Goal: Task Accomplishment & Management: Complete application form

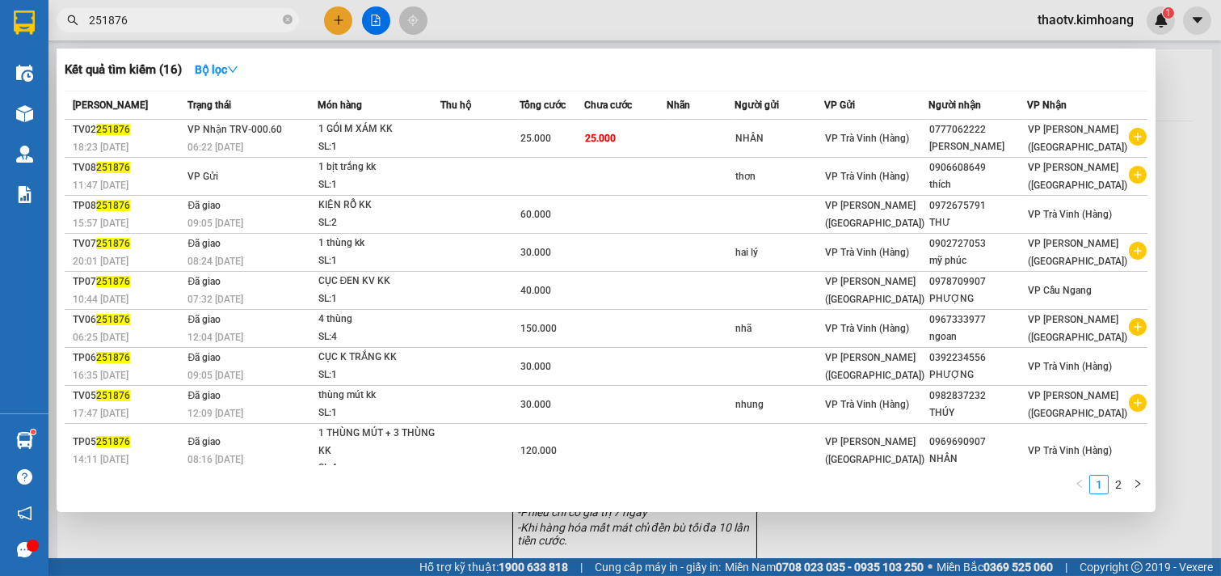
drag, startPoint x: 150, startPoint y: 22, endPoint x: 65, endPoint y: 95, distance: 112.9
click at [0, 112] on section "Kết quả [PERSON_NAME] ( 16 ) Bộ lọc Mã ĐH Trạng thái Món hàng Thu hộ Tổng [PERS…" at bounding box center [610, 288] width 1221 height 576
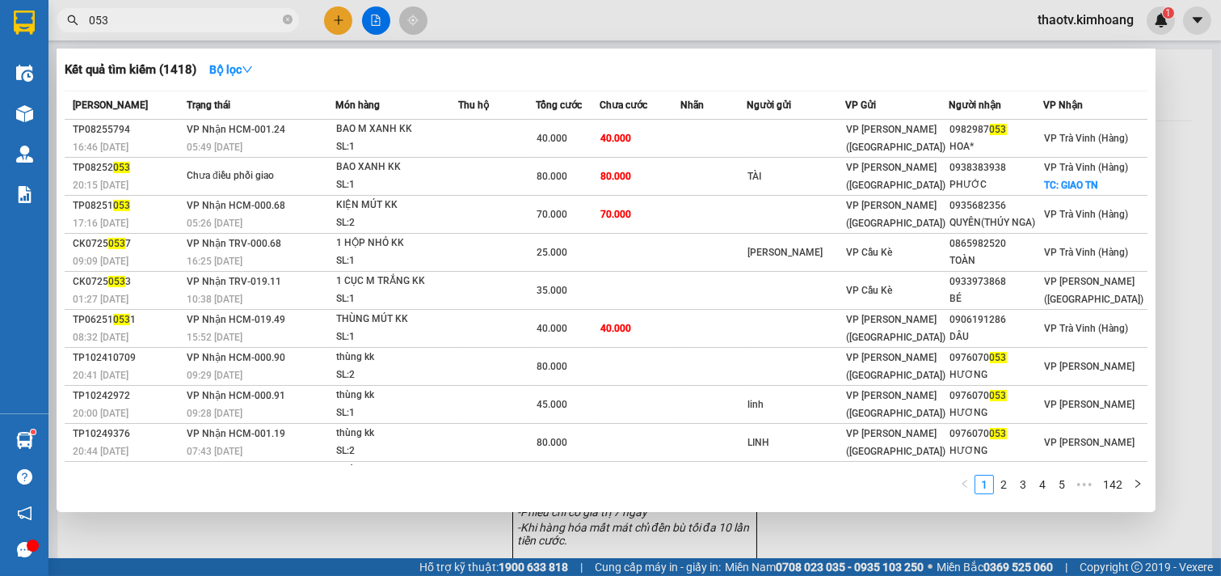
type input "053"
click at [126, 19] on input "053" at bounding box center [184, 20] width 191 height 18
click at [127, 20] on input "053" at bounding box center [184, 20] width 191 height 18
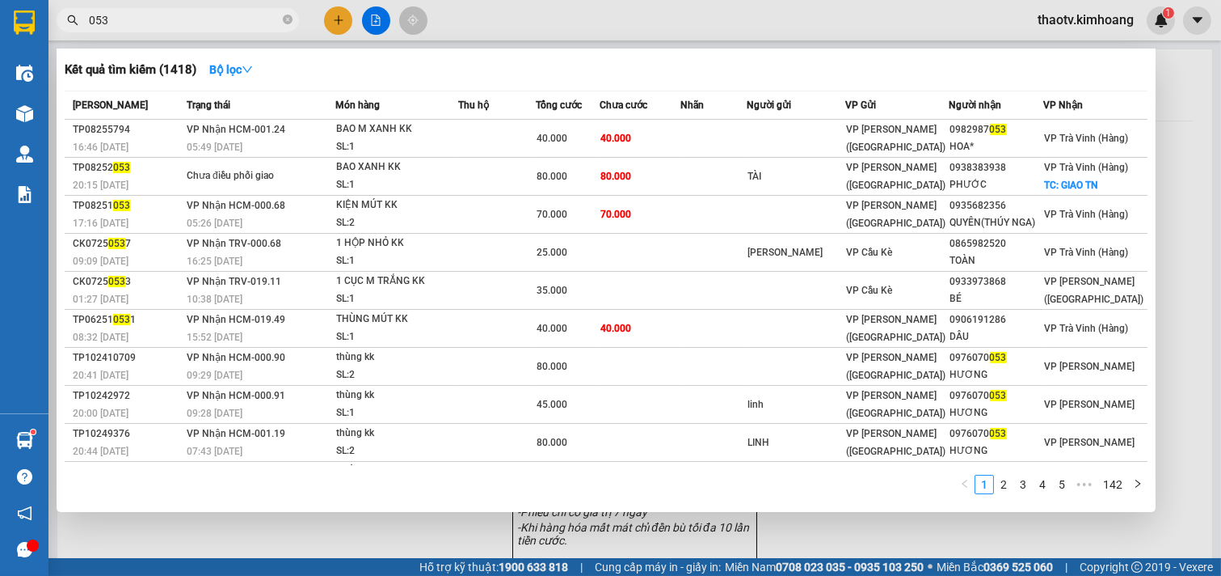
click at [127, 21] on input "053" at bounding box center [184, 20] width 191 height 18
click at [340, 22] on div at bounding box center [610, 288] width 1221 height 576
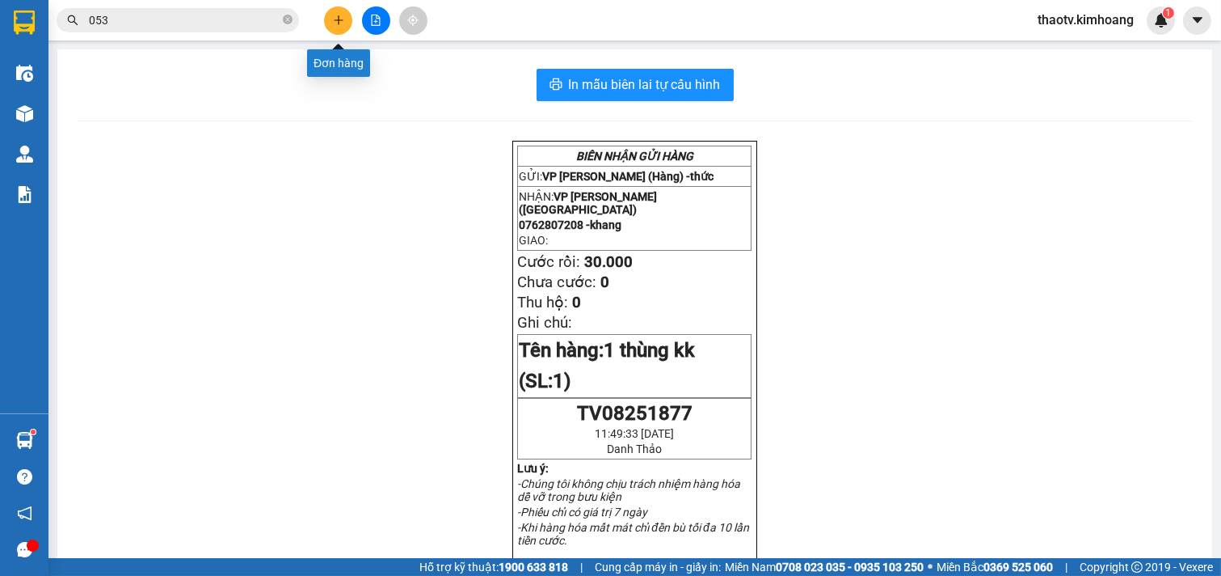
click at [346, 20] on button at bounding box center [338, 20] width 28 height 28
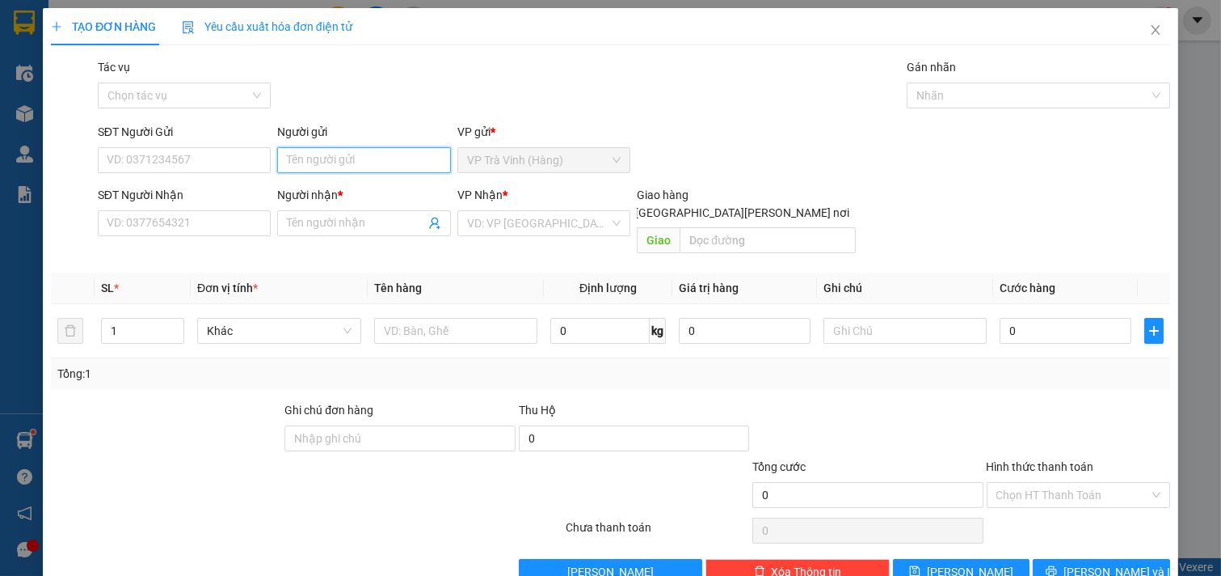
click at [291, 163] on input "Người gửi" at bounding box center [364, 160] width 174 height 26
type input "ល"
click at [285, 158] on input "Người gửi" at bounding box center [364, 160] width 174 height 26
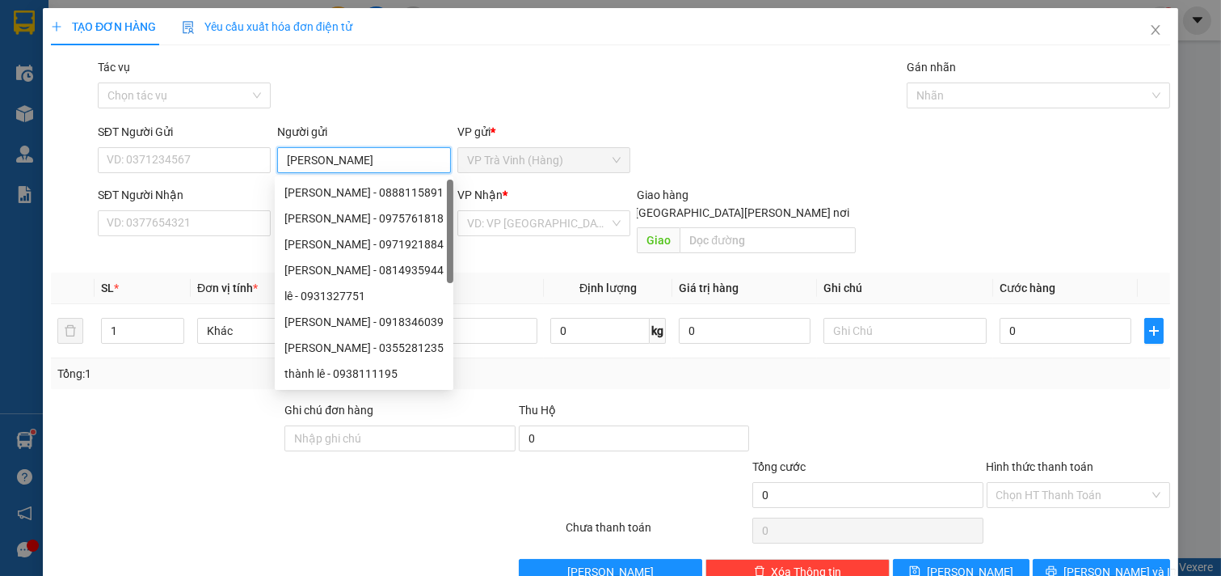
type input "[PERSON_NAME]"
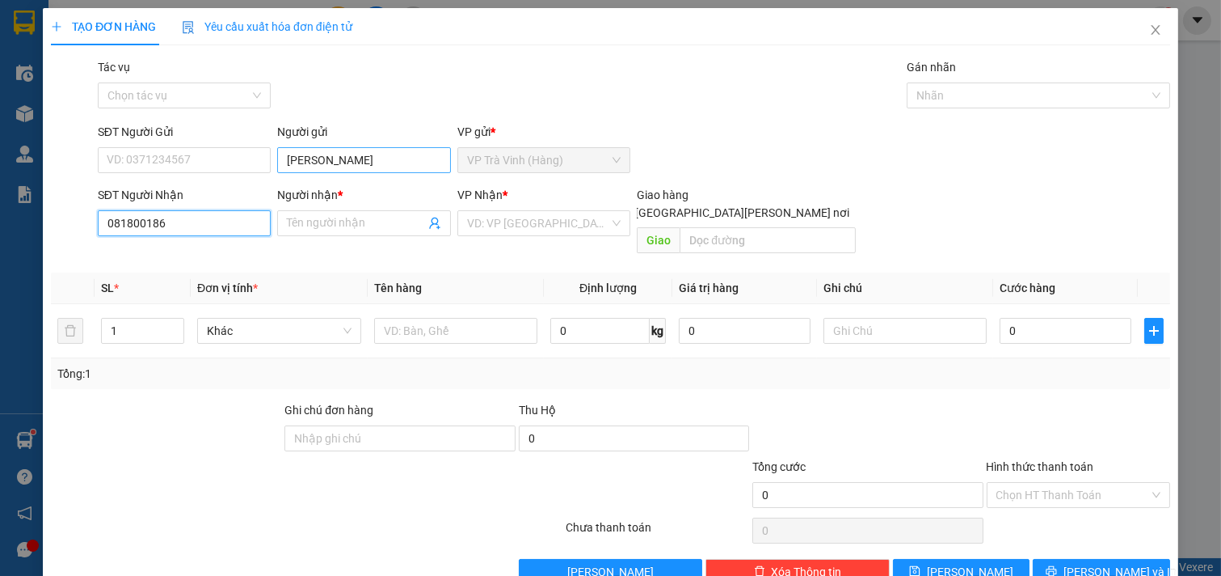
type input "0818001860"
click at [192, 255] on div "0818001860 - HÙNG" at bounding box center [183, 256] width 152 height 18
type input "HÙNG"
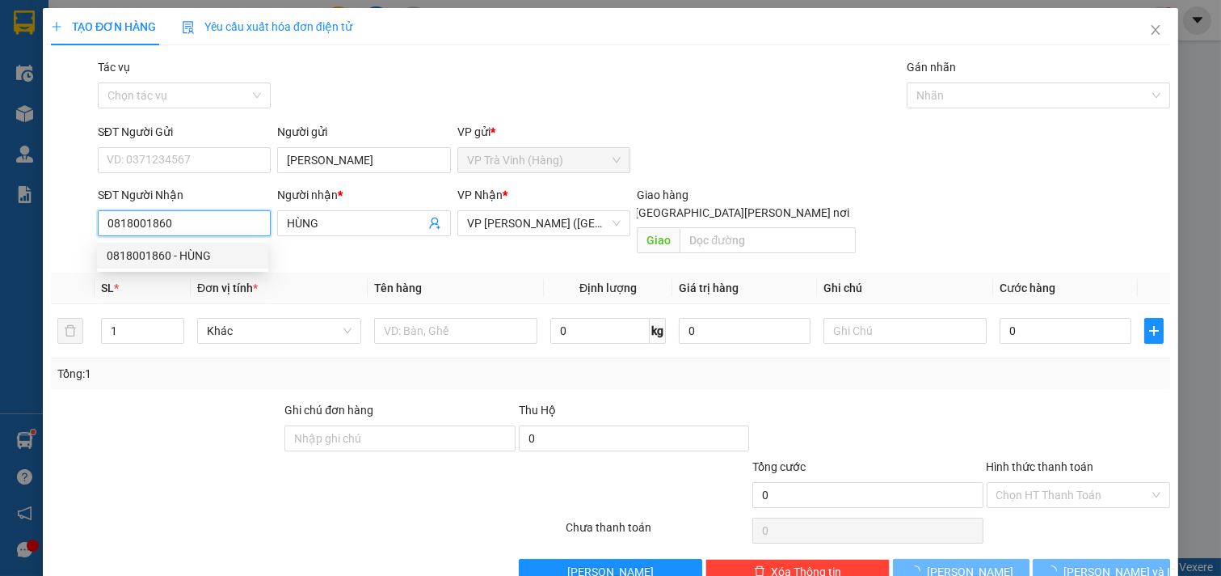
type input "20.000"
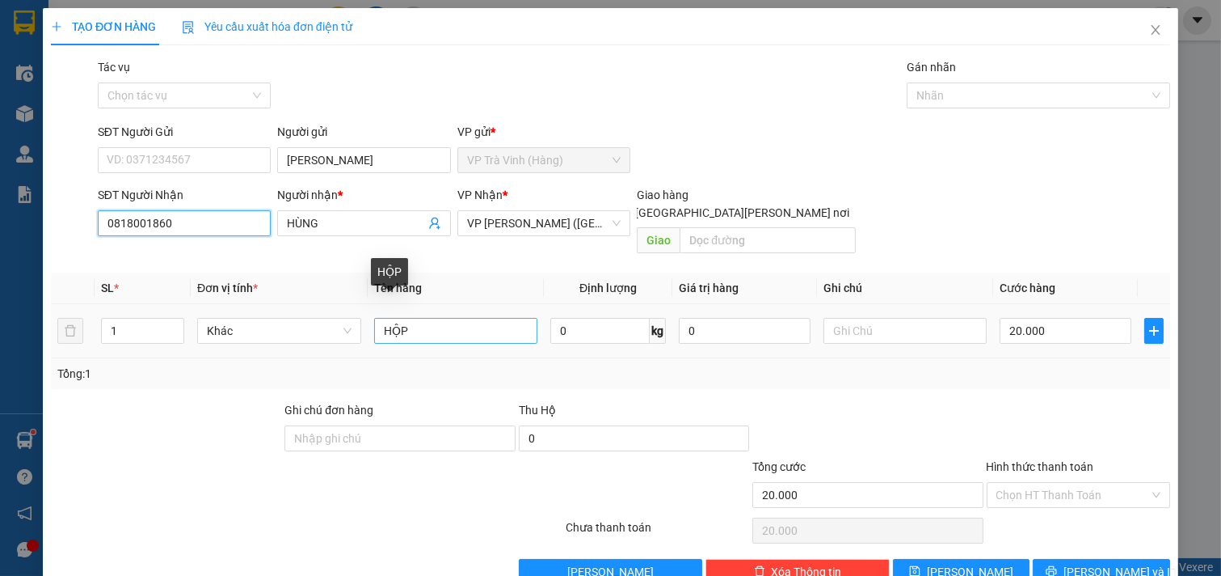
type input "0818001860"
drag, startPoint x: 426, startPoint y: 314, endPoint x: 301, endPoint y: 324, distance: 125.7
click at [310, 327] on tr "1 Khác HỘP 0 kg 0 20.000" at bounding box center [611, 331] width 1120 height 54
type input "1 cục đe kv kk"
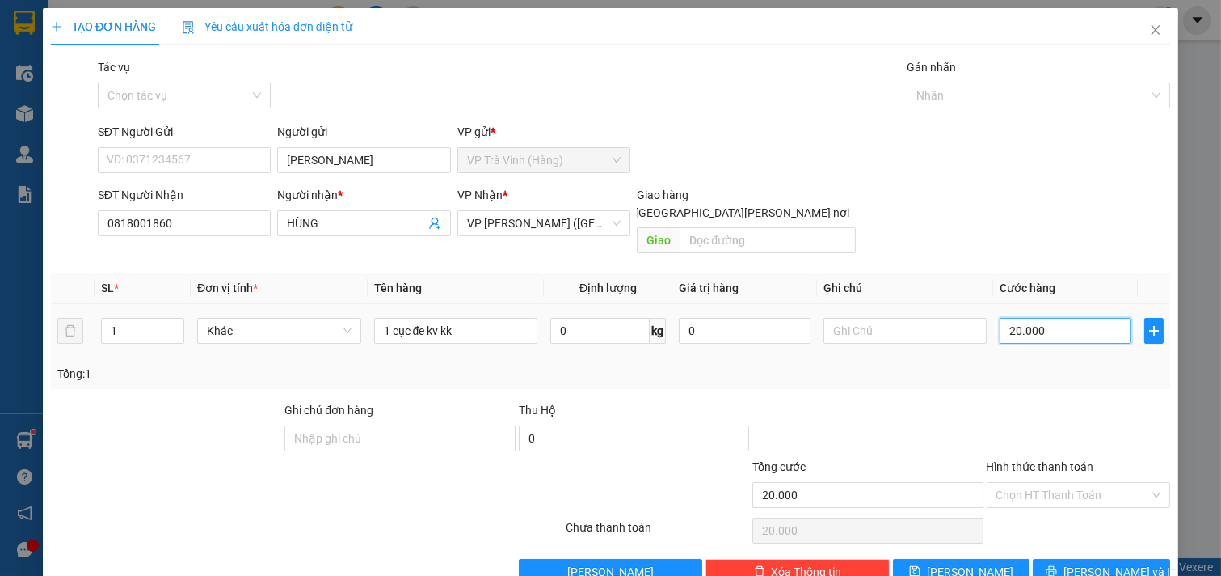
drag, startPoint x: 1038, startPoint y: 304, endPoint x: 1017, endPoint y: 309, distance: 21.6
click at [1036, 318] on input "20.000" at bounding box center [1066, 331] width 132 height 26
type input "3"
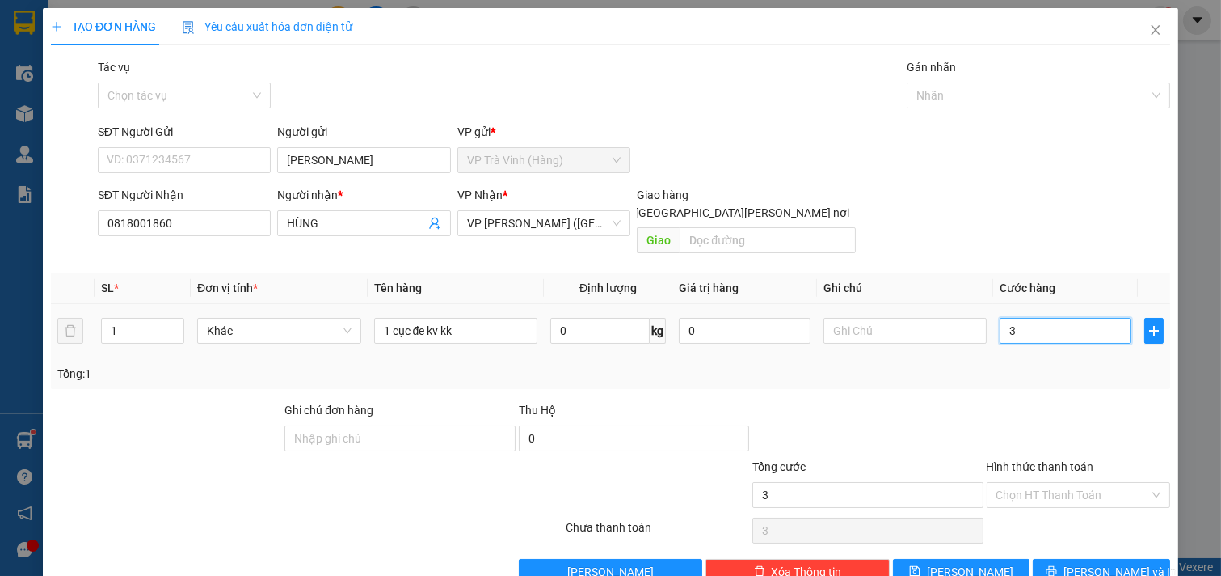
type input "30"
type input "30.000"
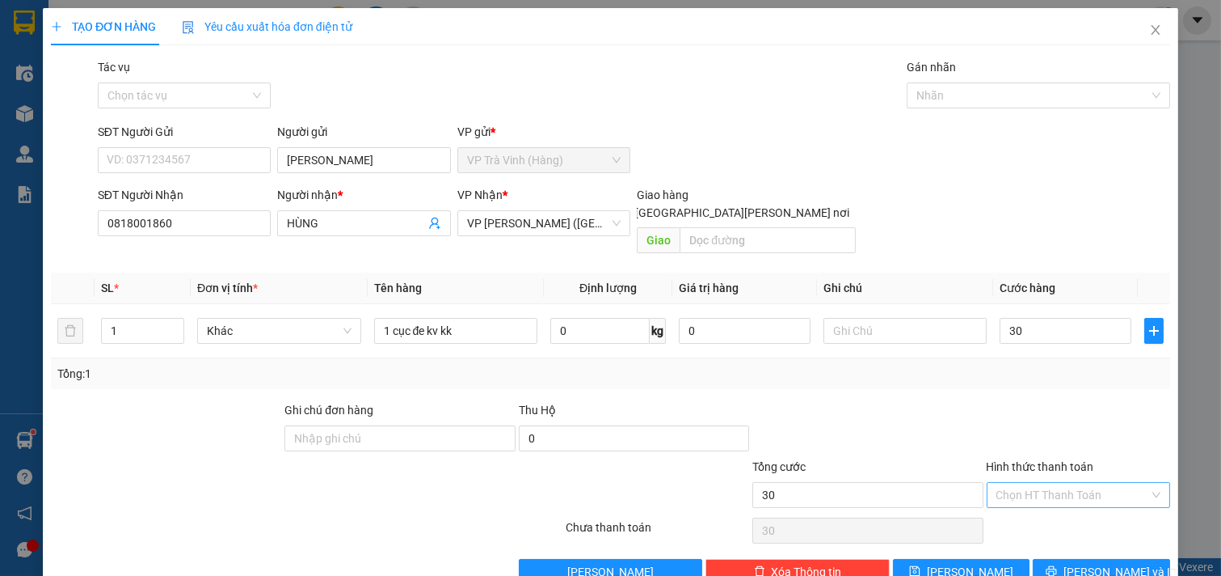
type input "30.000"
click at [1059, 483] on input "Hình thức thanh toán" at bounding box center [1074, 495] width 154 height 24
click at [1036, 512] on div "Tại văn phòng" at bounding box center [1067, 509] width 162 height 18
type input "0"
click at [1078, 563] on button "[PERSON_NAME] và In" at bounding box center [1101, 572] width 137 height 26
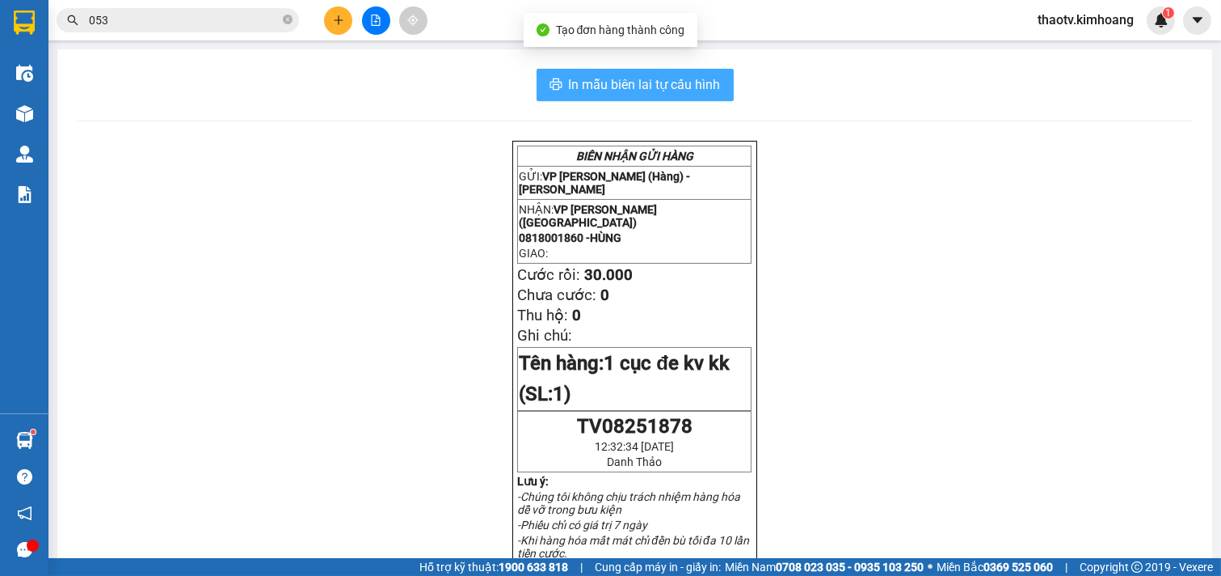
click at [644, 100] on button "In mẫu biên lai tự cấu hình" at bounding box center [635, 85] width 197 height 32
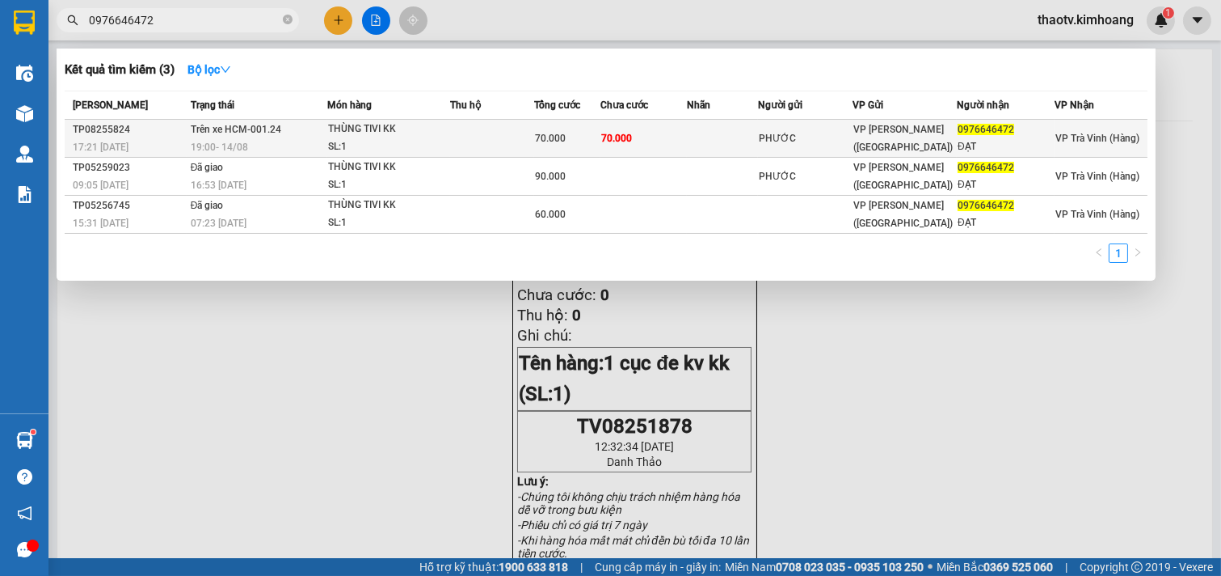
type input "0976646472"
click at [362, 125] on div "THÙNG TIVI KK" at bounding box center [388, 129] width 121 height 18
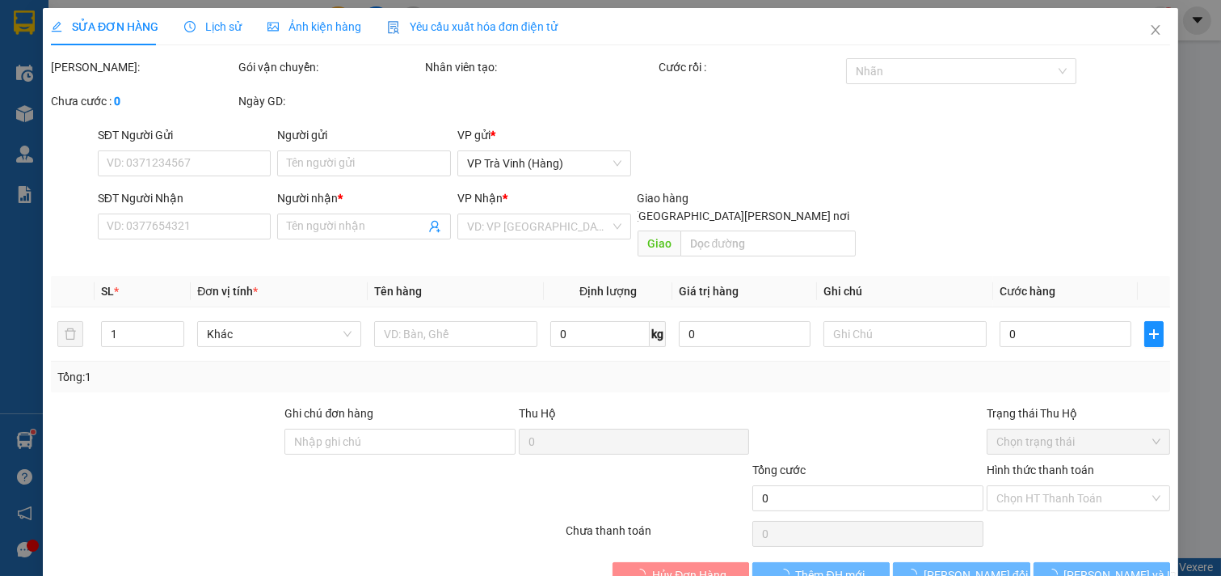
type input "PHƯỚC"
type input "0976646472"
type input "ĐẠT"
type input "70.000"
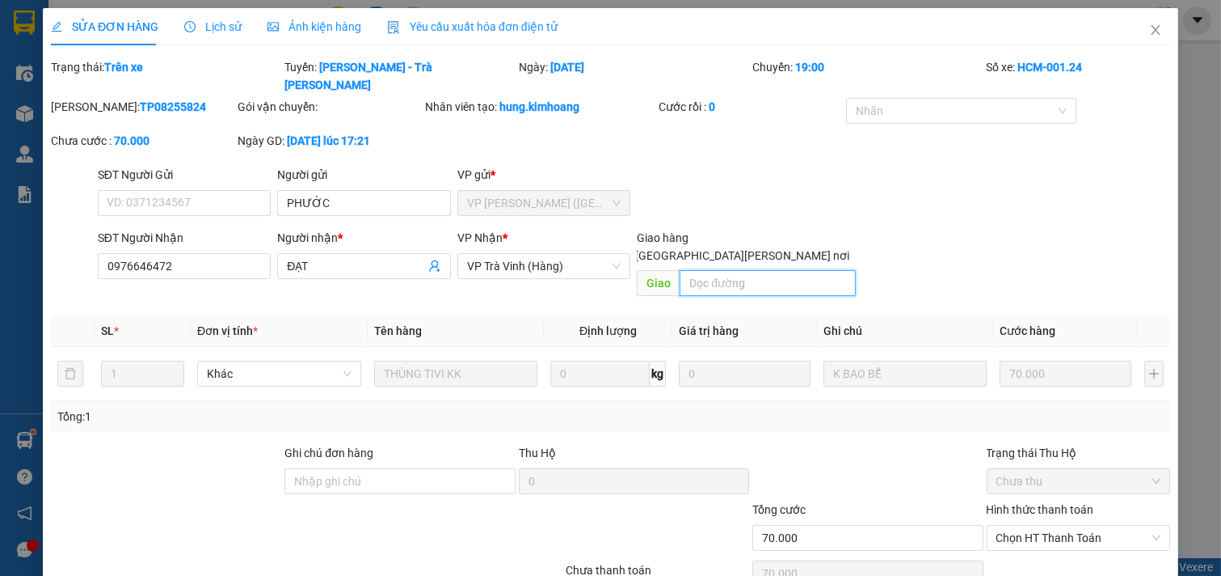
click at [719, 270] on input "text" at bounding box center [767, 283] width 175 height 26
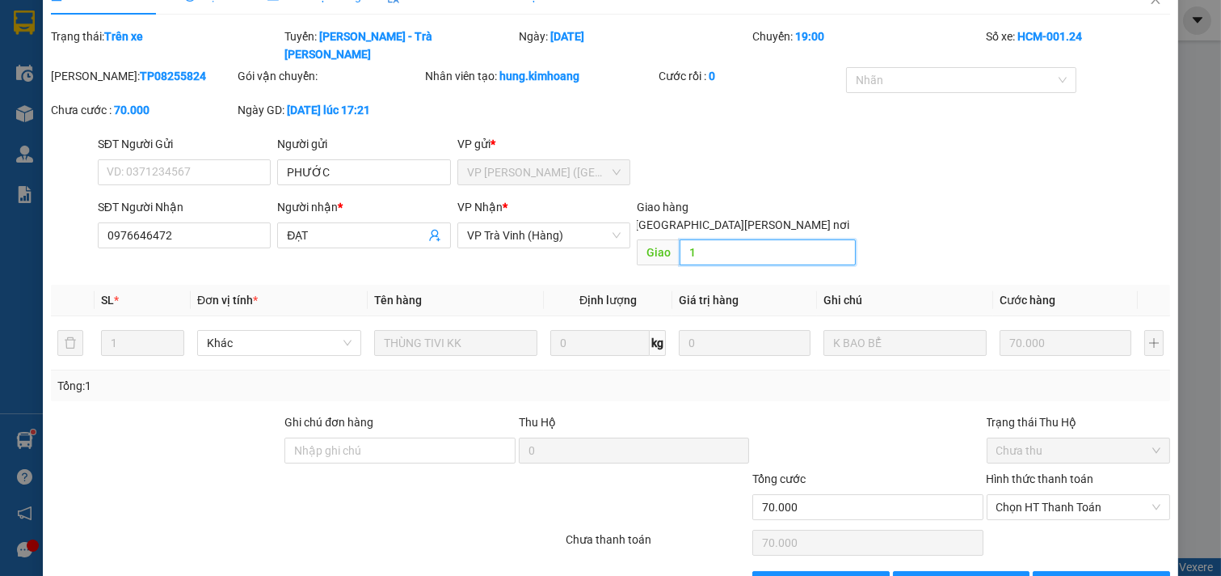
scroll to position [47, 0]
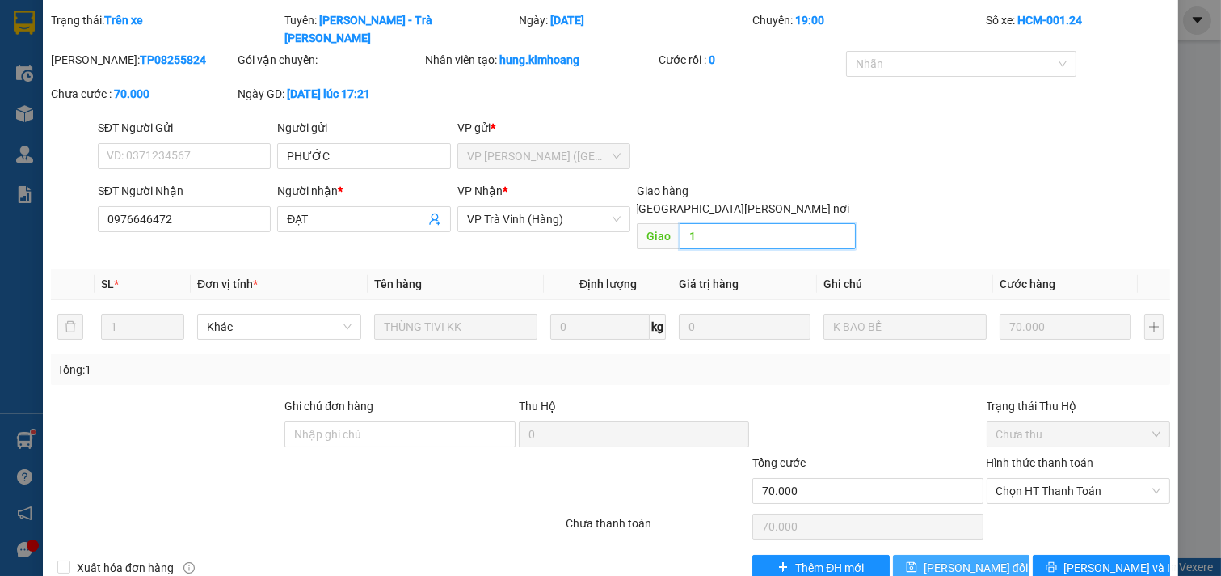
type input "1"
click at [963, 559] on span "[PERSON_NAME] đổi" at bounding box center [976, 568] width 104 height 18
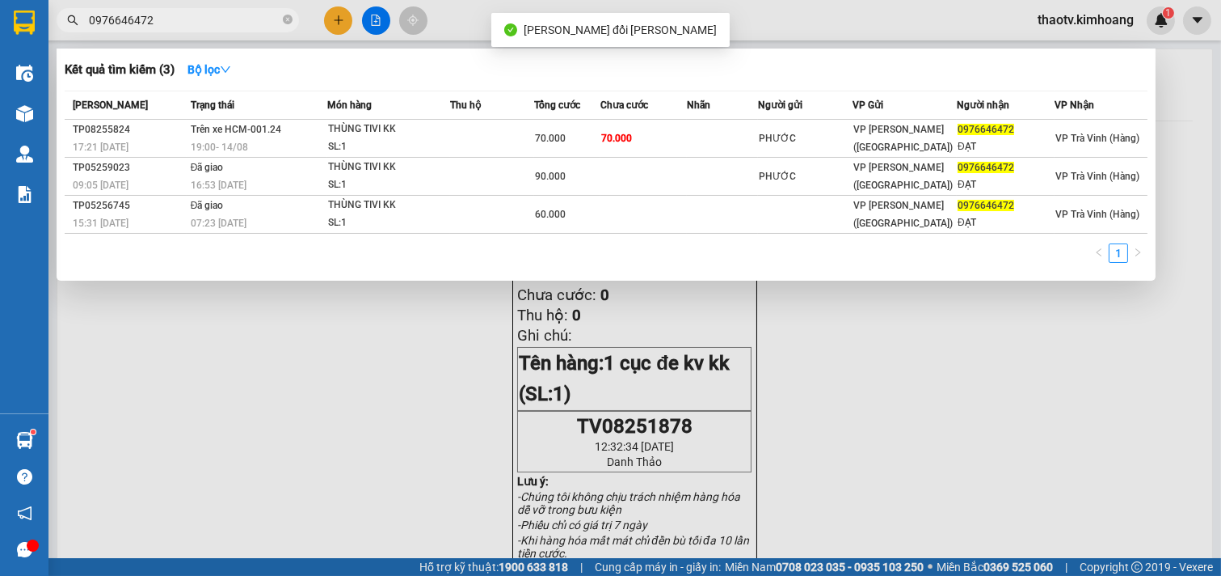
click at [188, 24] on input "0976646472" at bounding box center [184, 20] width 191 height 18
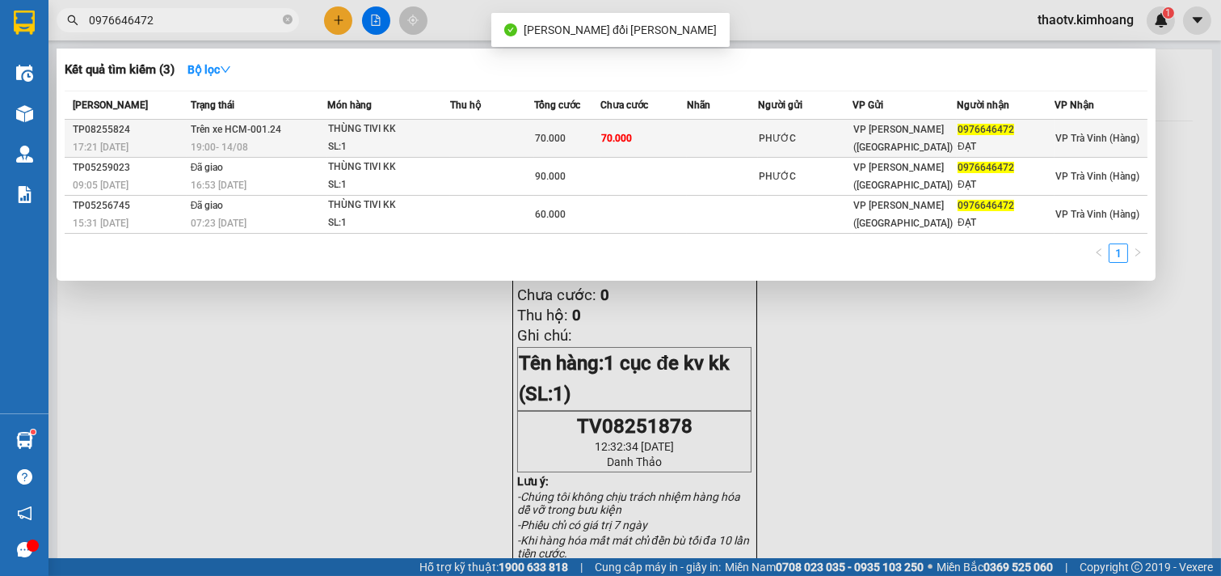
click at [652, 142] on td "70.000" at bounding box center [644, 139] width 86 height 38
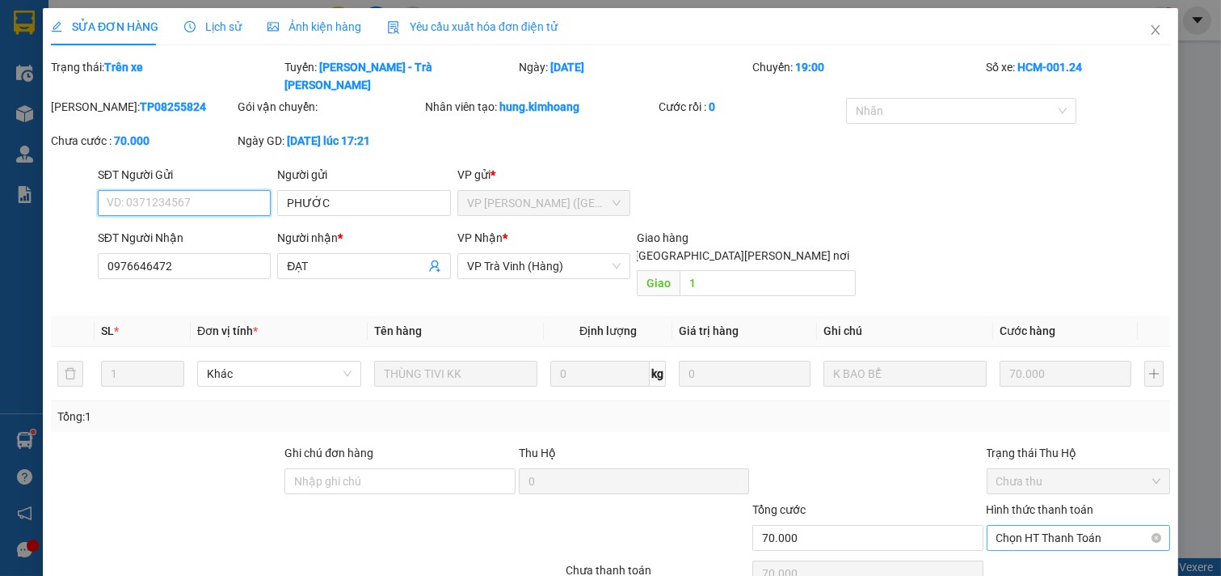
scroll to position [47, 0]
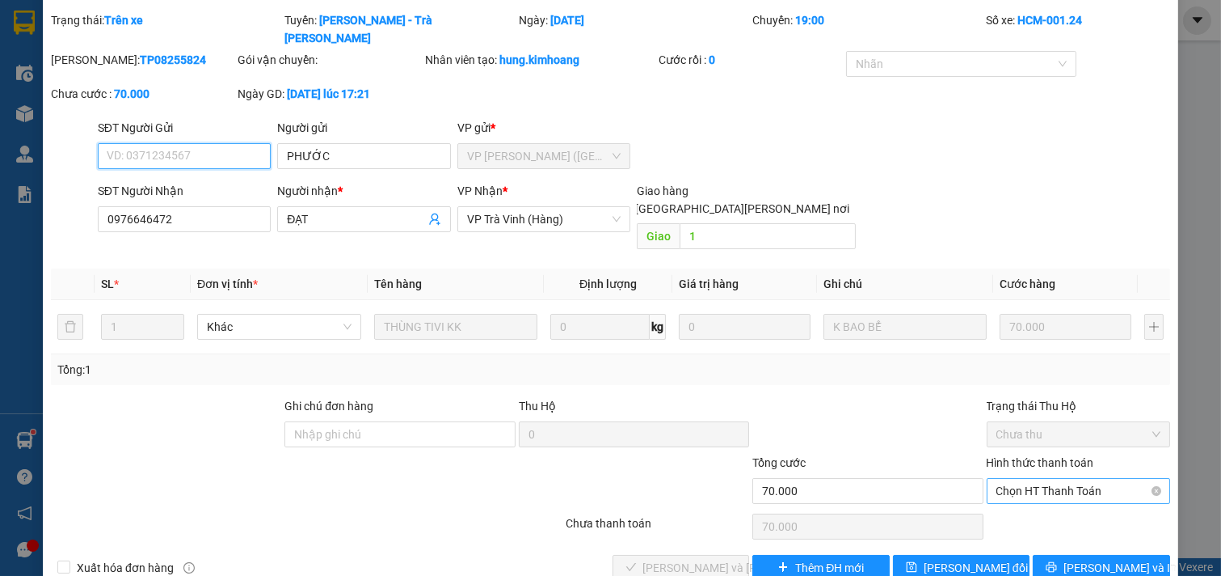
click at [1022, 479] on span "Chọn HT Thanh Toán" at bounding box center [1079, 491] width 165 height 24
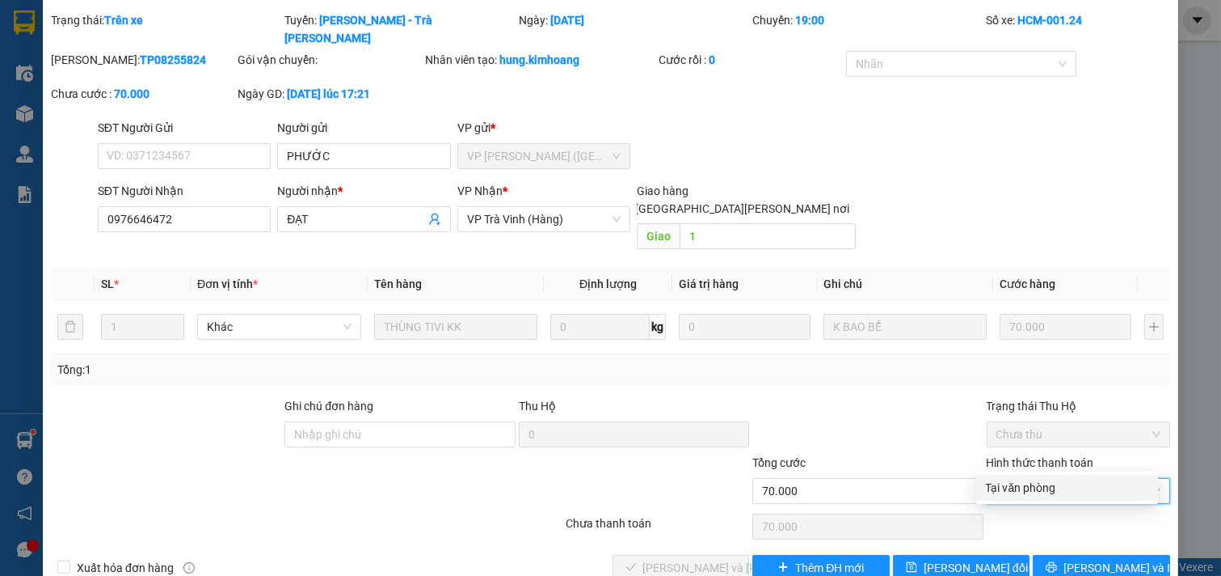
click at [1007, 483] on div "Tại văn phòng" at bounding box center [1067, 488] width 162 height 18
type input "0"
click at [701, 555] on button "[PERSON_NAME] và [PERSON_NAME] hàng" at bounding box center [681, 568] width 137 height 26
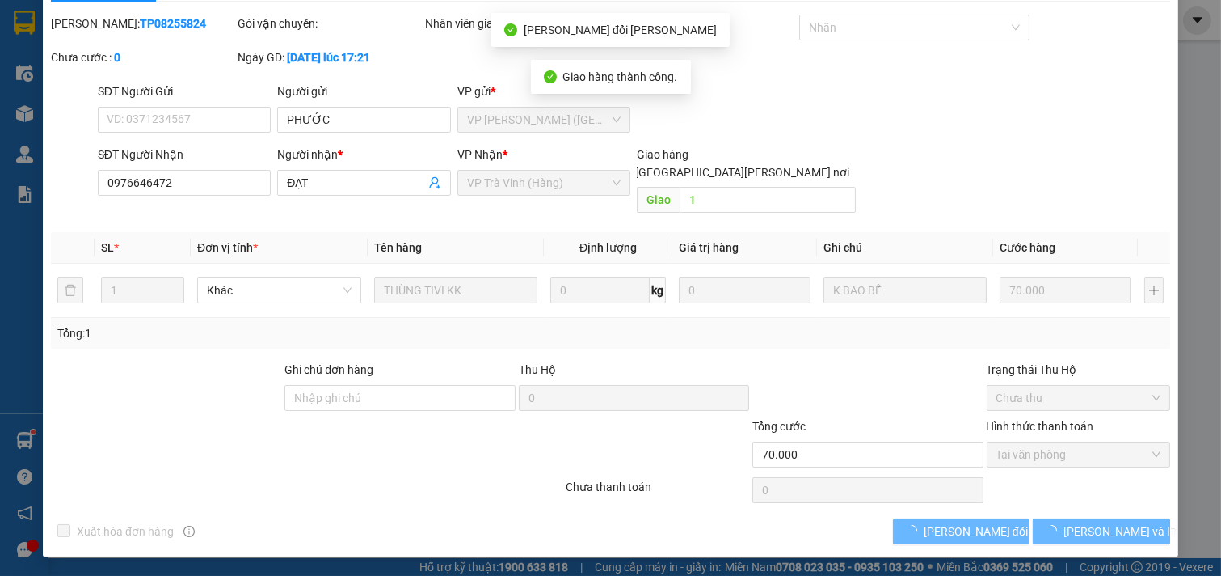
scroll to position [26, 0]
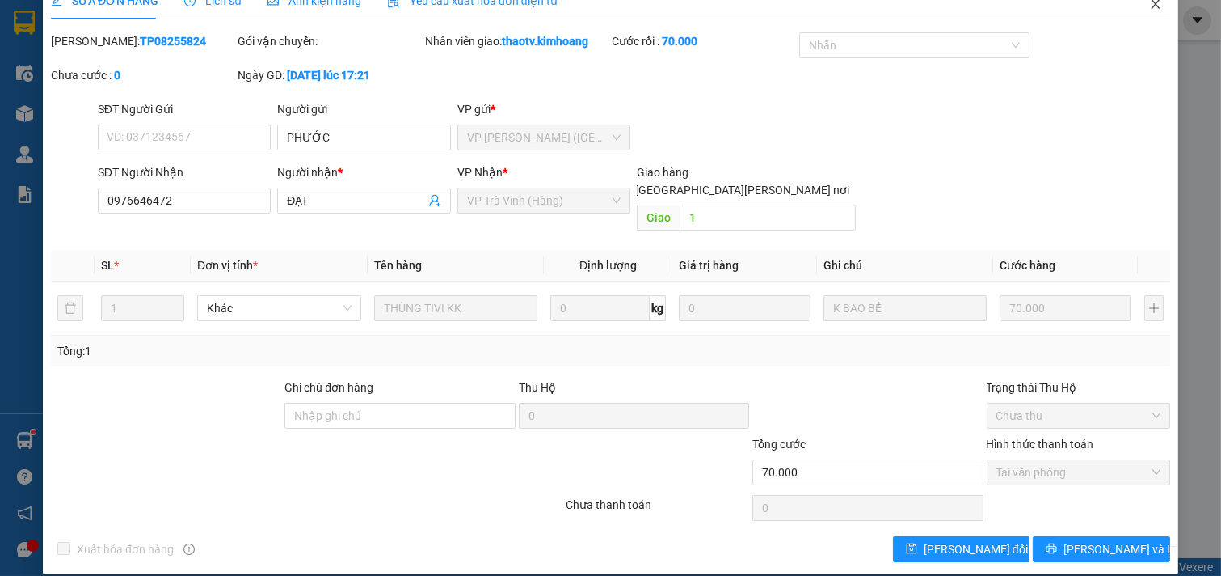
click at [1151, 6] on icon "close" at bounding box center [1155, 4] width 9 height 10
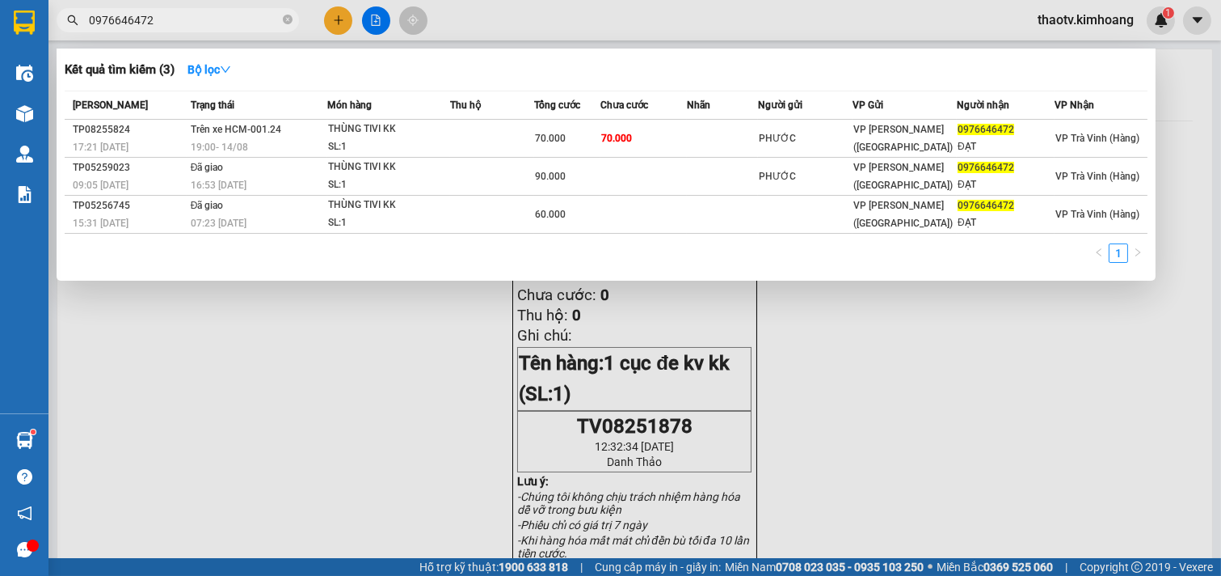
drag, startPoint x: 164, startPoint y: 20, endPoint x: 74, endPoint y: 21, distance: 89.7
click at [78, 21] on div "0976646472" at bounding box center [157, 20] width 315 height 24
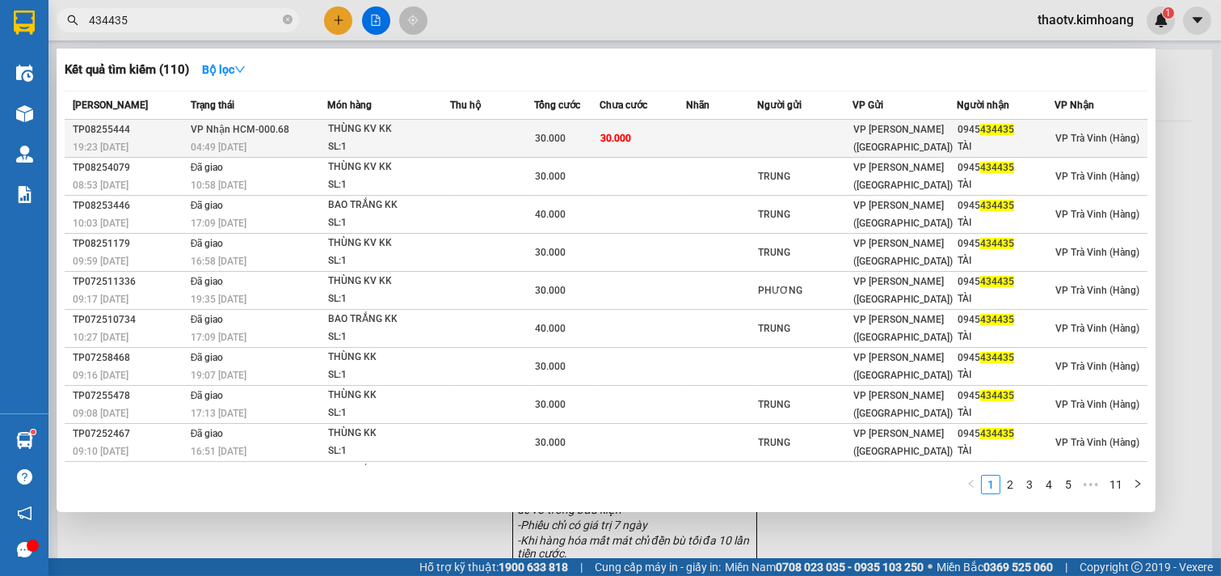
type input "434435"
click at [344, 140] on div "SL: 1" at bounding box center [388, 147] width 121 height 18
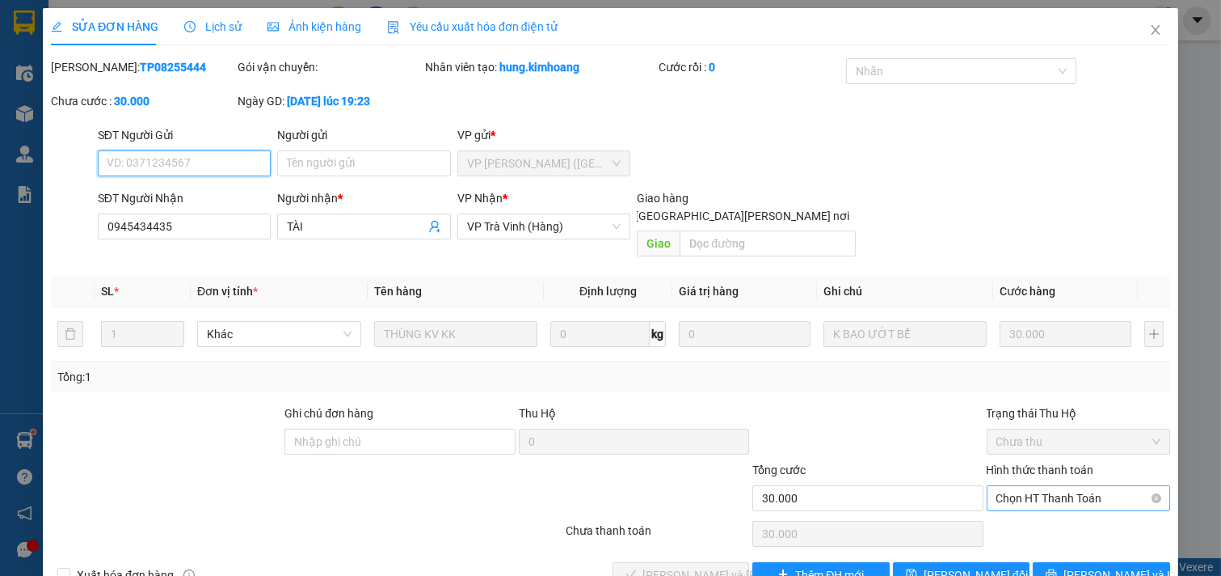
click at [1036, 486] on span "Chọn HT Thanh Toán" at bounding box center [1079, 498] width 165 height 24
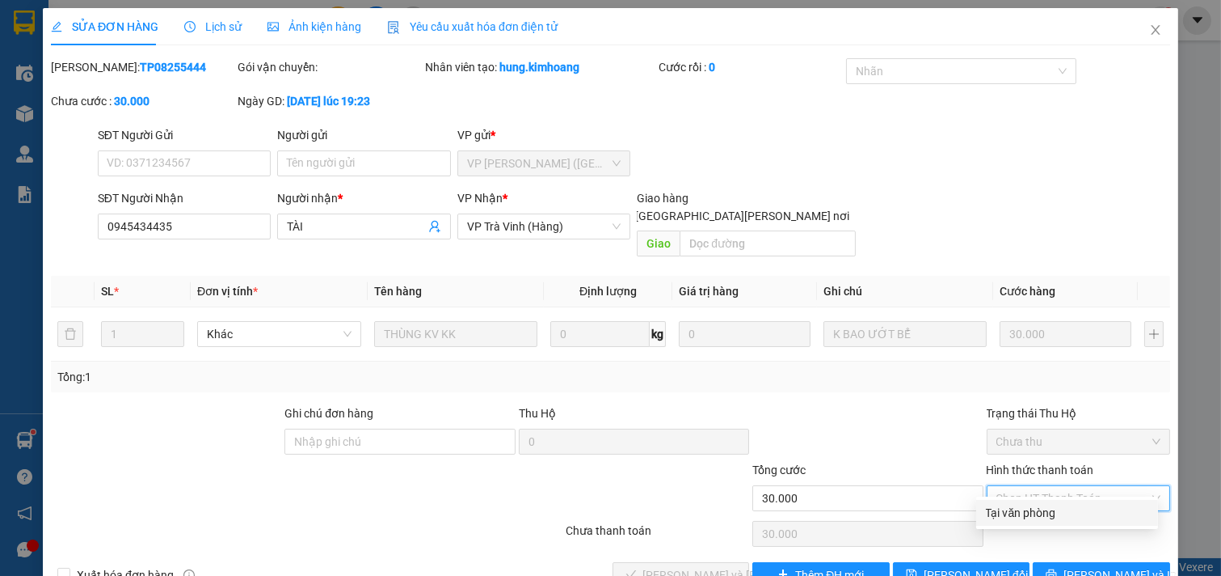
drag, startPoint x: 1029, startPoint y: 506, endPoint x: 925, endPoint y: 534, distance: 108.1
click at [1028, 506] on div "Tại văn phòng" at bounding box center [1067, 513] width 162 height 18
type input "0"
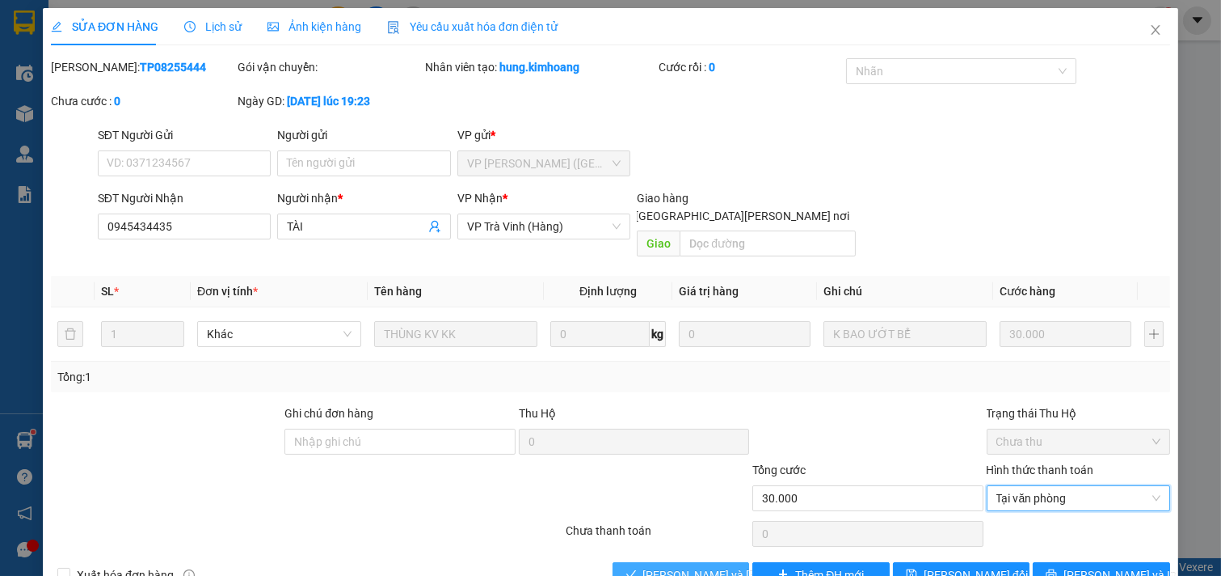
click at [660, 566] on span "[PERSON_NAME] và [PERSON_NAME] hàng" at bounding box center [752, 575] width 218 height 18
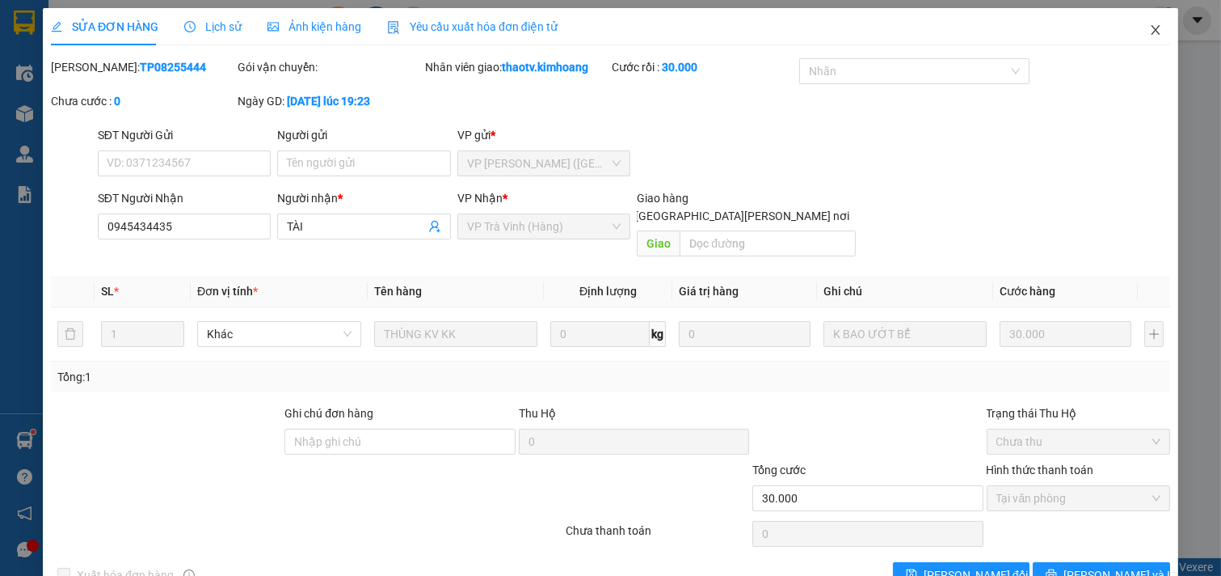
click at [1150, 24] on icon "close" at bounding box center [1156, 29] width 13 height 13
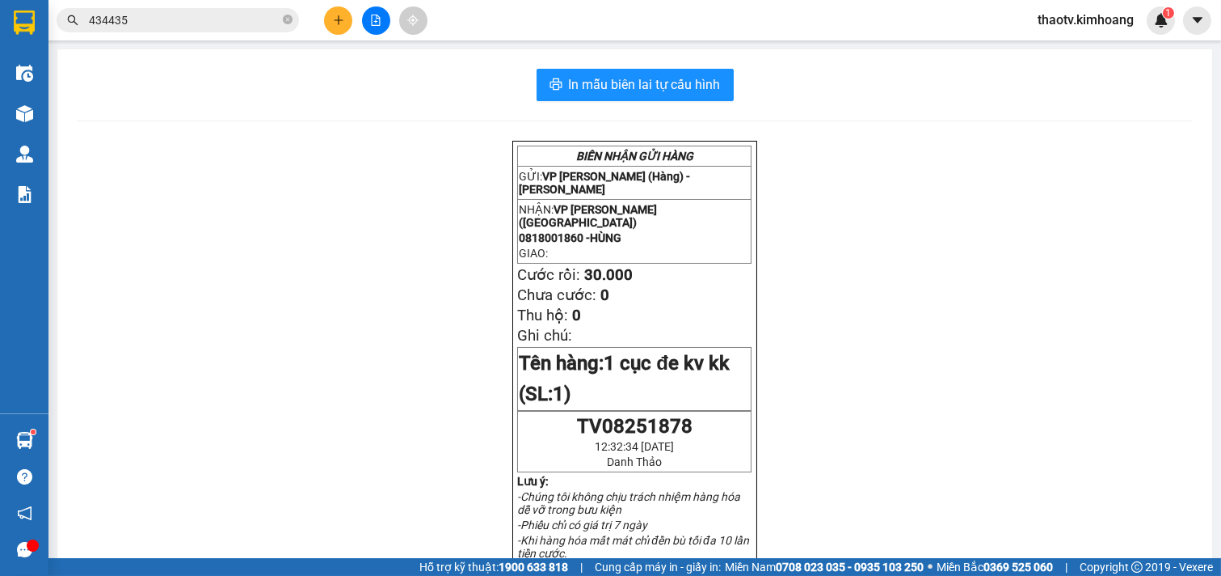
drag, startPoint x: 141, startPoint y: 19, endPoint x: 0, endPoint y: 34, distance: 142.2
click at [0, 33] on section "Kết quả [PERSON_NAME] ( 110 ) Bộ lọc Mã ĐH Trạng thái Món hàng Thu hộ Tổng [PER…" at bounding box center [610, 288] width 1221 height 576
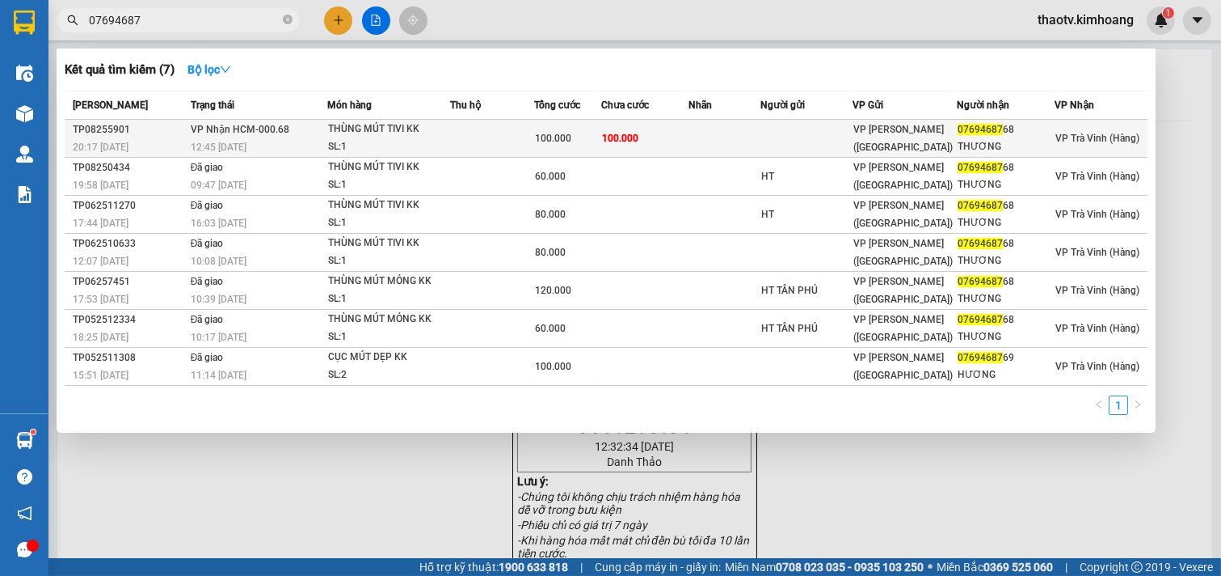
type input "07694687"
click at [346, 125] on div "THÙNG MÚT TIVI KK" at bounding box center [388, 129] width 121 height 18
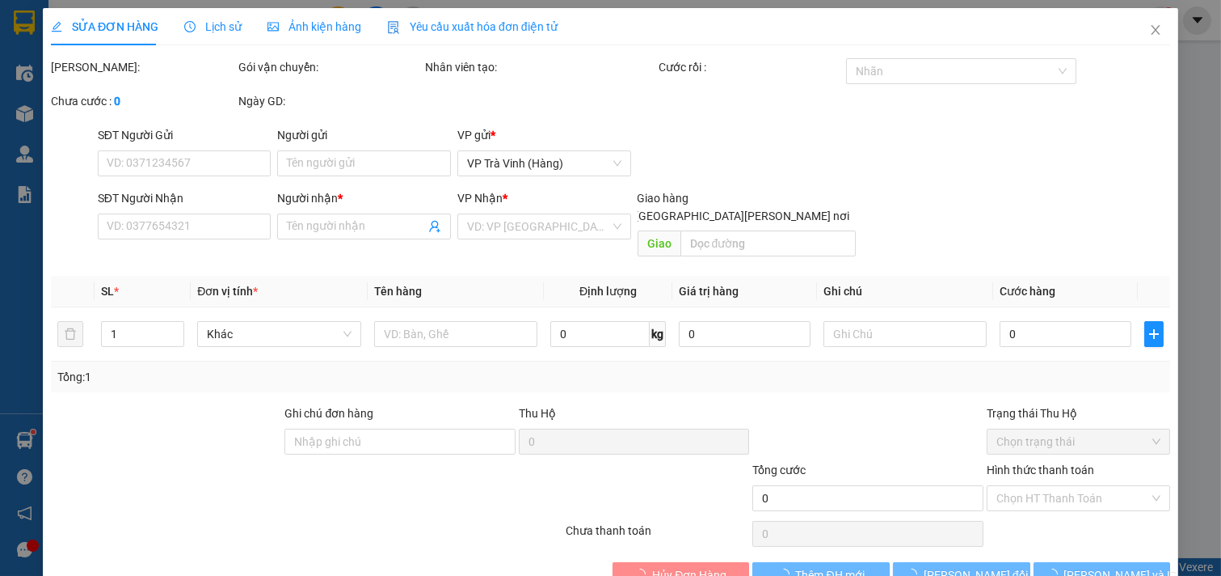
type input "0769468768"
type input "THƯƠNG"
type input "100.000"
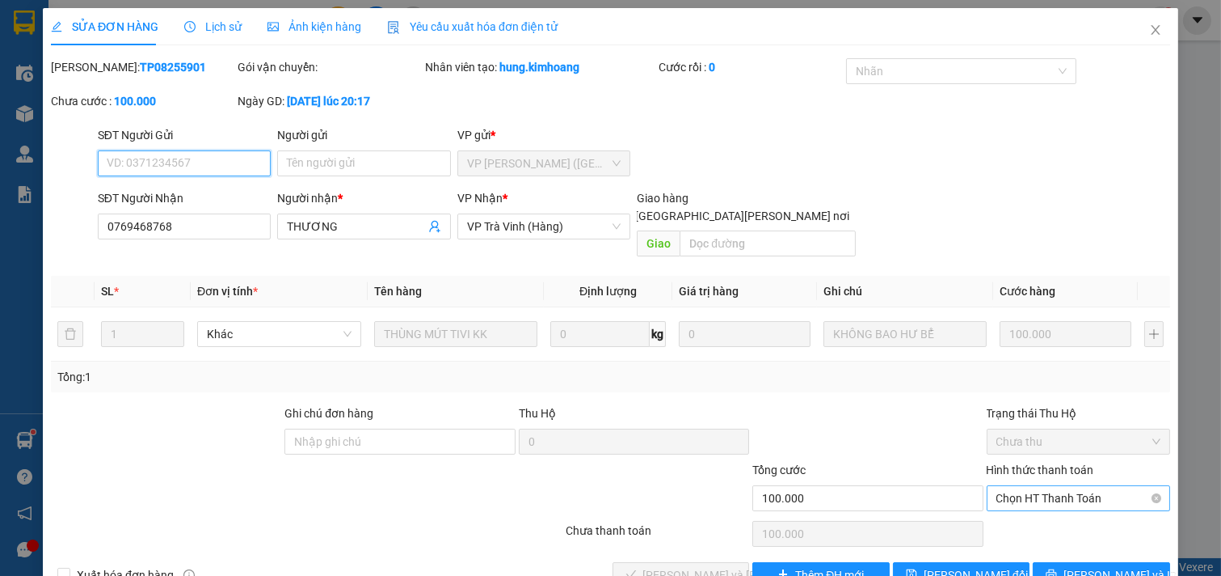
click at [1036, 486] on span "Chọn HT Thanh Toán" at bounding box center [1079, 498] width 165 height 24
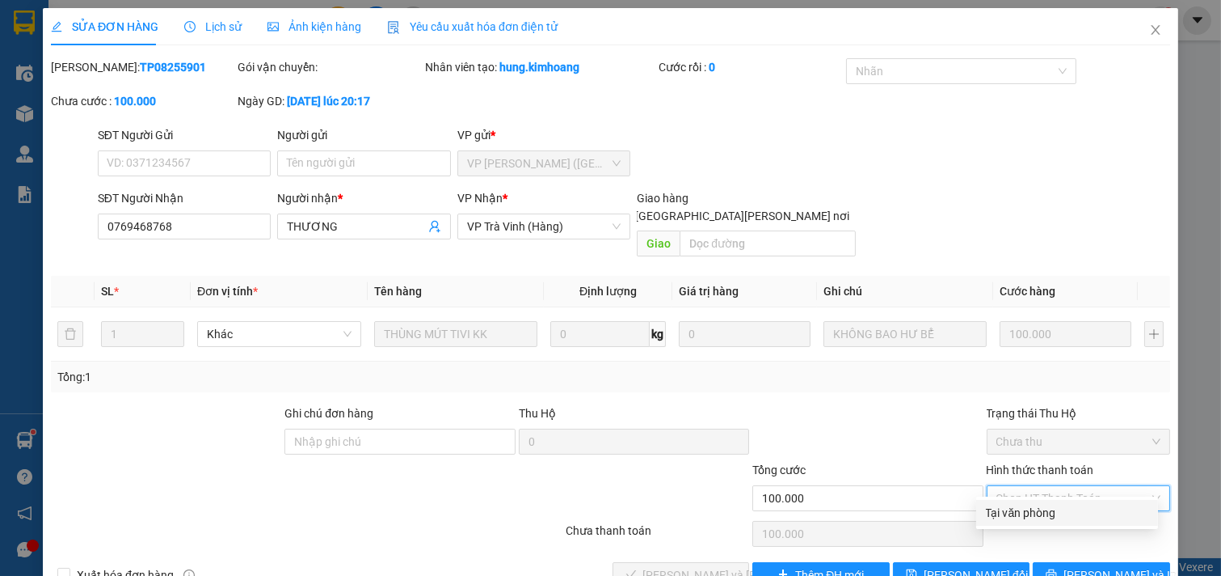
drag, startPoint x: 1038, startPoint y: 501, endPoint x: 984, endPoint y: 522, distance: 58.1
click at [1036, 502] on div "Tại văn phòng" at bounding box center [1068, 513] width 182 height 26
type input "0"
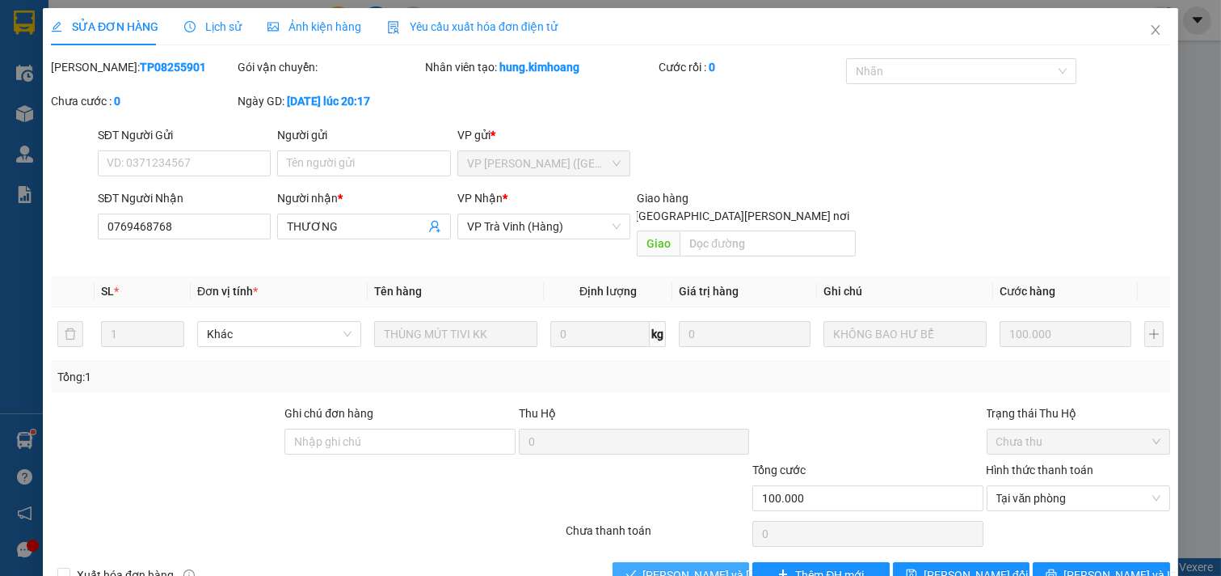
click at [698, 566] on span "[PERSON_NAME] và [PERSON_NAME] hàng" at bounding box center [752, 575] width 218 height 18
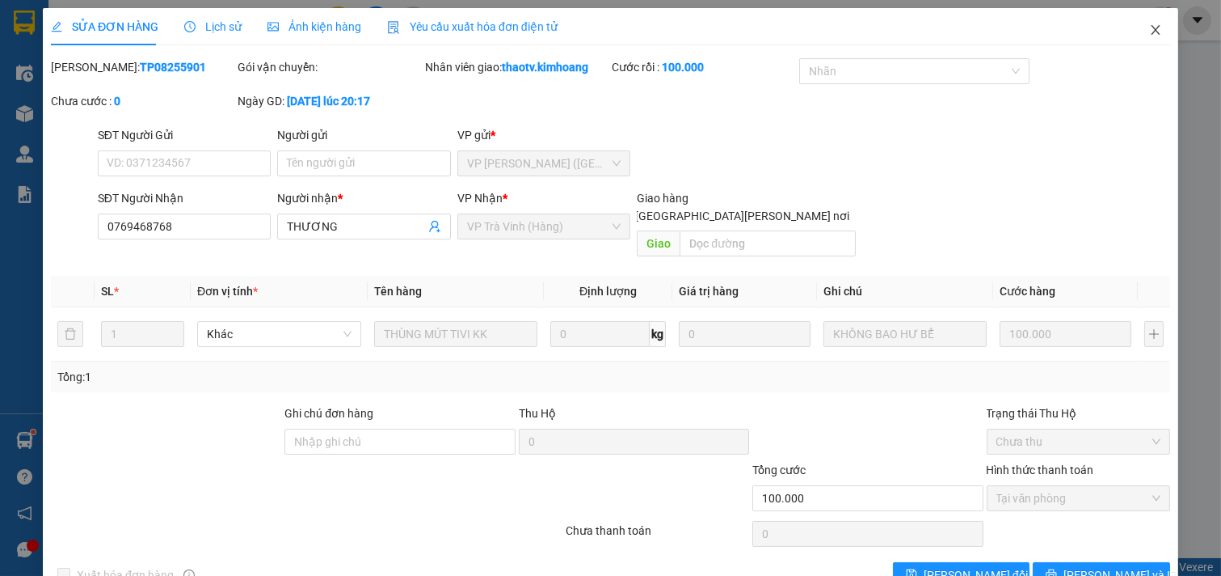
click at [1150, 31] on span "Close" at bounding box center [1155, 30] width 45 height 45
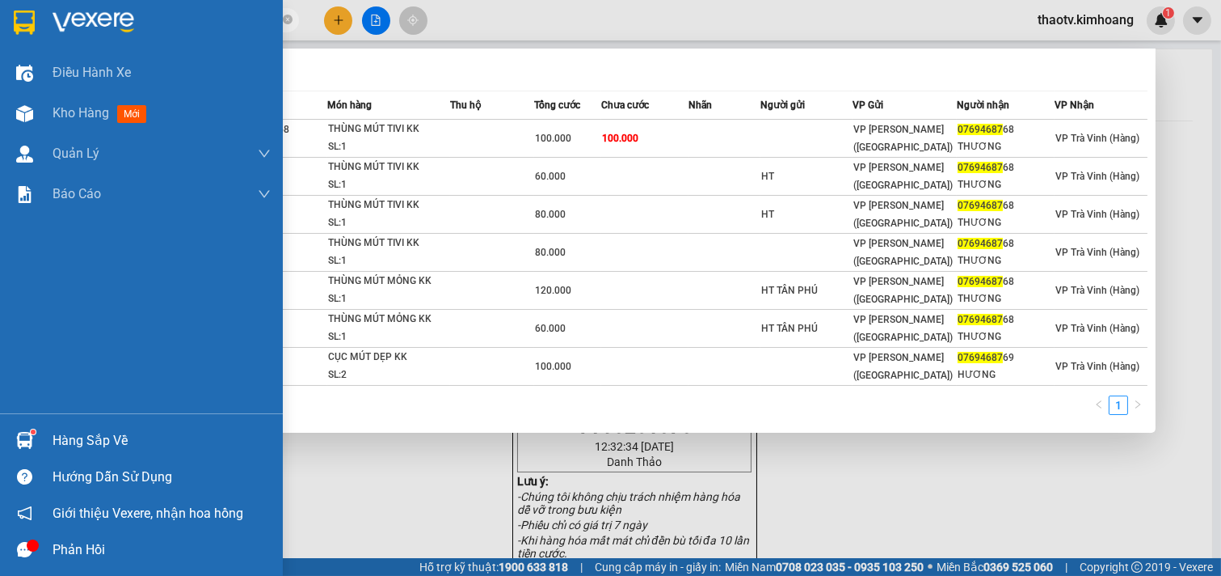
drag, startPoint x: 163, startPoint y: 23, endPoint x: 0, endPoint y: 30, distance: 163.5
click at [0, 29] on section "Kết quả [PERSON_NAME] ( 7 ) Bộ lọc Mã ĐH Trạng thái Món hàng Thu hộ Tổng [PERSO…" at bounding box center [610, 288] width 1221 height 576
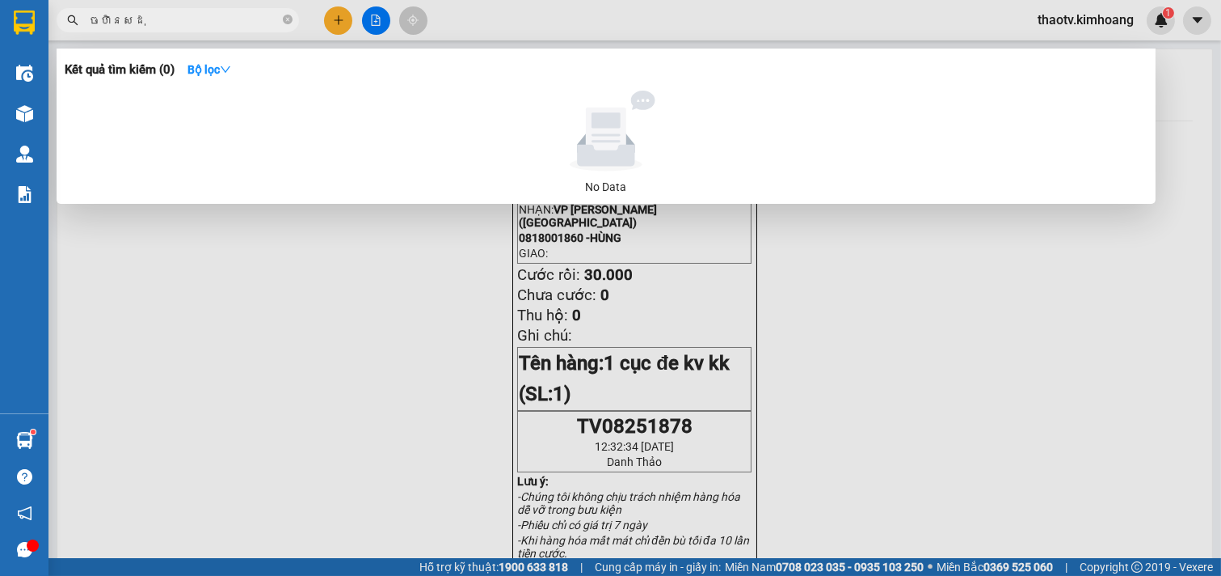
drag, startPoint x: 154, startPoint y: 27, endPoint x: 0, endPoint y: 23, distance: 153.7
click at [0, 23] on section "Kết quả [PERSON_NAME] ( 0 ) Bộ lọc No Data ចហិនស​ដុ thaotv.kimhoang 1 Điều [PER…" at bounding box center [610, 288] width 1221 height 576
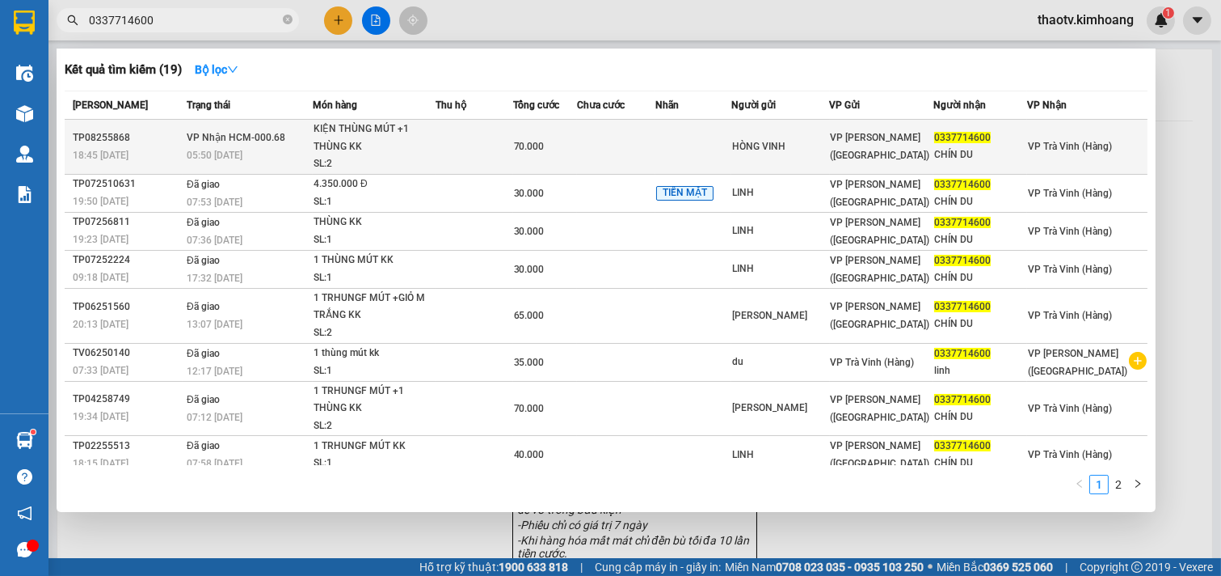
type input "0337714600"
click at [357, 146] on div "KIỆN THÙNG MÚT +1 THÙNG KK" at bounding box center [374, 137] width 121 height 35
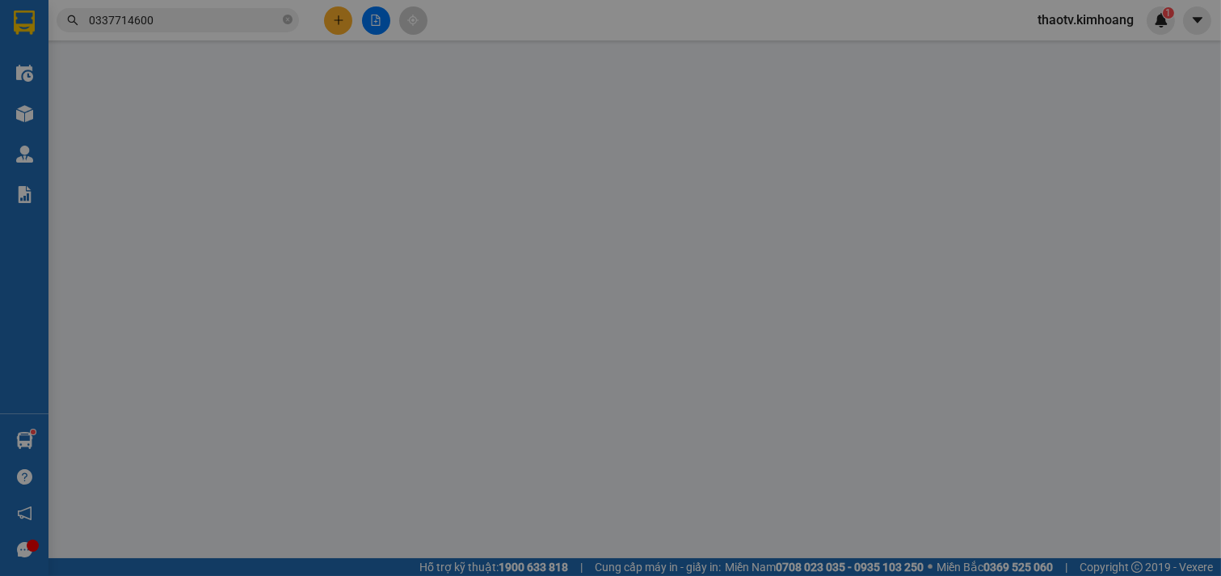
type input "HÒNG VINH"
type input "0337714600"
type input "CHÍN DU"
type input "70.000"
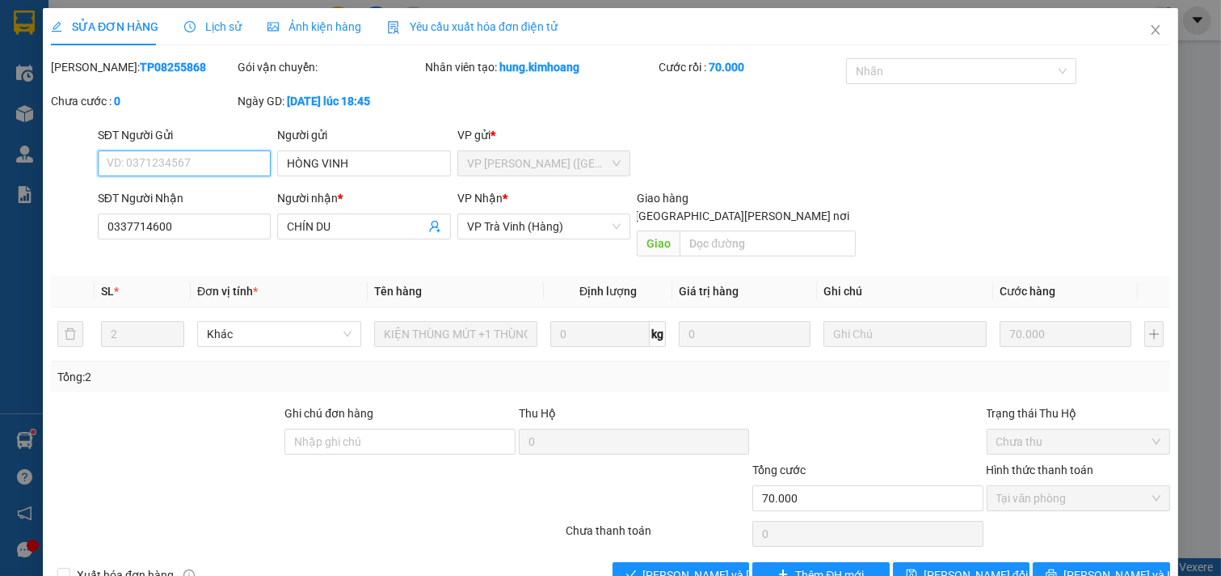
scroll to position [26, 0]
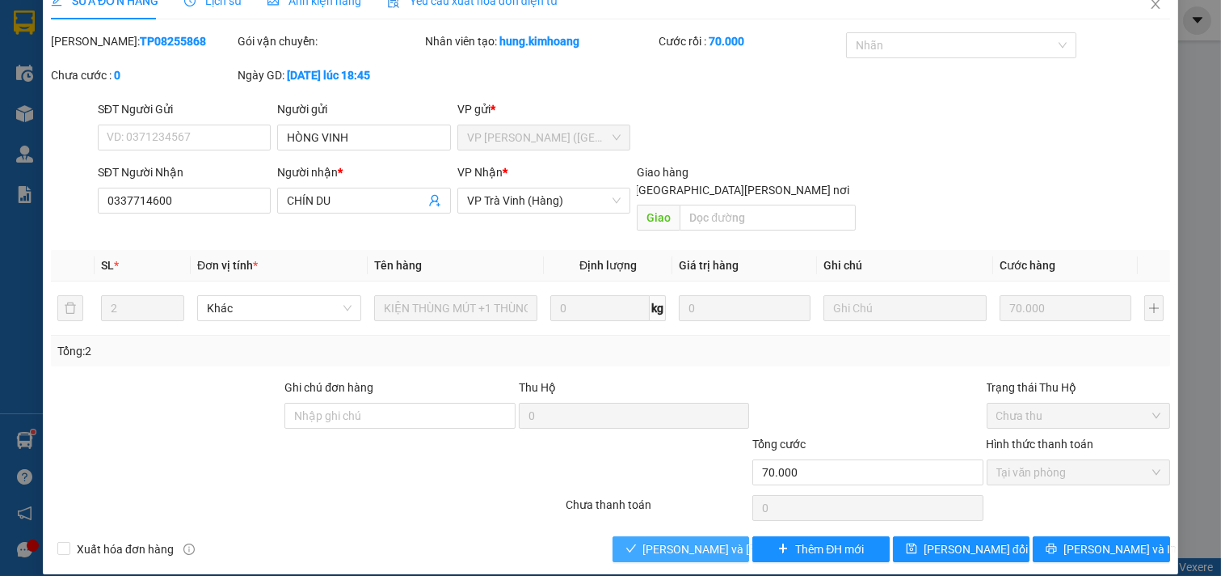
click at [680, 540] on span "[PERSON_NAME] và [PERSON_NAME] hàng" at bounding box center [752, 549] width 218 height 18
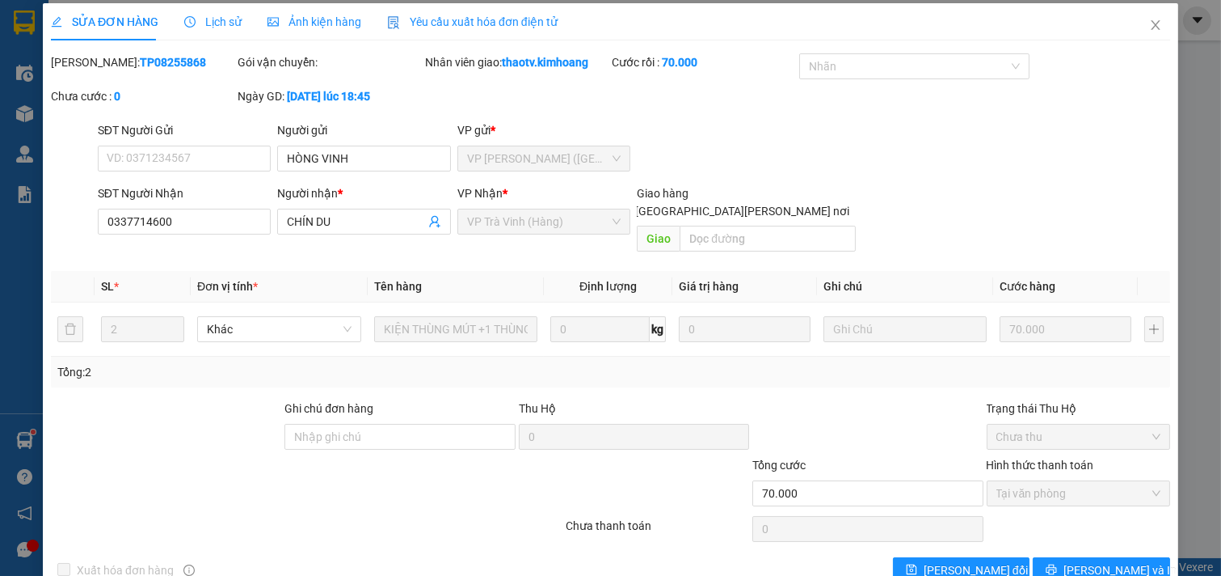
scroll to position [0, 0]
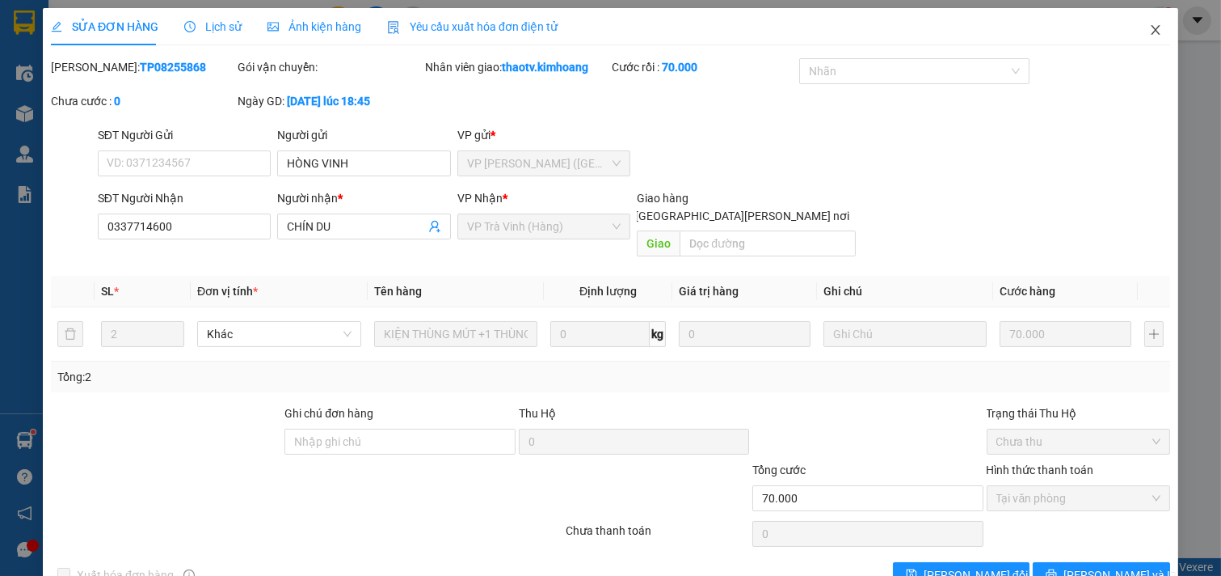
click at [1150, 26] on icon "close" at bounding box center [1156, 29] width 13 height 13
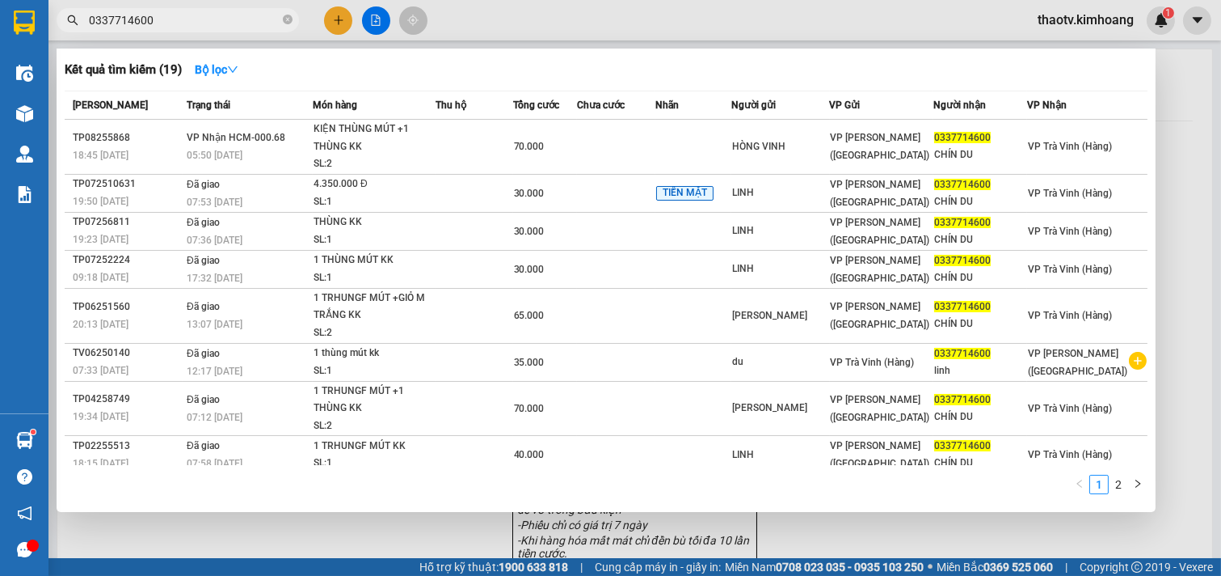
drag, startPoint x: 188, startPoint y: 17, endPoint x: 28, endPoint y: 1, distance: 160.9
click at [0, 12] on section "Kết quả [PERSON_NAME] ( 19 ) Bộ lọc Mã ĐH Trạng thái Món hàng Thu hộ Tổng [PERS…" at bounding box center [610, 288] width 1221 height 576
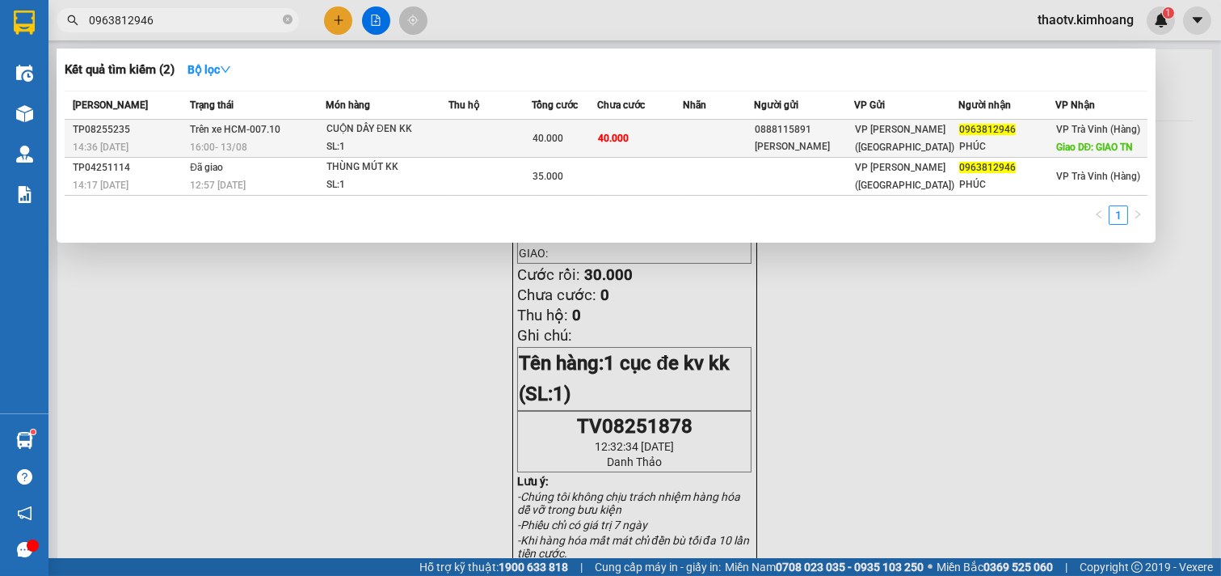
type input "0963812946"
click at [546, 130] on div "40.000" at bounding box center [565, 138] width 64 height 18
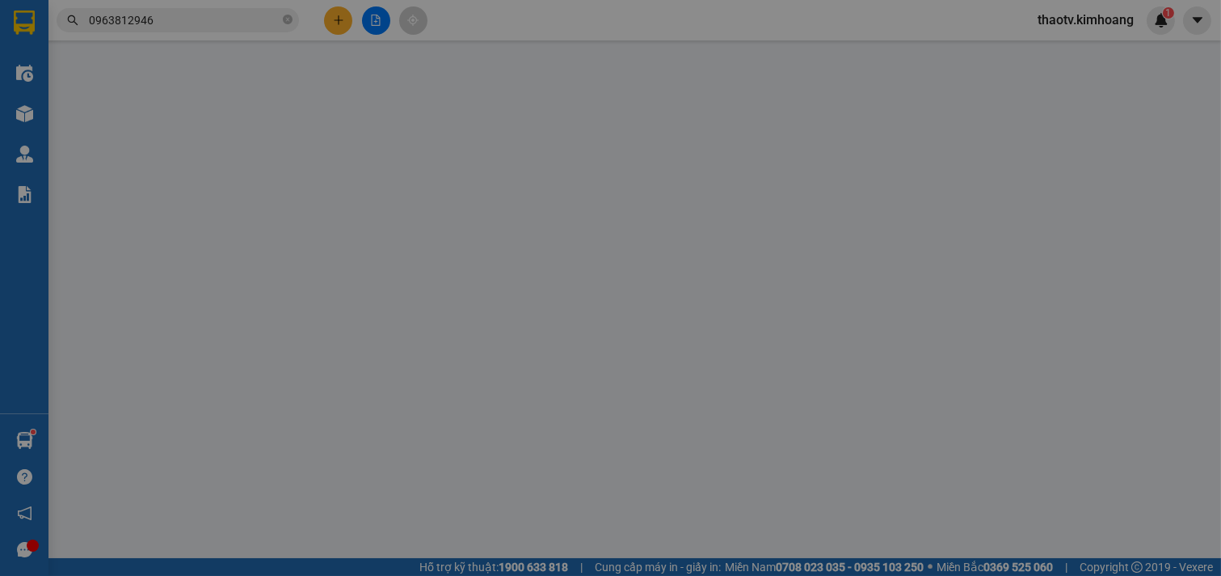
type input "0888115891"
type input "[PERSON_NAME]"
type input "0963812946"
type input "PHÚC"
type input "GIAO TN"
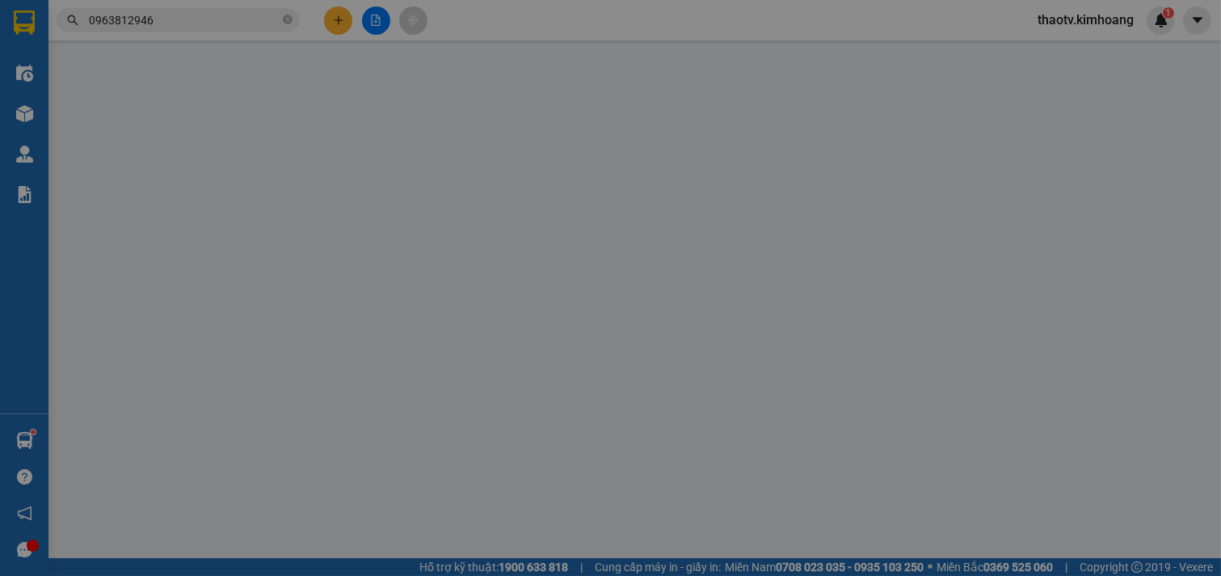
type input "40.000"
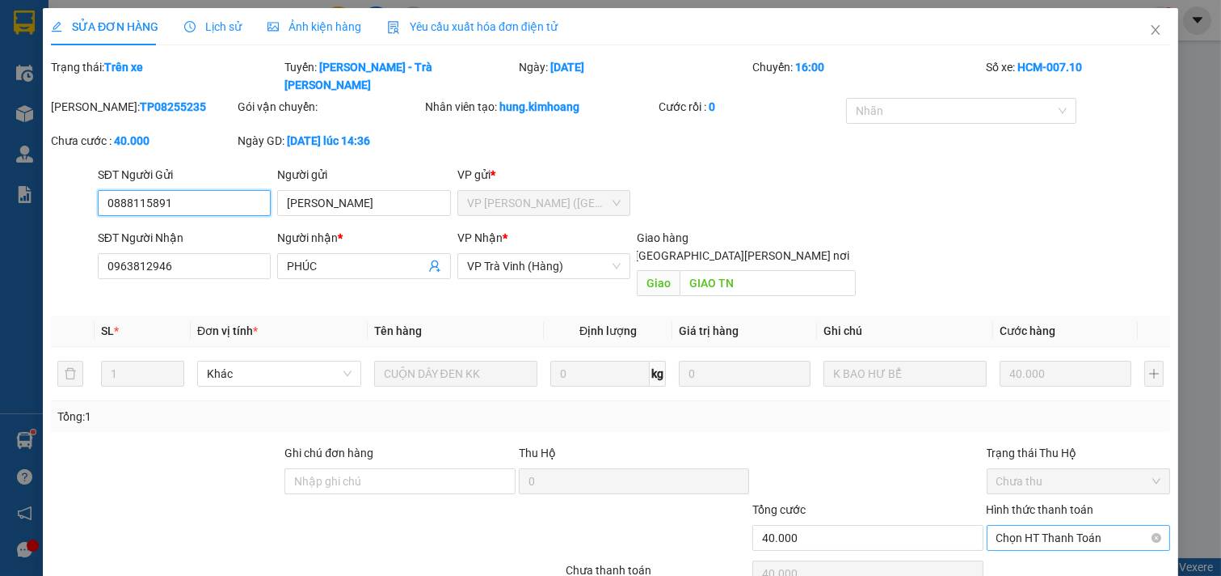
click at [1061, 525] on span "Chọn HT Thanh Toán" at bounding box center [1079, 537] width 165 height 24
drag, startPoint x: 1032, startPoint y: 518, endPoint x: 950, endPoint y: 560, distance: 91.8
click at [1030, 520] on div "Total Paid Fee 0 Total UnPaid Fee 40.000 Cash Collection Total Fee Trạng thái: …" at bounding box center [611, 342] width 1120 height 569
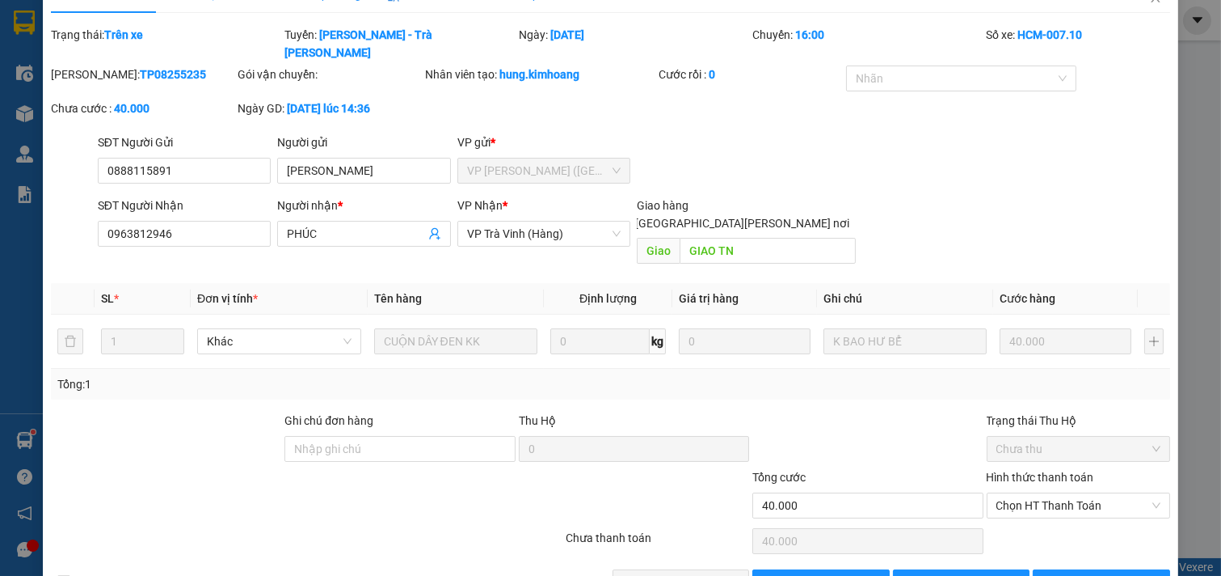
scroll to position [47, 0]
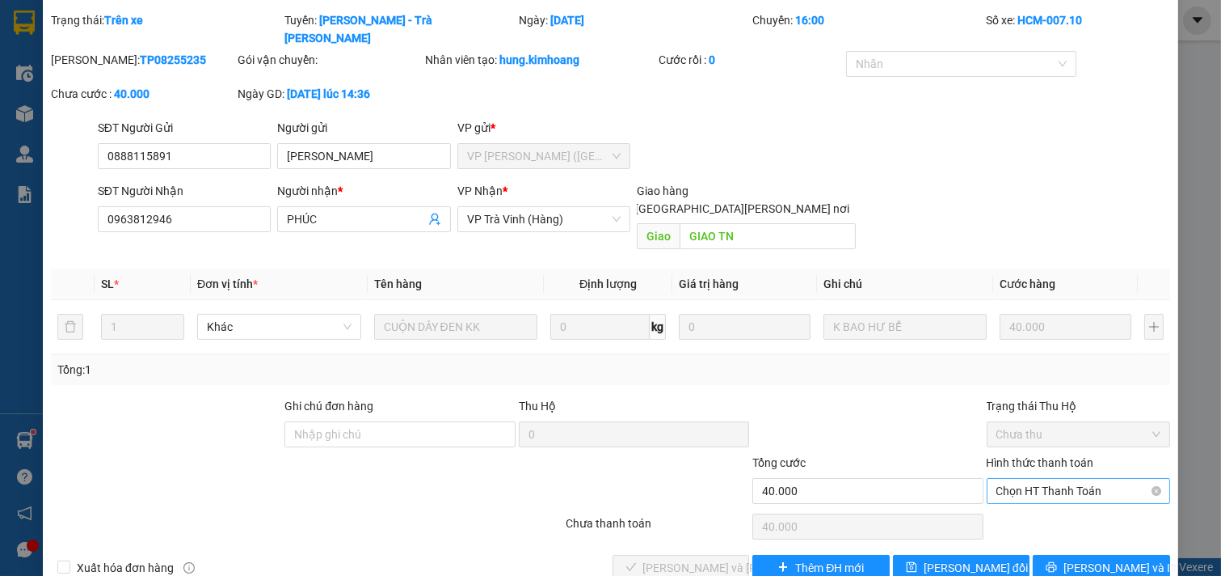
click at [1070, 479] on span "Chọn HT Thanh Toán" at bounding box center [1079, 491] width 165 height 24
click at [999, 483] on div "Tại văn phòng" at bounding box center [1067, 488] width 162 height 18
type input "0"
click at [673, 559] on span "[PERSON_NAME] và [PERSON_NAME] hàng" at bounding box center [752, 568] width 218 height 18
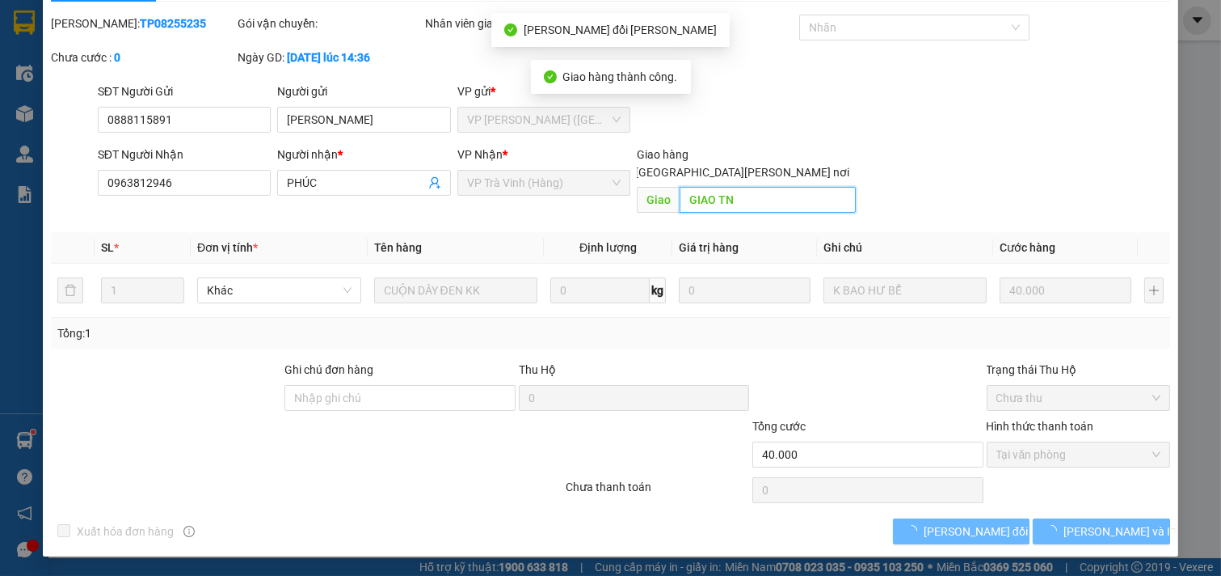
scroll to position [26, 0]
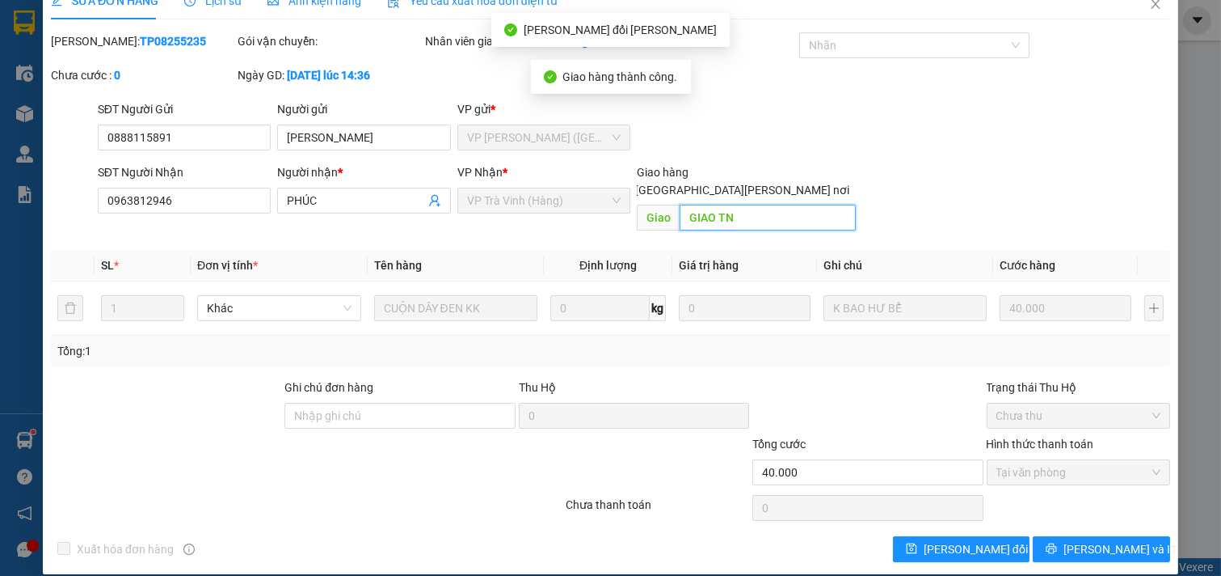
click at [736, 205] on input "GIAO TN" at bounding box center [767, 218] width 175 height 26
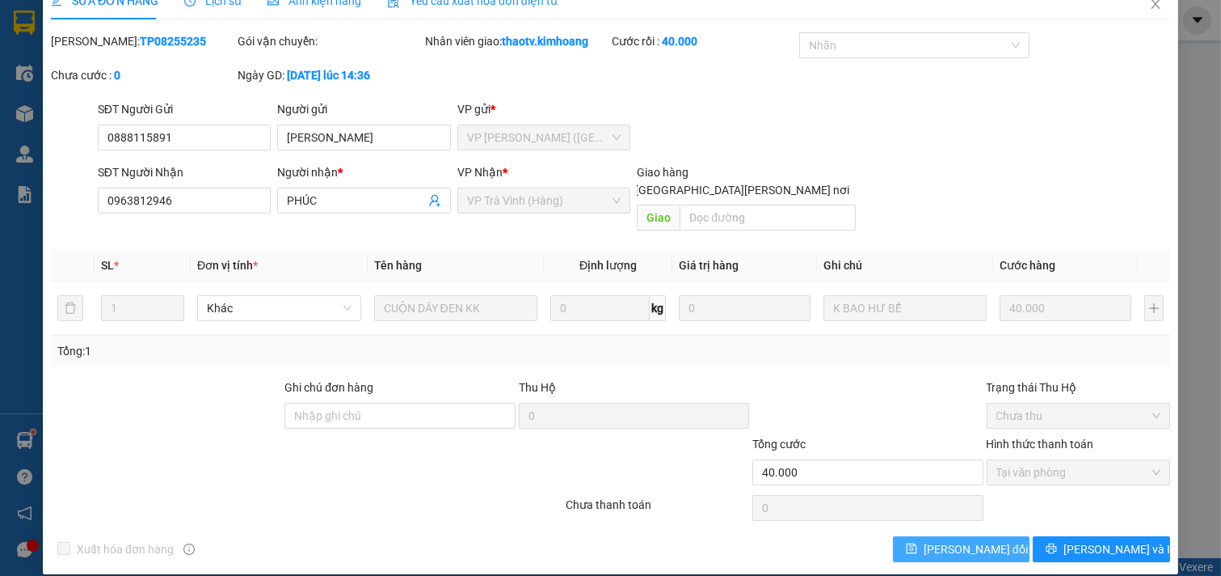
click at [994, 536] on button "[PERSON_NAME] đổi" at bounding box center [961, 549] width 137 height 26
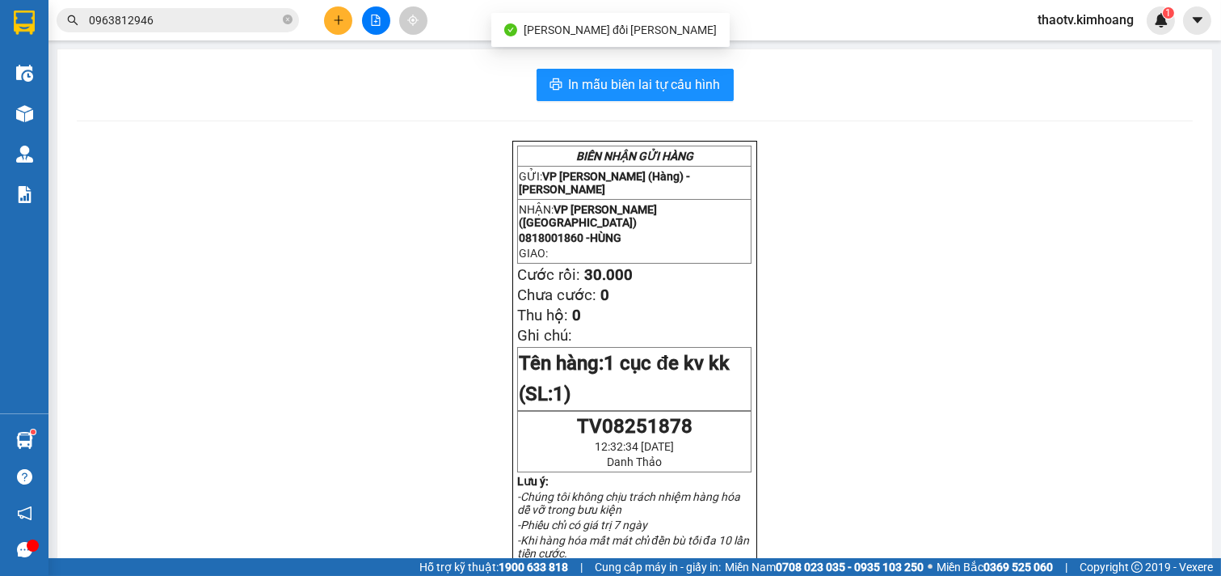
click at [149, 15] on input "0963812946" at bounding box center [184, 20] width 191 height 18
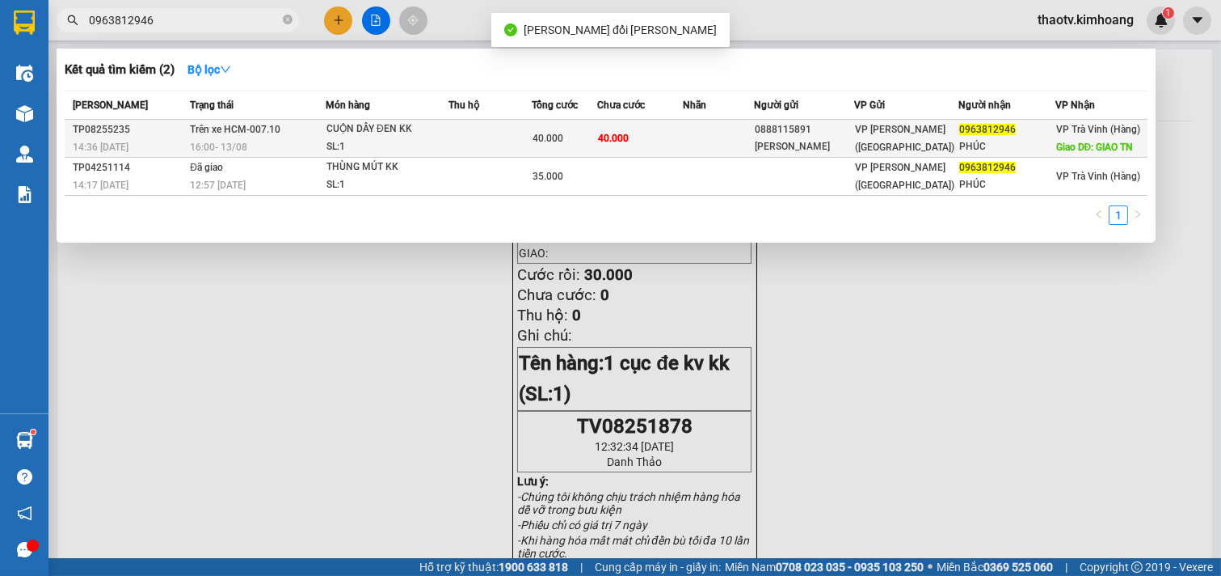
click at [664, 137] on td "40.000" at bounding box center [640, 139] width 86 height 38
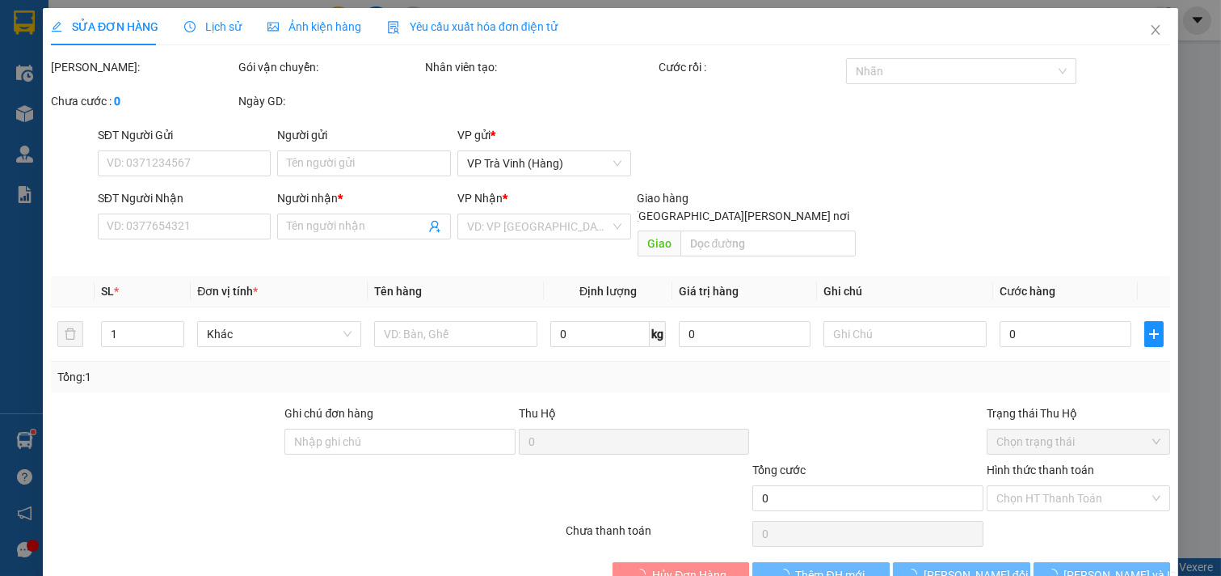
type input "0888115891"
type input "[PERSON_NAME]"
type input "0963812946"
type input "PHÚC"
type input "40.000"
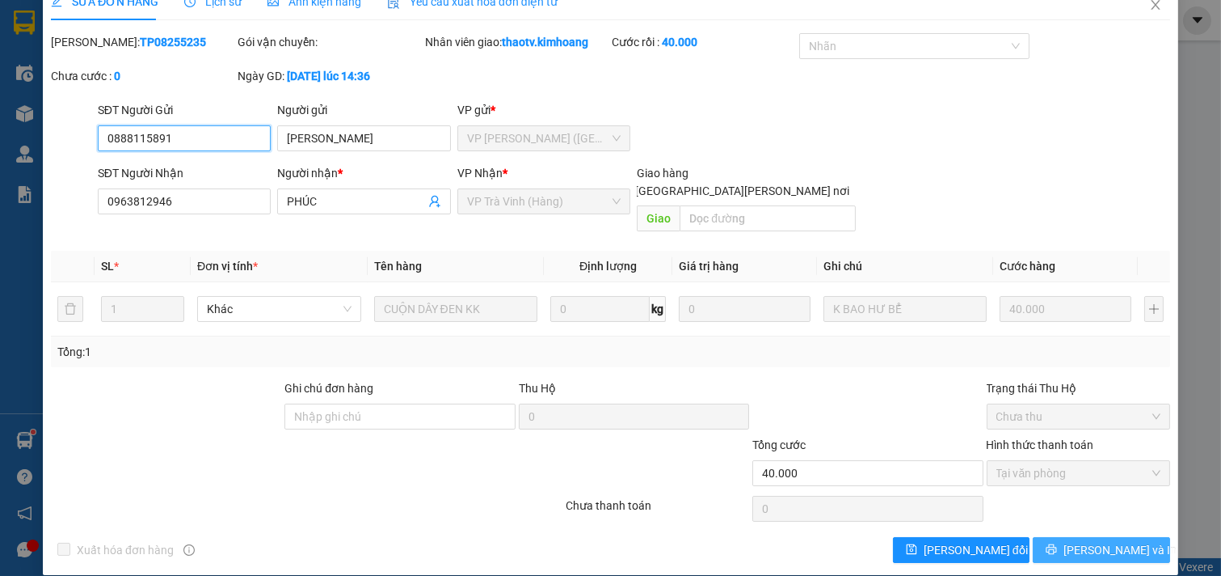
scroll to position [26, 0]
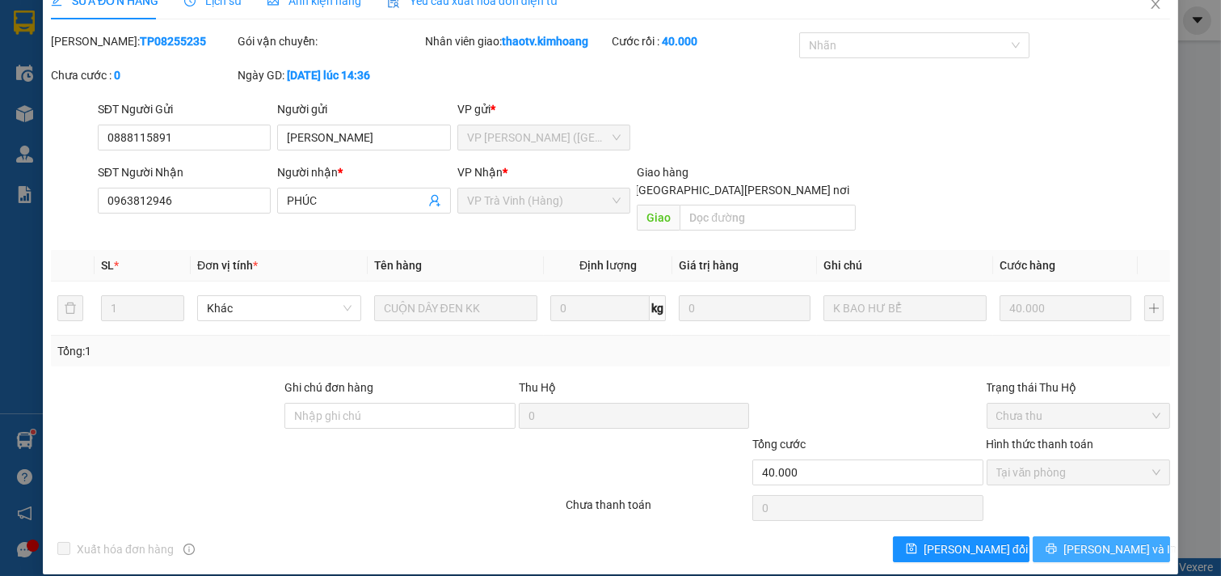
click at [1088, 540] on span "[PERSON_NAME] và In" at bounding box center [1120, 549] width 113 height 18
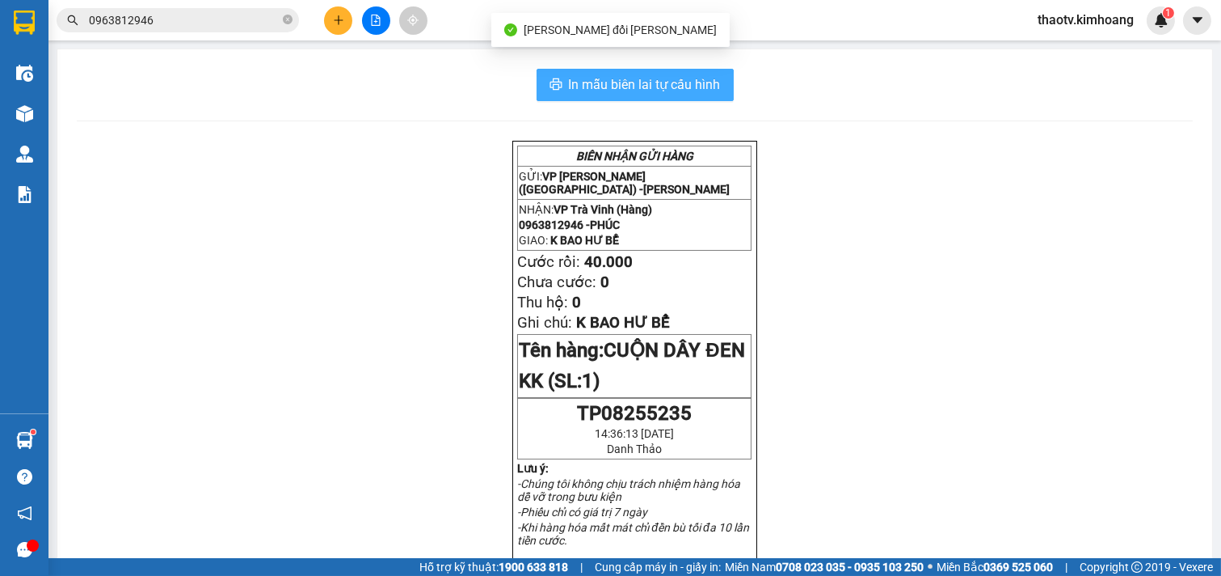
click at [696, 85] on span "In mẫu biên lai tự cấu hình" at bounding box center [645, 84] width 152 height 20
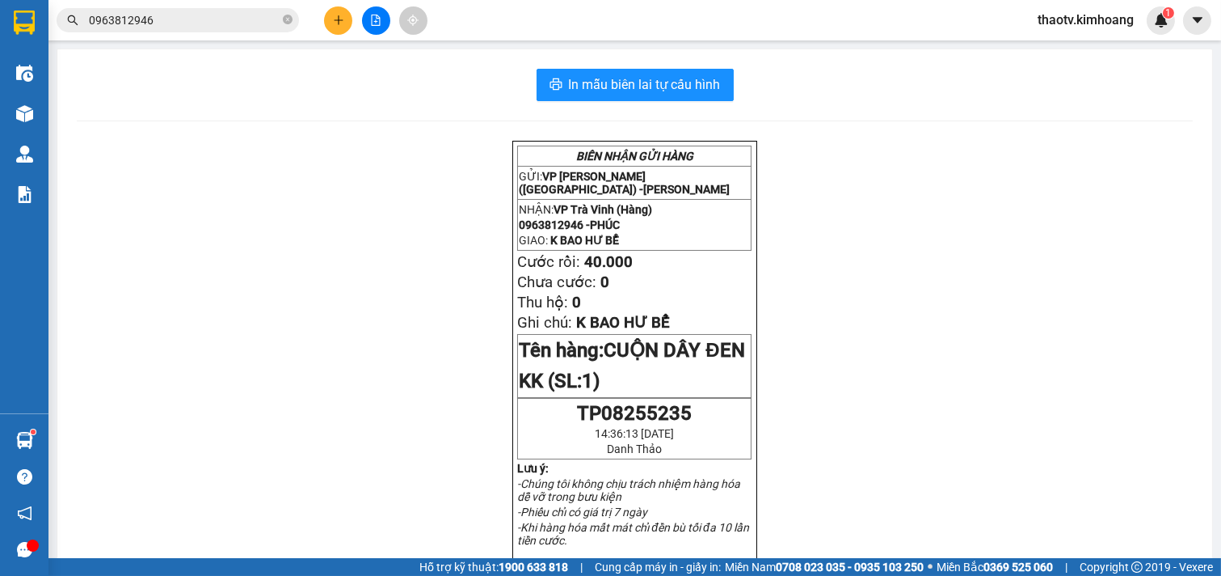
drag, startPoint x: 162, startPoint y: 22, endPoint x: 0, endPoint y: 38, distance: 162.5
click at [0, 38] on section "Kết quả [PERSON_NAME] ( 2 ) Bộ lọc Mã ĐH Trạng thái Món hàng Thu hộ Tổng [PERSO…" at bounding box center [610, 288] width 1221 height 576
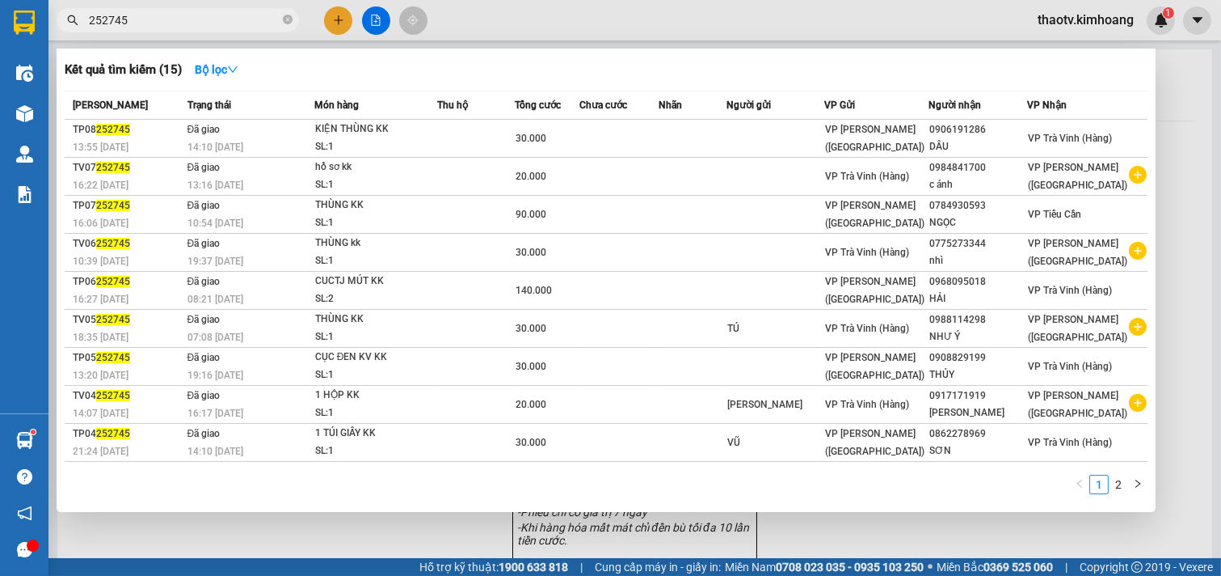
click at [99, 19] on input "252745" at bounding box center [184, 20] width 191 height 18
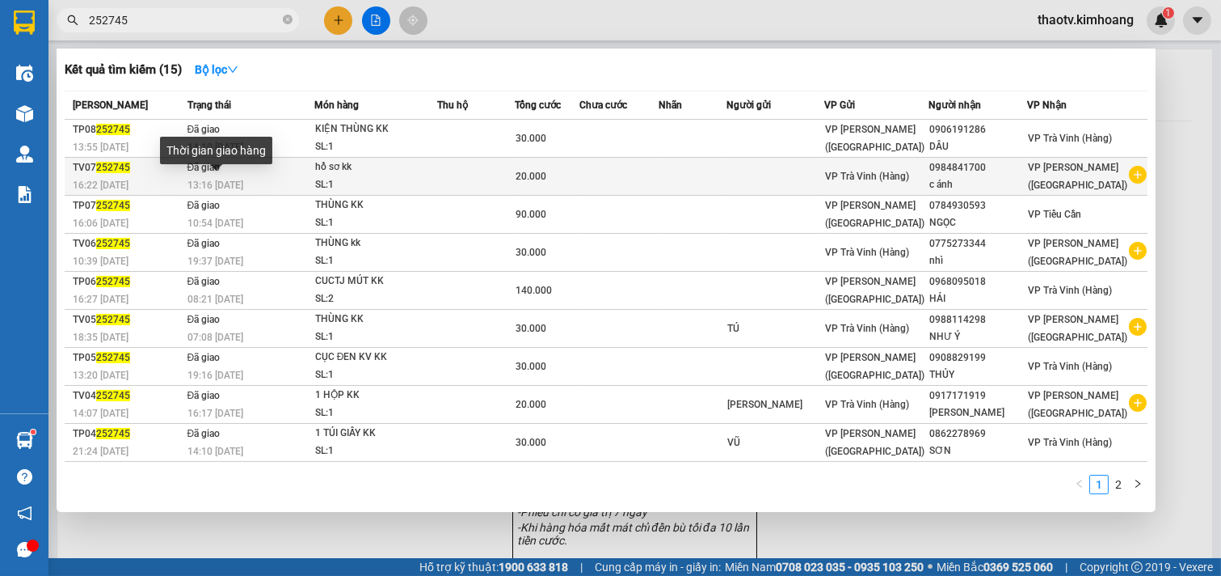
type input "252745"
click at [243, 179] on span "13:16 [DATE]" at bounding box center [216, 184] width 56 height 11
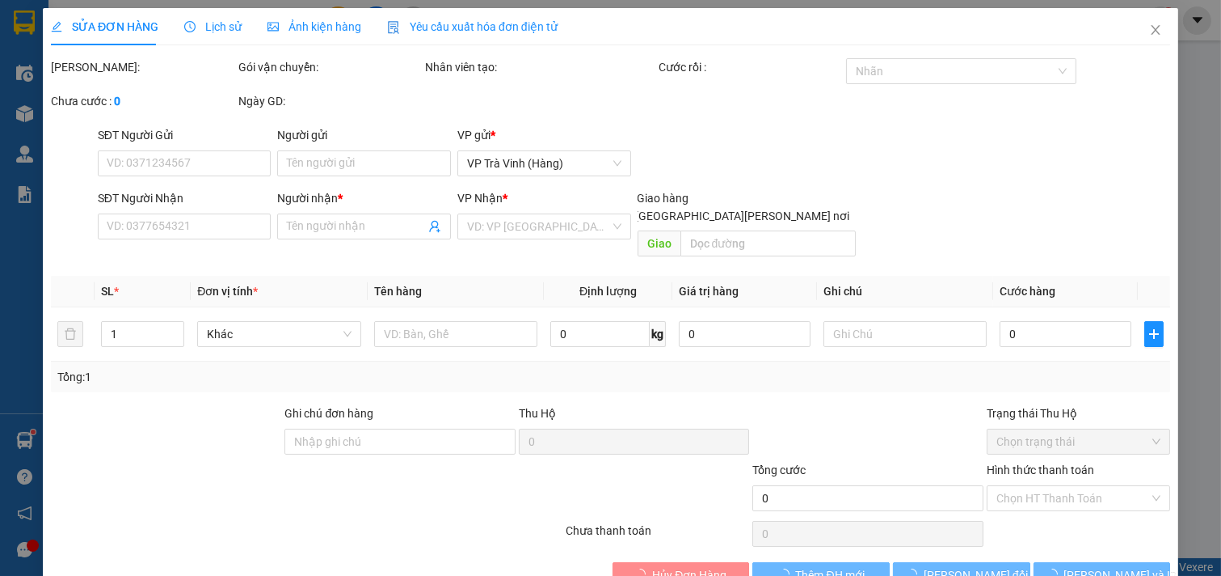
type input "0984841700"
type input "c ánh"
type input "20.000"
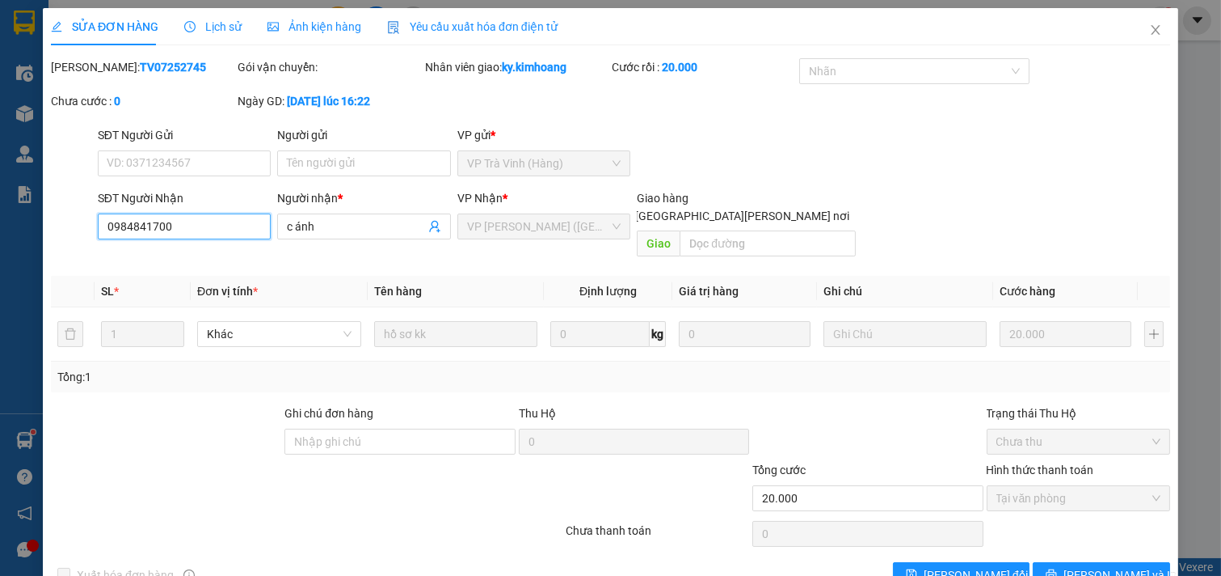
click at [170, 230] on input "0984841700" at bounding box center [185, 226] width 174 height 26
click at [1146, 39] on span "Close" at bounding box center [1155, 30] width 45 height 45
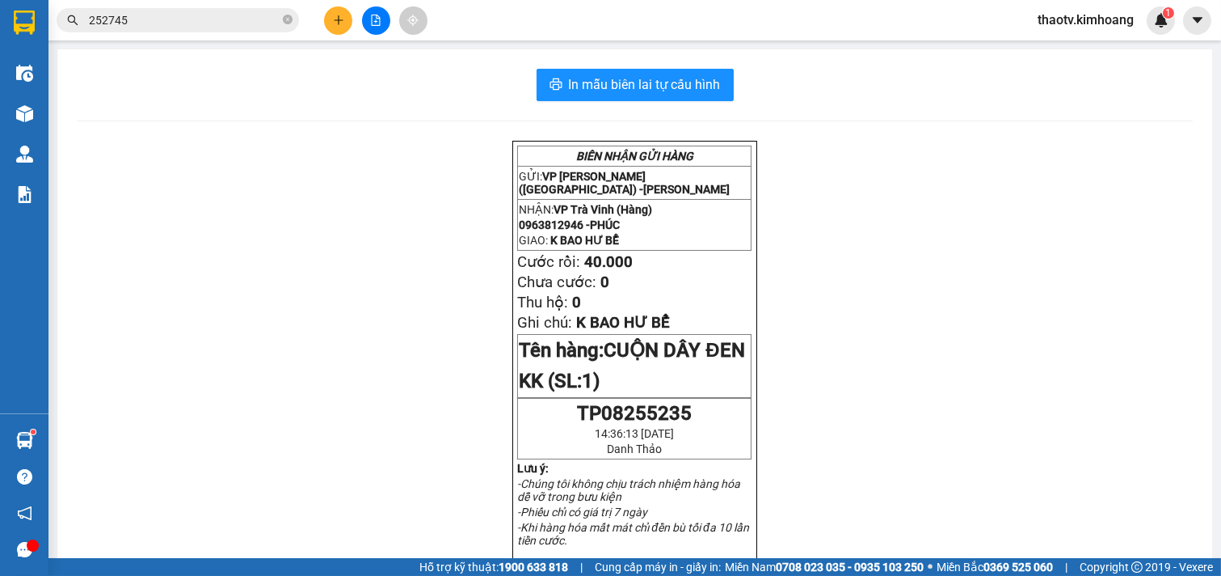
click at [129, 22] on input "252745" at bounding box center [184, 20] width 191 height 18
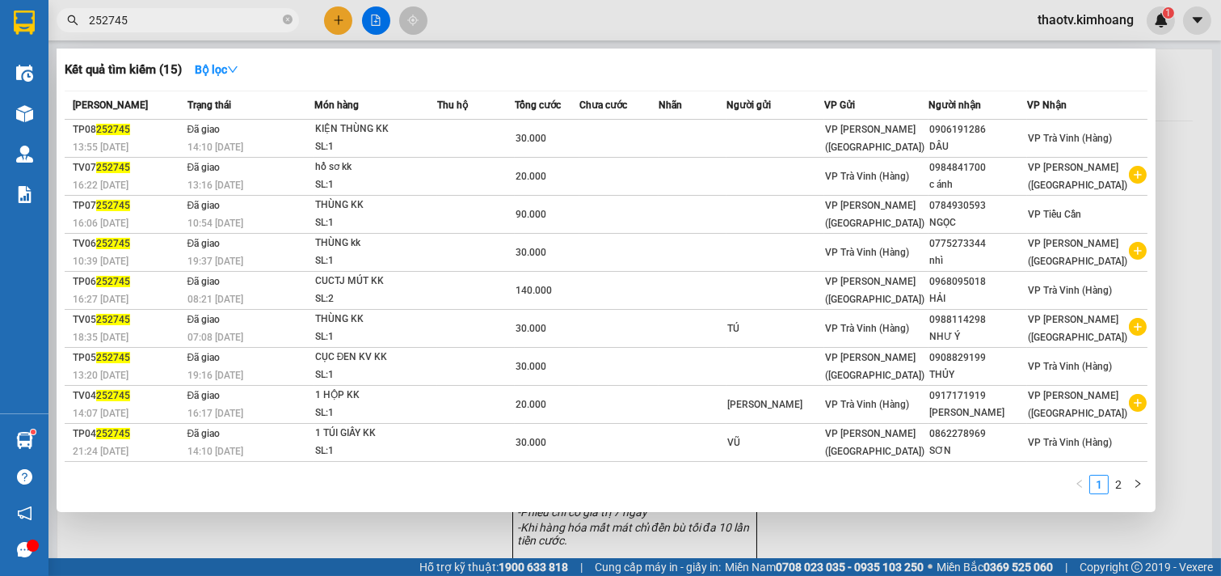
click at [157, 21] on input "252745" at bounding box center [184, 20] width 191 height 18
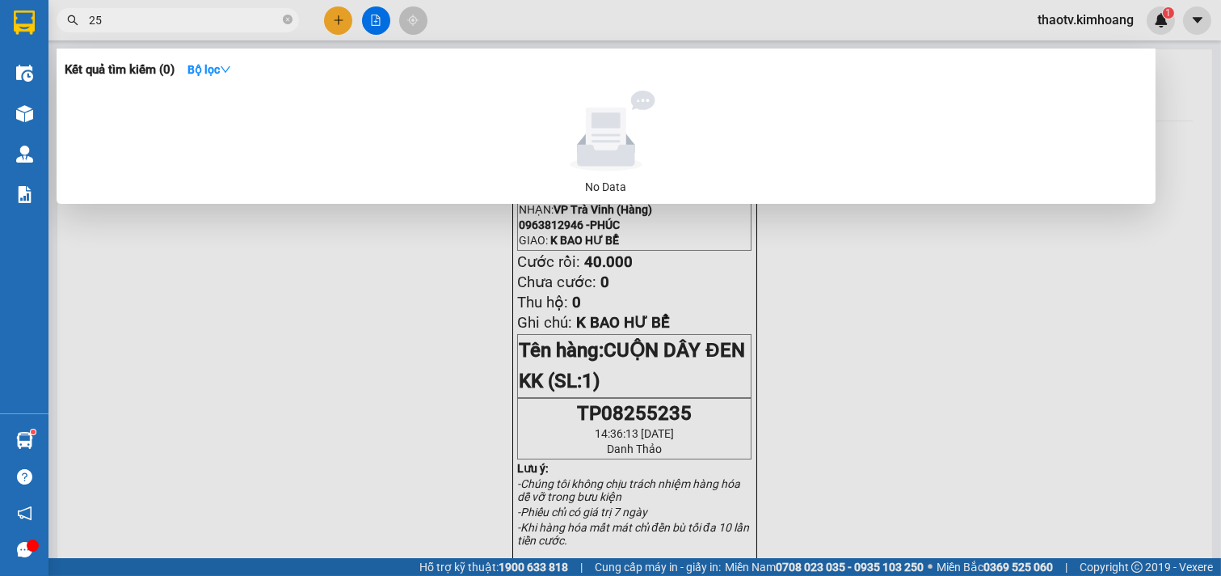
type input "2"
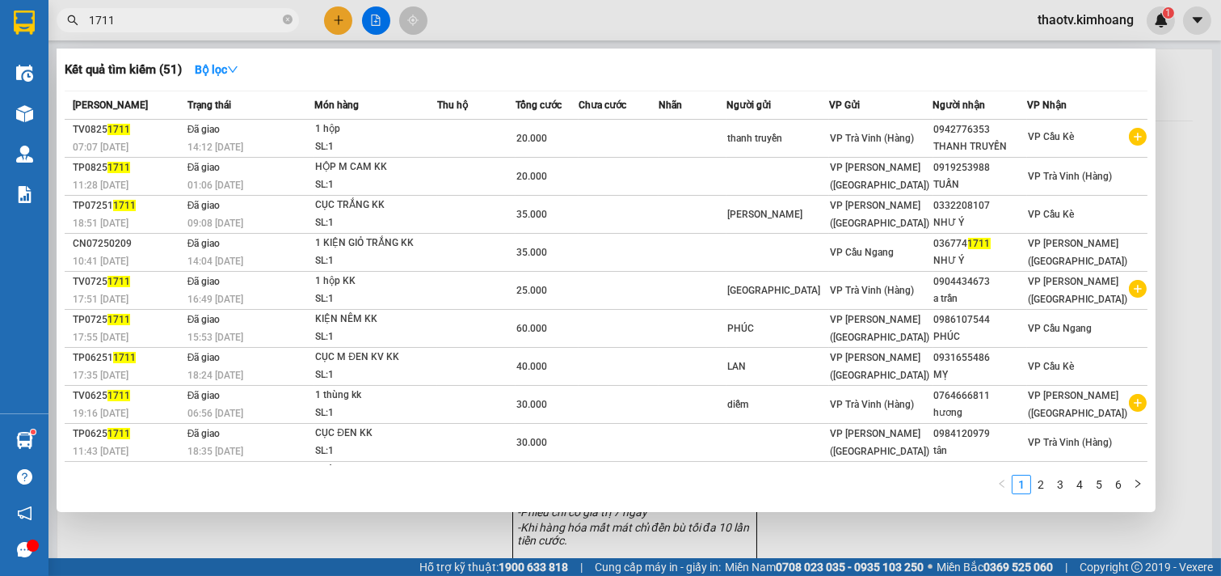
click at [90, 19] on input "1711" at bounding box center [184, 20] width 191 height 18
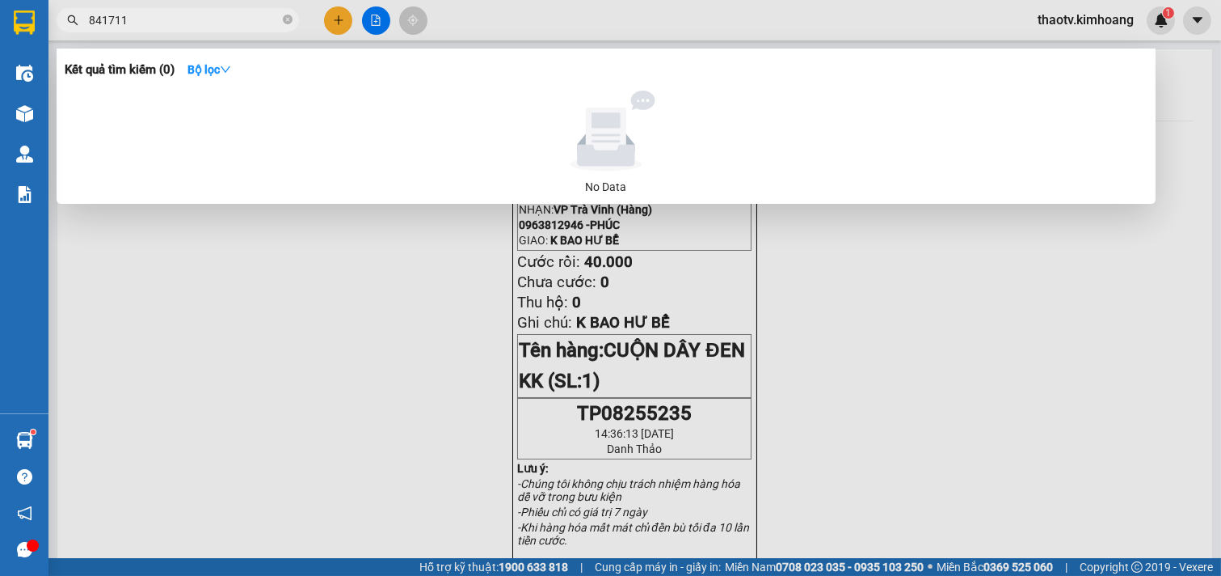
click at [142, 18] on input "841711" at bounding box center [184, 20] width 191 height 18
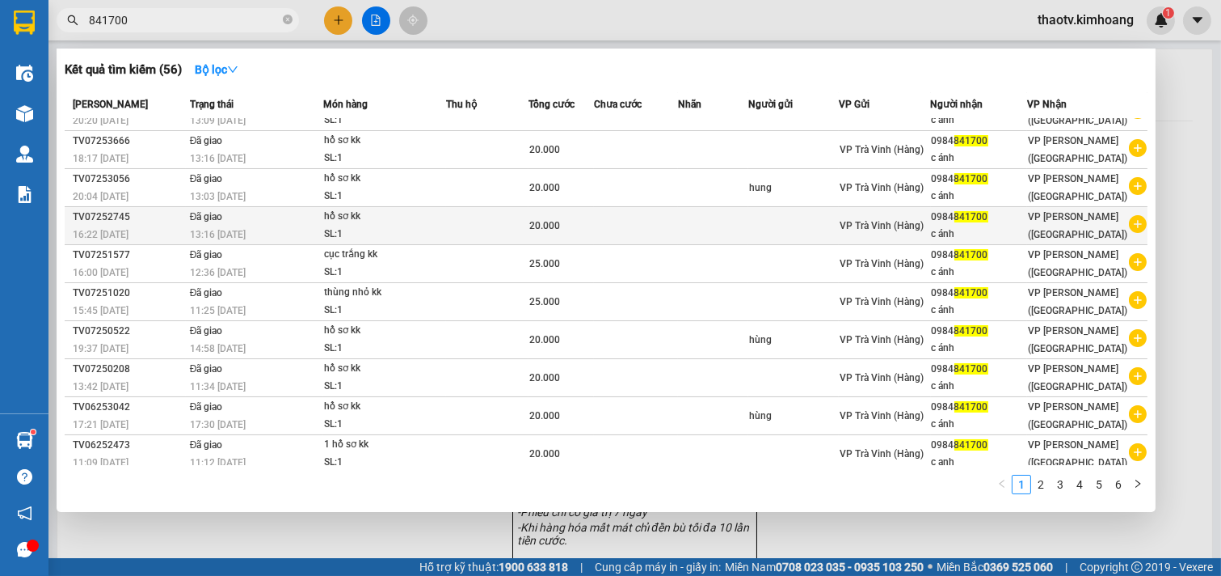
scroll to position [36, 0]
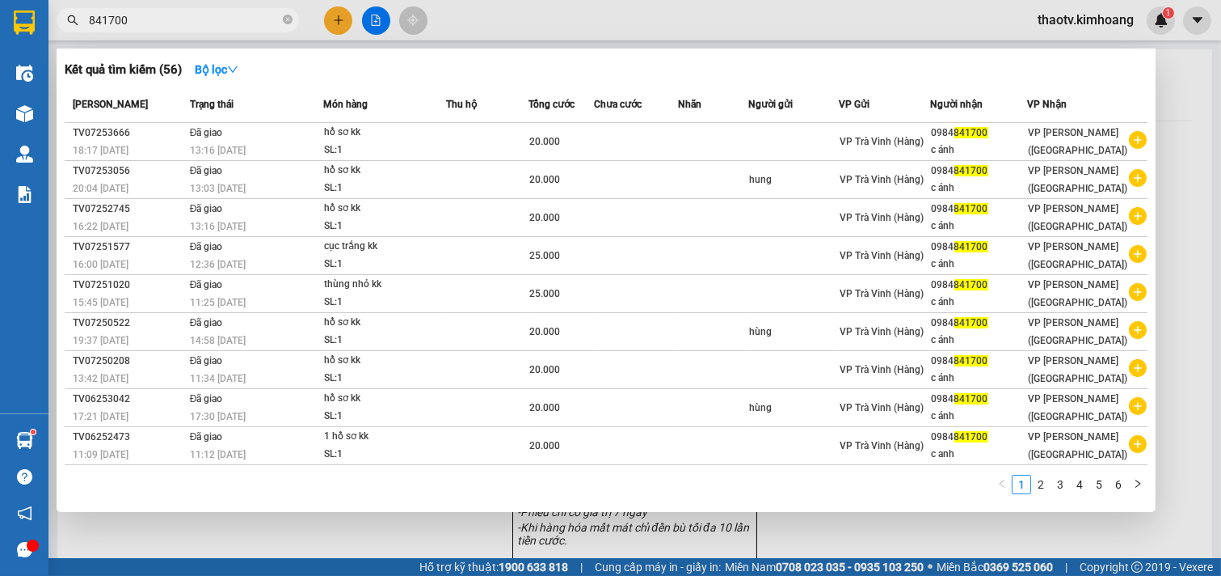
click at [140, 16] on input "841700" at bounding box center [184, 20] width 191 height 18
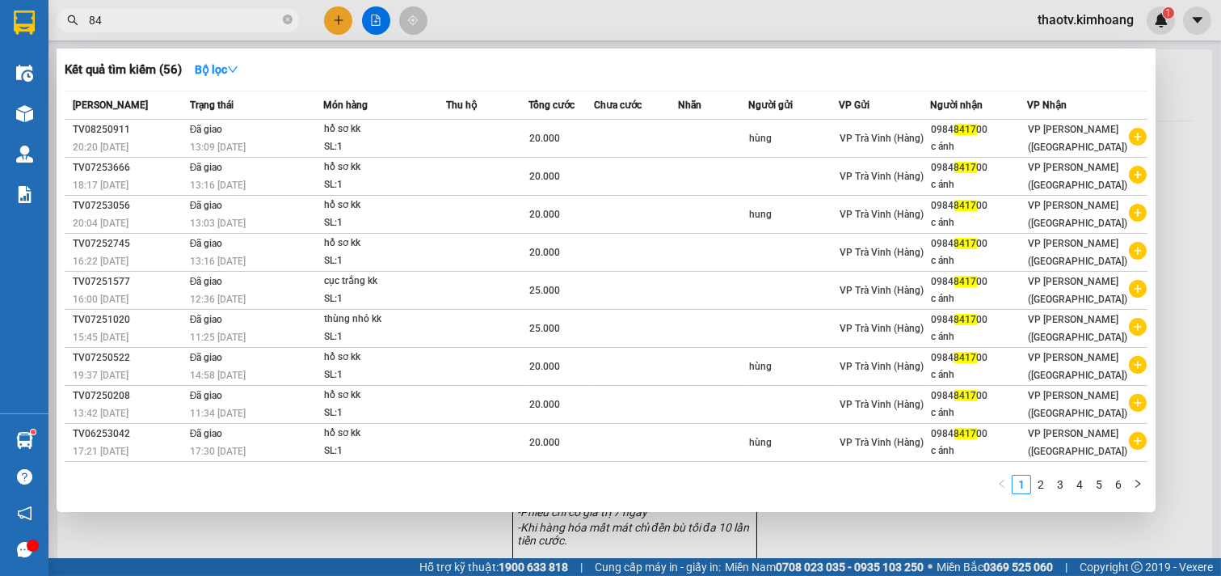
type input "8"
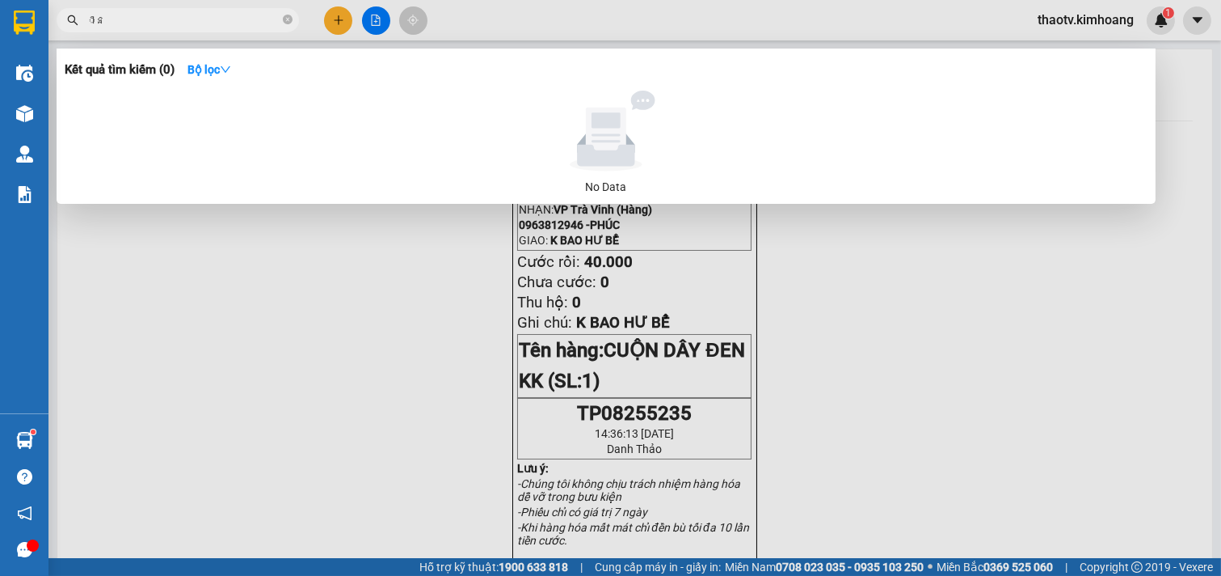
type input "ា"
type input "a"
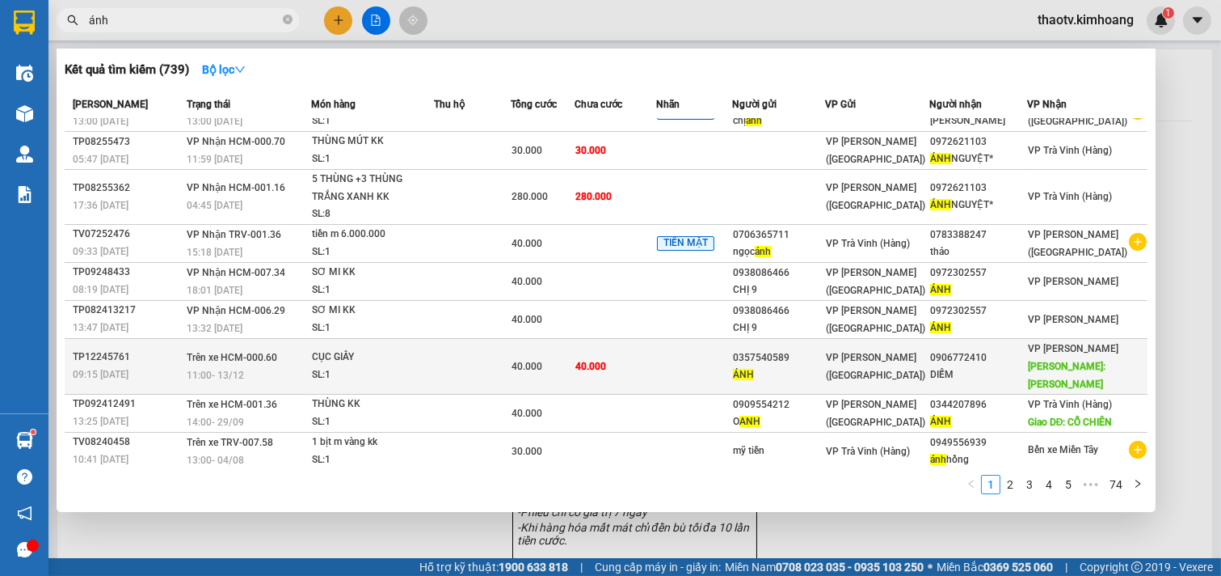
scroll to position [0, 0]
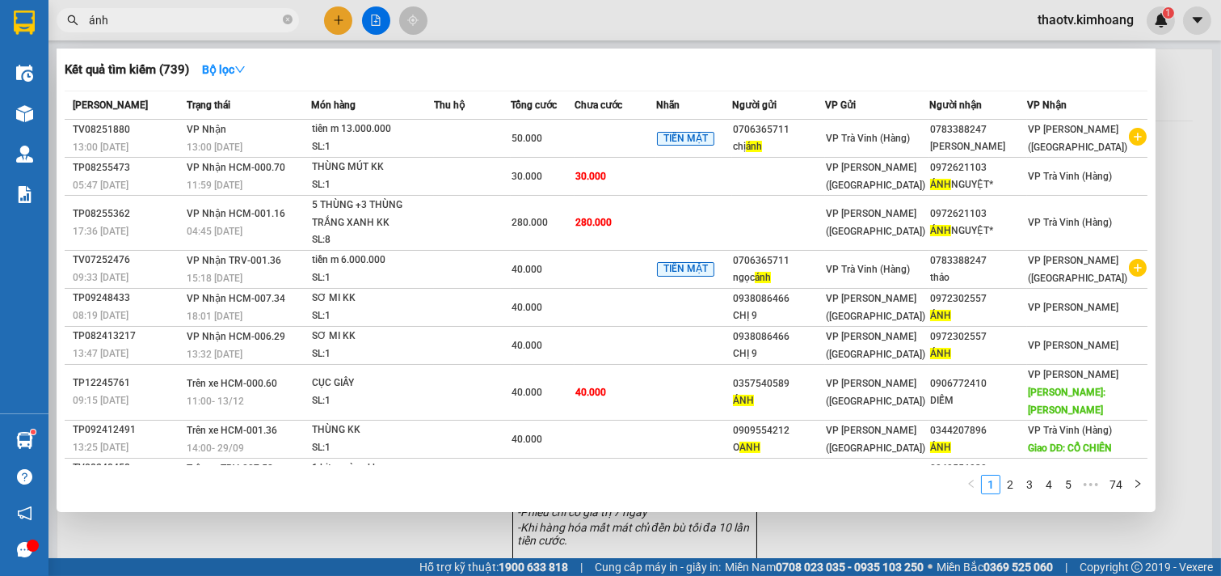
click at [124, 21] on input "ánh" at bounding box center [184, 20] width 191 height 18
click at [147, 14] on input "ánh" at bounding box center [184, 20] width 191 height 18
drag, startPoint x: 124, startPoint y: 18, endPoint x: 0, endPoint y: 57, distance: 130.6
click at [0, 57] on section "Kết quả [PERSON_NAME] ( 739 ) Bộ lọc Mã ĐH Trạng thái Món hàng Thu hộ Tổng [PER…" at bounding box center [610, 288] width 1221 height 576
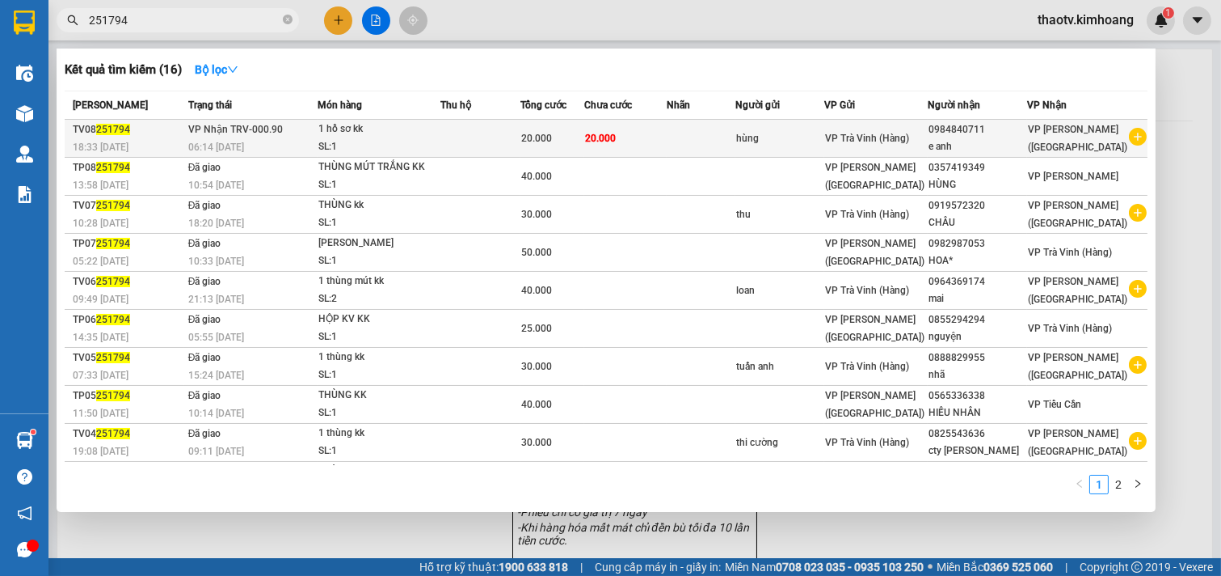
type input "251794"
click at [356, 133] on div "1 hồ sơ kk" at bounding box center [379, 129] width 121 height 18
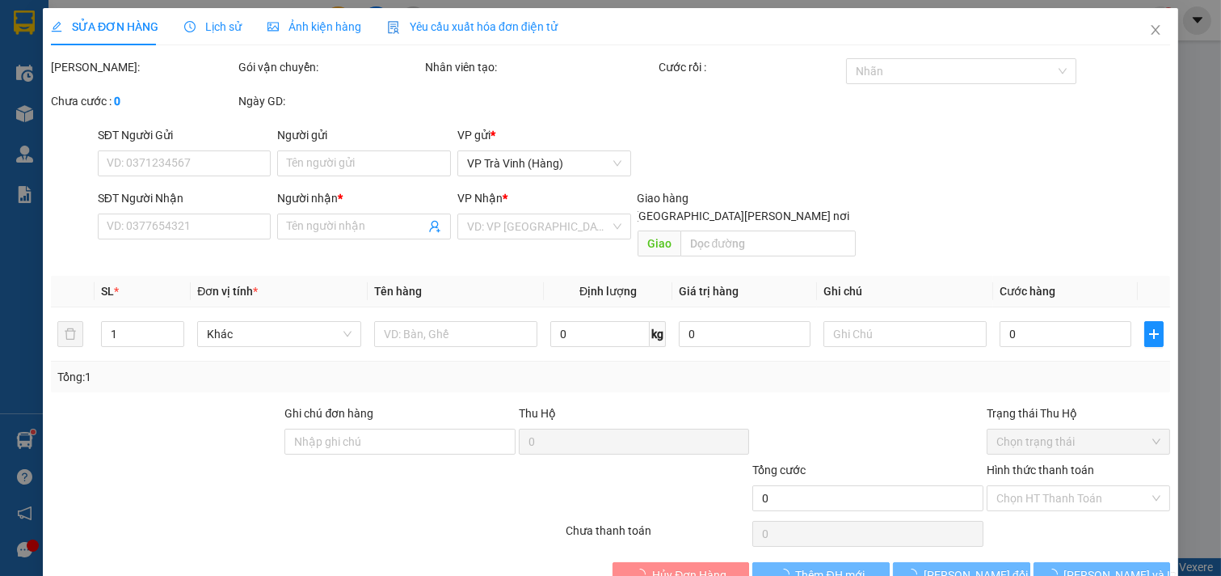
type input "hùng"
type input "0984840711"
type input "e anh"
type input "20.000"
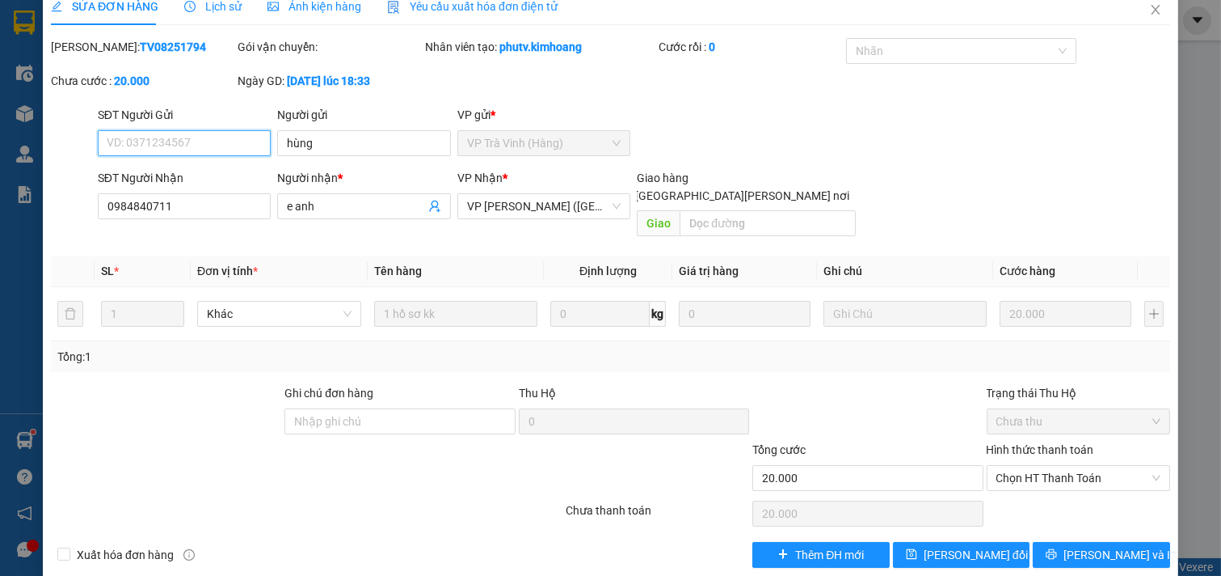
scroll to position [26, 0]
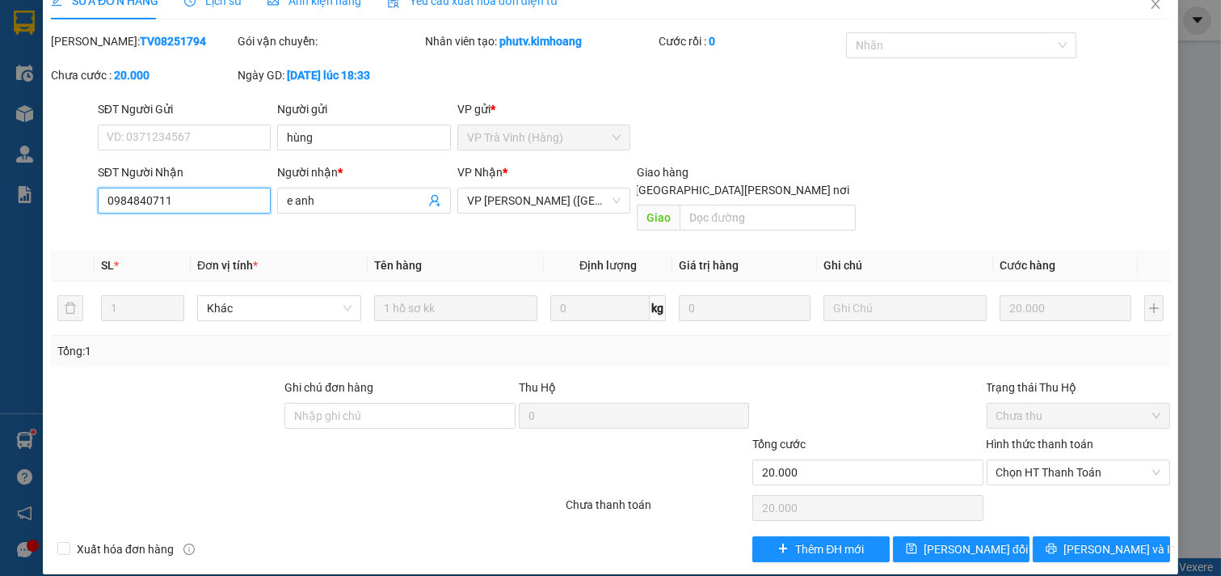
click at [188, 204] on input "0984840711" at bounding box center [185, 201] width 174 height 26
click at [188, 202] on input "0984840711" at bounding box center [185, 201] width 174 height 26
type input "0984841700"
click at [968, 540] on span "[PERSON_NAME] đổi" at bounding box center [976, 549] width 104 height 18
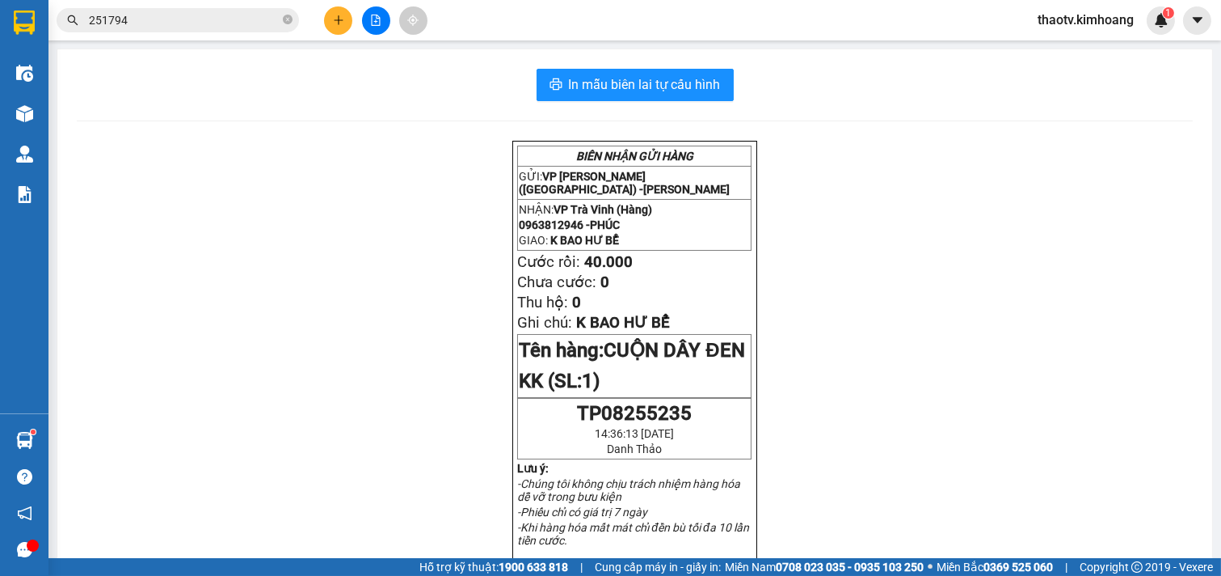
click at [156, 18] on input "251794" at bounding box center [184, 20] width 191 height 18
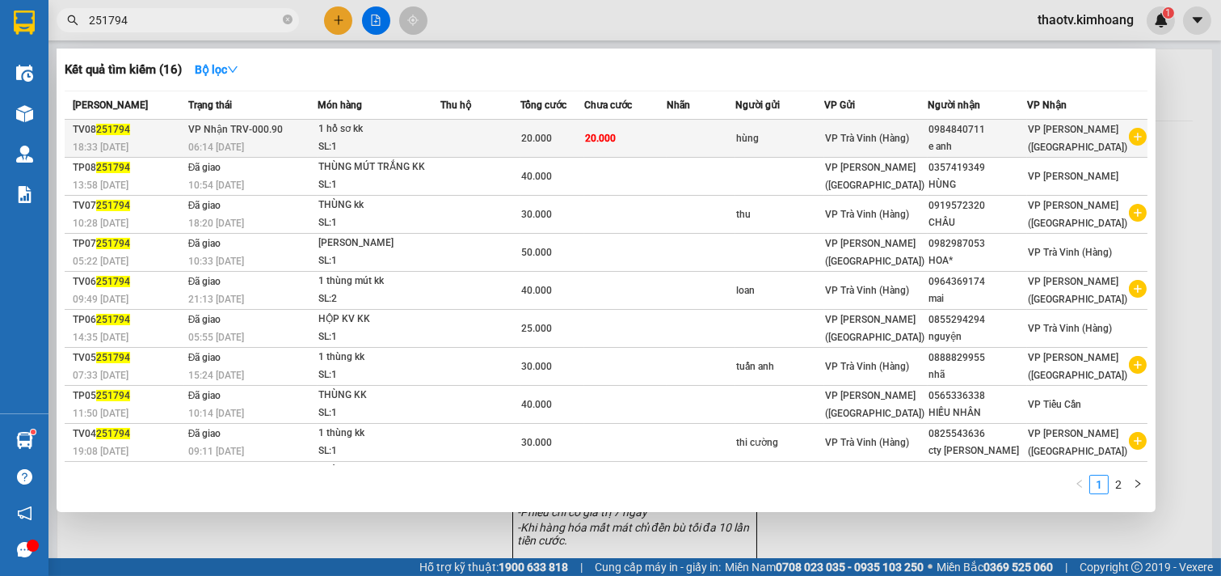
click at [176, 140] on div "18:33 [DATE]" at bounding box center [128, 147] width 111 height 18
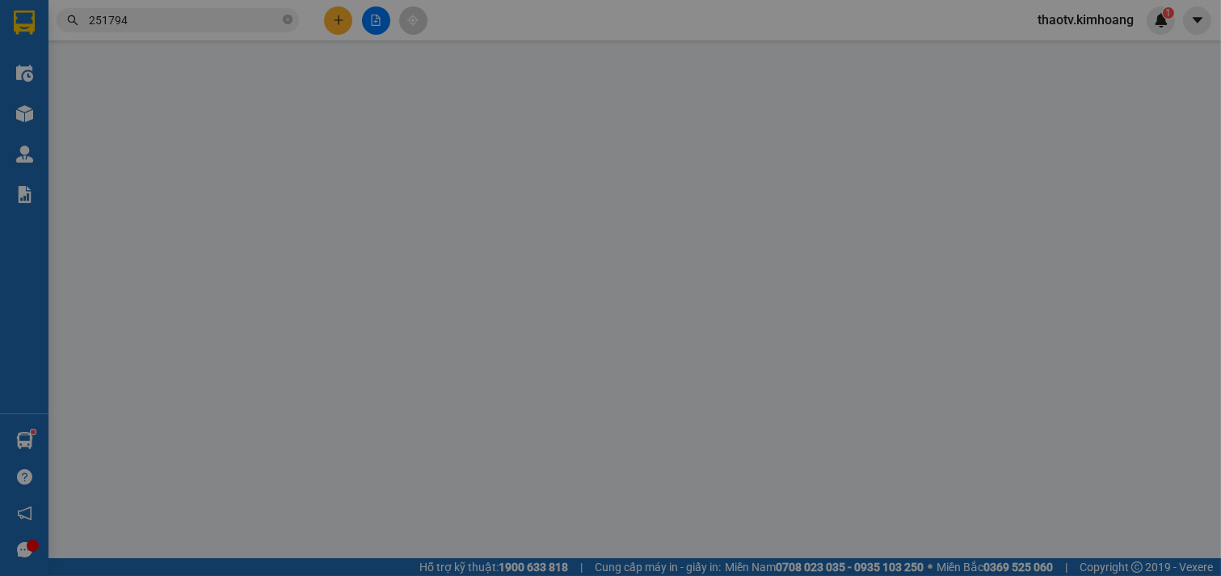
type input "hùng"
type input "0984841700"
type input "e anh"
type input "20.000"
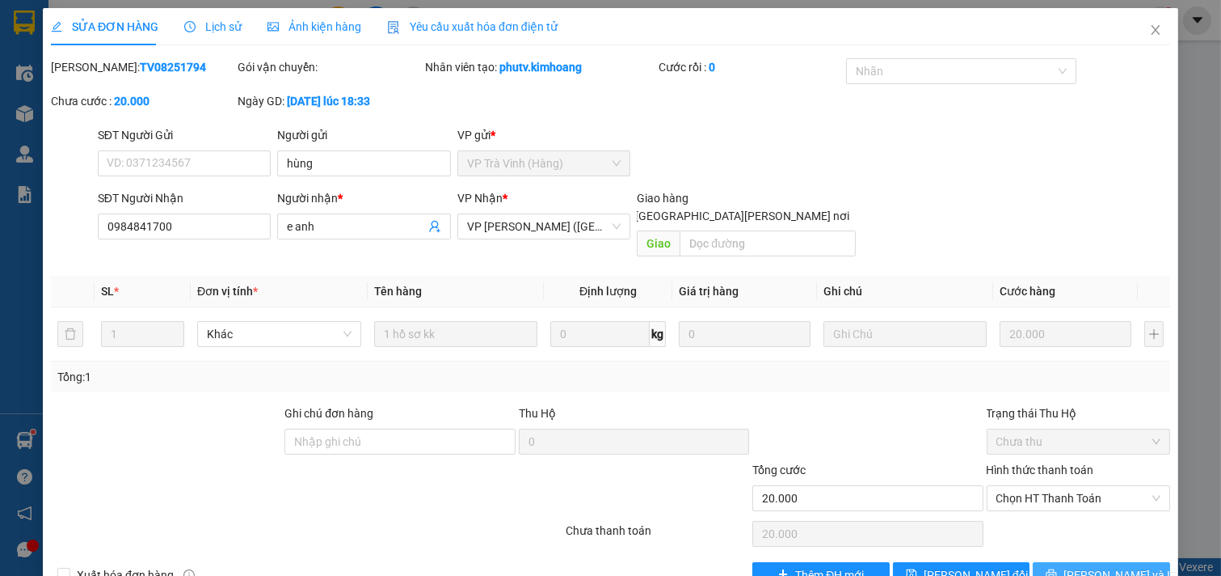
click at [1086, 566] on span "[PERSON_NAME] và In" at bounding box center [1120, 575] width 113 height 18
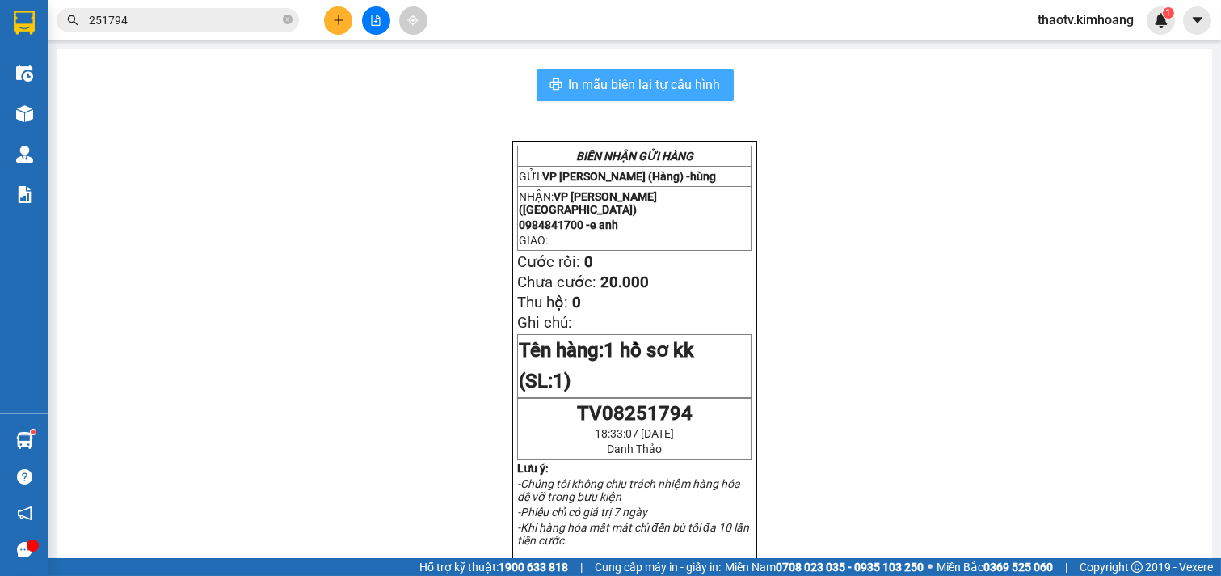
click at [669, 78] on span "In mẫu biên lai tự cấu hình" at bounding box center [645, 84] width 152 height 20
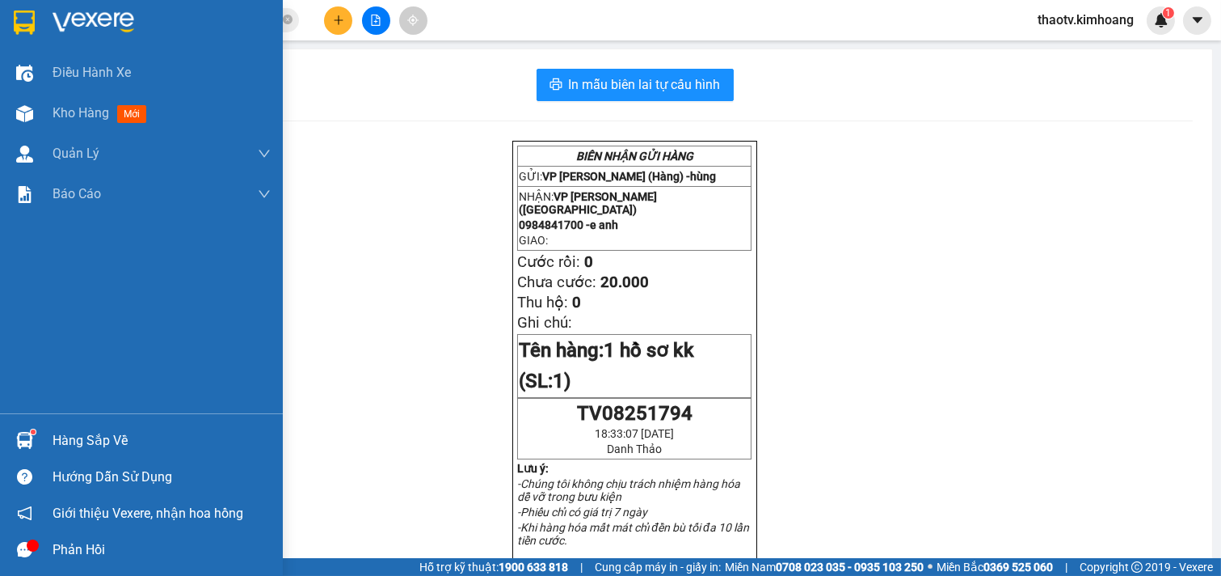
click at [58, 441] on div "Hàng sắp về" at bounding box center [162, 440] width 218 height 24
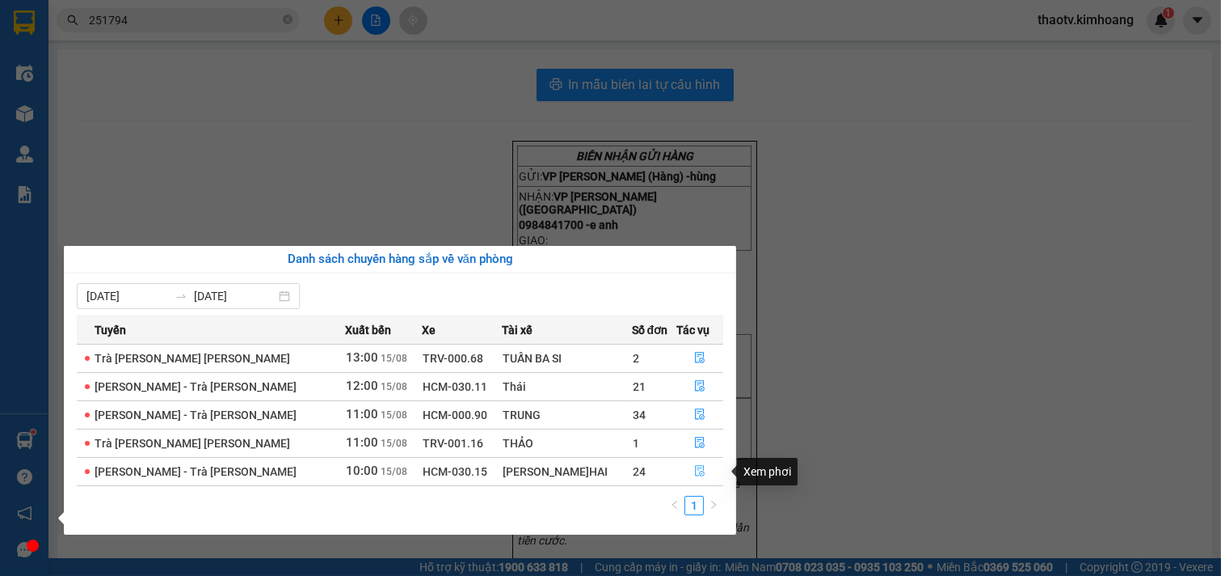
click at [694, 474] on icon "file-done" at bounding box center [699, 470] width 11 height 11
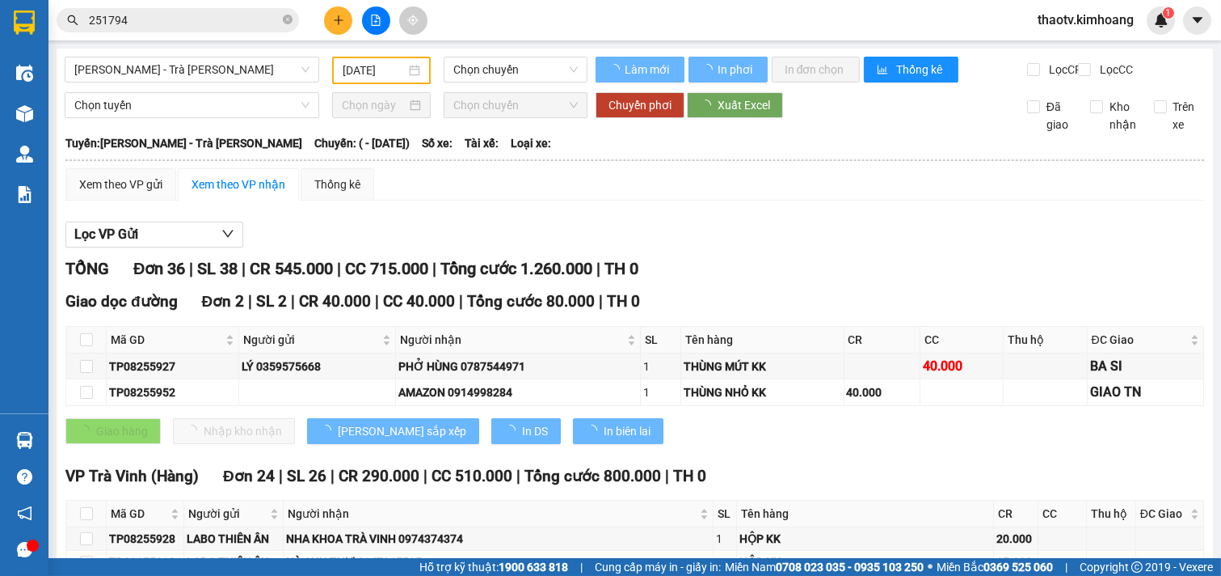
type input "[DATE]"
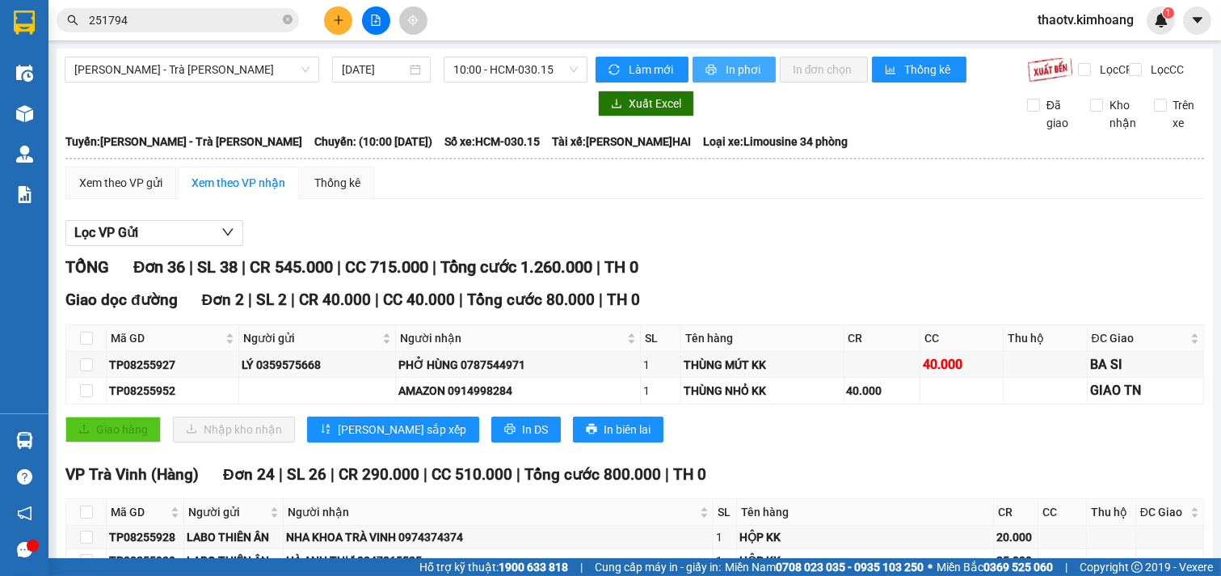
click at [728, 69] on span "In phơi" at bounding box center [744, 70] width 37 height 18
click at [344, 18] on button at bounding box center [338, 20] width 28 height 28
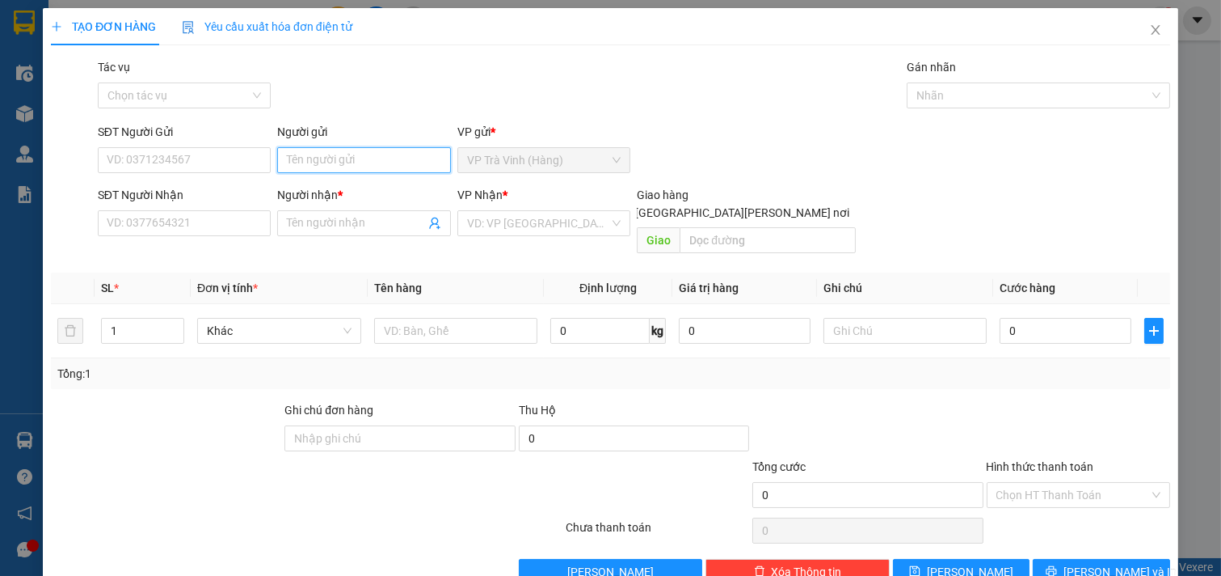
click at [318, 158] on input "Người gửi" at bounding box center [364, 160] width 174 height 26
drag, startPoint x: 334, startPoint y: 154, endPoint x: 0, endPoint y: 221, distance: 340.4
click at [0, 221] on div "TẠO ĐƠN HÀNG Yêu cầu xuất [PERSON_NAME] điện tử Transit Pickup Surcharge Ids Tr…" at bounding box center [610, 288] width 1221 height 576
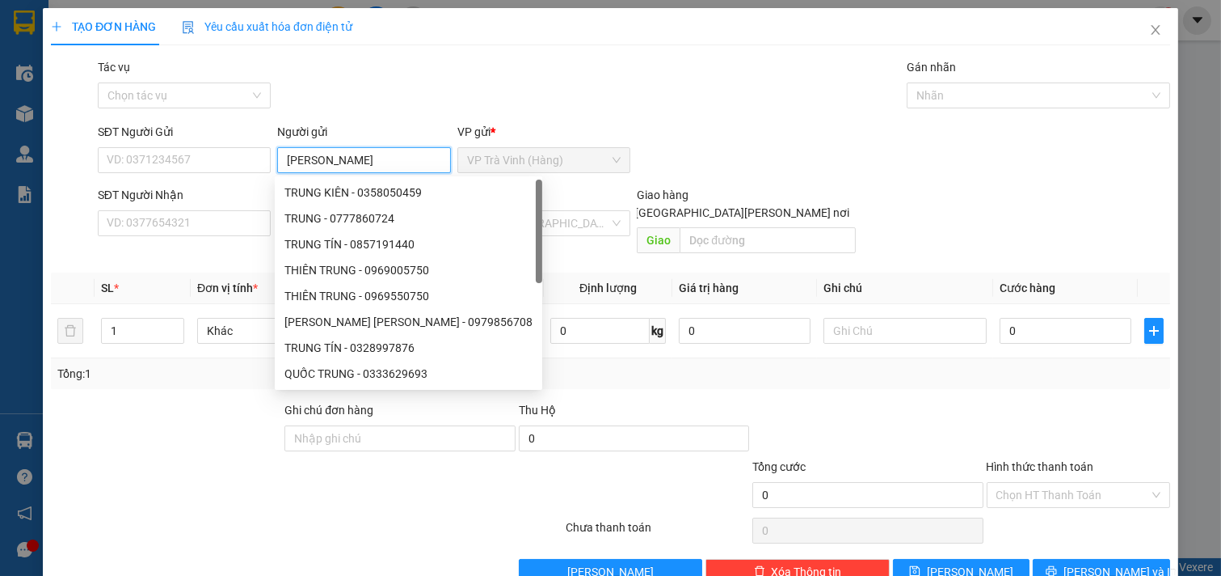
type input "[PERSON_NAME]"
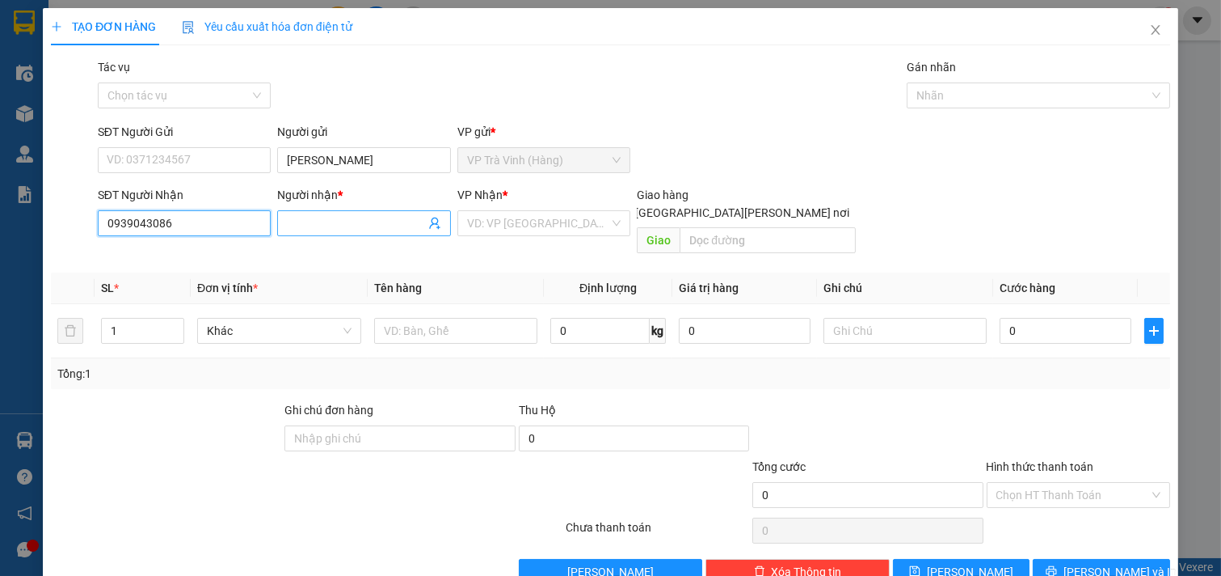
type input "0939043086"
click at [334, 223] on input "Người nhận *" at bounding box center [356, 223] width 138 height 18
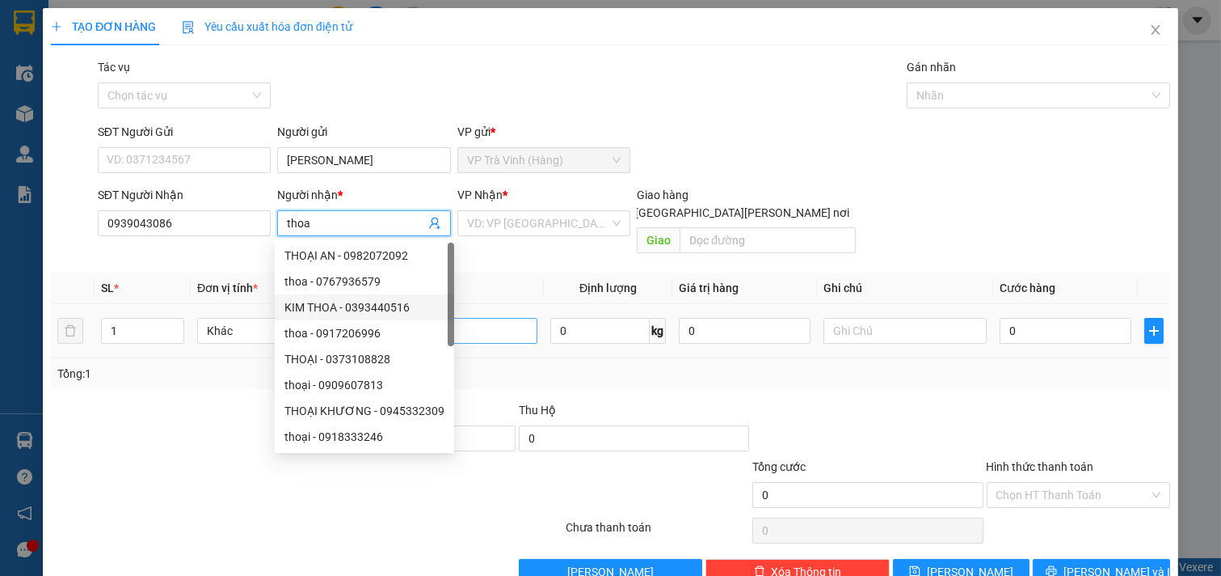
type input "thoa"
click at [486, 319] on input "text" at bounding box center [456, 331] width 164 height 26
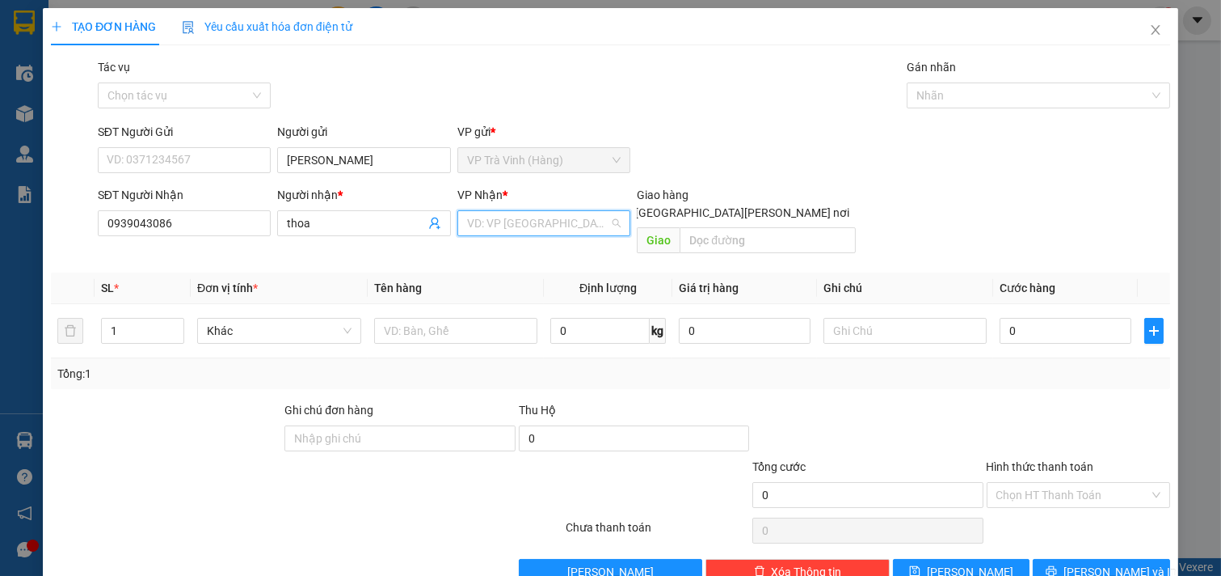
click at [508, 228] on input "search" at bounding box center [538, 223] width 143 height 24
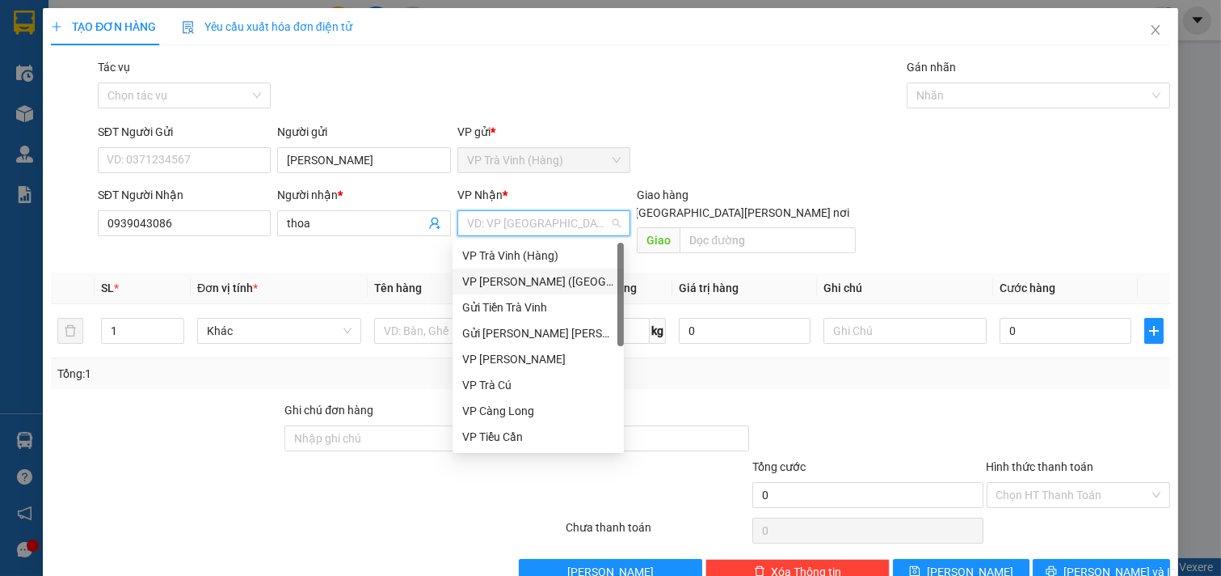
drag, startPoint x: 530, startPoint y: 281, endPoint x: 516, endPoint y: 268, distance: 19.5
click at [529, 279] on div "VP [PERSON_NAME] ([GEOGRAPHIC_DATA])" at bounding box center [538, 281] width 152 height 18
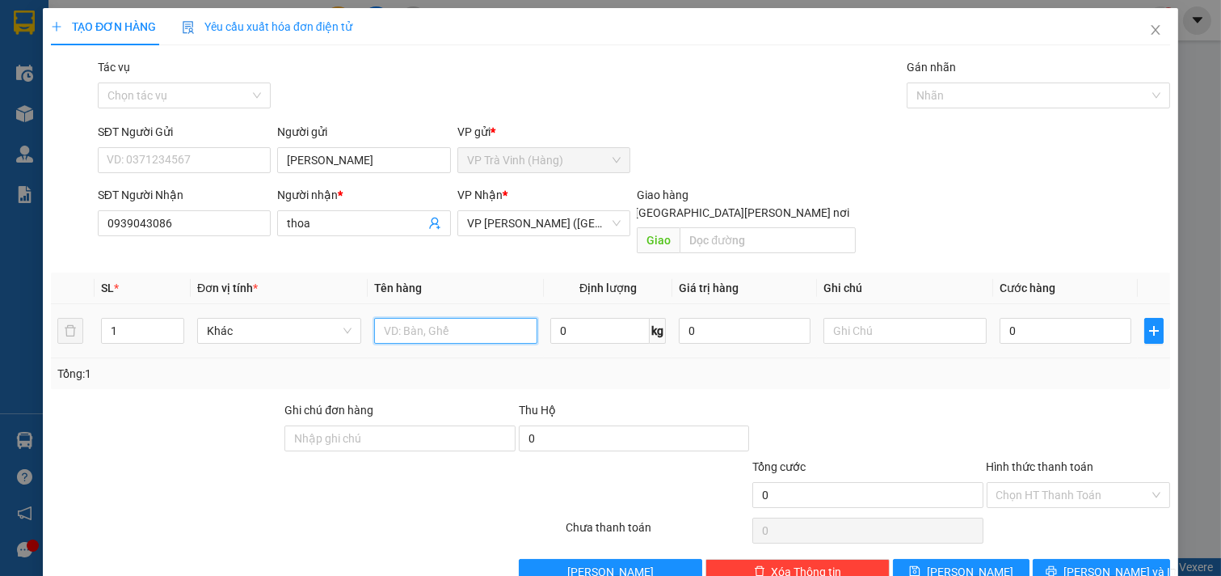
click at [408, 318] on input "text" at bounding box center [456, 331] width 164 height 26
type input "1 cục đen kk"
click at [867, 319] on input "text" at bounding box center [906, 331] width 164 height 26
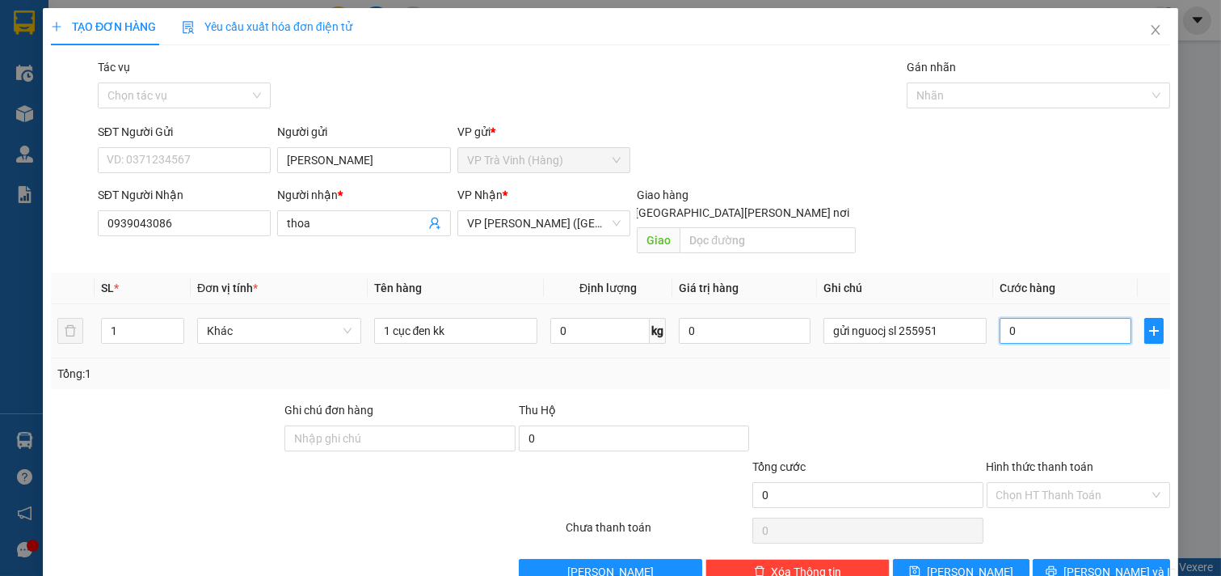
click at [1045, 318] on input "0" at bounding box center [1066, 331] width 132 height 26
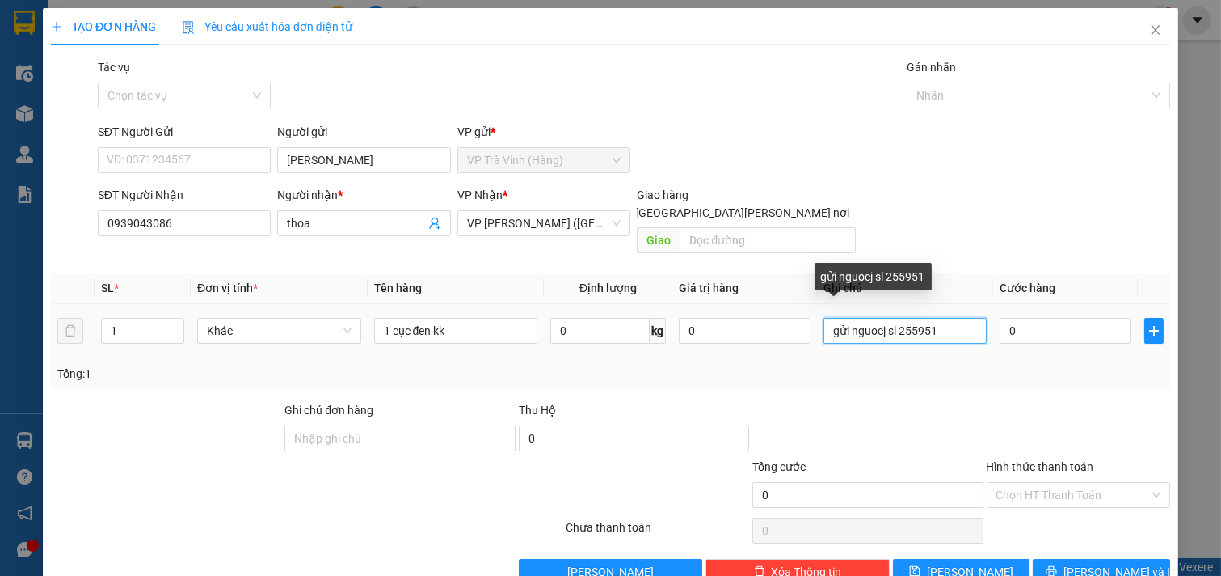
click at [876, 318] on input "gửi nguocj sl 255951" at bounding box center [906, 331] width 164 height 26
type input "gửi nguoc sl 255951"
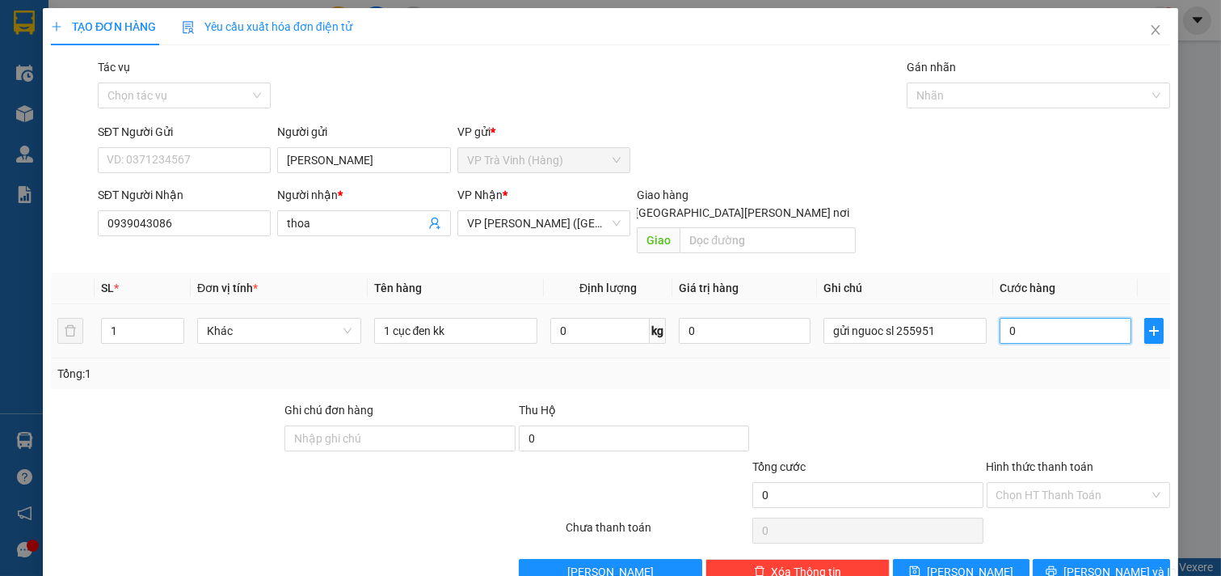
drag, startPoint x: 1047, startPoint y: 320, endPoint x: 1036, endPoint y: 326, distance: 11.9
click at [1046, 321] on input "0" at bounding box center [1066, 331] width 132 height 26
type input "5"
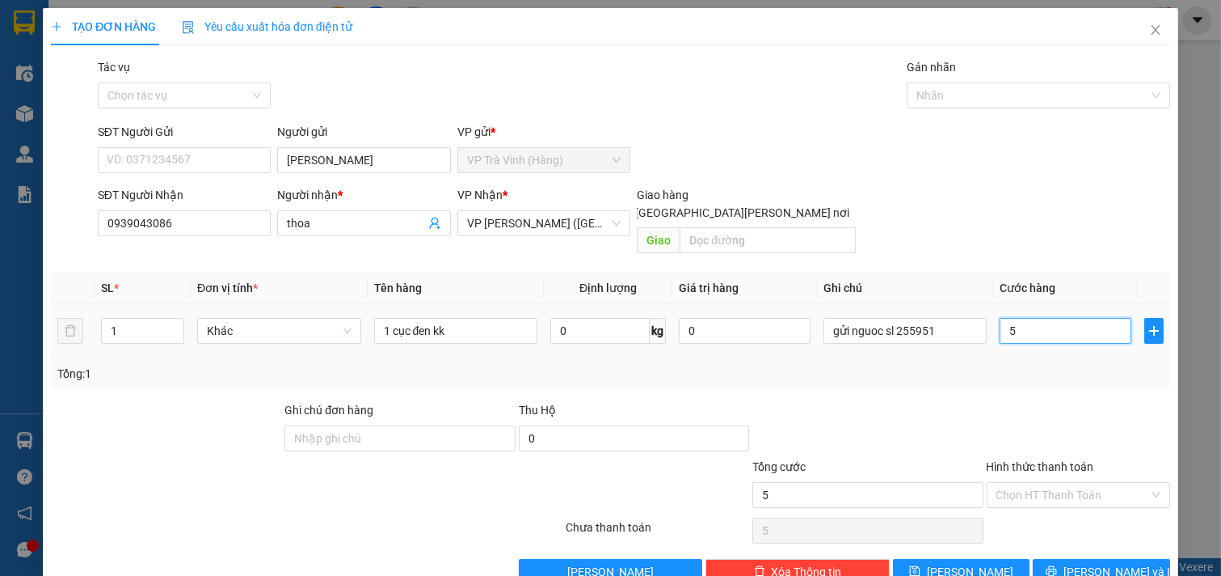
type input "50"
type input "50.000"
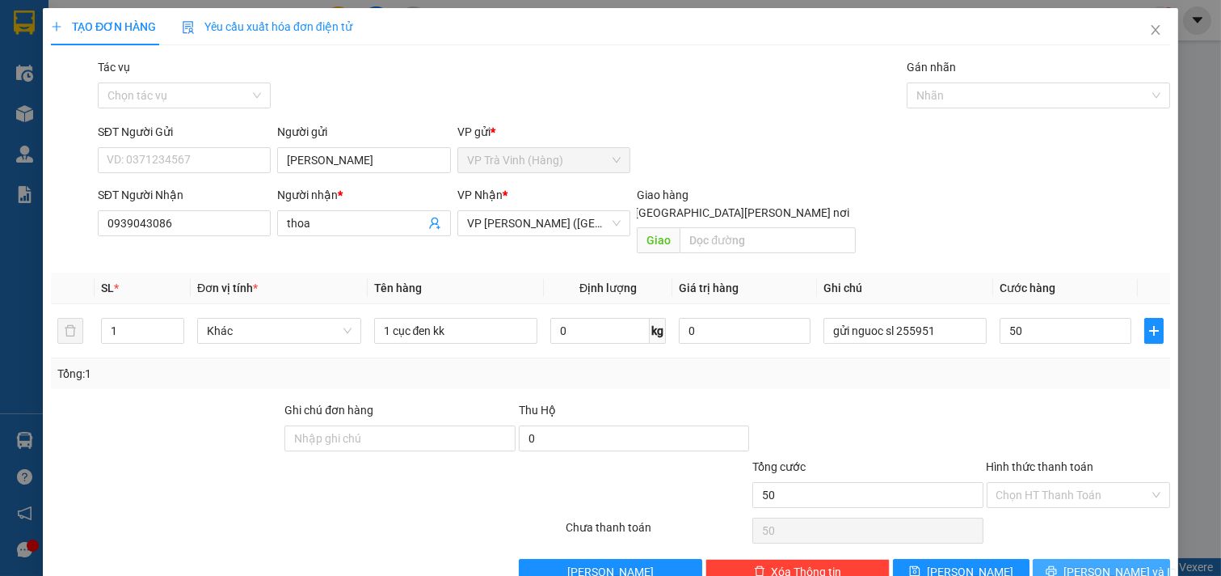
type input "50.000"
click at [1100, 563] on span "[PERSON_NAME] và In" at bounding box center [1120, 572] width 113 height 18
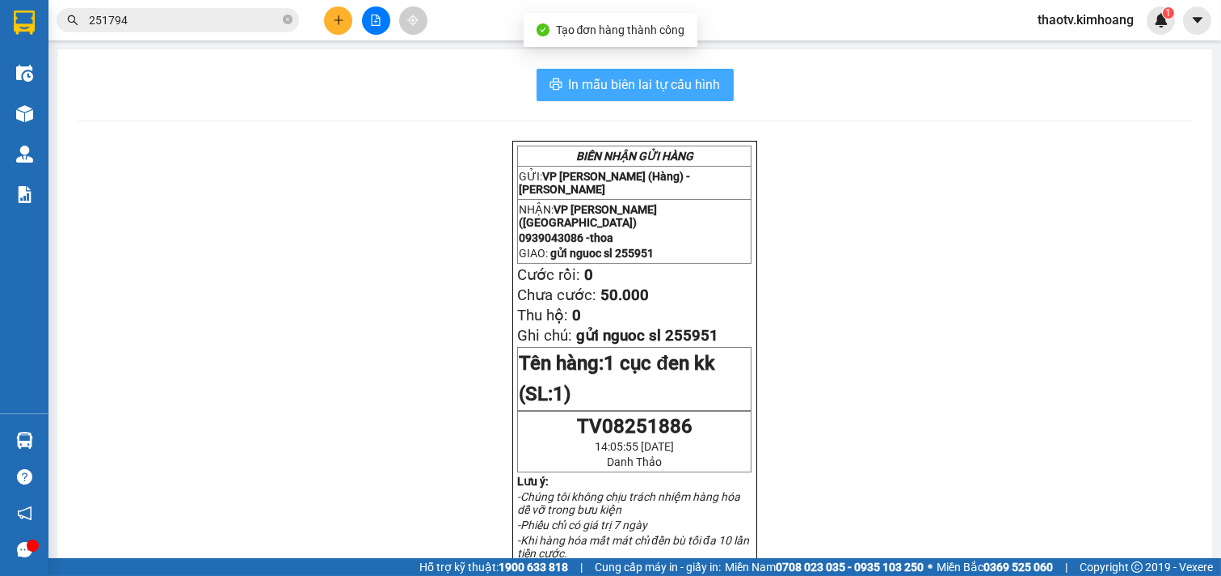
click at [631, 89] on span "In mẫu biên lai tự cấu hình" at bounding box center [645, 84] width 152 height 20
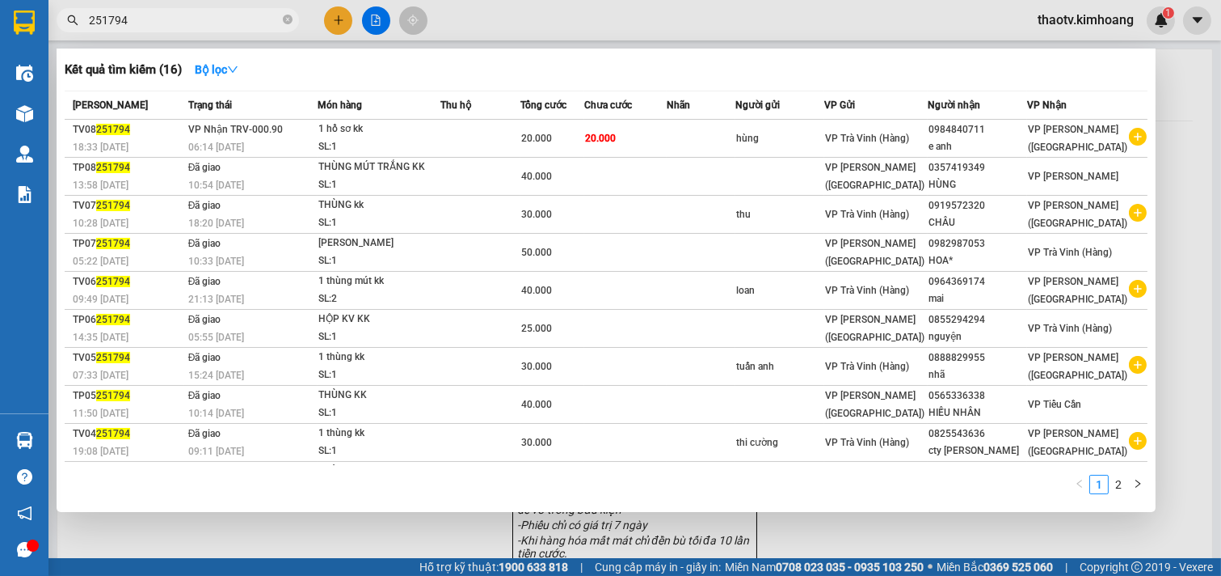
drag, startPoint x: 157, startPoint y: 21, endPoint x: 0, endPoint y: -32, distance: 165.7
click at [0, 0] on html "Kết quả [PERSON_NAME] ( 16 ) Bộ lọc Mã ĐH Trạng thái Món hàng Thu hộ Tổng [PERS…" at bounding box center [610, 288] width 1221 height 576
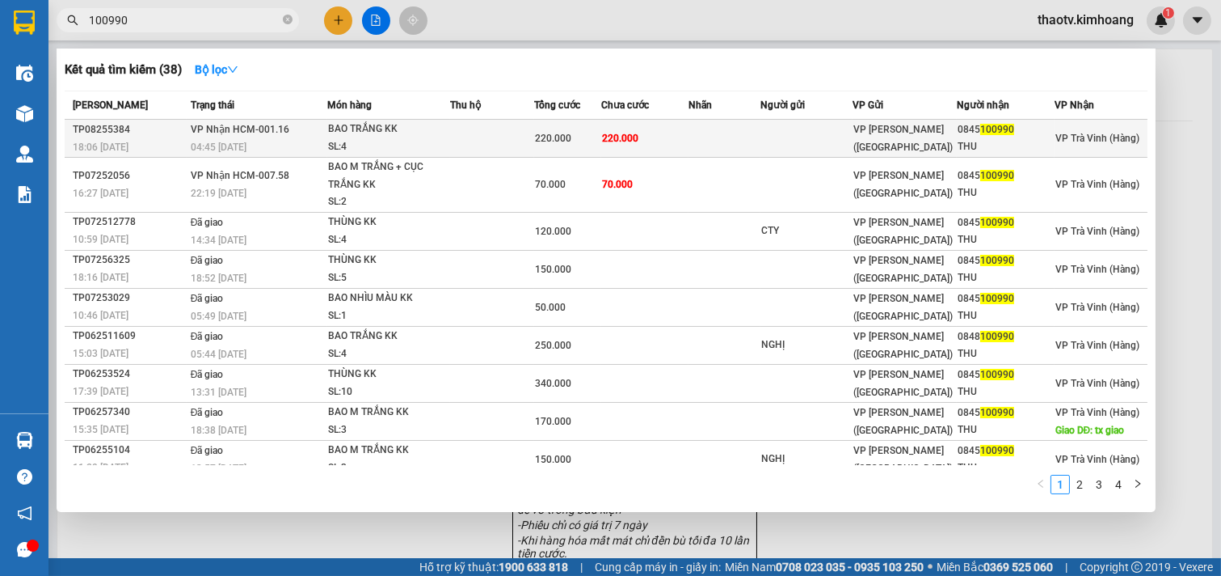
type input "100990"
click at [488, 136] on td at bounding box center [492, 139] width 84 height 38
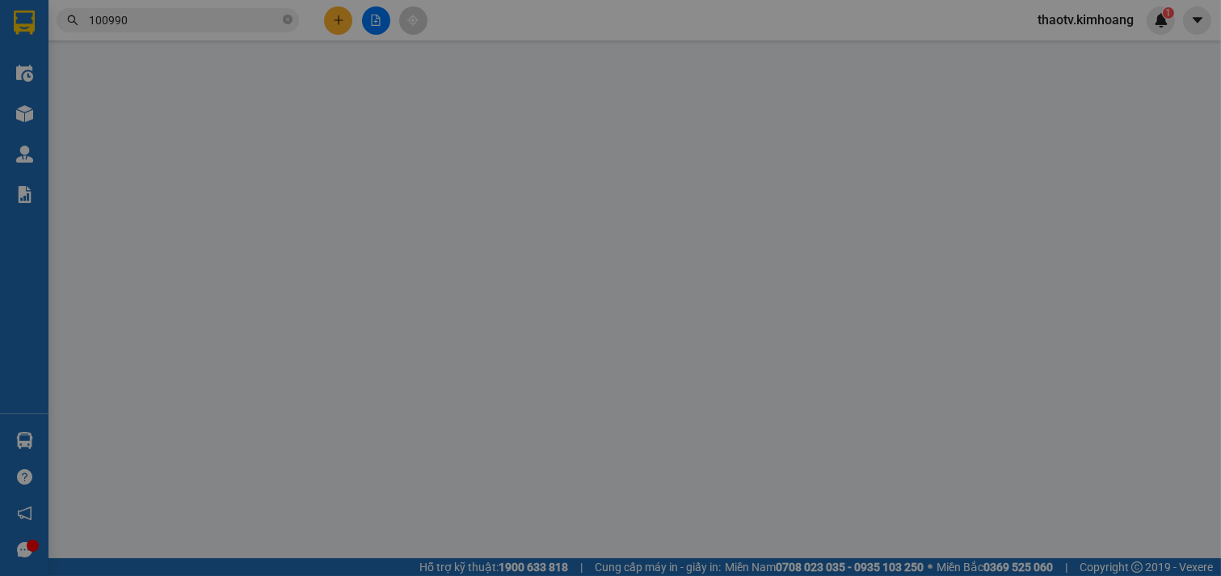
type input "0845100990"
type input "THU"
type input "220.000"
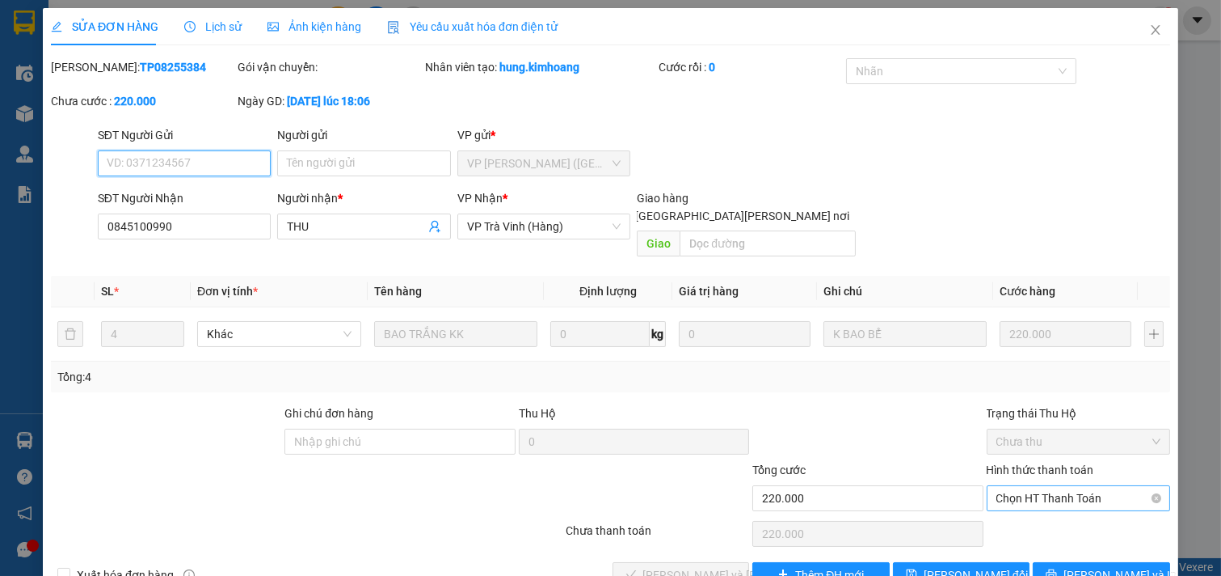
click at [1056, 488] on span "Chọn HT Thanh Toán" at bounding box center [1079, 498] width 165 height 24
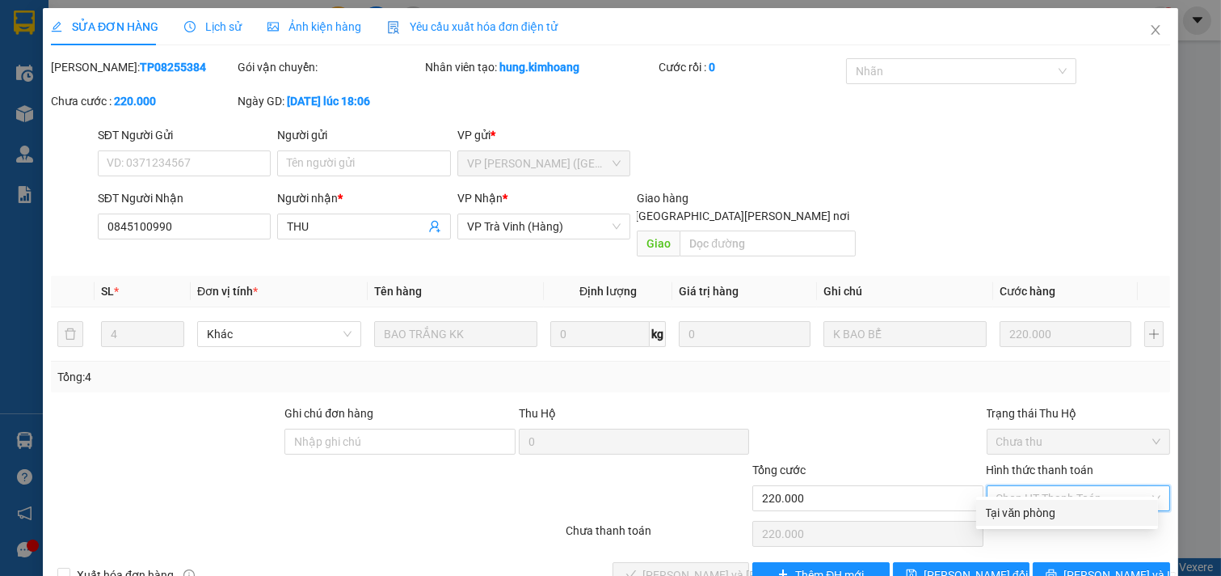
drag, startPoint x: 1032, startPoint y: 516, endPoint x: 877, endPoint y: 528, distance: 155.7
click at [1032, 516] on div "Tại văn phòng" at bounding box center [1067, 513] width 162 height 18
type input "0"
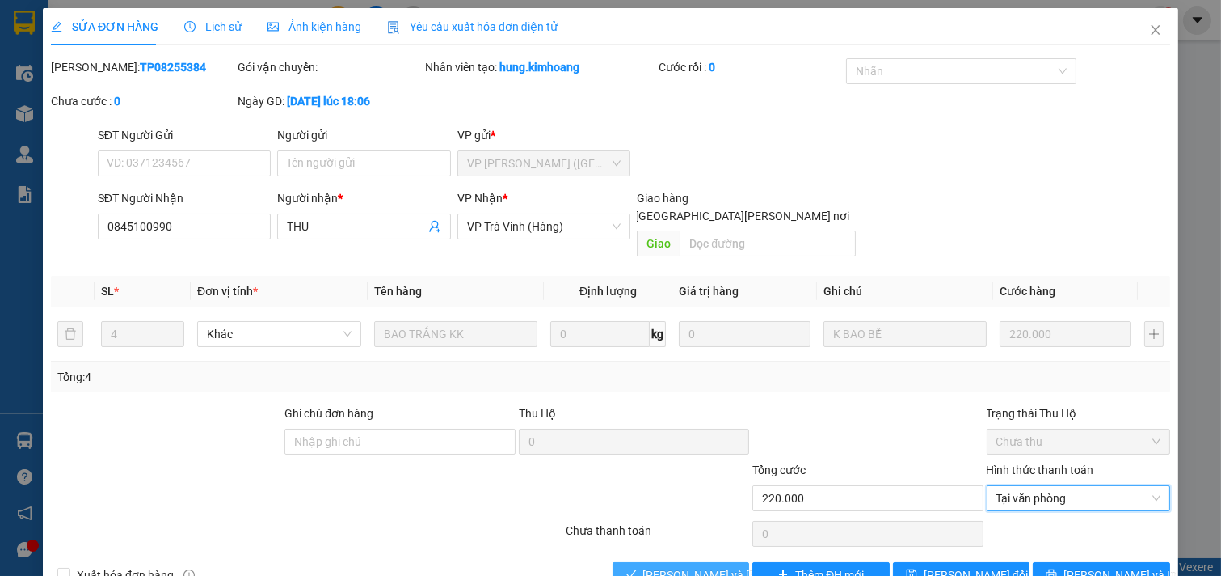
drag, startPoint x: 701, startPoint y: 553, endPoint x: 710, endPoint y: 545, distance: 12.0
click at [700, 566] on span "[PERSON_NAME] và [PERSON_NAME] hàng" at bounding box center [752, 575] width 218 height 18
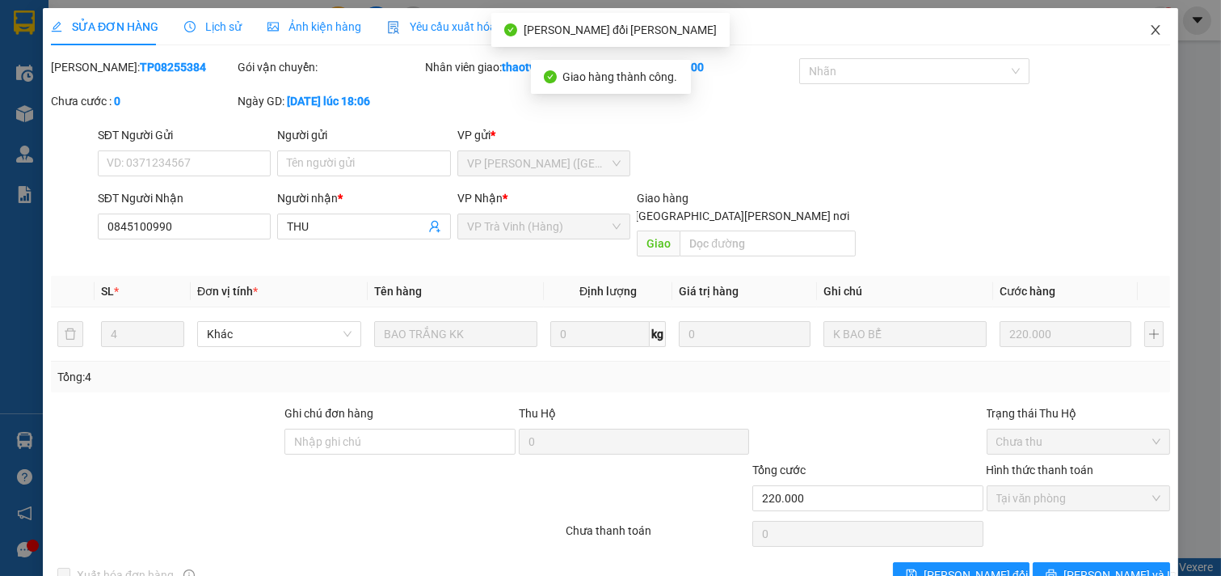
click at [1150, 28] on icon "close" at bounding box center [1156, 29] width 13 height 13
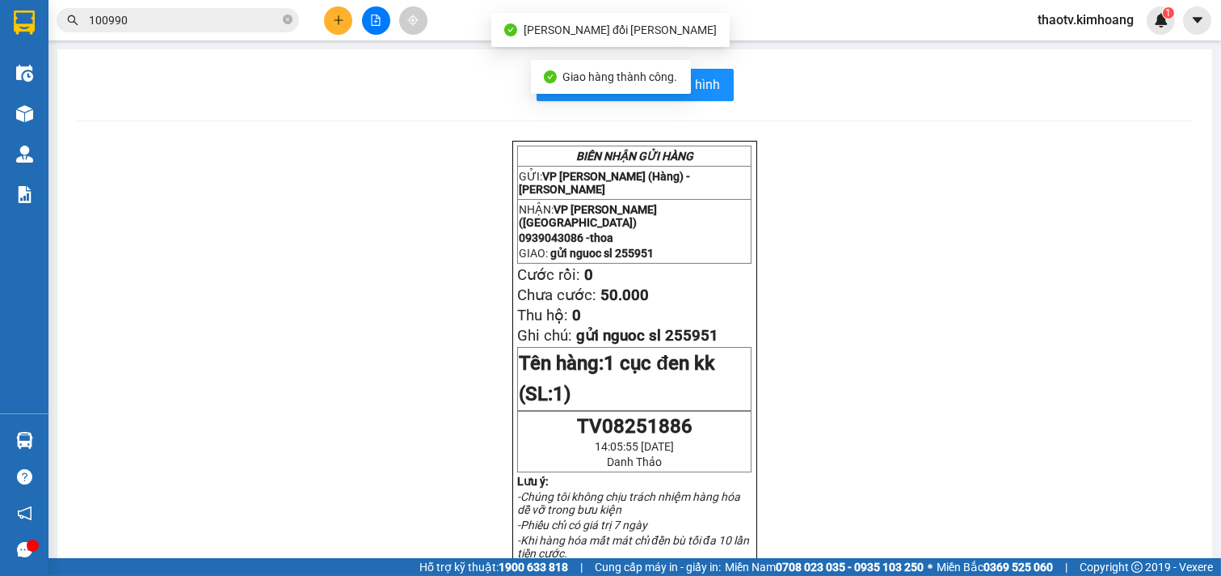
click at [167, 23] on input "100990" at bounding box center [184, 20] width 191 height 18
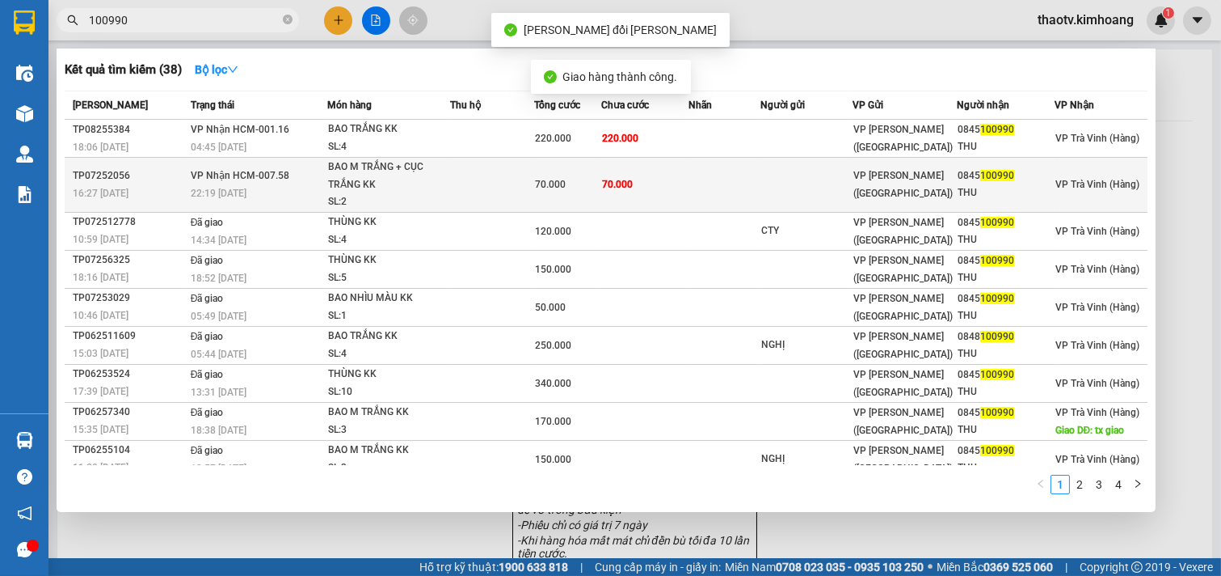
click at [534, 175] on td "70.000" at bounding box center [567, 185] width 67 height 55
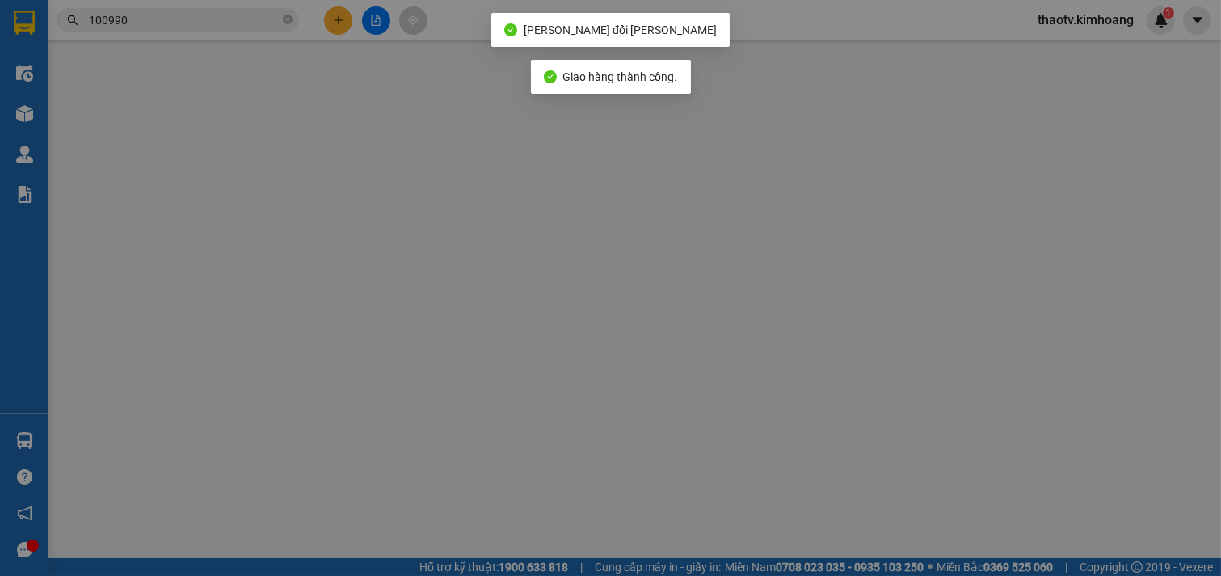
type input "0845100990"
type input "THU"
type input "70.000"
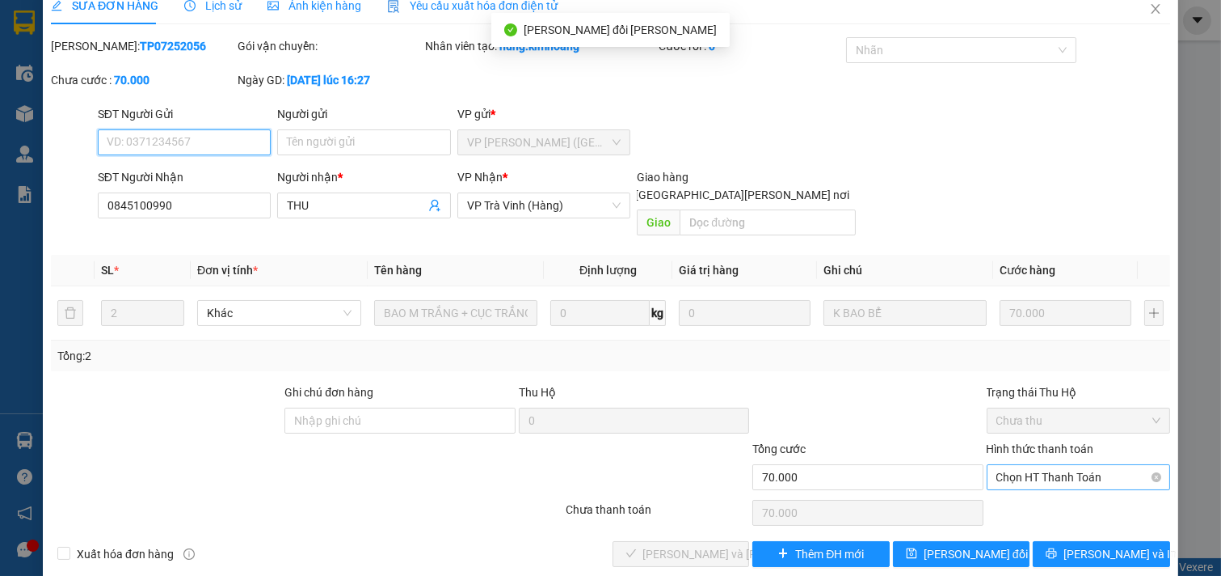
scroll to position [26, 0]
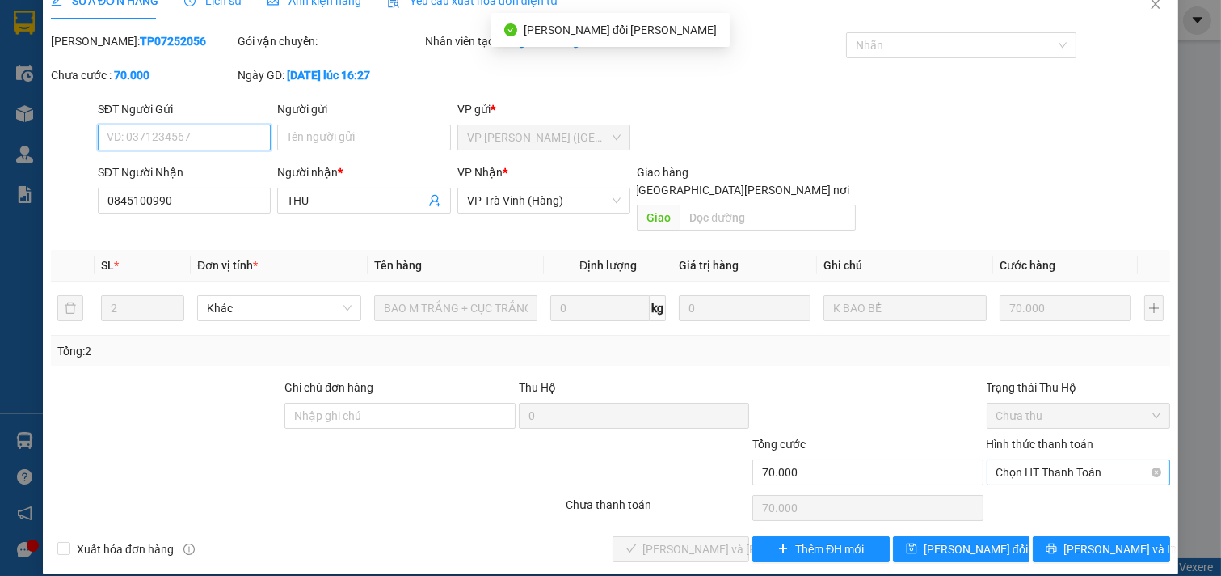
click at [1056, 460] on span "Chọn HT Thanh Toán" at bounding box center [1079, 472] width 165 height 24
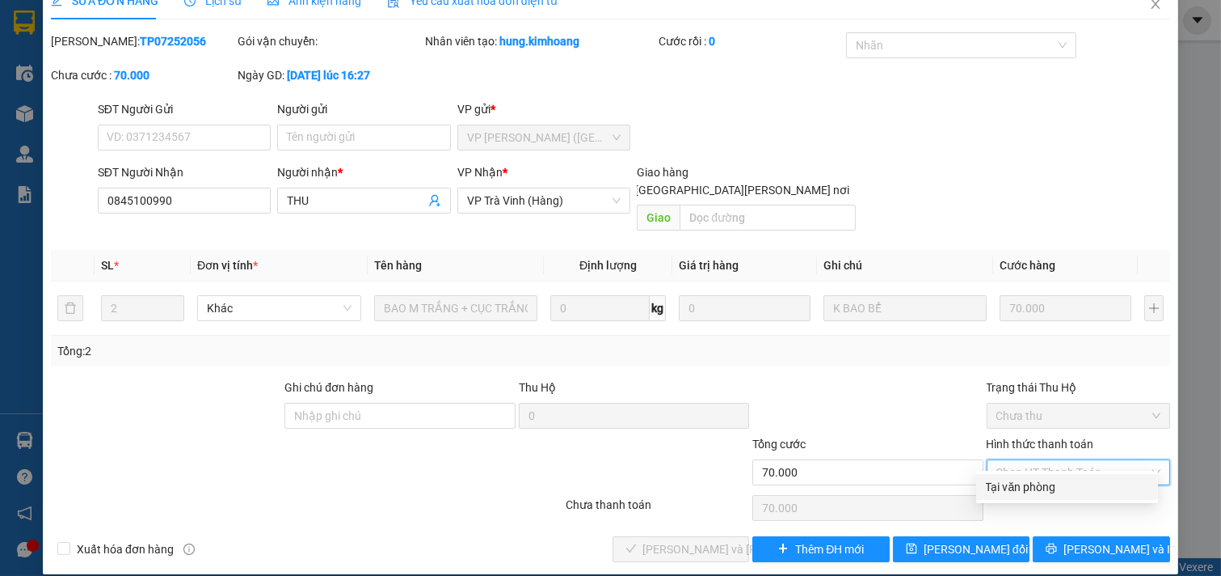
click at [1038, 481] on div "Tại văn phòng" at bounding box center [1067, 487] width 162 height 18
type input "0"
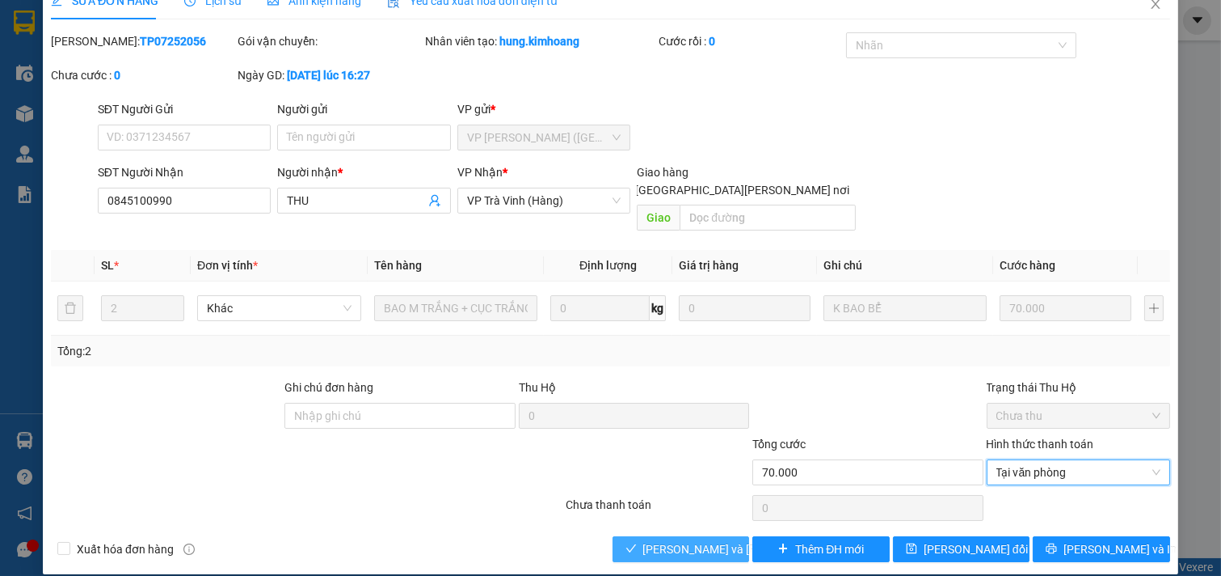
click at [690, 540] on button "[PERSON_NAME] và [PERSON_NAME] hàng" at bounding box center [681, 549] width 137 height 26
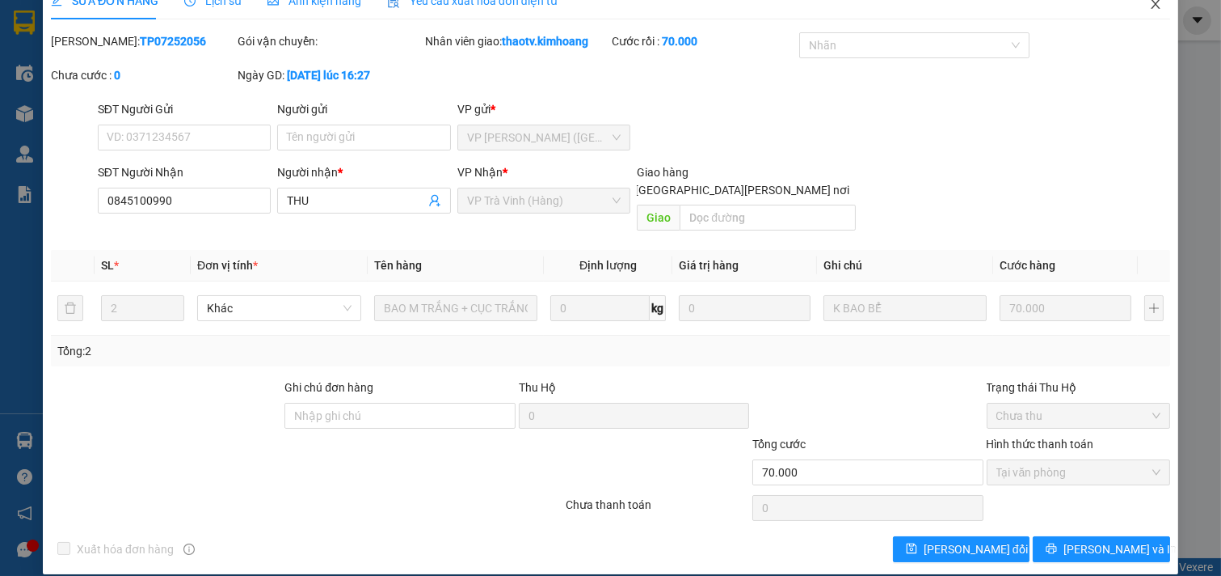
click at [1150, 1] on icon "close" at bounding box center [1156, 4] width 13 height 13
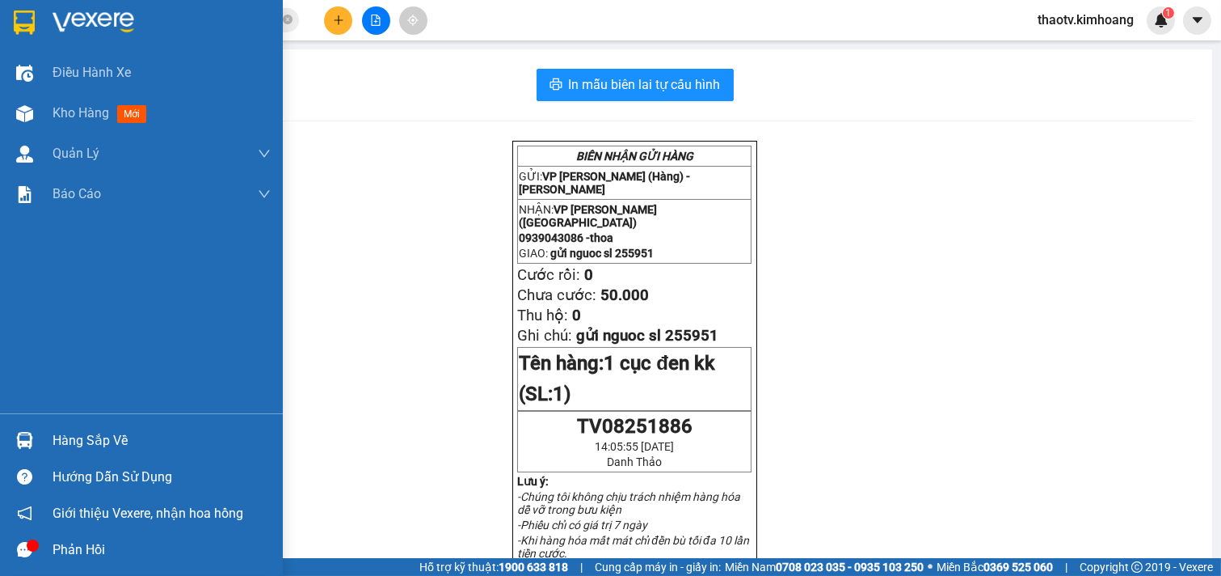
click at [70, 437] on div "Hàng sắp về" at bounding box center [162, 440] width 218 height 24
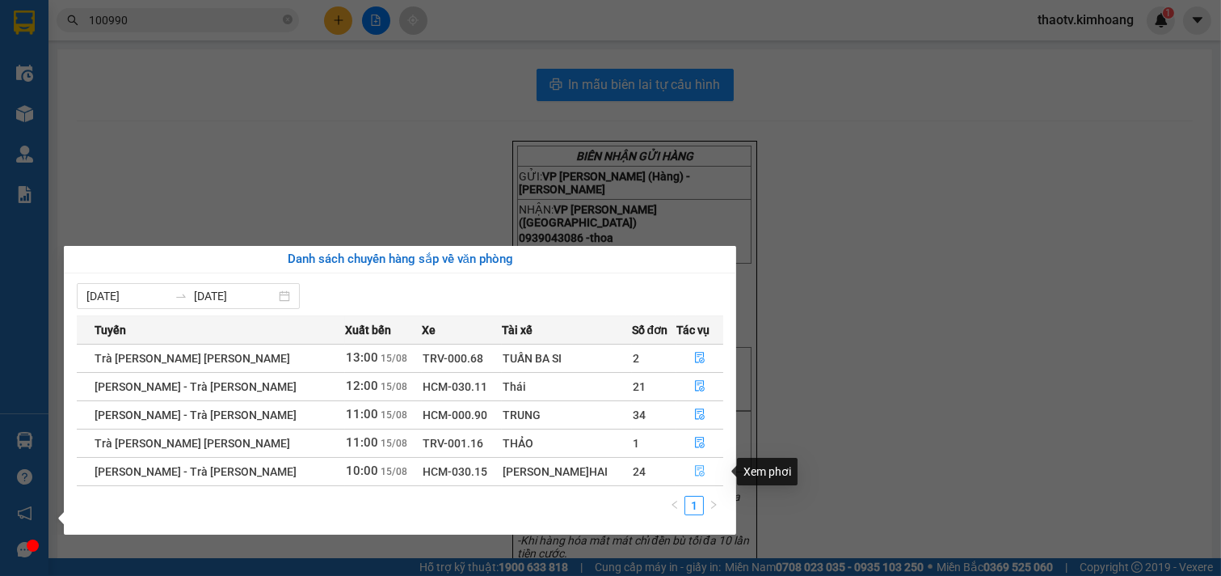
click at [695, 471] on icon "file-done" at bounding box center [700, 470] width 10 height 11
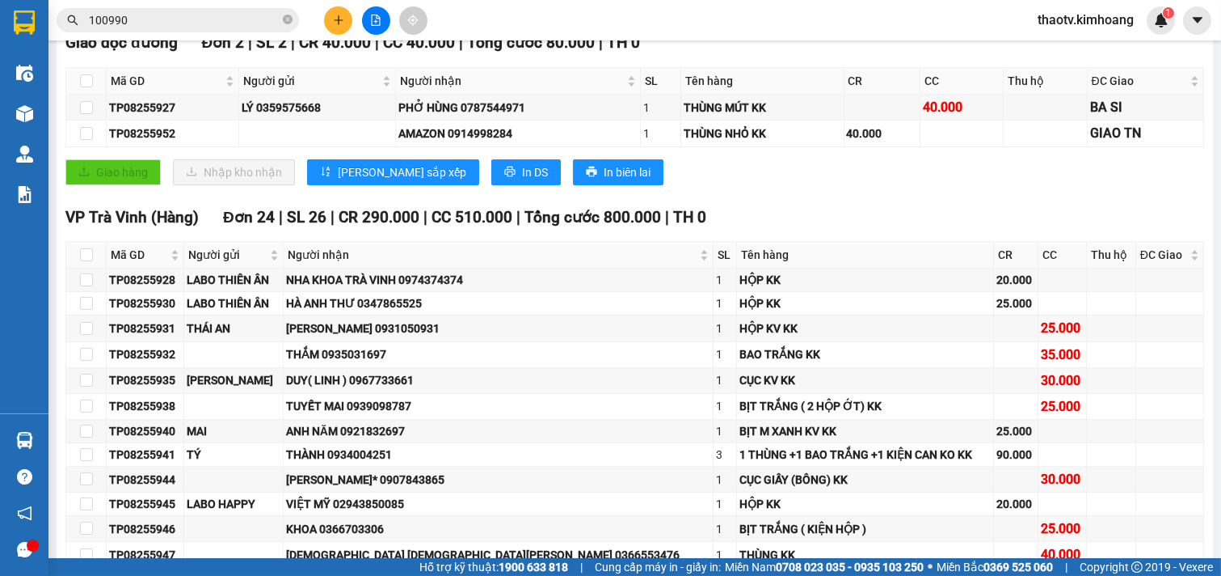
scroll to position [269, 0]
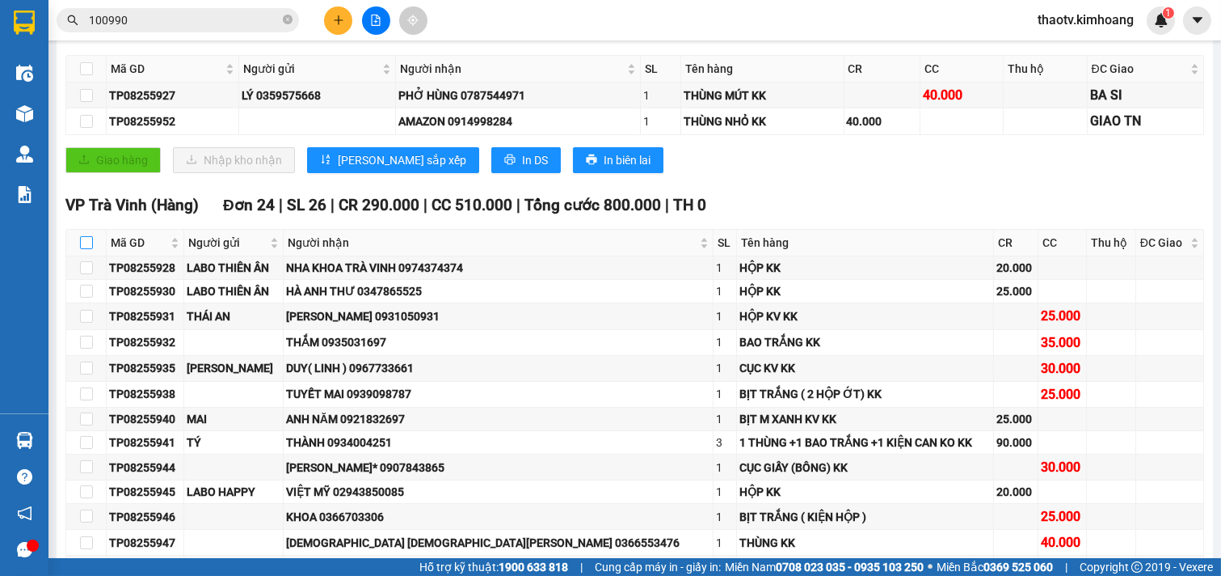
click at [85, 249] on input "checkbox" at bounding box center [86, 242] width 13 height 13
checkbox input "true"
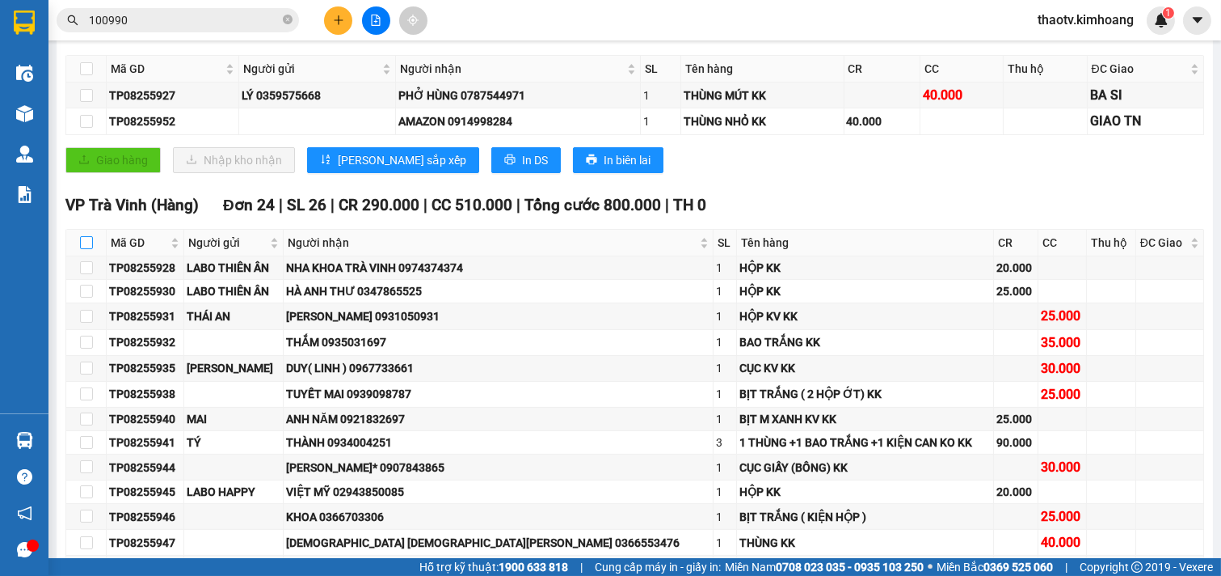
checkbox input "true"
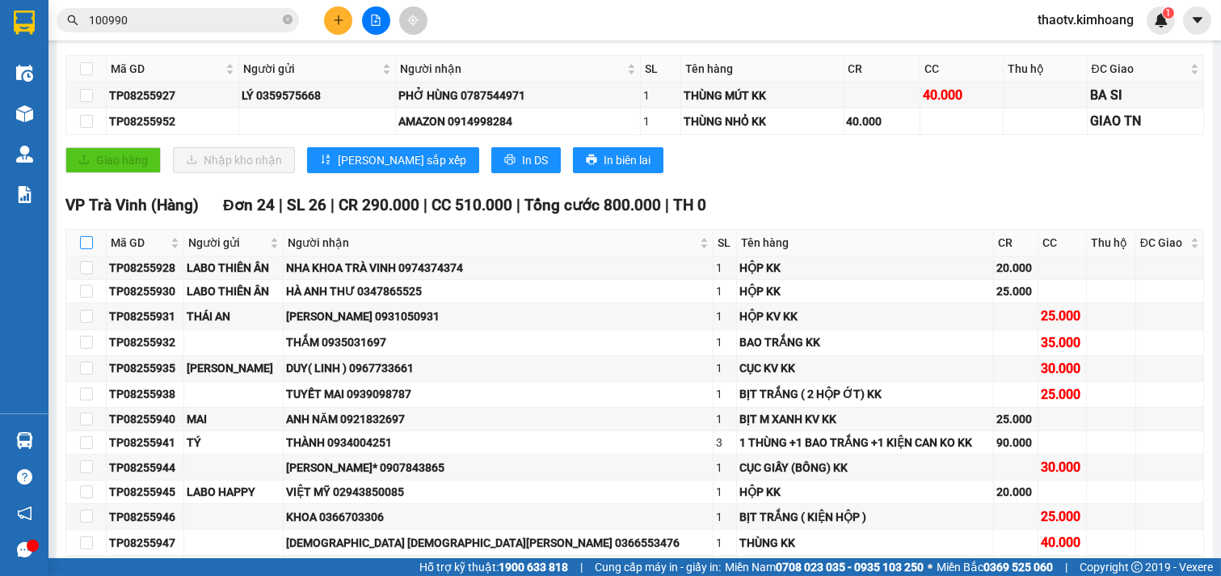
checkbox input "true"
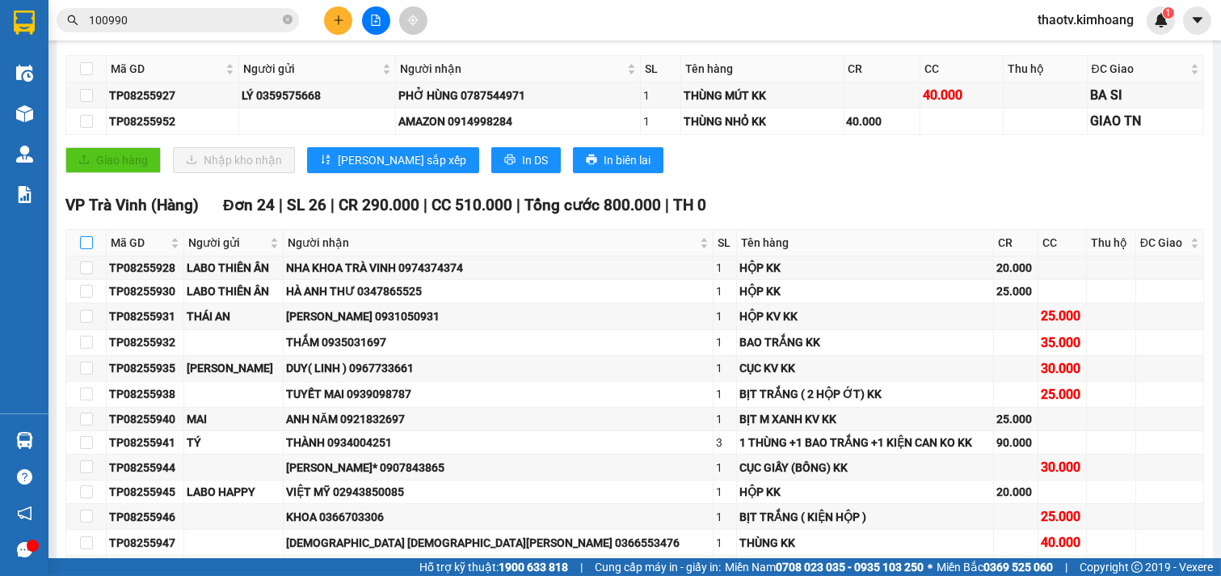
checkbox input "true"
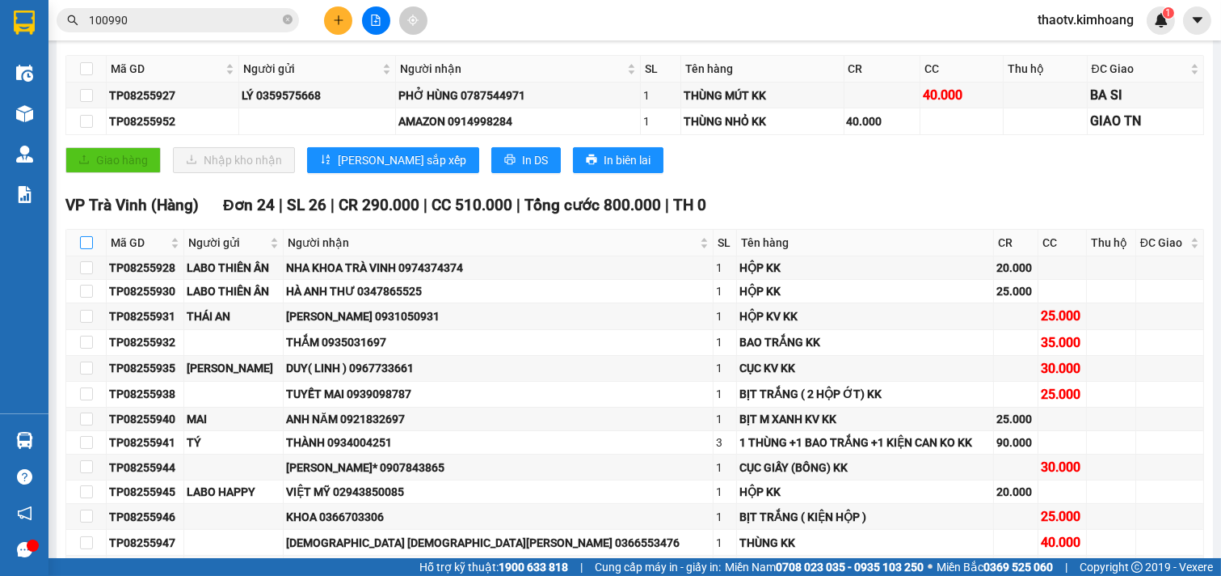
checkbox input "true"
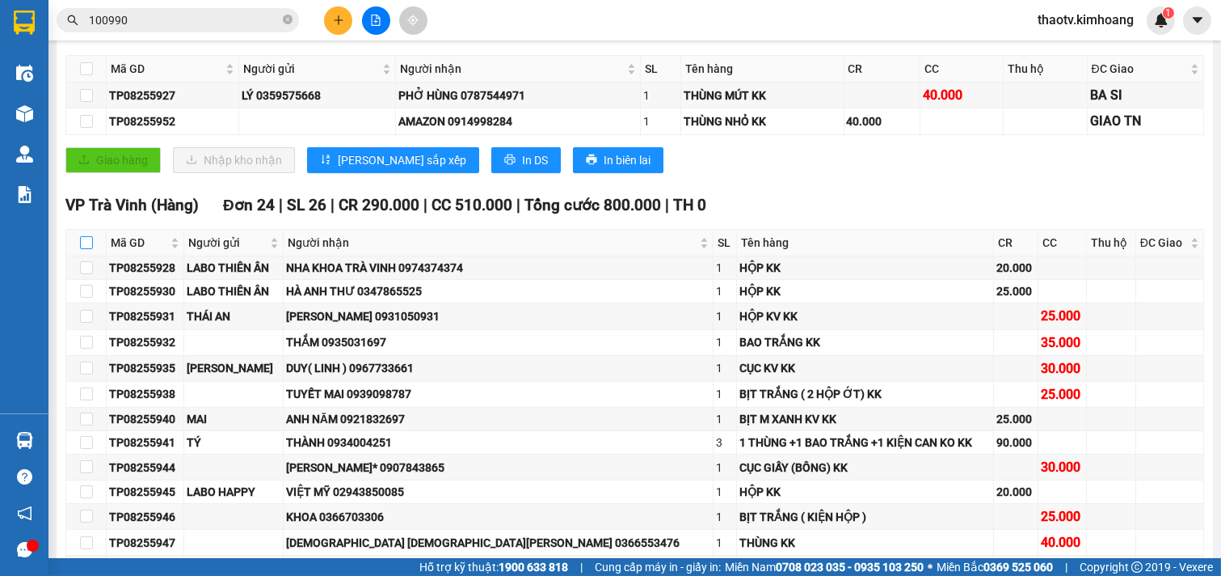
checkbox input "true"
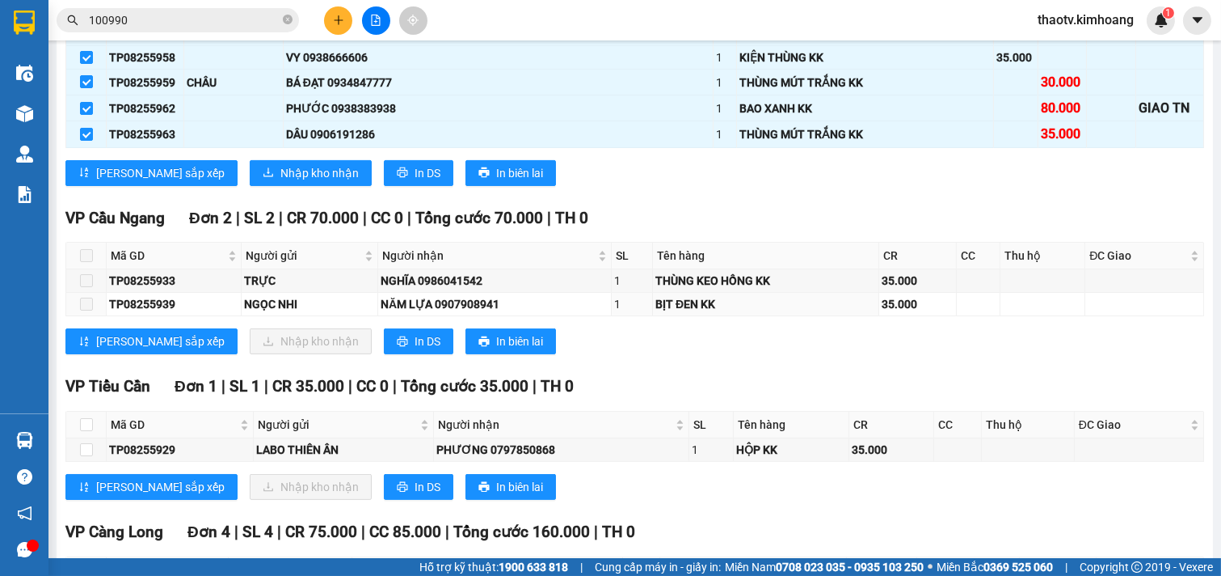
scroll to position [988, 0]
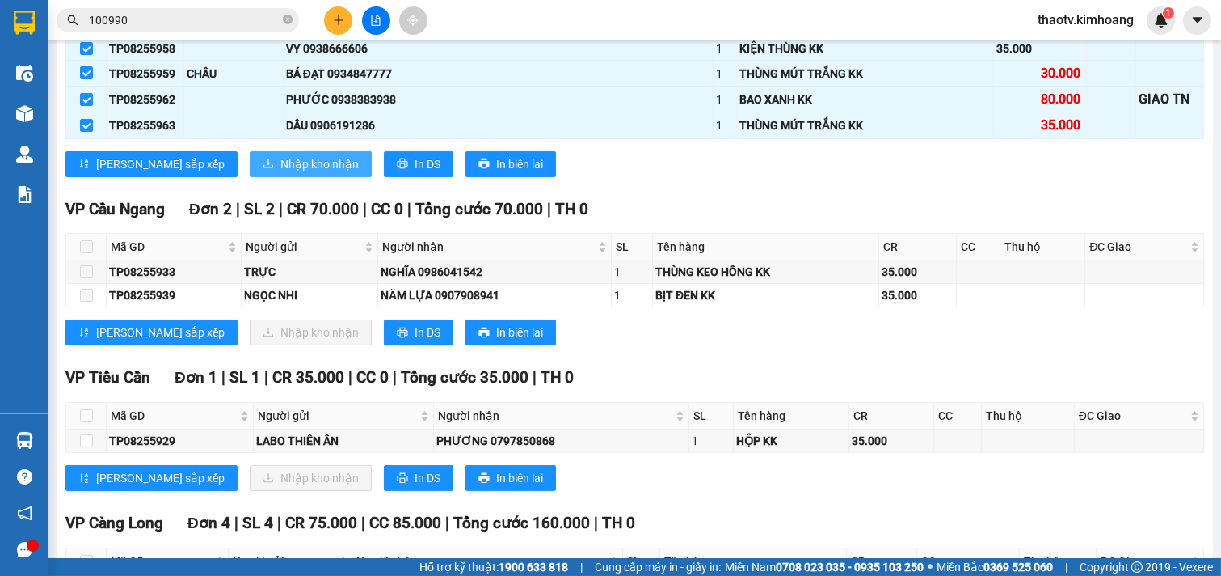
click at [250, 177] on button "Nhập kho nhận" at bounding box center [311, 164] width 122 height 26
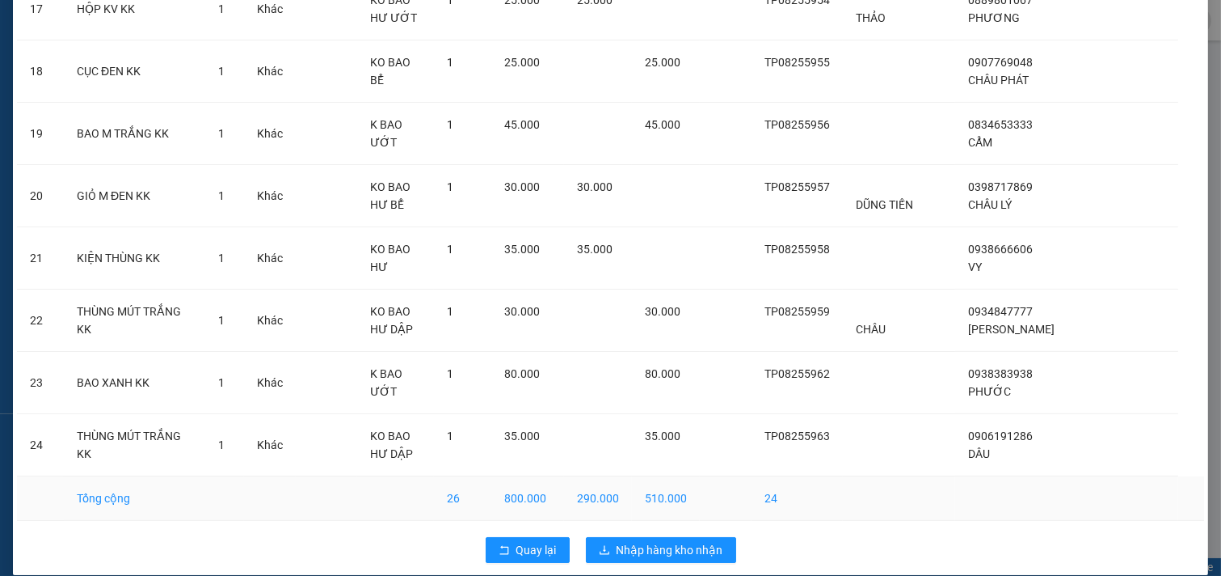
scroll to position [1209, 0]
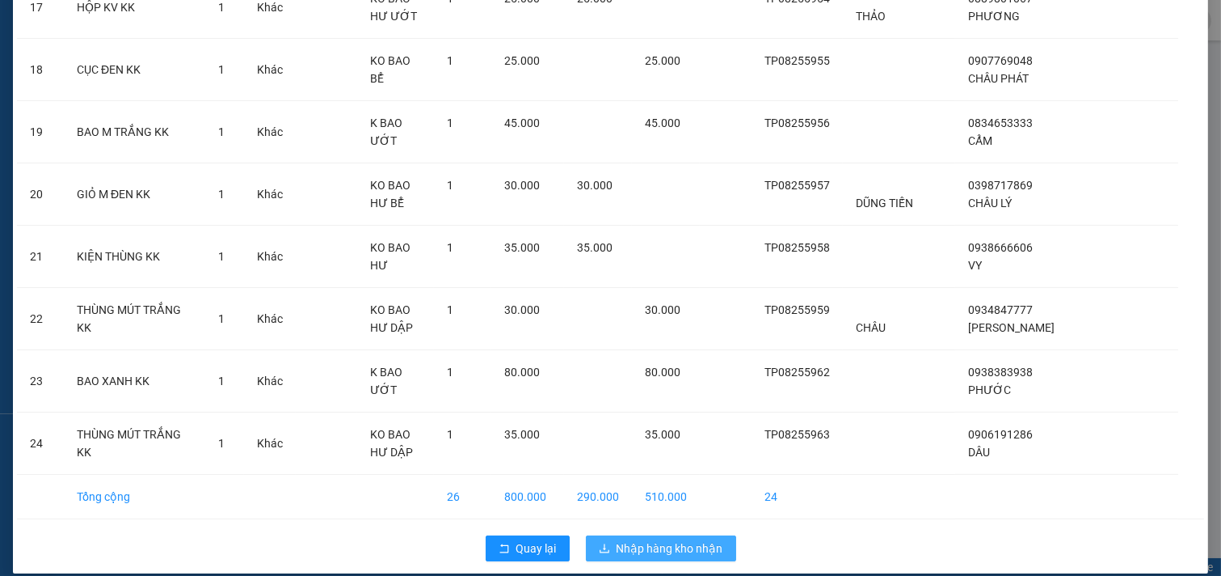
click at [665, 539] on span "Nhập hàng kho nhận" at bounding box center [670, 548] width 107 height 18
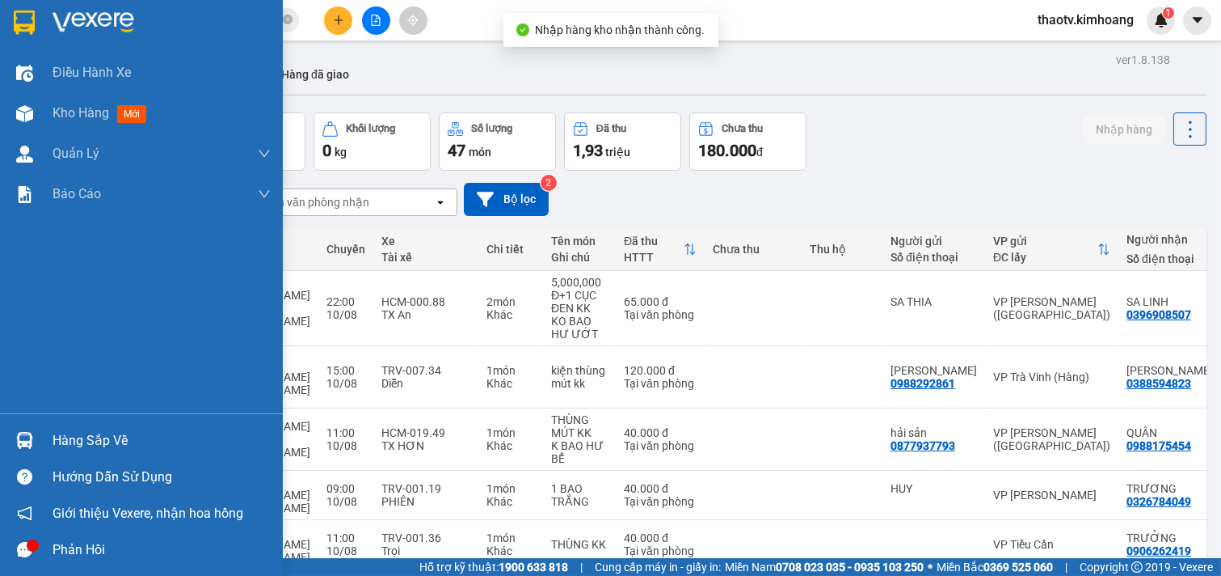
click at [36, 445] on div at bounding box center [25, 440] width 28 height 28
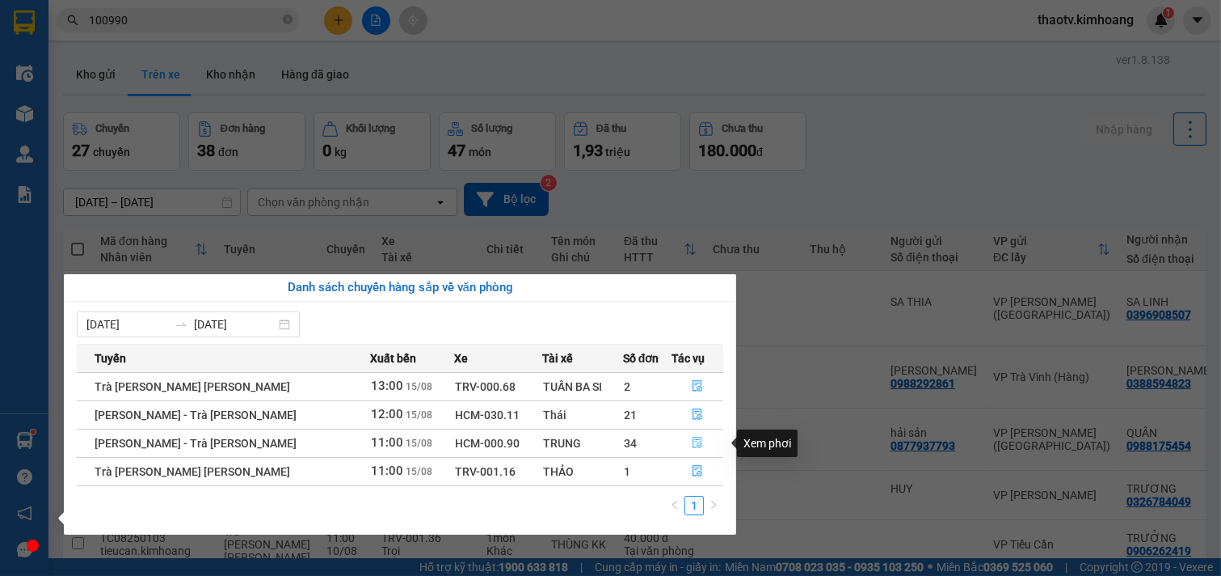
click at [692, 439] on icon "file-done" at bounding box center [697, 442] width 11 height 11
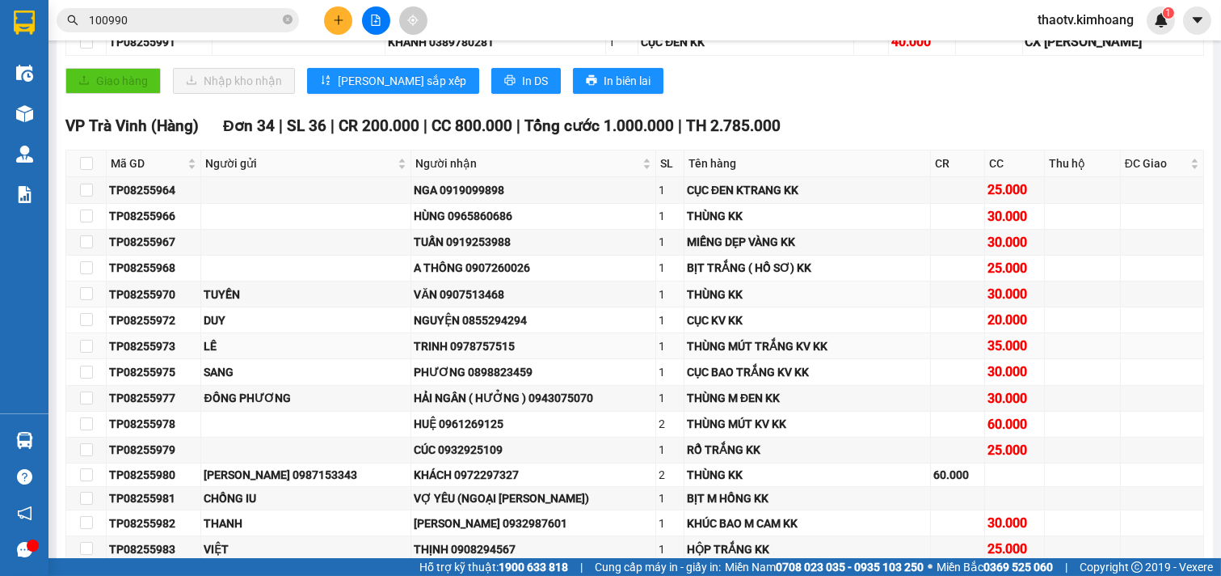
scroll to position [359, 0]
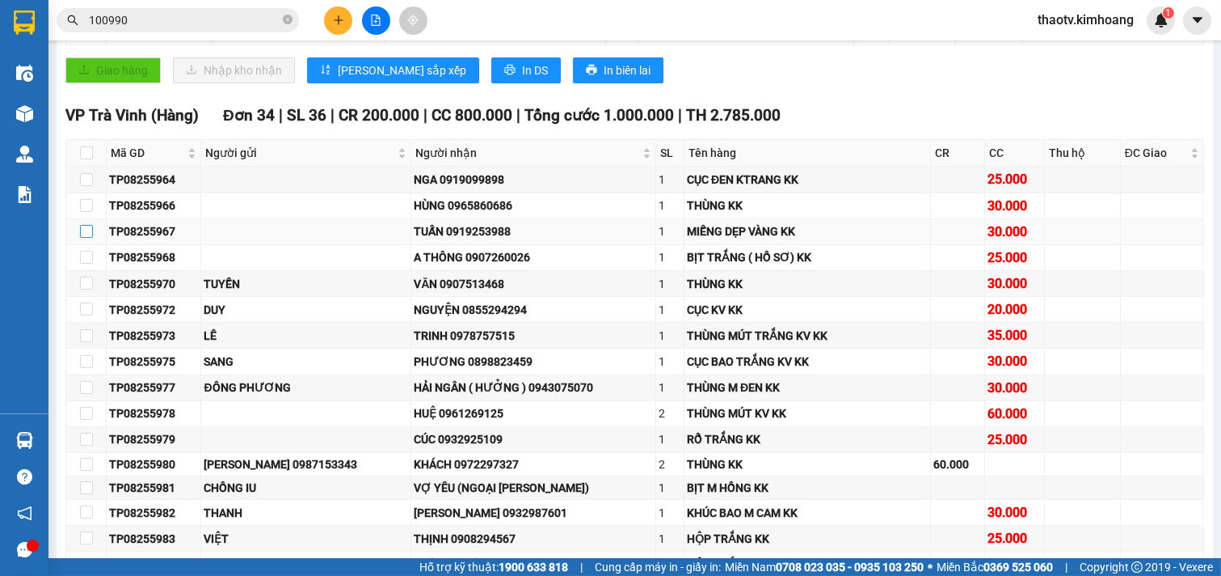
click at [80, 238] on input "checkbox" at bounding box center [86, 231] width 13 height 13
checkbox input "true"
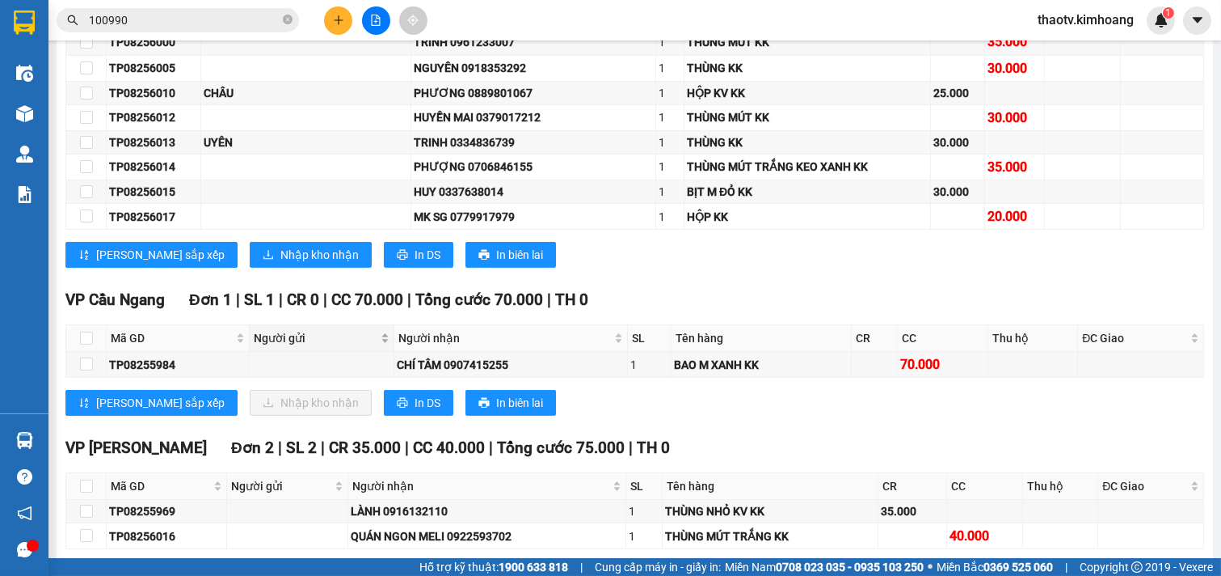
scroll to position [1167, 0]
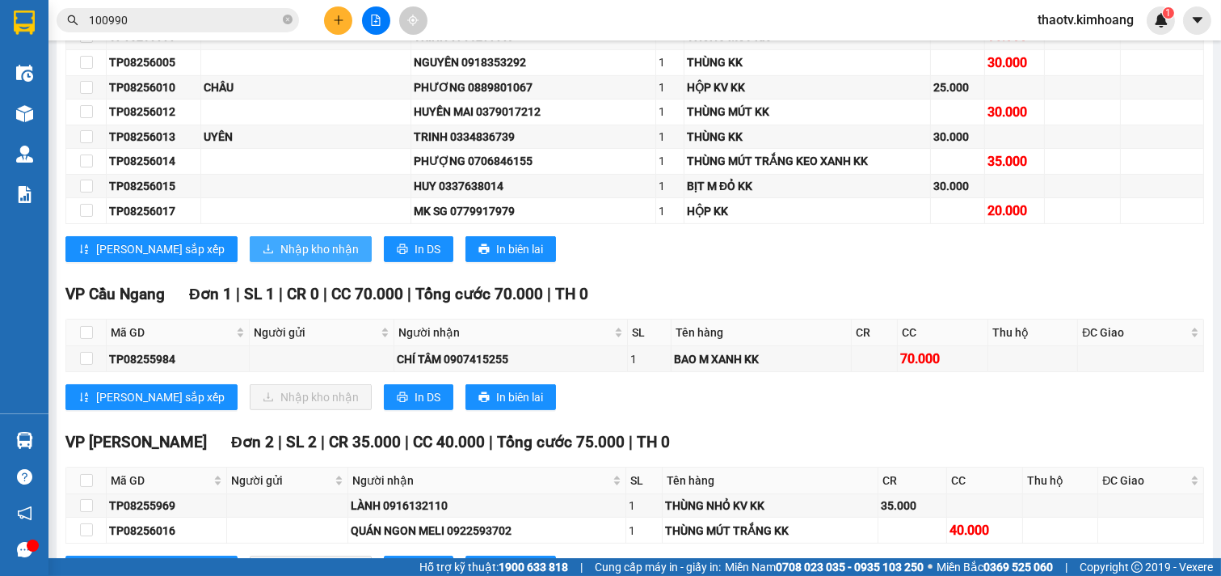
click at [281, 258] on span "Nhập kho nhận" at bounding box center [320, 249] width 78 height 18
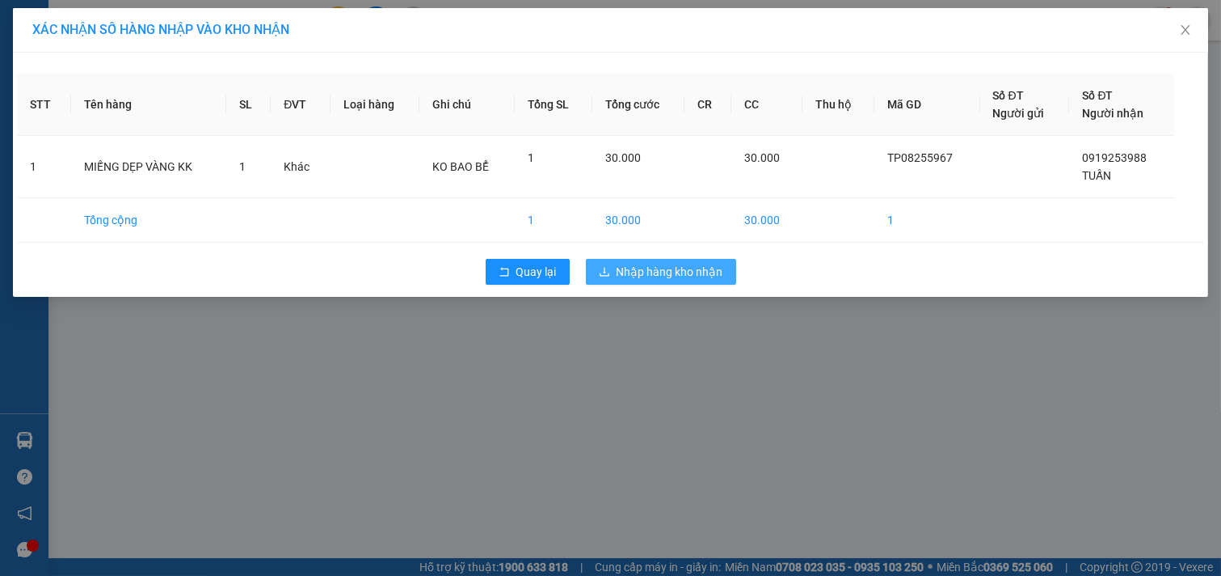
click at [660, 270] on span "Nhập hàng kho nhận" at bounding box center [670, 272] width 107 height 18
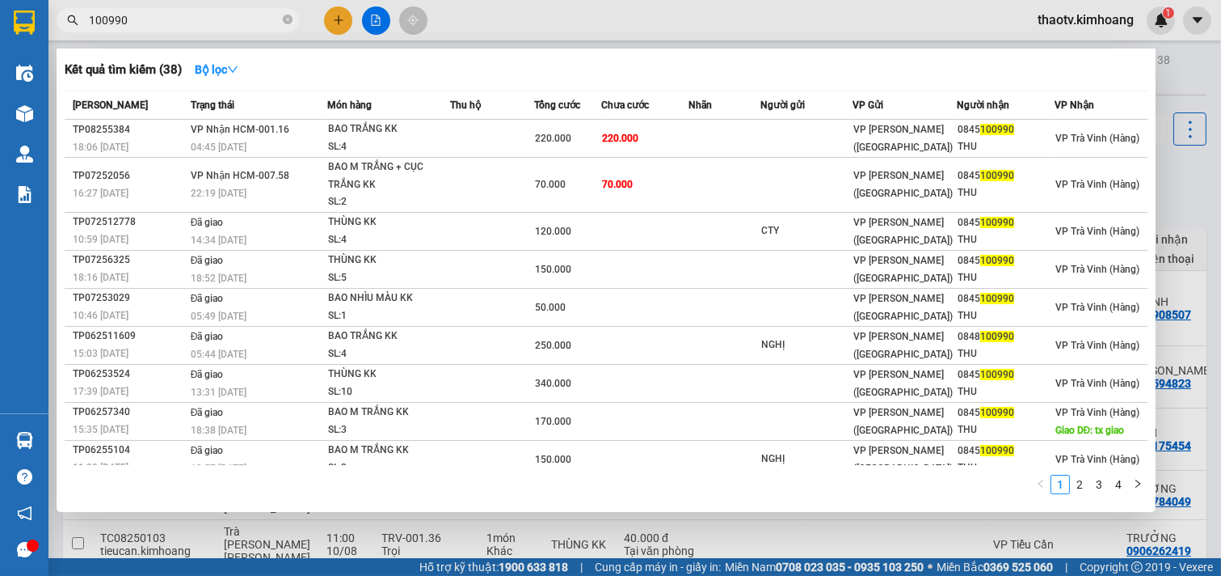
drag, startPoint x: 130, startPoint y: 24, endPoint x: 0, endPoint y: 71, distance: 138.3
click at [0, 71] on section "Kết quả [PERSON_NAME] ( 38 ) Bộ lọc Mã ĐH Trạng thái Món hàng Thu hộ Tổng [PERS…" at bounding box center [610, 288] width 1221 height 576
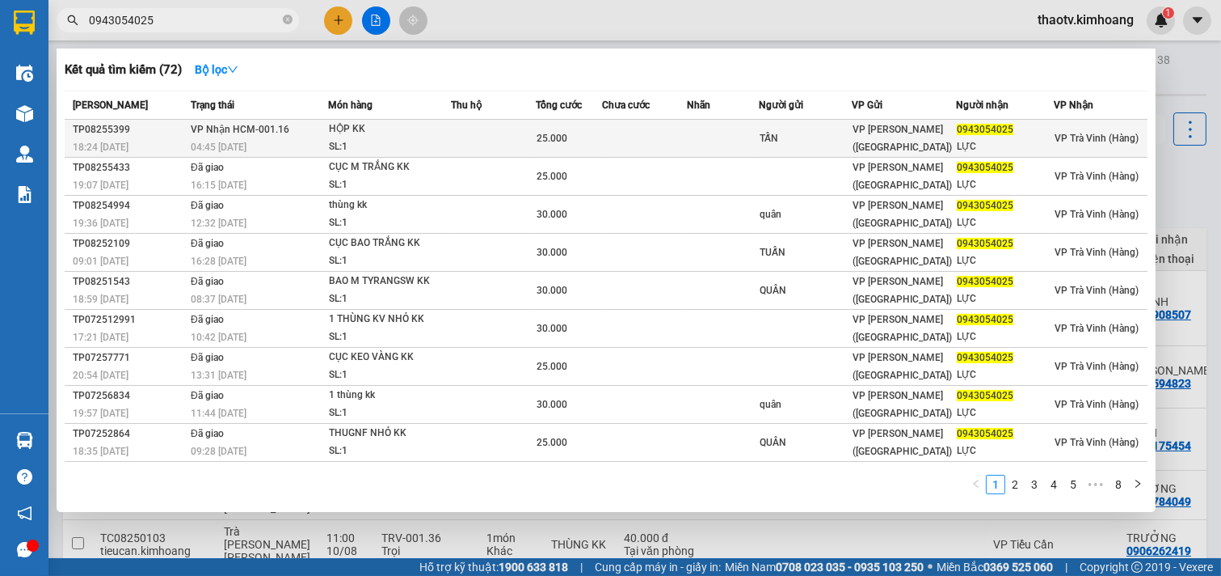
type input "0943054025"
click at [333, 135] on div "HỘP KK" at bounding box center [389, 129] width 121 height 18
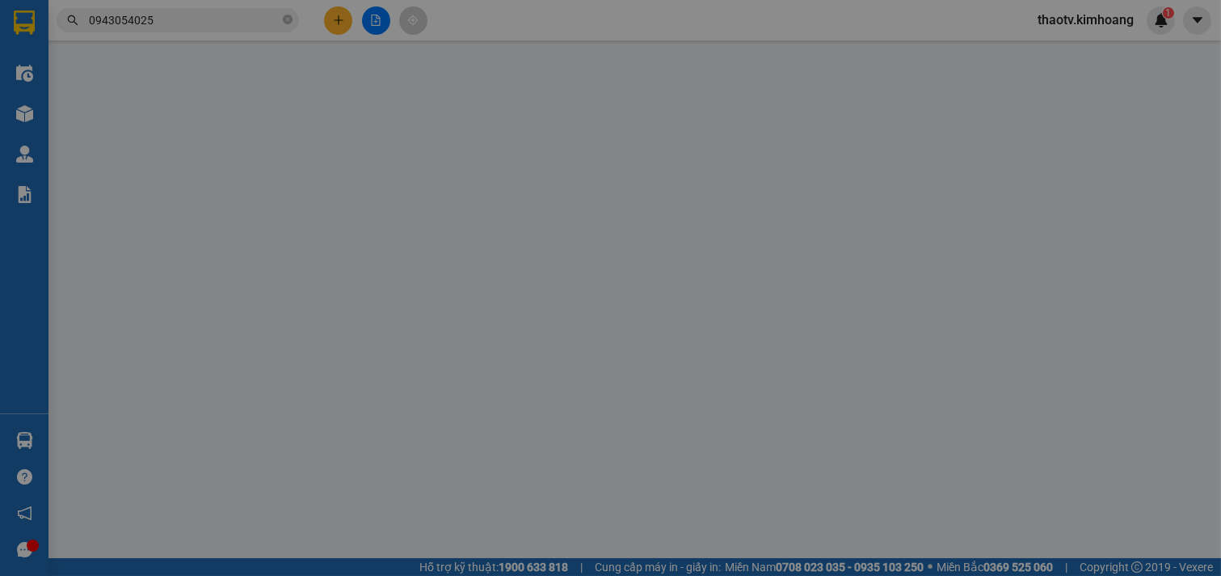
type input "TẤN"
type input "0943054025"
type input "LỰC"
type input "25.000"
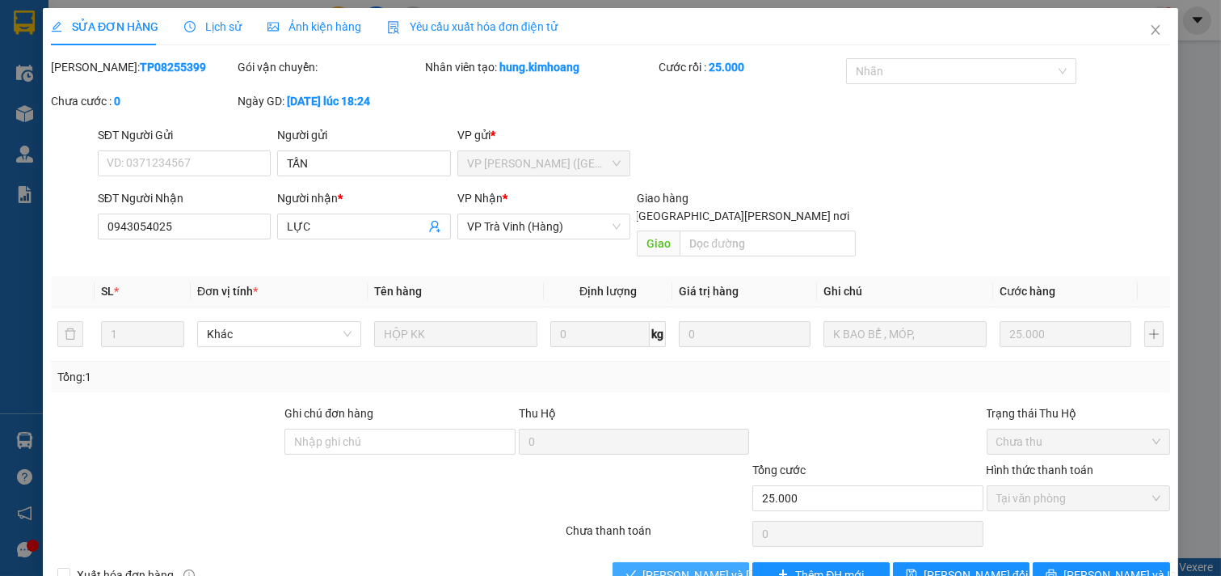
click at [708, 566] on span "[PERSON_NAME] và [PERSON_NAME] hàng" at bounding box center [752, 575] width 218 height 18
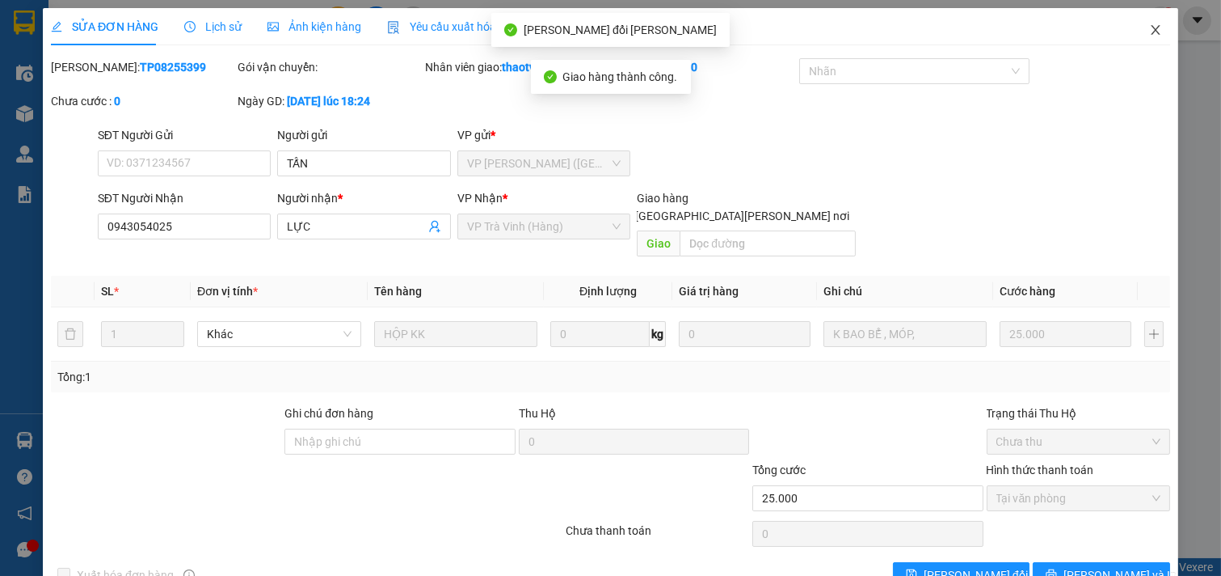
click at [1150, 26] on icon "close" at bounding box center [1156, 29] width 13 height 13
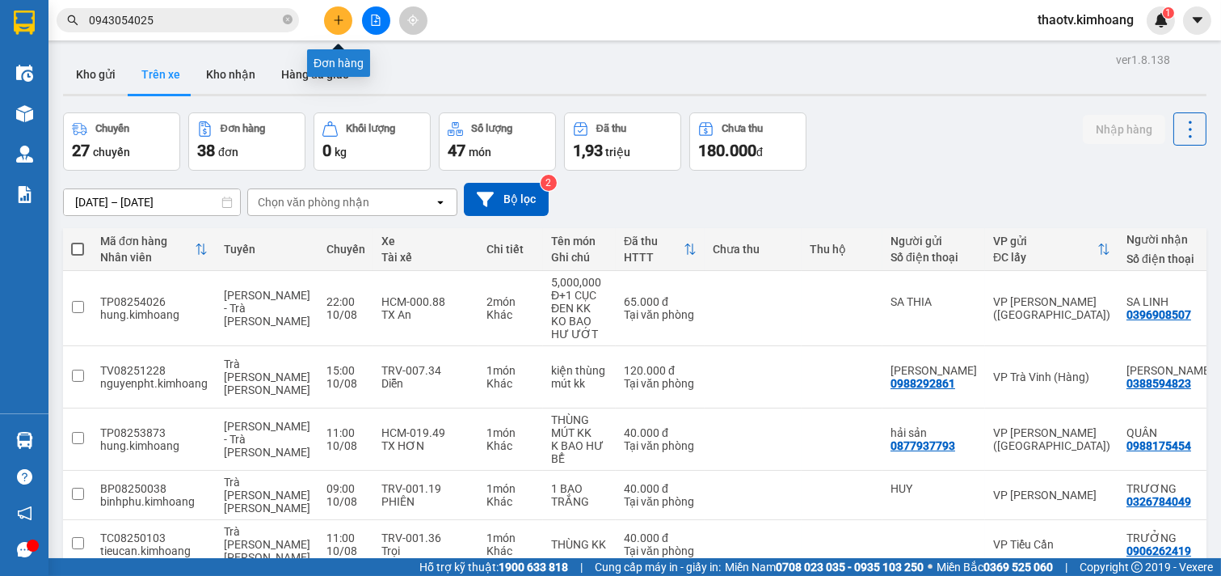
click at [335, 19] on icon "plus" at bounding box center [338, 20] width 11 height 11
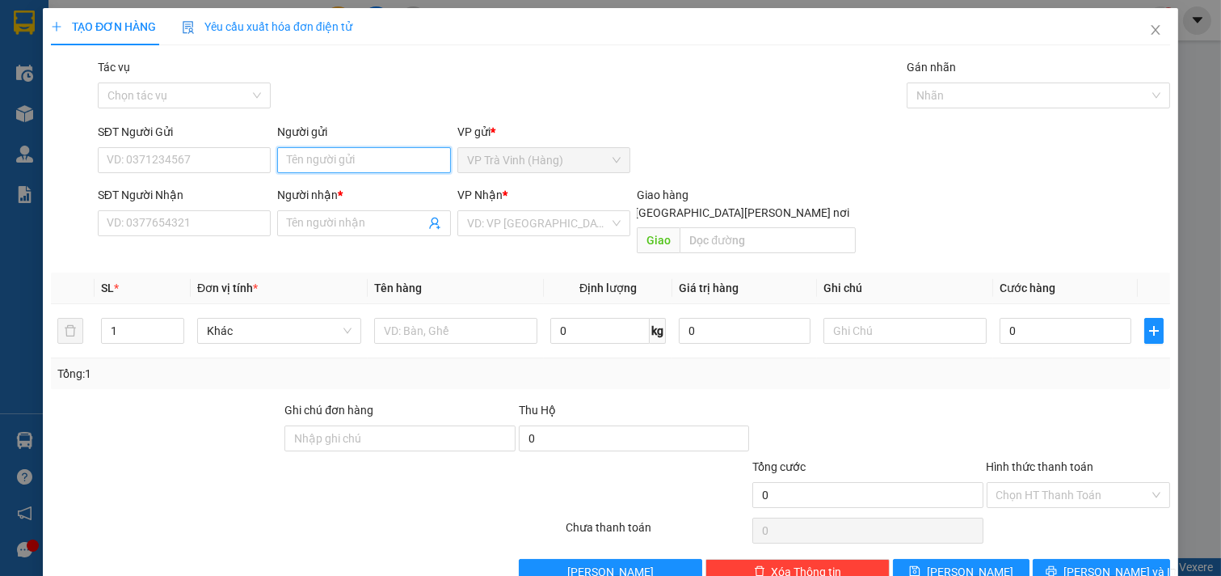
click at [323, 158] on input "Người gửi" at bounding box center [364, 160] width 174 height 26
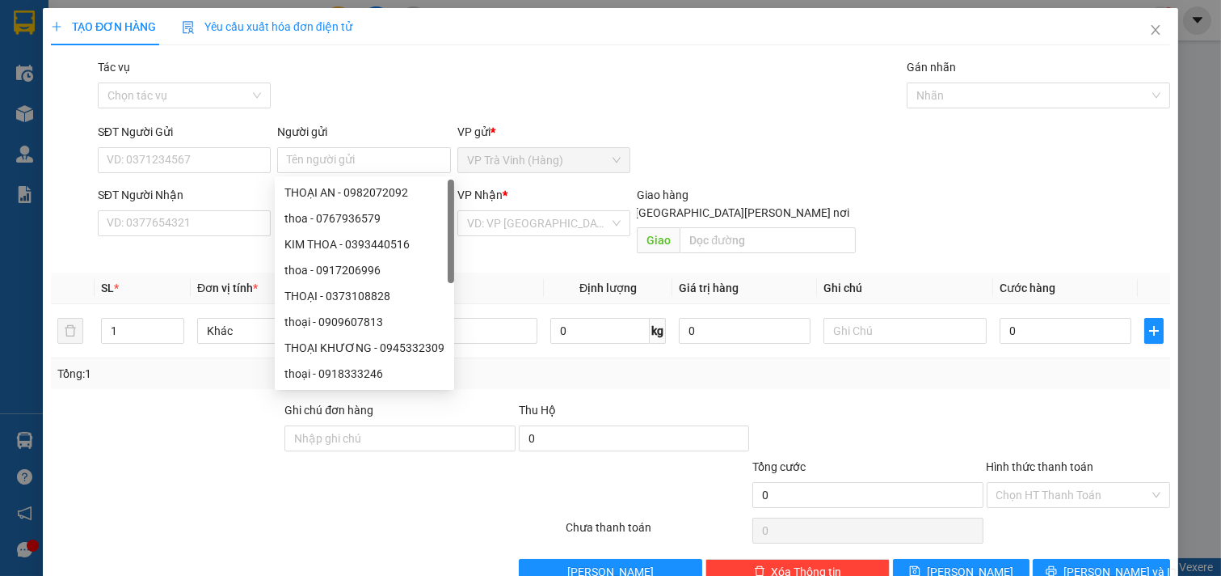
click at [215, 109] on div "Tác vụ Chọn tác vụ" at bounding box center [185, 86] width 174 height 57
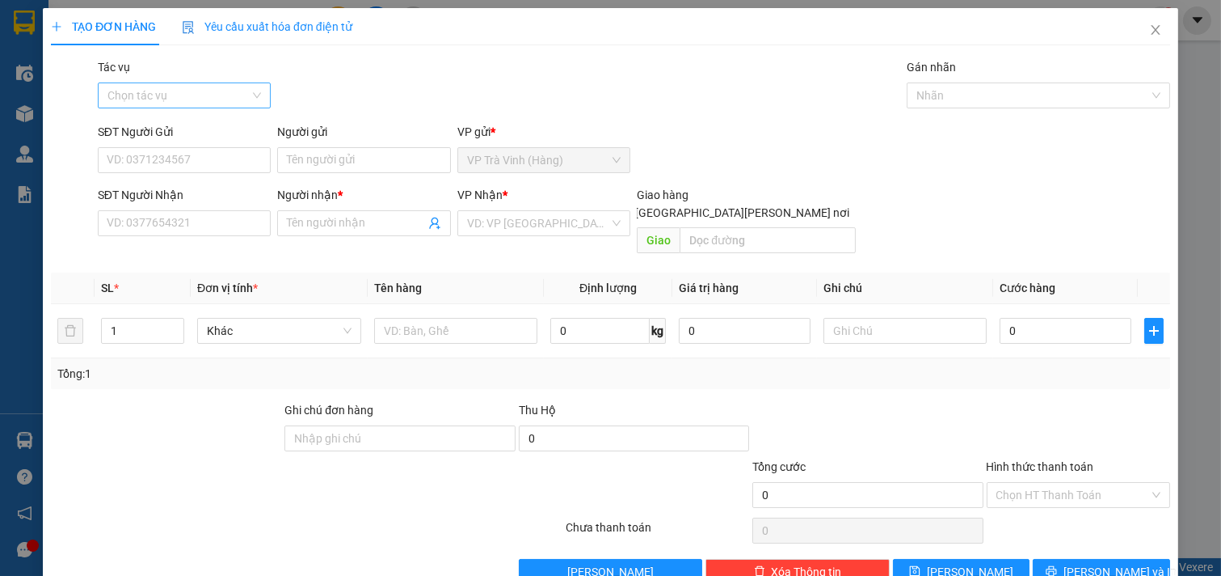
click at [215, 97] on input "Tác vụ" at bounding box center [179, 95] width 143 height 24
click at [205, 152] on div "Nhập hàng kho nhận" at bounding box center [183, 154] width 152 height 18
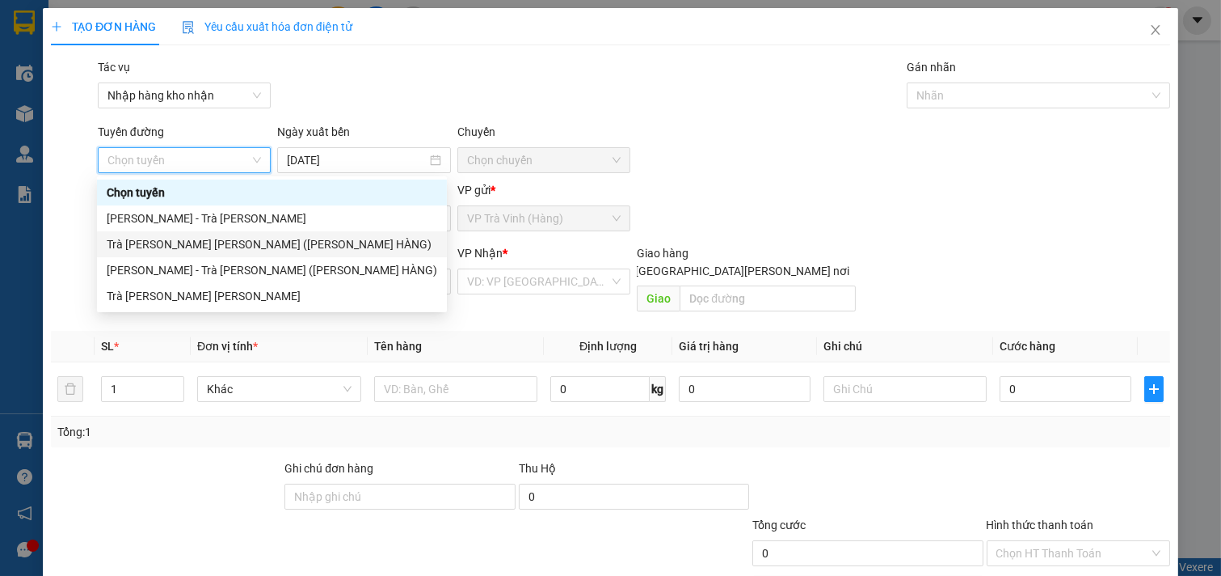
click at [186, 243] on div "Trà [PERSON_NAME] [PERSON_NAME] ([PERSON_NAME] HÀNG)" at bounding box center [272, 244] width 331 height 18
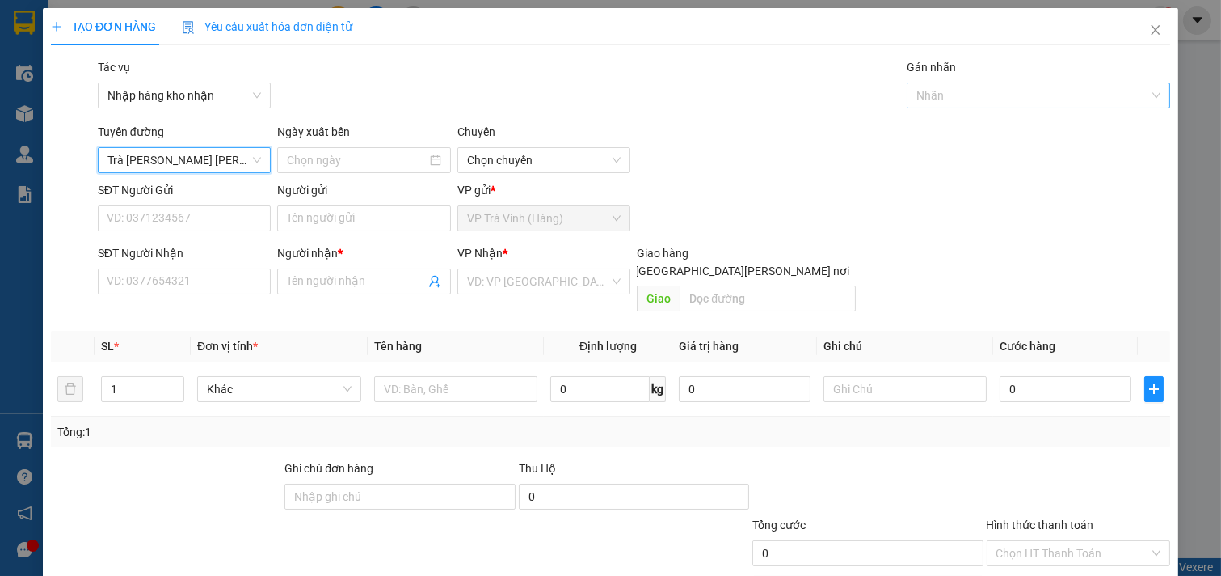
click at [954, 108] on div "Nhãn" at bounding box center [1039, 95] width 264 height 26
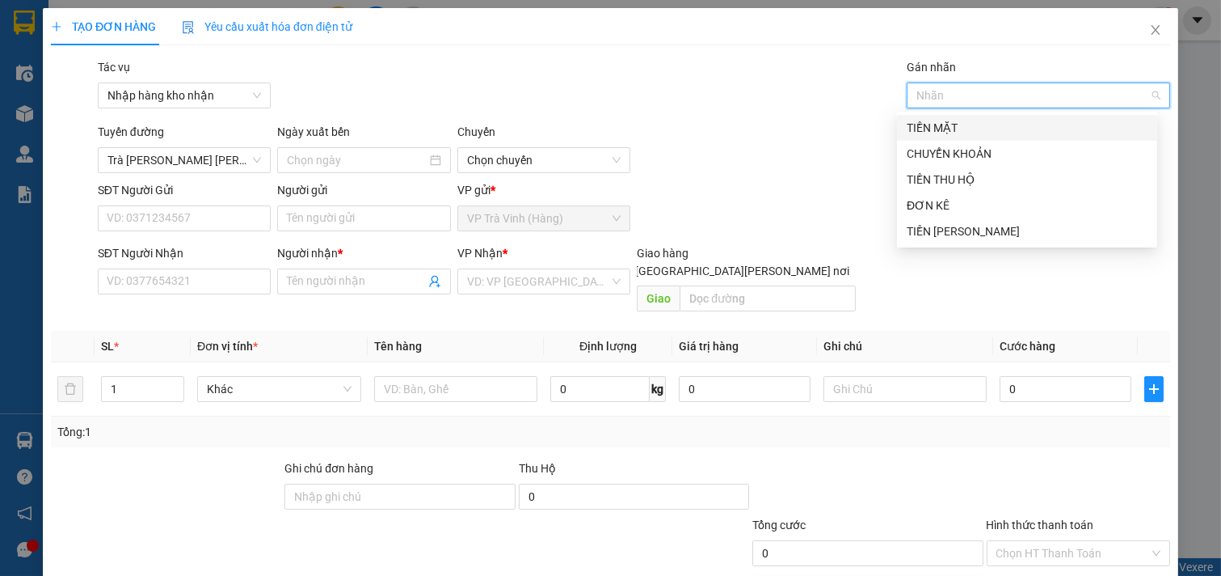
click at [930, 128] on div "TIỀN MẶT" at bounding box center [1027, 128] width 241 height 18
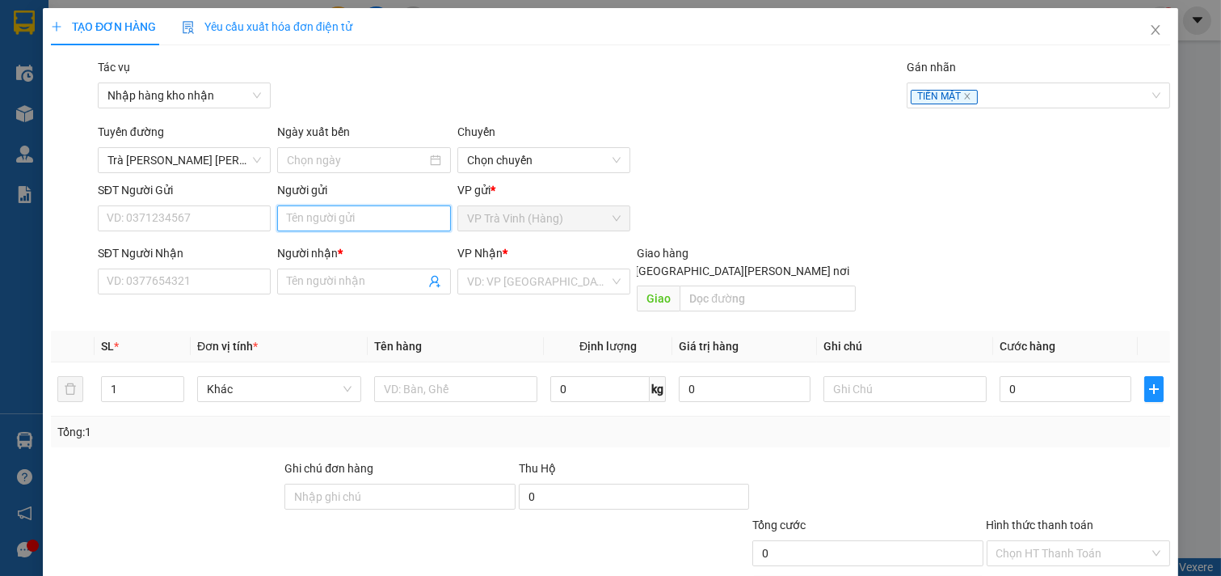
click at [341, 220] on input "Người gửi" at bounding box center [364, 218] width 174 height 26
type input "nhàn"
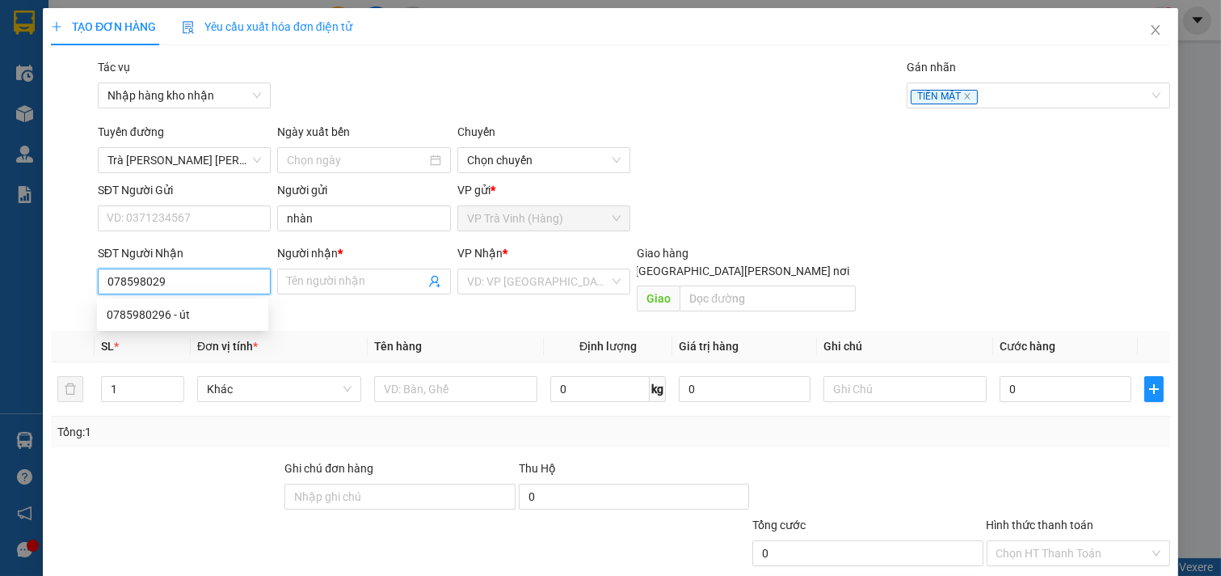
type input "0785980296"
click at [176, 310] on div "0785980296 - út" at bounding box center [183, 315] width 152 height 18
type input "út"
type input "10.000"
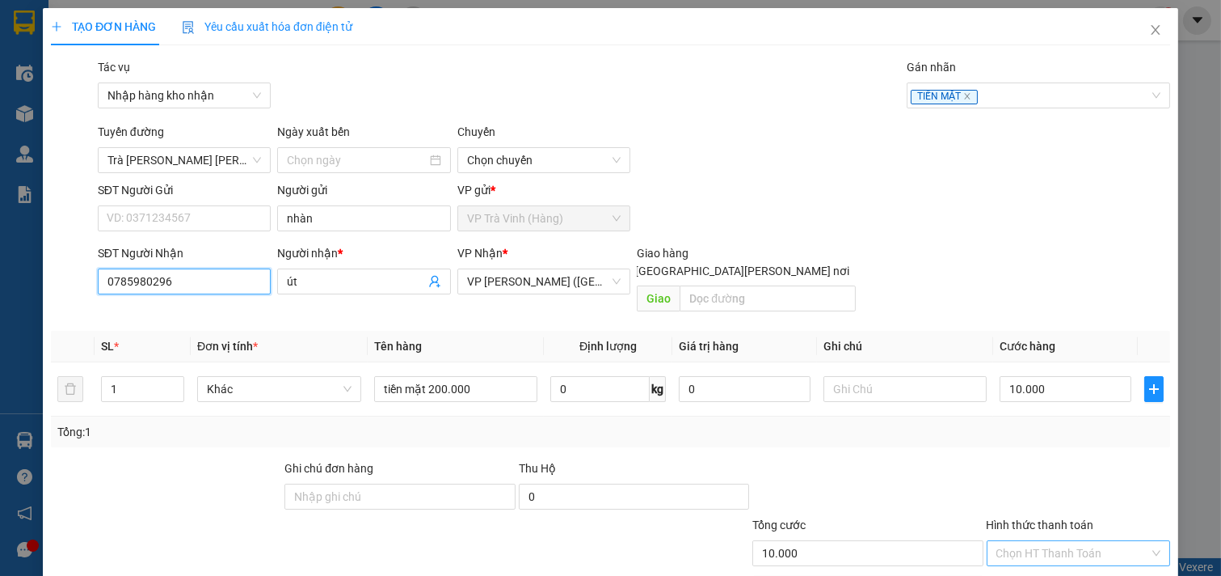
type input "0785980296"
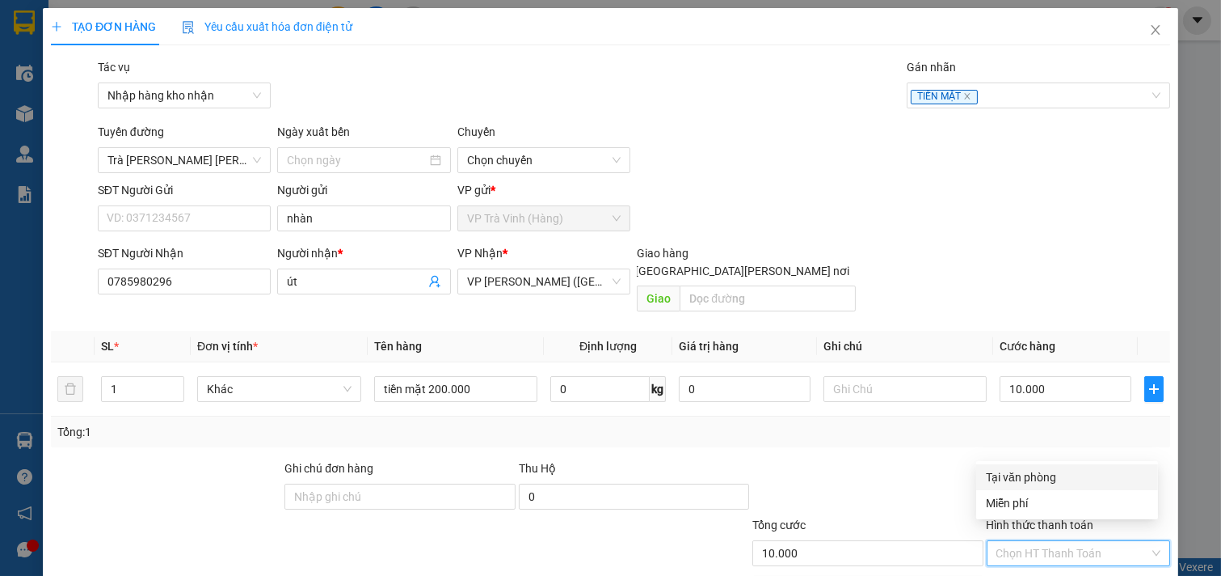
click at [1053, 541] on input "Hình thức thanh toán" at bounding box center [1074, 553] width 154 height 24
click at [1035, 474] on div "Tại văn phòng" at bounding box center [1067, 477] width 162 height 18
type input "0"
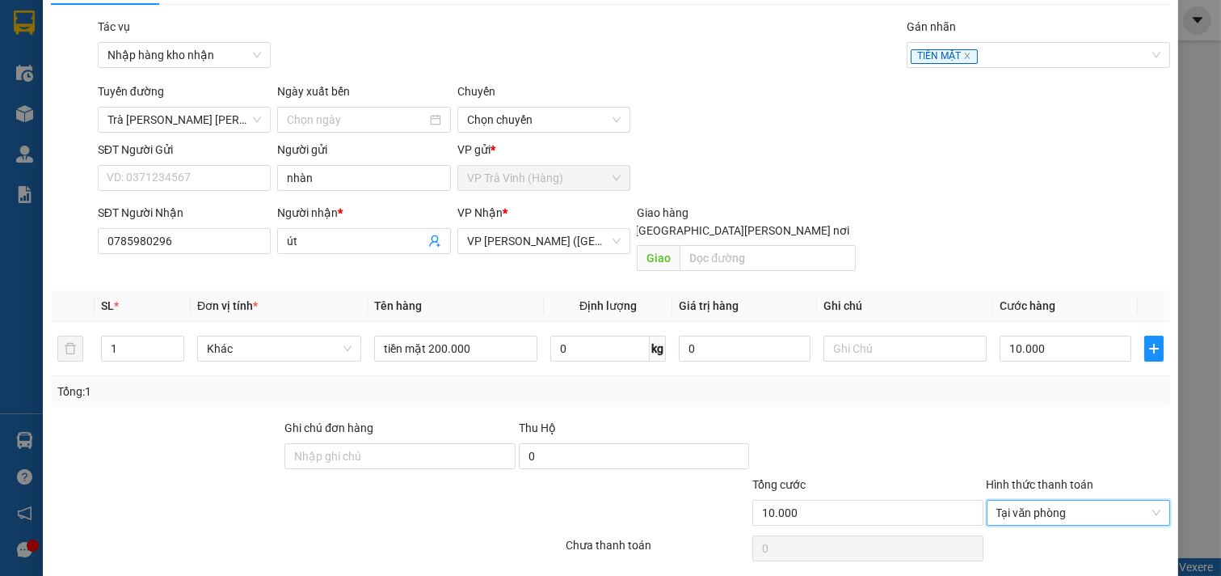
scroll to position [81, 0]
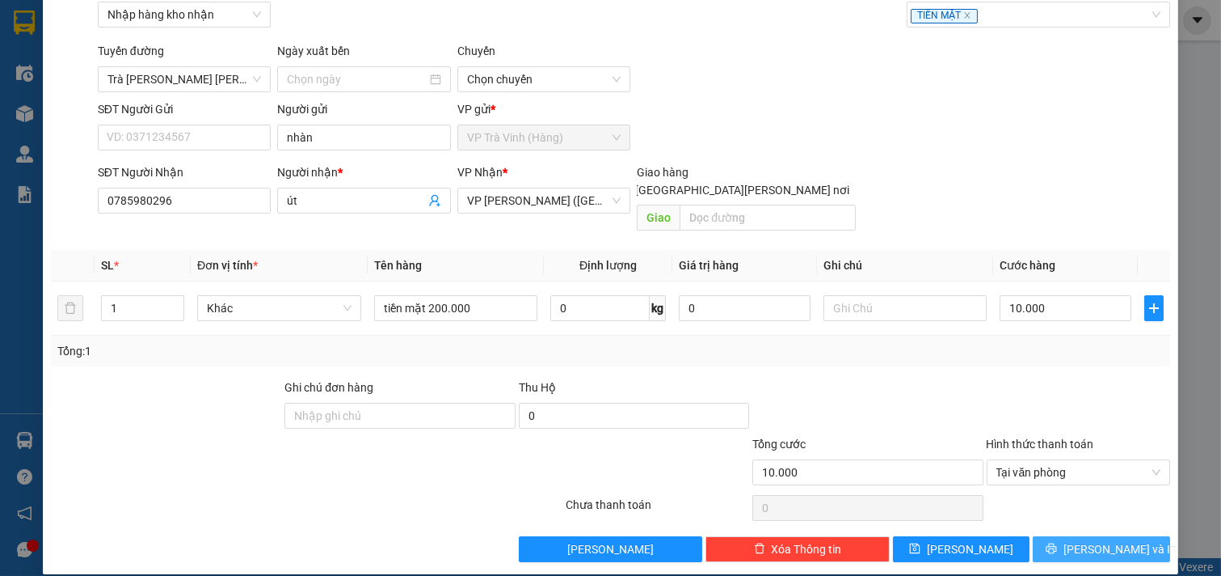
click at [1057, 542] on icon "printer" at bounding box center [1051, 547] width 11 height 11
click at [182, 81] on span "Trà [PERSON_NAME] [PERSON_NAME] ([PERSON_NAME] HÀNG)" at bounding box center [185, 79] width 154 height 24
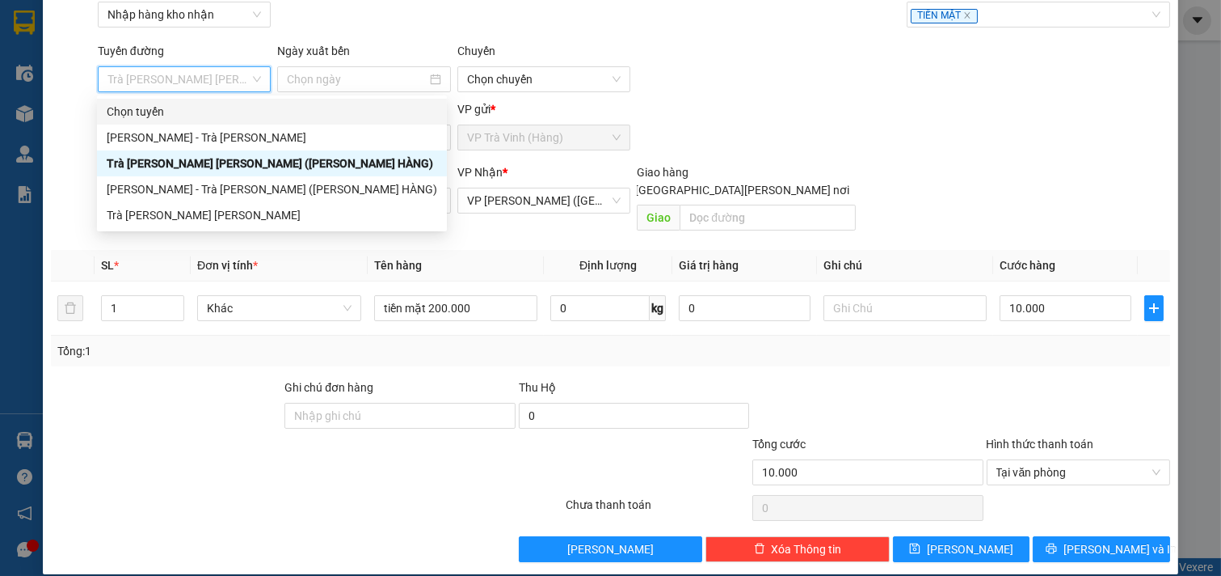
click at [204, 78] on span "Trà [PERSON_NAME] [PERSON_NAME] ([PERSON_NAME] HÀNG)" at bounding box center [185, 79] width 154 height 24
click at [203, 164] on div "Trà [PERSON_NAME] [PERSON_NAME] ([PERSON_NAME] HÀNG)" at bounding box center [272, 163] width 331 height 18
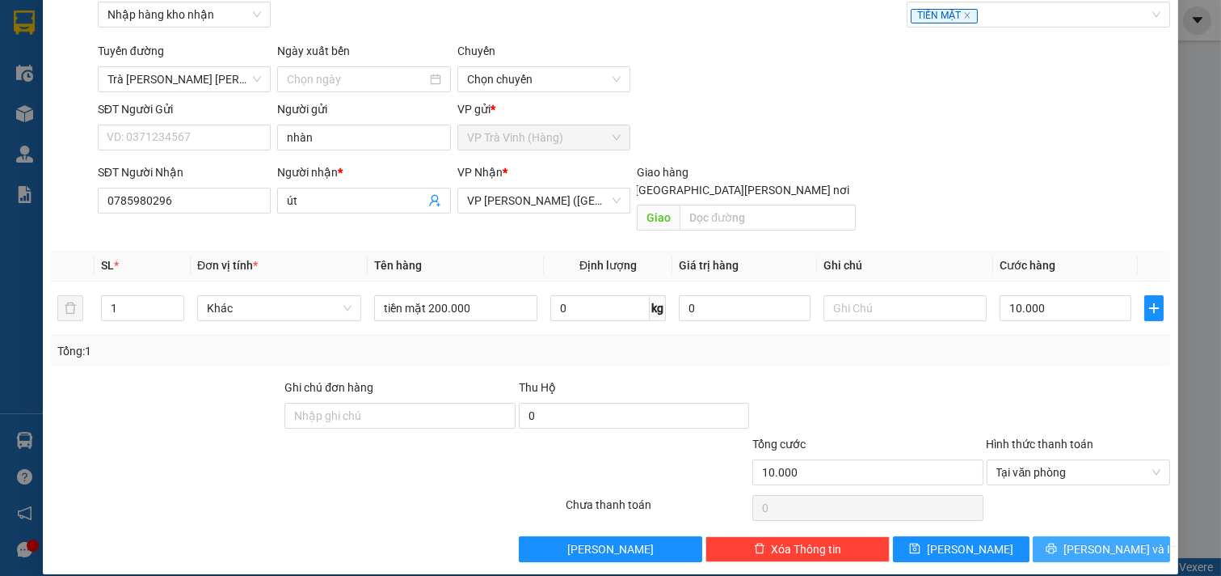
click at [1101, 540] on span "[PERSON_NAME] và In" at bounding box center [1120, 549] width 113 height 18
click at [496, 74] on span "Chọn chuyến" at bounding box center [544, 79] width 154 height 24
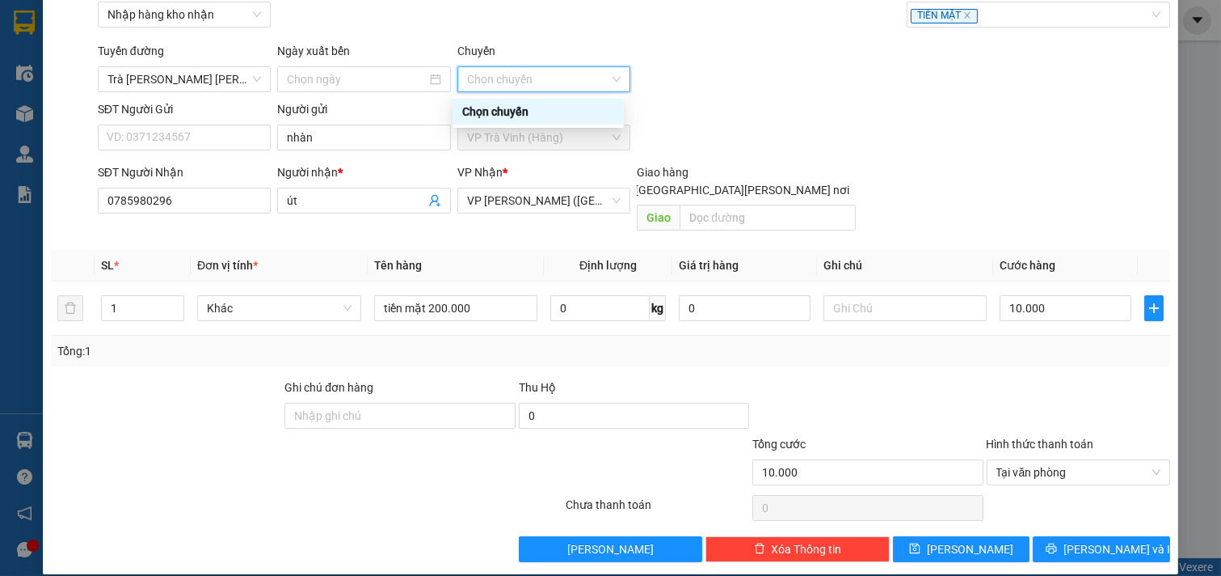
click at [496, 74] on span "Chọn chuyến" at bounding box center [544, 79] width 154 height 24
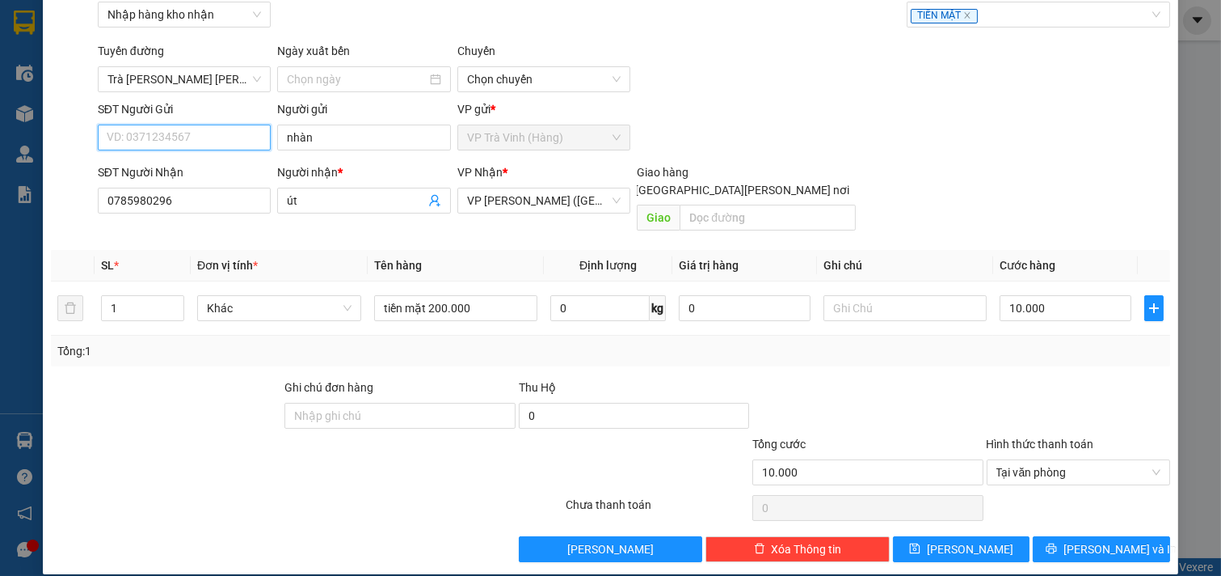
click at [167, 132] on input "SĐT Người Gửi" at bounding box center [185, 137] width 174 height 26
click at [179, 16] on span "Nhập hàng kho nhận" at bounding box center [185, 14] width 154 height 24
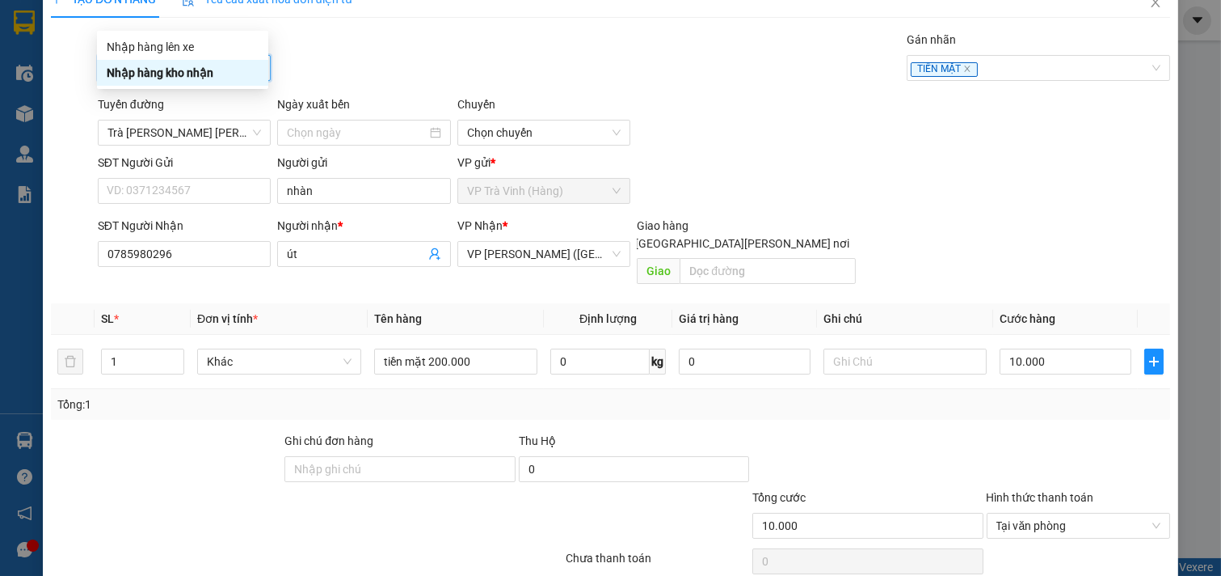
scroll to position [0, 0]
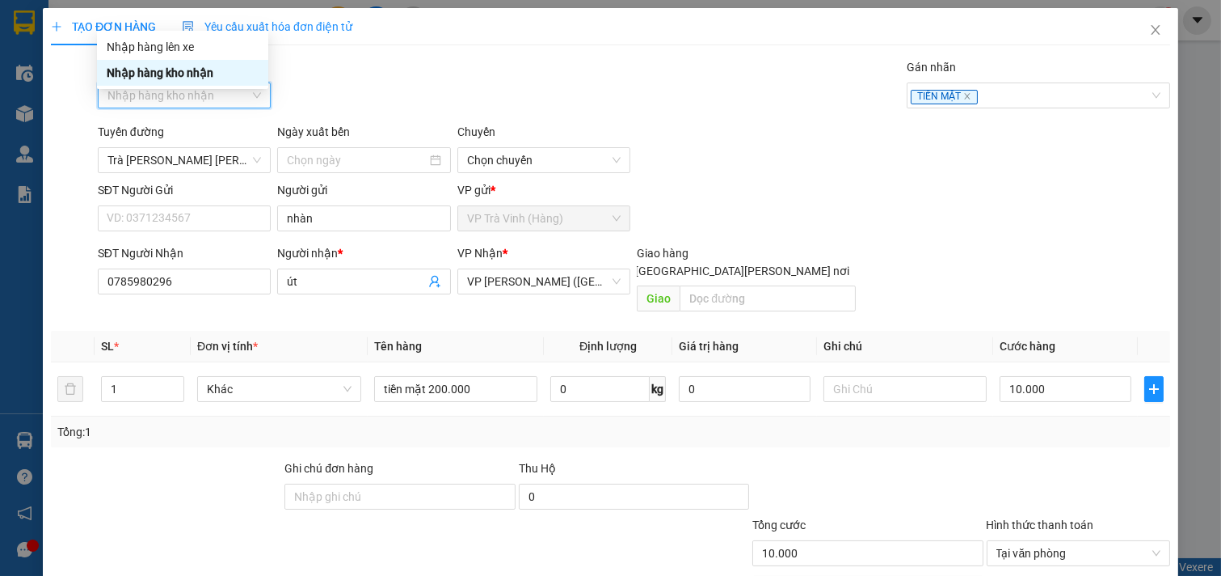
click at [172, 74] on div "Nhập hàng kho nhận" at bounding box center [183, 73] width 152 height 18
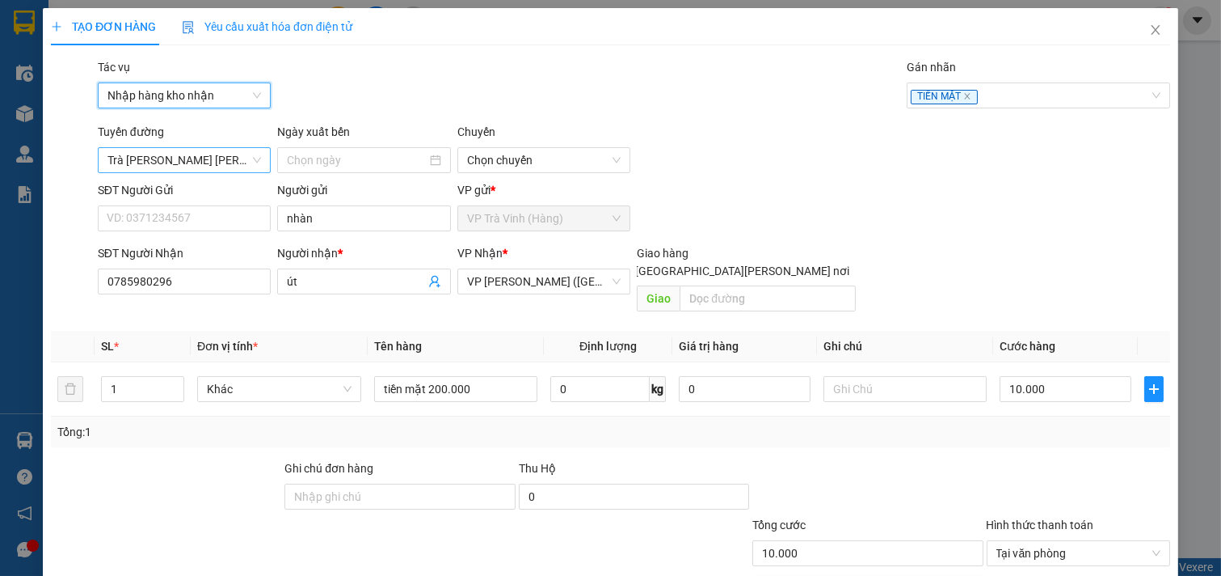
click at [182, 162] on span "Trà [PERSON_NAME] [PERSON_NAME] ([PERSON_NAME] HÀNG)" at bounding box center [185, 160] width 154 height 24
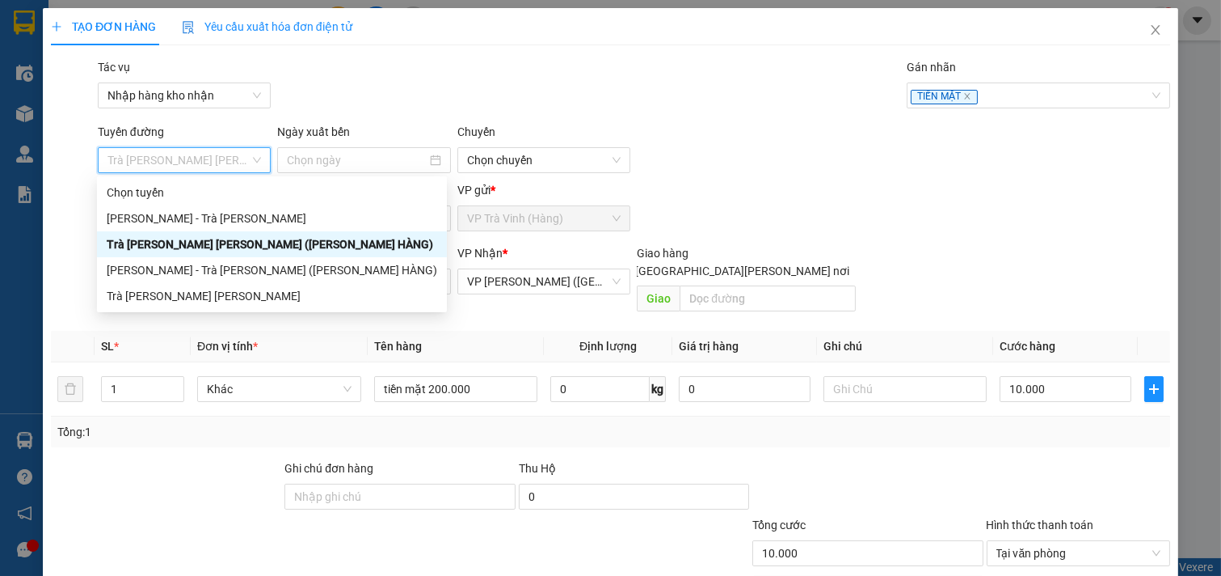
click at [191, 244] on div "Trà [PERSON_NAME] [PERSON_NAME] ([PERSON_NAME] HÀNG)" at bounding box center [272, 244] width 331 height 18
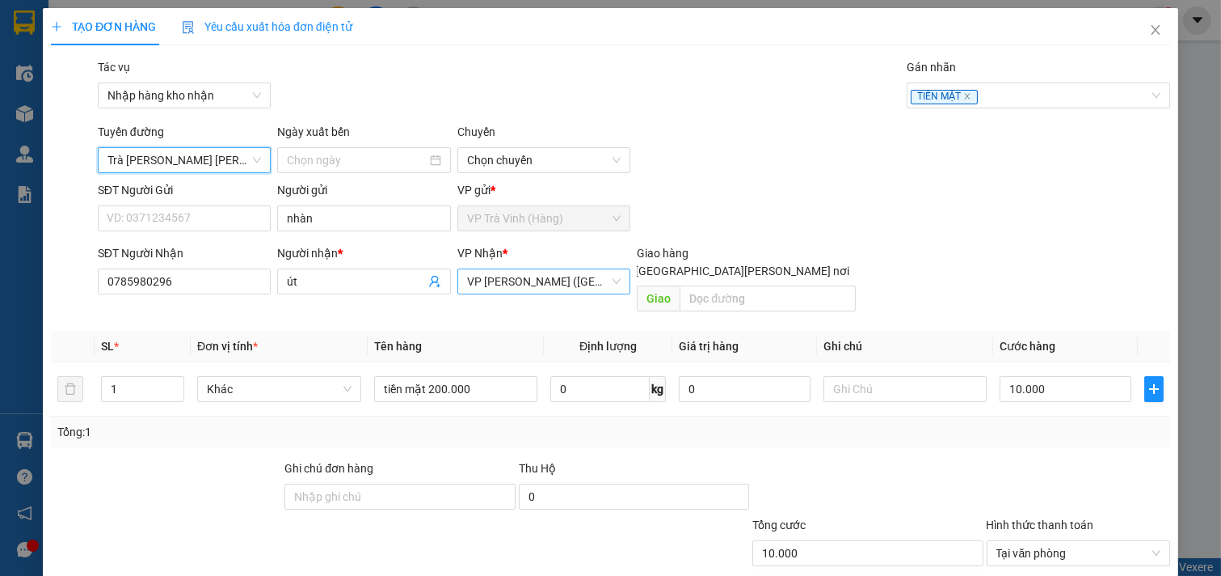
click at [524, 289] on span "VP [PERSON_NAME] ([GEOGRAPHIC_DATA])" at bounding box center [544, 281] width 154 height 24
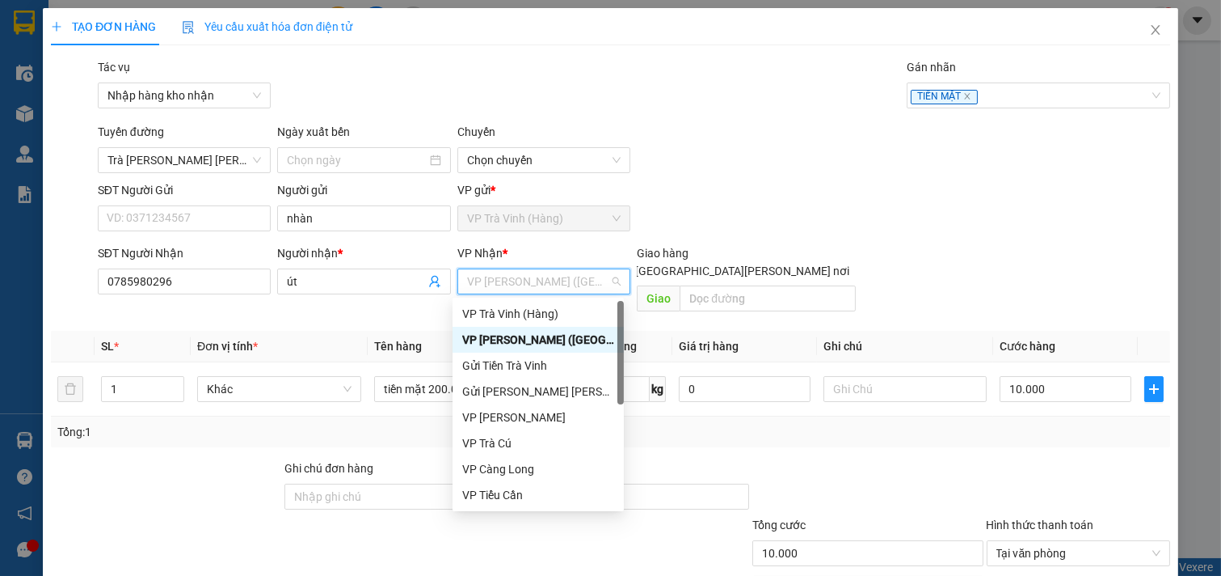
click at [530, 340] on div "VP [PERSON_NAME] ([GEOGRAPHIC_DATA])" at bounding box center [538, 340] width 152 height 18
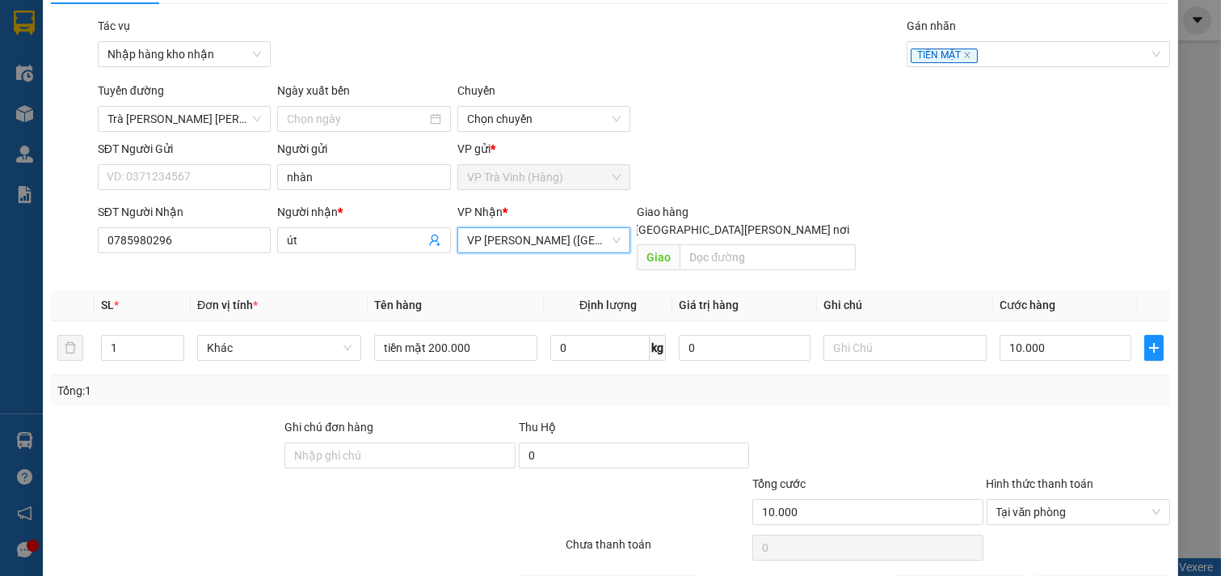
scroll to position [81, 0]
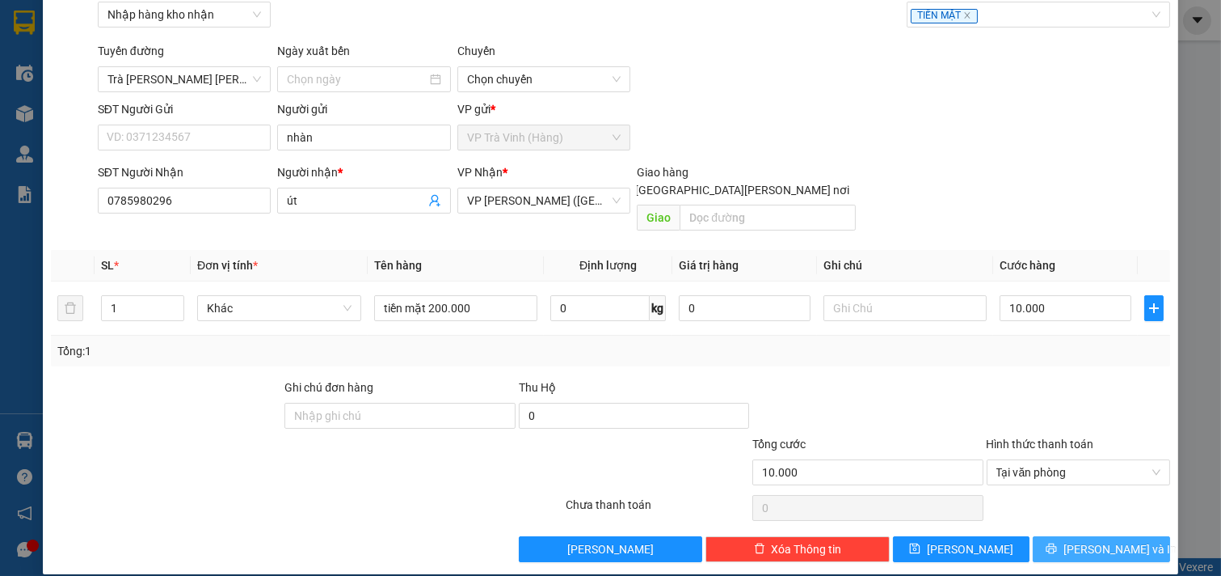
click at [1057, 543] on icon "printer" at bounding box center [1052, 548] width 11 height 11
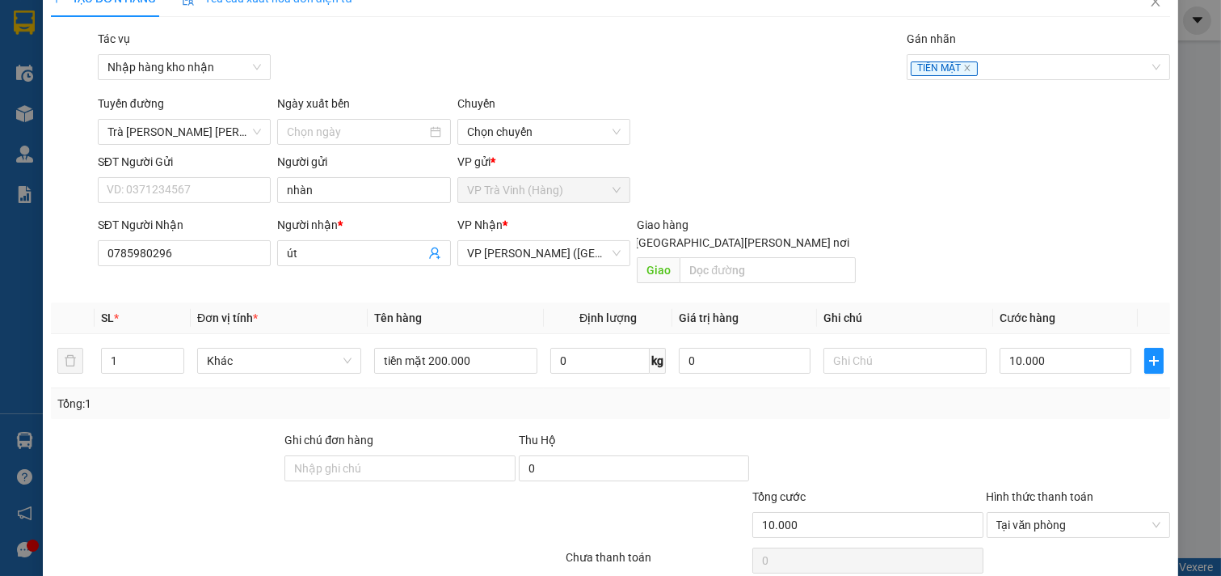
scroll to position [0, 0]
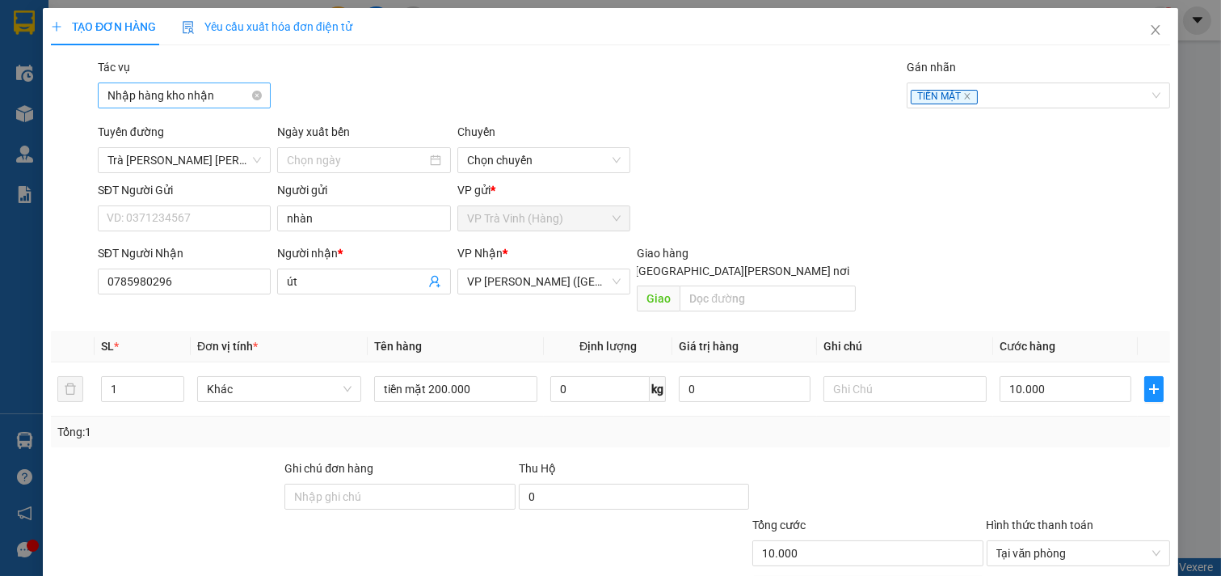
click at [211, 95] on span "Nhập hàng kho nhận" at bounding box center [185, 95] width 154 height 24
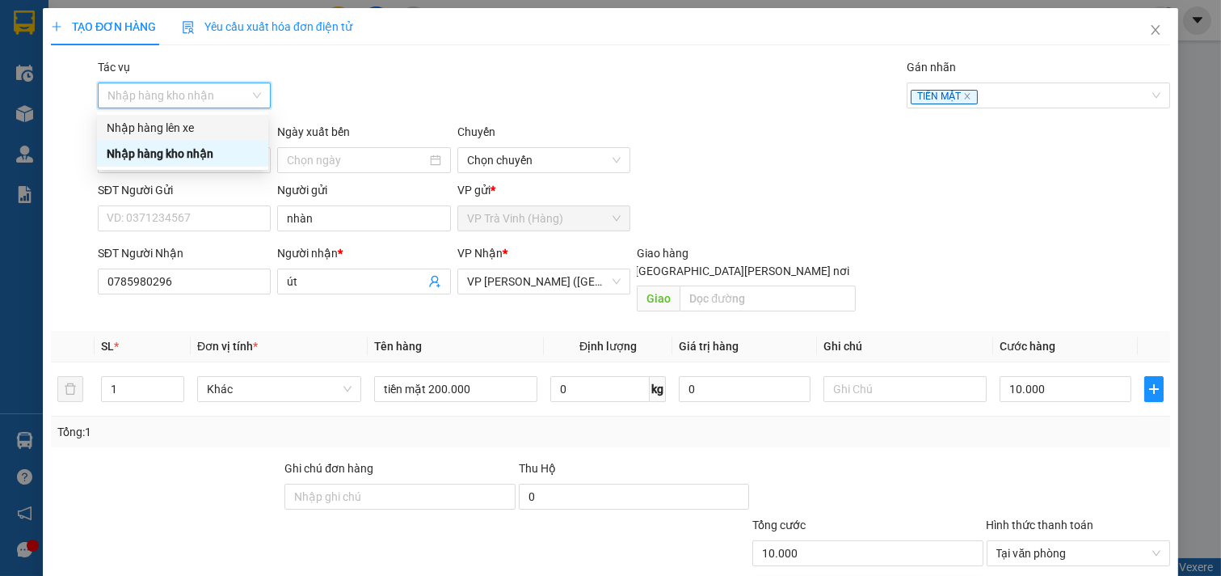
click at [191, 133] on div "Nhập hàng lên xe" at bounding box center [183, 128] width 152 height 18
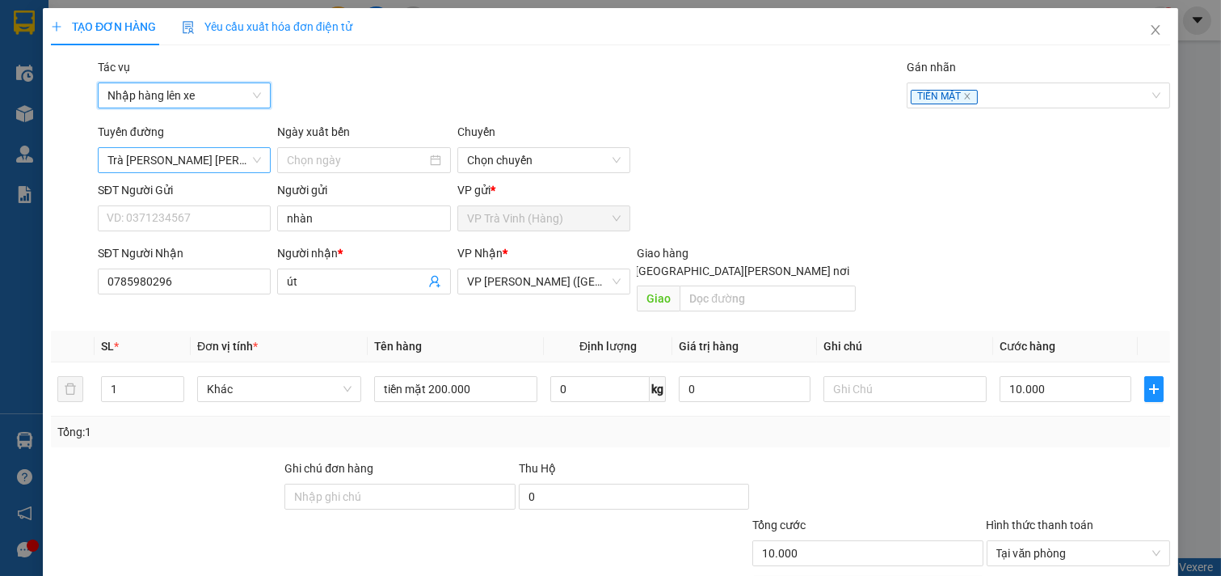
click at [192, 154] on span "Trà [PERSON_NAME] [PERSON_NAME] ([PERSON_NAME] HÀNG)" at bounding box center [185, 160] width 154 height 24
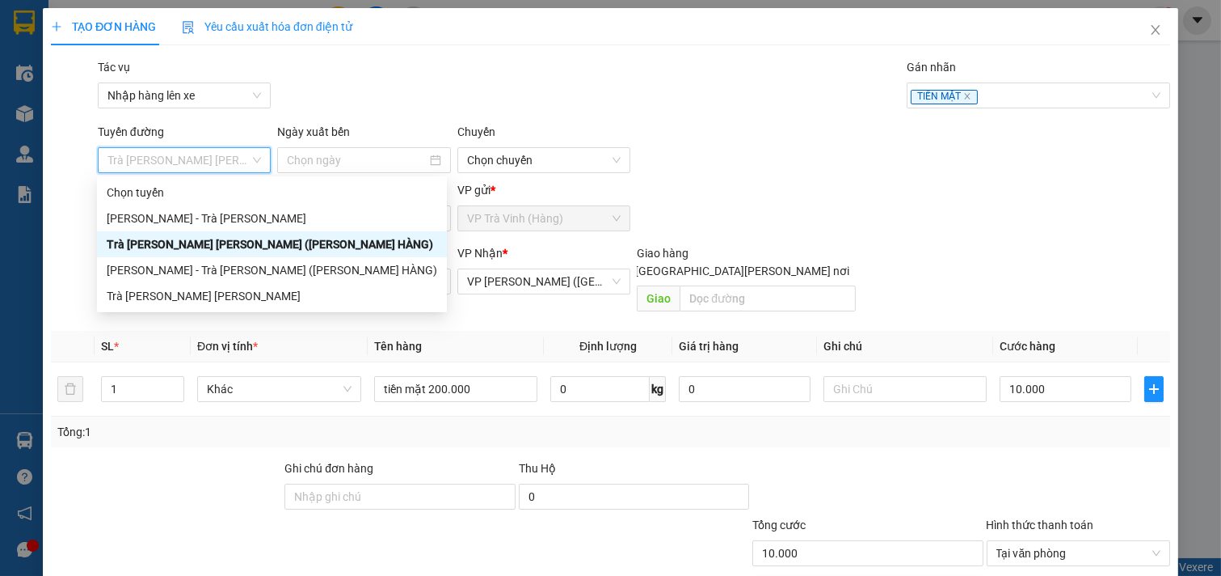
click at [208, 243] on div "Trà [PERSON_NAME] [PERSON_NAME] ([PERSON_NAME] HÀNG)" at bounding box center [272, 244] width 331 height 18
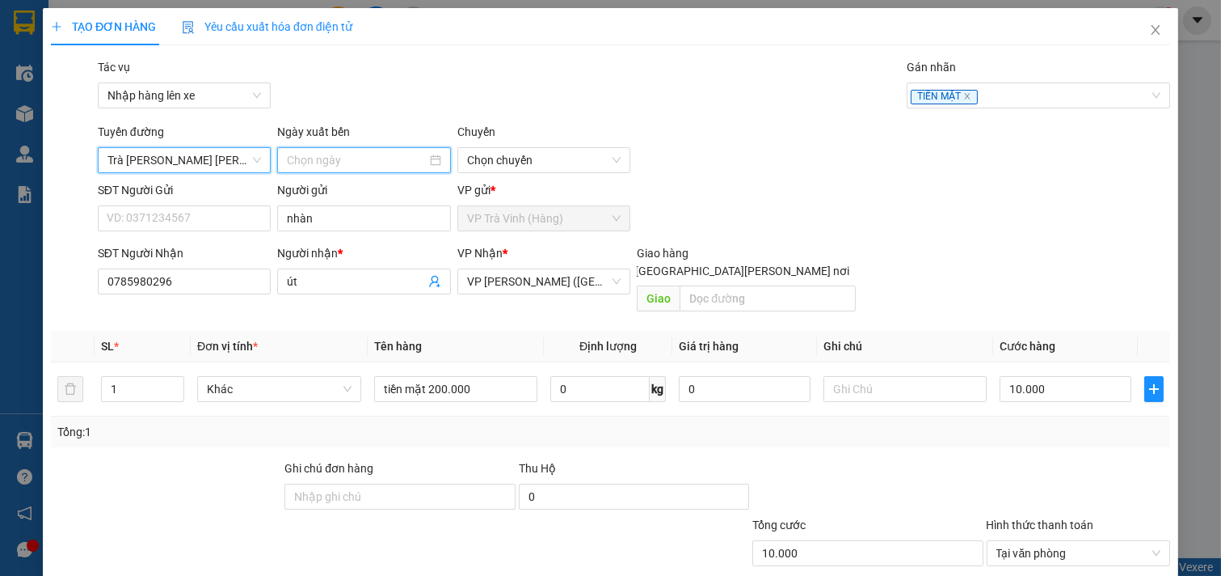
click at [365, 163] on input at bounding box center [357, 160] width 140 height 18
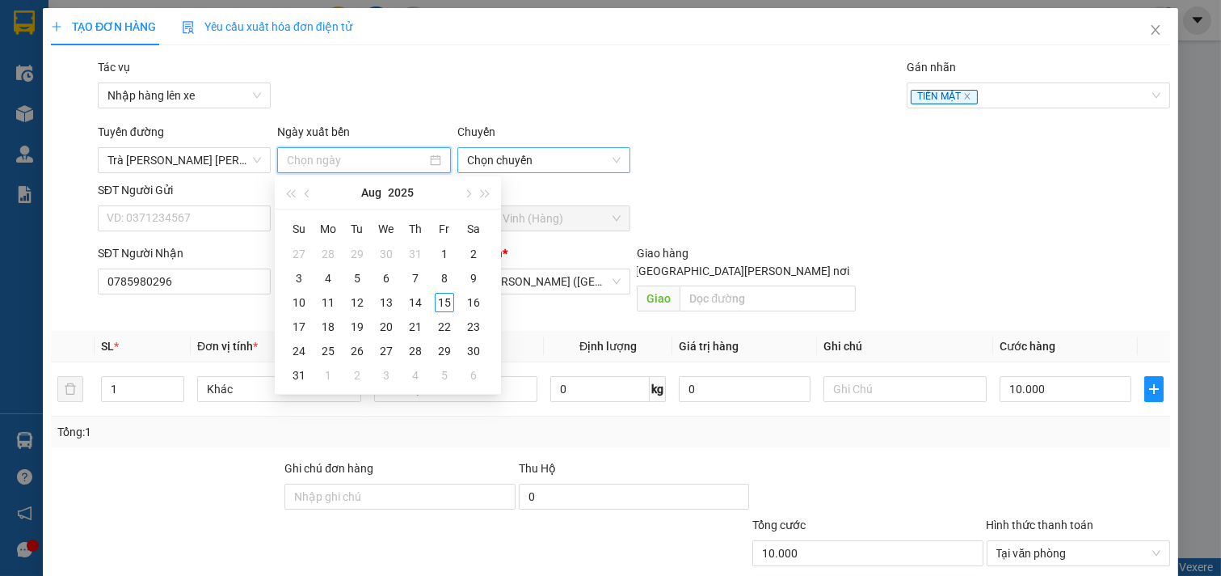
click at [524, 162] on span "Chọn chuyến" at bounding box center [544, 160] width 154 height 24
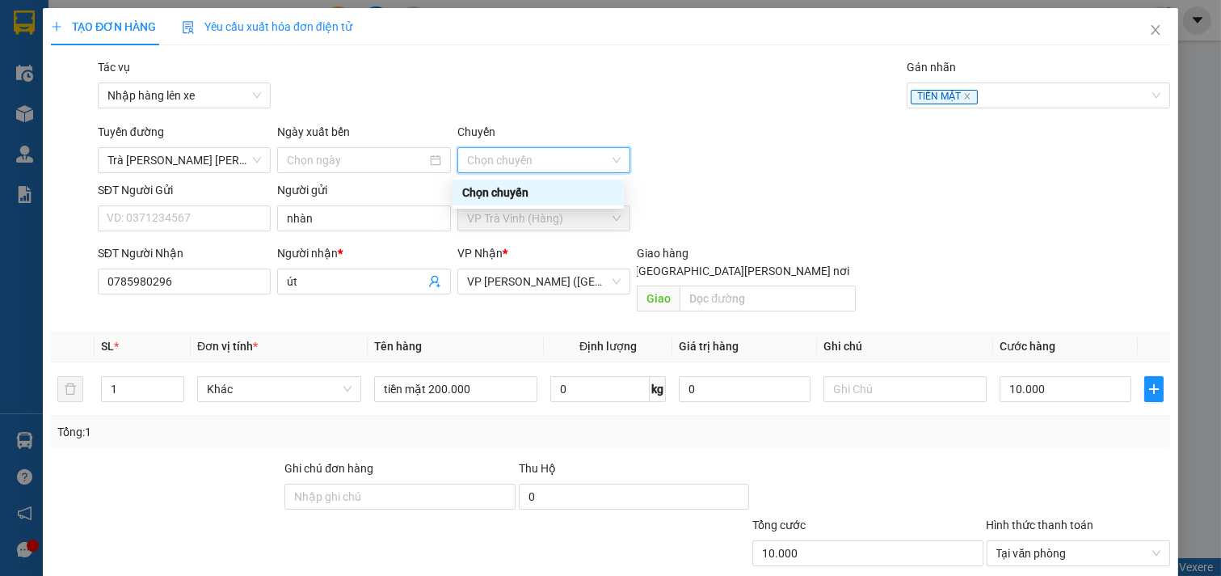
click at [321, 423] on div "Tổng: 1" at bounding box center [264, 432] width 415 height 18
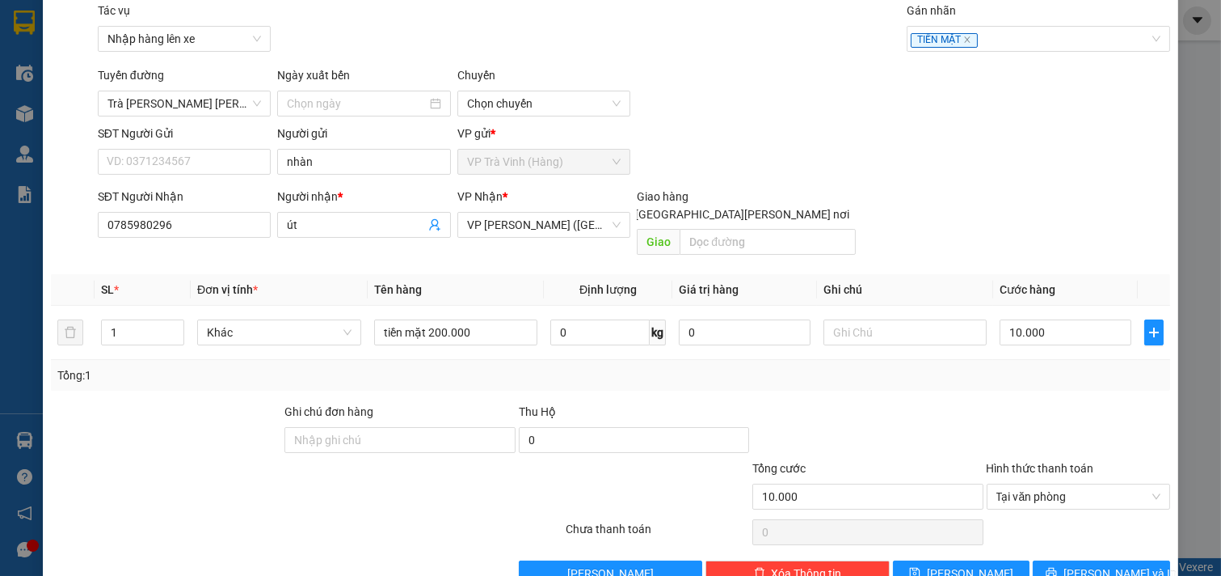
scroll to position [81, 0]
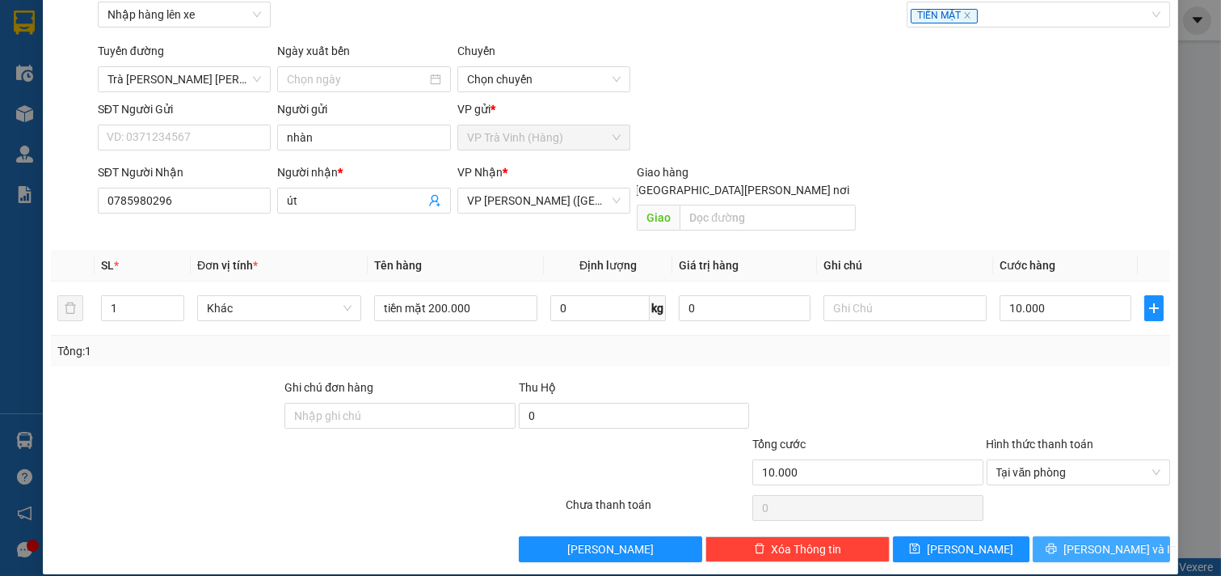
click at [1071, 536] on button "[PERSON_NAME] và In" at bounding box center [1101, 549] width 137 height 26
click at [940, 175] on div "SĐT Người [PERSON_NAME] 0785980296 Người [PERSON_NAME] * út [PERSON_NAME] * VP …" at bounding box center [634, 200] width 1079 height 74
click at [577, 197] on span "VP [PERSON_NAME] ([GEOGRAPHIC_DATA])" at bounding box center [544, 200] width 154 height 24
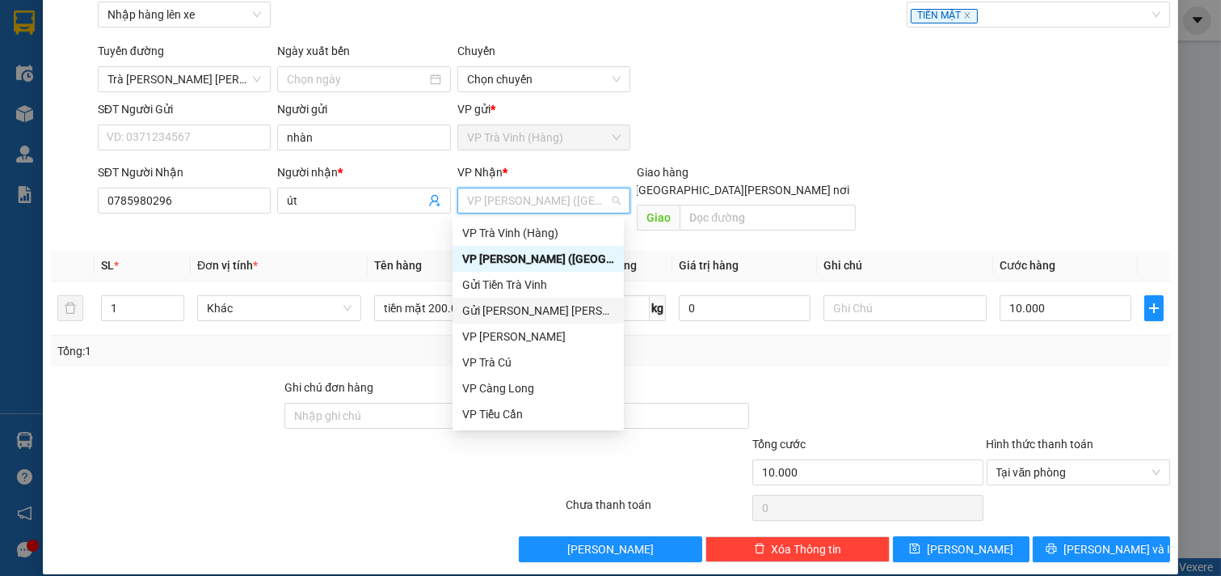
click at [518, 310] on div "Gửi [PERSON_NAME] [PERSON_NAME]" at bounding box center [538, 311] width 152 height 18
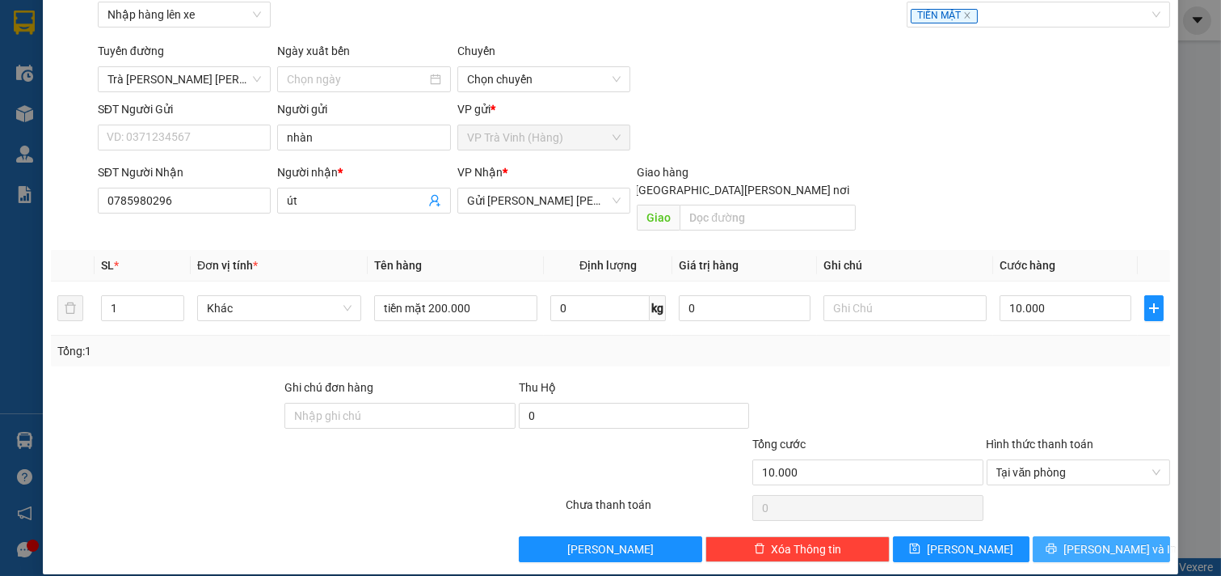
click at [1087, 540] on span "[PERSON_NAME] và In" at bounding box center [1120, 549] width 113 height 18
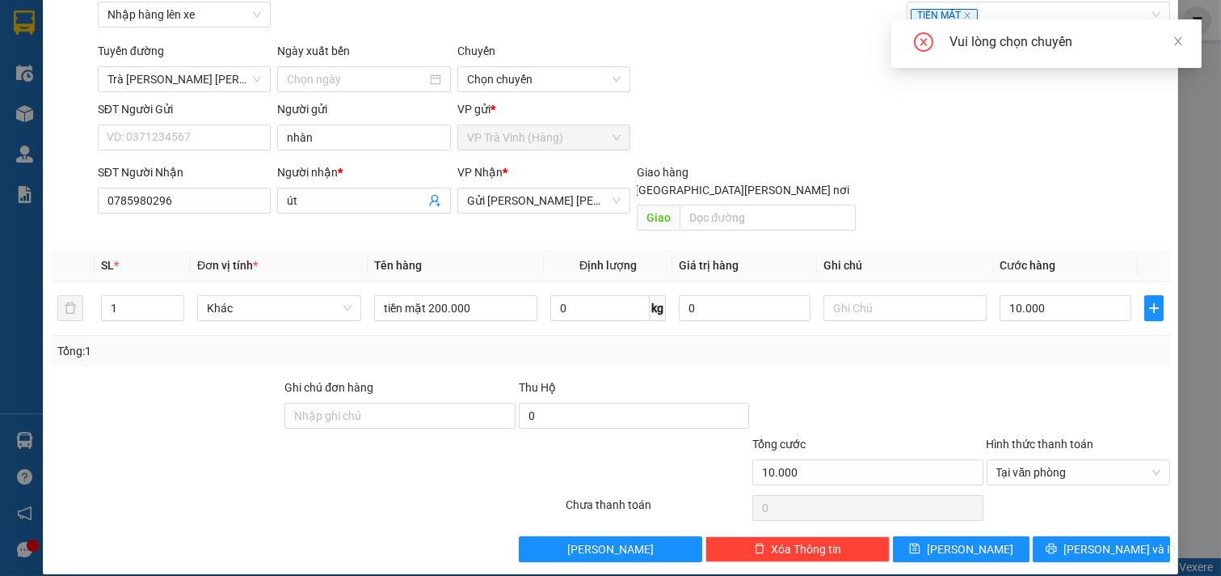
click at [1184, 42] on div "Vui lòng chọn chuyến" at bounding box center [1047, 43] width 310 height 49
click at [1173, 43] on icon "close" at bounding box center [1178, 41] width 11 height 11
click at [873, 73] on div "[PERSON_NAME] đường [GEOGRAPHIC_DATA][PERSON_NAME][PERSON_NAME] ([PERSON_NAME] …" at bounding box center [634, 67] width 1079 height 50
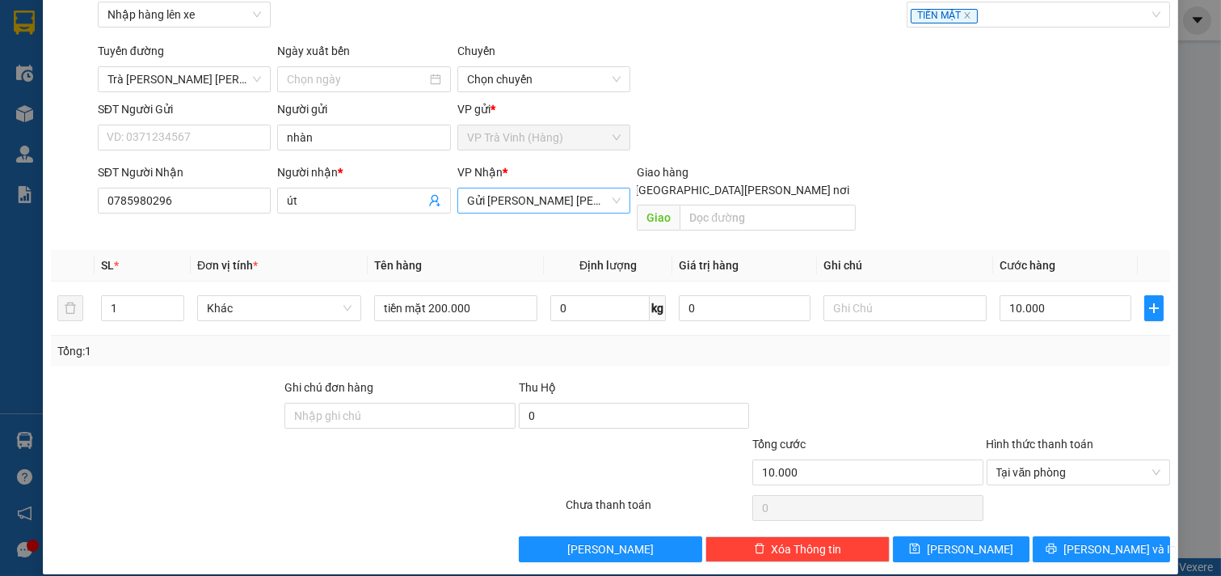
click at [617, 189] on div "Gửi [PERSON_NAME] [PERSON_NAME]" at bounding box center [545, 201] width 174 height 26
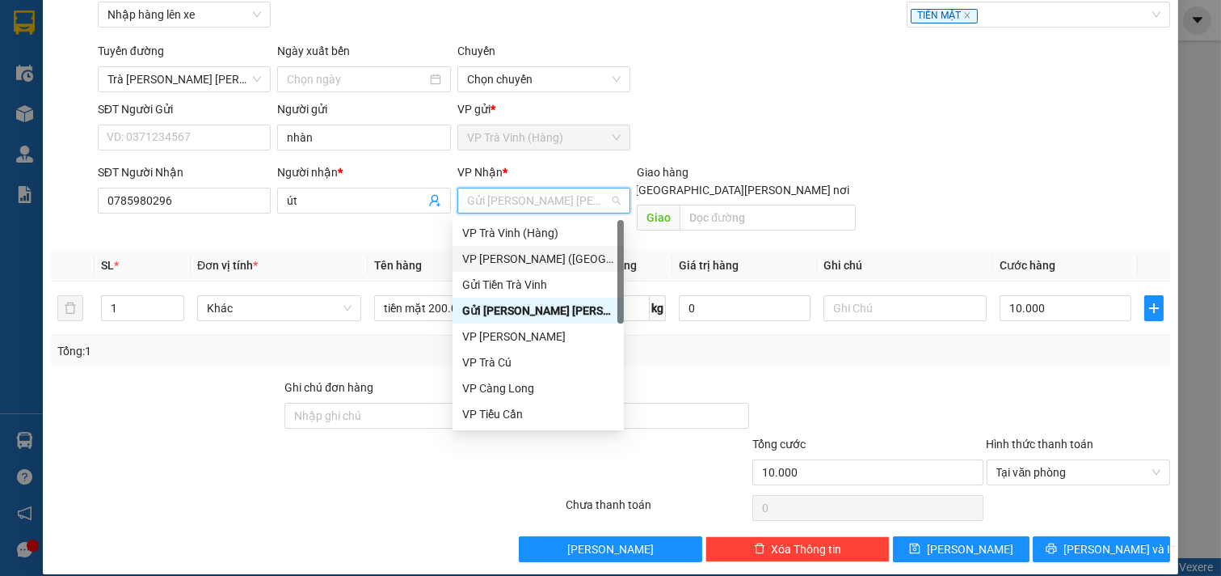
click at [537, 255] on div "VP [PERSON_NAME] ([GEOGRAPHIC_DATA])" at bounding box center [538, 259] width 152 height 18
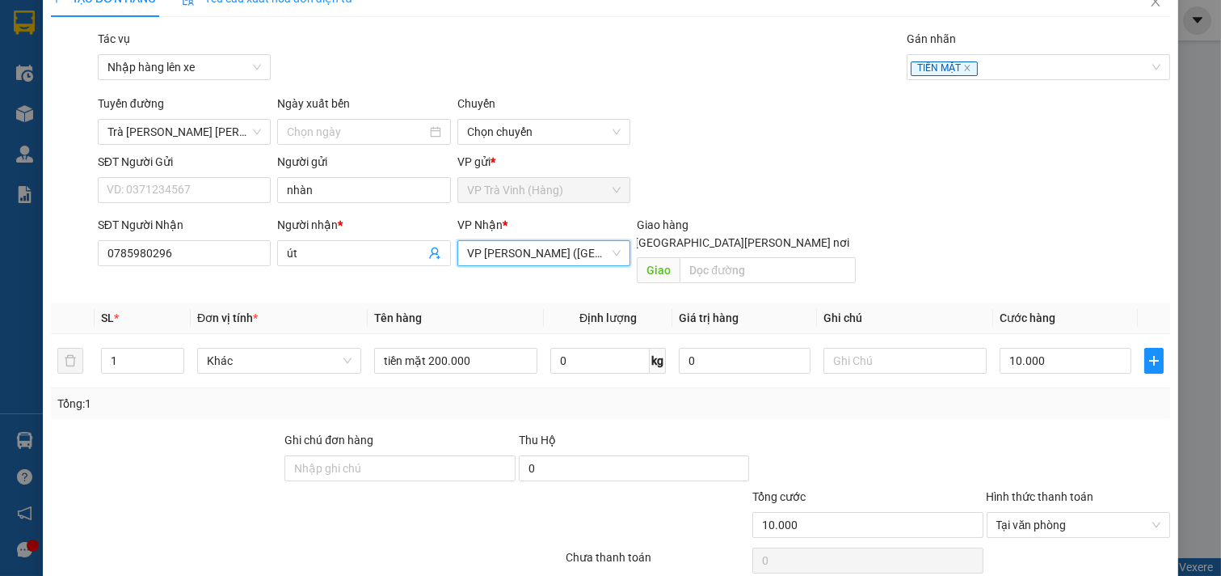
scroll to position [0, 0]
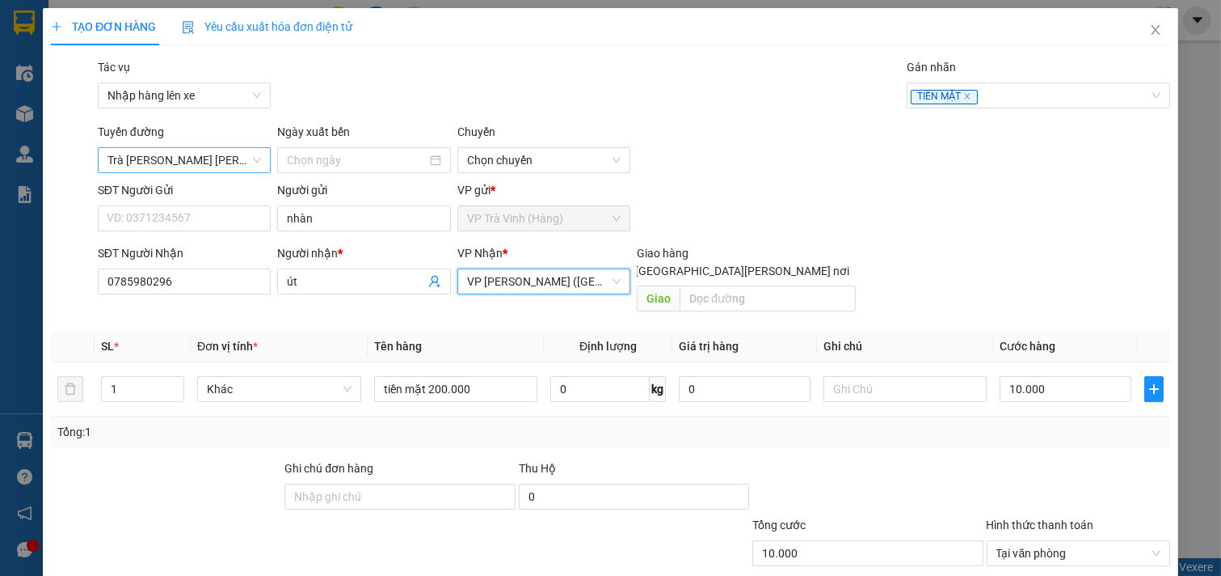
click at [222, 154] on span "Trà [PERSON_NAME] [PERSON_NAME] ([PERSON_NAME] HÀNG)" at bounding box center [185, 160] width 154 height 24
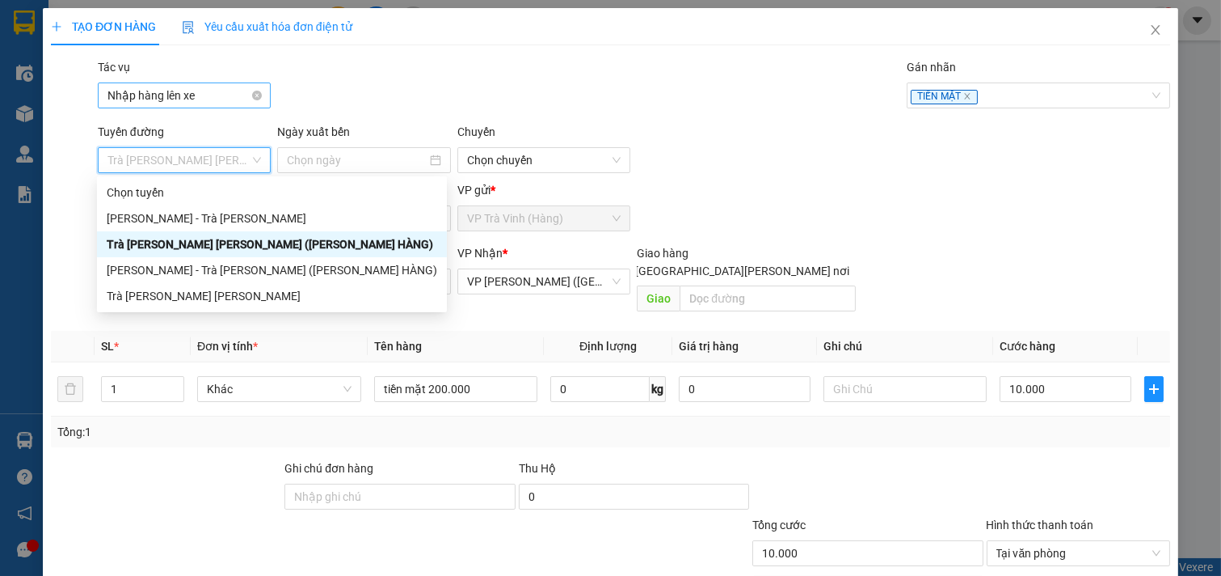
click at [190, 83] on span "Nhập hàng lên xe" at bounding box center [185, 95] width 154 height 24
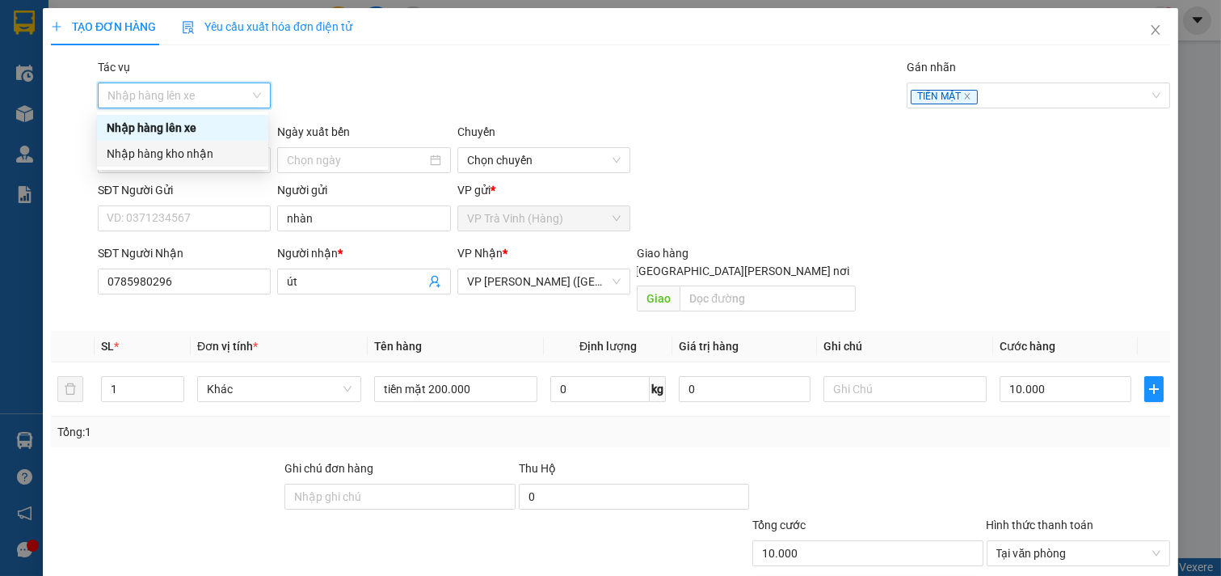
click at [180, 162] on div "Nhập hàng kho nhận" at bounding box center [182, 154] width 171 height 26
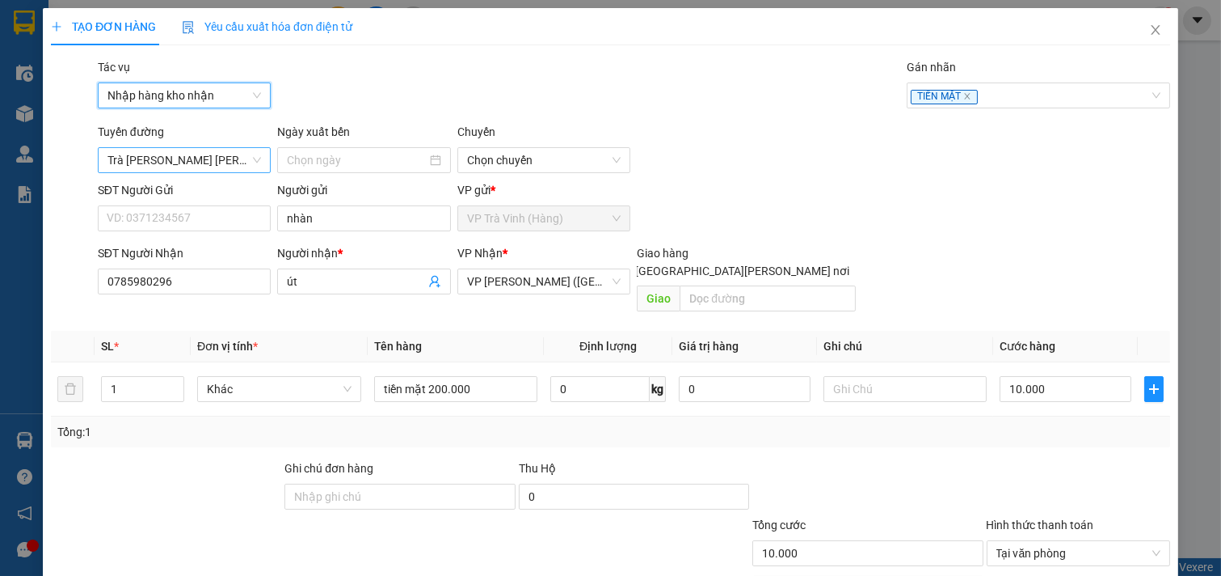
click at [255, 160] on span "Trà [PERSON_NAME] [PERSON_NAME] ([PERSON_NAME] HÀNG)" at bounding box center [185, 160] width 154 height 24
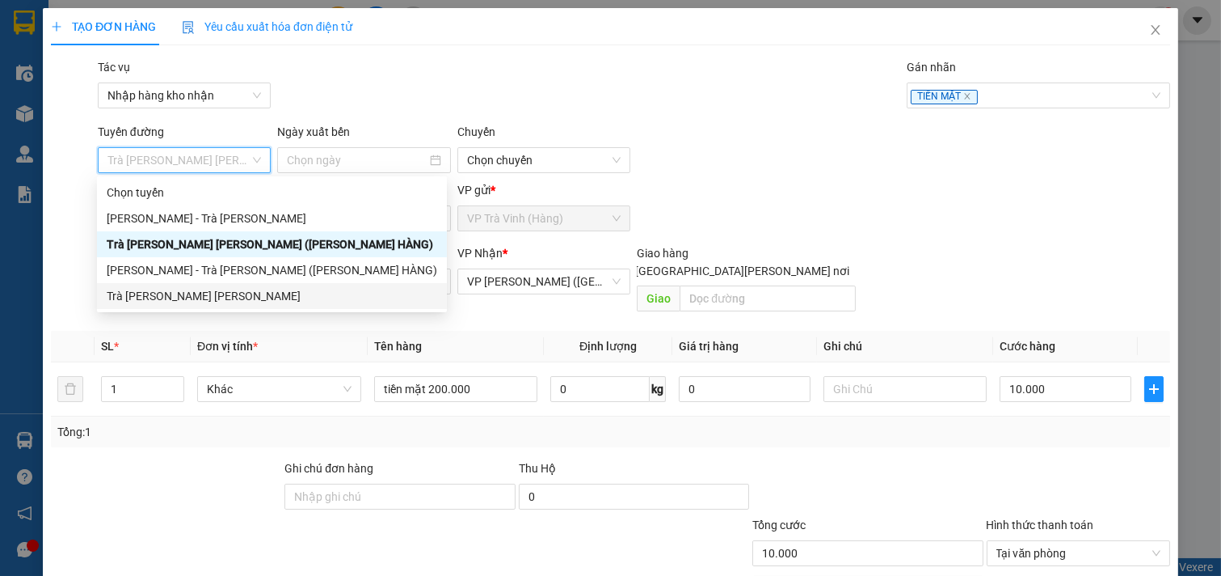
click at [175, 293] on div "Trà [PERSON_NAME] [PERSON_NAME]" at bounding box center [272, 296] width 331 height 18
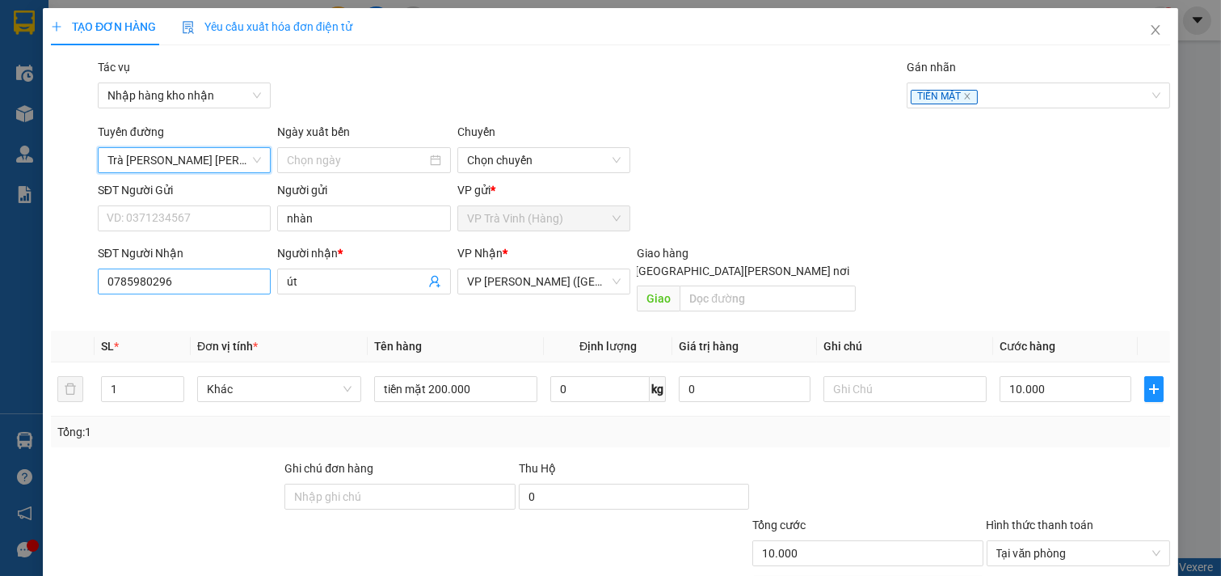
type input "[DATE]"
click at [231, 158] on span "Trà [PERSON_NAME] [PERSON_NAME]" at bounding box center [185, 160] width 154 height 24
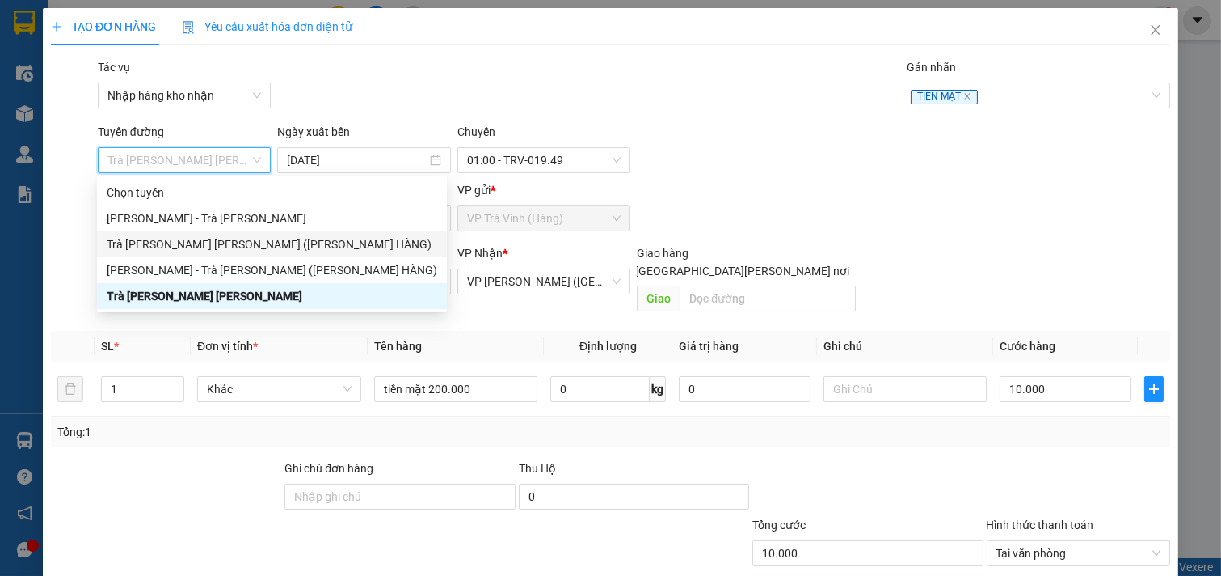
click at [236, 241] on div "Trà [PERSON_NAME] [PERSON_NAME] ([PERSON_NAME] HÀNG)" at bounding box center [272, 244] width 331 height 18
type input "[DATE]"
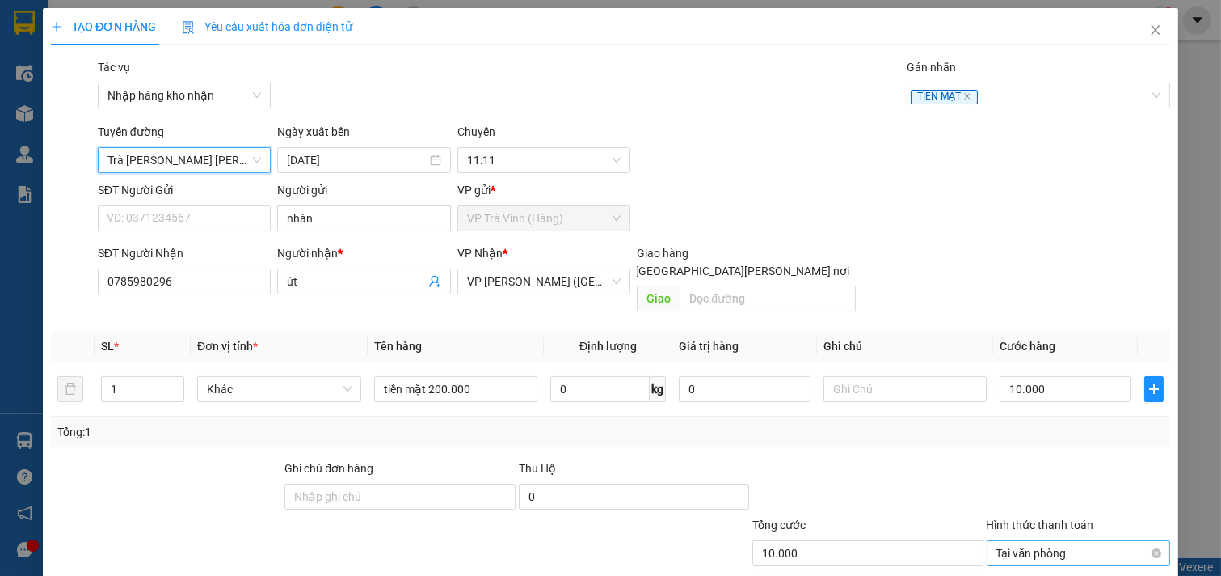
scroll to position [81, 0]
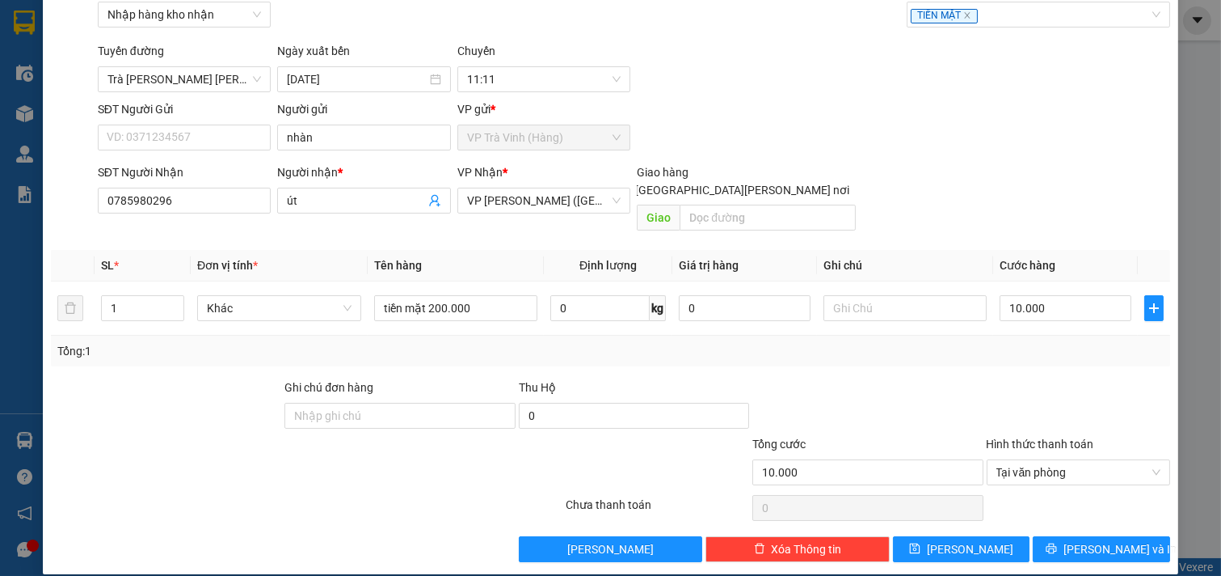
click at [1071, 513] on div "Transit Pickup Surcharge Ids Transit Deliver Surcharge Ids Transit Deliver Surc…" at bounding box center [611, 269] width 1120 height 584
click at [1078, 540] on span "[PERSON_NAME] và In" at bounding box center [1120, 549] width 113 height 18
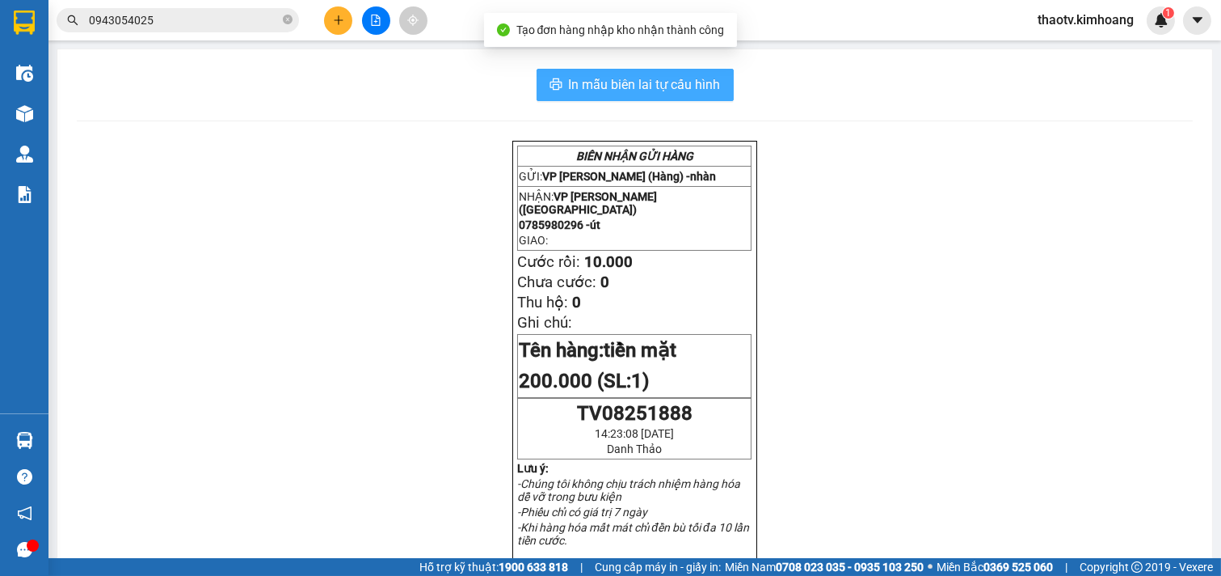
click at [665, 86] on span "In mẫu biên lai tự cấu hình" at bounding box center [645, 84] width 152 height 20
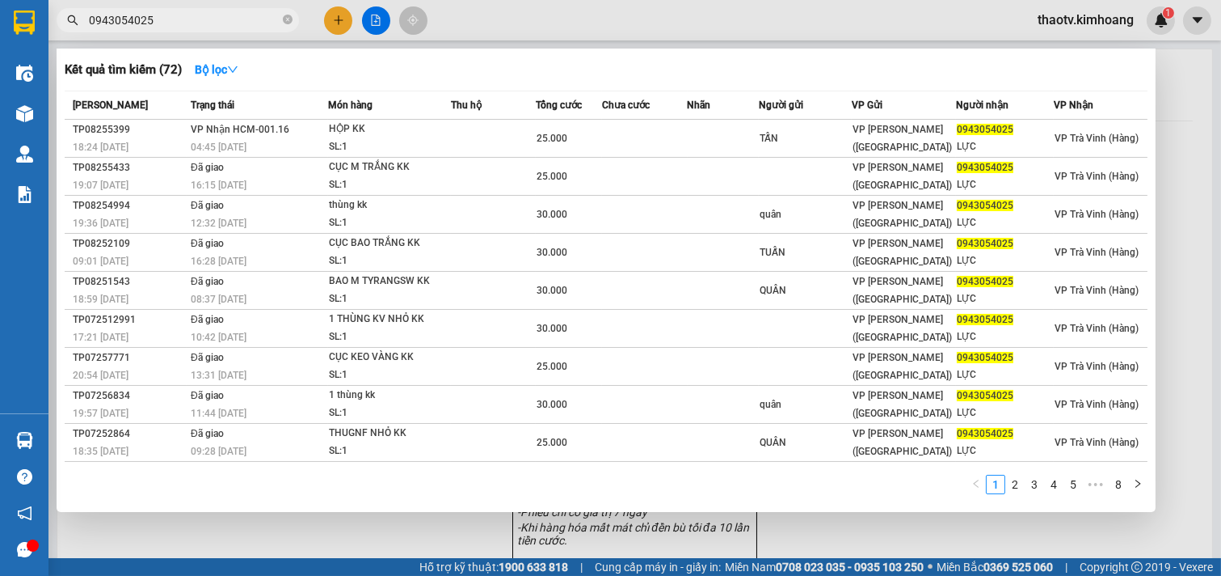
click at [182, 20] on input "0943054025" at bounding box center [184, 20] width 191 height 18
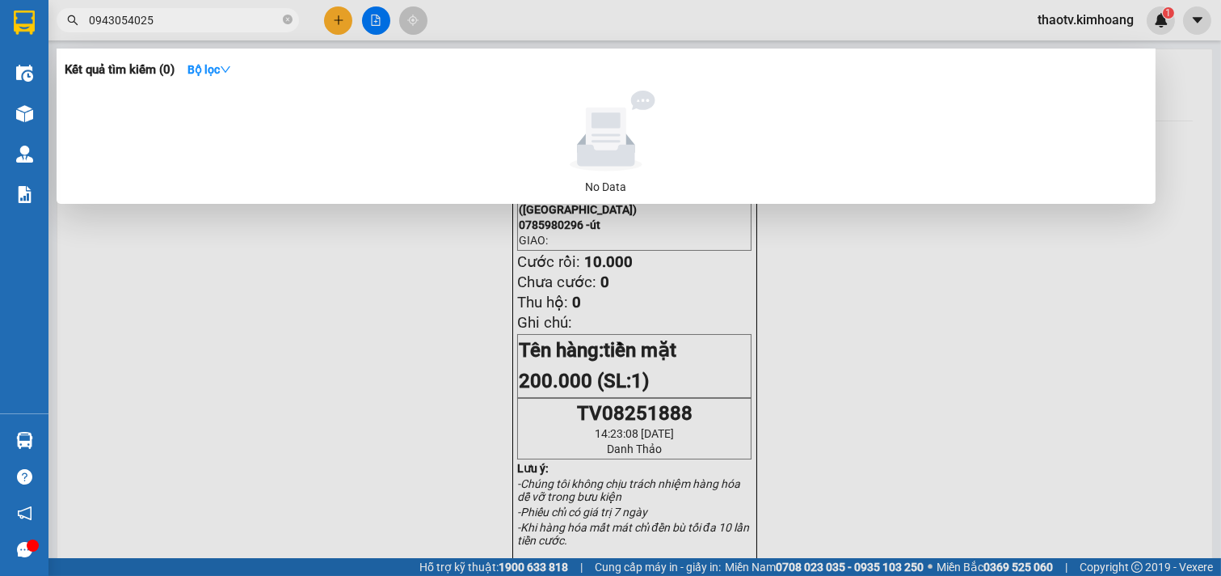
type input "0943054025​"
click at [345, 29] on div at bounding box center [610, 288] width 1221 height 576
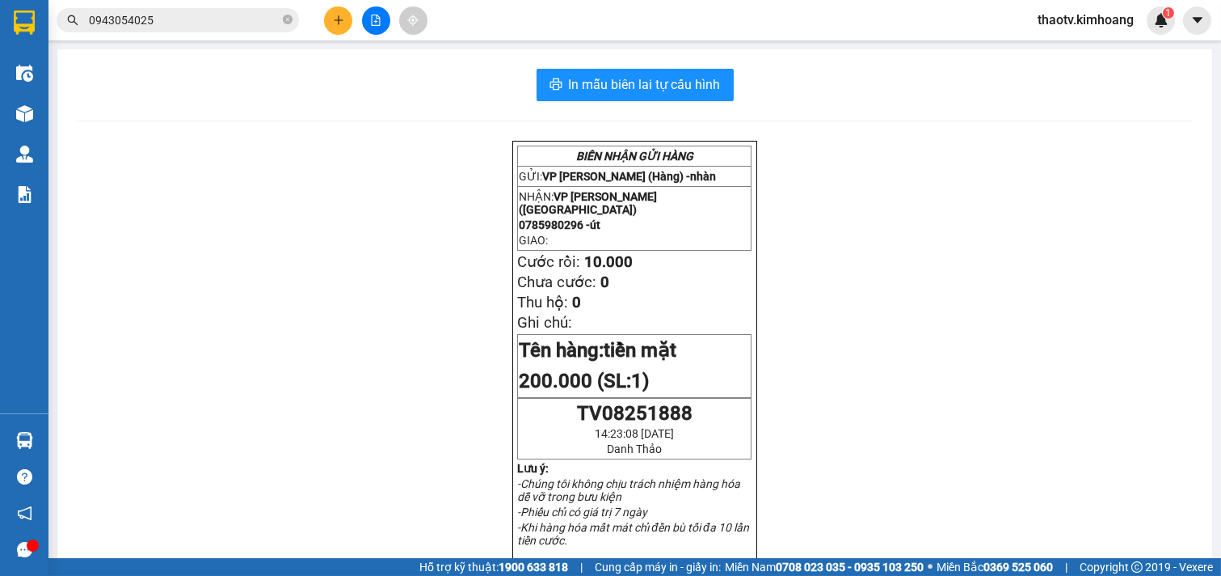
click at [333, 16] on icon "plus" at bounding box center [338, 20] width 11 height 11
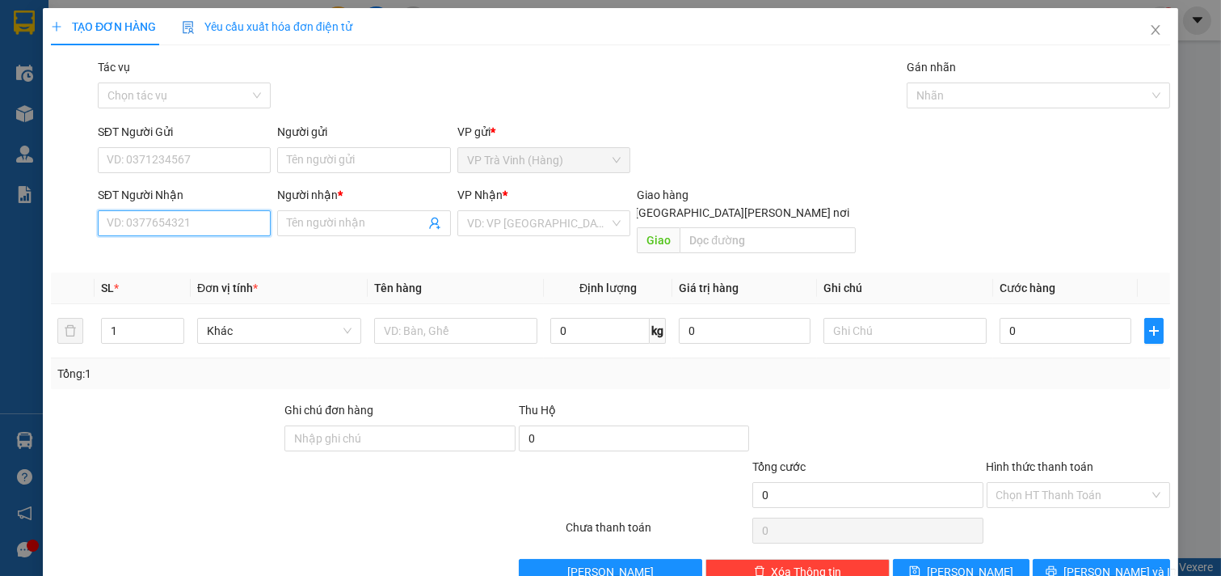
click at [187, 222] on input "SĐT Người Nhận" at bounding box center [185, 223] width 174 height 26
type input "0817673729"
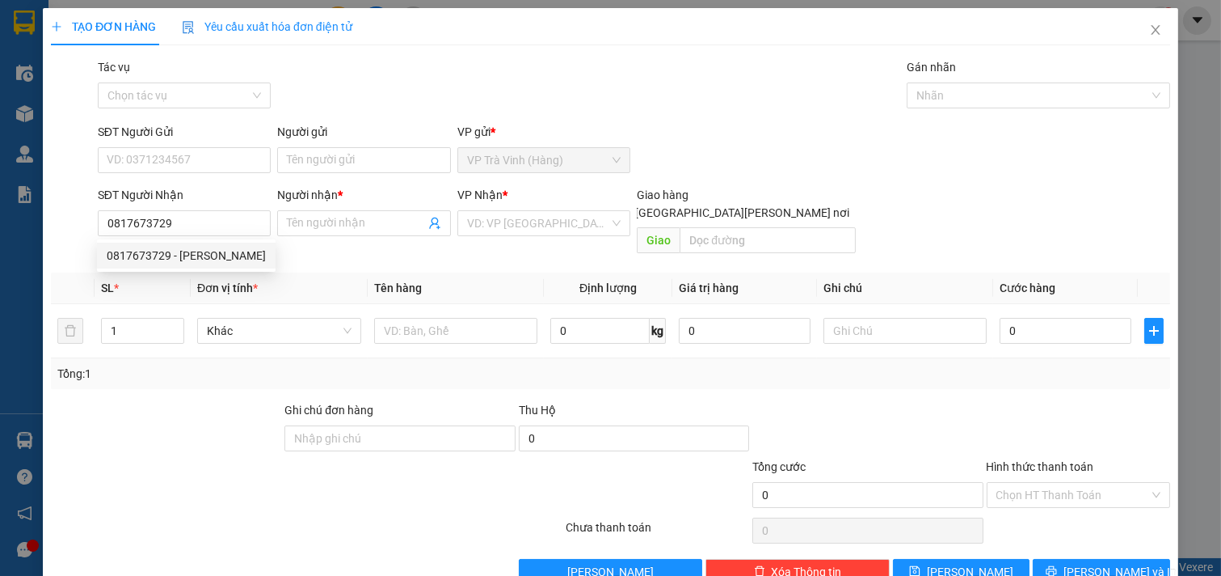
click at [187, 269] on div "0817673729 0817673729 - [PERSON_NAME]" at bounding box center [186, 255] width 179 height 32
click at [196, 272] on th "Đơn vị tính *" at bounding box center [279, 288] width 177 height 32
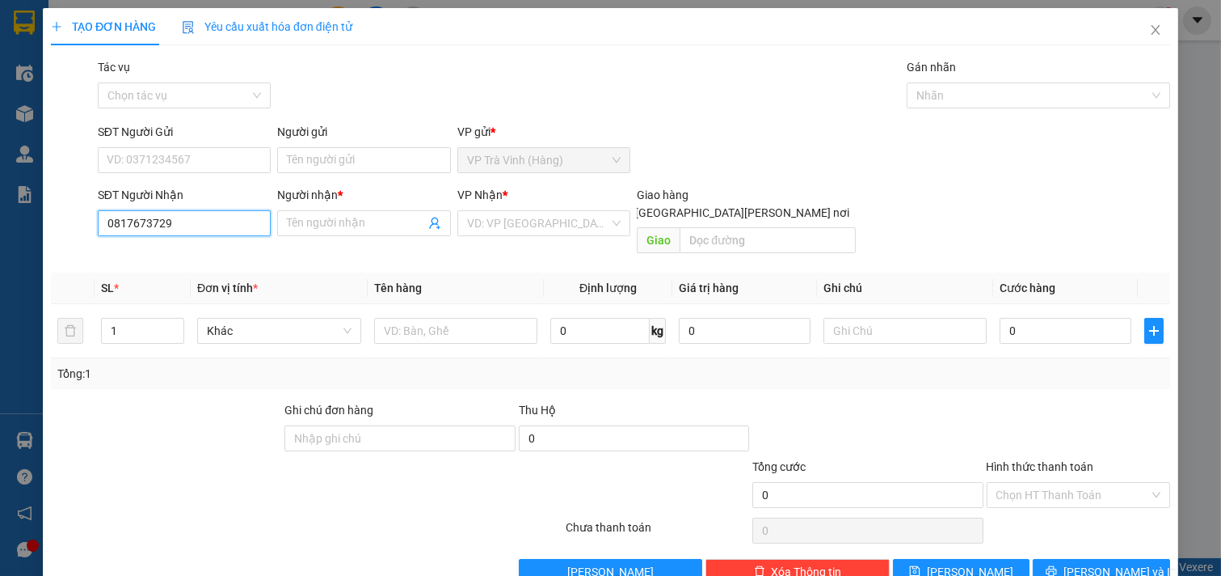
click at [194, 226] on input "0817673729" at bounding box center [185, 223] width 174 height 26
click at [188, 255] on div "0817673729 - [PERSON_NAME]" at bounding box center [186, 256] width 159 height 18
type input "[PERSON_NAME]"
type input "30.000"
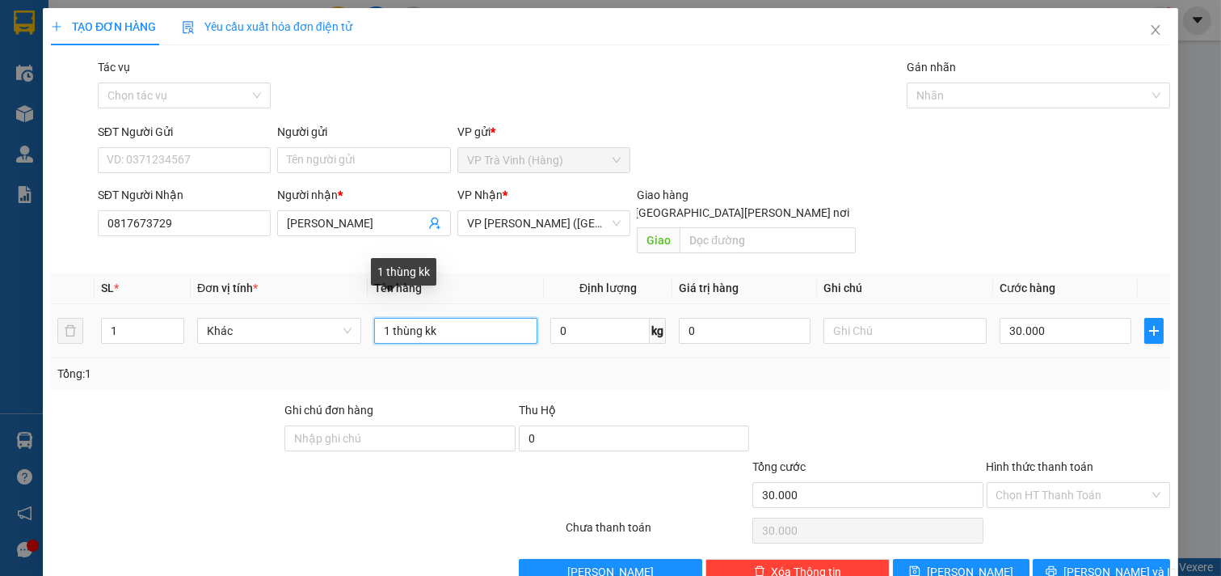
drag, startPoint x: 449, startPoint y: 322, endPoint x: 0, endPoint y: 323, distance: 448.7
click at [0, 323] on div "TẠO ĐƠN HÀNG Yêu cầu xuất [PERSON_NAME] điện tử Transit Pickup Surcharge Ids Tr…" at bounding box center [610, 288] width 1221 height 576
drag, startPoint x: 508, startPoint y: 308, endPoint x: 0, endPoint y: 408, distance: 517.5
click at [0, 407] on div "TẠO ĐƠN HÀNG Yêu cầu xuất [PERSON_NAME] điện tử Transit Pickup Surcharge Ids Tr…" at bounding box center [610, 288] width 1221 height 576
type input "1 [PERSON_NAME][DEMOGRAPHIC_DATA]"
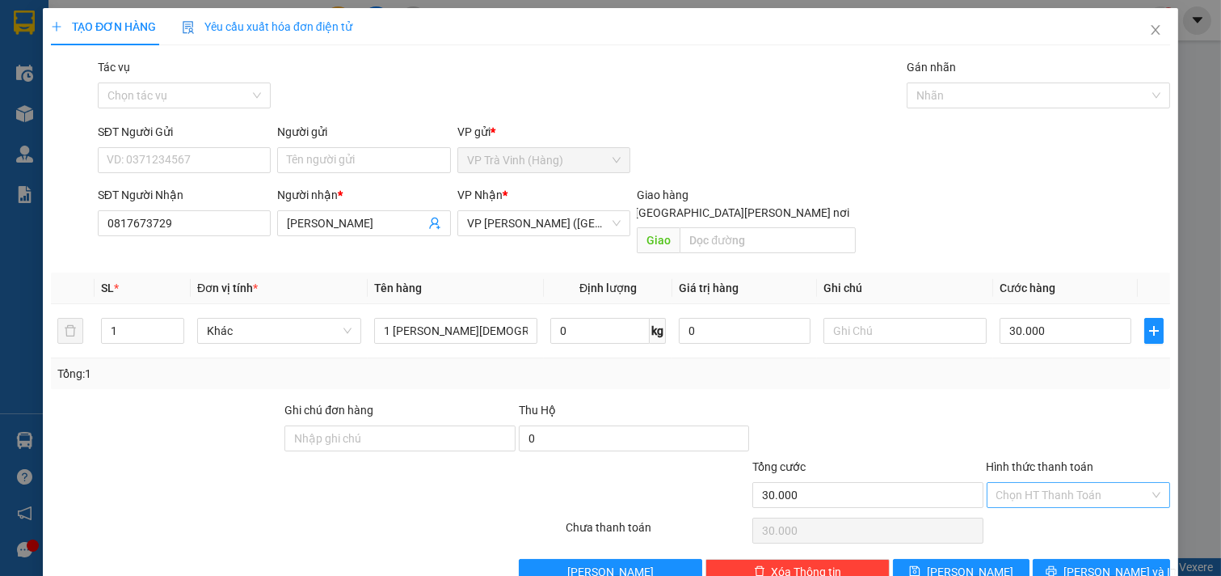
click at [1055, 483] on input "Hình thức thanh toán" at bounding box center [1074, 495] width 154 height 24
click at [1044, 508] on div "Tại văn phòng" at bounding box center [1067, 509] width 162 height 18
type input "0"
click at [1057, 565] on icon "printer" at bounding box center [1051, 570] width 11 height 11
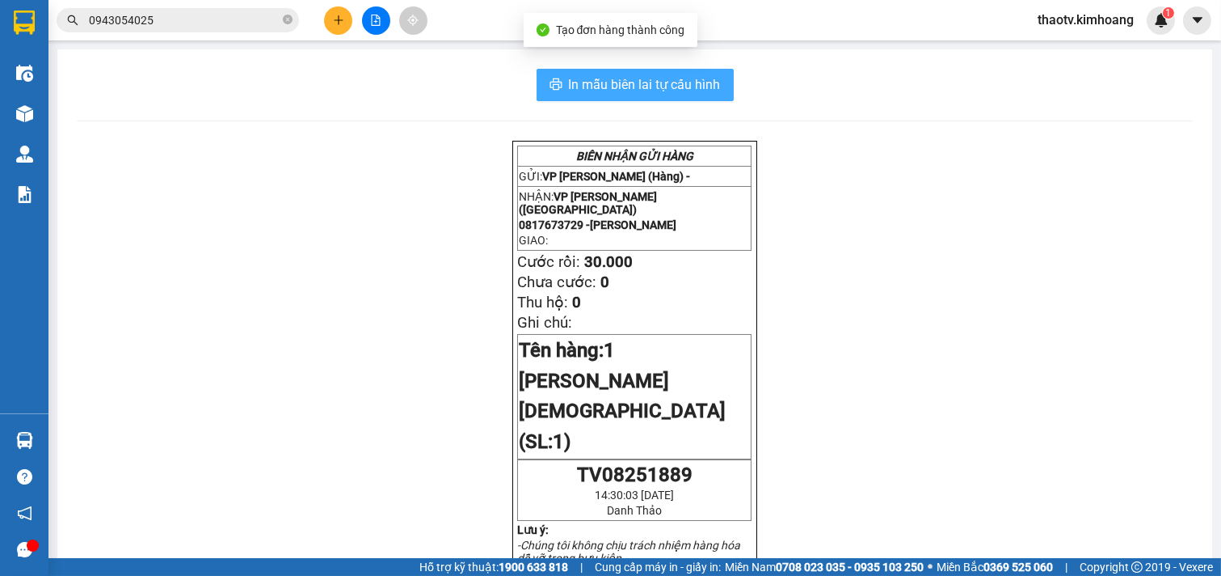
click at [631, 84] on span "In mẫu biên lai tự cấu hình" at bounding box center [645, 84] width 152 height 20
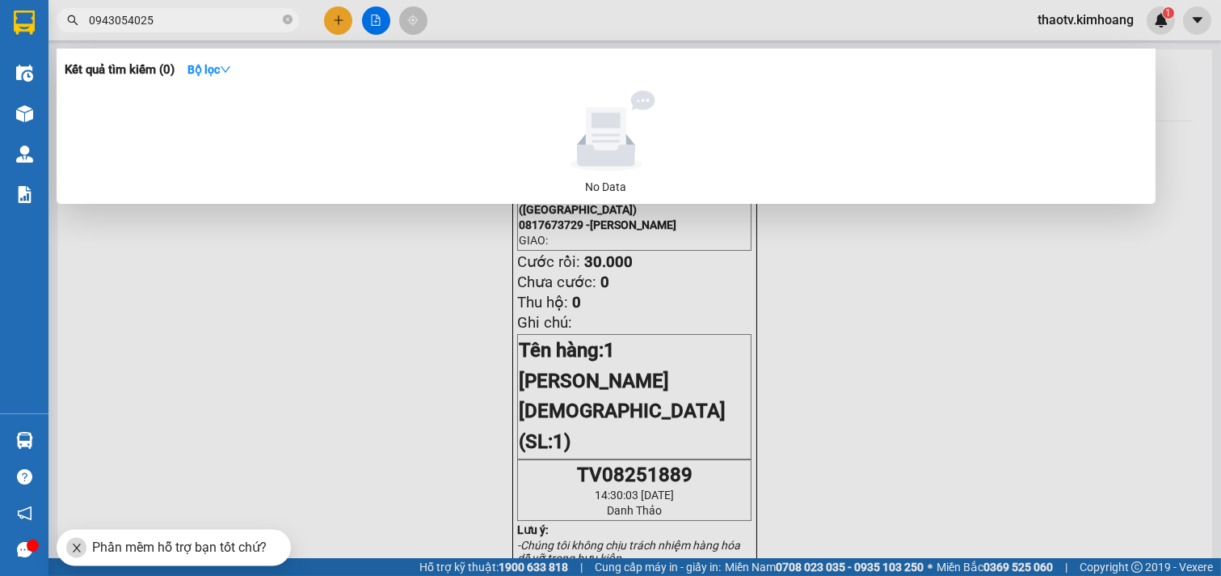
click at [168, 15] on input "0943054025​" at bounding box center [184, 20] width 191 height 18
click at [390, 368] on div at bounding box center [610, 288] width 1221 height 576
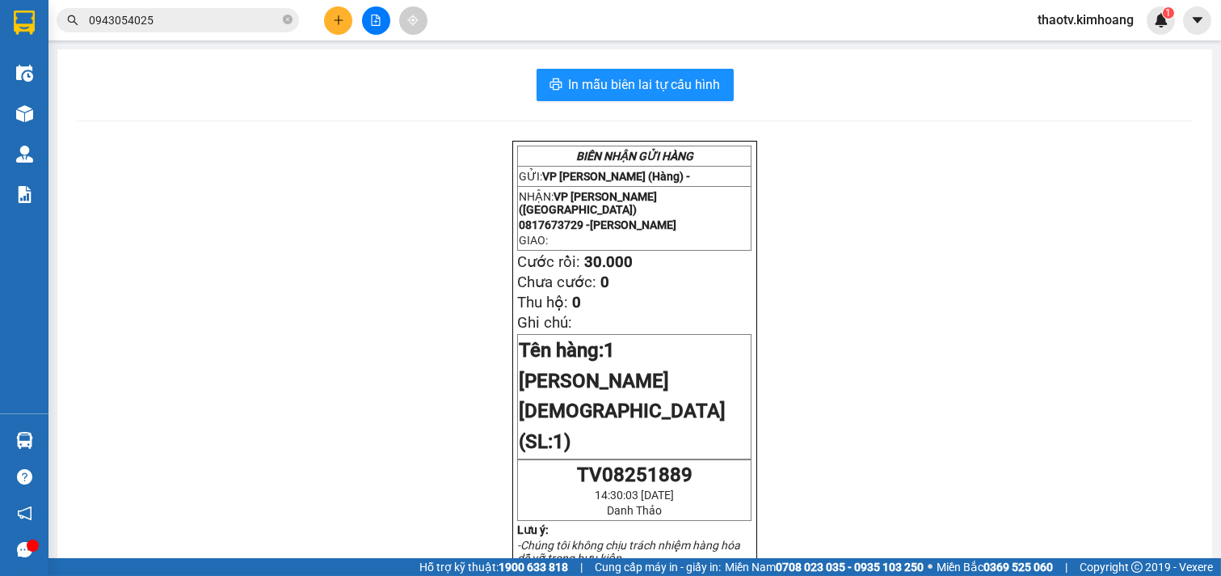
drag, startPoint x: 205, startPoint y: 18, endPoint x: 9, endPoint y: 26, distance: 196.6
click at [0, 29] on section "Kết quả [PERSON_NAME] ( 0 ) Bộ lọc No Data 0943054025​ thaotv.kimhoang 1 Điều […" at bounding box center [610, 288] width 1221 height 576
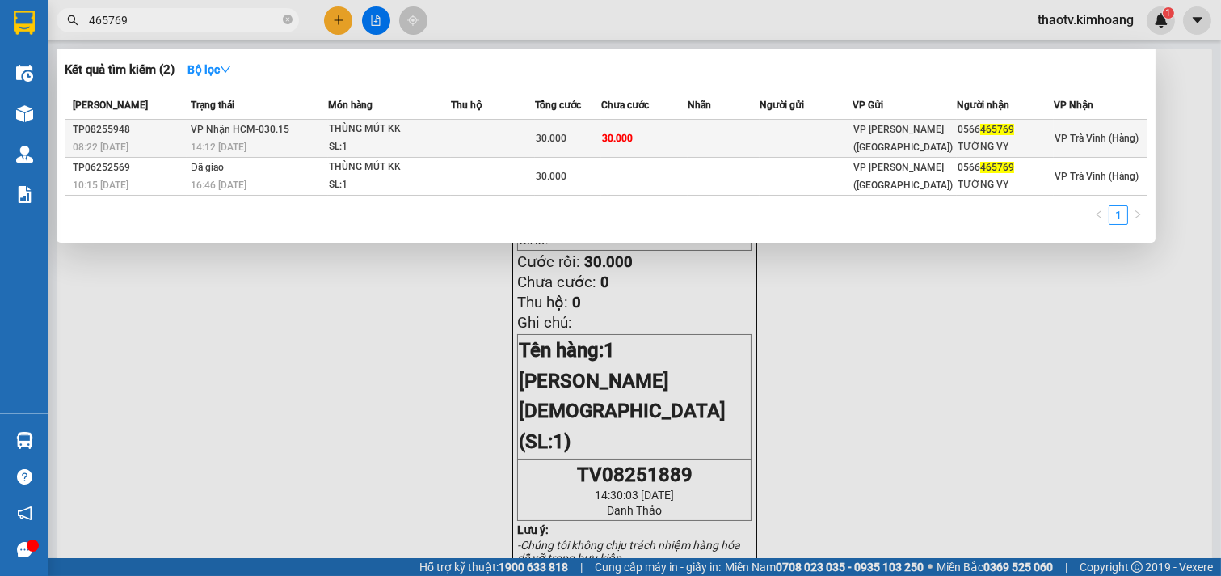
type input "465769"
click at [382, 126] on div "THÙNG MÚT KK" at bounding box center [389, 129] width 121 height 18
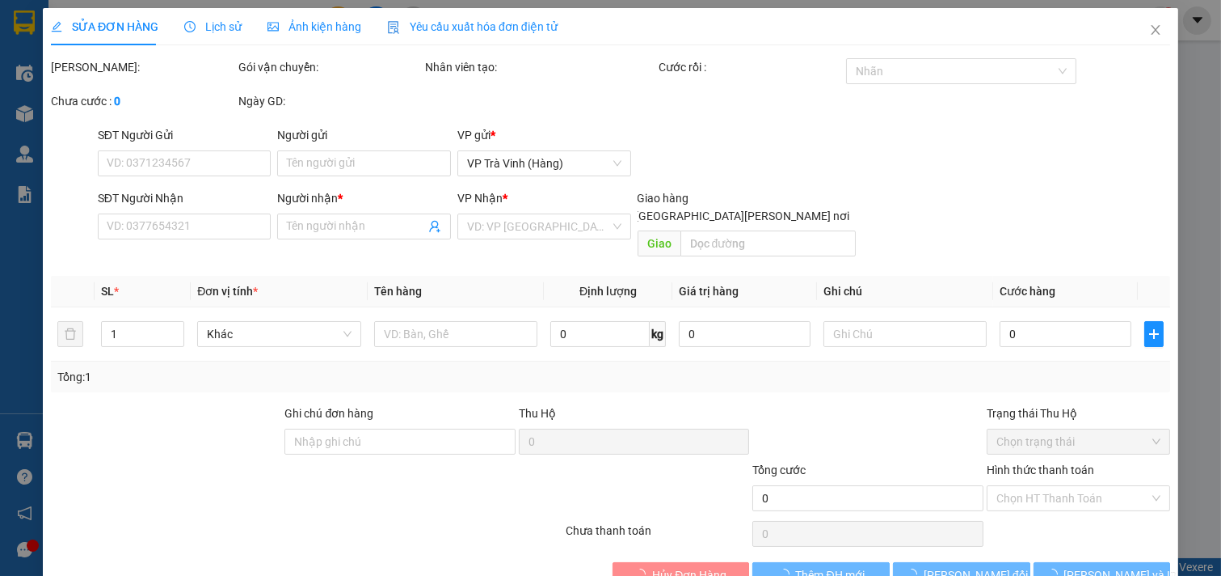
type input "0566465769"
type input "TƯỜNG VY"
type input "30.000"
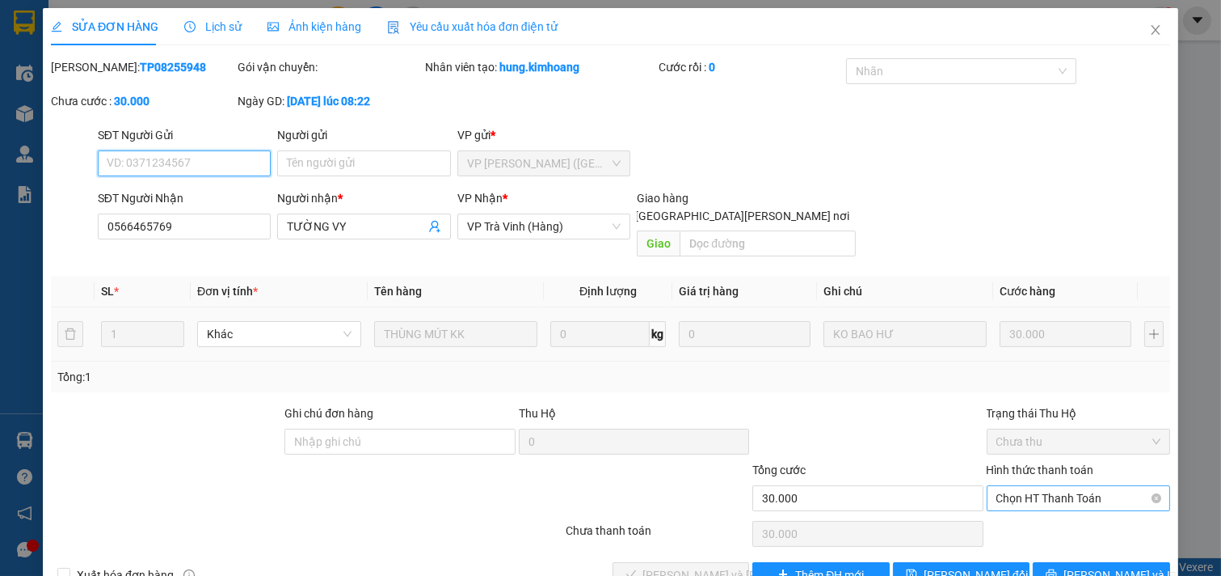
click at [1022, 486] on span "Chọn HT Thanh Toán" at bounding box center [1079, 498] width 165 height 24
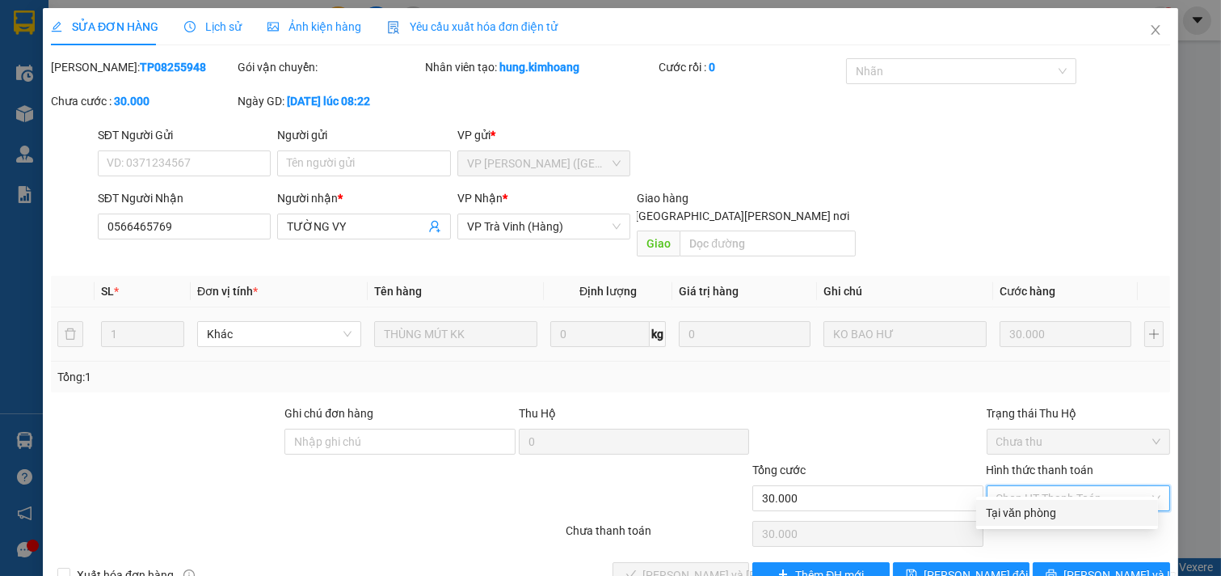
click at [1022, 504] on div "Tại văn phòng" at bounding box center [1068, 513] width 182 height 26
type input "0"
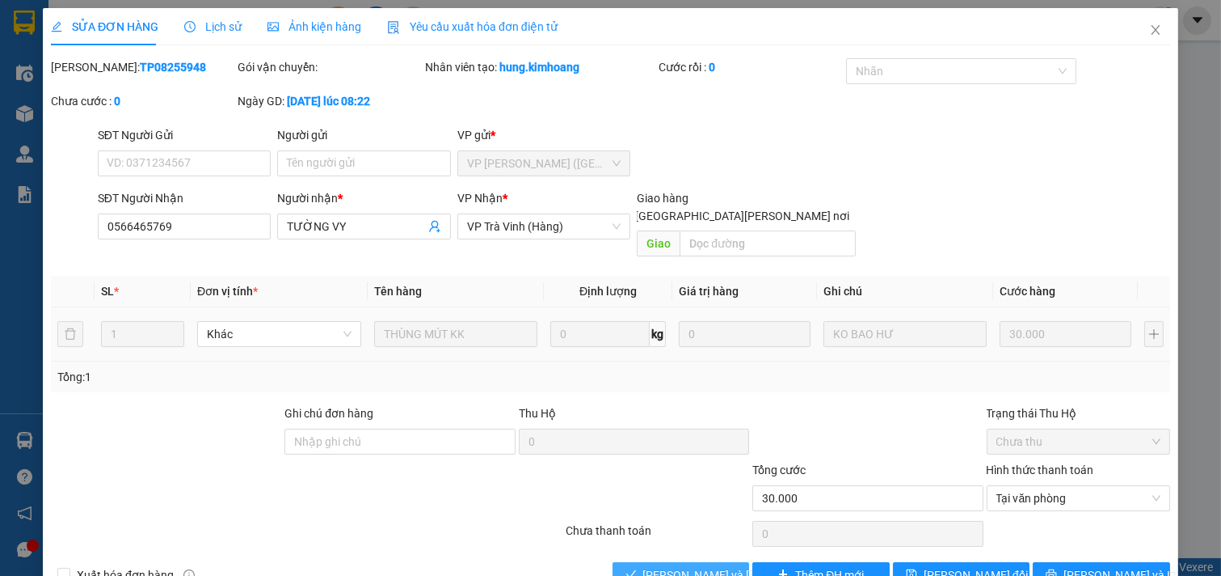
click at [684, 566] on span "[PERSON_NAME] và [PERSON_NAME] hàng" at bounding box center [752, 575] width 218 height 18
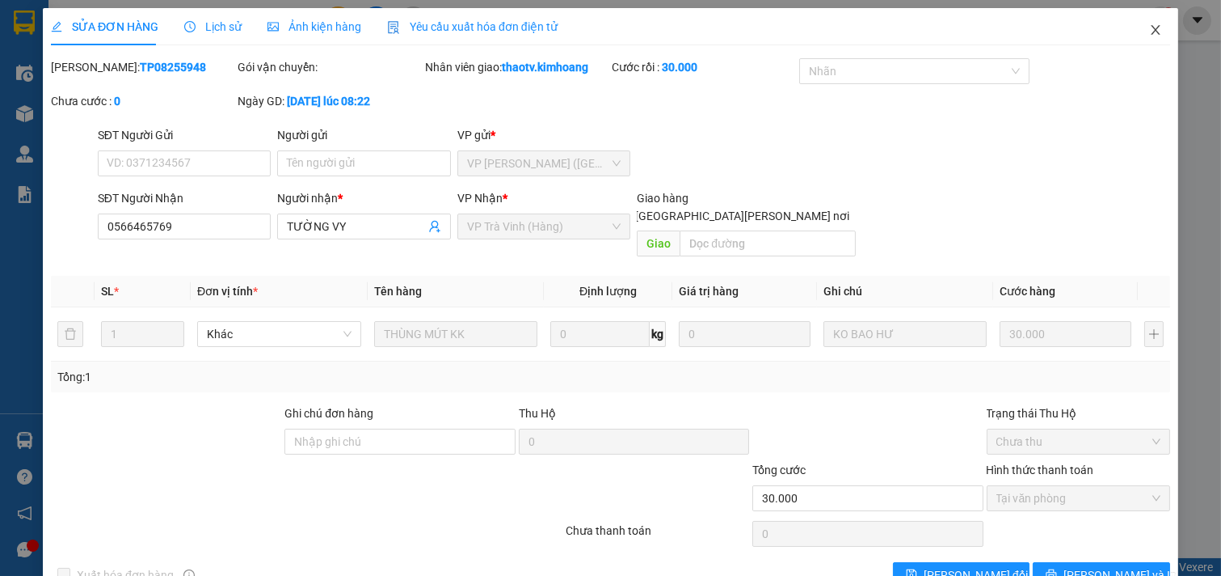
click at [1150, 31] on icon "close" at bounding box center [1156, 29] width 13 height 13
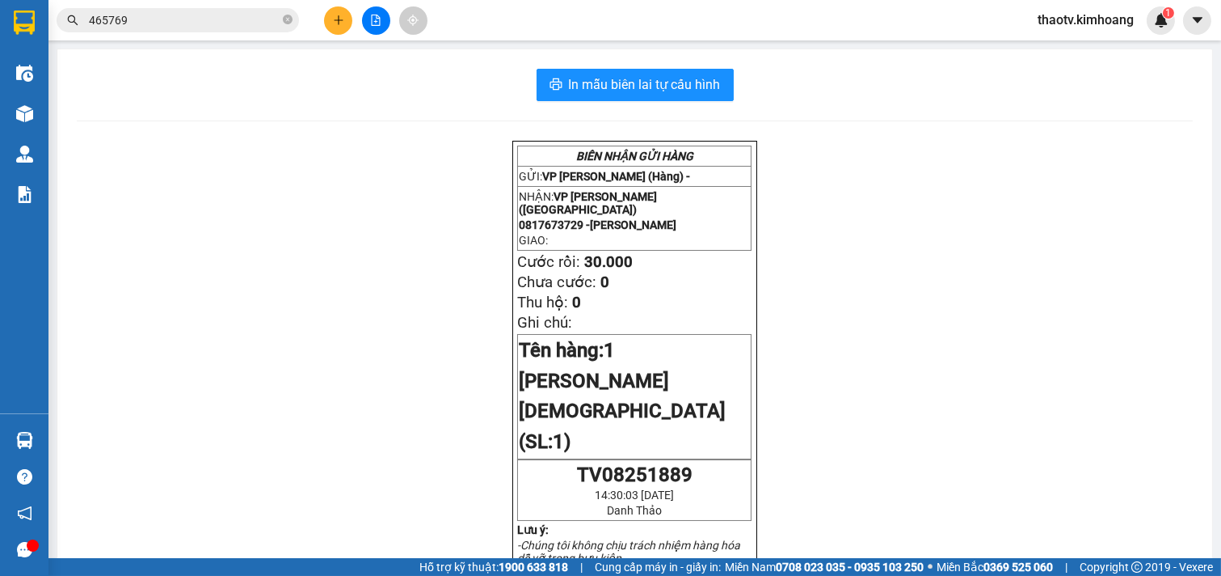
drag, startPoint x: 24, startPoint y: 21, endPoint x: 18, endPoint y: 2, distance: 19.7
click at [0, 14] on section "Kết quả [PERSON_NAME] ( 2 ) Bộ lọc Mã ĐH Trạng thái Món hàng Thu hộ Tổng [PERSO…" at bounding box center [610, 288] width 1221 height 576
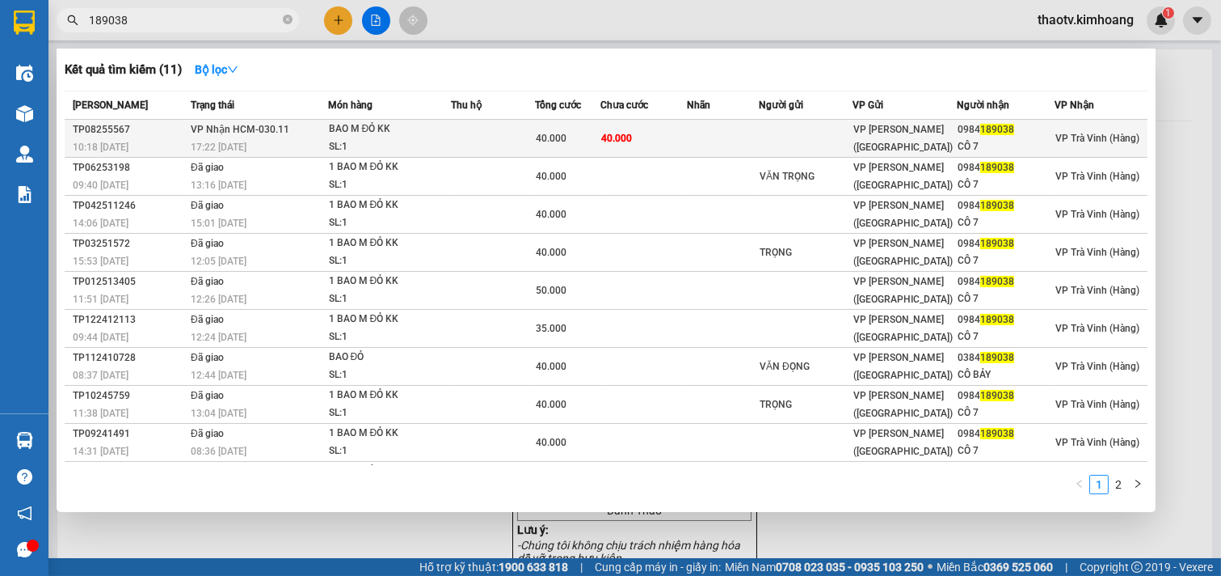
type input "189038"
click at [376, 126] on div "BAO M ĐỎ KK" at bounding box center [389, 129] width 121 height 18
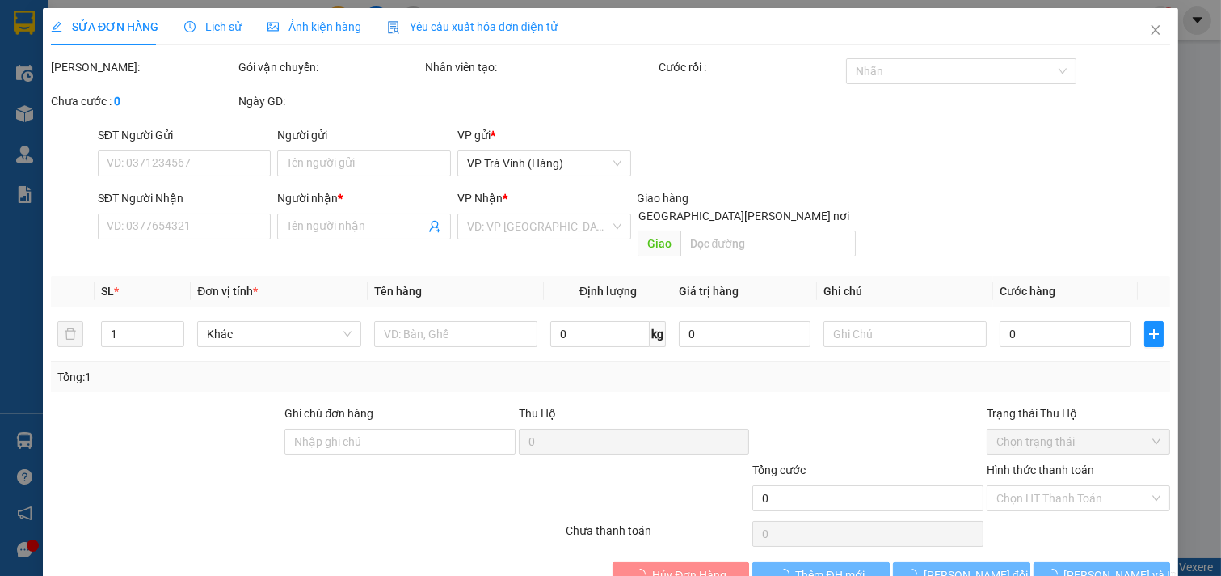
type input "0984189038"
type input "CÔ 7"
type input "40.000"
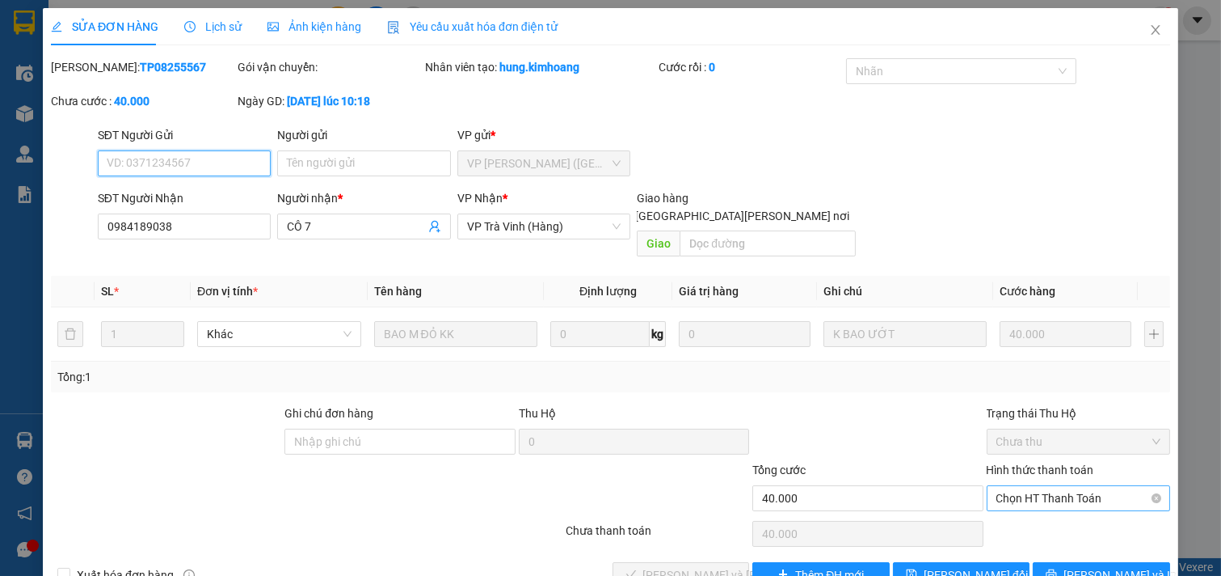
click at [1070, 486] on span "Chọn HT Thanh Toán" at bounding box center [1079, 498] width 165 height 24
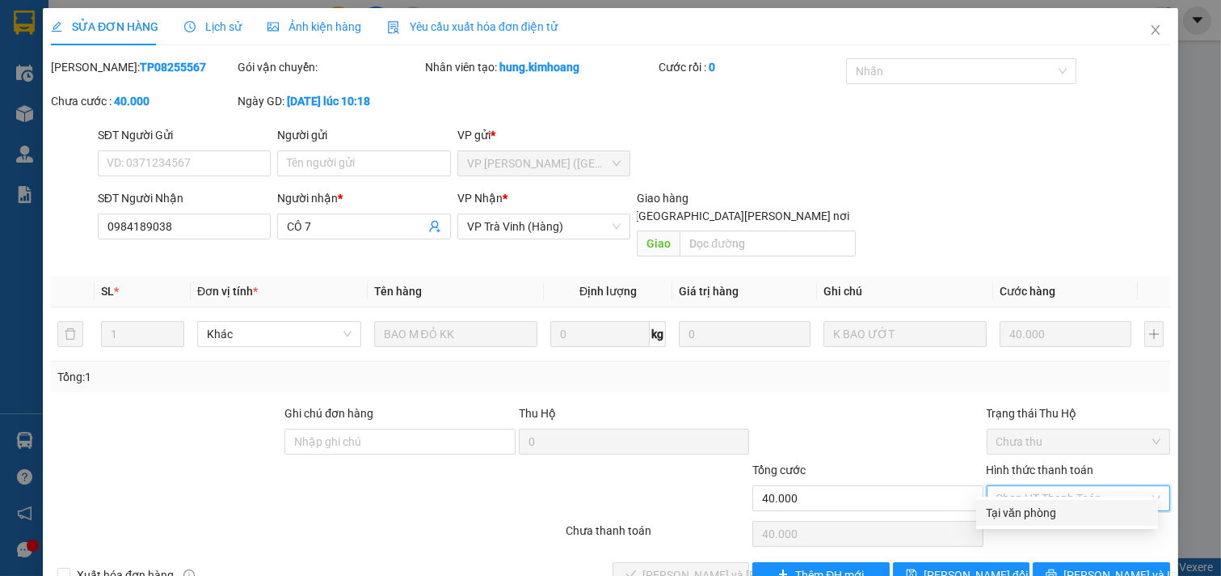
drag, startPoint x: 1024, startPoint y: 509, endPoint x: 995, endPoint y: 520, distance: 30.9
click at [1013, 515] on div "Tại văn phòng" at bounding box center [1067, 513] width 162 height 18
type input "0"
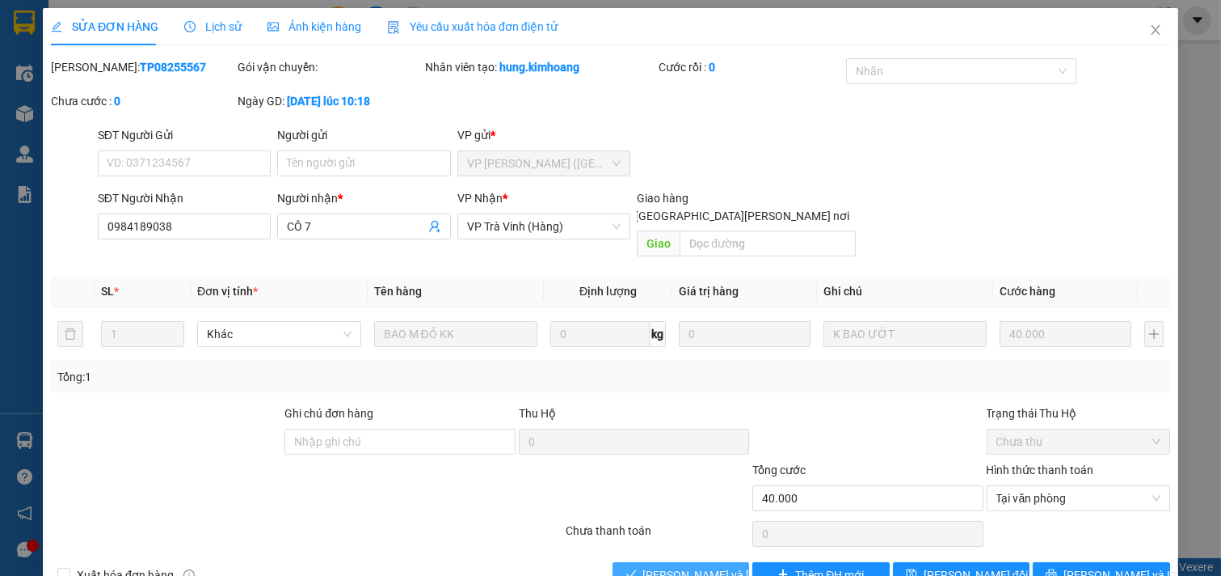
click at [682, 562] on button "[PERSON_NAME] và [PERSON_NAME] hàng" at bounding box center [681, 575] width 137 height 26
click at [652, 566] on span "[PERSON_NAME] và [PERSON_NAME] hàng" at bounding box center [752, 575] width 218 height 18
click at [650, 566] on span "[PERSON_NAME] và [PERSON_NAME] hàng" at bounding box center [752, 575] width 218 height 18
click at [660, 566] on span "[PERSON_NAME] và [PERSON_NAME] hàng" at bounding box center [752, 575] width 218 height 18
click at [664, 566] on span "[PERSON_NAME] và [PERSON_NAME] hàng" at bounding box center [752, 575] width 218 height 18
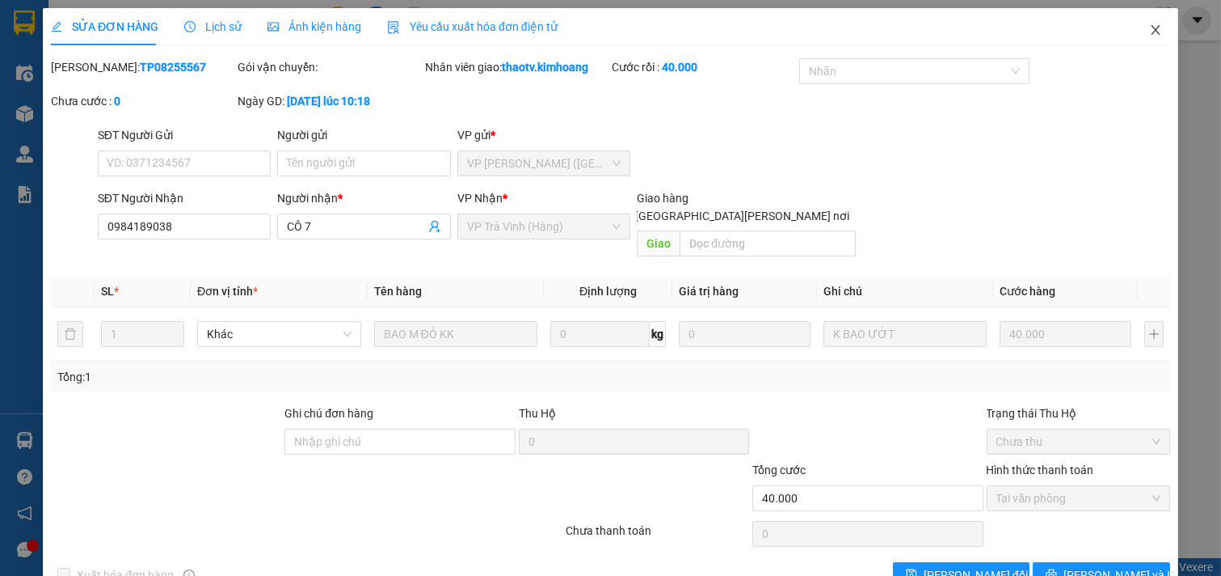
click at [1150, 34] on icon "close" at bounding box center [1156, 29] width 13 height 13
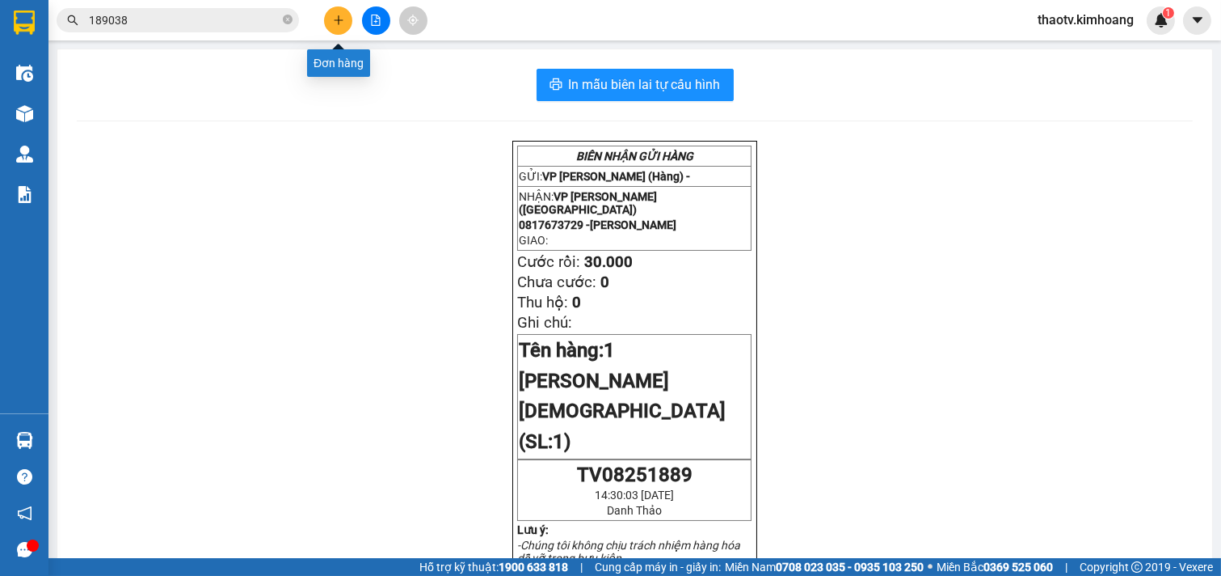
click at [328, 25] on button at bounding box center [338, 20] width 28 height 28
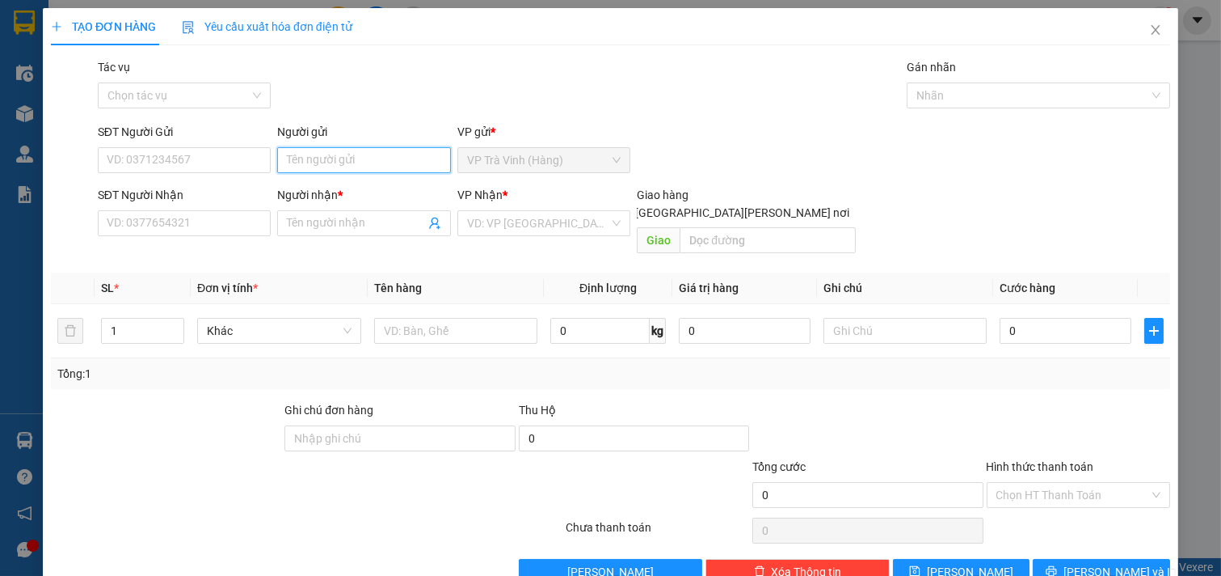
click at [320, 154] on input "Người gửi" at bounding box center [364, 160] width 174 height 26
type input "quang"
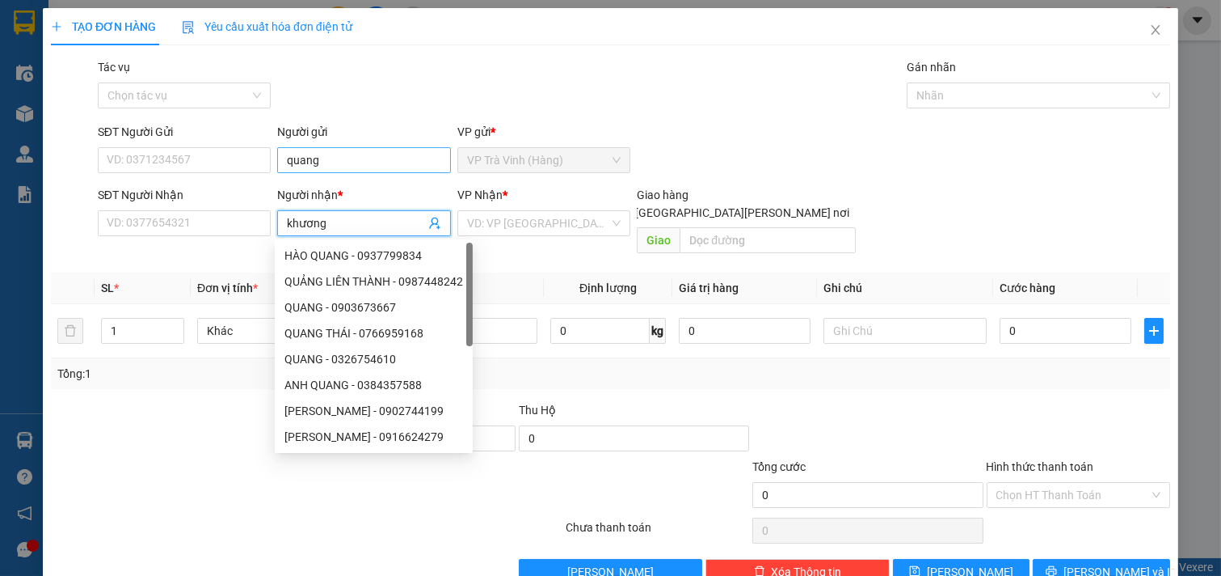
type input "khương"
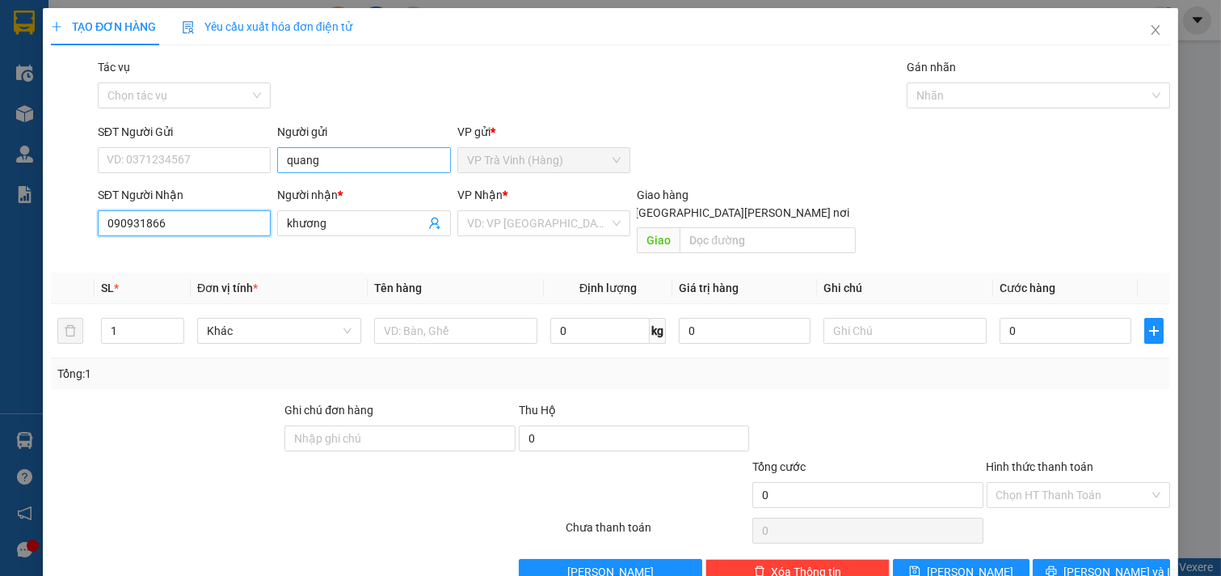
type input "0909318669"
click at [163, 256] on div "0909318669 - khương" at bounding box center [183, 256] width 152 height 18
type input "20.000"
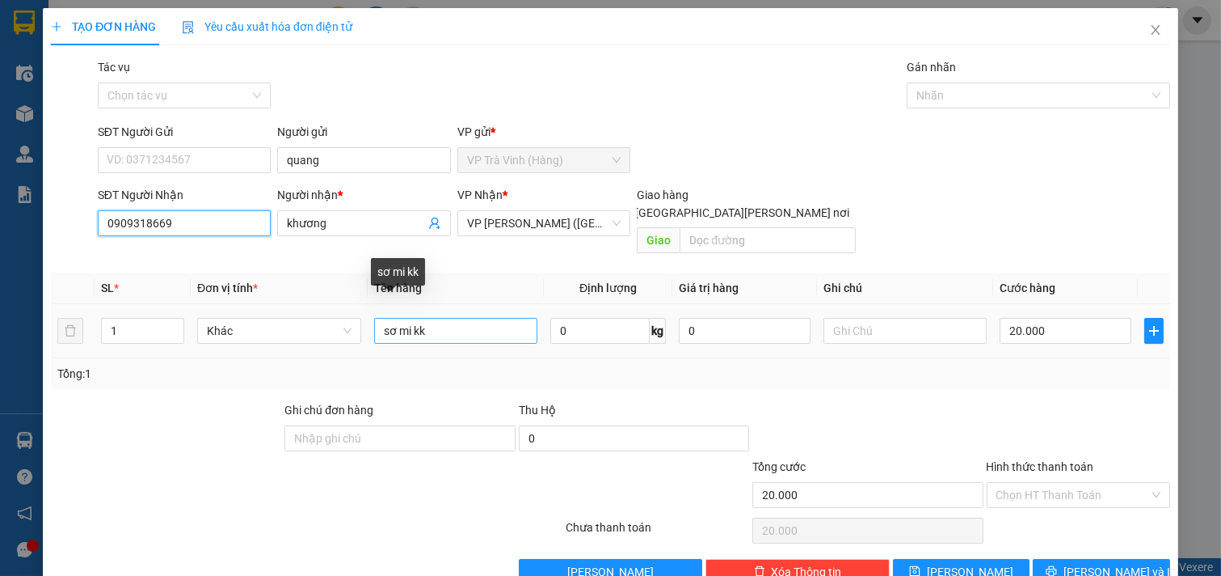
type input "0909318669"
click at [458, 318] on input "sơ mi kk" at bounding box center [456, 331] width 164 height 26
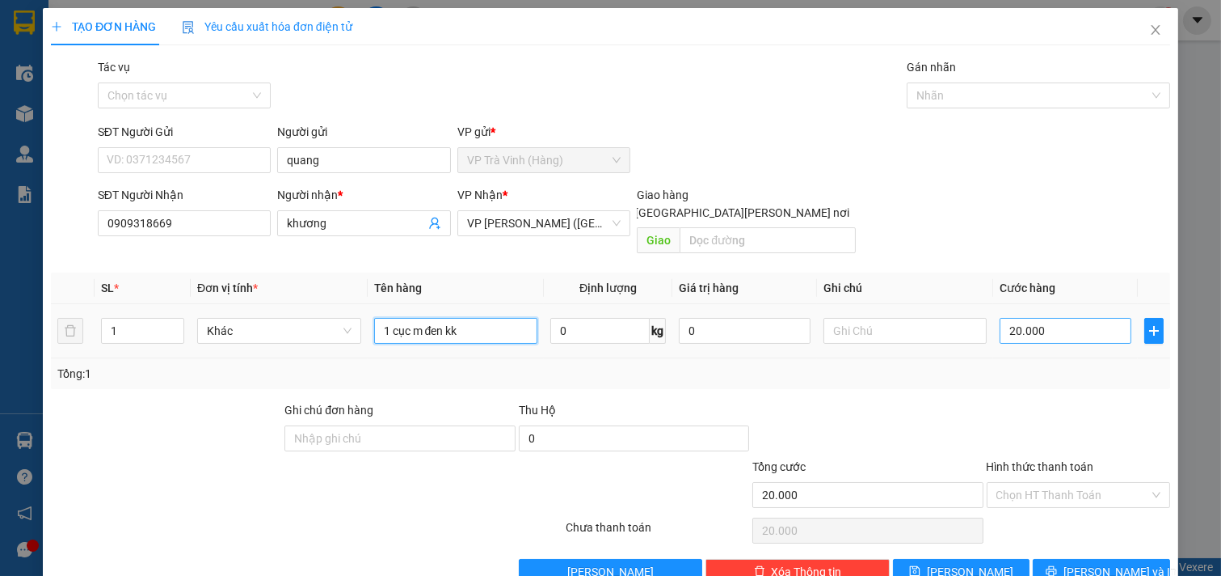
type input "1 cục m đen kk"
click at [1045, 319] on input "20.000" at bounding box center [1066, 331] width 132 height 26
type input "2"
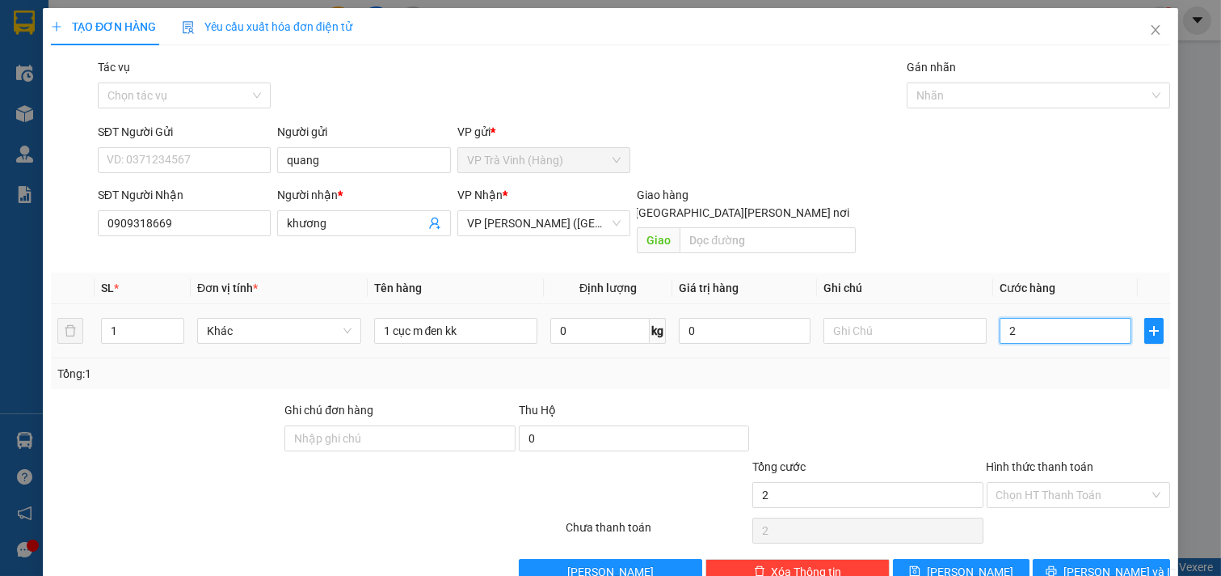
type input "25"
type input "25.000"
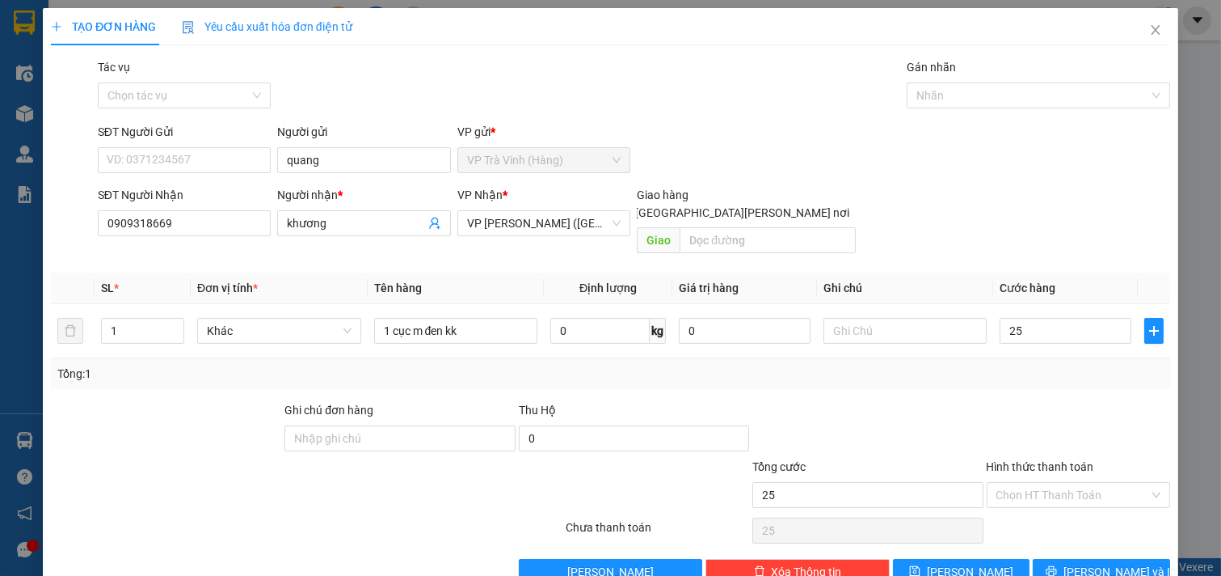
type input "25.000"
click at [1011, 401] on div at bounding box center [1079, 429] width 188 height 57
click at [1049, 483] on input "Hình thức thanh toán" at bounding box center [1074, 495] width 154 height 24
click at [1038, 507] on div "Tại văn phòng" at bounding box center [1067, 509] width 162 height 18
type input "0"
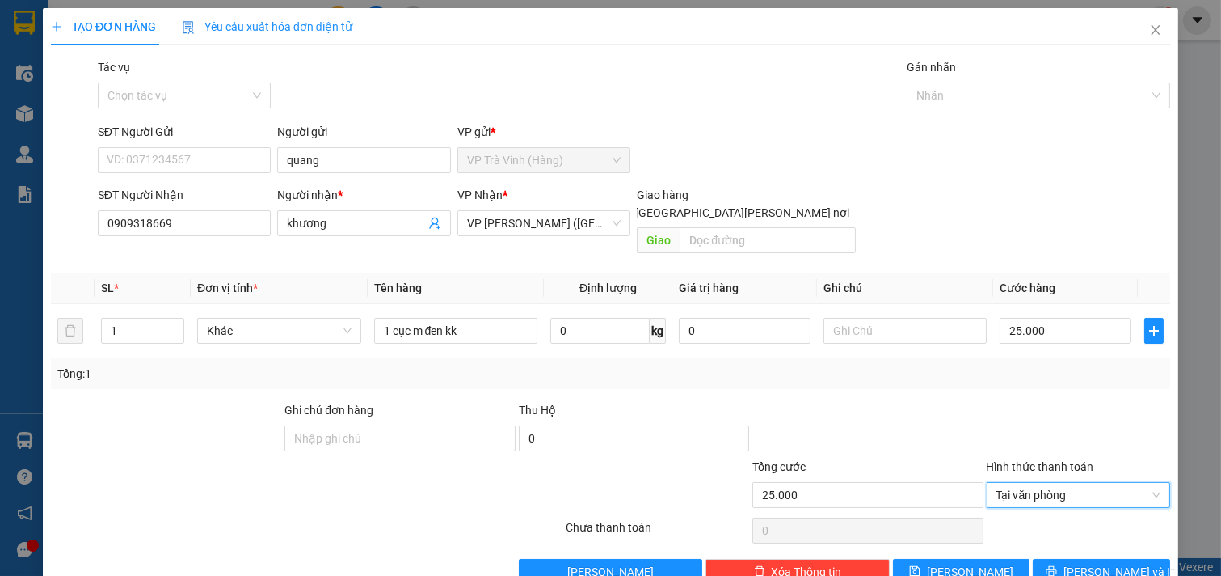
click at [886, 378] on div "Transit Pickup Surcharge Ids Transit Deliver Surcharge Ids Transit Deliver Surc…" at bounding box center [611, 321] width 1120 height 526
click at [1081, 563] on span "[PERSON_NAME] và In" at bounding box center [1120, 572] width 113 height 18
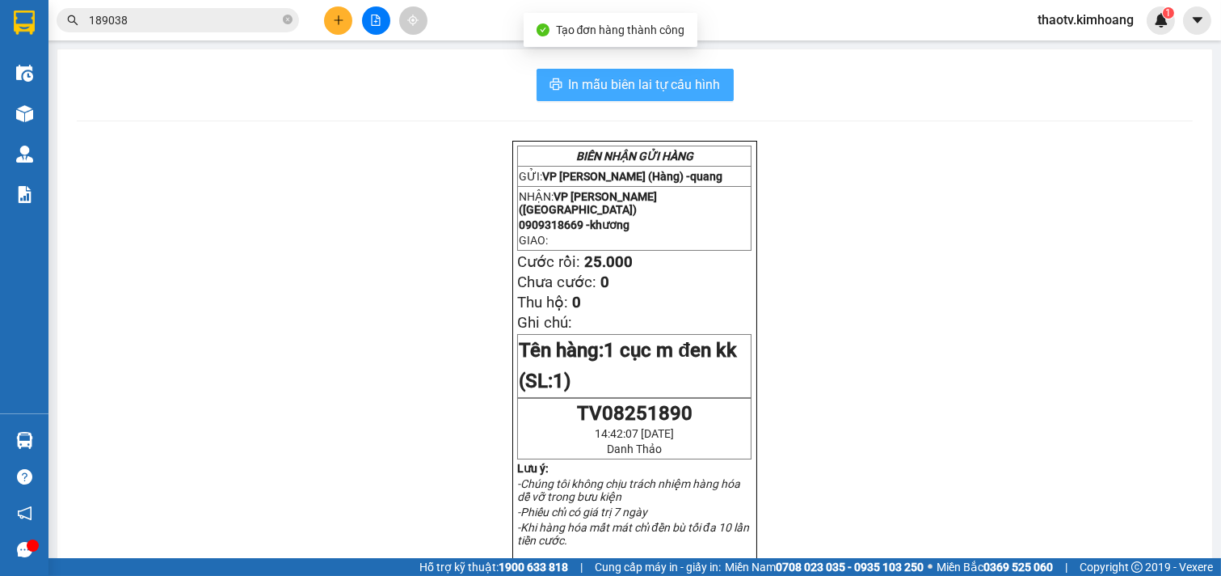
click at [645, 94] on span "In mẫu biên lai tự cấu hình" at bounding box center [645, 84] width 152 height 20
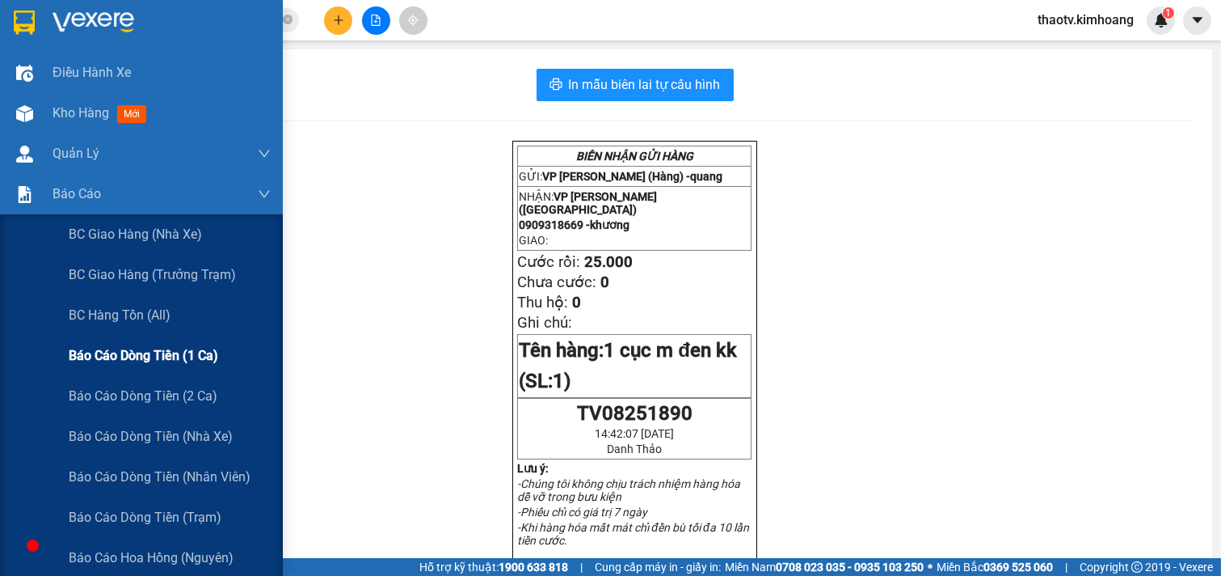
click at [152, 350] on span "Báo cáo dòng tiền (1 ca)" at bounding box center [144, 355] width 150 height 20
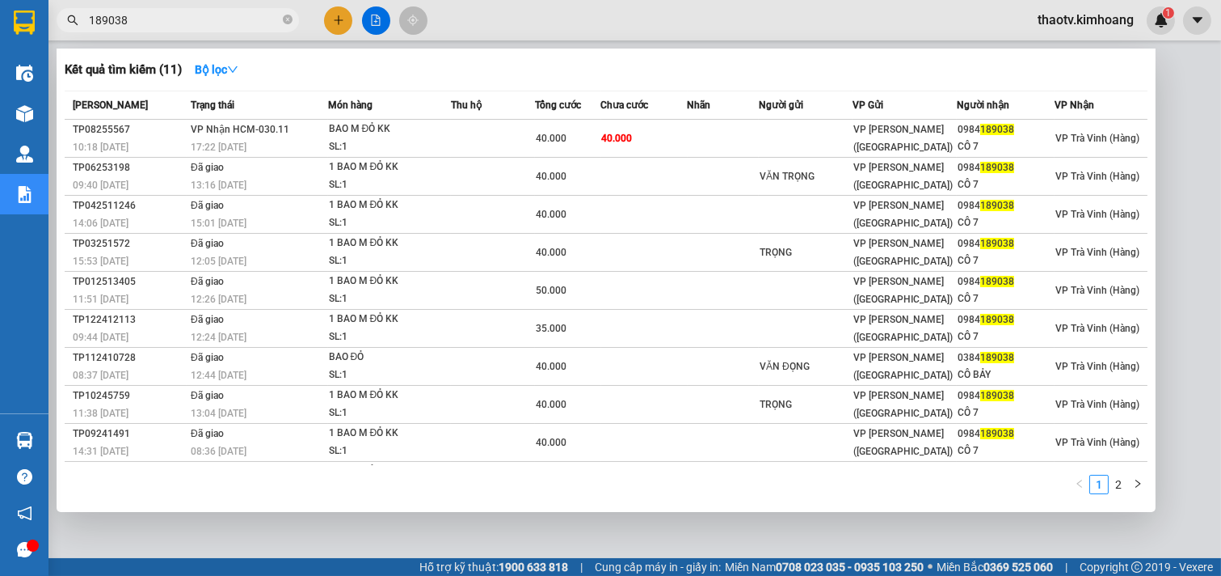
drag, startPoint x: 141, startPoint y: 17, endPoint x: 0, endPoint y: 32, distance: 141.5
click at [0, 32] on section "Kết quả [PERSON_NAME] ( 11 ) Bộ lọc Mã ĐH Trạng thái Món hàng Thu hộ Tổng [PERS…" at bounding box center [610, 288] width 1221 height 576
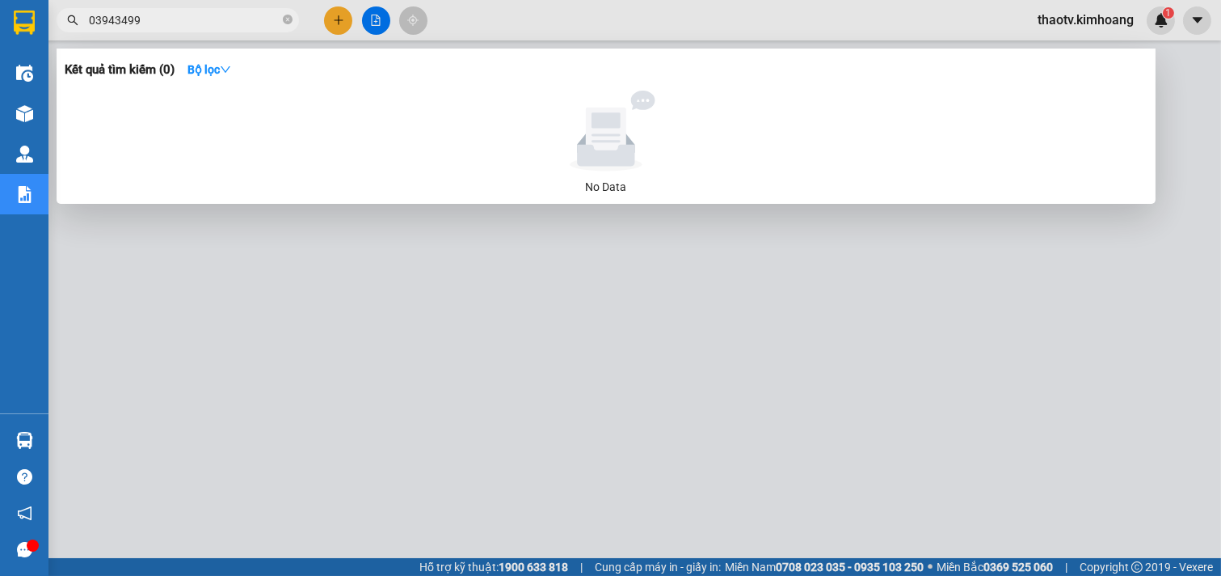
click at [535, 478] on div at bounding box center [610, 288] width 1221 height 576
drag, startPoint x: 159, startPoint y: 20, endPoint x: 110, endPoint y: 32, distance: 50.8
click at [110, 32] on div "Kết quả tìm kiếm ( 0 ) Bộ lọc No Data 03943499" at bounding box center [157, 20] width 315 height 28
click at [108, 19] on input "03940499" at bounding box center [184, 20] width 191 height 18
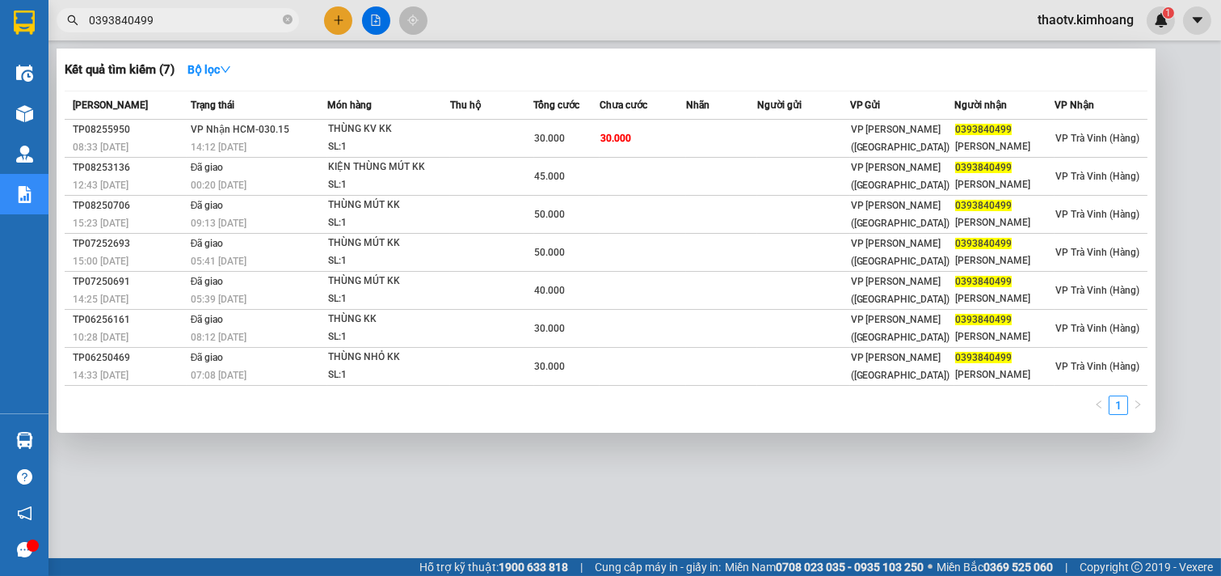
click at [483, 469] on div at bounding box center [610, 288] width 1221 height 576
click at [182, 22] on input "0393840499" at bounding box center [184, 20] width 191 height 18
click at [639, 471] on div at bounding box center [610, 288] width 1221 height 576
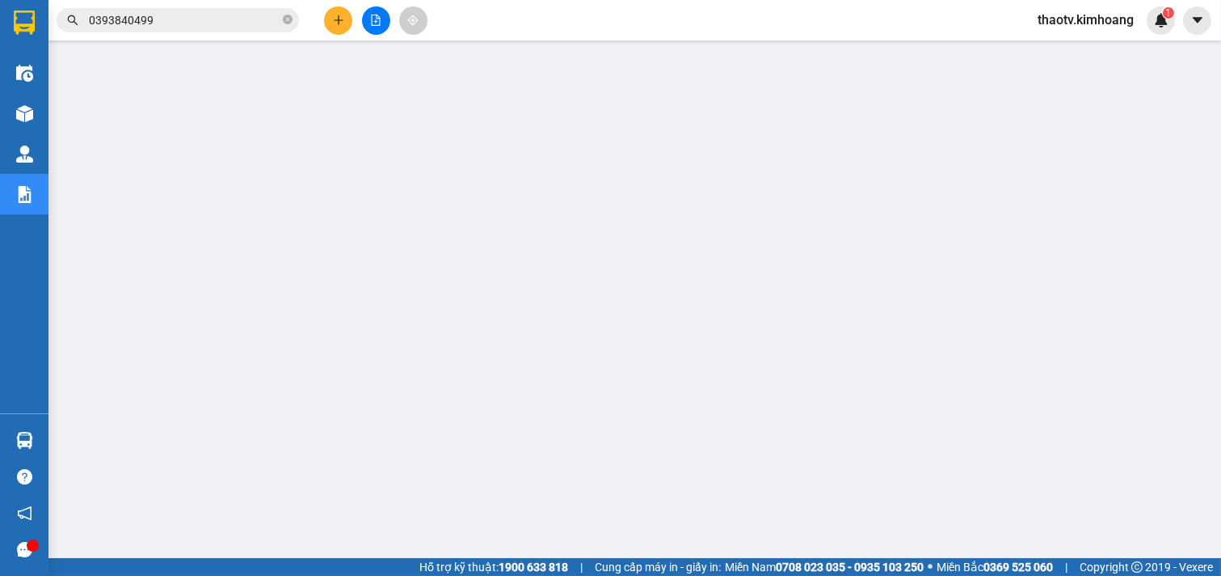
scroll to position [226, 0]
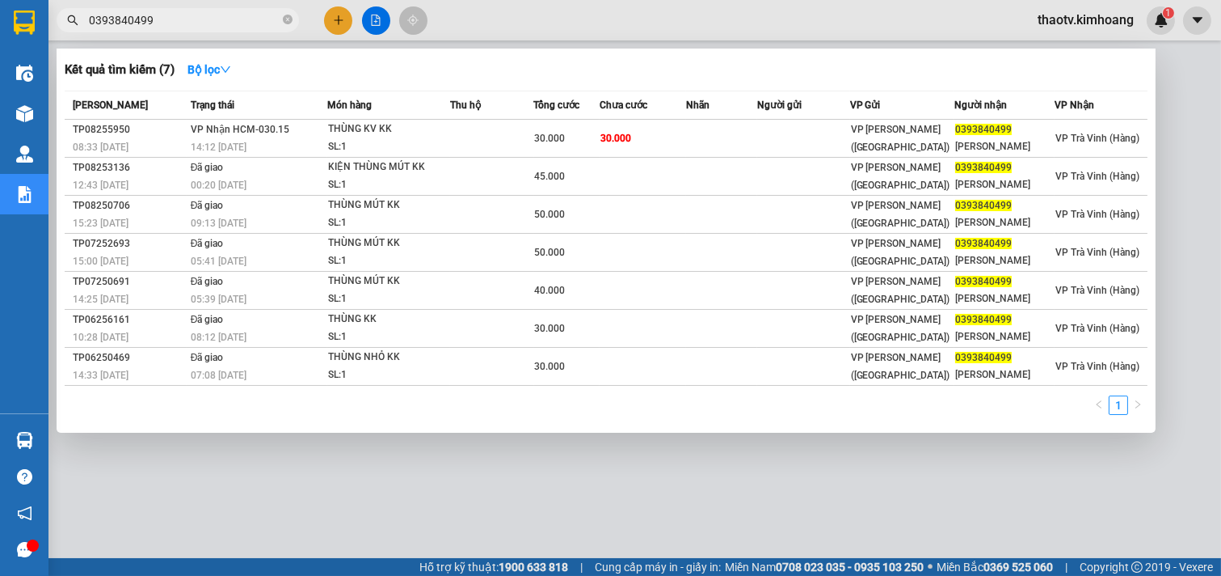
click at [159, 19] on input "0393840499" at bounding box center [184, 20] width 191 height 18
click at [361, 475] on div at bounding box center [610, 288] width 1221 height 576
click at [168, 25] on input "0393840499" at bounding box center [184, 20] width 191 height 18
click at [702, 504] on div at bounding box center [610, 288] width 1221 height 576
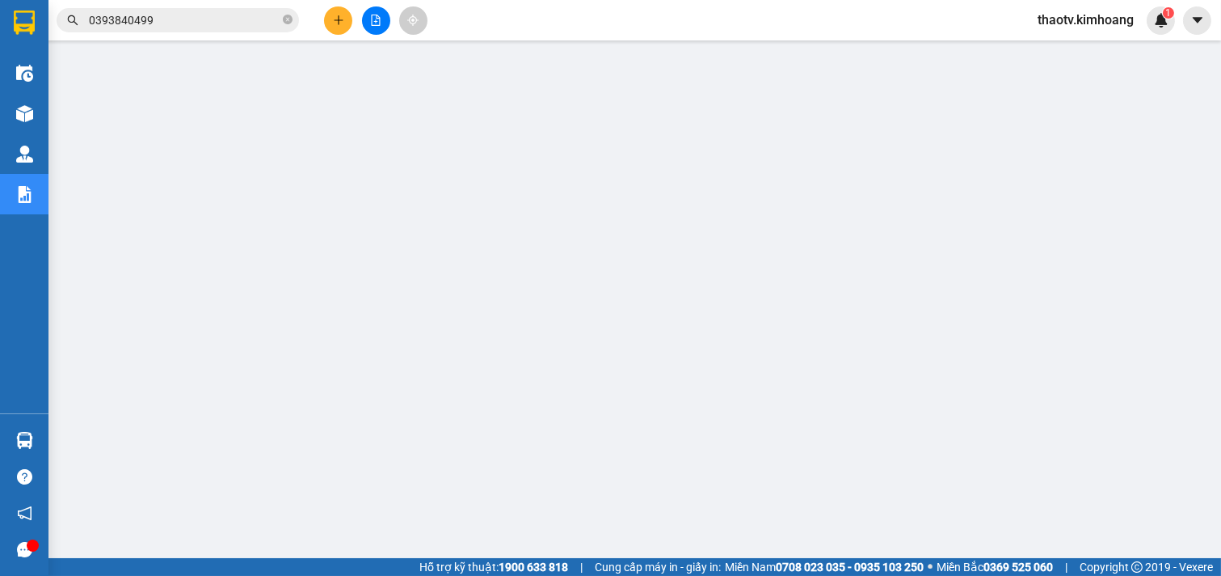
click at [171, 26] on input "0393840499" at bounding box center [184, 20] width 191 height 18
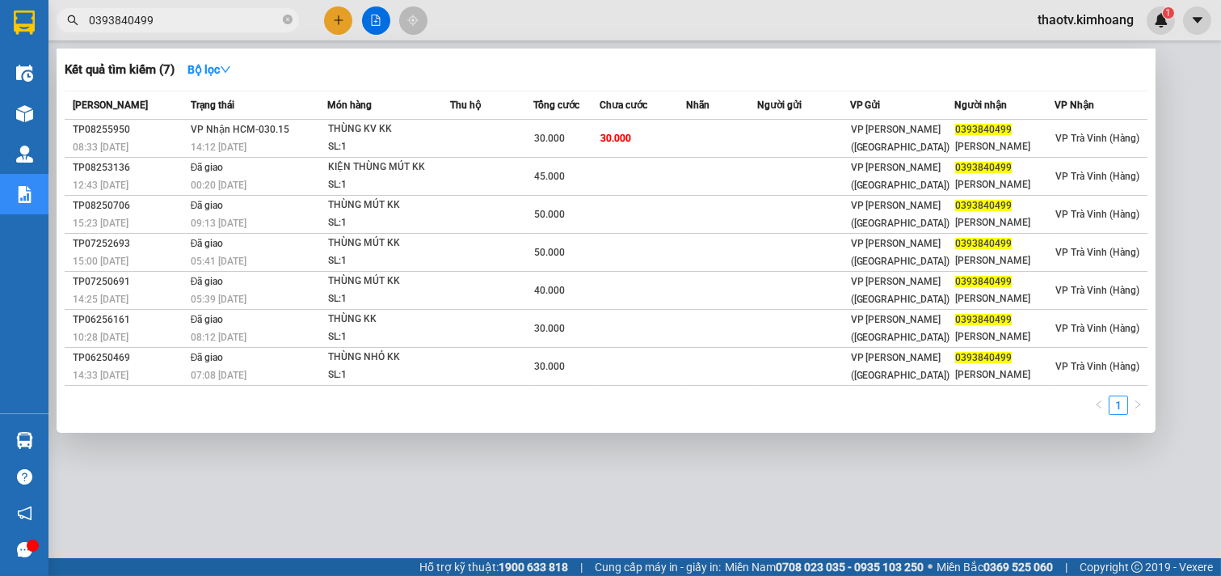
click at [611, 470] on div at bounding box center [610, 288] width 1221 height 576
click at [220, 25] on input "0393840499" at bounding box center [184, 20] width 191 height 18
click at [559, 499] on div at bounding box center [610, 288] width 1221 height 576
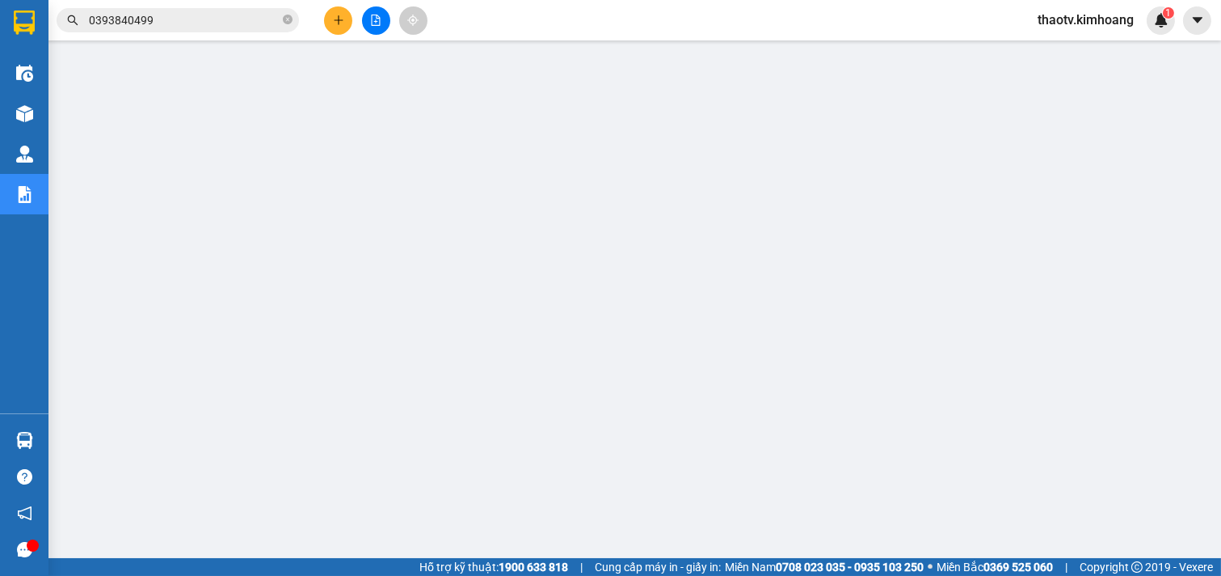
drag, startPoint x: 186, startPoint y: 6, endPoint x: 0, endPoint y: 32, distance: 187.7
click at [0, 32] on section "Kết quả [PERSON_NAME] ( 7 ) Bộ lọc Mã ĐH Trạng thái Món hàng Thu hộ Tổng [PERSO…" at bounding box center [610, 288] width 1221 height 576
click at [167, 22] on input "0393840499" at bounding box center [184, 20] width 191 height 18
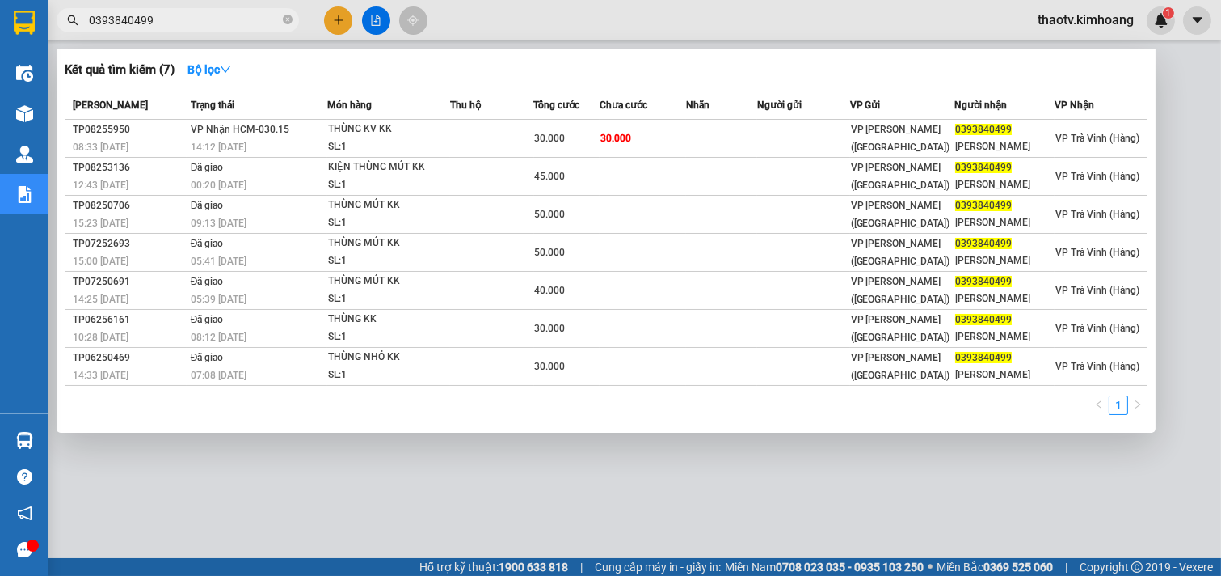
click at [167, 22] on input "0393840499" at bounding box center [184, 20] width 191 height 18
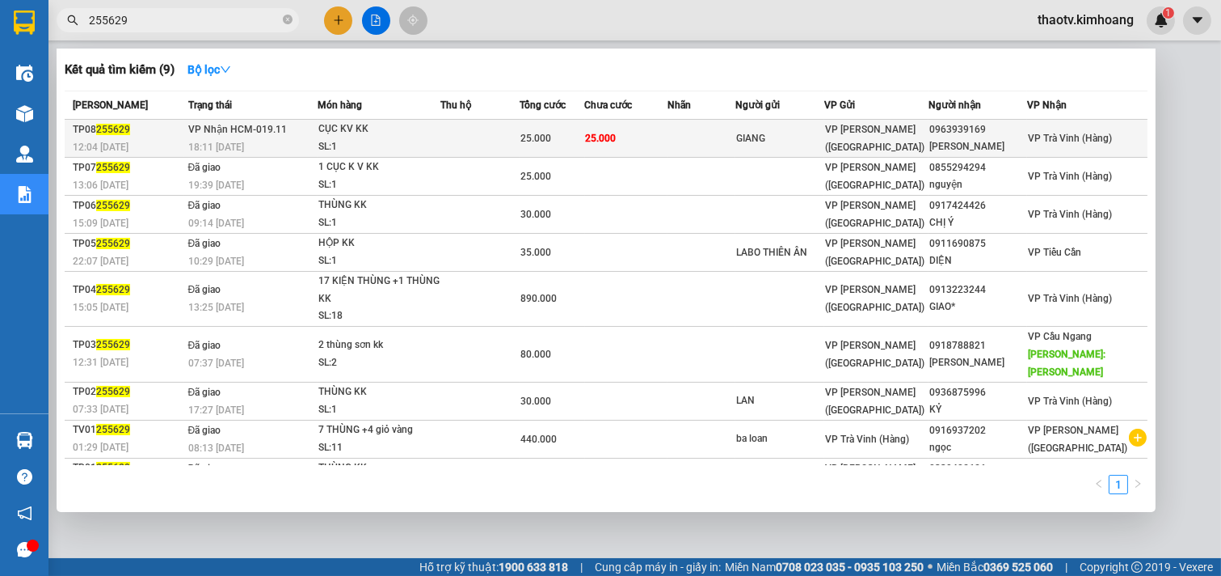
type input "255629"
click at [384, 127] on div "CỤC KV KK" at bounding box center [379, 129] width 121 height 18
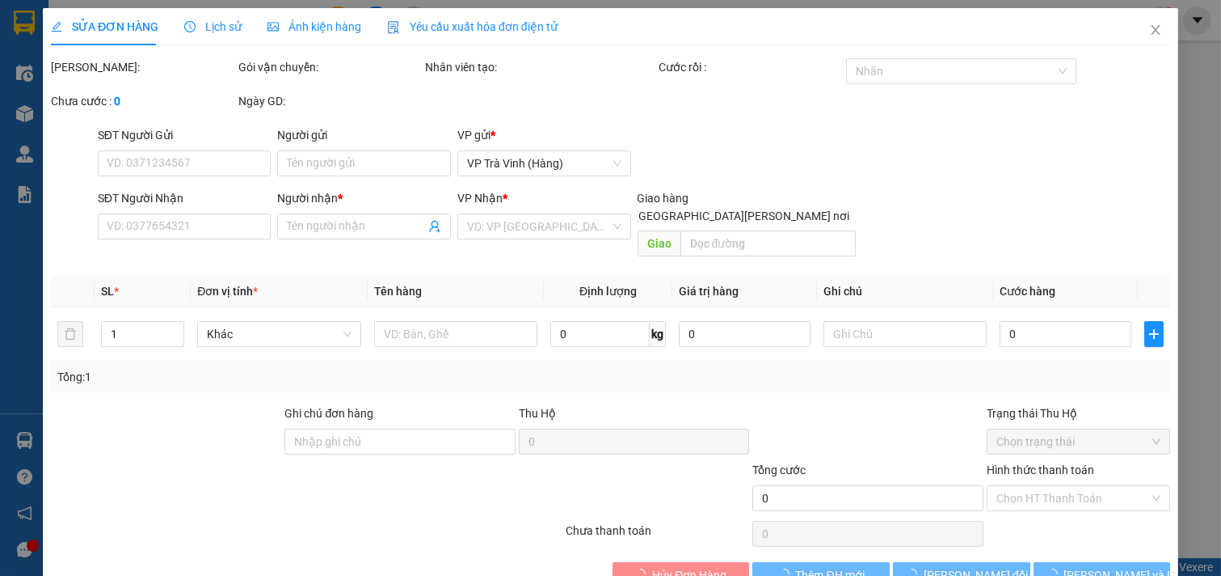
type input "GIANG"
type input "0963939169"
type input "[PERSON_NAME]"
type input "25.000"
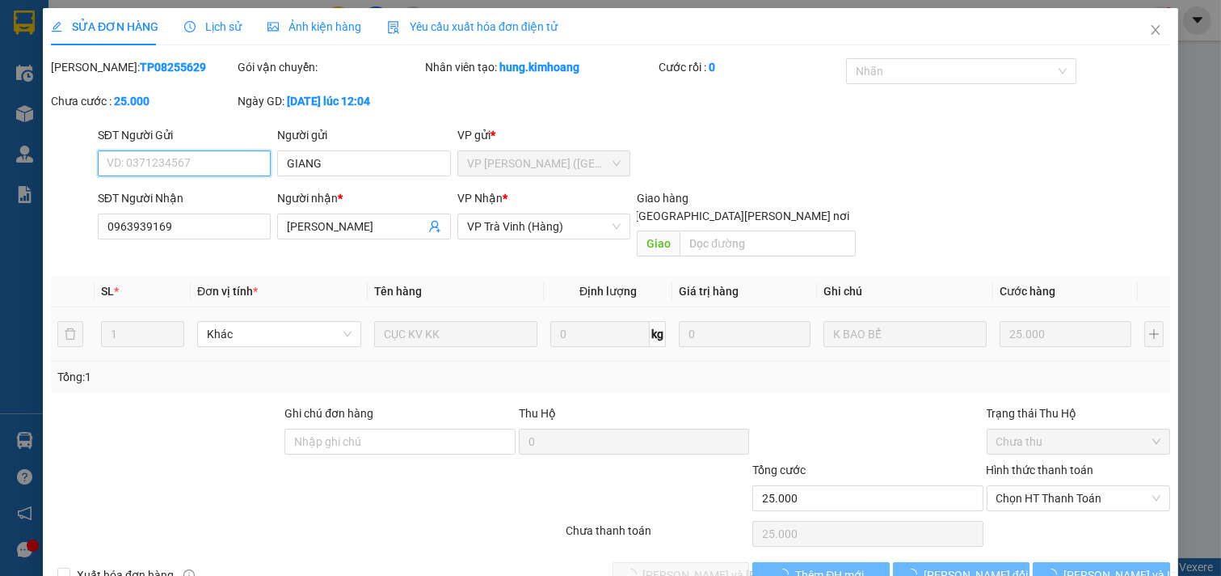
scroll to position [25, 0]
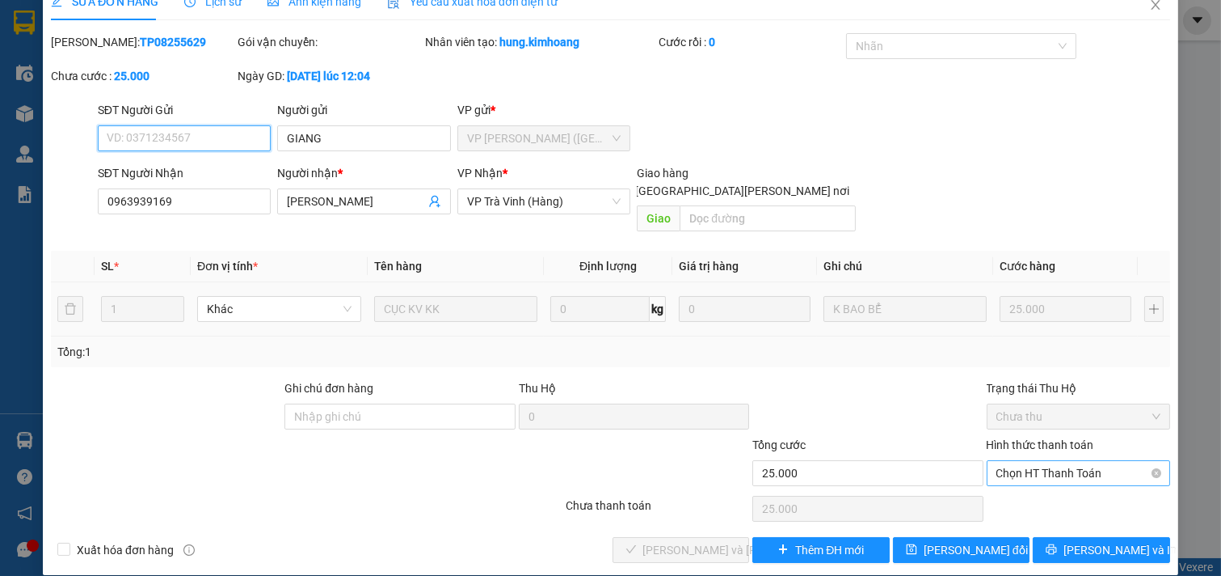
click at [1061, 461] on span "Chọn HT Thanh Toán" at bounding box center [1079, 473] width 165 height 24
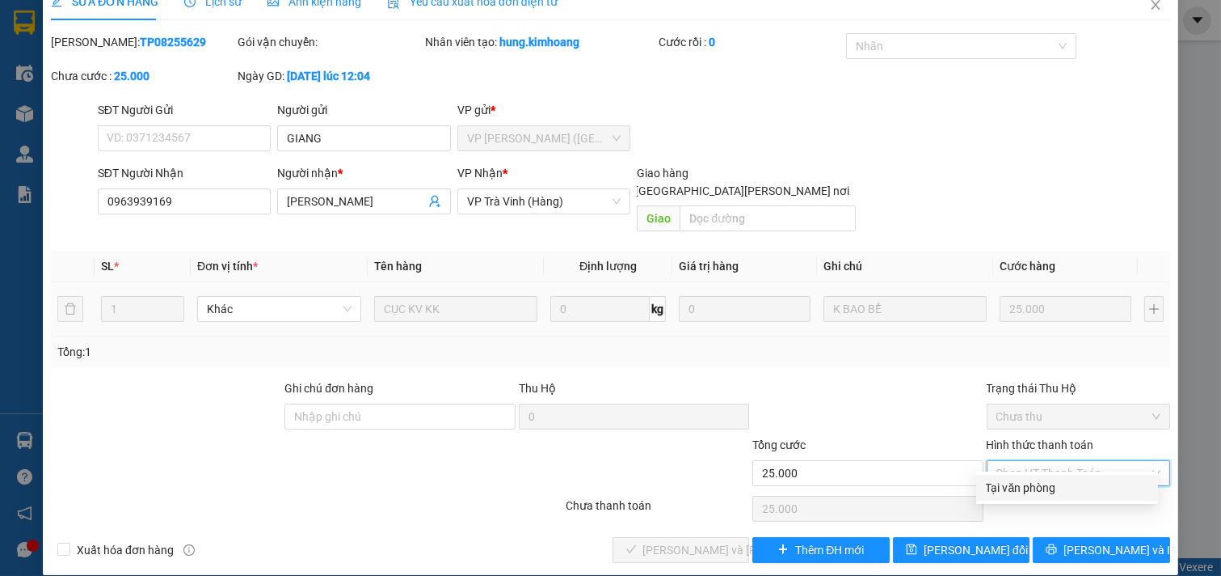
click at [1032, 485] on div "Tại văn phòng" at bounding box center [1067, 488] width 162 height 18
type input "0"
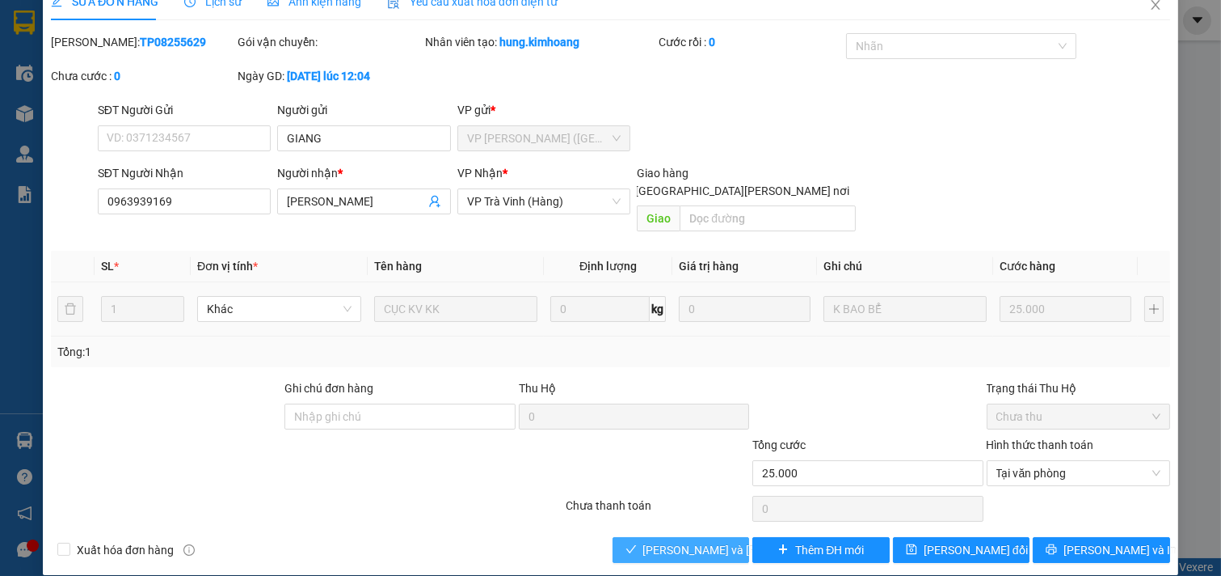
click at [684, 541] on span "[PERSON_NAME] và [PERSON_NAME] hàng" at bounding box center [752, 550] width 218 height 18
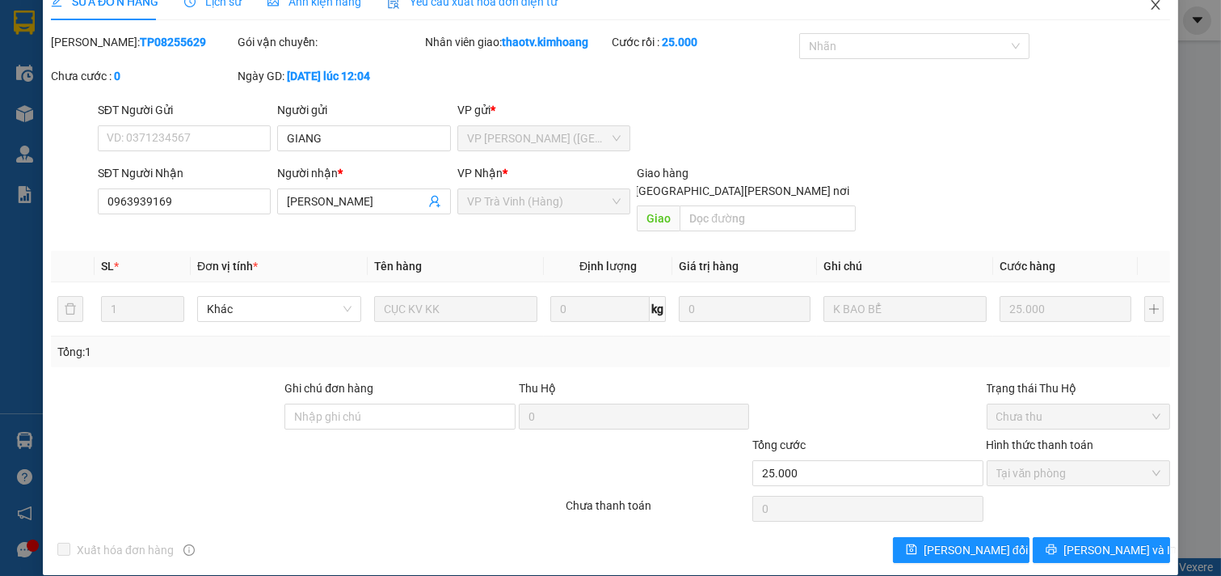
click at [1150, 8] on icon "close" at bounding box center [1156, 4] width 13 height 13
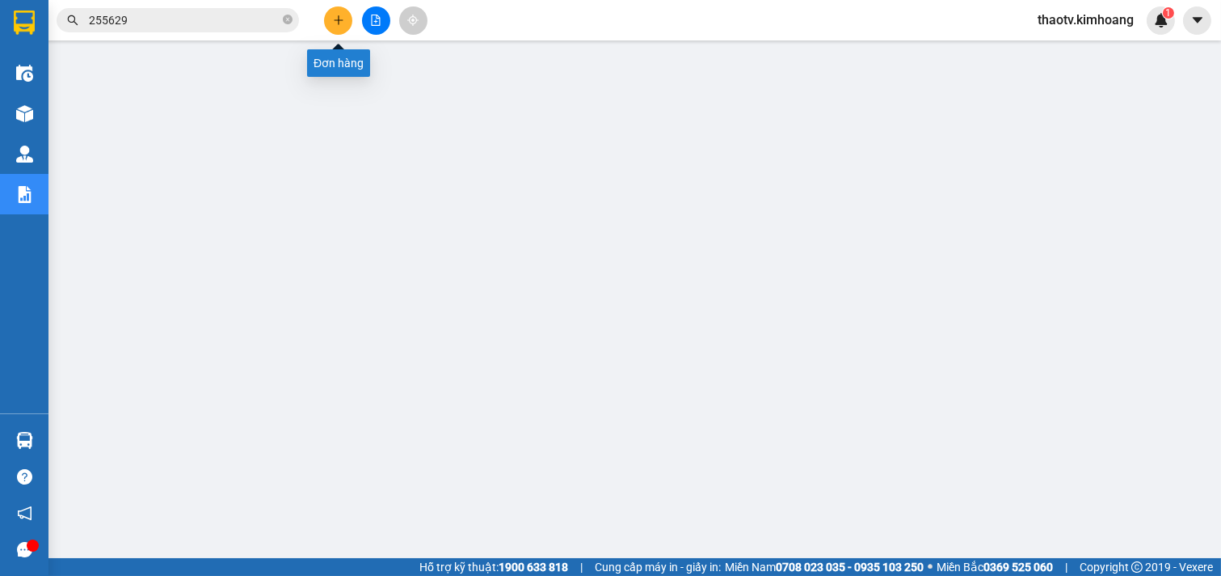
click at [340, 20] on icon "plus" at bounding box center [338, 19] width 9 height 1
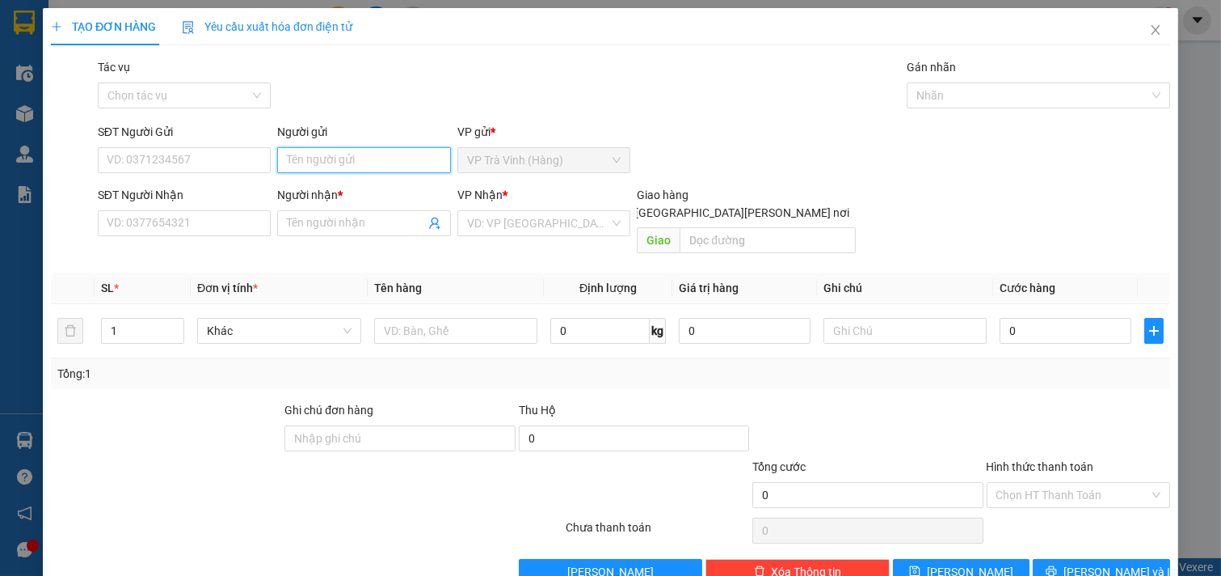
click at [300, 167] on input "Người gửi" at bounding box center [364, 160] width 174 height 26
type input "phương"
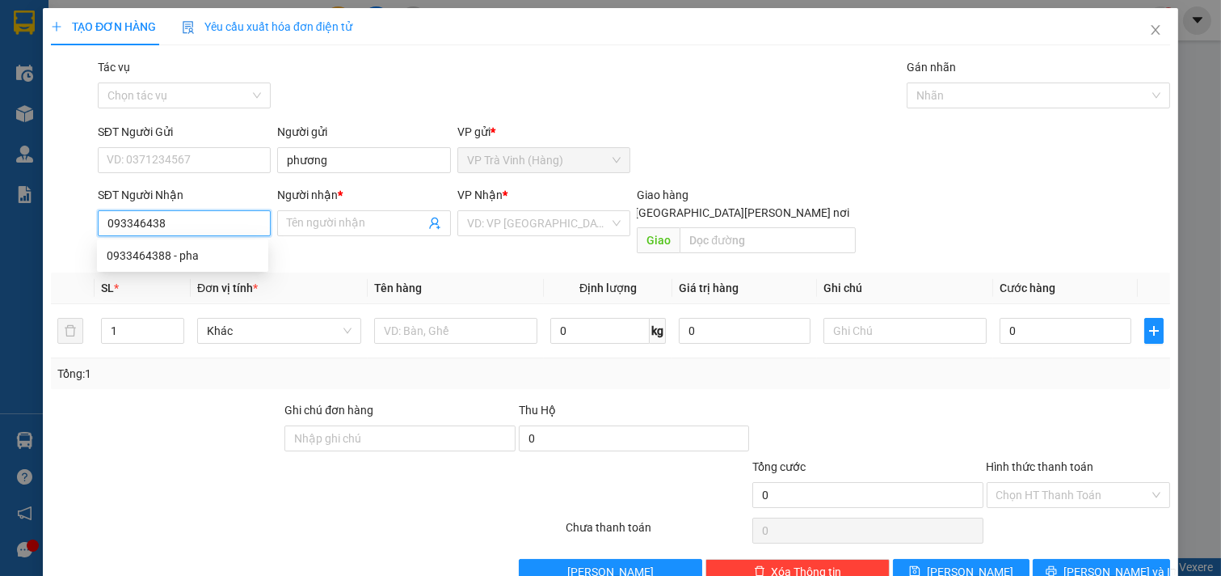
type input "0933464388"
click at [170, 256] on div "0933464388 - pha" at bounding box center [183, 256] width 152 height 18
type input "pha"
type input "20.000"
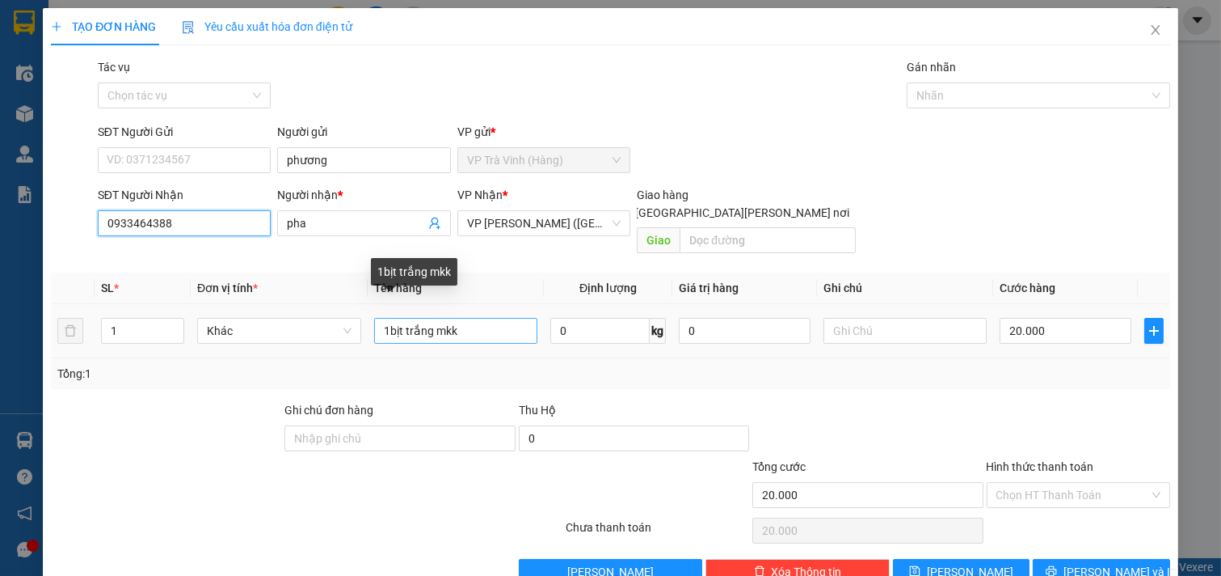
type input "0933464388"
drag, startPoint x: 477, startPoint y: 314, endPoint x: 0, endPoint y: 310, distance: 477.0
click at [0, 314] on div "TẠO ĐƠN HÀNG Yêu cầu xuất [PERSON_NAME] điện tử Transit Pickup Surcharge Ids Tr…" at bounding box center [610, 288] width 1221 height 576
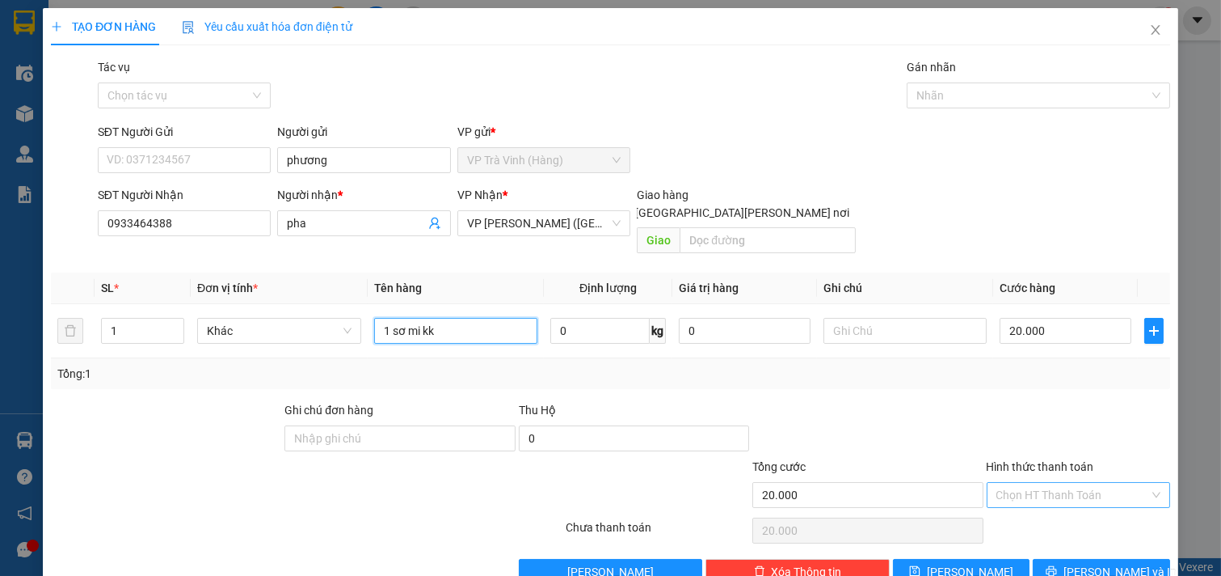
type input "1 sơ mi kk"
click at [1045, 483] on input "Hình thức thanh toán" at bounding box center [1074, 495] width 154 height 24
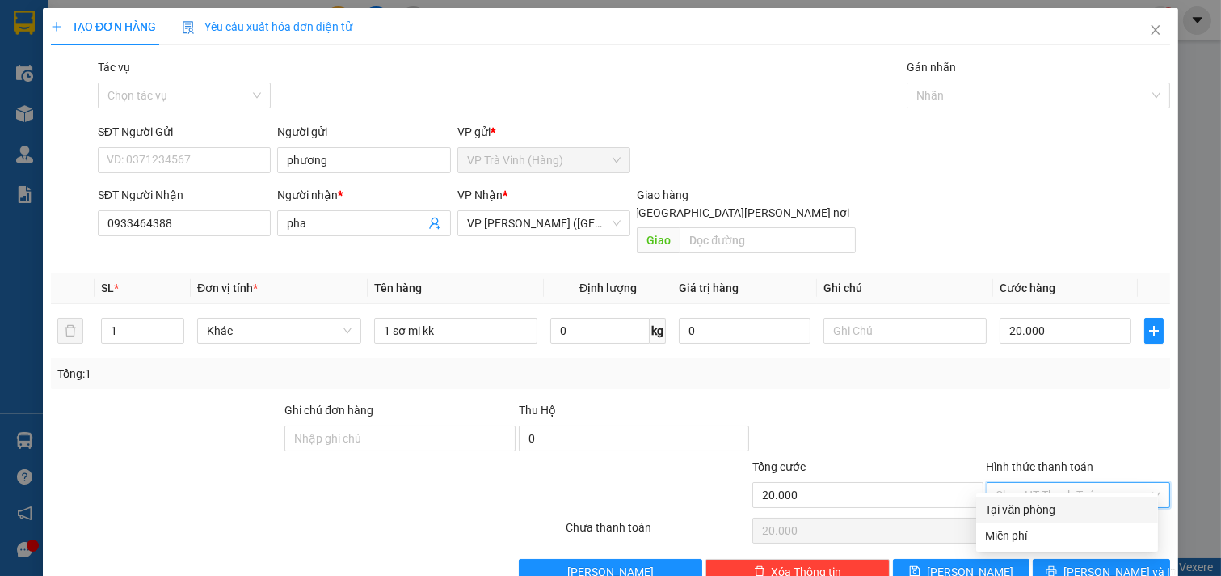
click at [1048, 506] on div "Tại văn phòng" at bounding box center [1067, 509] width 162 height 18
type input "0"
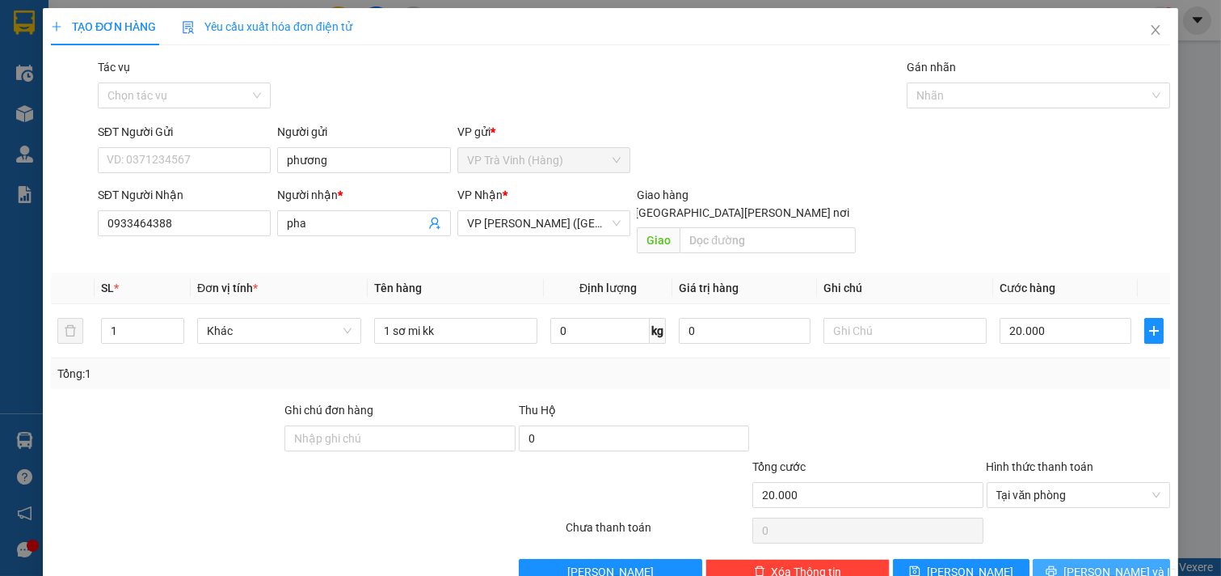
click at [1075, 559] on button "[PERSON_NAME] và In" at bounding box center [1101, 572] width 137 height 26
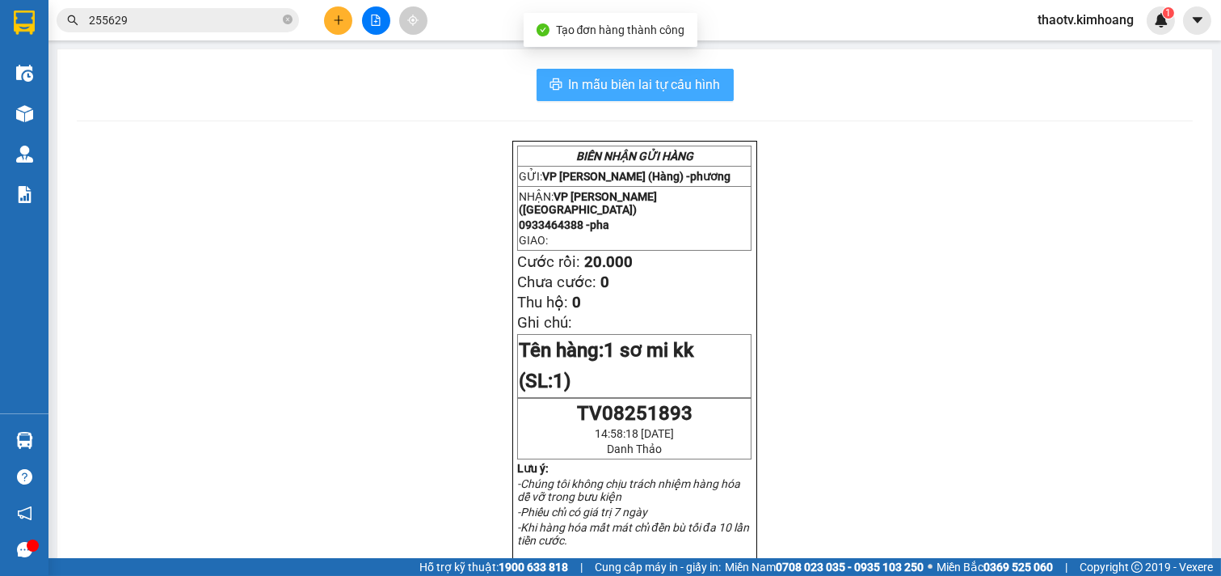
click at [636, 97] on button "In mẫu biên lai tự cấu hình" at bounding box center [635, 85] width 197 height 32
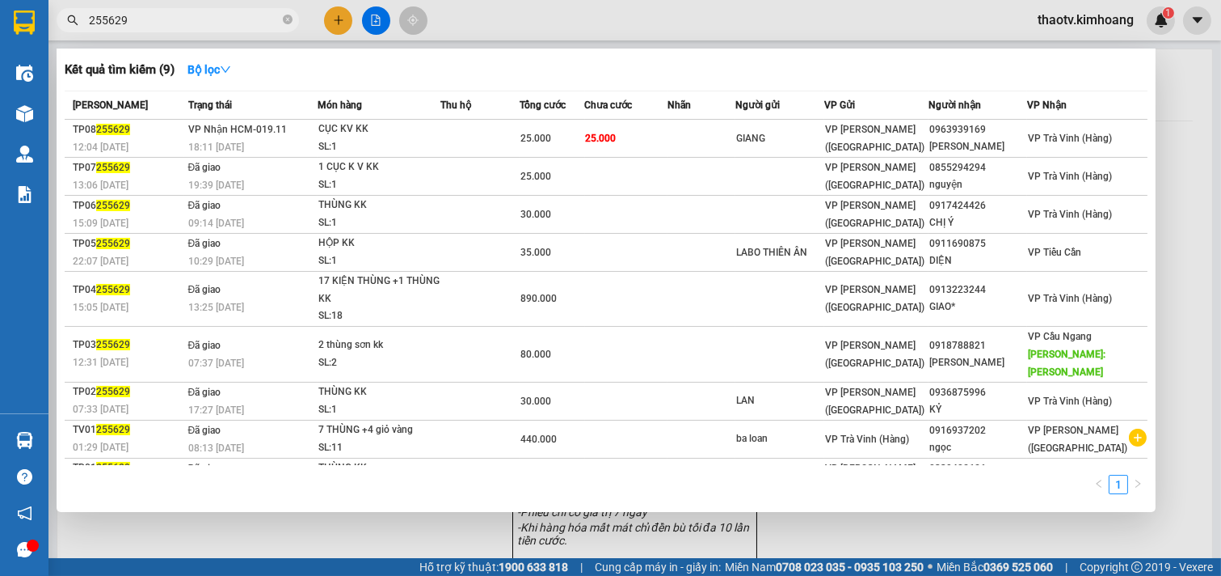
click at [120, 19] on input "255629" at bounding box center [184, 20] width 191 height 18
drag, startPoint x: 139, startPoint y: 14, endPoint x: 0, endPoint y: 27, distance: 139.6
click at [0, 27] on section "Kết quả [PERSON_NAME] ( 9 ) Bộ lọc Mã ĐH Trạng thái Món hàng Thu hộ Tổng [PERSO…" at bounding box center [610, 288] width 1221 height 576
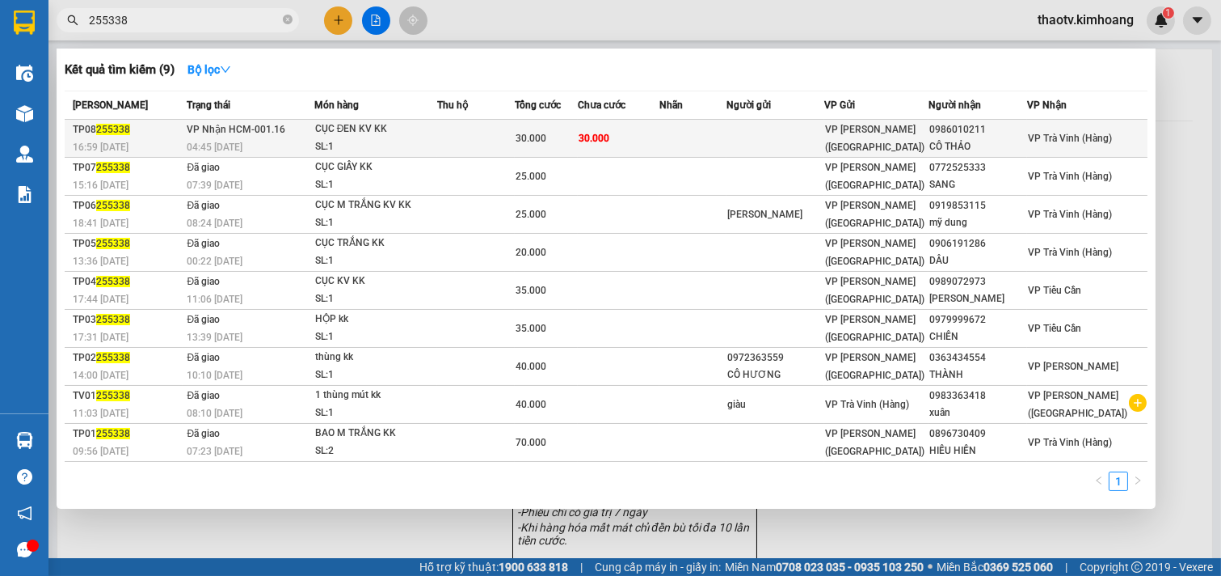
type input "255338"
click at [456, 141] on td at bounding box center [476, 139] width 78 height 38
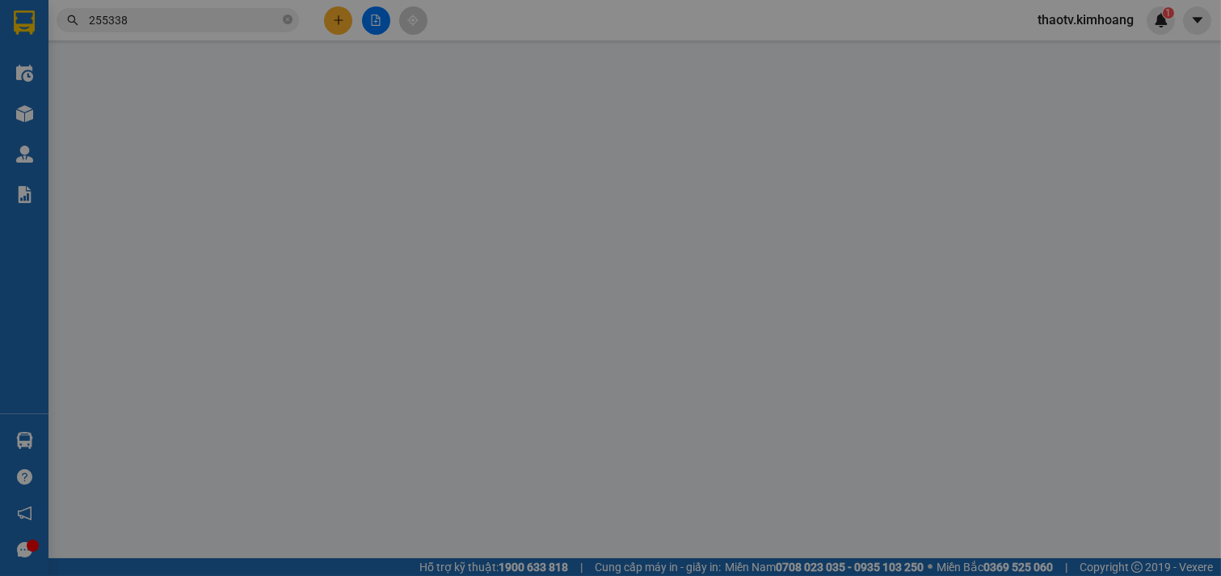
type input "0986010211"
type input "CÔ THẢO"
type input "30.000"
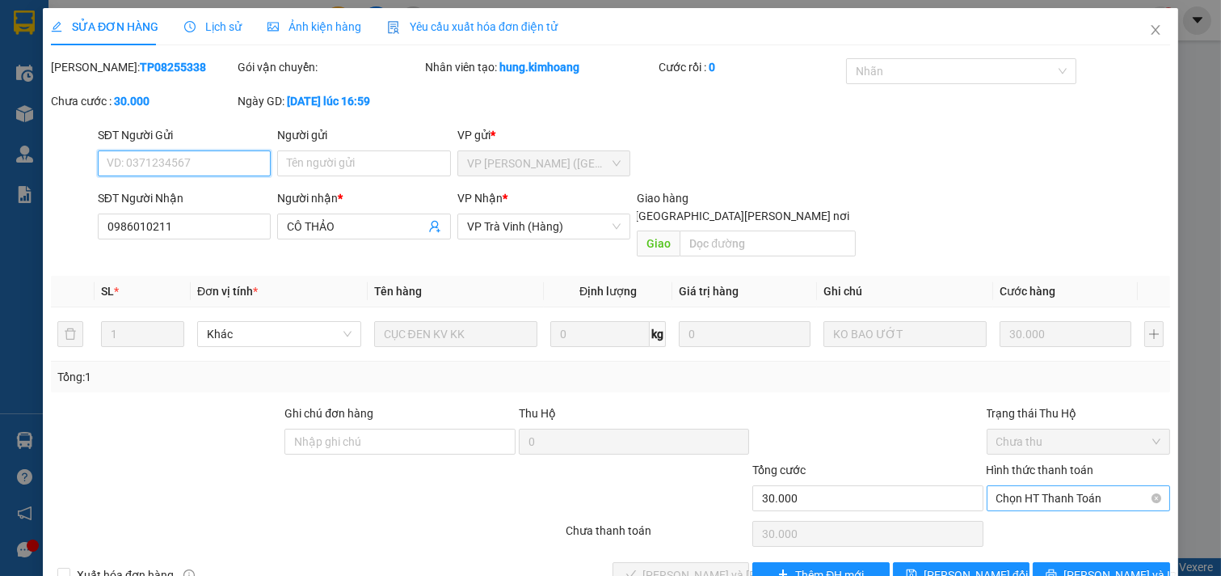
click at [1025, 486] on span "Chọn HT Thanh Toán" at bounding box center [1079, 498] width 165 height 24
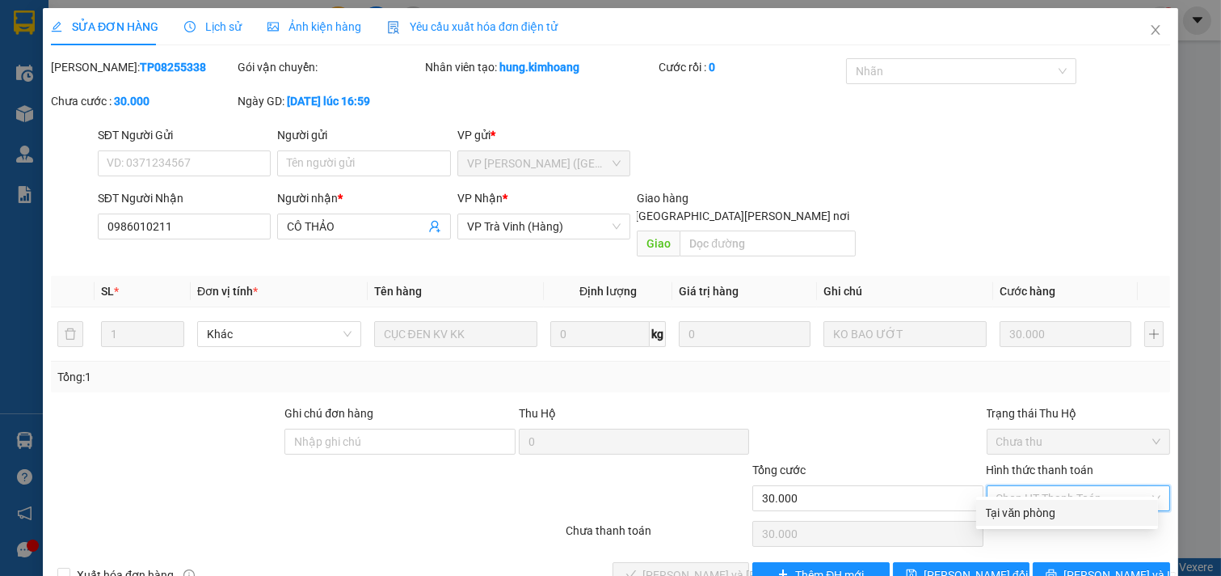
click at [1028, 521] on div "Tại văn phòng" at bounding box center [1068, 513] width 182 height 26
type input "0"
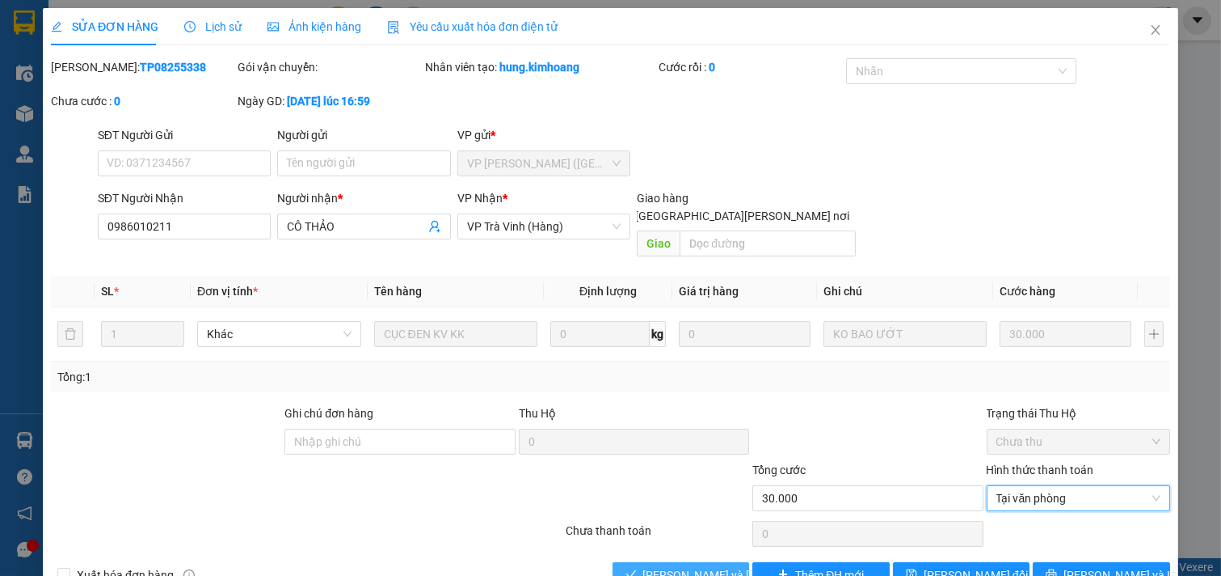
click at [659, 566] on span "[PERSON_NAME] và [PERSON_NAME] hàng" at bounding box center [752, 575] width 218 height 18
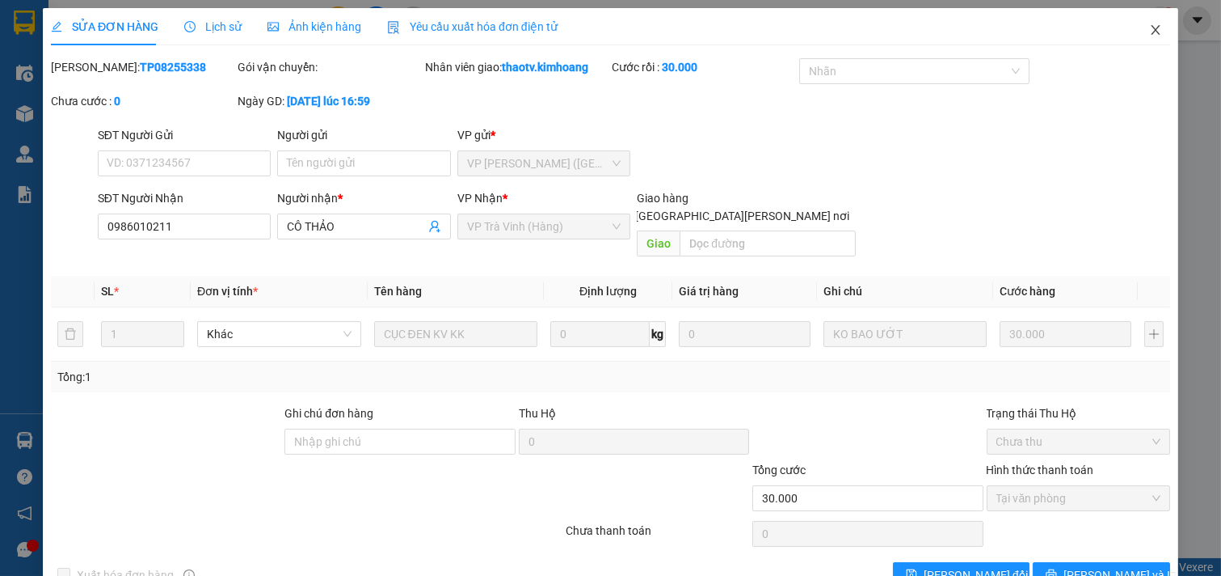
click at [1150, 27] on span "Close" at bounding box center [1155, 30] width 45 height 45
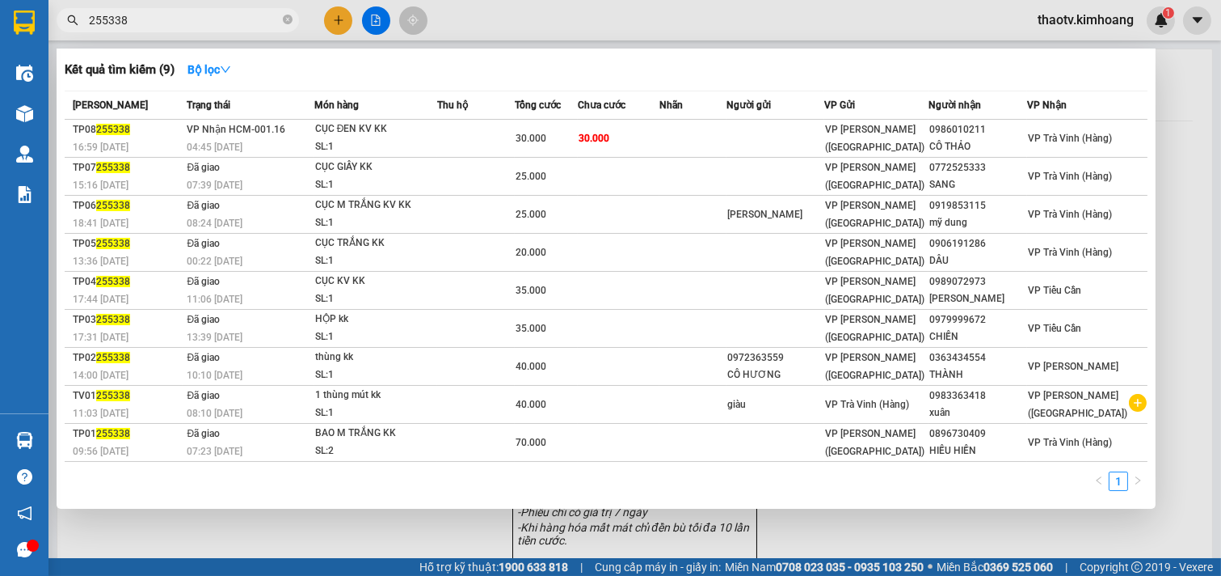
drag, startPoint x: 181, startPoint y: 27, endPoint x: 0, endPoint y: 24, distance: 181.1
click at [0, 27] on section "Kết quả [PERSON_NAME] ( 9 ) Bộ lọc Mã ĐH Trạng thái Món hàng Thu hộ Tổng [PERSO…" at bounding box center [610, 288] width 1221 height 576
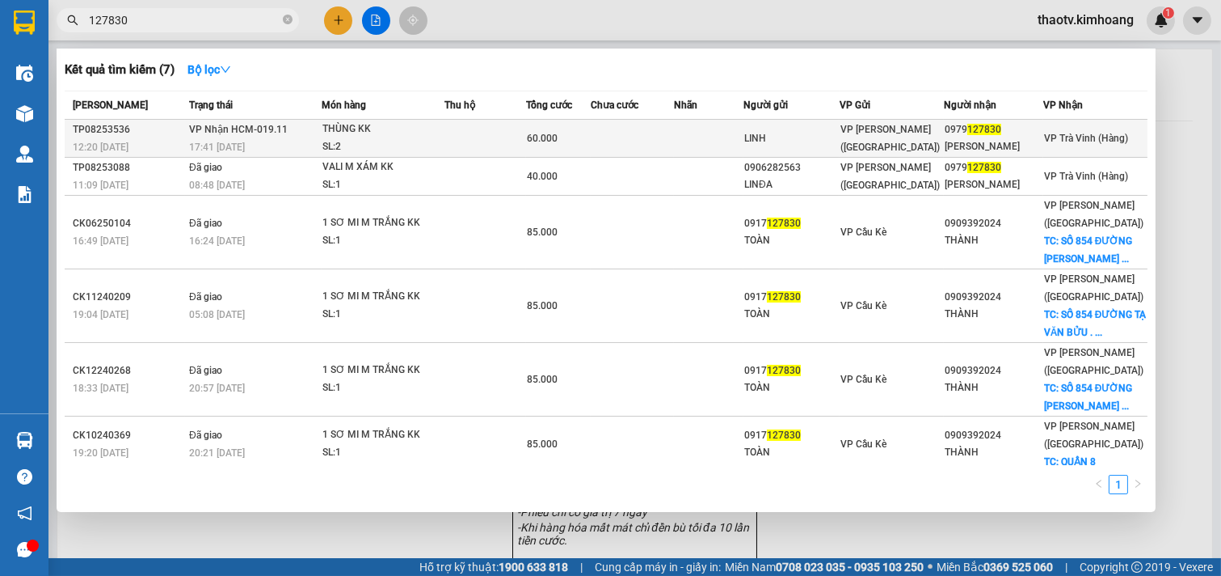
type input "127830"
click at [255, 135] on span "VP Nhận HCM-019.11" at bounding box center [238, 129] width 99 height 11
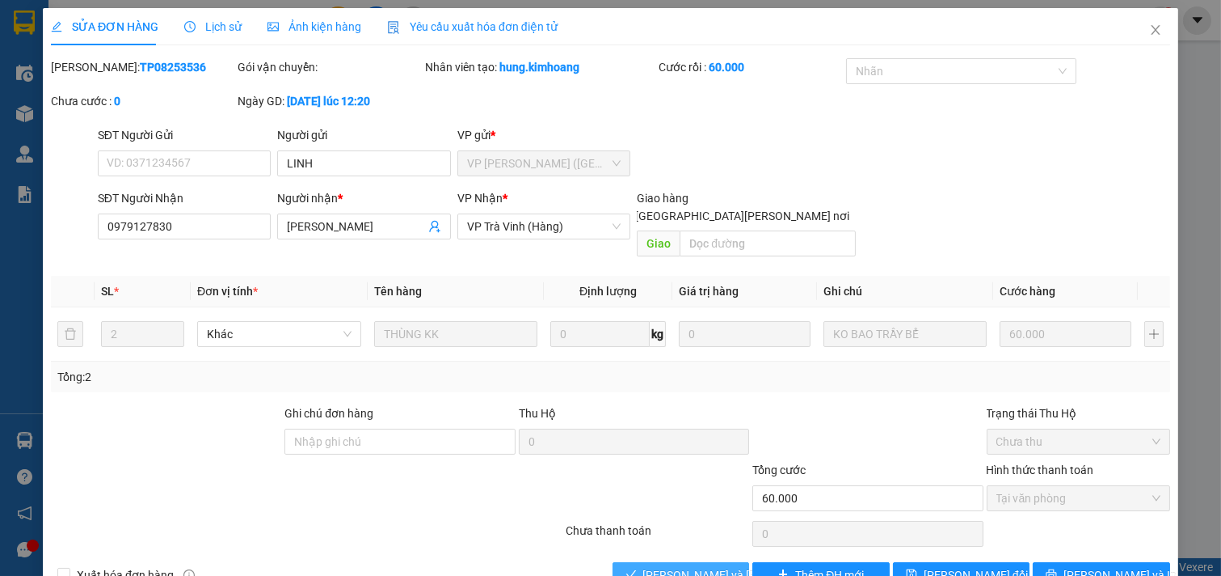
click at [703, 566] on span "[PERSON_NAME] và [PERSON_NAME] hàng" at bounding box center [752, 575] width 218 height 18
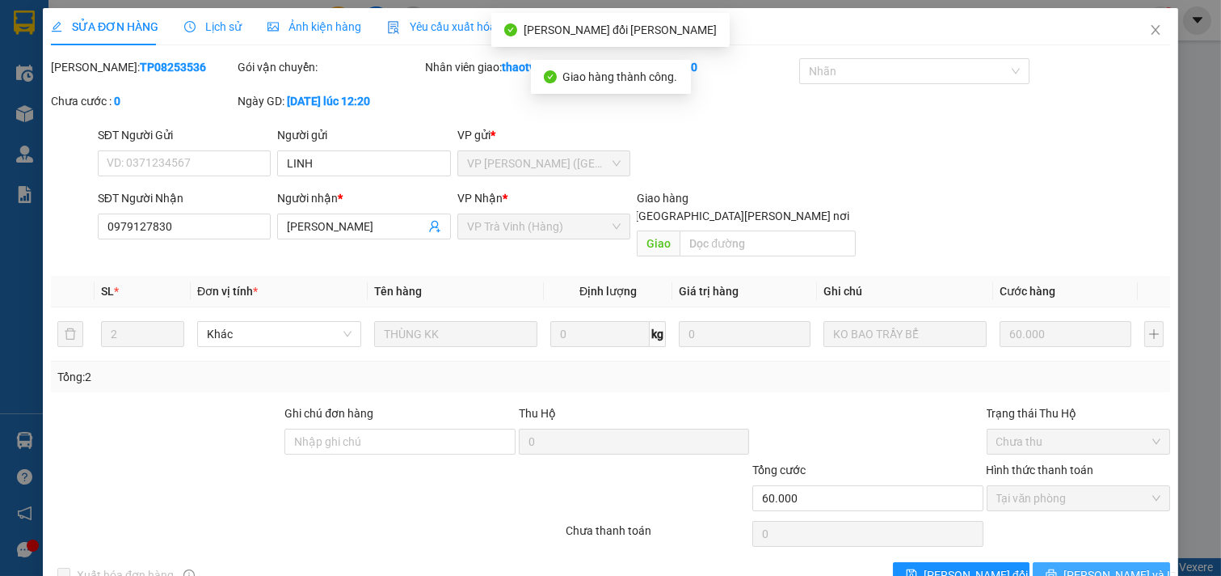
click at [1057, 568] on icon "printer" at bounding box center [1051, 573] width 11 height 11
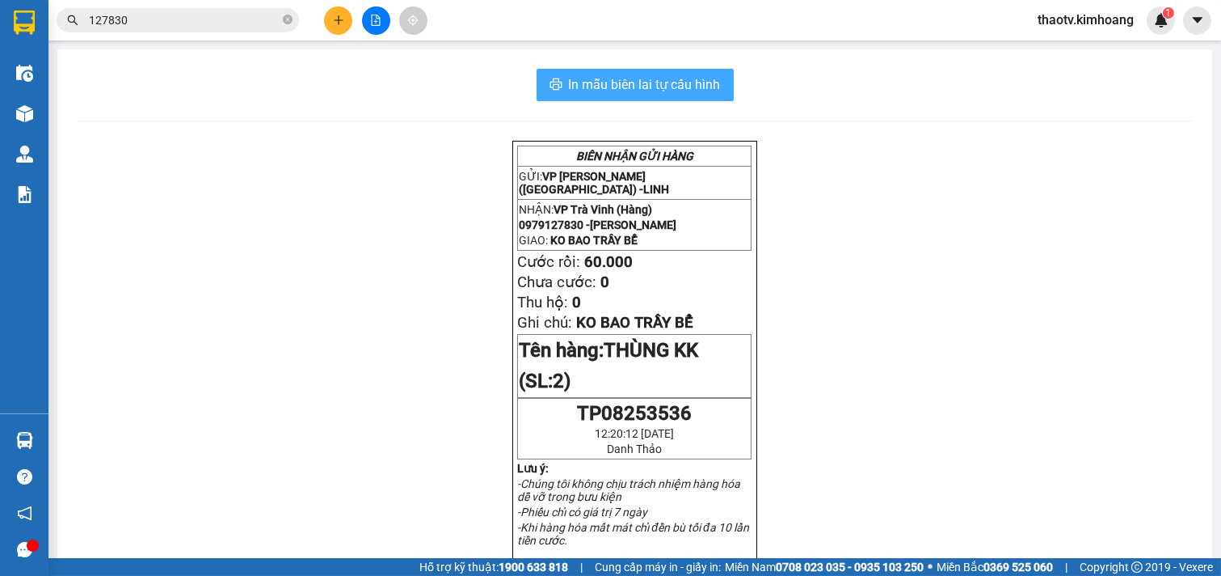
click at [631, 99] on button "In mẫu biên lai tự cấu hình" at bounding box center [635, 85] width 197 height 32
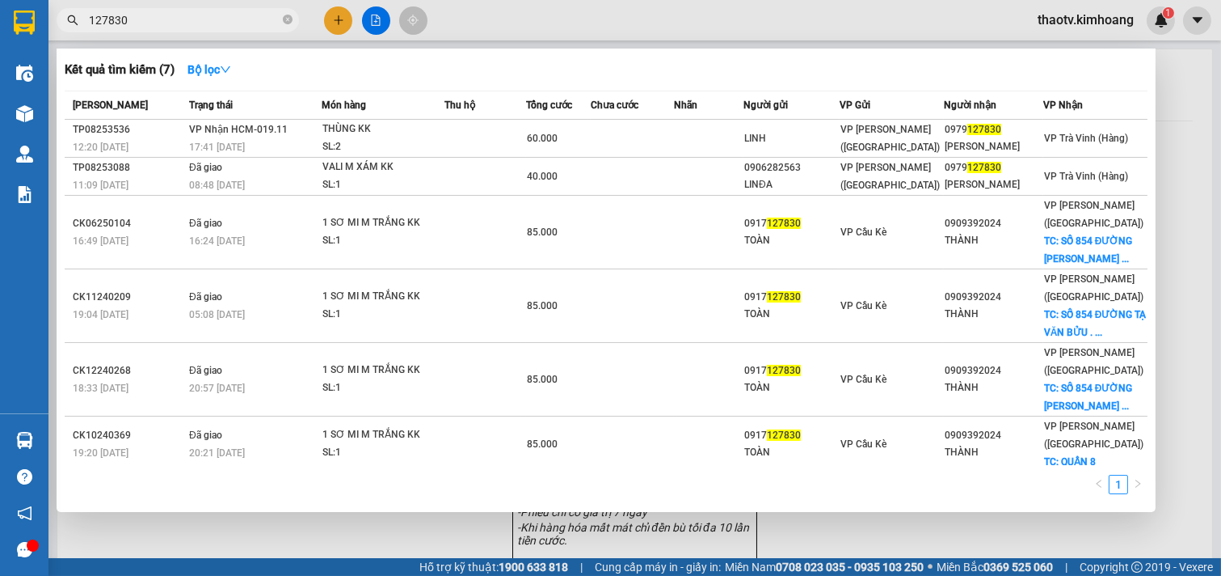
click at [143, 19] on input "127830" at bounding box center [184, 20] width 191 height 18
click at [340, 25] on div at bounding box center [610, 288] width 1221 height 576
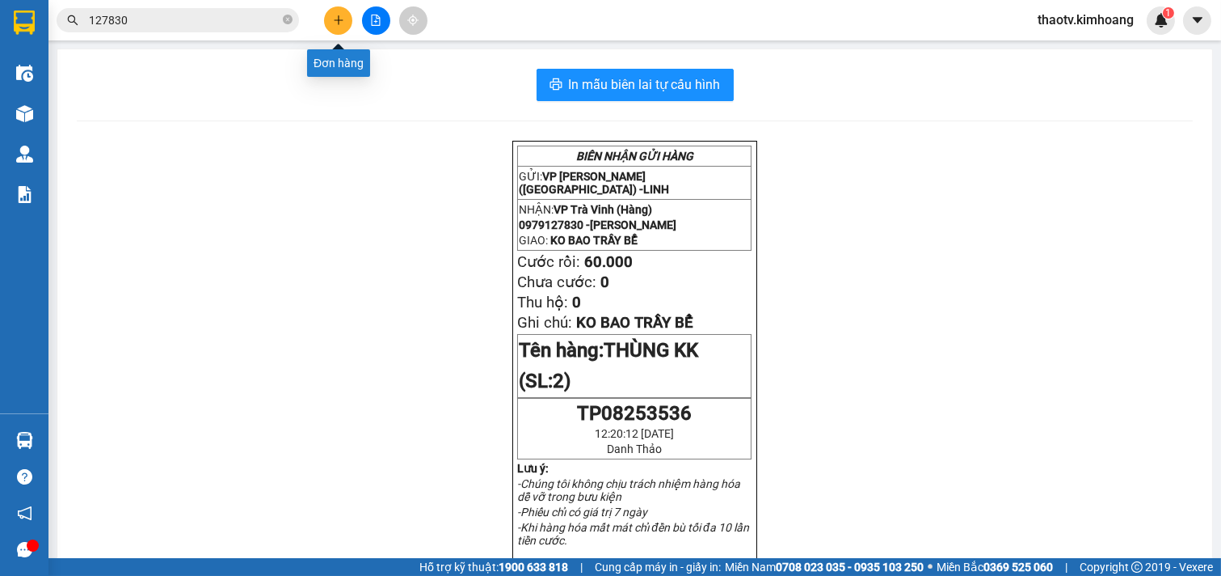
click at [336, 25] on icon "plus" at bounding box center [338, 20] width 11 height 11
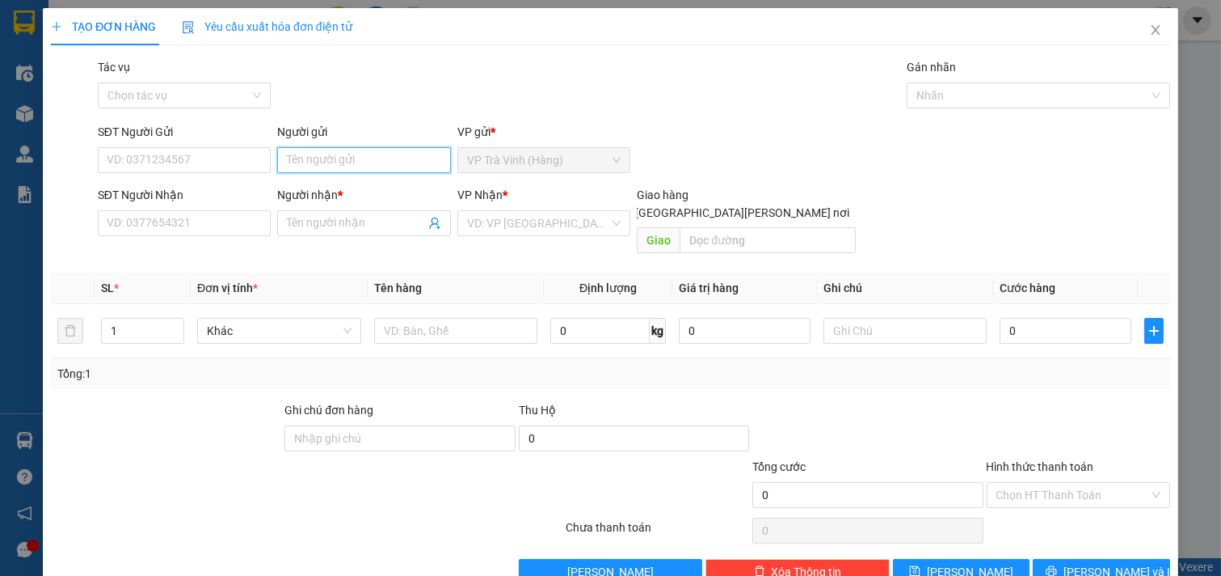
click at [325, 162] on input "Người gửi" at bounding box center [364, 160] width 174 height 26
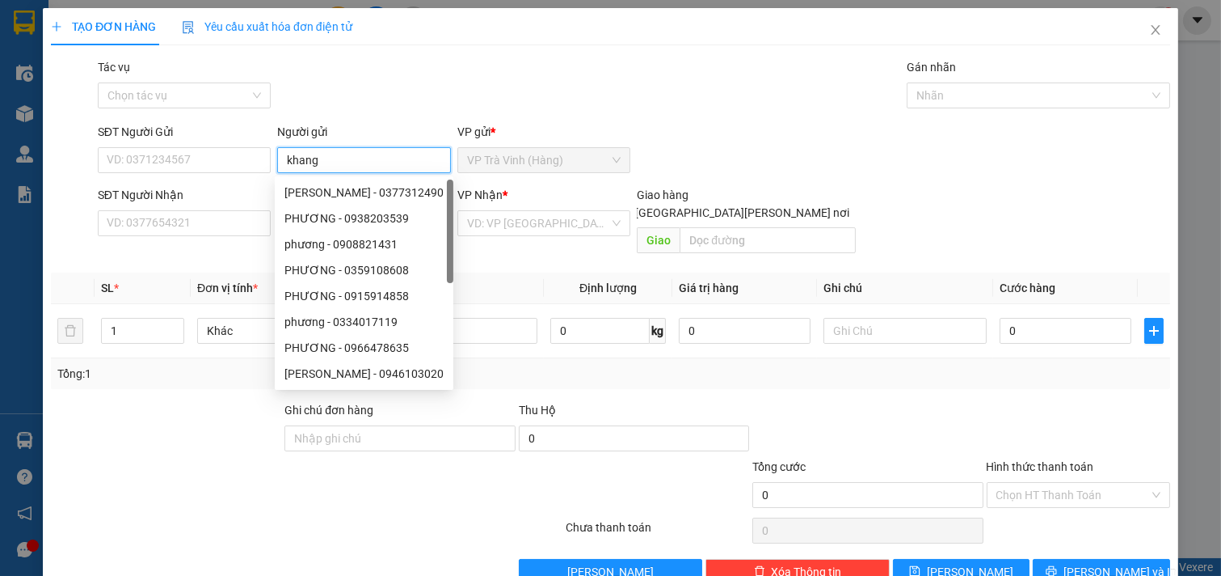
type input "khang"
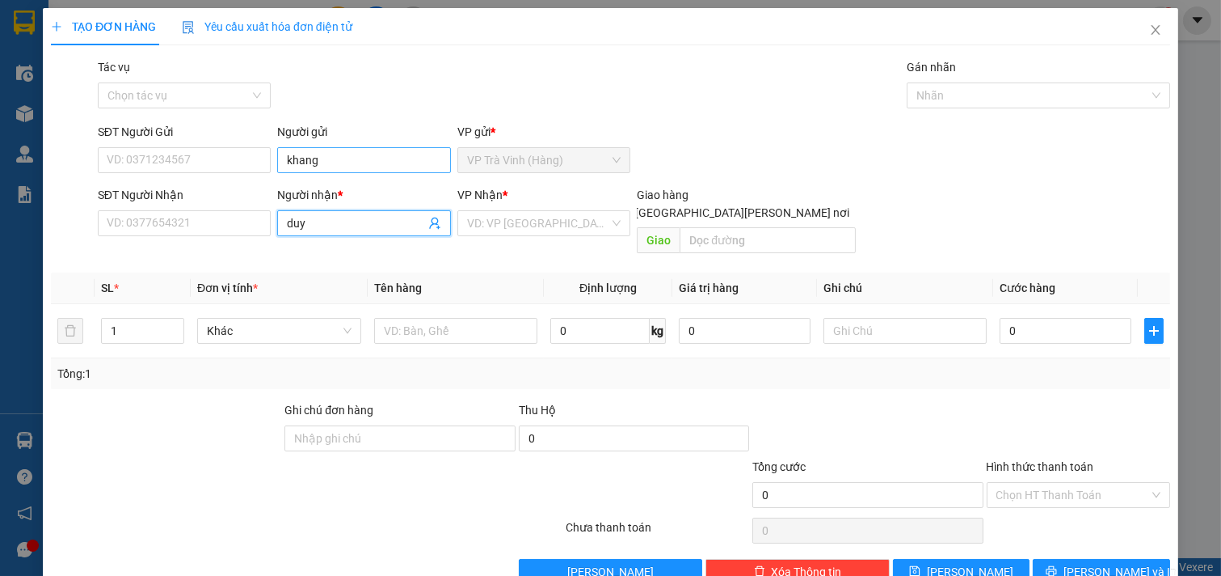
type input "duy"
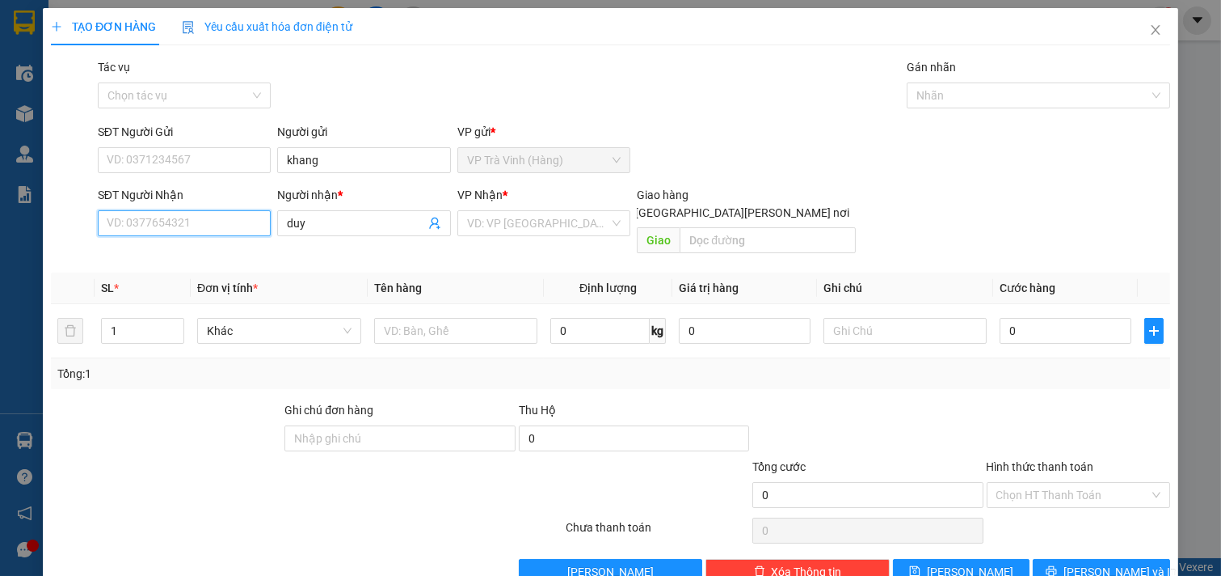
click at [144, 220] on input "SĐT Người Nhận" at bounding box center [185, 223] width 174 height 26
type input "0978586564"
click at [521, 227] on input "search" at bounding box center [538, 223] width 143 height 24
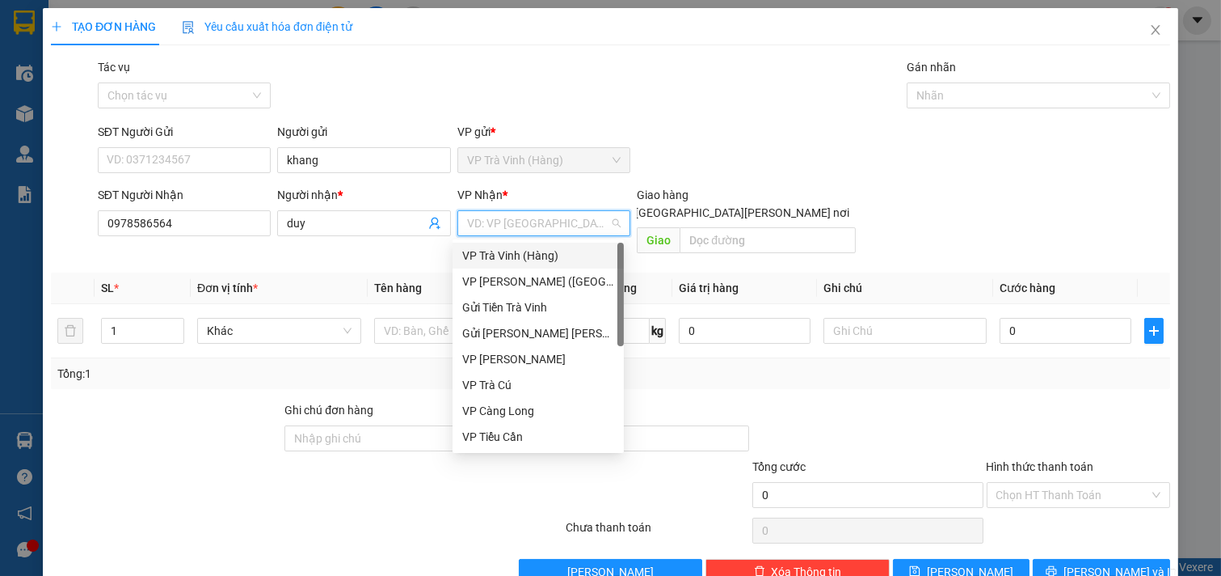
click at [515, 257] on div "VP Trà Vinh (Hàng)" at bounding box center [538, 256] width 152 height 18
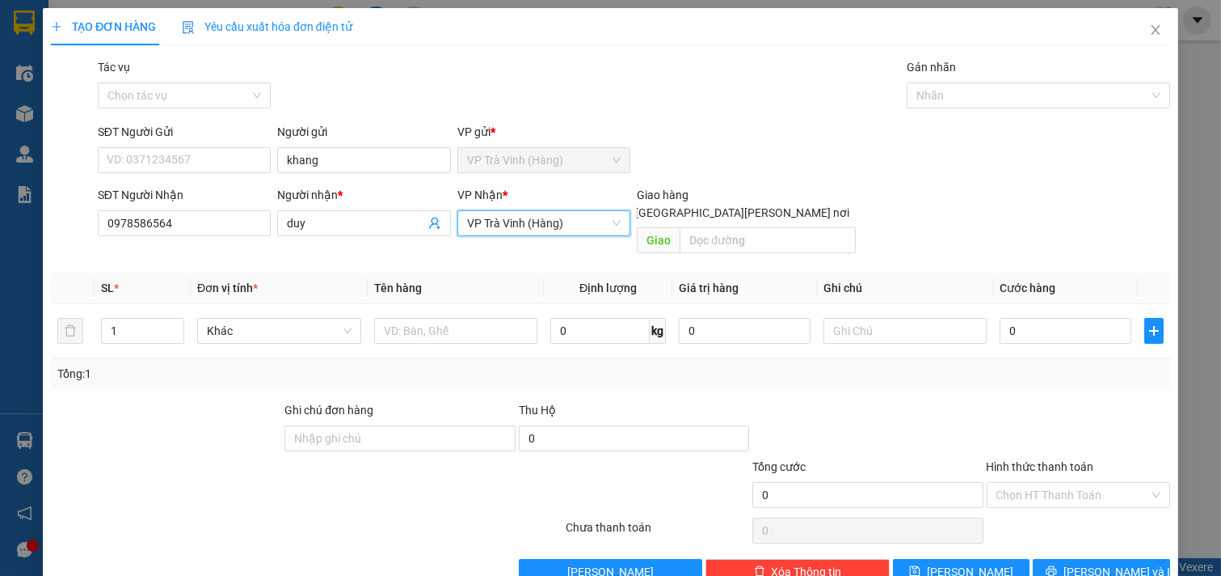
click at [550, 225] on span "VP Trà Vinh (Hàng)" at bounding box center [544, 223] width 154 height 24
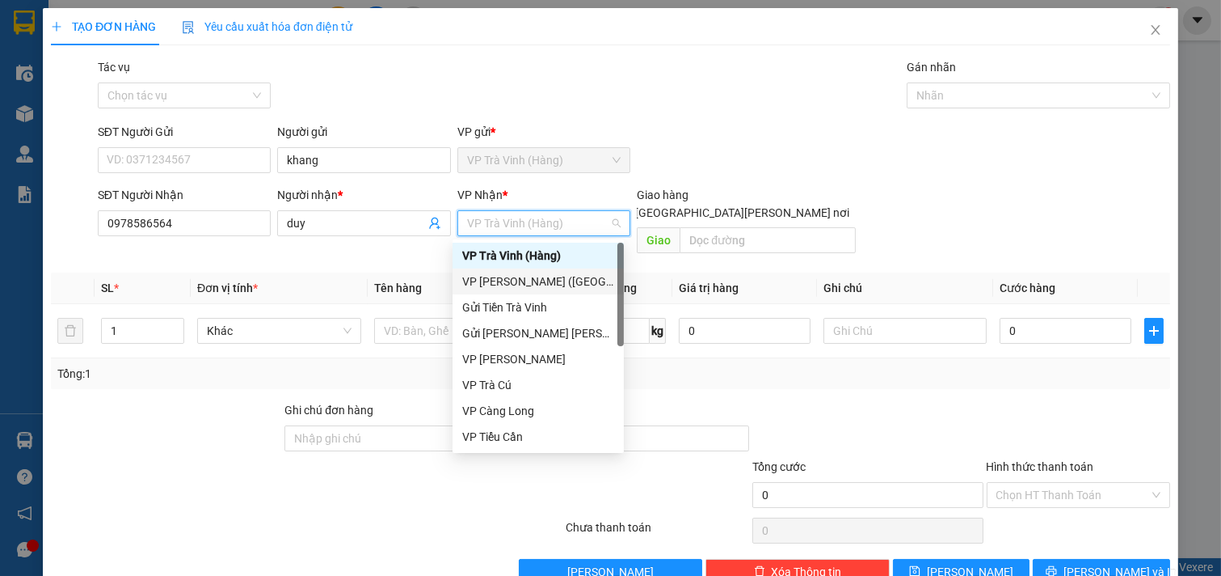
click at [553, 279] on div "VP [PERSON_NAME] ([GEOGRAPHIC_DATA])" at bounding box center [538, 281] width 152 height 18
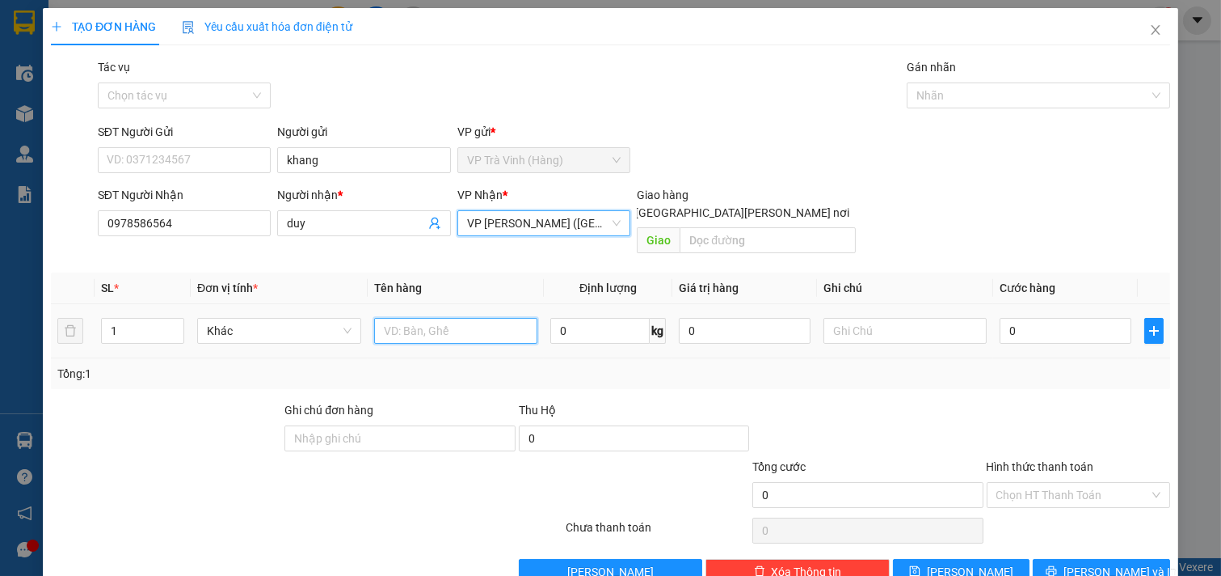
click at [428, 319] on input "text" at bounding box center [456, 331] width 164 height 26
type input "1 cục trắng kk"
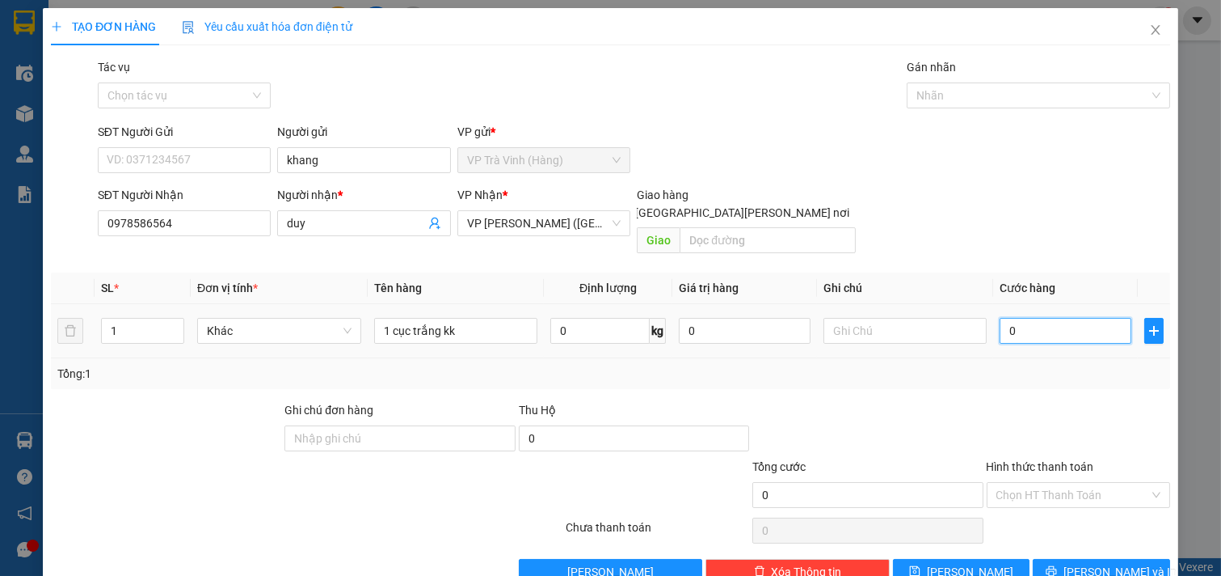
click at [1023, 318] on input "0" at bounding box center [1066, 331] width 132 height 26
type input "2"
click at [1043, 483] on input "Hình thức thanh toán" at bounding box center [1074, 495] width 154 height 24
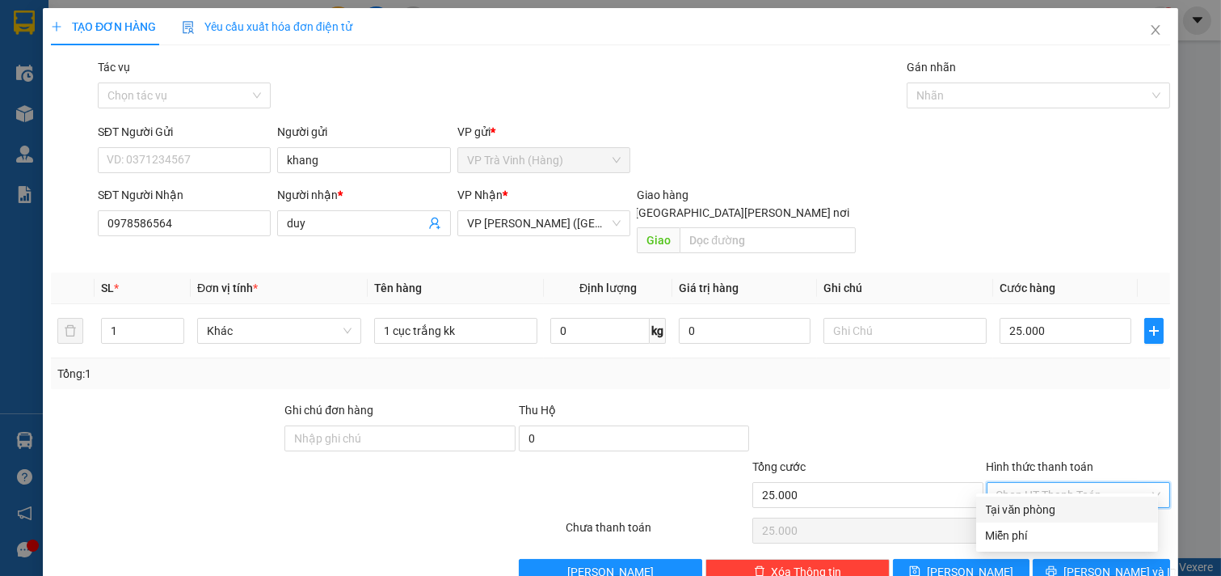
click at [1043, 508] on div "Tại văn phòng" at bounding box center [1067, 509] width 162 height 18
click at [1079, 563] on span "[PERSON_NAME] và In" at bounding box center [1120, 572] width 113 height 18
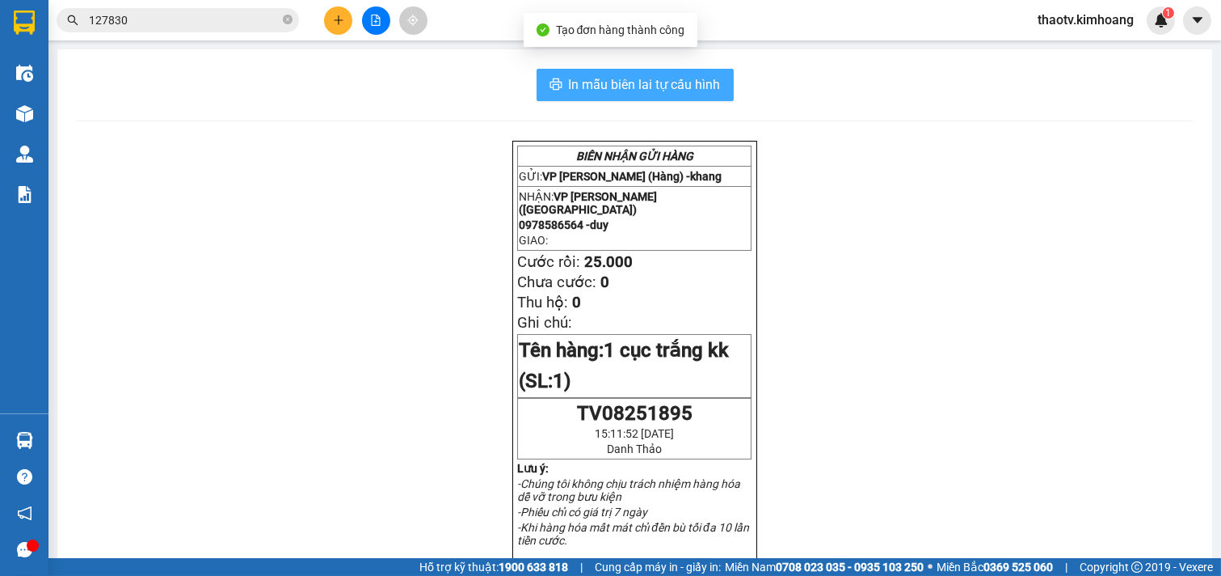
click at [647, 100] on button "In mẫu biên lai tự cấu hình" at bounding box center [635, 85] width 197 height 32
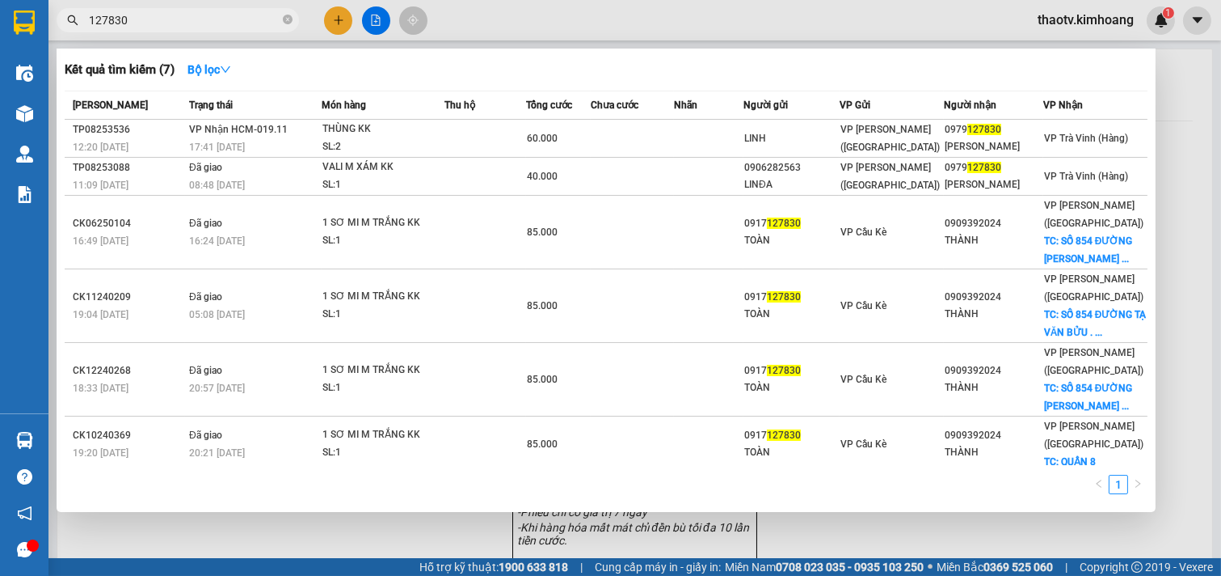
drag, startPoint x: 141, startPoint y: 28, endPoint x: 0, endPoint y: 75, distance: 148.3
click at [0, 75] on section "Kết quả [PERSON_NAME] ( 7 ) Bộ lọc Mã ĐH Trạng thái Món hàng Thu hộ Tổng [PERSO…" at bounding box center [610, 288] width 1221 height 576
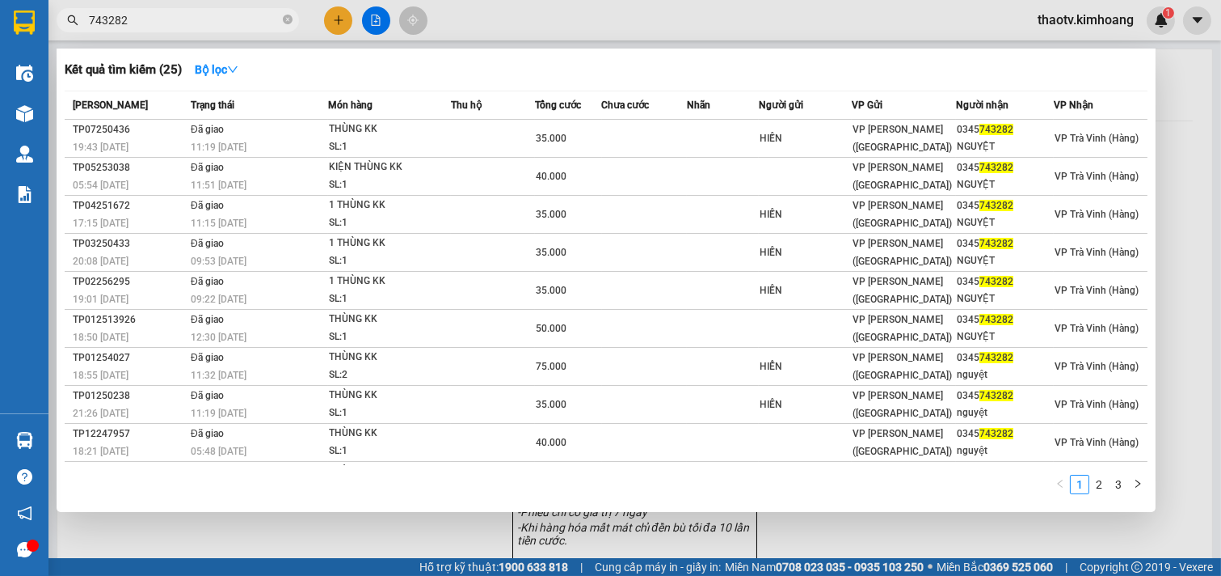
click at [433, 546] on div at bounding box center [610, 288] width 1221 height 576
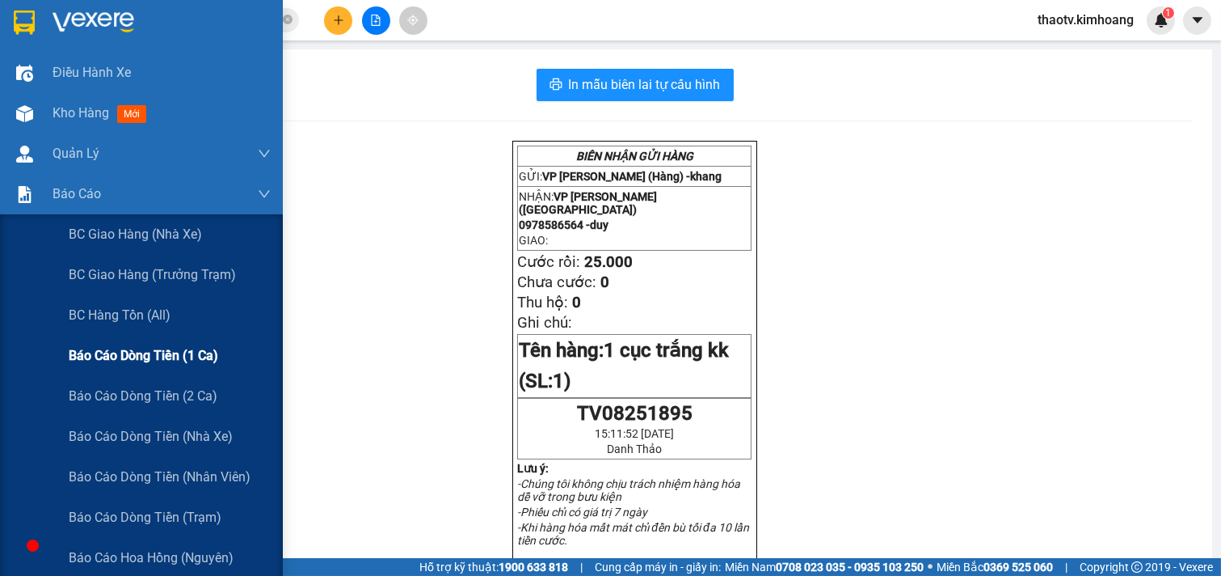
click at [131, 352] on span "Báo cáo dòng tiền (1 ca)" at bounding box center [144, 355] width 150 height 20
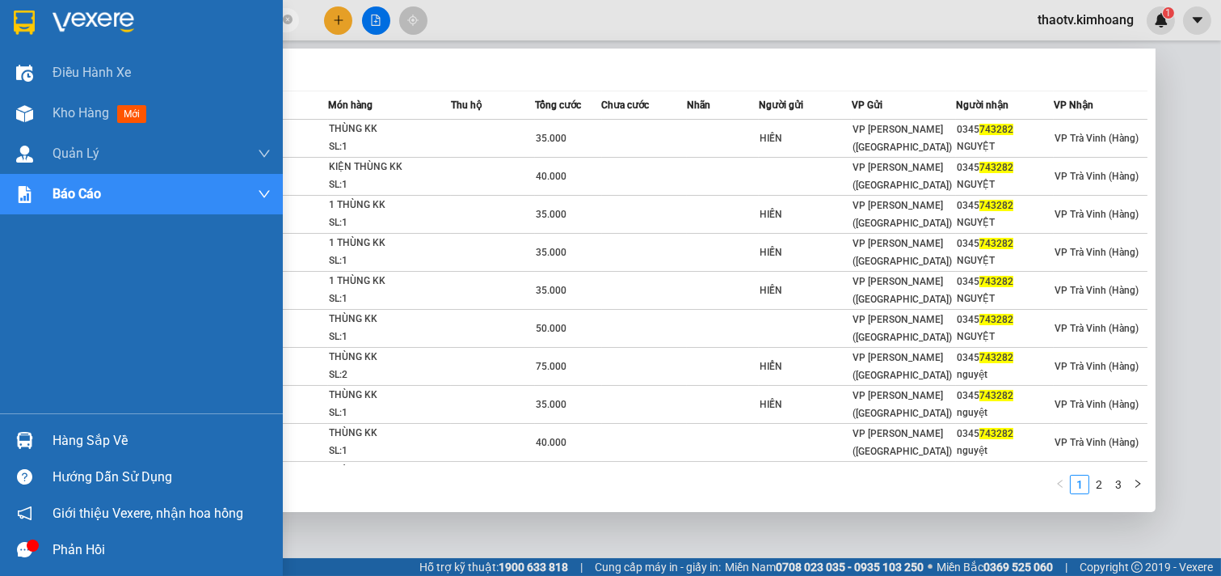
drag, startPoint x: 144, startPoint y: 14, endPoint x: 0, endPoint y: 13, distance: 143.9
click at [0, 13] on section "Kết quả [PERSON_NAME] ( 25 ) Bộ lọc Mã ĐH Trạng thái Món hàng Thu hộ Tổng [PERS…" at bounding box center [610, 288] width 1221 height 576
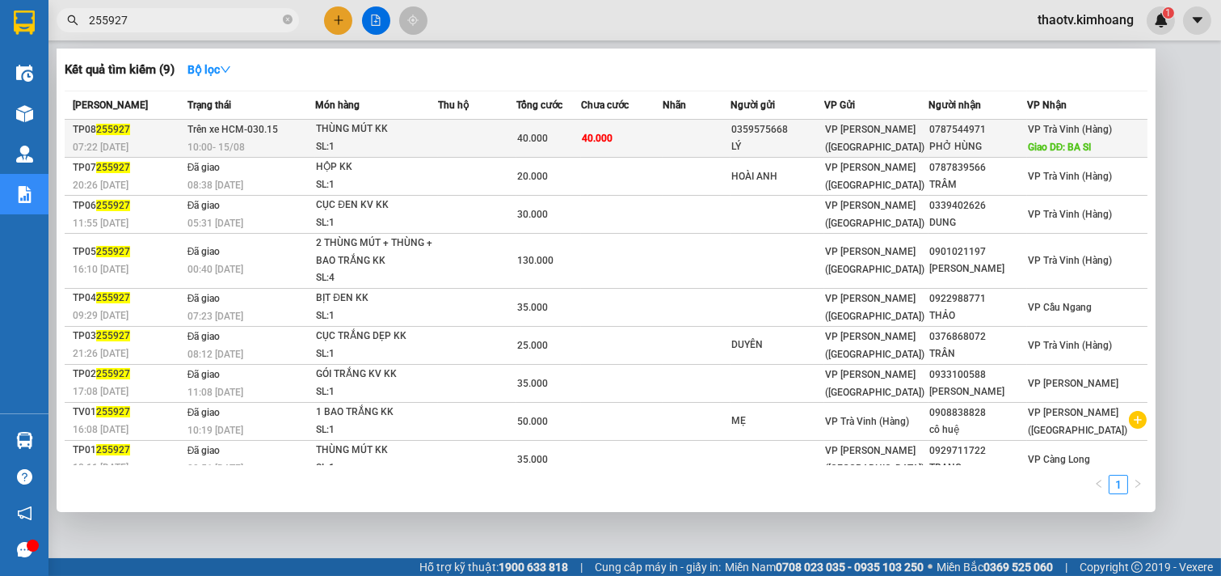
click at [368, 131] on div "THÙNG MÚT KK" at bounding box center [376, 129] width 121 height 18
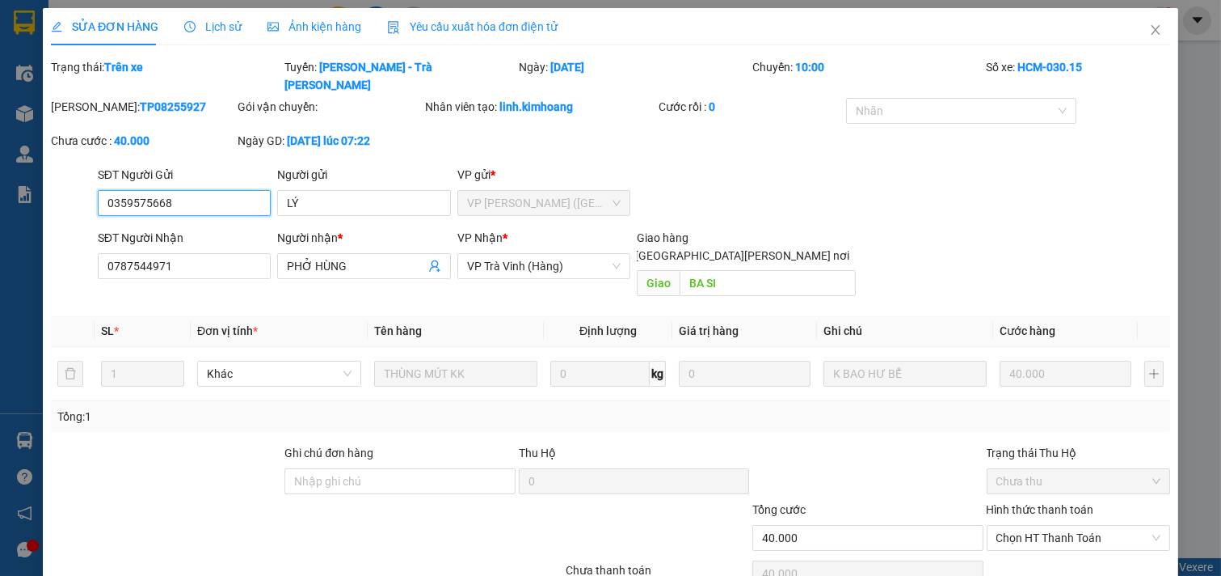
scroll to position [47, 0]
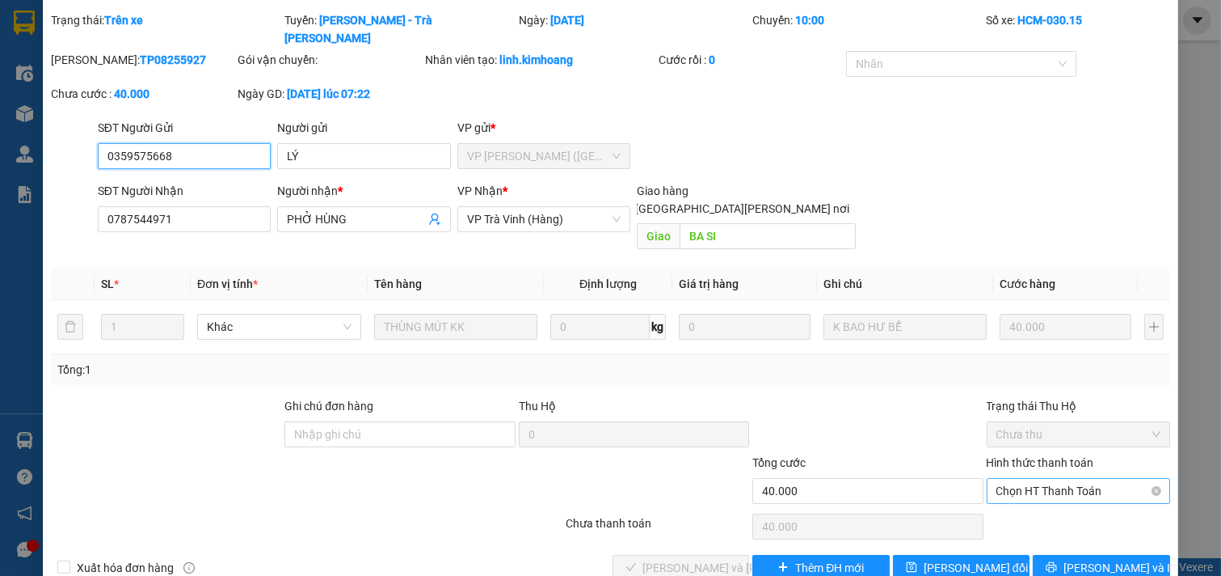
drag, startPoint x: 1008, startPoint y: 449, endPoint x: 1012, endPoint y: 463, distance: 14.3
click at [1011, 479] on span "Chọn HT Thanh Toán" at bounding box center [1079, 491] width 165 height 24
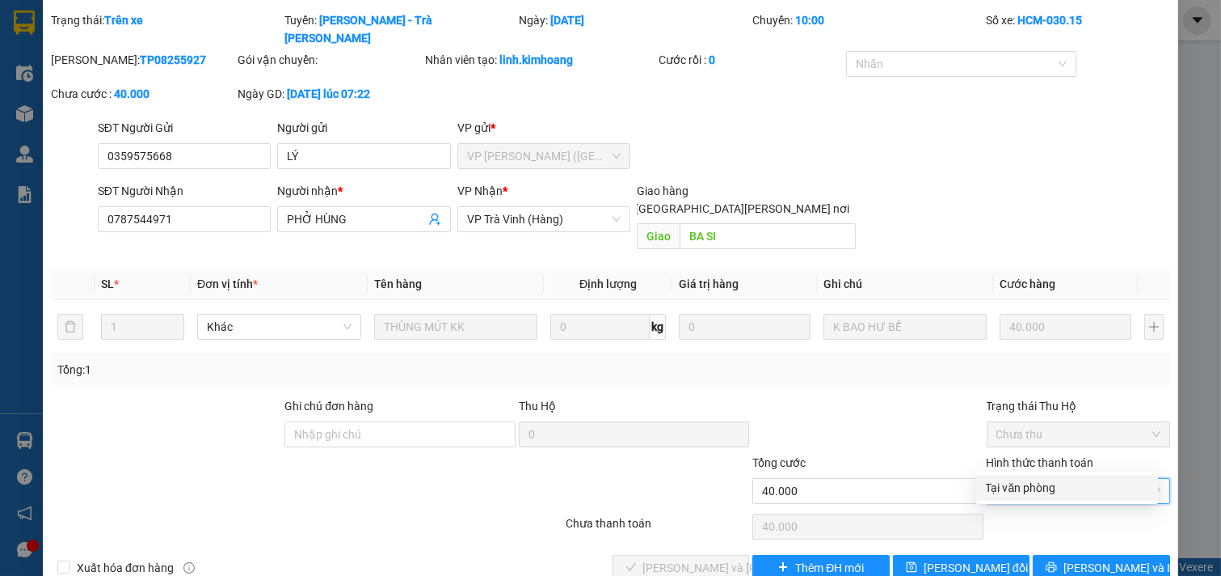
click at [1016, 482] on div "Tại văn phòng" at bounding box center [1067, 488] width 162 height 18
click at [691, 559] on span "[PERSON_NAME] và [PERSON_NAME] hàng" at bounding box center [752, 568] width 218 height 18
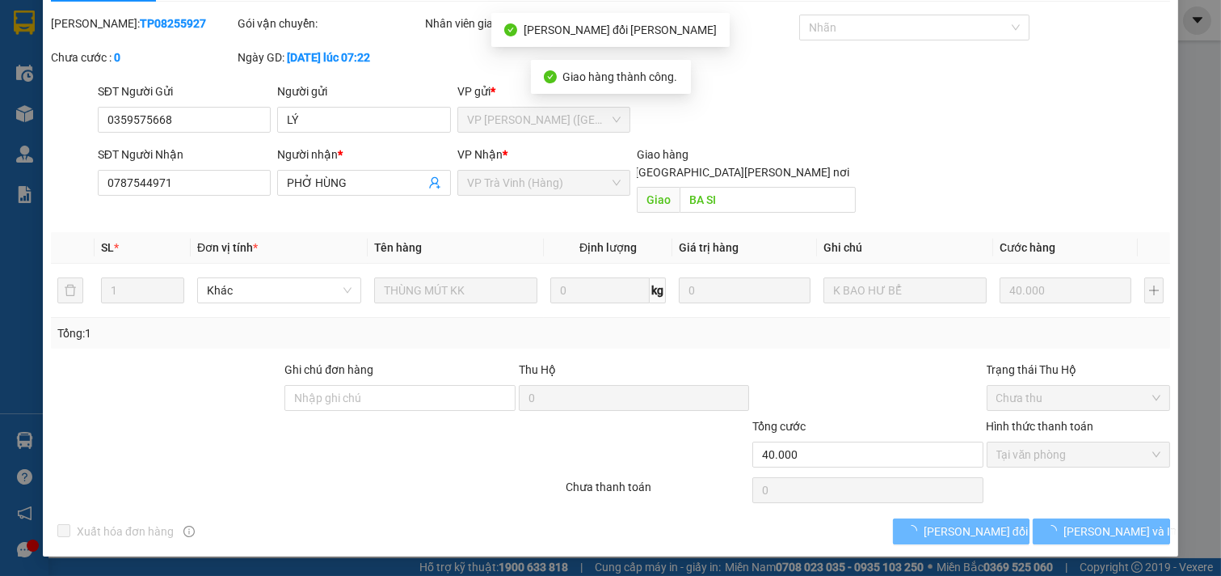
scroll to position [26, 0]
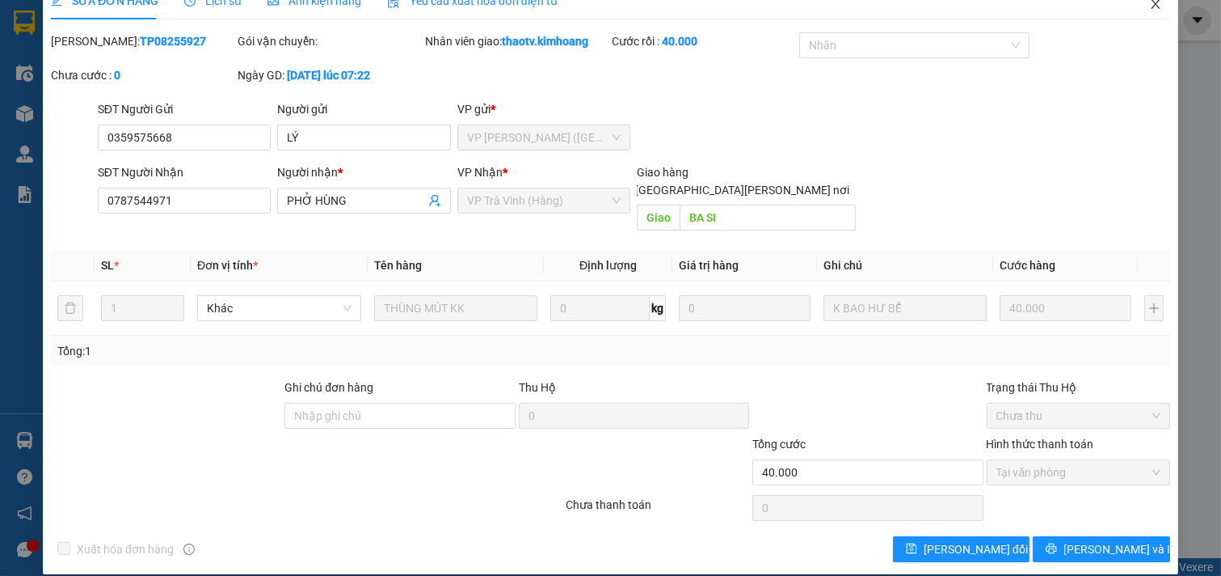
click at [1151, 5] on icon "close" at bounding box center [1155, 4] width 9 height 10
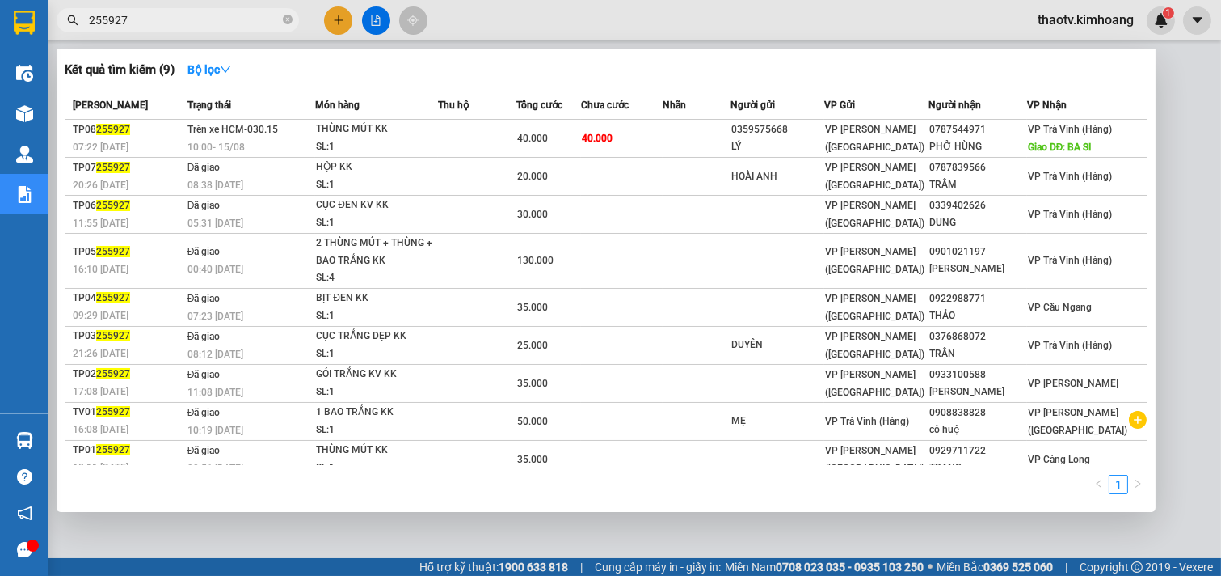
drag, startPoint x: 181, startPoint y: 19, endPoint x: 152, endPoint y: 19, distance: 29.1
click at [152, 19] on input "255927" at bounding box center [184, 20] width 191 height 18
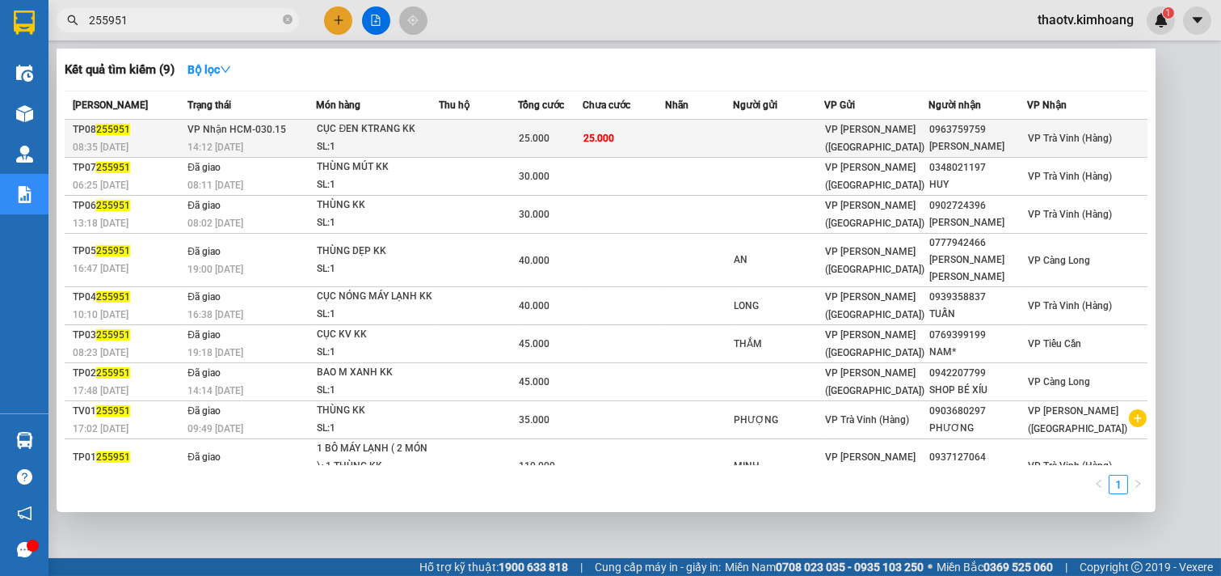
click at [494, 143] on td at bounding box center [478, 139] width 79 height 38
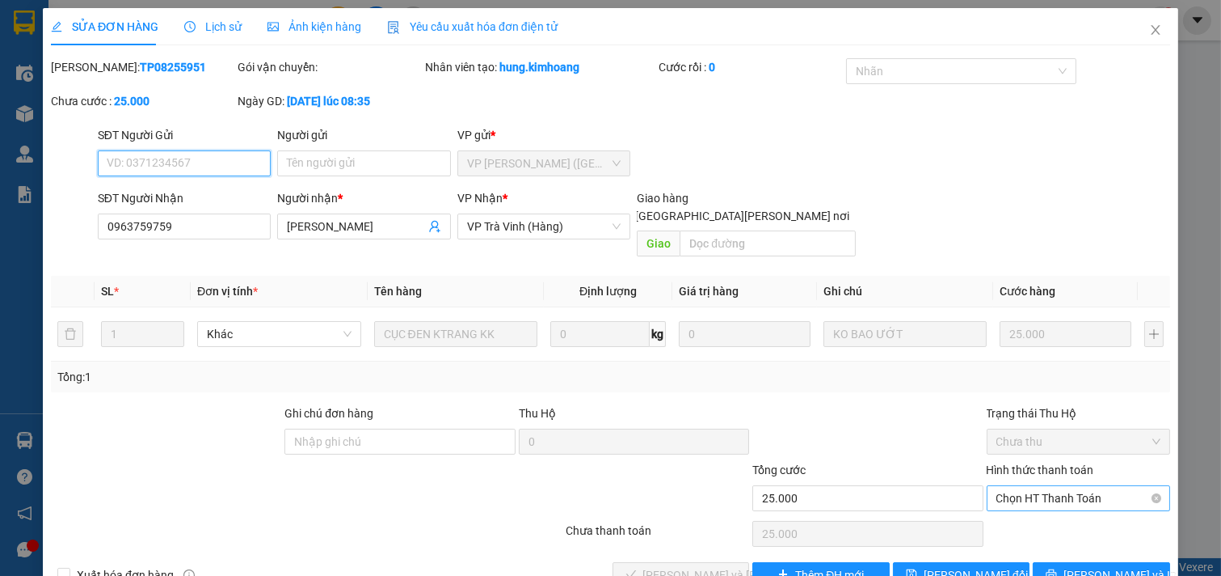
click at [1022, 486] on span "Chọn HT Thanh Toán" at bounding box center [1079, 498] width 165 height 24
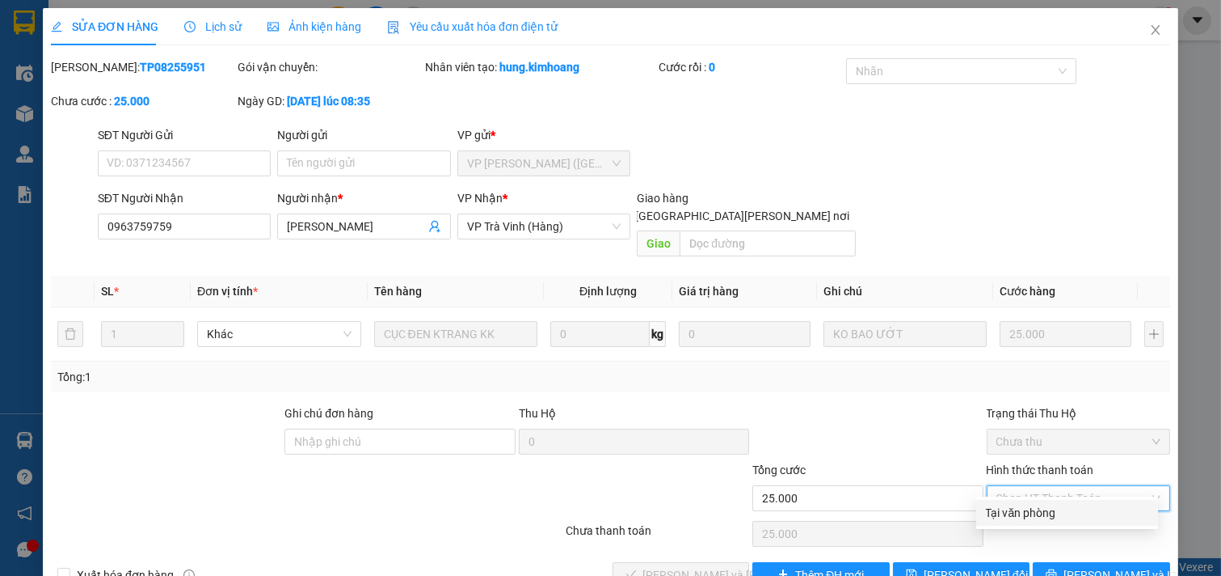
click at [1014, 511] on div "Tại văn phòng" at bounding box center [1067, 513] width 162 height 18
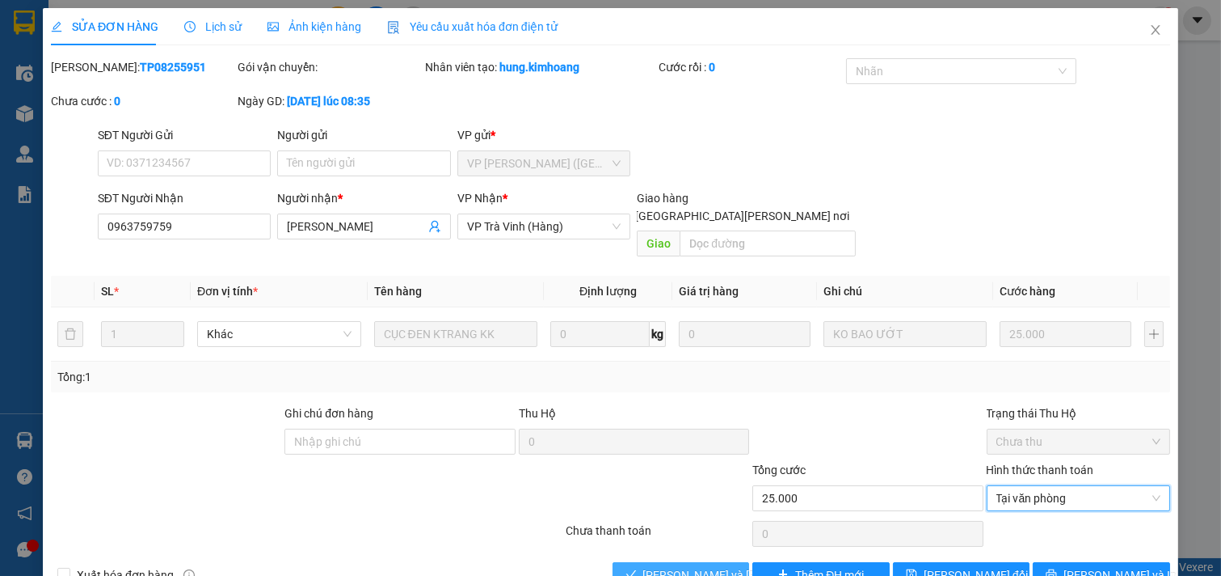
click at [706, 566] on span "[PERSON_NAME] và [PERSON_NAME] hàng" at bounding box center [752, 575] width 218 height 18
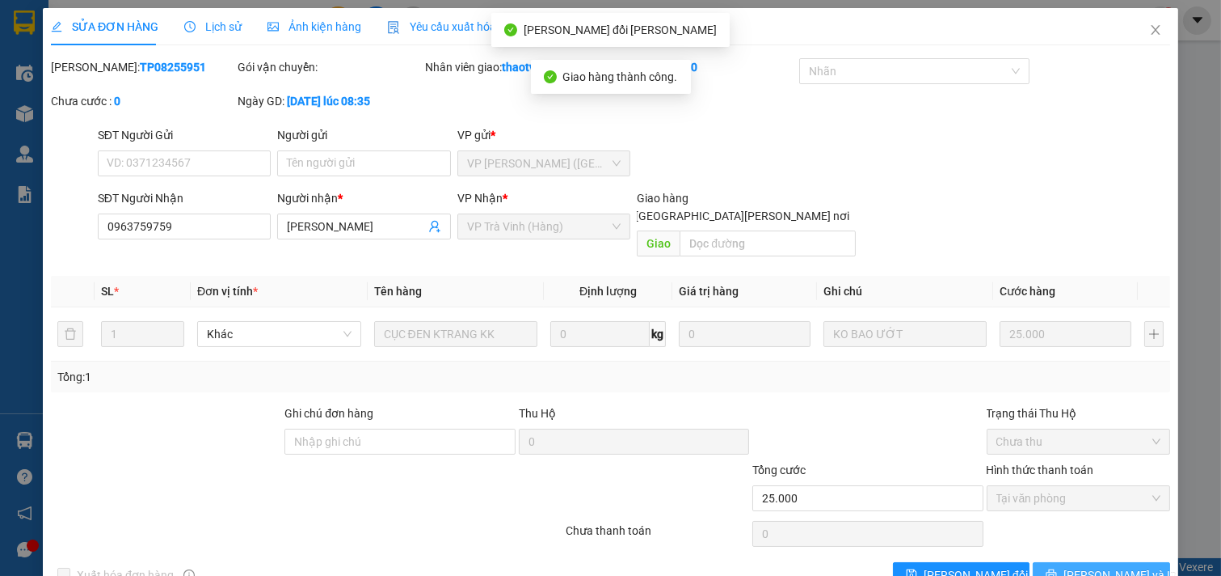
click at [1079, 566] on span "[PERSON_NAME] và In" at bounding box center [1120, 575] width 113 height 18
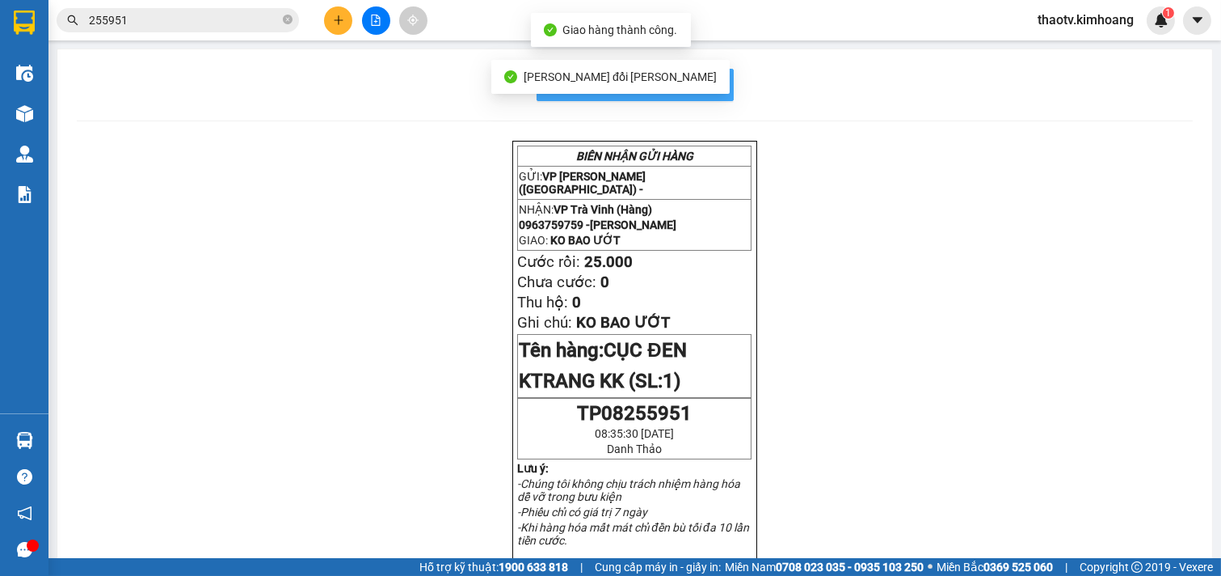
click at [716, 90] on button "In mẫu biên lai tự cấu hình" at bounding box center [635, 85] width 197 height 32
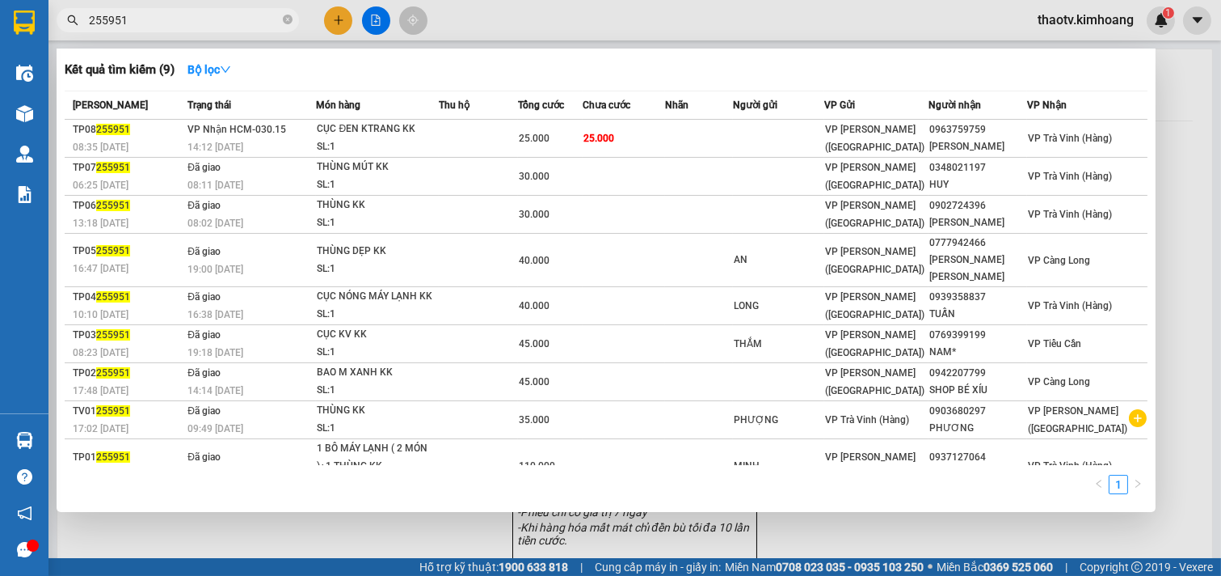
click at [168, 21] on input "255951" at bounding box center [184, 20] width 191 height 18
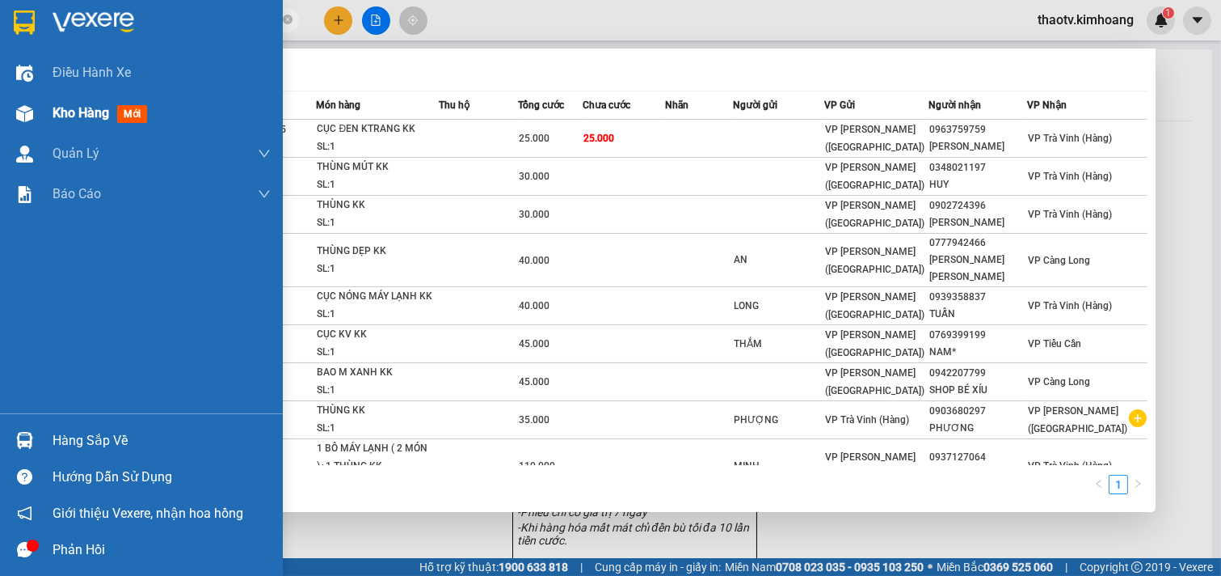
click at [74, 124] on div "Kho hàng mới" at bounding box center [162, 113] width 218 height 40
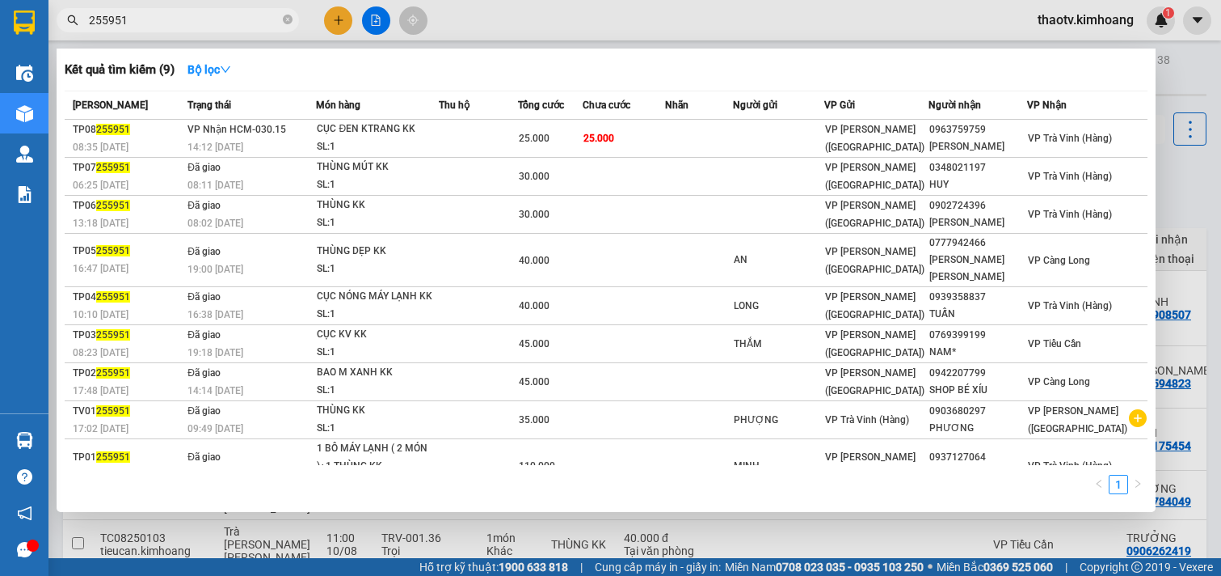
click at [359, 522] on div at bounding box center [610, 288] width 1221 height 576
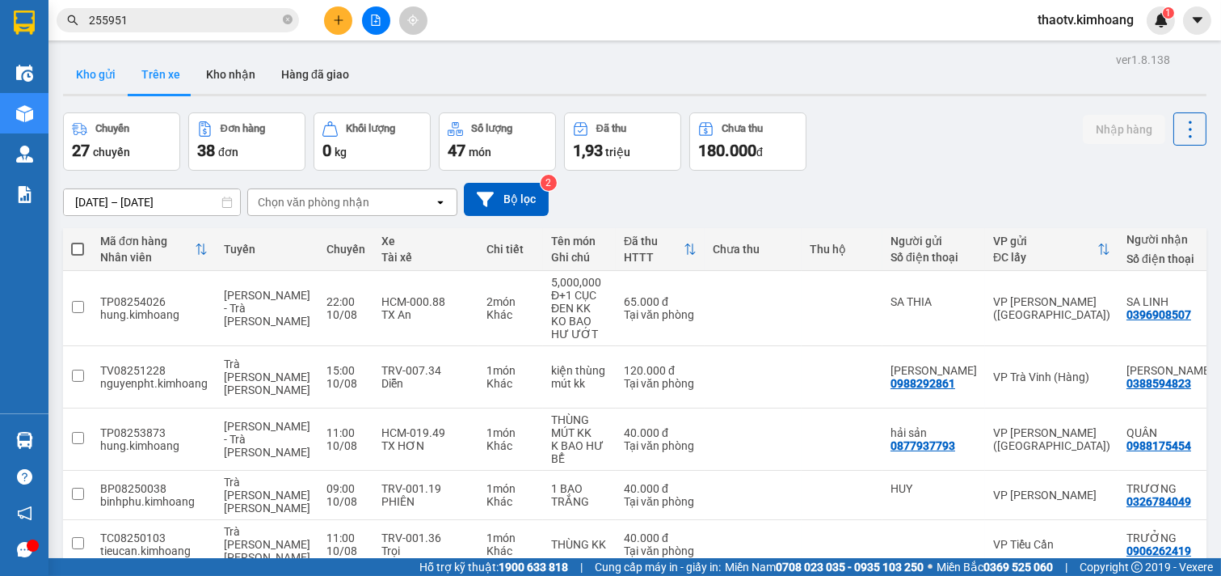
click at [91, 70] on button "Kho gửi" at bounding box center [95, 74] width 65 height 39
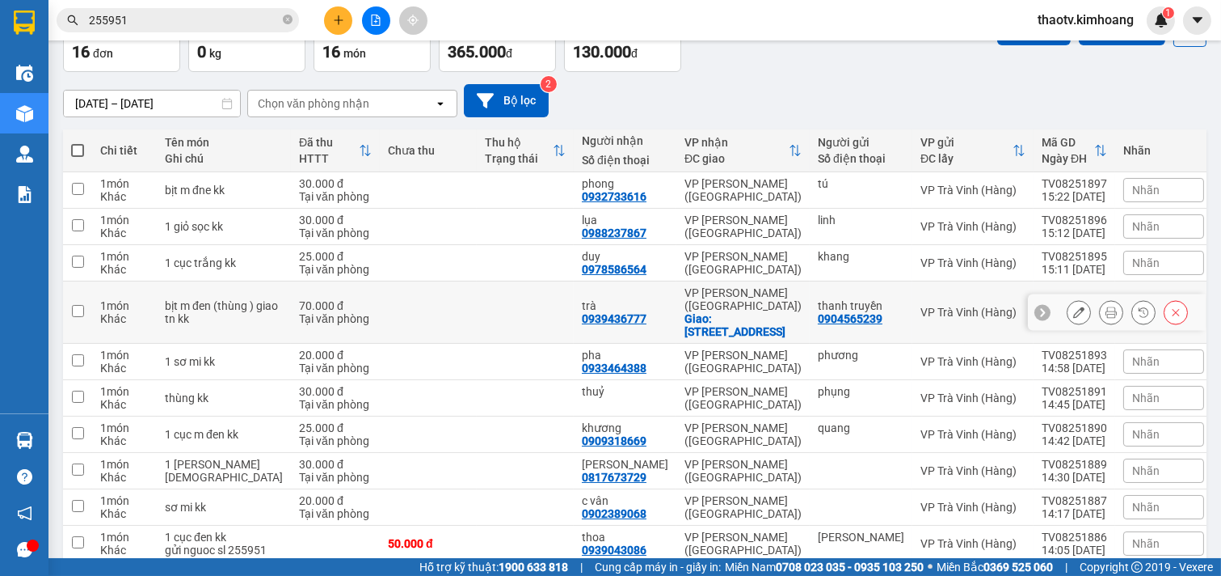
scroll to position [171, 0]
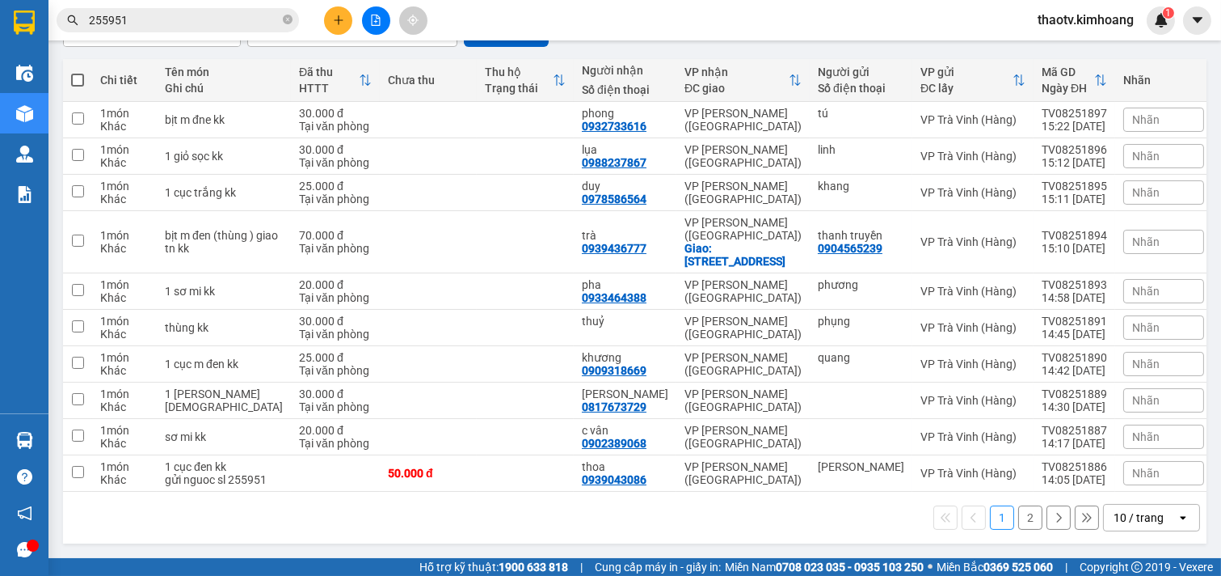
drag, startPoint x: 147, startPoint y: 23, endPoint x: 0, endPoint y: 70, distance: 154.7
click at [0, 74] on section "Kết quả tìm kiếm ( 9 ) Bộ lọc Mã ĐH Trạng thái Món hàng Thu hộ Tổng cước Chưa c…" at bounding box center [610, 288] width 1221 height 576
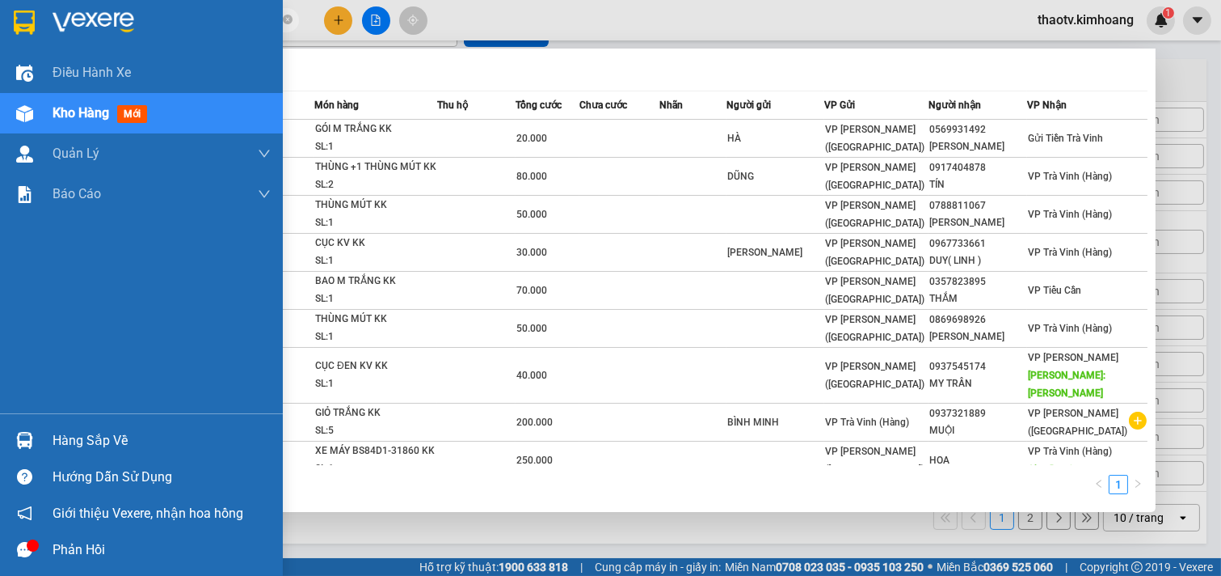
type input "255923"
click at [86, 437] on div "Hàng sắp về" at bounding box center [162, 440] width 218 height 24
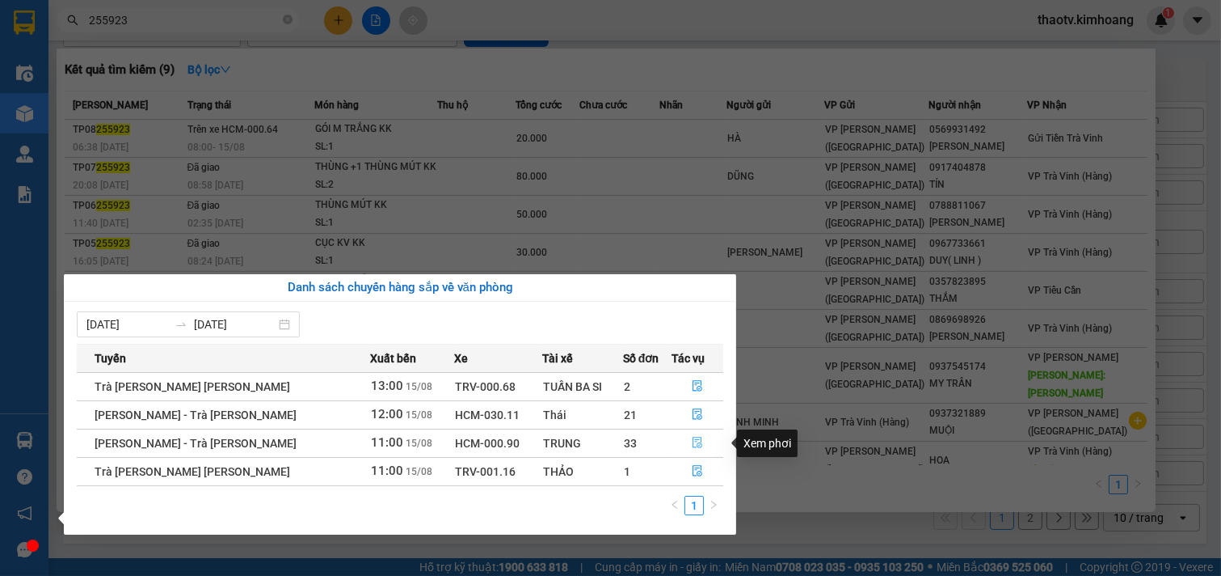
click at [698, 442] on icon "file-done" at bounding box center [697, 442] width 11 height 11
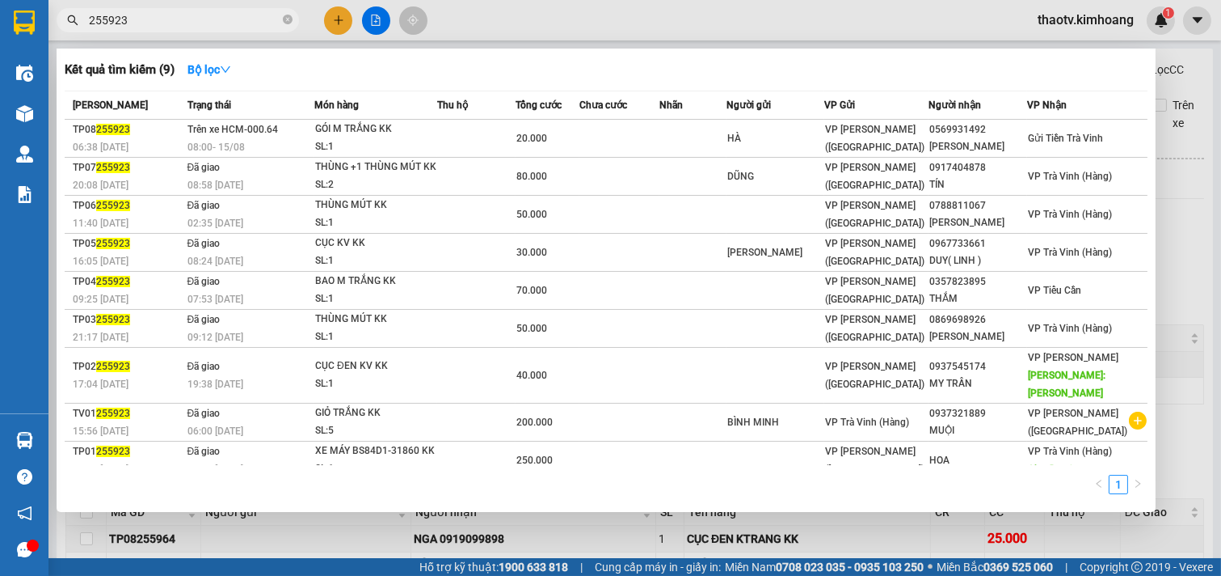
click at [432, 531] on div at bounding box center [610, 288] width 1221 height 576
click at [146, 21] on input "255923" at bounding box center [184, 20] width 191 height 18
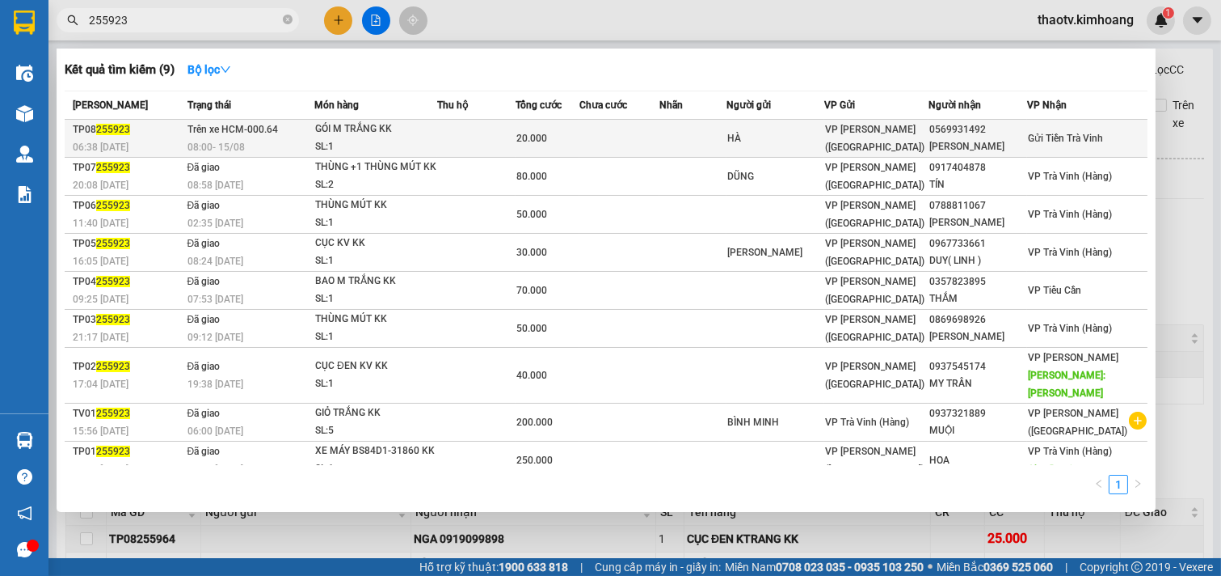
click at [146, 142] on div "06:38 - 15/08" at bounding box center [128, 147] width 110 height 18
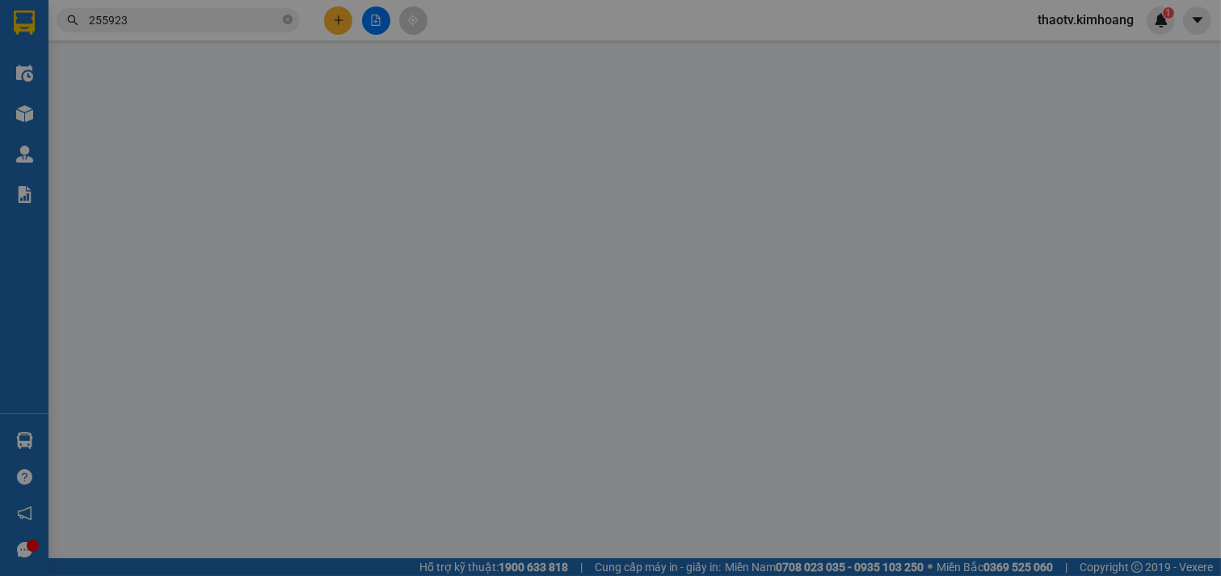
type input "HÀ"
type input "0569931492"
type input "THẠCH THI"
type input "20.000"
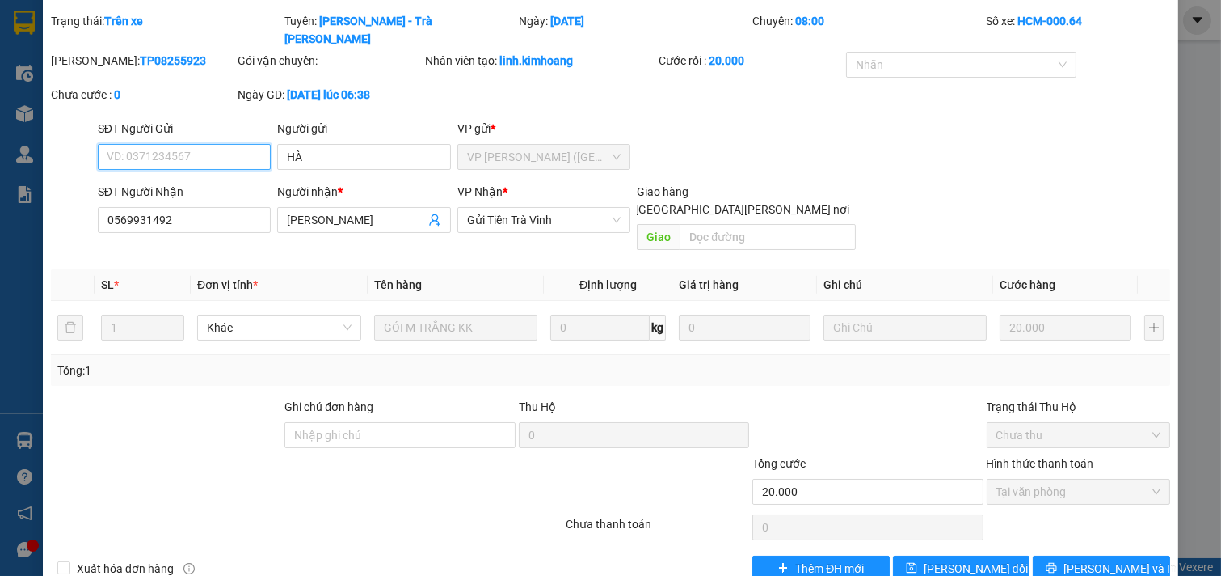
scroll to position [47, 0]
click at [613, 207] on span "Gửi Tiền Trà Vinh" at bounding box center [544, 219] width 154 height 24
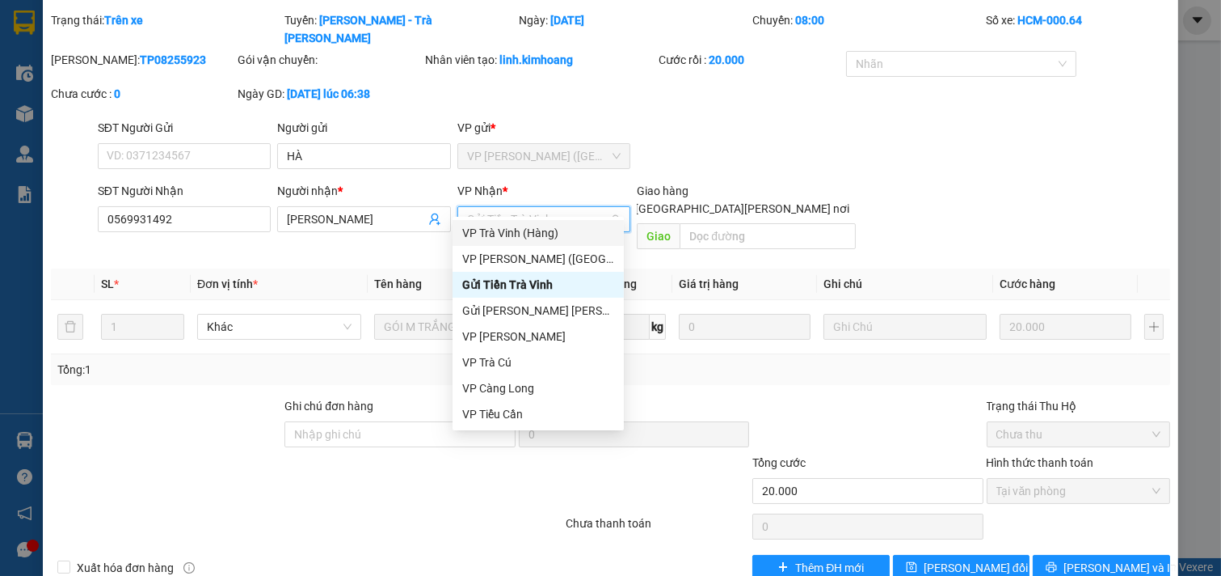
click at [546, 236] on div "VP Trà Vinh (Hàng)" at bounding box center [538, 233] width 152 height 18
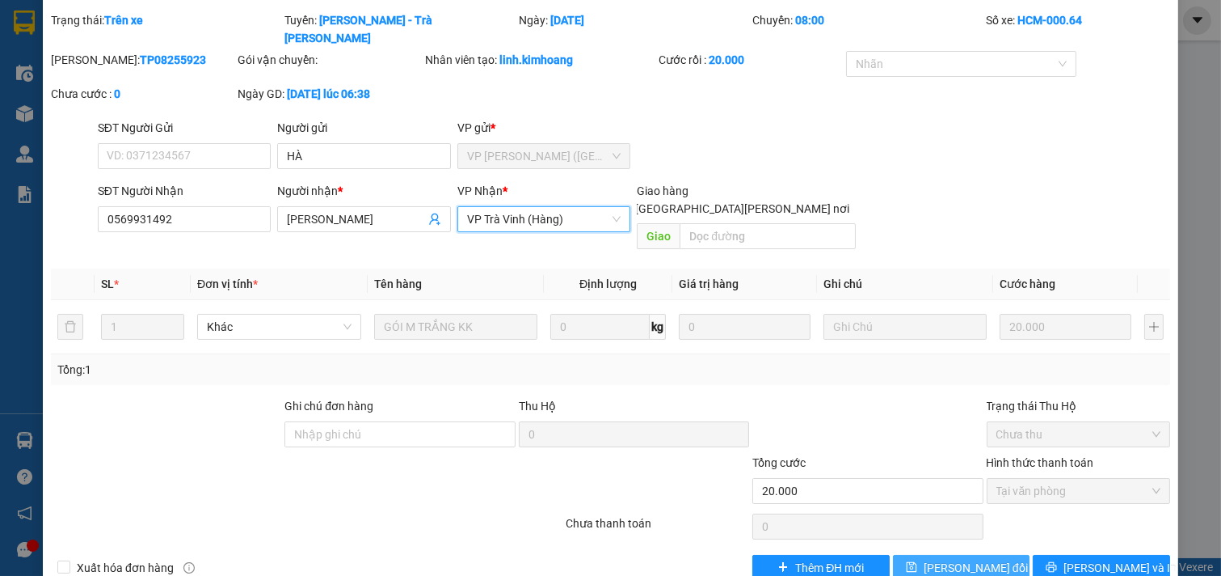
click at [952, 559] on span "[PERSON_NAME] đổi" at bounding box center [976, 568] width 104 height 18
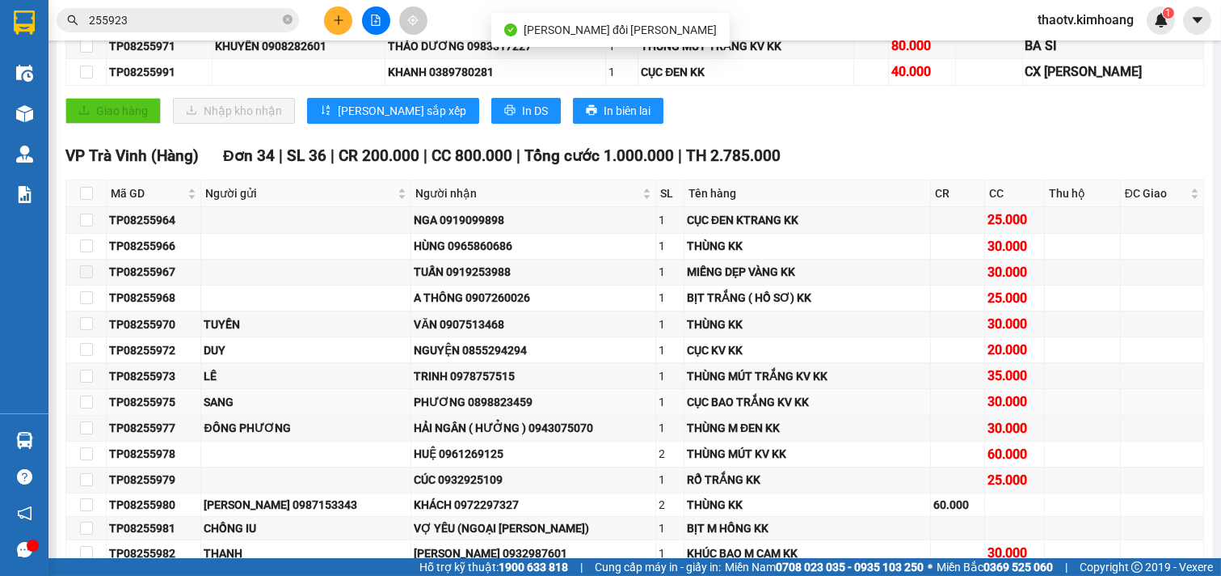
scroll to position [449, 0]
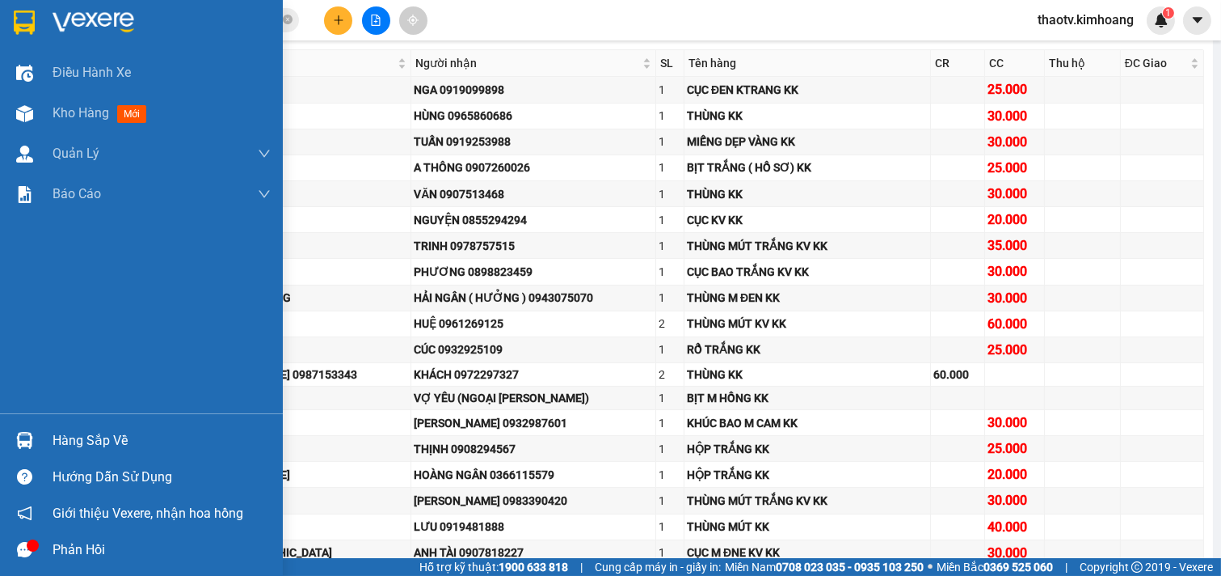
click at [94, 439] on div "Hàng sắp về" at bounding box center [162, 440] width 218 height 24
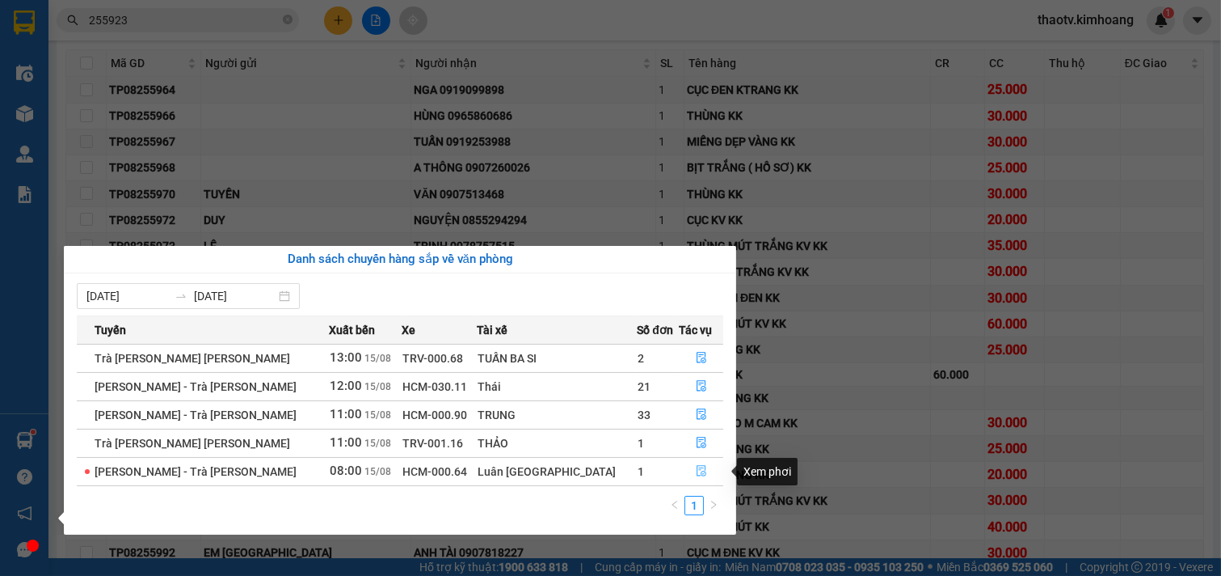
click at [697, 469] on icon "file-done" at bounding box center [702, 470] width 10 height 11
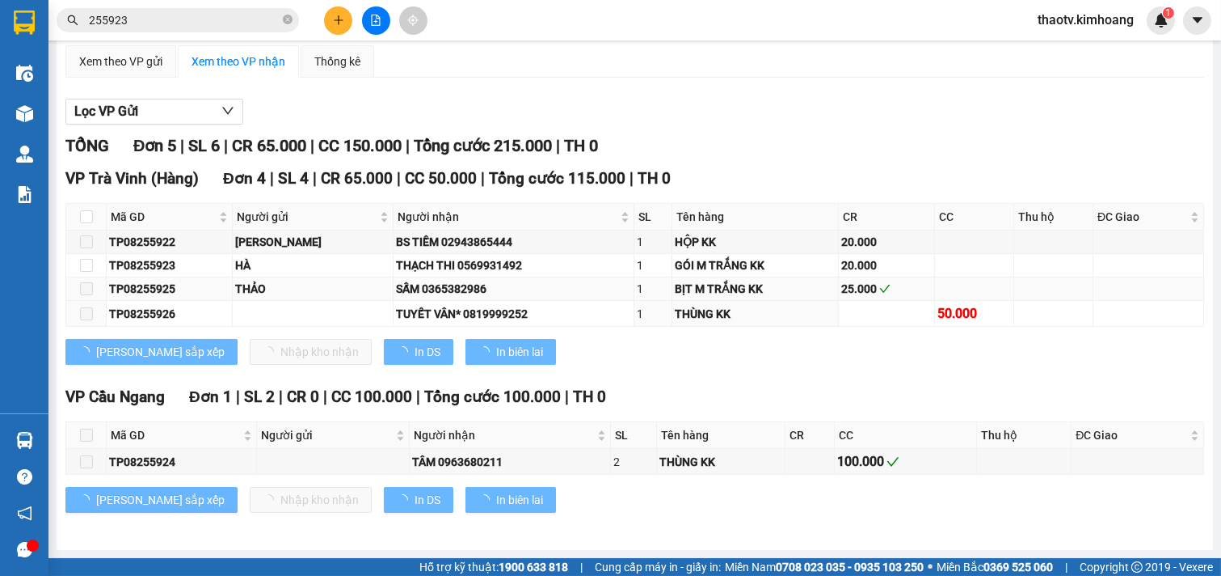
scroll to position [136, 0]
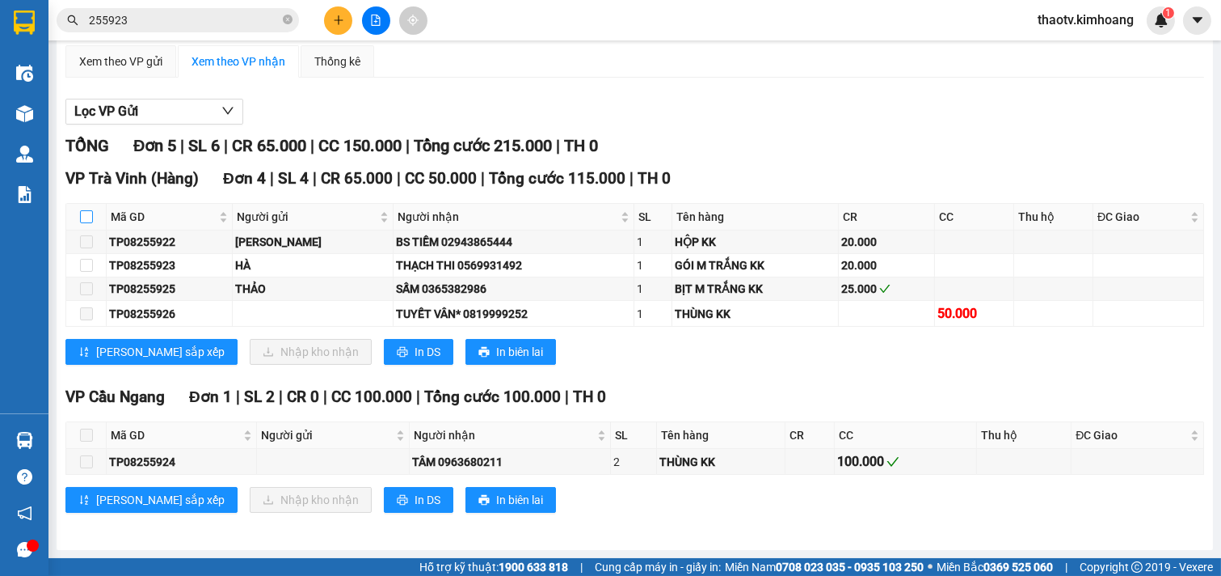
click at [83, 221] on input "checkbox" at bounding box center [86, 216] width 13 height 13
checkbox input "true"
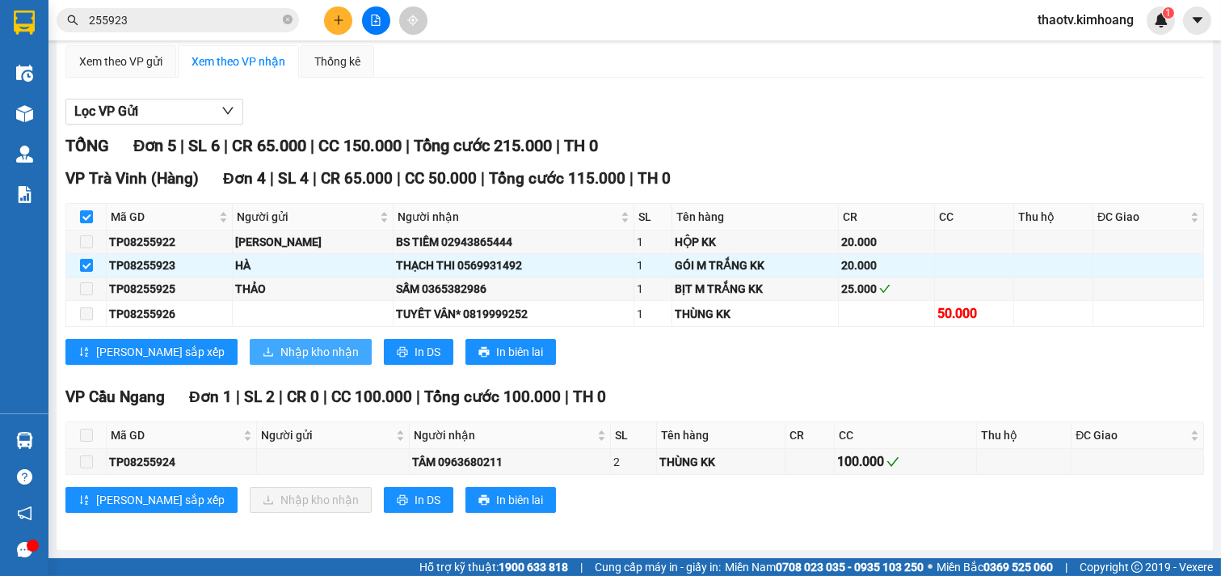
click at [281, 351] on span "Nhập kho nhận" at bounding box center [320, 352] width 78 height 18
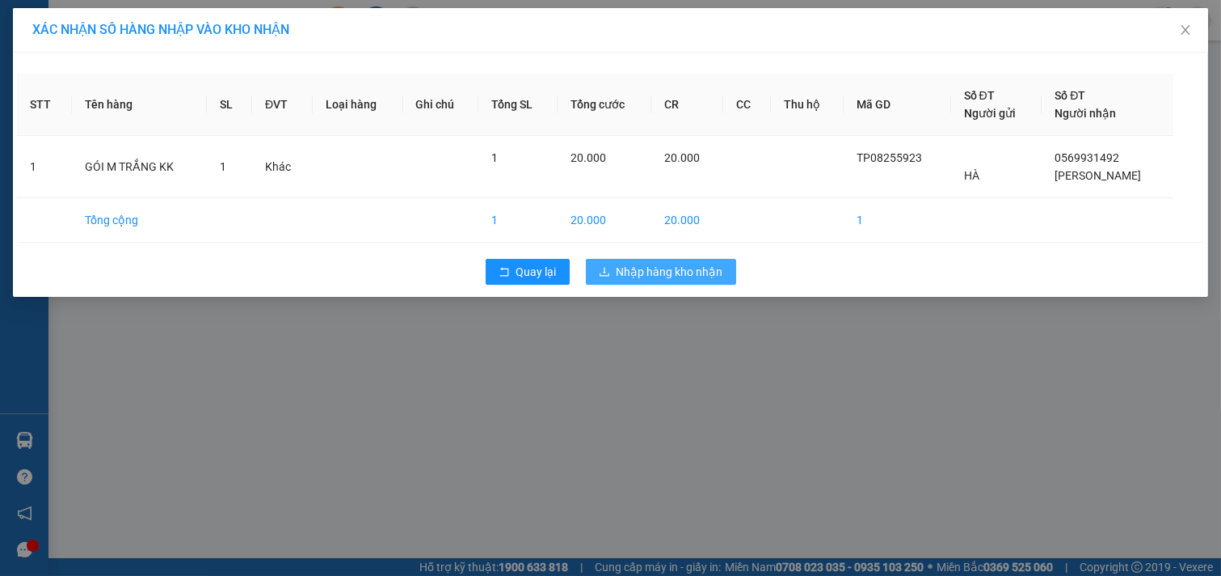
click at [687, 272] on span "Nhập hàng kho nhận" at bounding box center [670, 272] width 107 height 18
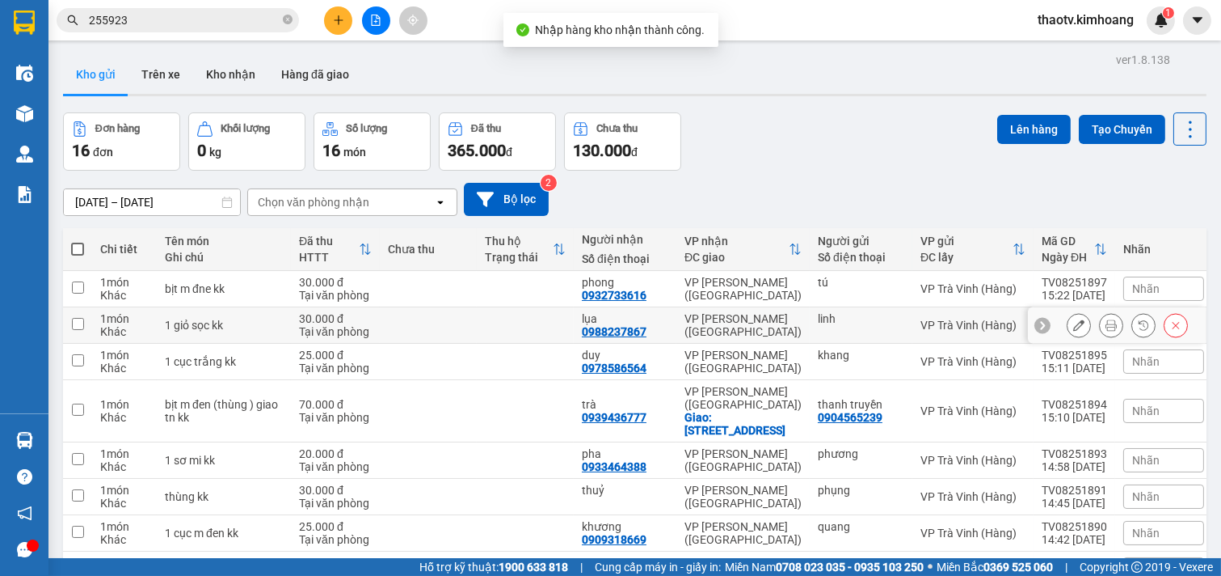
click at [810, 320] on td "linh" at bounding box center [861, 325] width 103 height 36
checkbox input "true"
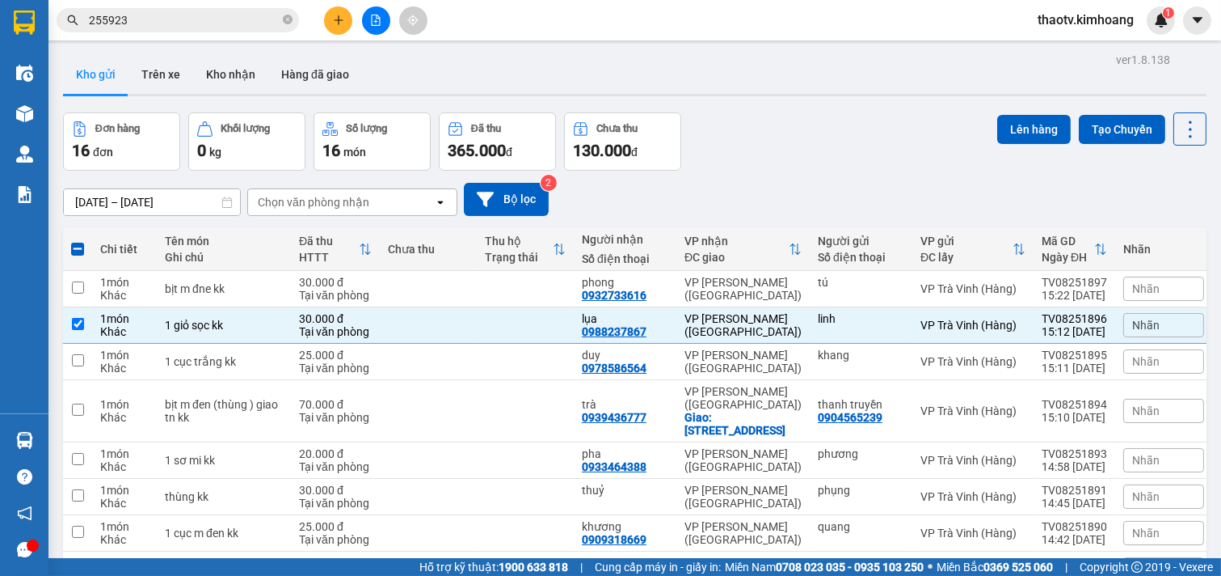
drag, startPoint x: 141, startPoint y: 15, endPoint x: 0, endPoint y: 49, distance: 145.5
click at [0, 49] on section "Kết quả tìm kiếm ( 9 ) Bộ lọc Mã ĐH Trạng thái Món hàng Thu hộ Tổng cước Chưa c…" at bounding box center [610, 288] width 1221 height 576
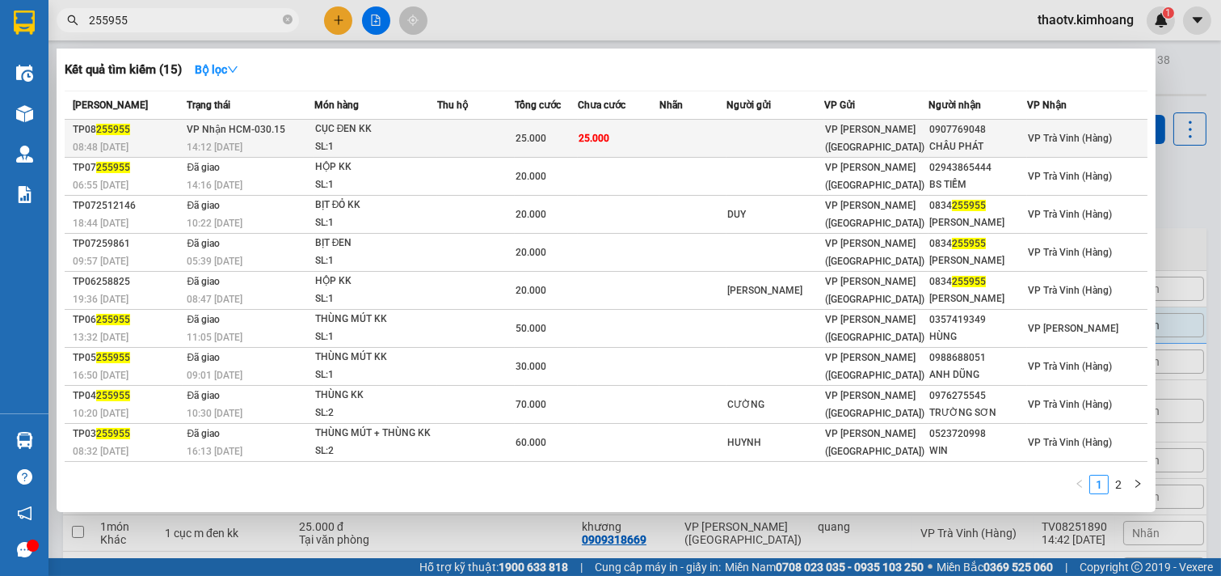
type input "255955"
click at [418, 128] on div "CỤC ĐEN KK" at bounding box center [375, 129] width 121 height 18
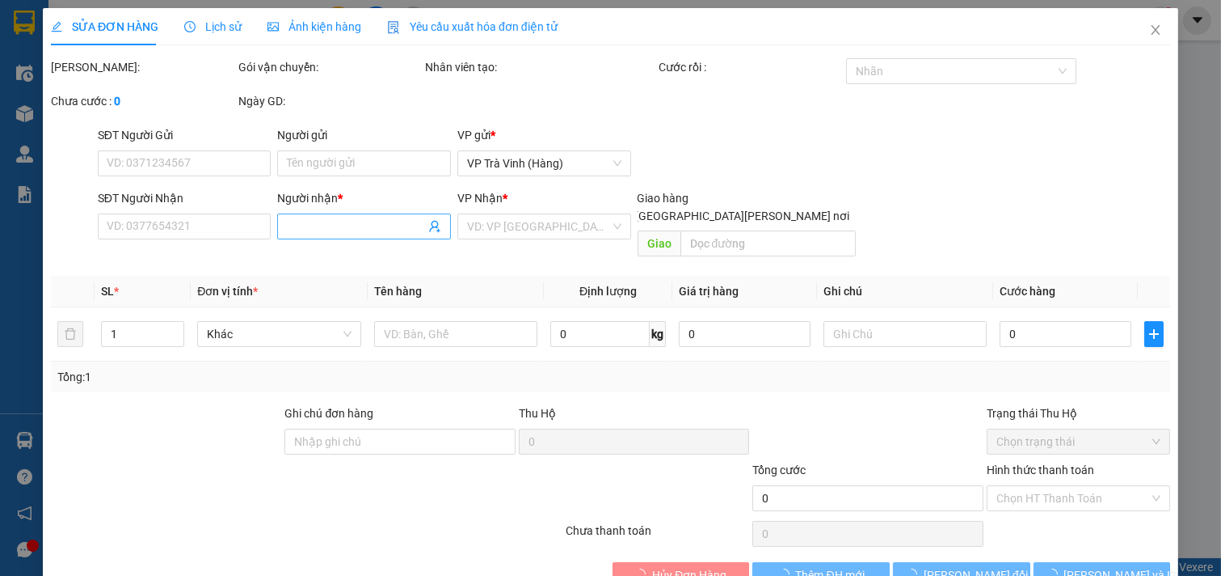
type input "0907769048"
type input "CHÂU PHÁT"
type input "25.000"
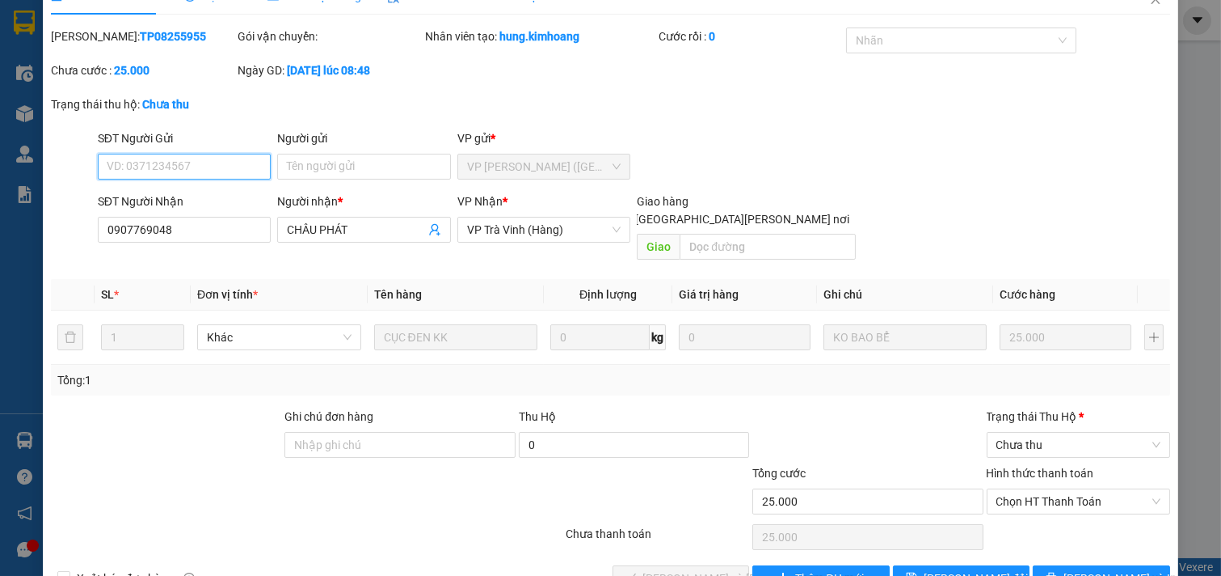
scroll to position [59, 0]
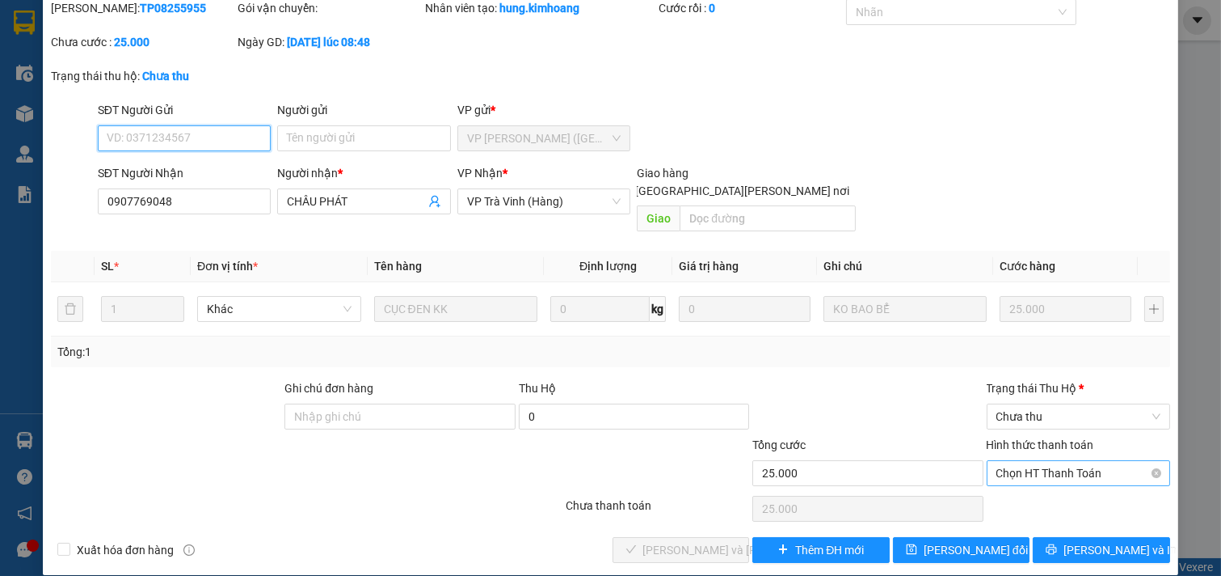
click at [1015, 461] on span "Chọn HT Thanh Toán" at bounding box center [1079, 473] width 165 height 24
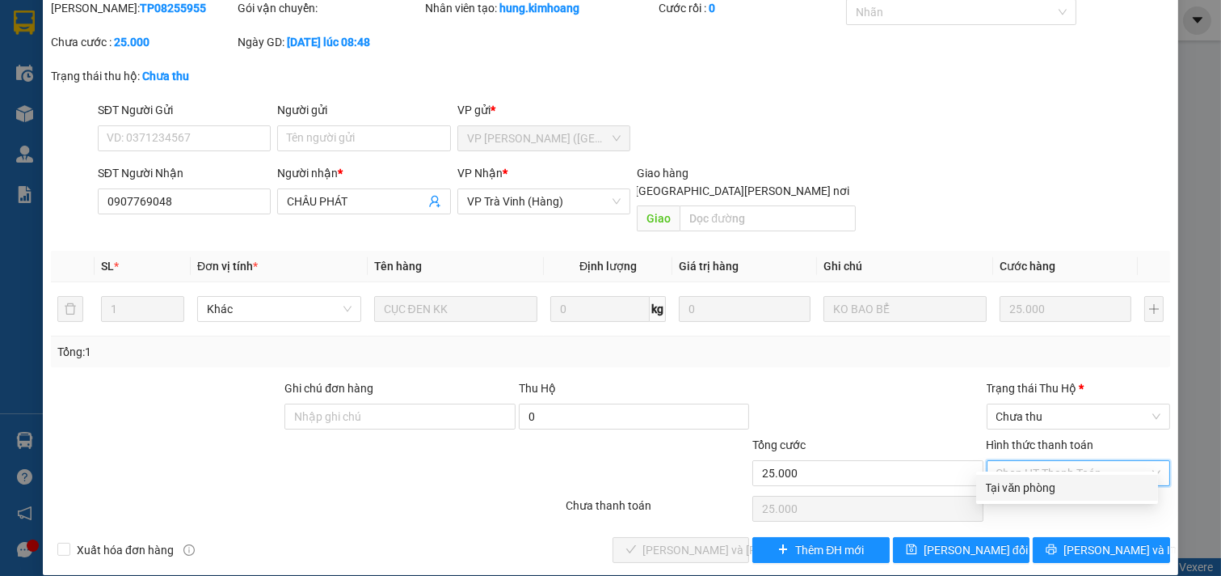
click at [1006, 483] on div "Tại văn phòng" at bounding box center [1067, 488] width 162 height 18
type input "0"
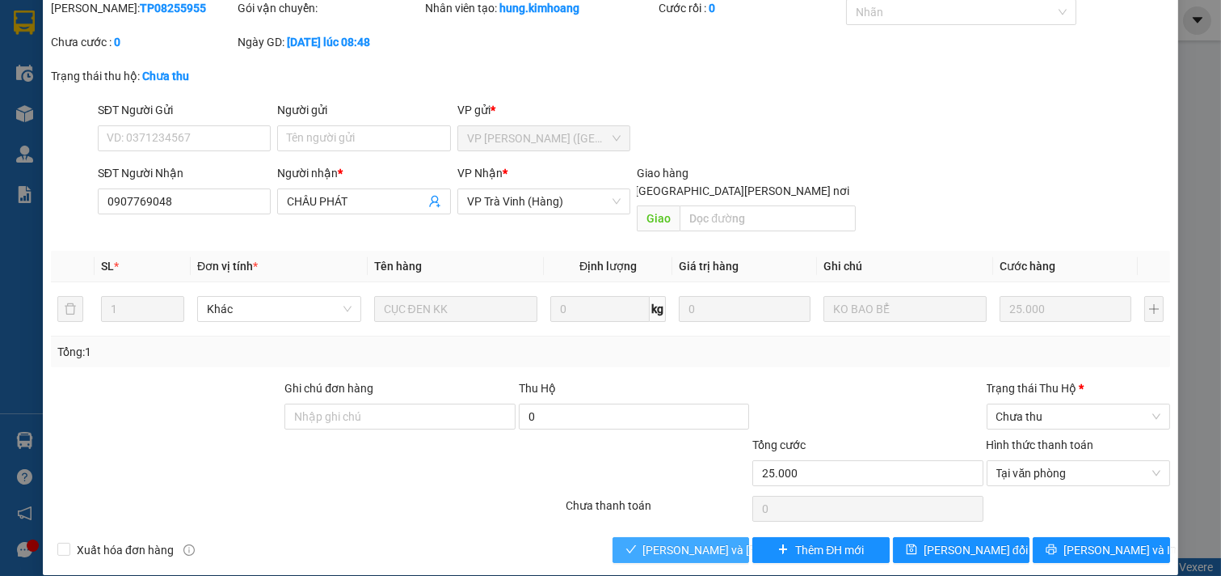
click at [673, 541] on span "[PERSON_NAME] và [PERSON_NAME] hàng" at bounding box center [752, 550] width 218 height 18
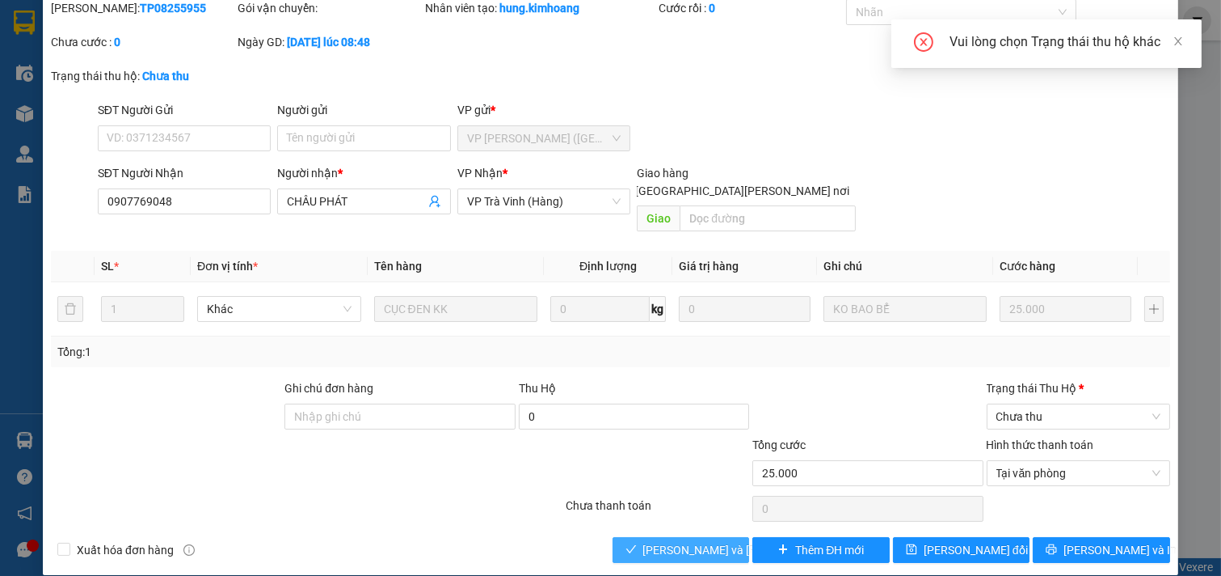
click at [669, 537] on button "[PERSON_NAME] và [PERSON_NAME] hàng" at bounding box center [681, 550] width 137 height 26
click at [669, 541] on span "[PERSON_NAME] và [PERSON_NAME] hàng" at bounding box center [752, 550] width 218 height 18
click at [1179, 38] on icon "close" at bounding box center [1178, 41] width 11 height 11
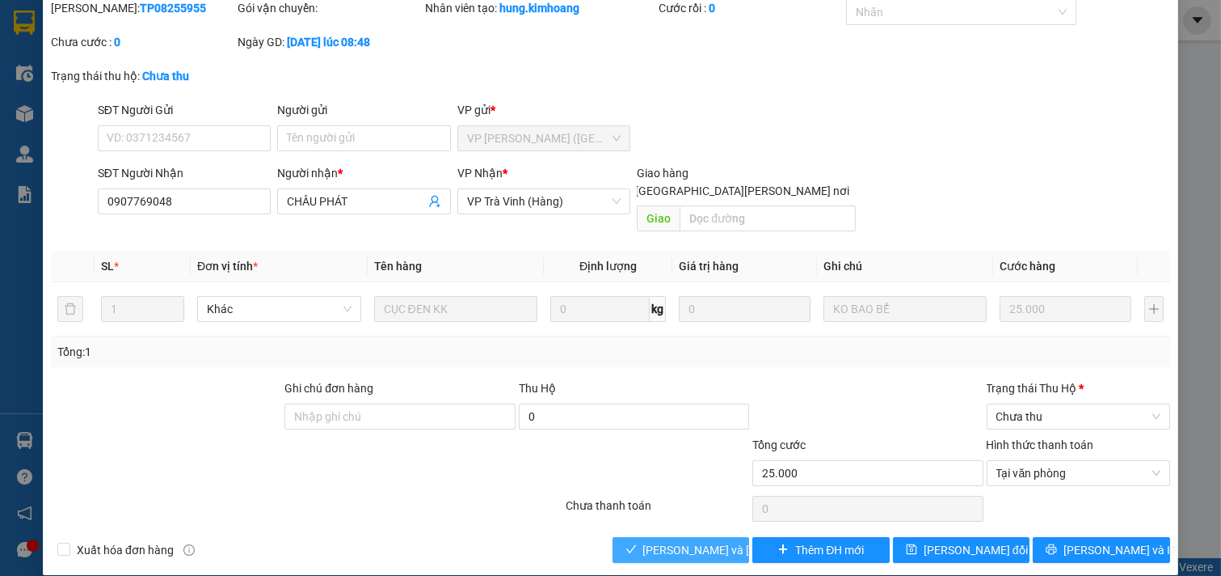
click at [690, 541] on span "[PERSON_NAME] và [PERSON_NAME] hàng" at bounding box center [752, 550] width 218 height 18
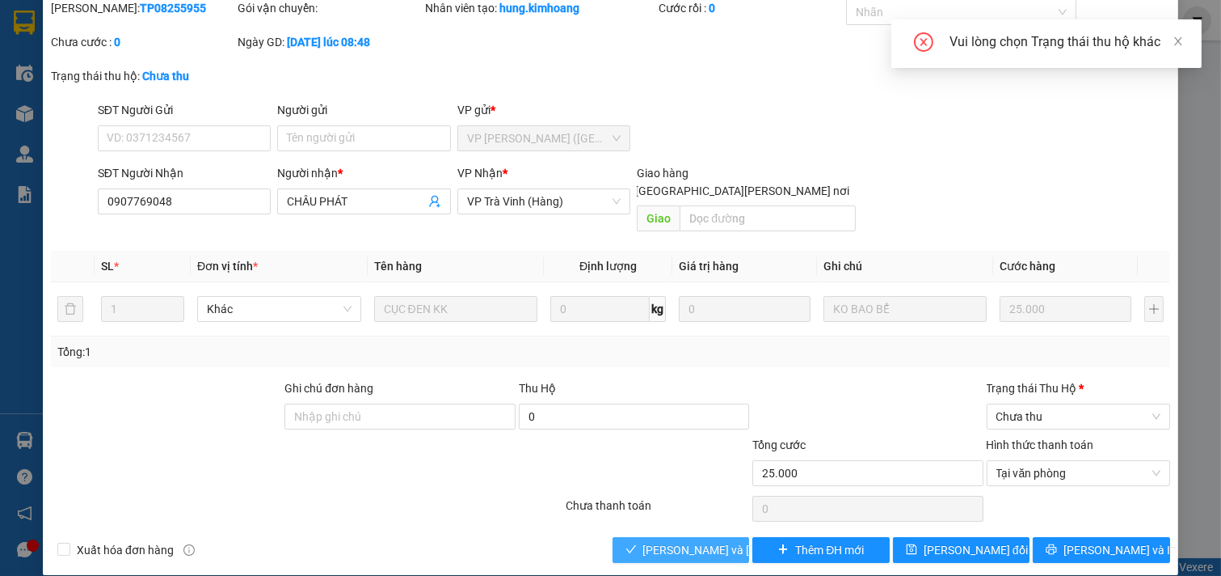
click at [690, 541] on span "[PERSON_NAME] và [PERSON_NAME] hàng" at bounding box center [752, 550] width 218 height 18
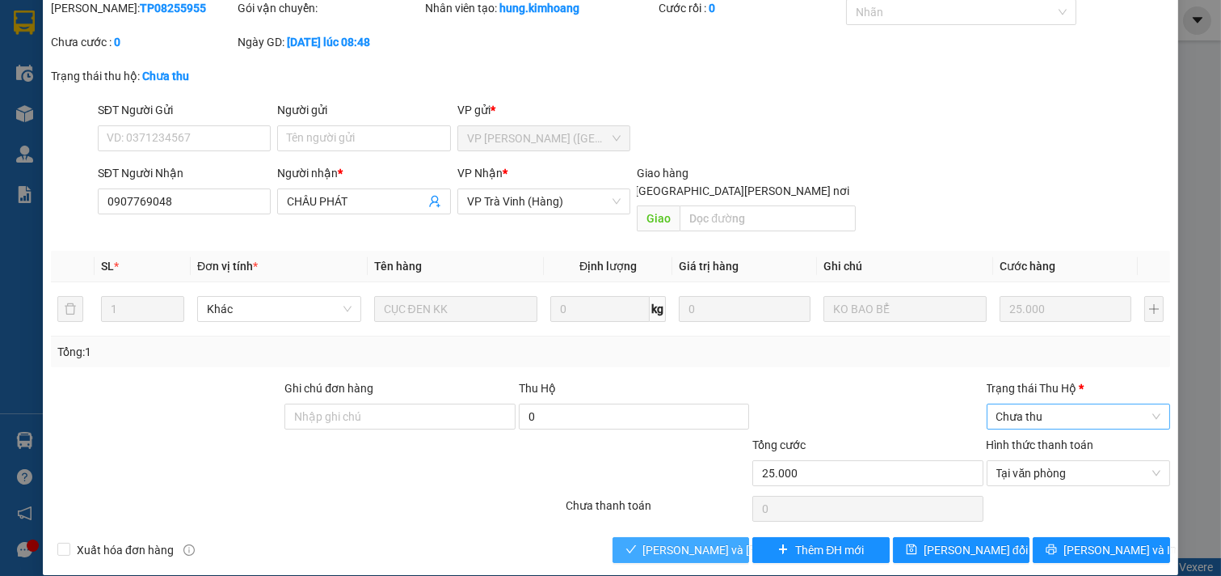
click at [1041, 404] on span "Chưa thu" at bounding box center [1079, 416] width 165 height 24
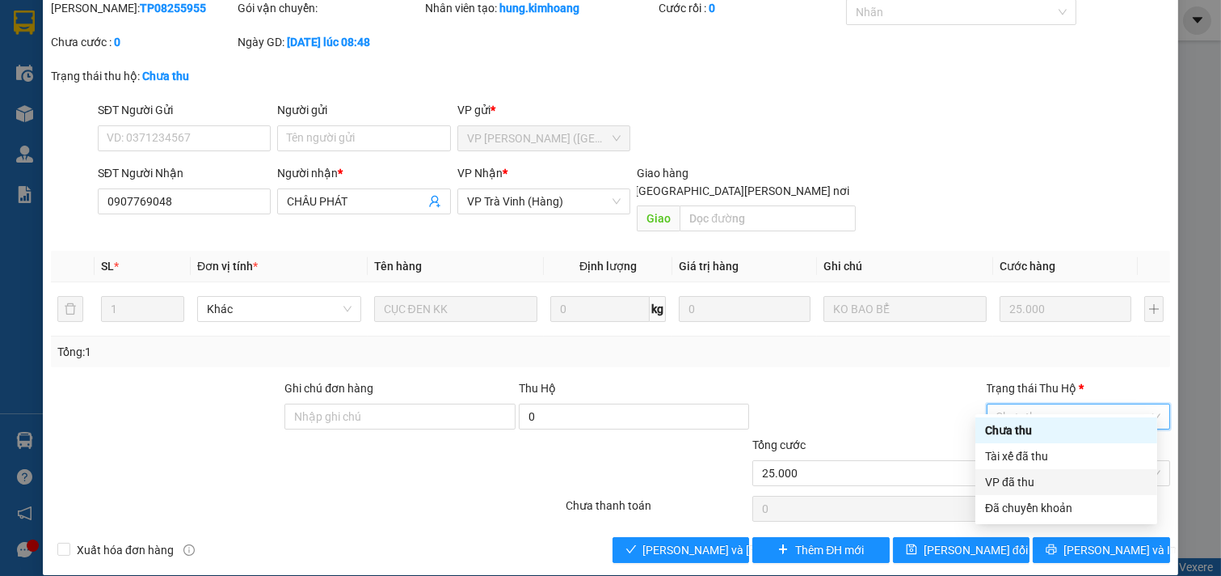
drag, startPoint x: 1024, startPoint y: 480, endPoint x: 993, endPoint y: 485, distance: 31.9
click at [1023, 480] on div "VP đã thu" at bounding box center [1066, 482] width 162 height 18
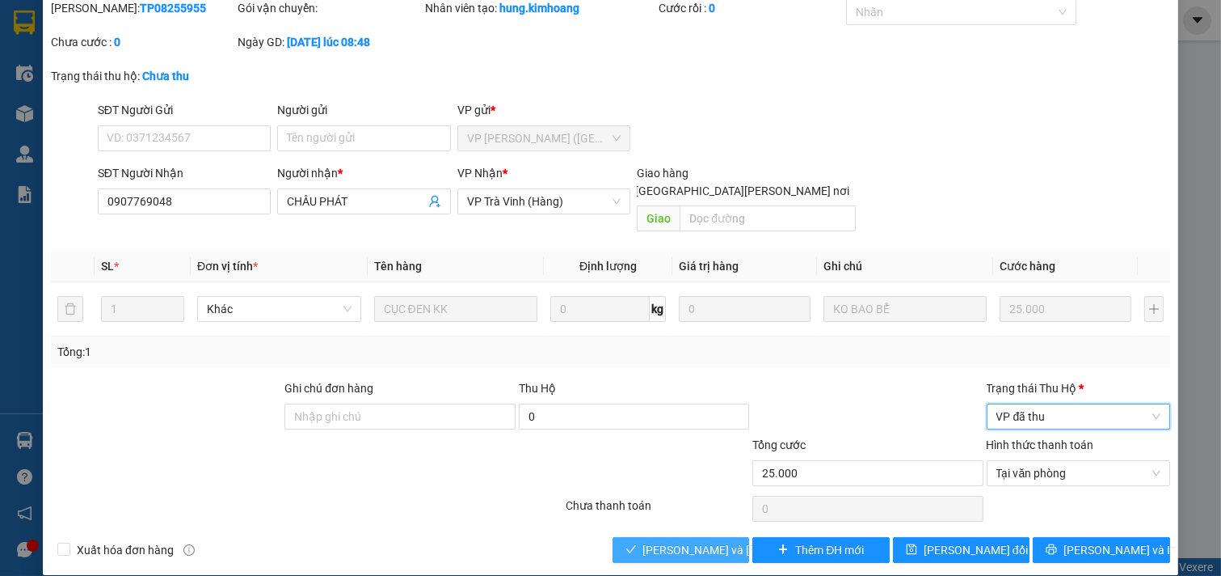
click at [647, 541] on span "[PERSON_NAME] và [PERSON_NAME] hàng" at bounding box center [752, 550] width 218 height 18
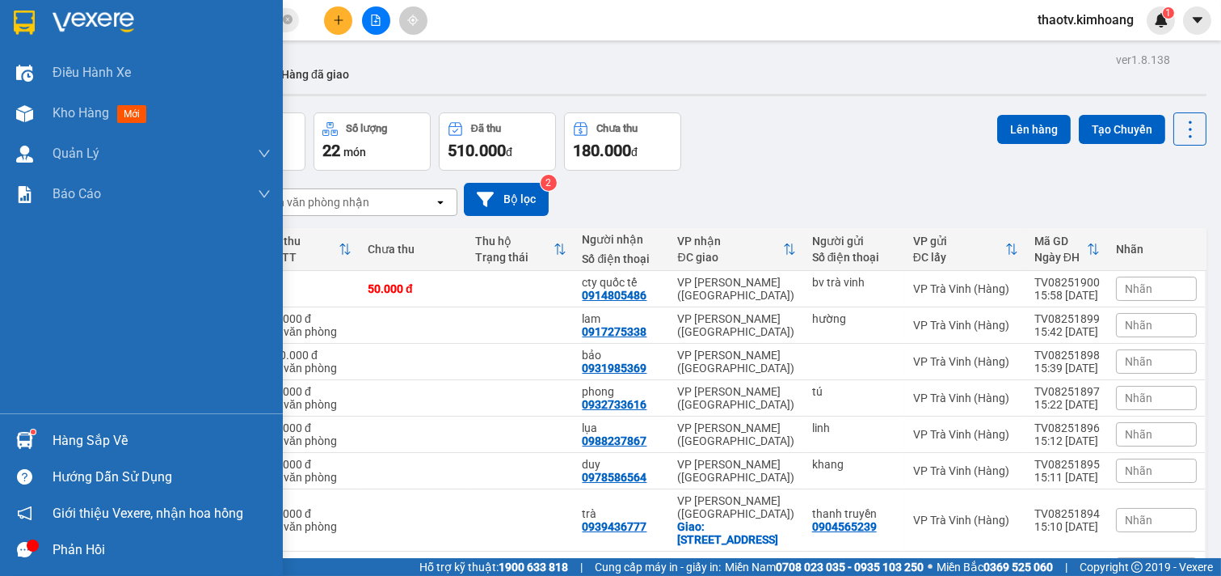
click at [34, 435] on div at bounding box center [25, 440] width 28 height 28
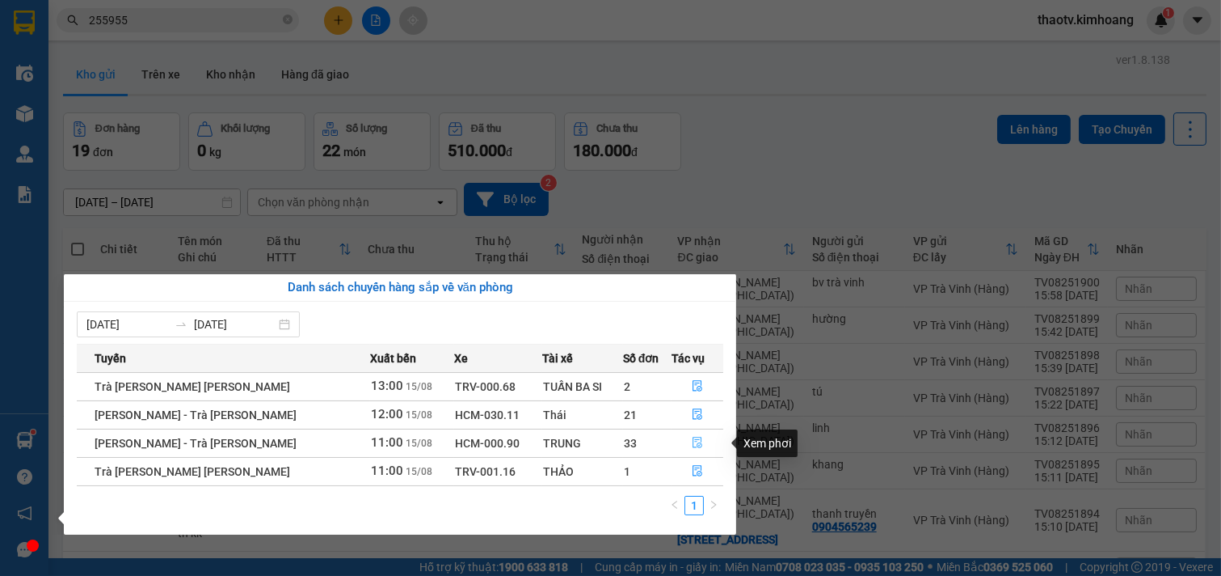
click at [690, 435] on button "button" at bounding box center [698, 443] width 50 height 26
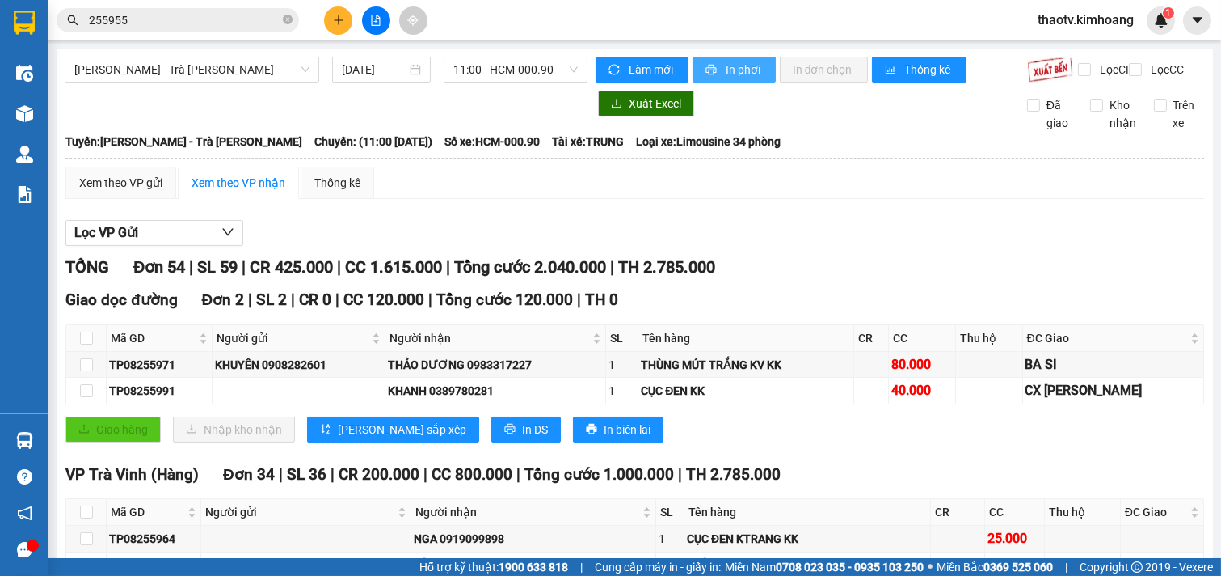
click at [740, 69] on span "In phơi" at bounding box center [744, 70] width 37 height 18
click at [352, 15] on button at bounding box center [338, 20] width 28 height 28
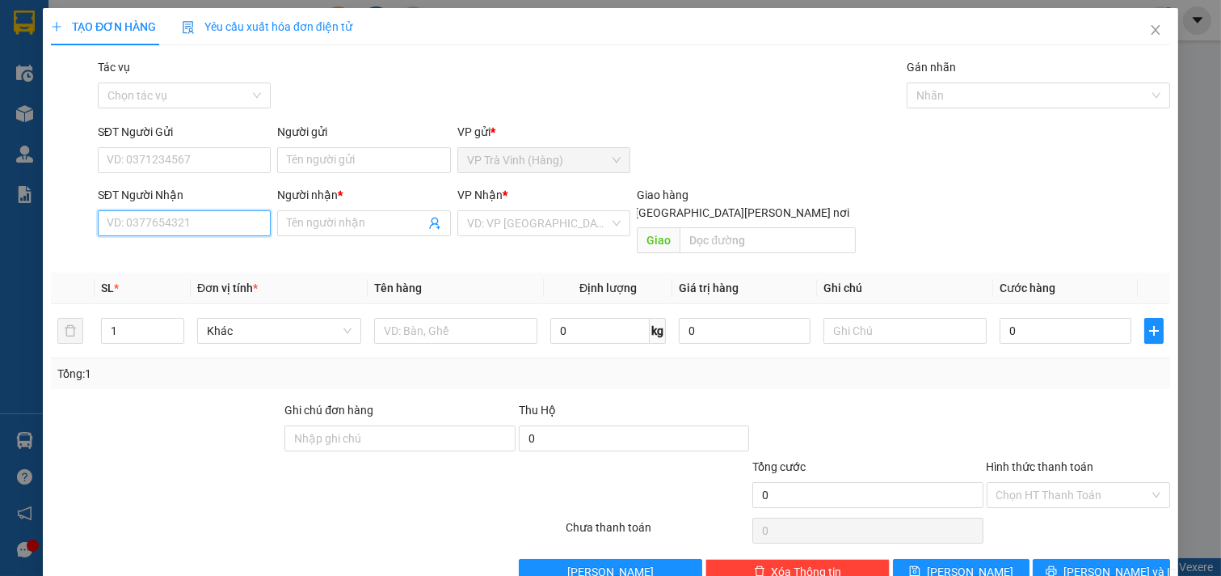
click at [164, 228] on input "SĐT Người Nhận" at bounding box center [185, 223] width 174 height 26
type input "0931985369"
click at [189, 267] on div "0931985369 - bảo" at bounding box center [182, 256] width 171 height 26
type input "bảo"
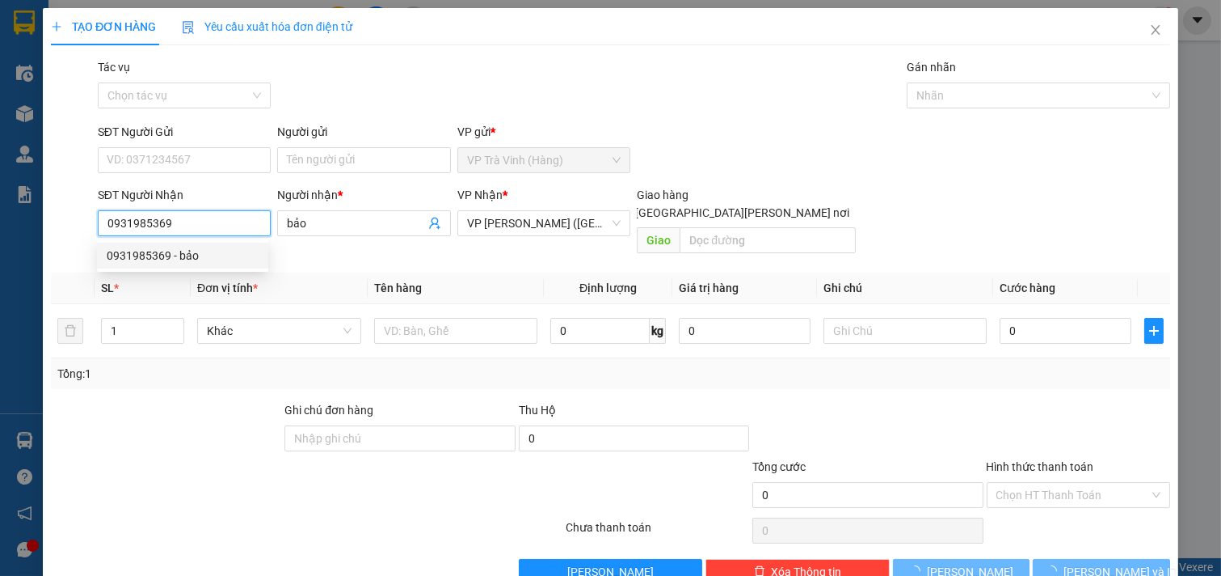
type input "120.000"
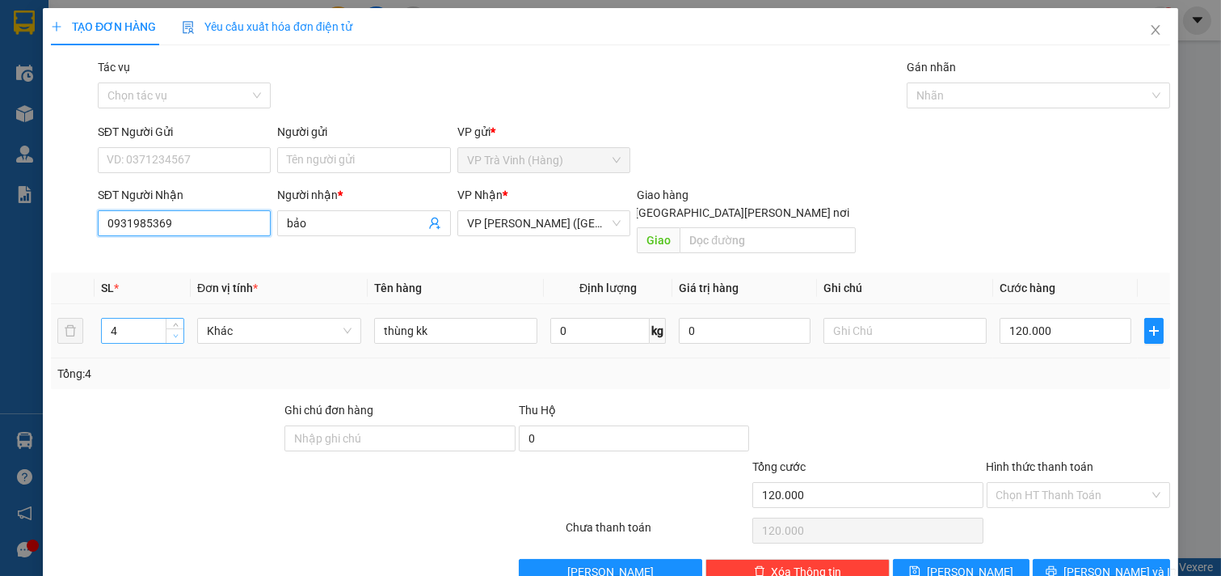
type input "0931985369"
click at [171, 331] on span "down" at bounding box center [176, 336] width 10 height 10
type input "1"
click at [171, 331] on span "down" at bounding box center [176, 336] width 10 height 10
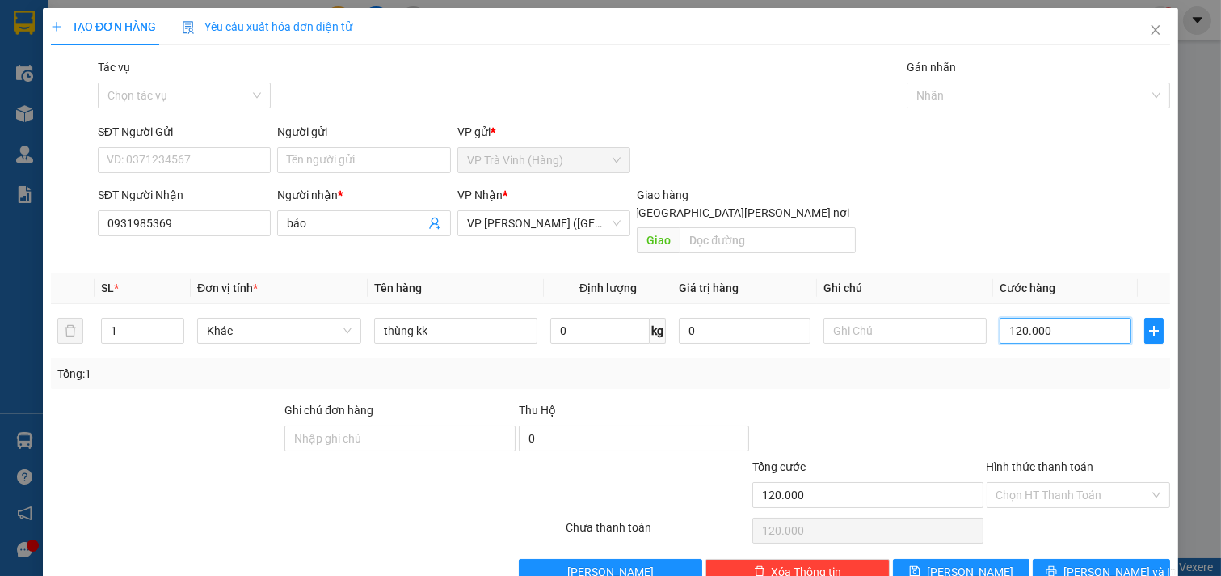
type input "2"
type input "25"
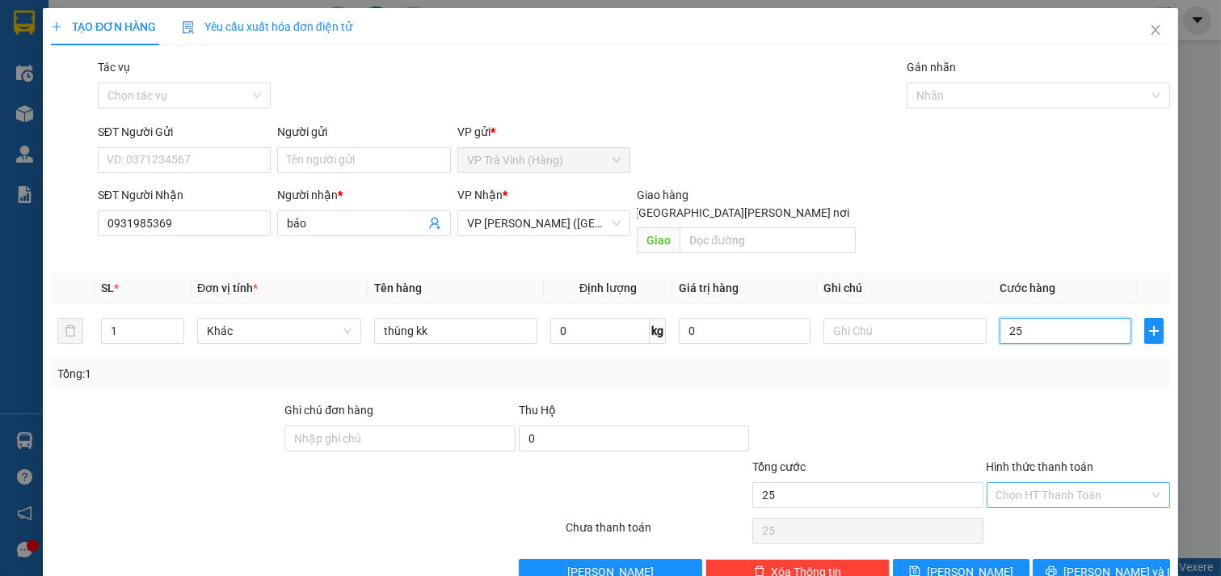
type input "25"
type input "25.000"
click at [1070, 483] on input "Hình thức thanh toán" at bounding box center [1074, 495] width 154 height 24
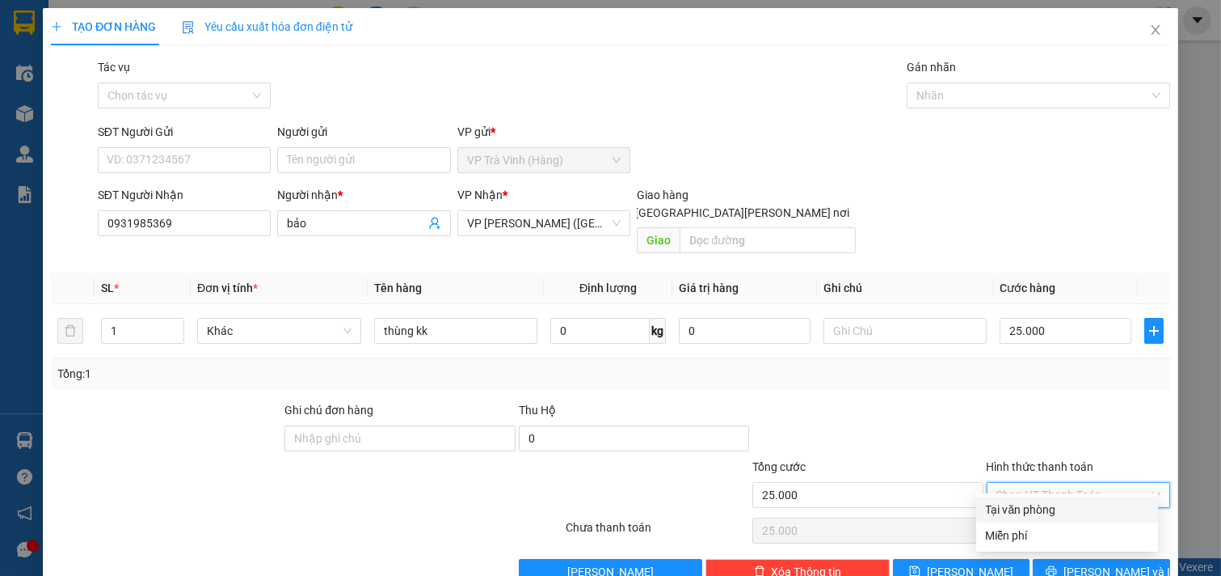
drag, startPoint x: 996, startPoint y: 511, endPoint x: 1030, endPoint y: 520, distance: 35.1
click at [997, 511] on div "Tại văn phòng" at bounding box center [1067, 509] width 162 height 18
type input "0"
click at [1073, 559] on button "[PERSON_NAME] và In" at bounding box center [1101, 572] width 137 height 26
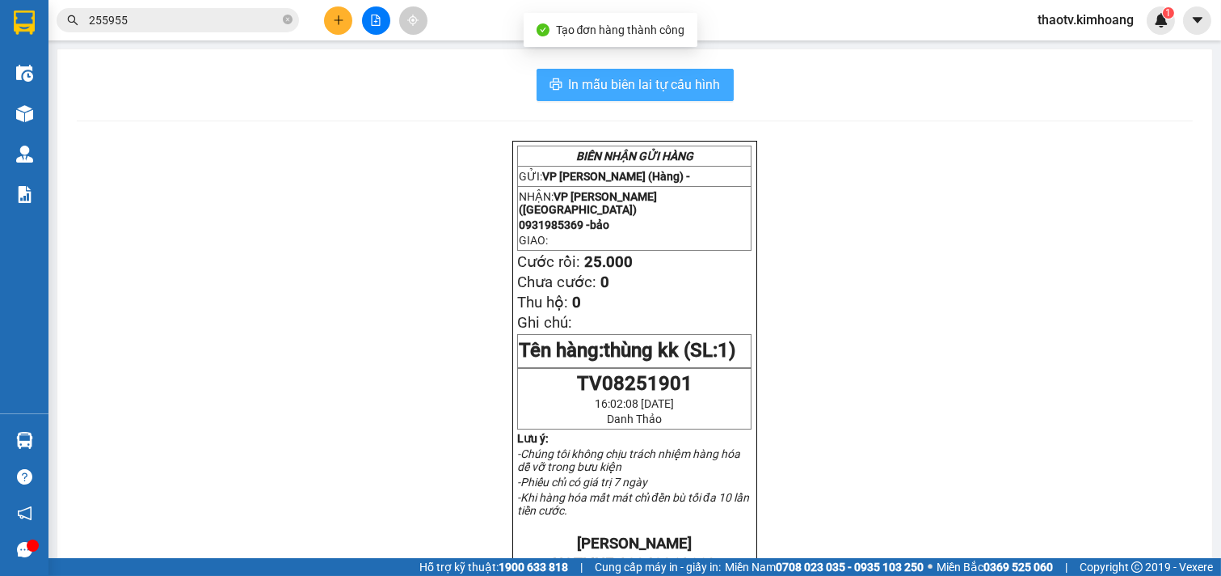
drag, startPoint x: 688, startPoint y: 82, endPoint x: 680, endPoint y: 91, distance: 11.4
click at [688, 82] on span "In mẫu biên lai tự cấu hình" at bounding box center [645, 84] width 152 height 20
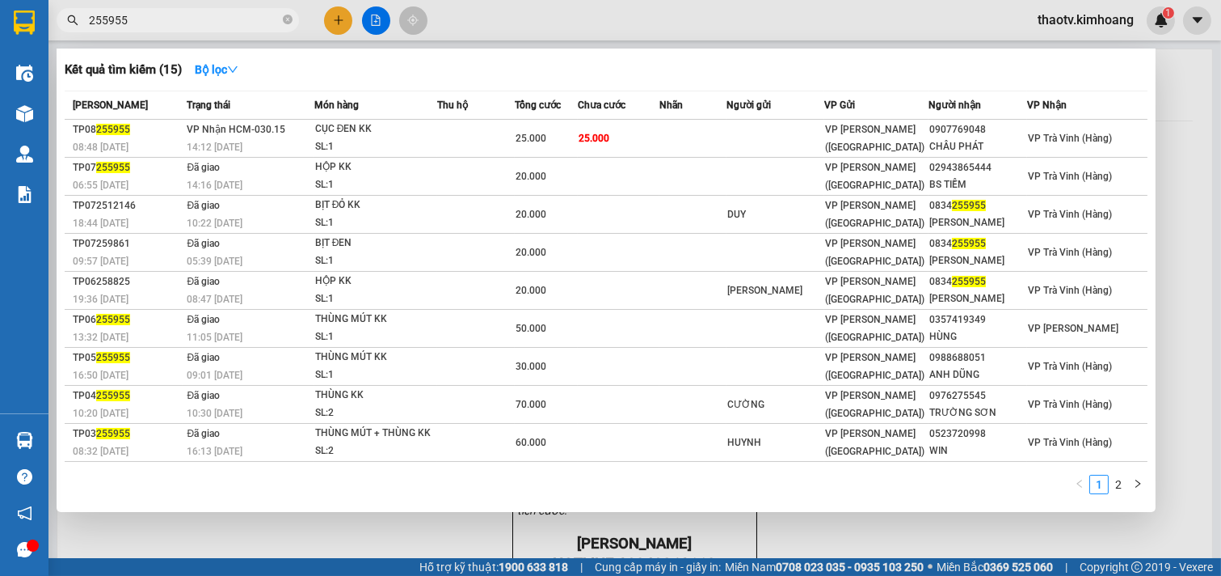
drag, startPoint x: 255, startPoint y: 19, endPoint x: 6, endPoint y: 158, distance: 284.1
click at [0, 158] on section "Kết quả tìm kiếm ( 15 ) Bộ lọc Mã ĐH Trạng thái Món hàng Thu hộ Tổng cước Chưa …" at bounding box center [610, 288] width 1221 height 576
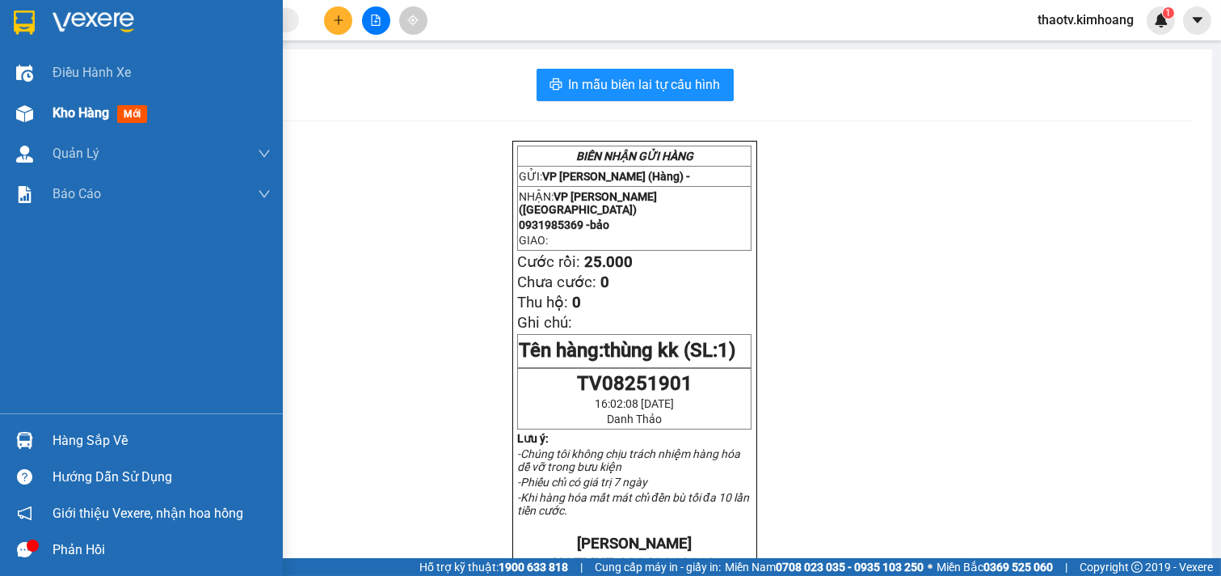
click at [83, 111] on span "Kho hàng" at bounding box center [81, 112] width 57 height 15
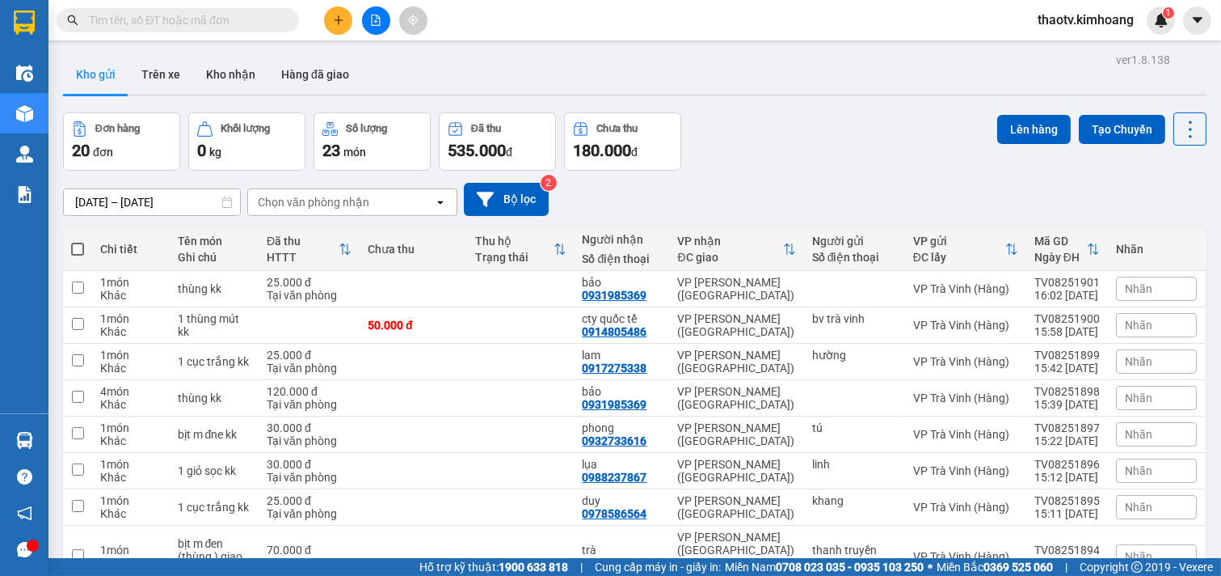
click at [219, 22] on input "text" at bounding box center [184, 20] width 191 height 18
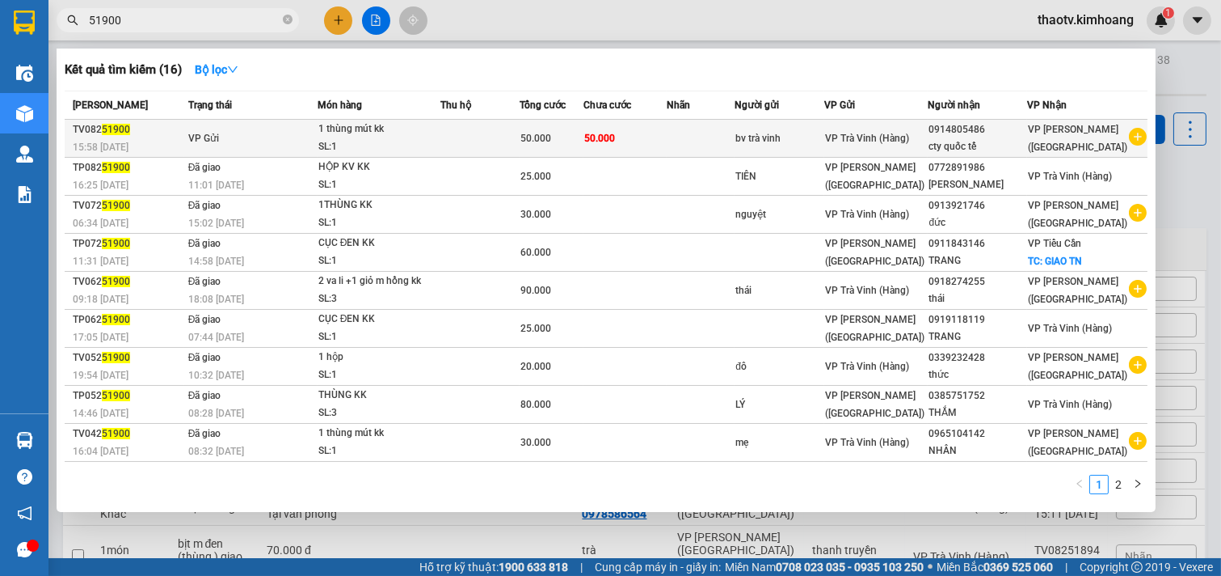
type input "51900"
click at [583, 144] on div "50.000" at bounding box center [552, 138] width 62 height 18
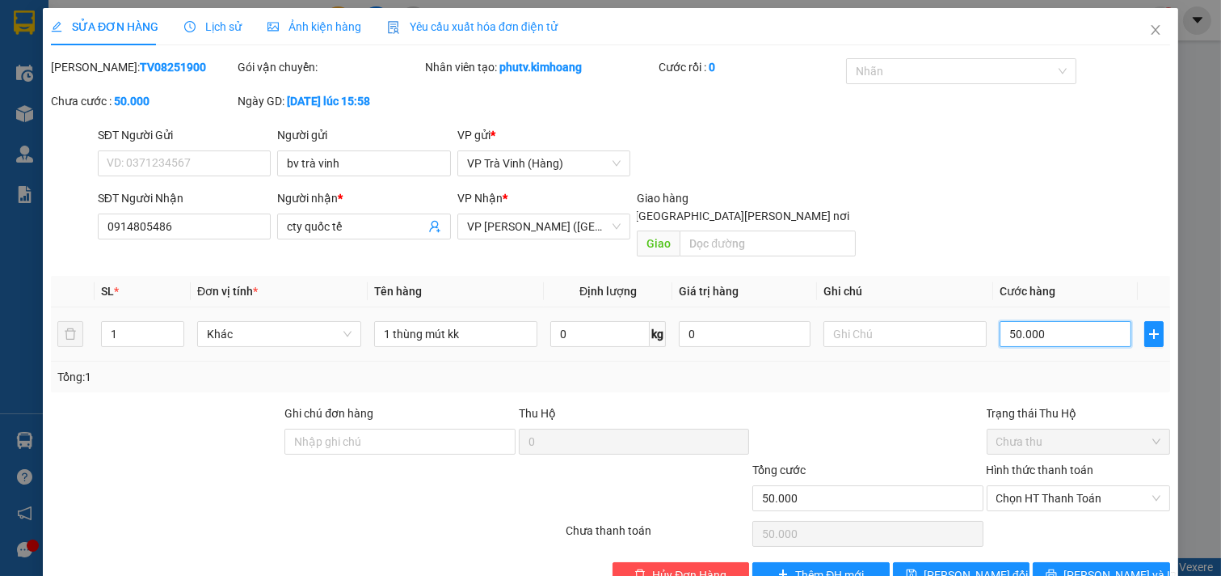
click at [1063, 321] on input "50.000" at bounding box center [1066, 334] width 132 height 26
type input "0"
type input "03"
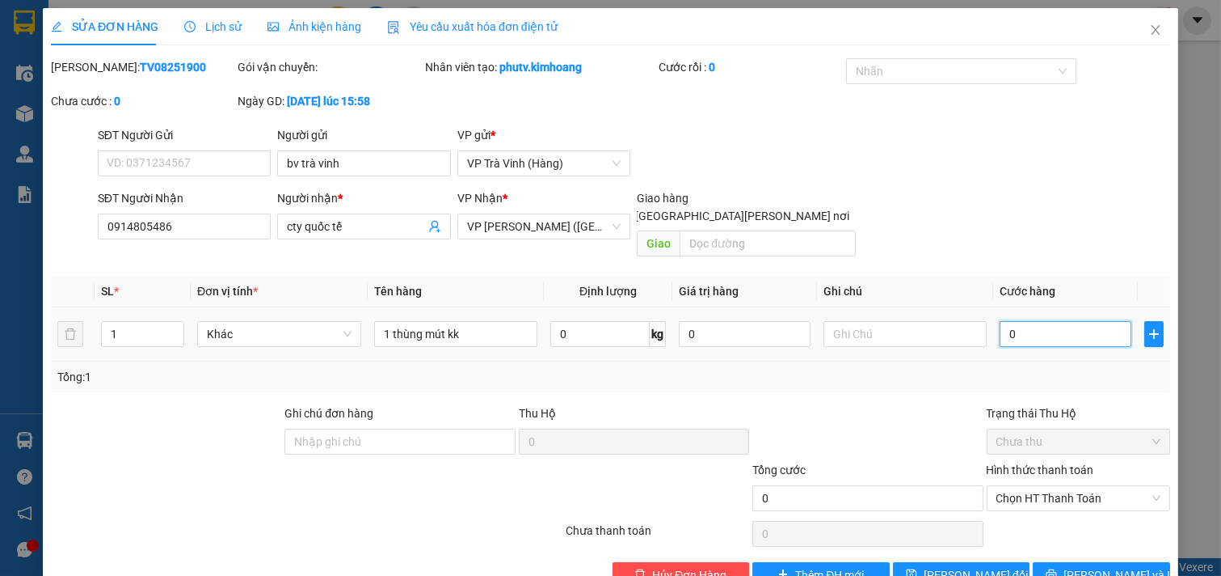
type input "3"
type input "030"
type input "30"
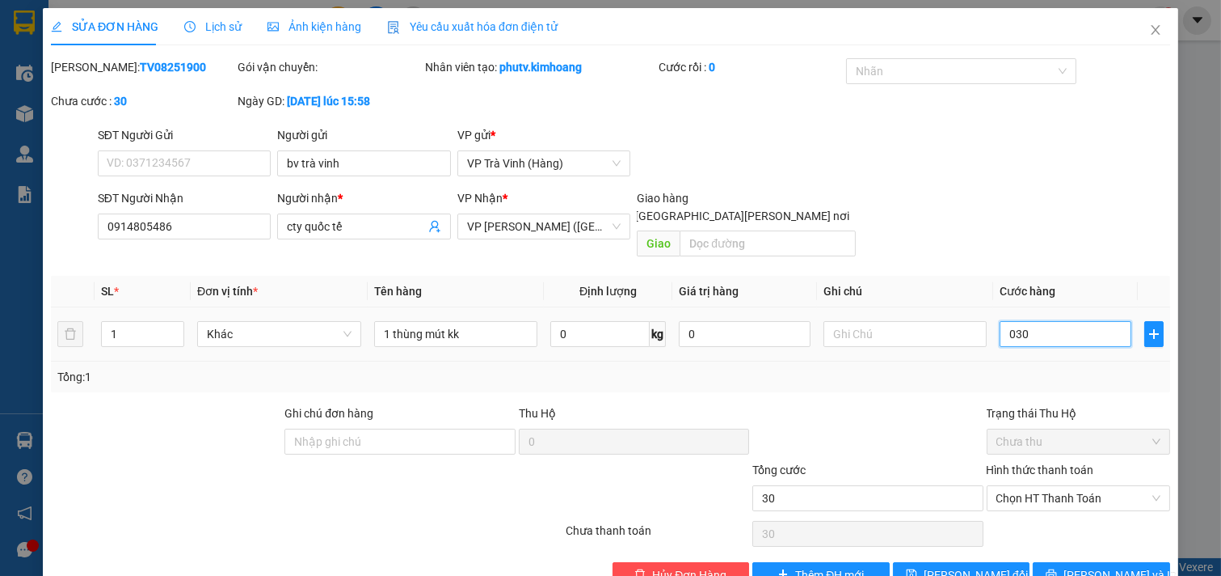
type input "0.300"
type input "300"
type input "03.000"
type input "3.000"
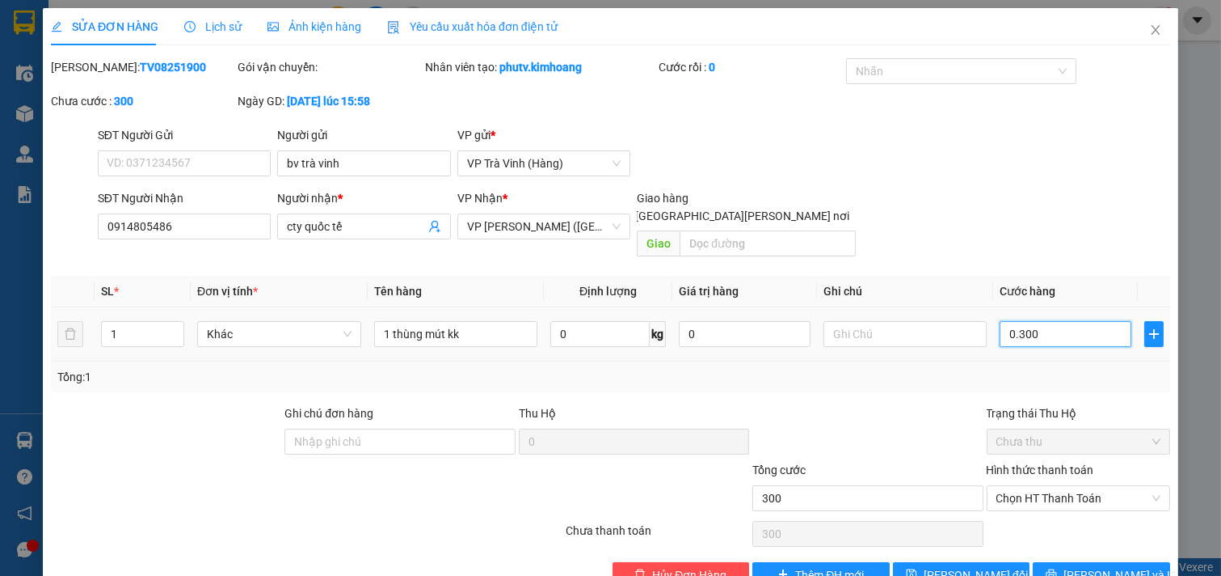
type input "3.000"
type input "030.000"
type input "30.000"
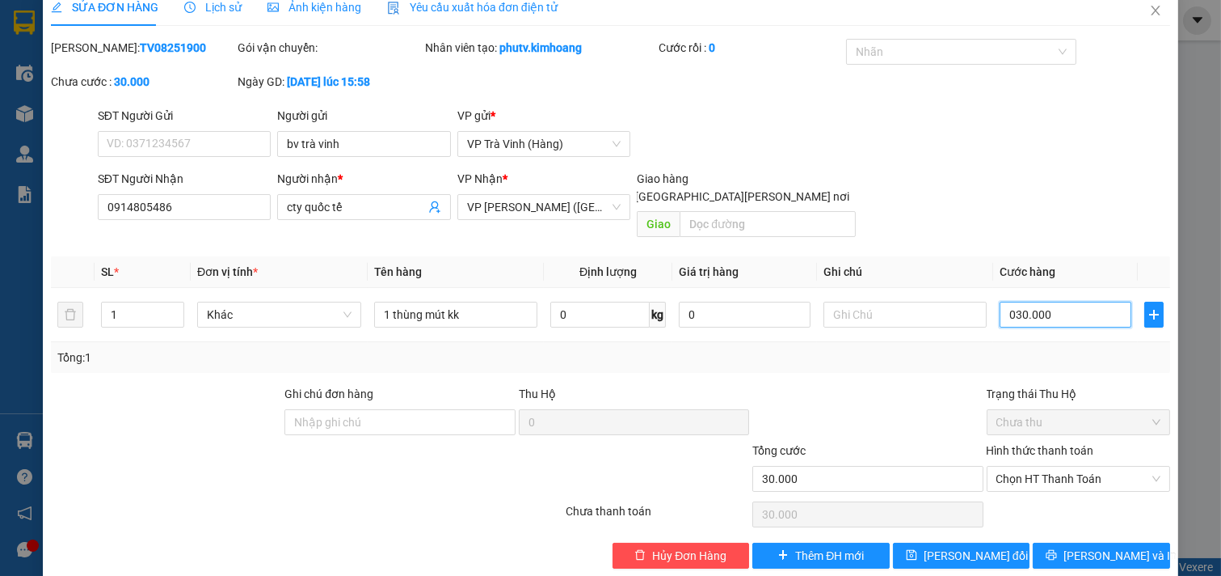
scroll to position [26, 0]
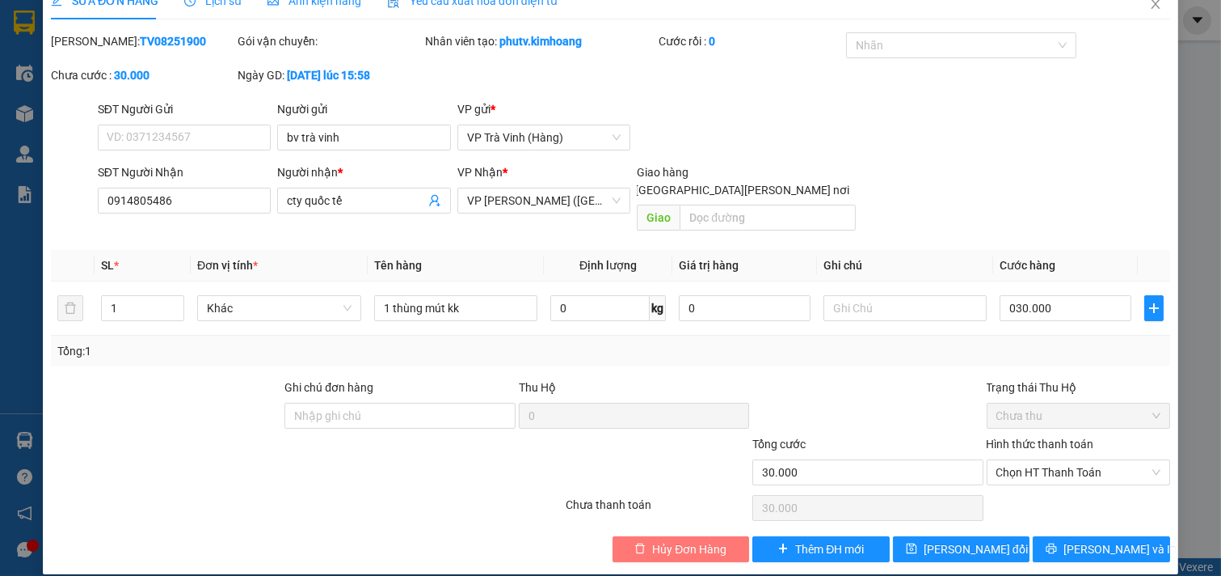
type input "30.000"
click at [701, 540] on span "Hủy Đơn Hàng" at bounding box center [689, 549] width 74 height 18
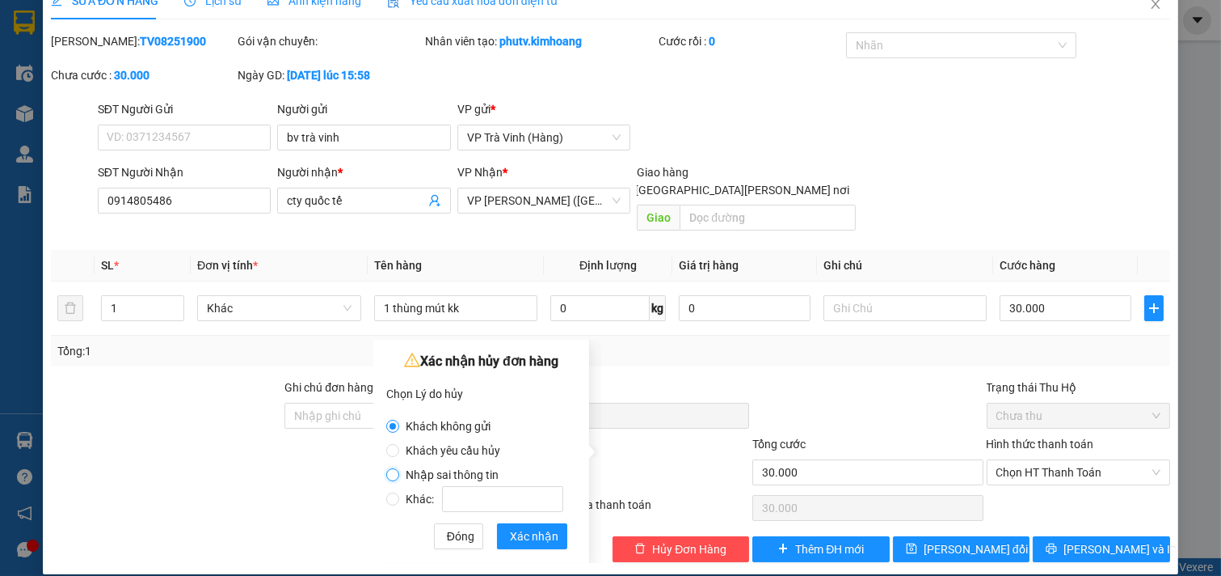
click at [406, 474] on label "Nhập sai thông tin" at bounding box center [478, 466] width 184 height 24
click at [399, 474] on input "Nhập sai thông tin" at bounding box center [392, 474] width 13 height 13
radio input "true"
radio input "false"
click at [523, 527] on button "Xác nhận" at bounding box center [532, 536] width 70 height 26
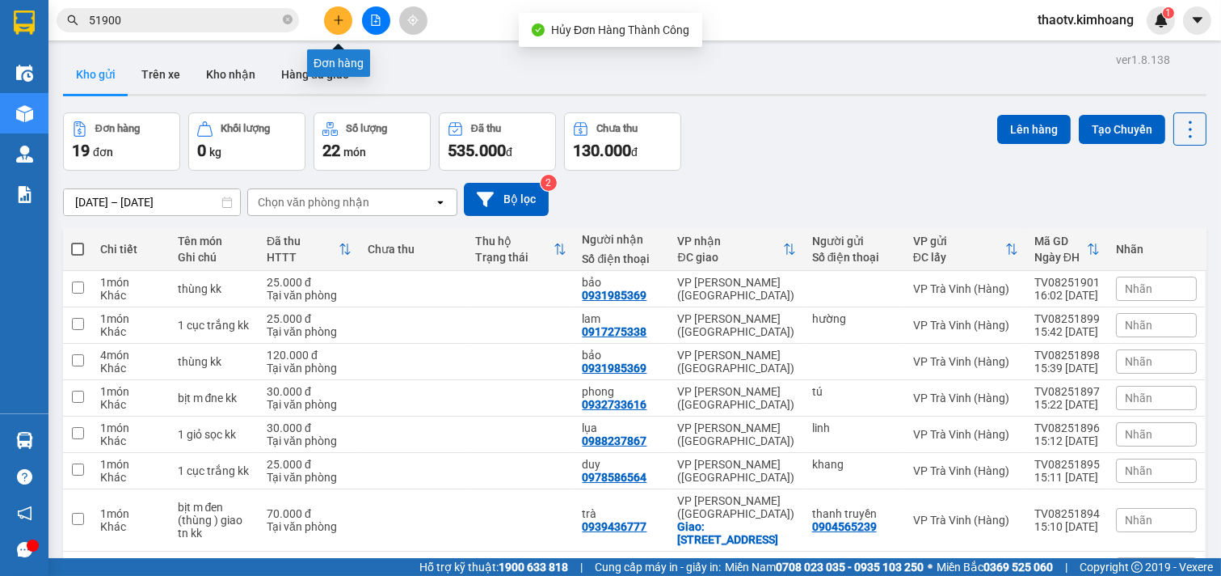
click at [334, 27] on button at bounding box center [338, 20] width 28 height 28
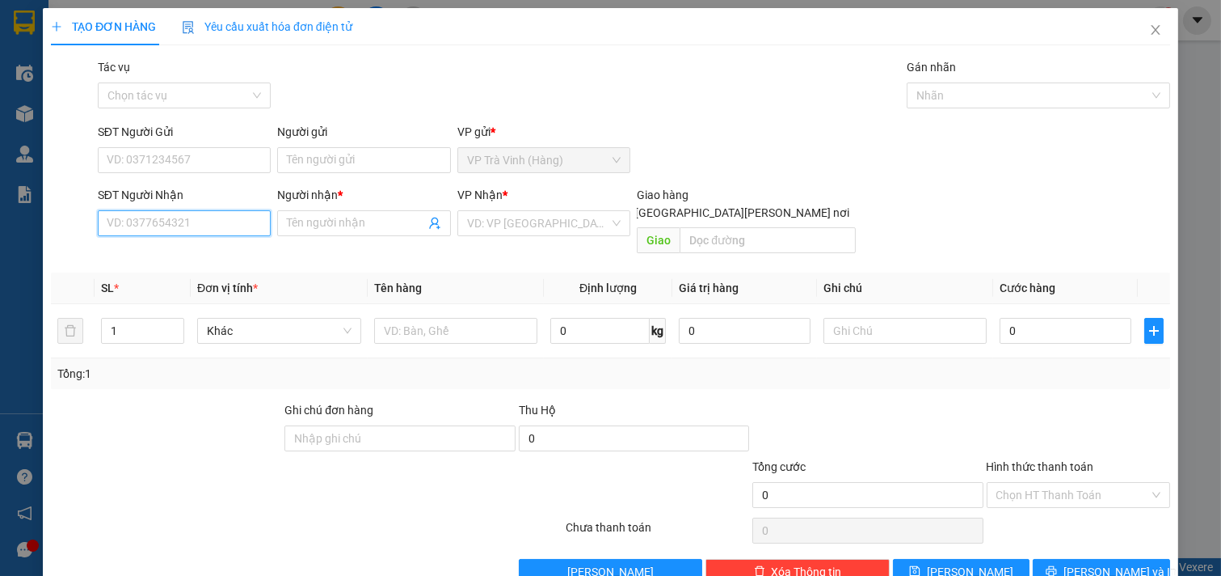
click at [198, 214] on input "SĐT Người Nhận" at bounding box center [185, 223] width 174 height 26
type input "0914805486"
click at [319, 231] on input "Người nhận *" at bounding box center [356, 223] width 138 height 18
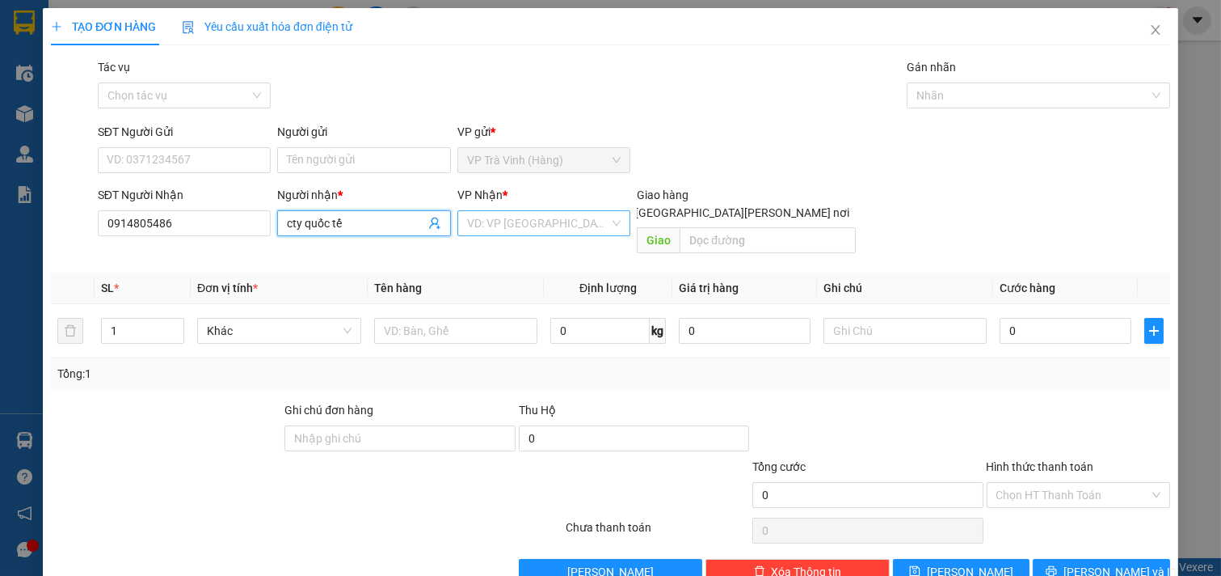
type input "cty quốc tế"
click at [530, 223] on input "search" at bounding box center [538, 223] width 143 height 24
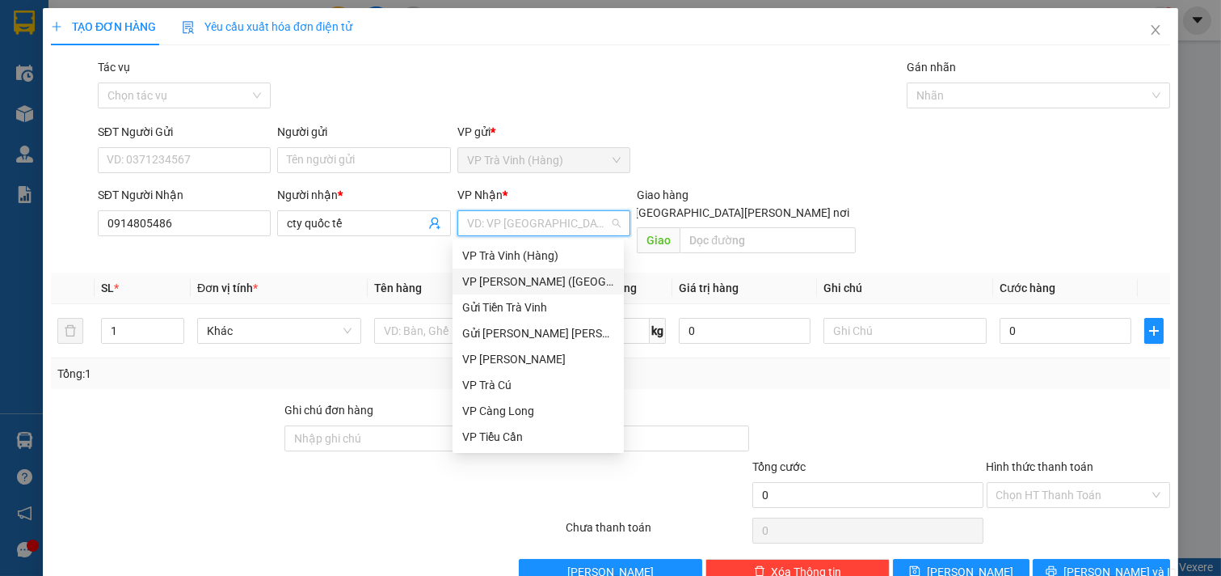
click at [526, 276] on div "VP [PERSON_NAME] ([GEOGRAPHIC_DATA])" at bounding box center [538, 281] width 152 height 18
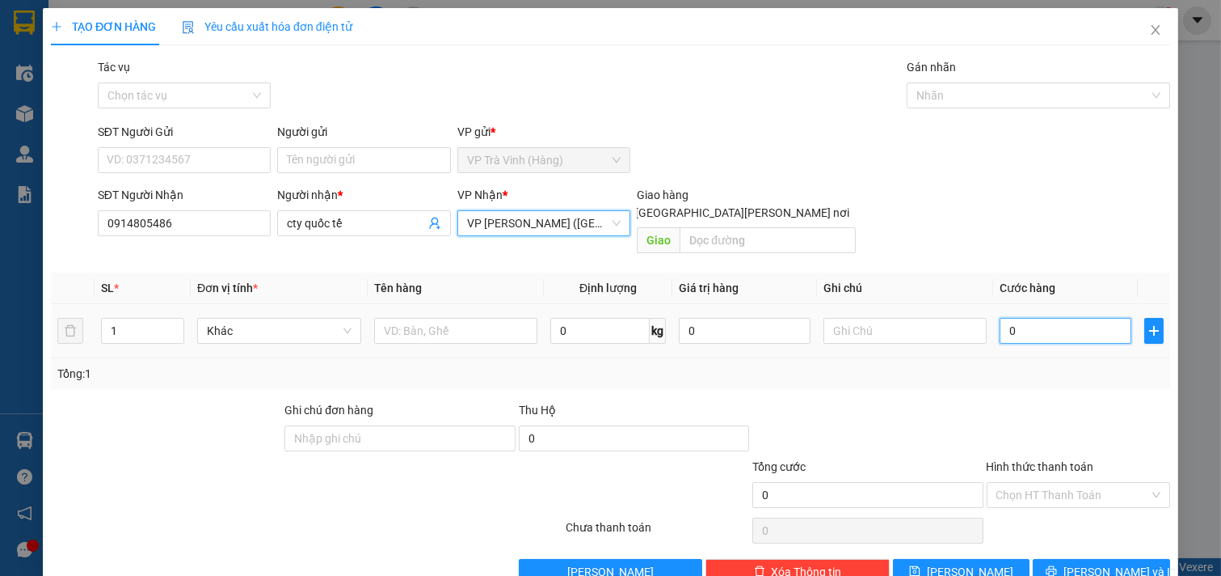
click at [1037, 318] on input "0" at bounding box center [1066, 331] width 132 height 26
type input "3"
type input "30"
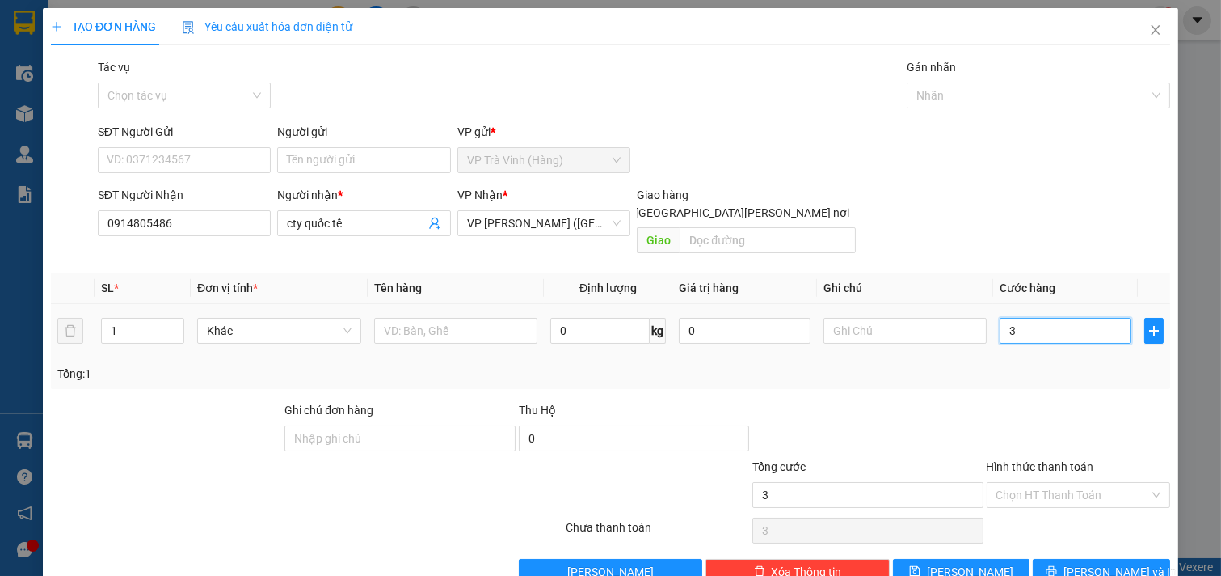
type input "30"
type input "300"
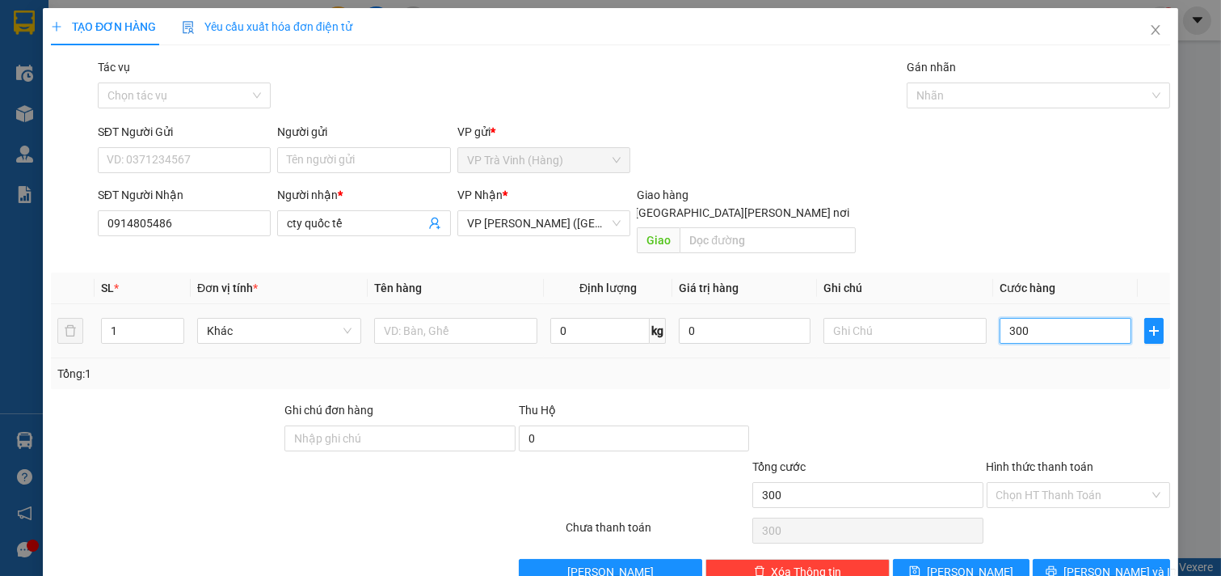
type input "3.000"
type input "30.000"
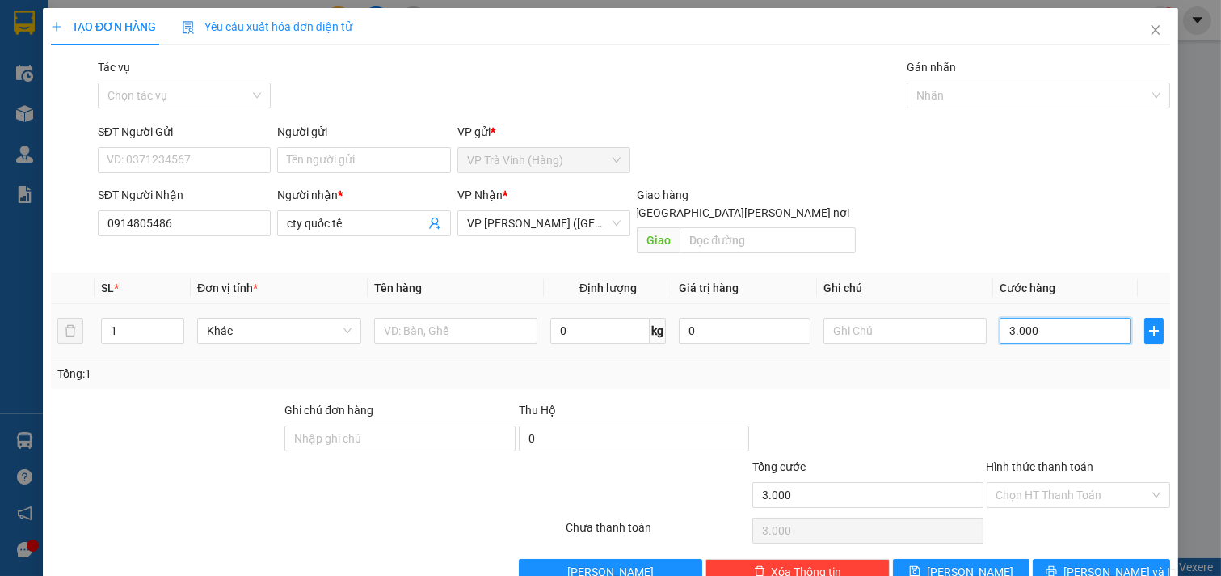
type input "30.000"
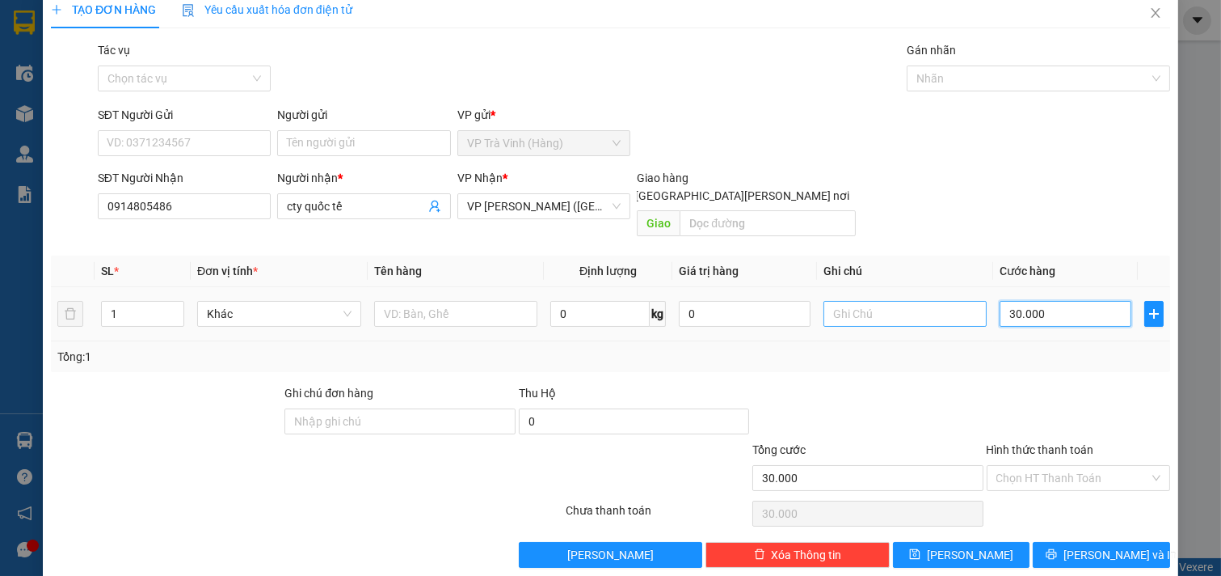
scroll to position [22, 0]
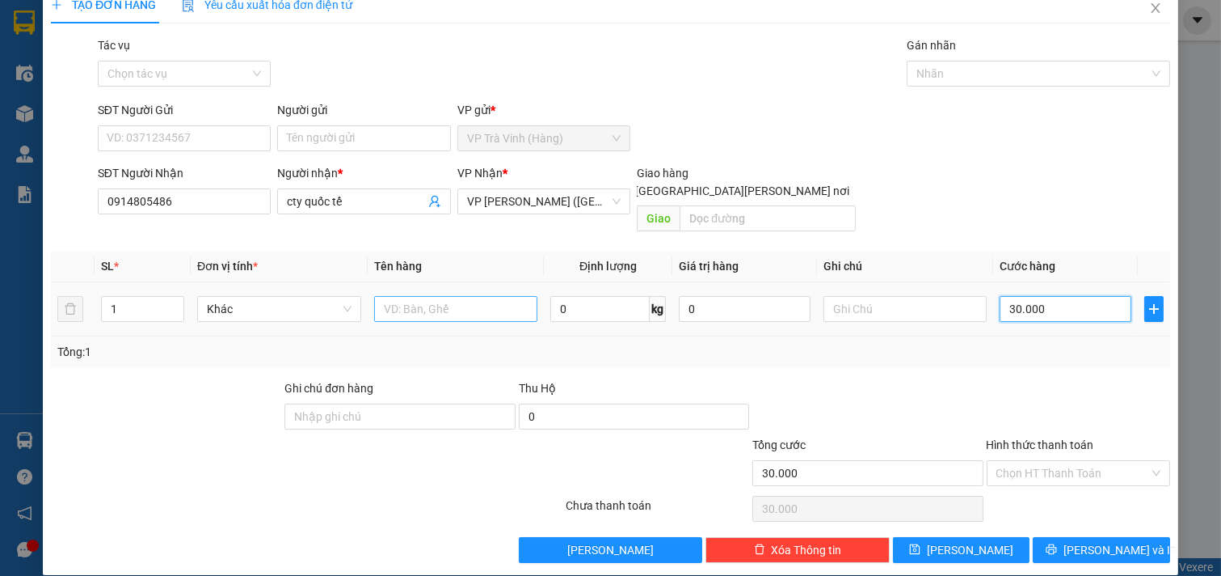
type input "30.000"
click at [414, 297] on input "text" at bounding box center [456, 309] width 164 height 26
type input "thùng mút kk"
click at [1086, 461] on input "Hình thức thanh toán" at bounding box center [1074, 473] width 154 height 24
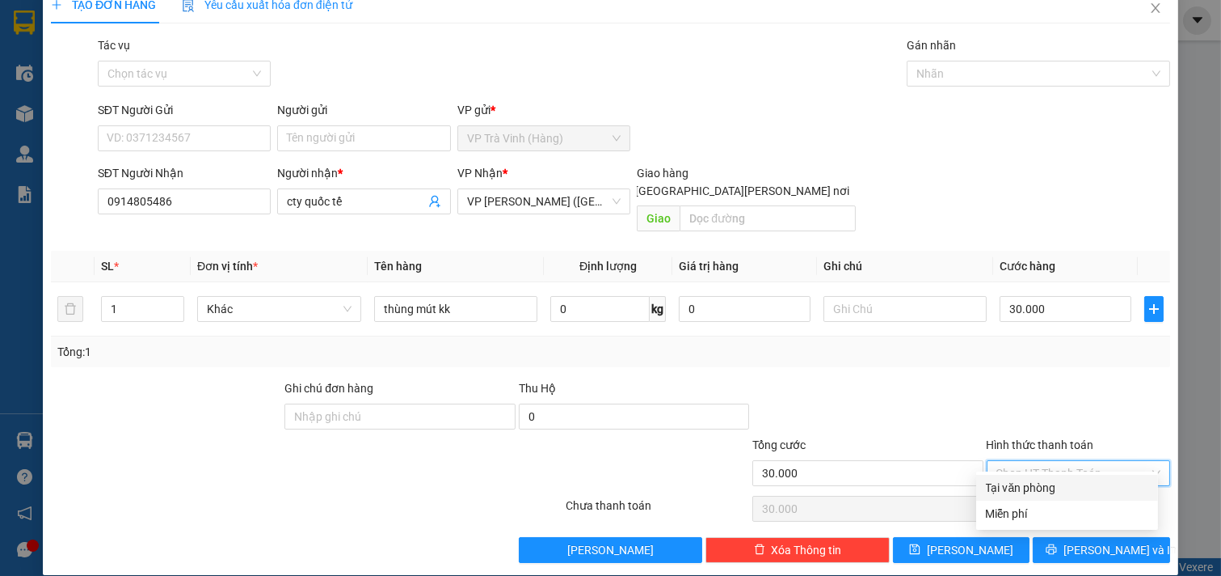
click at [1057, 482] on div "Tại văn phòng" at bounding box center [1067, 488] width 162 height 18
type input "0"
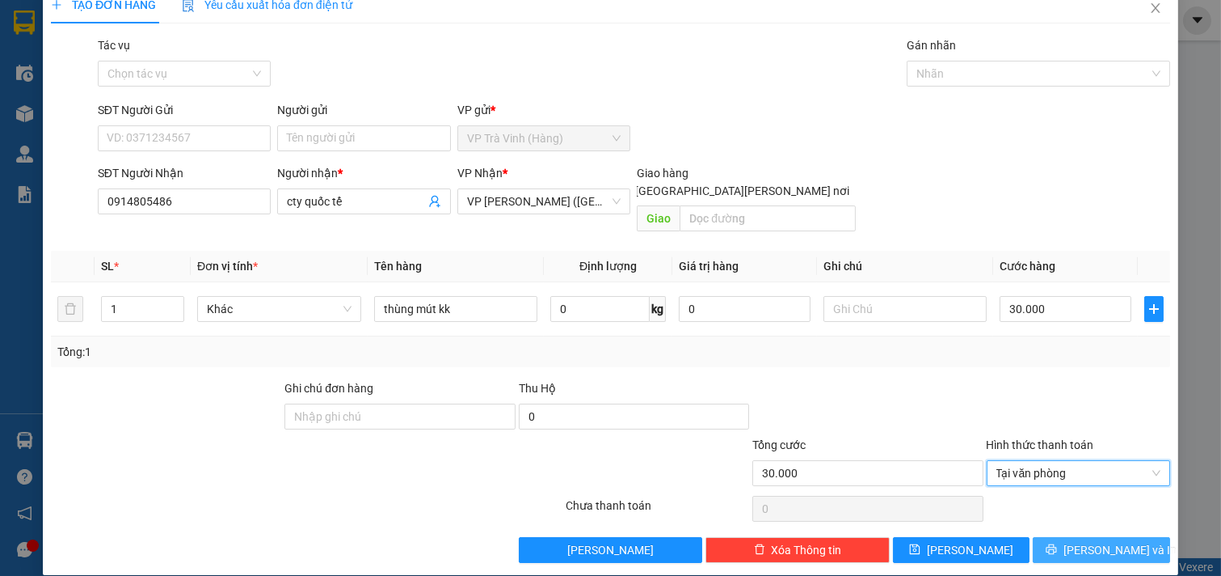
click at [1105, 541] on span "[PERSON_NAME] và In" at bounding box center [1120, 550] width 113 height 18
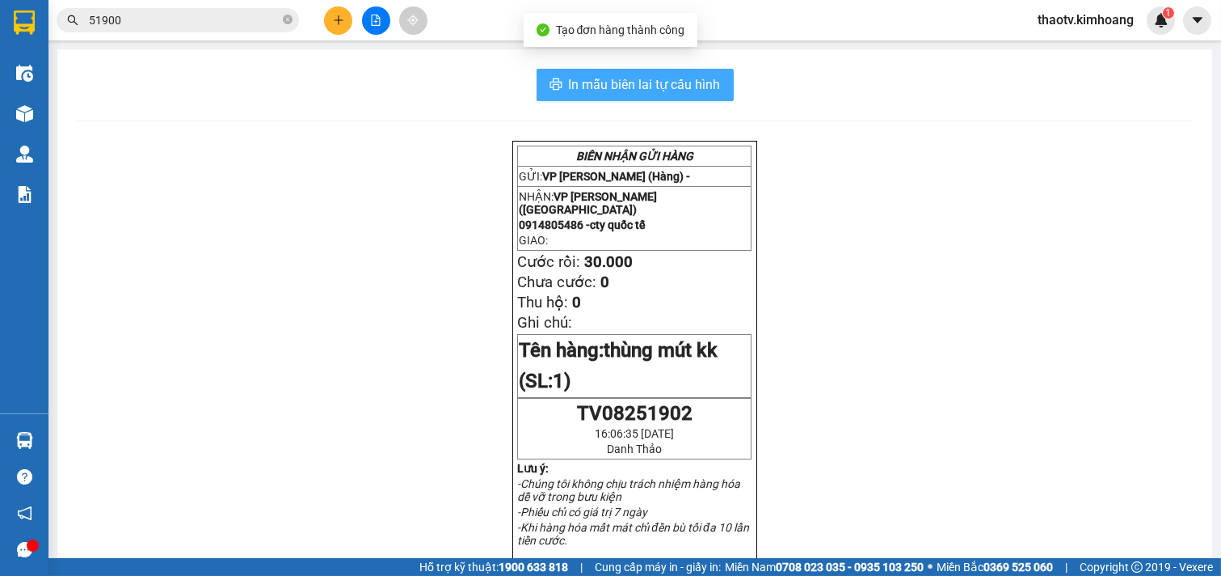
click at [625, 83] on span "In mẫu biên lai tự cấu hình" at bounding box center [645, 84] width 152 height 20
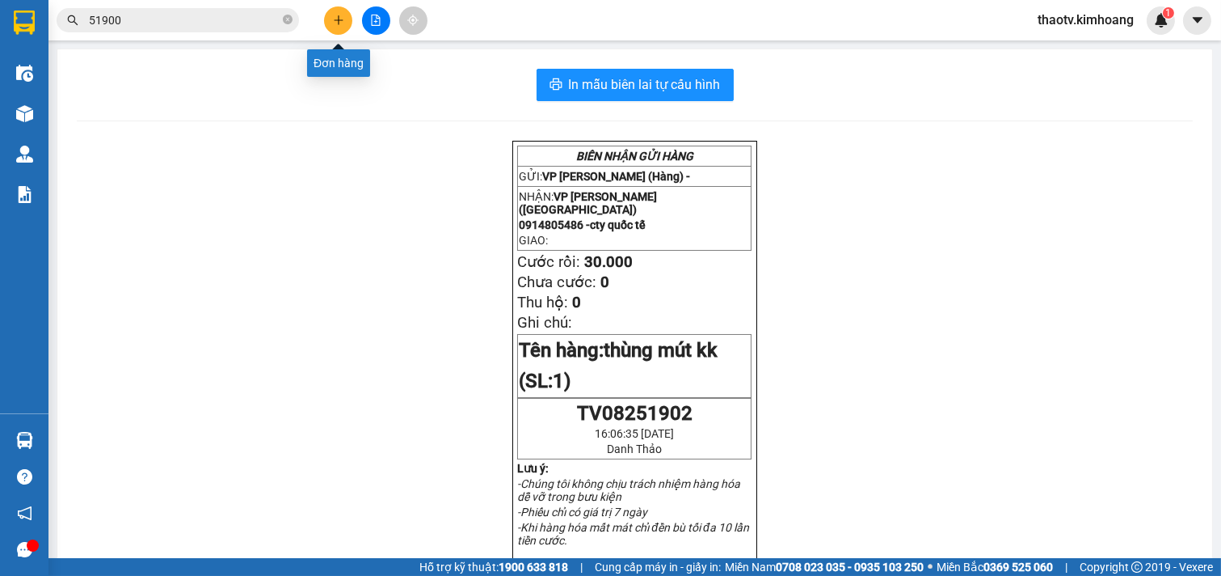
click at [342, 27] on button at bounding box center [338, 20] width 28 height 28
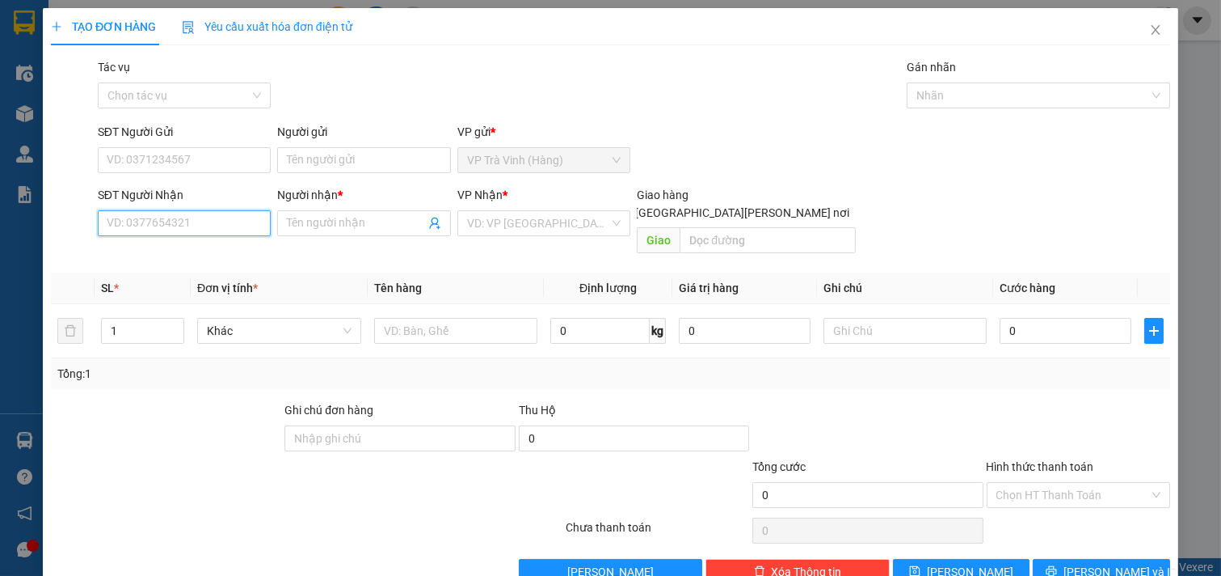
click at [173, 227] on input "SĐT Người Nhận" at bounding box center [185, 223] width 174 height 26
click at [191, 255] on div "0795812525 - phương" at bounding box center [183, 256] width 152 height 18
type input "0795812525"
type input "phương"
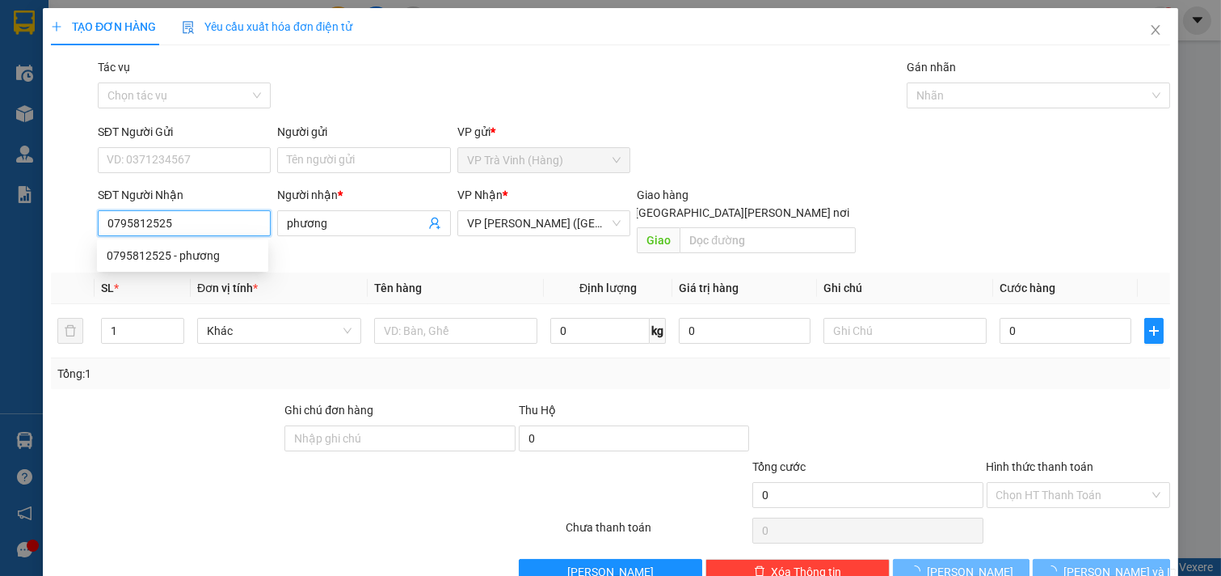
type input "80.000"
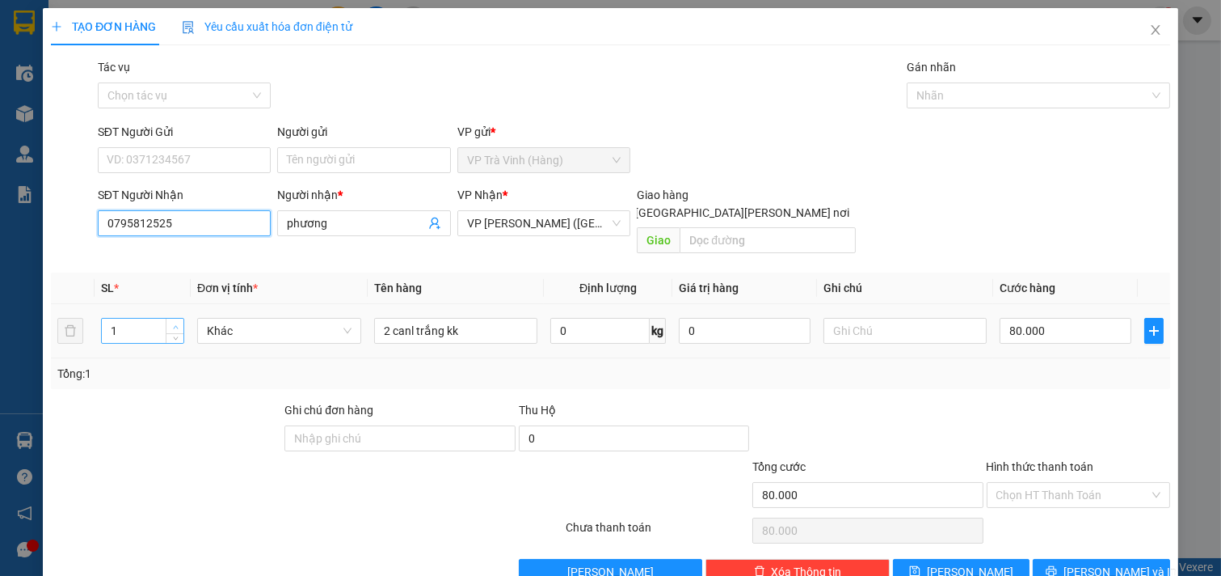
type input "0795812525"
type input "2"
click at [173, 324] on icon "up" at bounding box center [176, 327] width 6 height 6
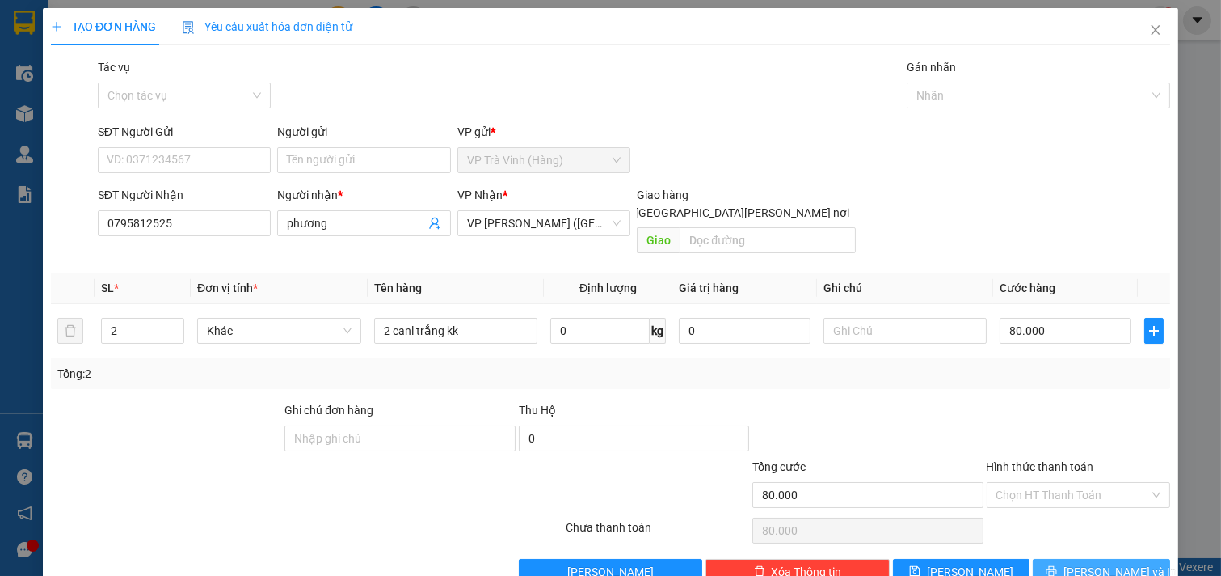
click at [1072, 559] on button "[PERSON_NAME] và In" at bounding box center [1101, 572] width 137 height 26
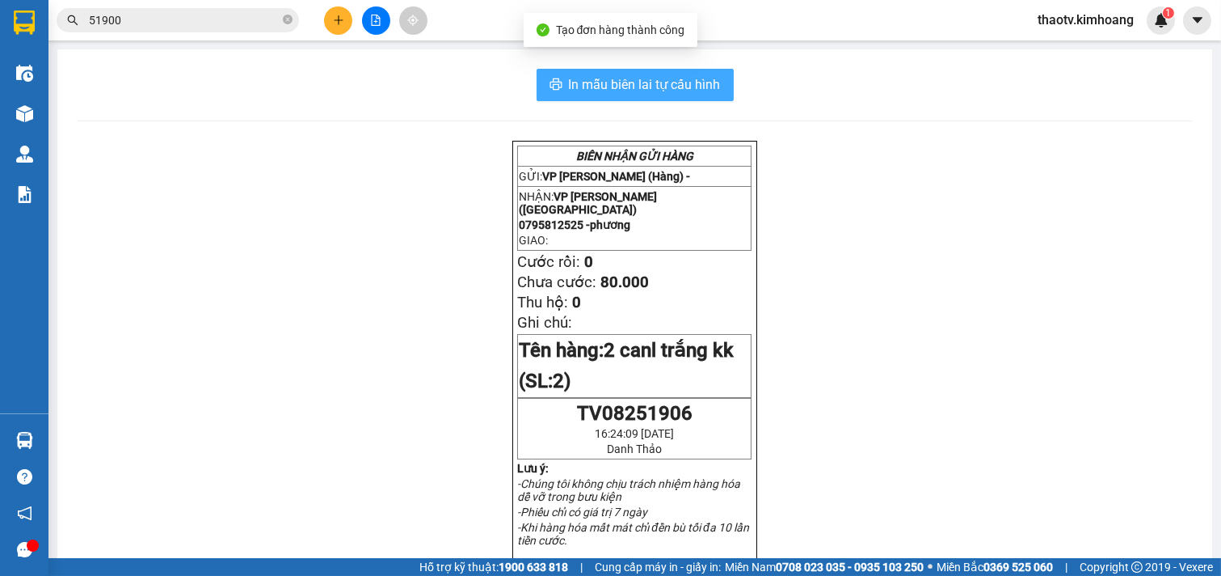
click at [672, 86] on span "In mẫu biên lai tự cấu hình" at bounding box center [645, 84] width 152 height 20
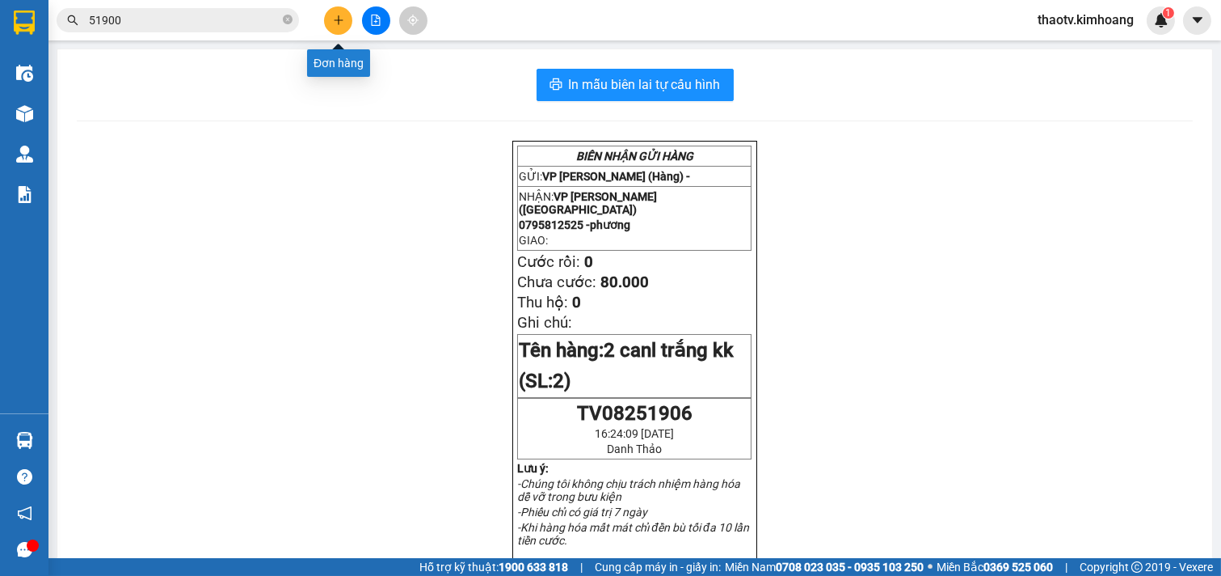
click at [342, 21] on icon "plus" at bounding box center [338, 20] width 11 height 11
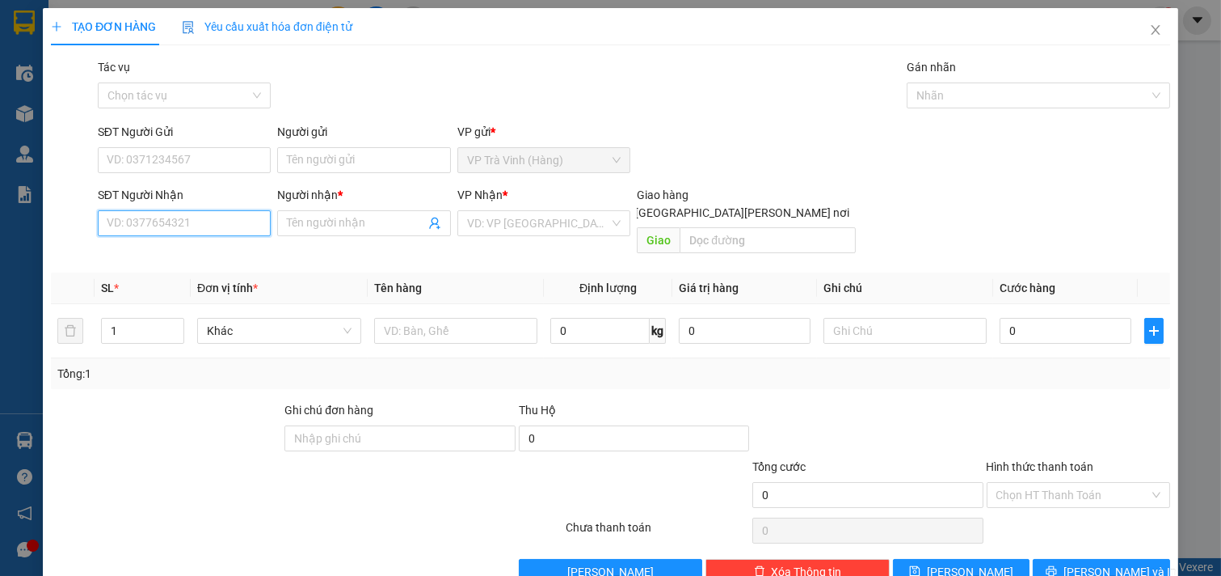
click at [219, 231] on input "SĐT Người Nhận" at bounding box center [185, 223] width 174 height 26
click at [171, 257] on div "0582098668 - QUÂN" at bounding box center [183, 256] width 152 height 18
type input "0582098668"
type input "QUÂN"
type input "30.000"
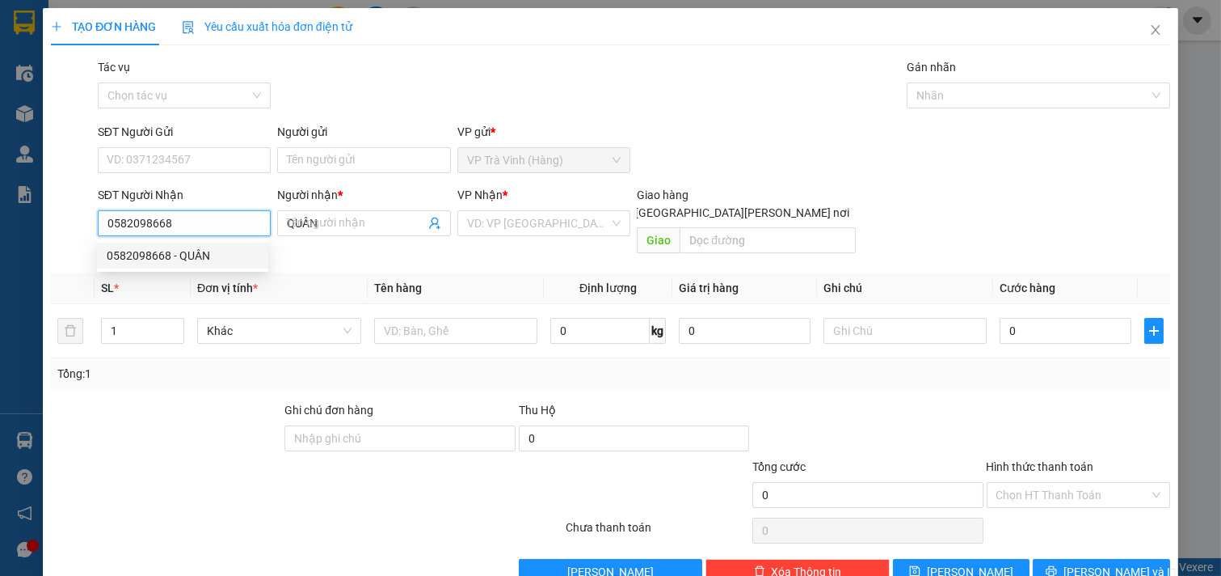
type input "30.000"
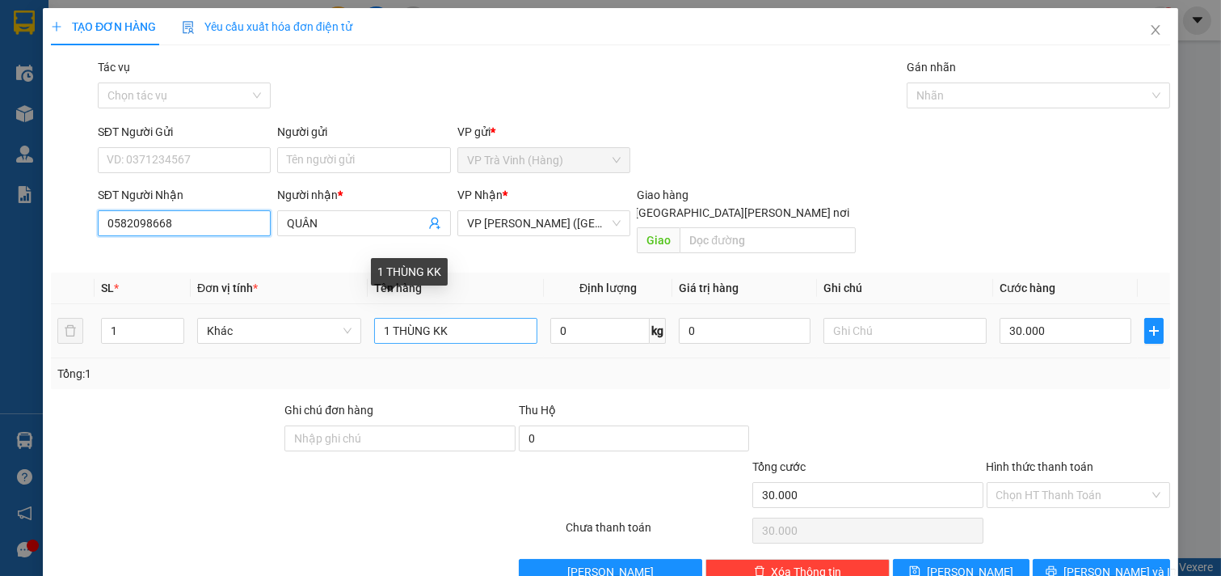
type input "0582098668"
click at [425, 318] on input "1 THÙNG KK" at bounding box center [456, 331] width 164 height 26
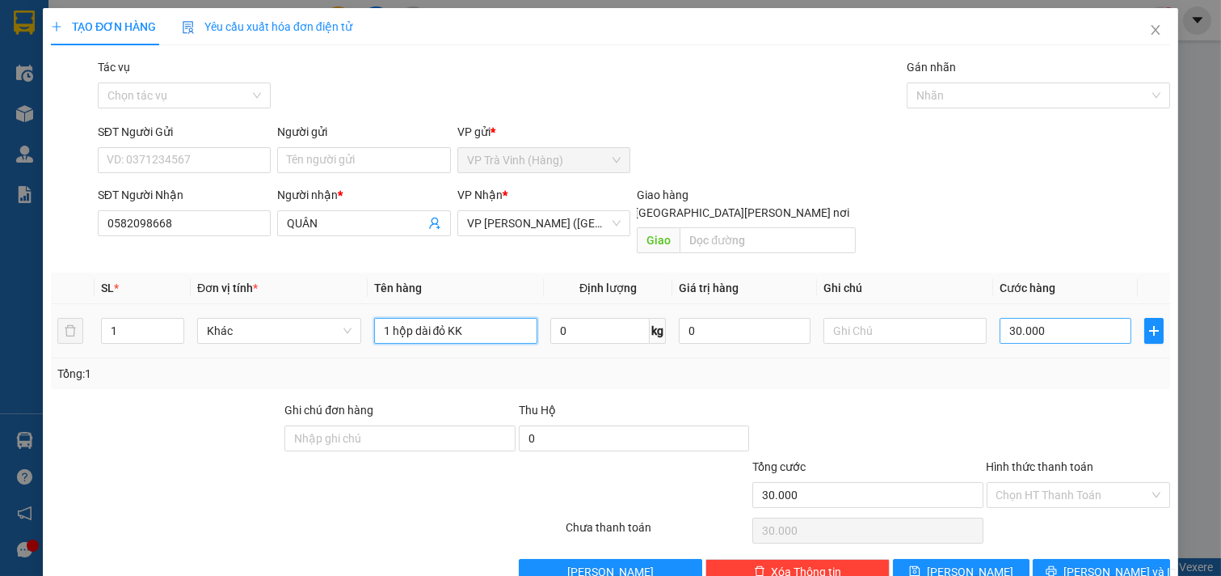
type input "1 hộp dài đỏ KK"
click at [1065, 318] on input "30.000" at bounding box center [1066, 331] width 132 height 26
type input "0"
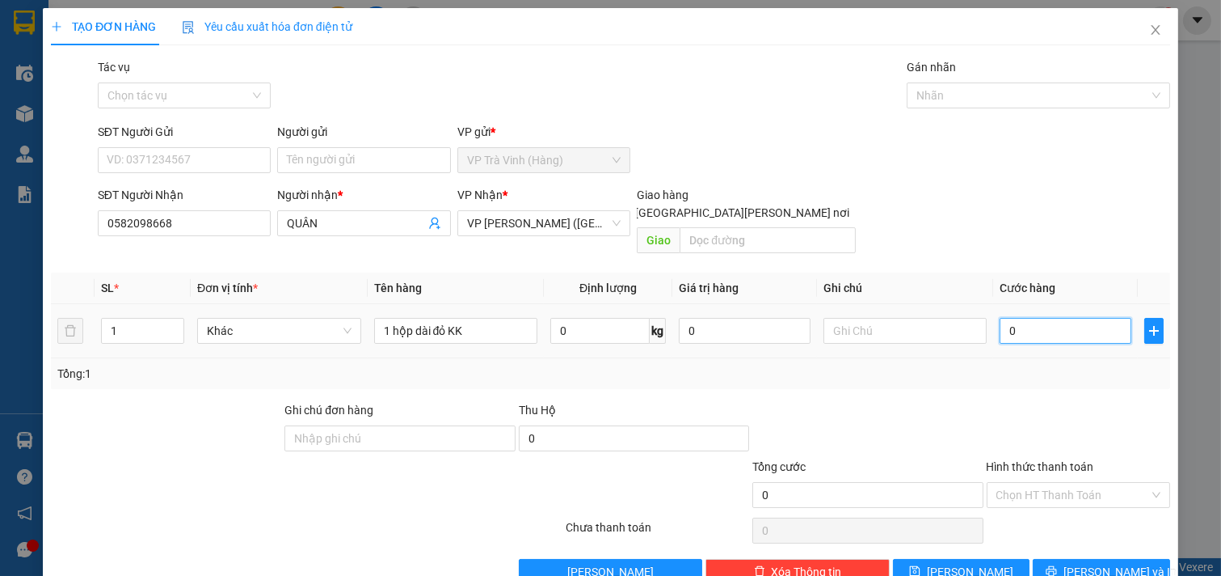
type input "2"
type input "02"
type input "25"
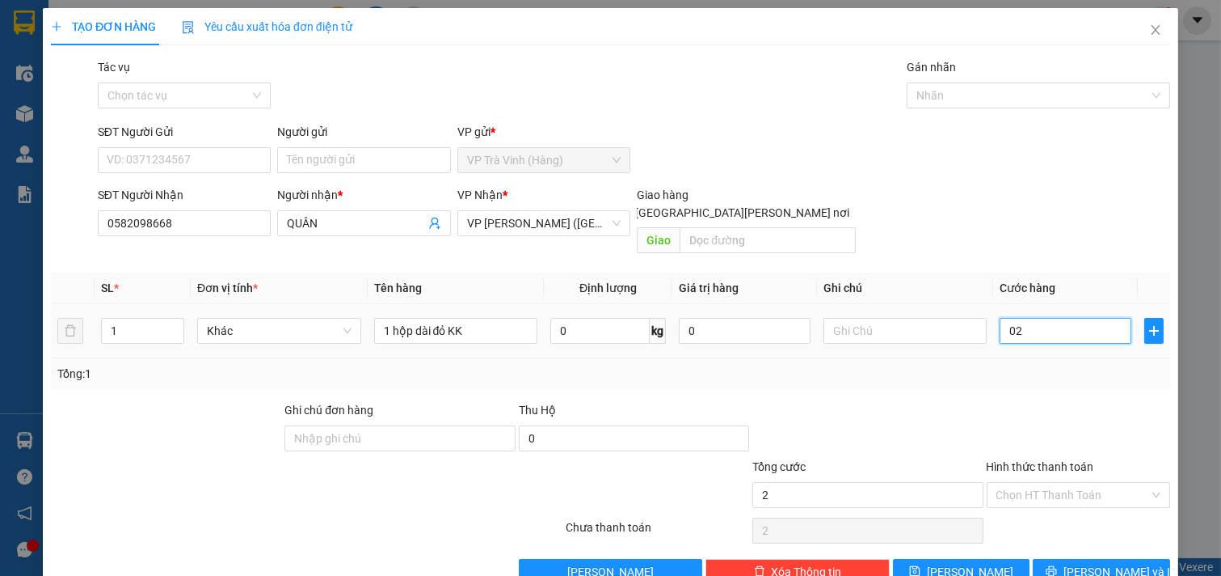
type input "025"
type input "250"
type input "0.250"
type input "2.500"
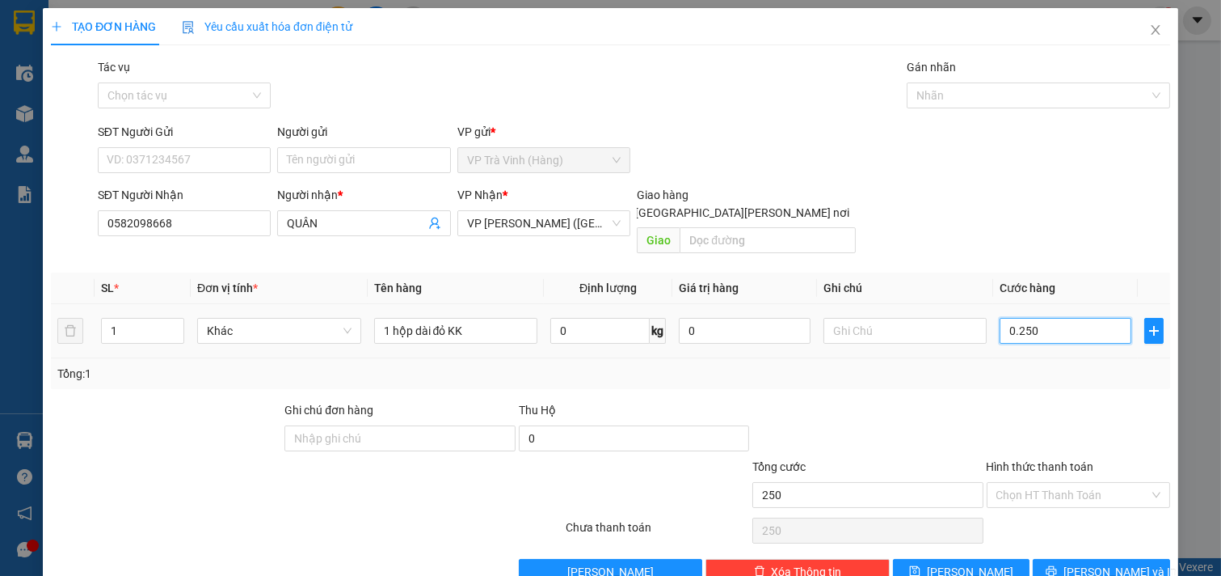
type input "2.500"
type input "02.500"
type input "25.000"
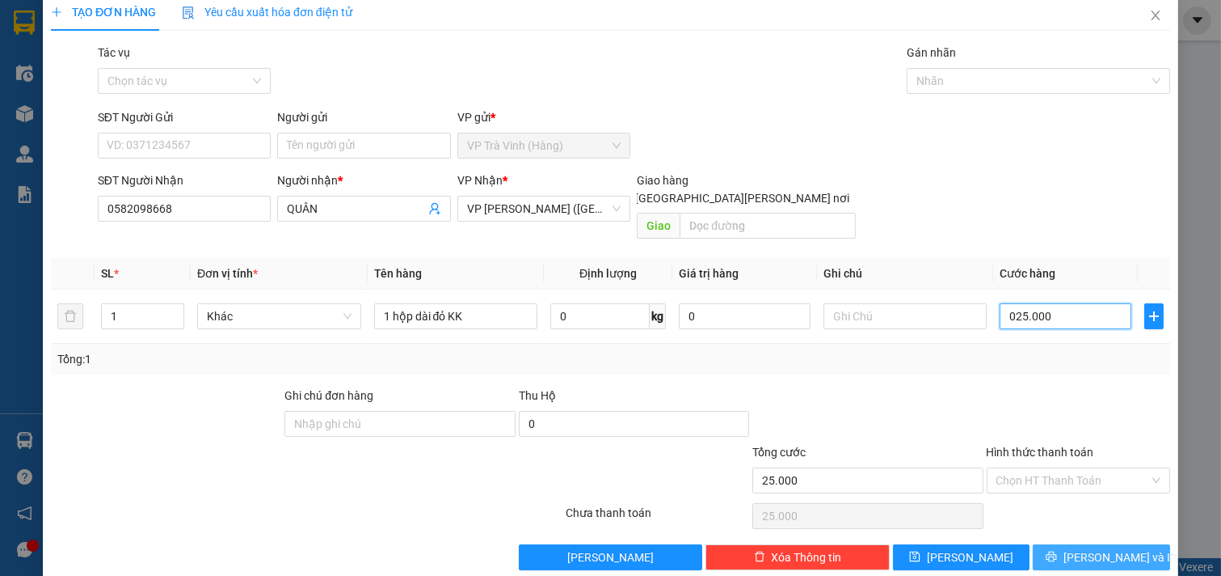
scroll to position [22, 0]
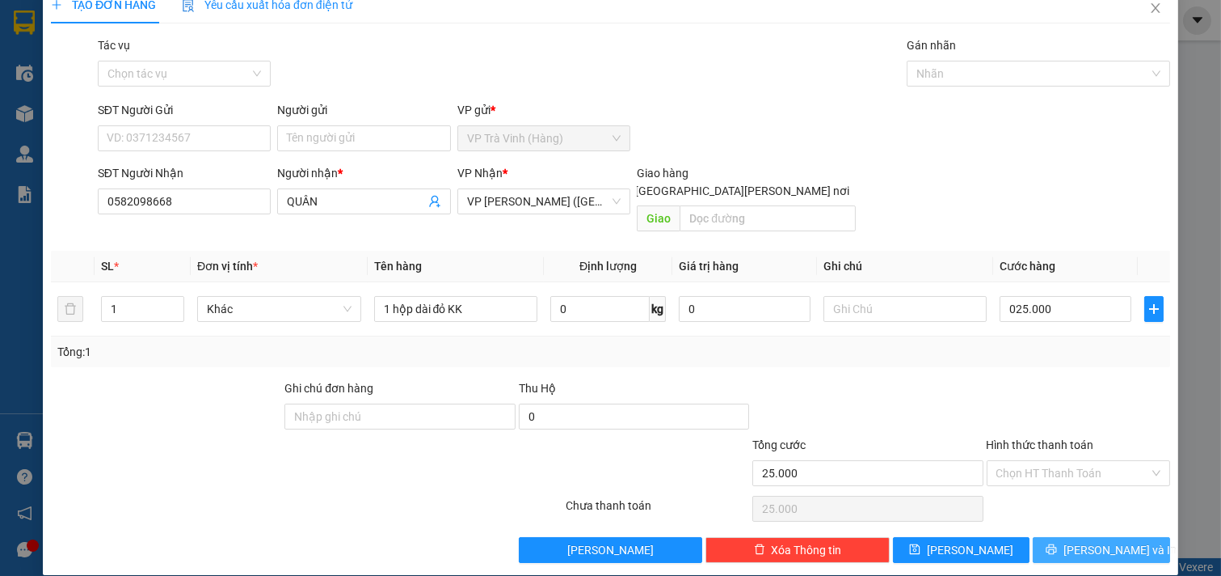
type input "25.000"
click at [1057, 543] on icon "printer" at bounding box center [1051, 548] width 11 height 11
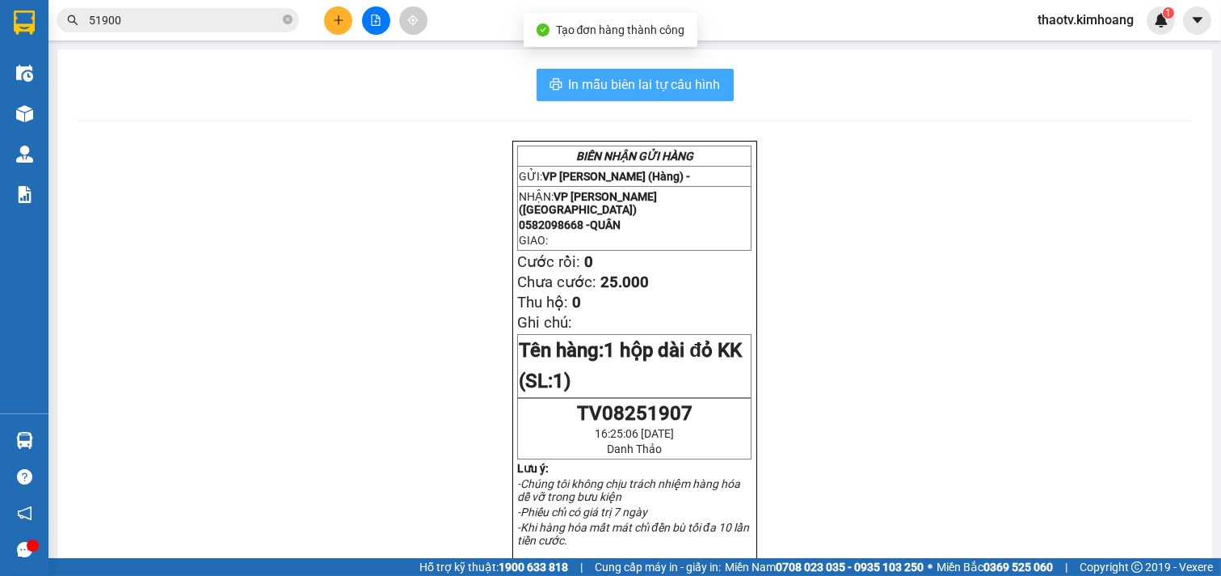
click at [637, 89] on span "In mẫu biên lai tự cấu hình" at bounding box center [645, 84] width 152 height 20
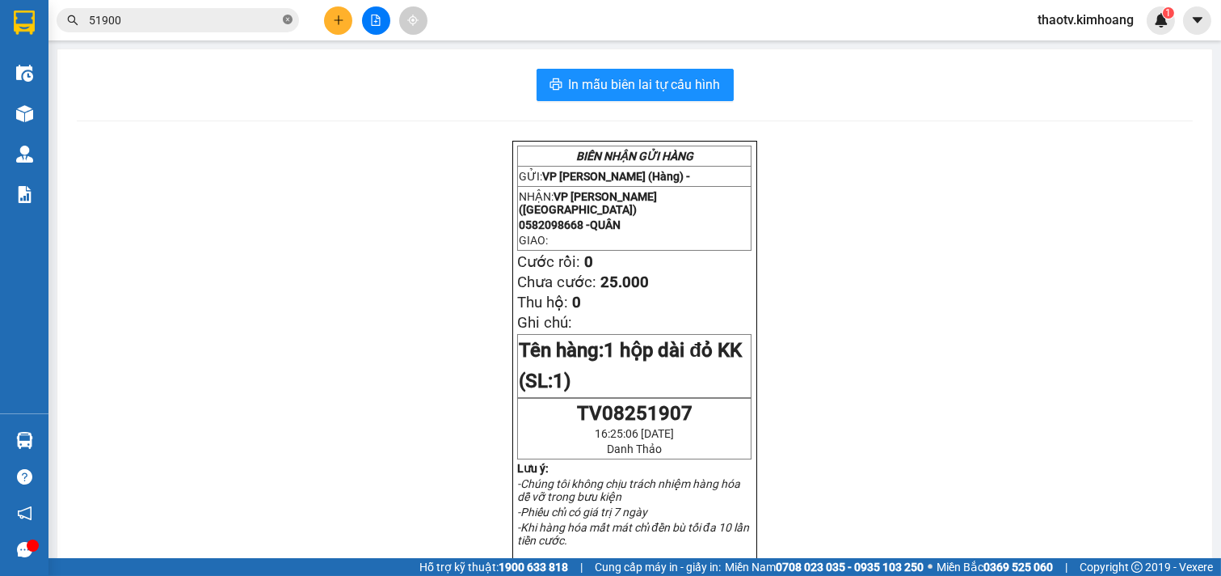
click at [291, 22] on icon "close-circle" at bounding box center [288, 20] width 10 height 10
click at [291, 22] on span at bounding box center [288, 20] width 10 height 18
click at [381, 19] on icon "file-add" at bounding box center [375, 20] width 11 height 11
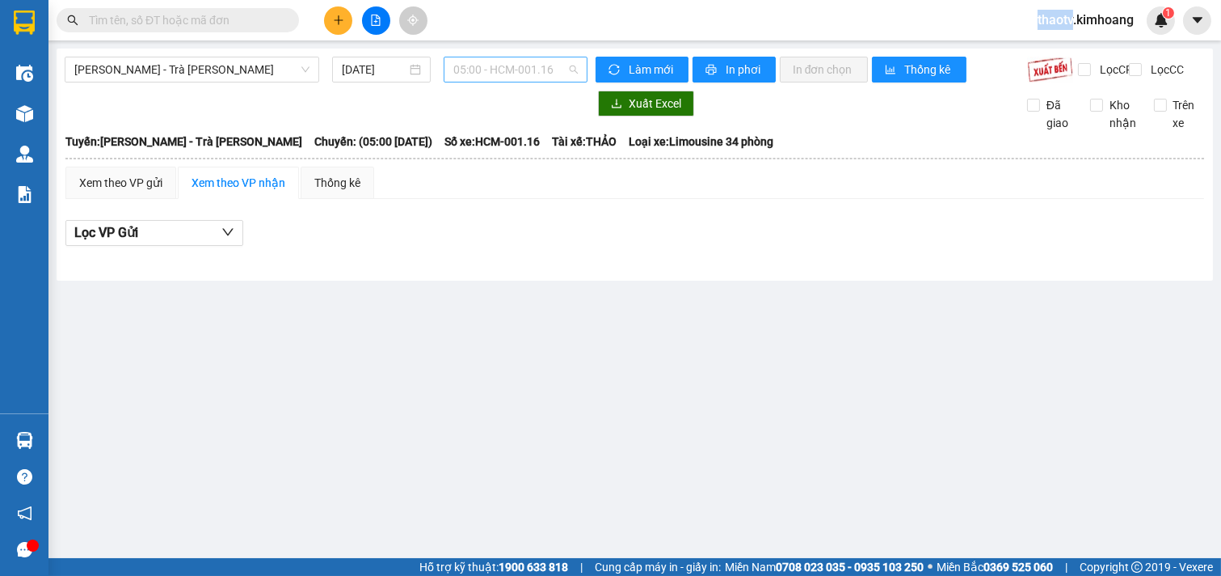
click at [544, 68] on span "05:00 - HCM-001.16" at bounding box center [516, 69] width 124 height 24
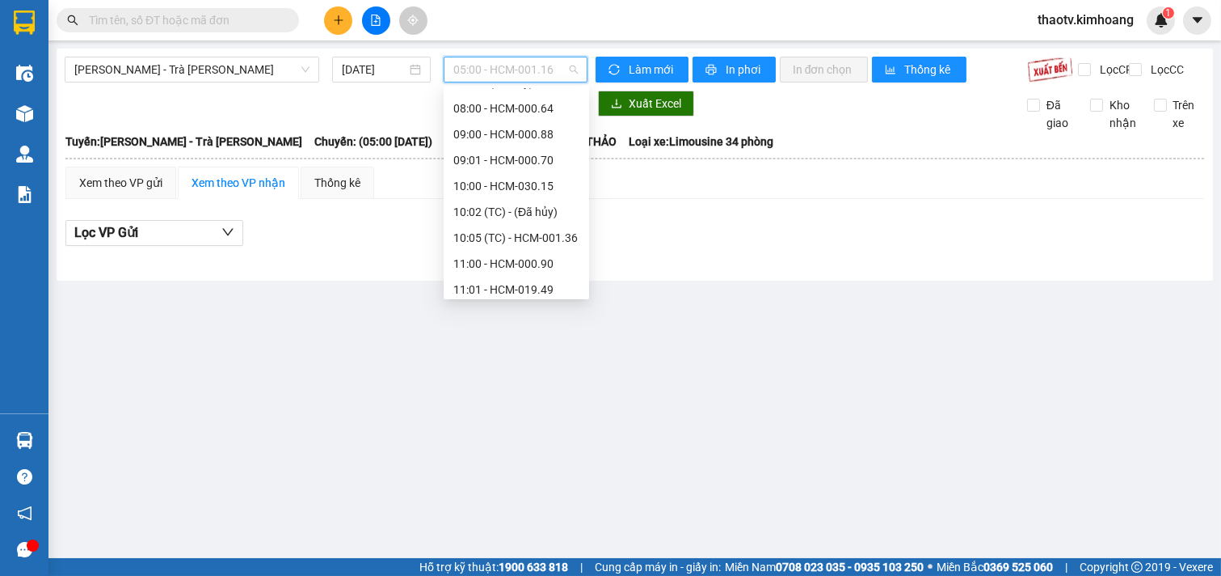
scroll to position [179, 0]
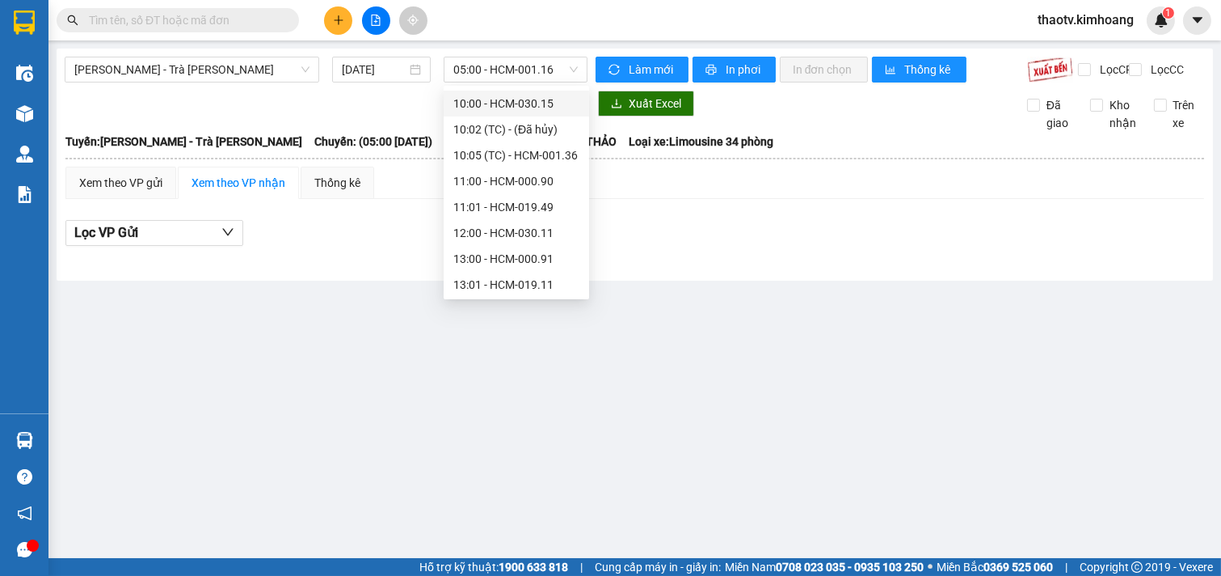
click at [237, 14] on input "text" at bounding box center [184, 20] width 191 height 18
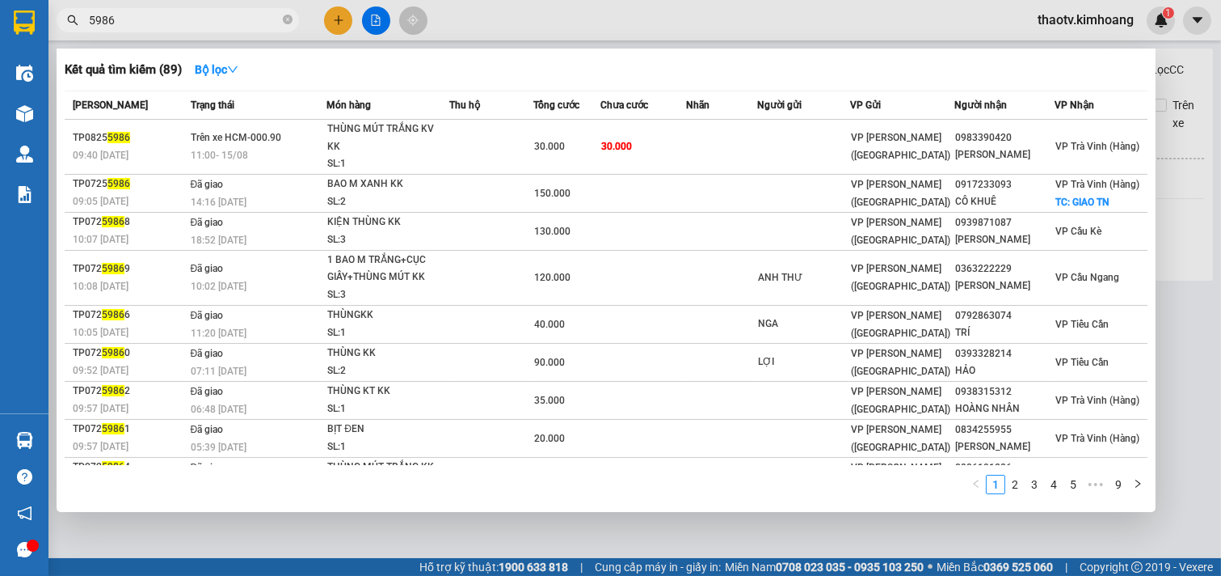
type input "5986"
click at [281, 18] on span "5986" at bounding box center [178, 20] width 243 height 24
click at [287, 18] on icon "close-circle" at bounding box center [288, 20] width 10 height 10
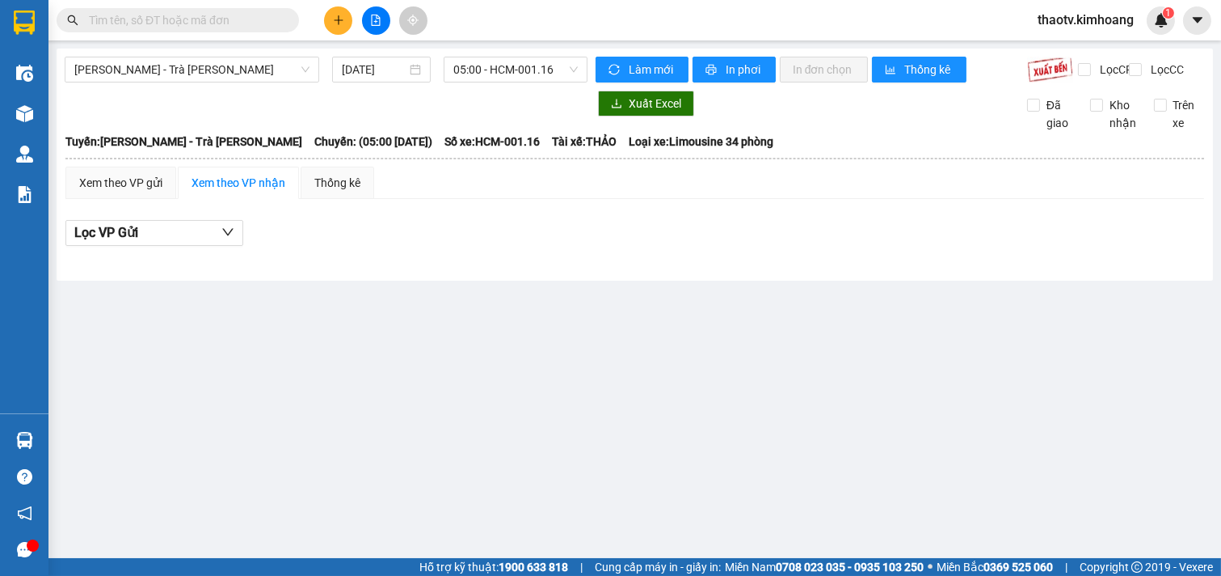
click at [245, 27] on input "text" at bounding box center [184, 20] width 191 height 18
click at [251, 28] on input "text" at bounding box center [184, 20] width 191 height 18
click at [507, 67] on span "05:00 - HCM-001.16" at bounding box center [516, 69] width 124 height 24
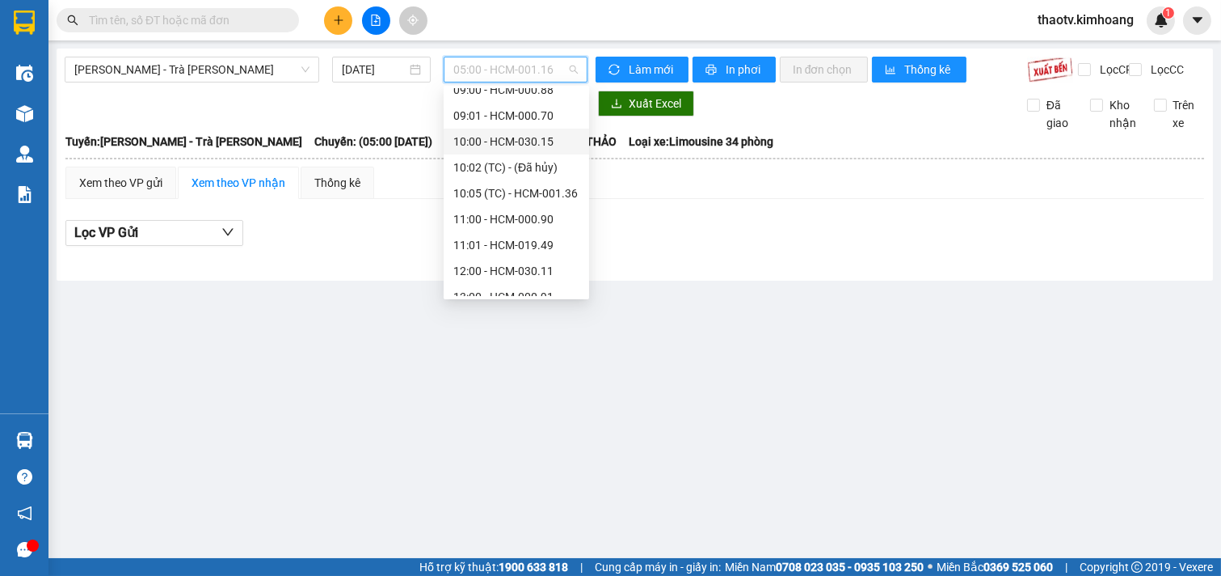
scroll to position [205, 0]
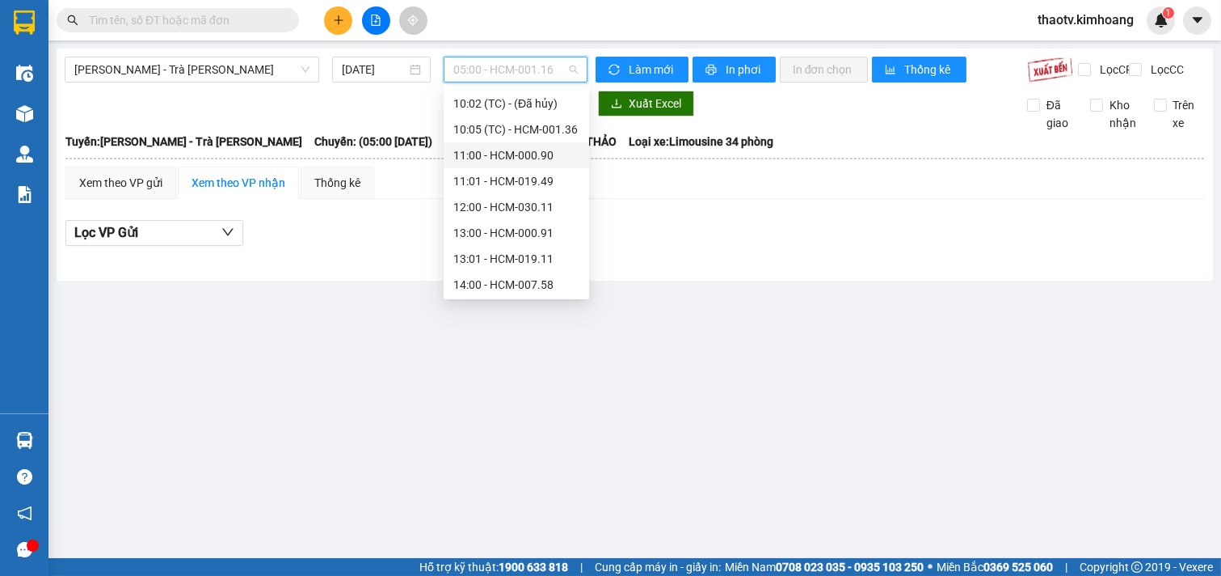
click at [500, 150] on div "11:00 - HCM-000.90" at bounding box center [517, 155] width 126 height 18
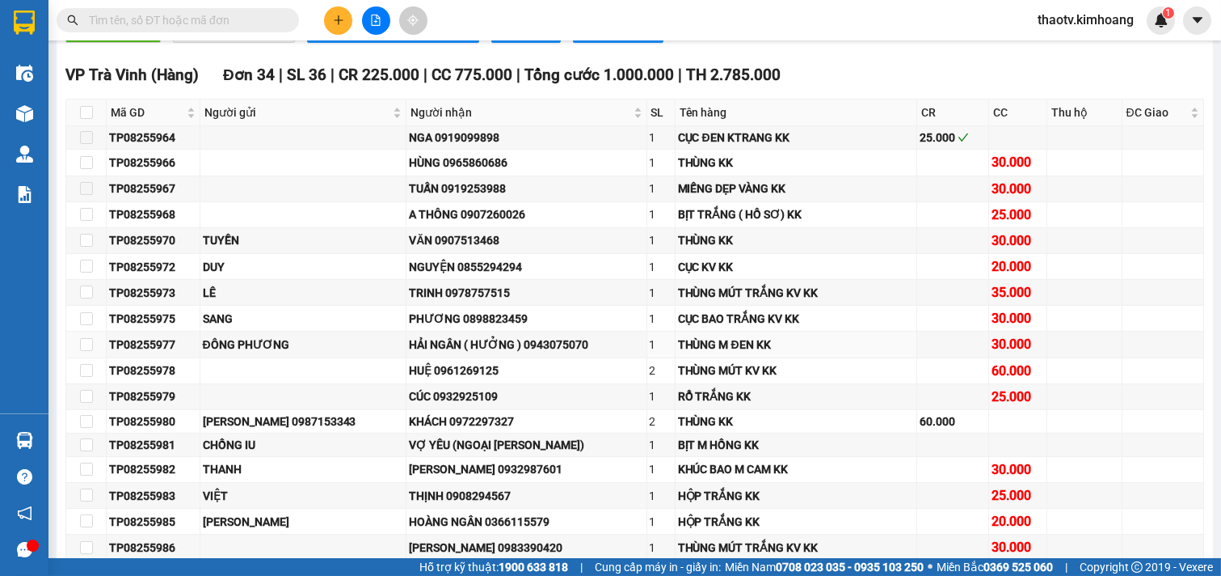
scroll to position [359, 0]
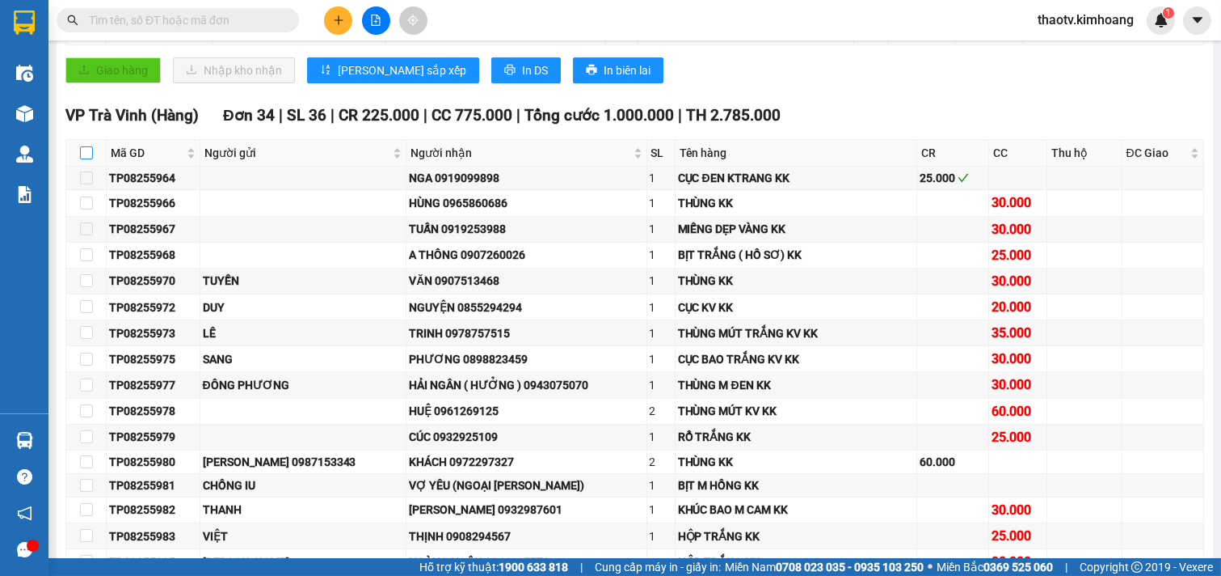
click at [87, 159] on input "checkbox" at bounding box center [86, 152] width 13 height 13
checkbox input "true"
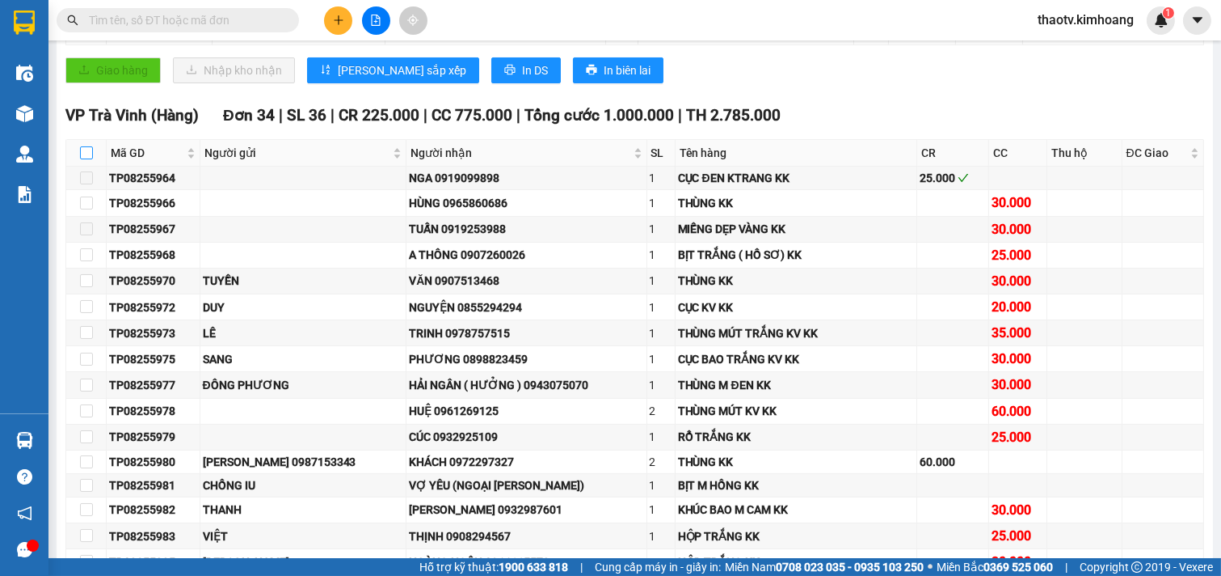
checkbox input "true"
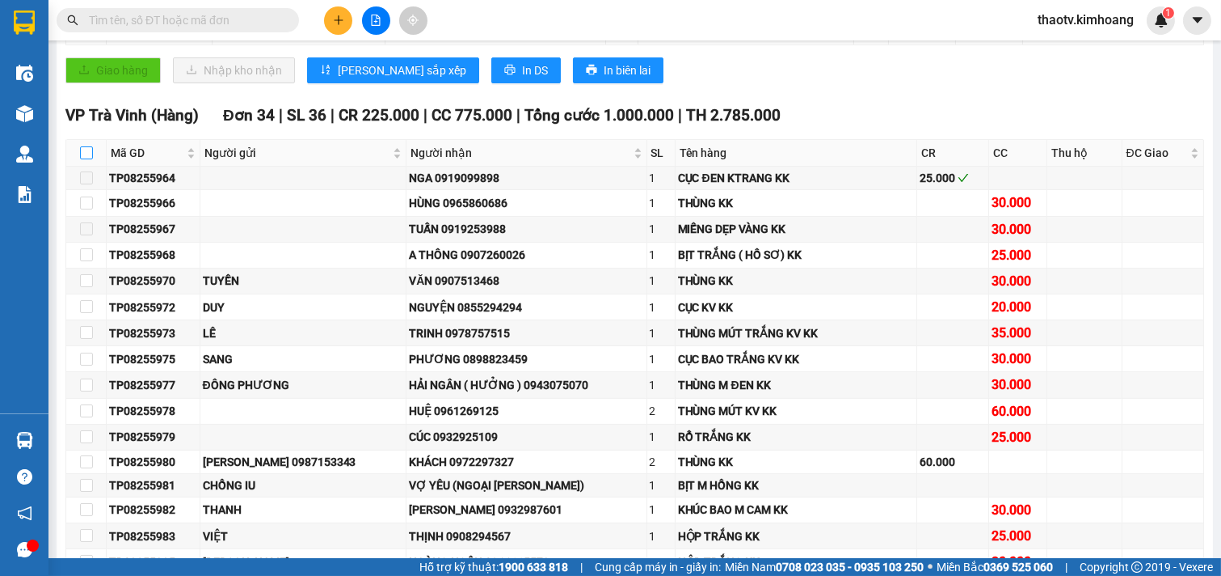
checkbox input "true"
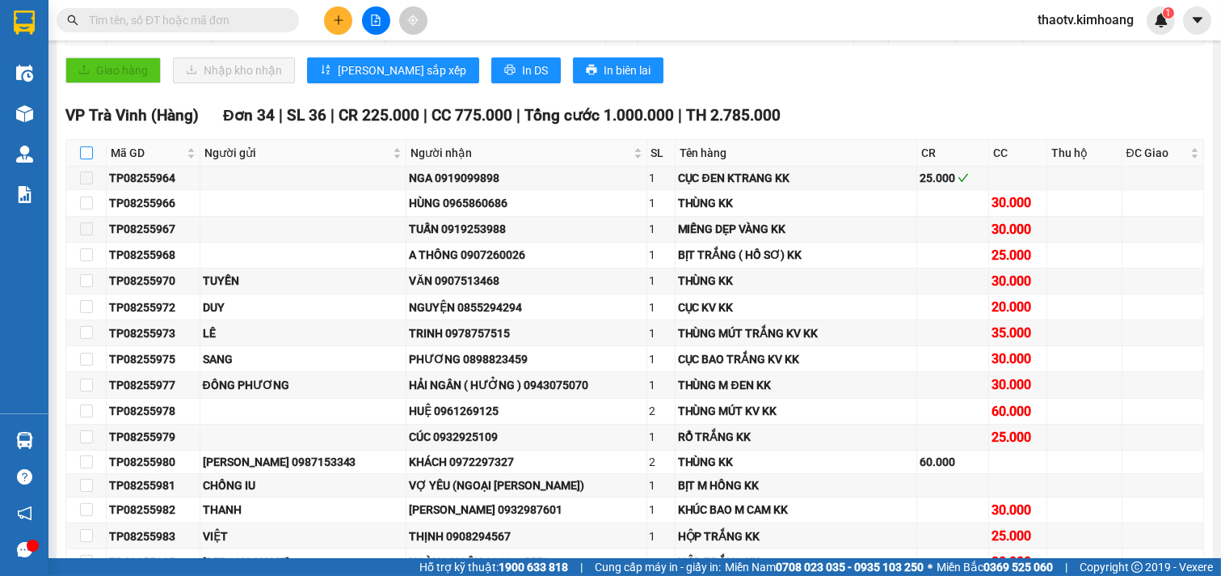
checkbox input "true"
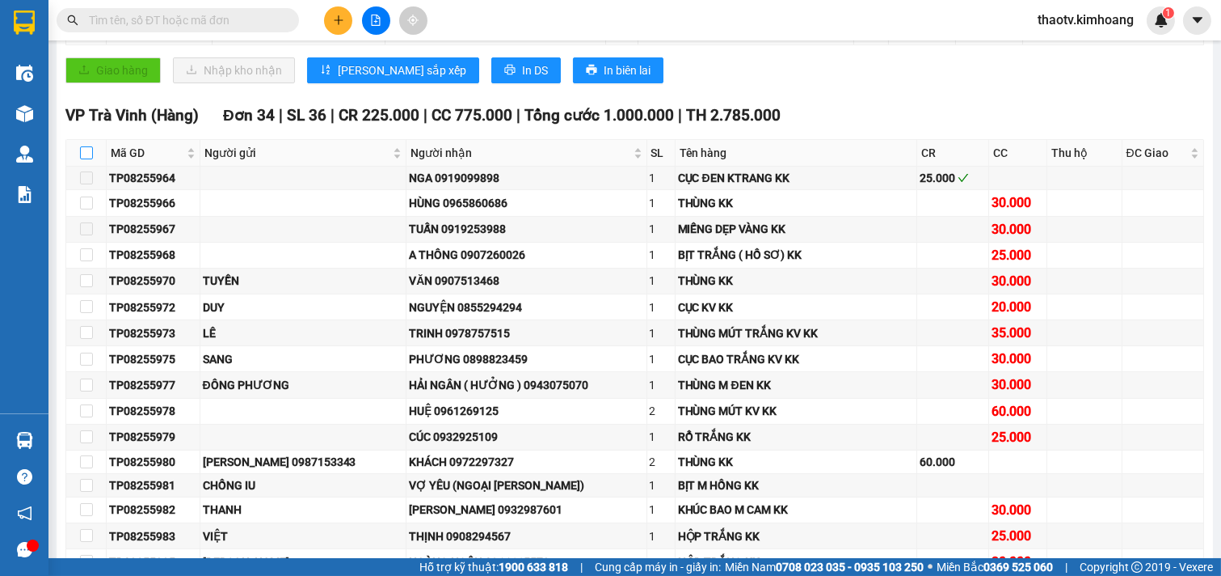
checkbox input "true"
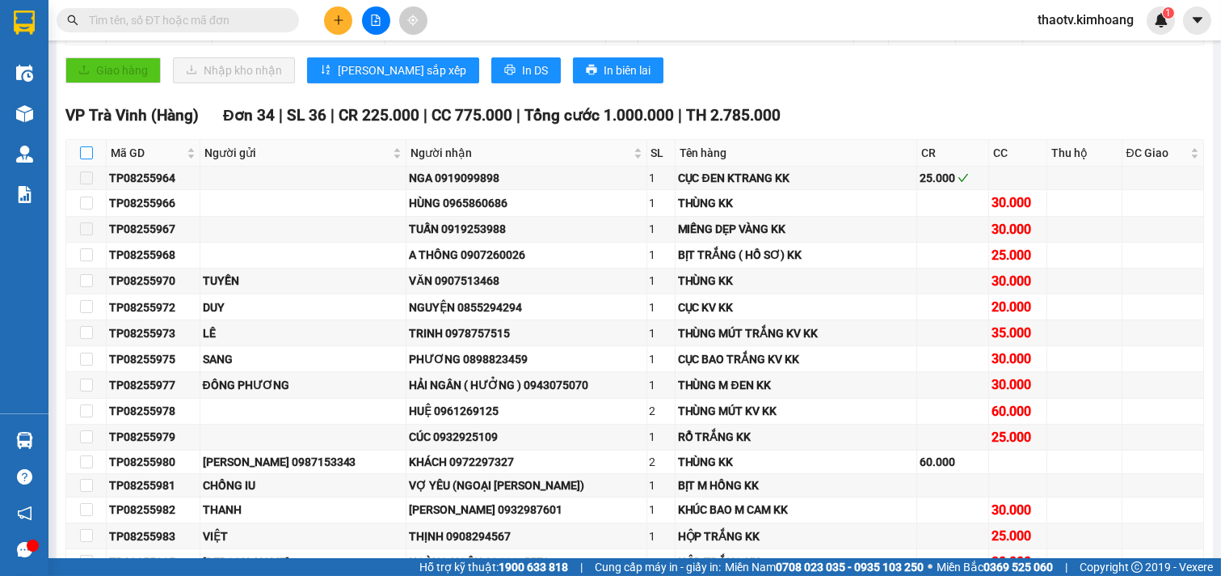
checkbox input "true"
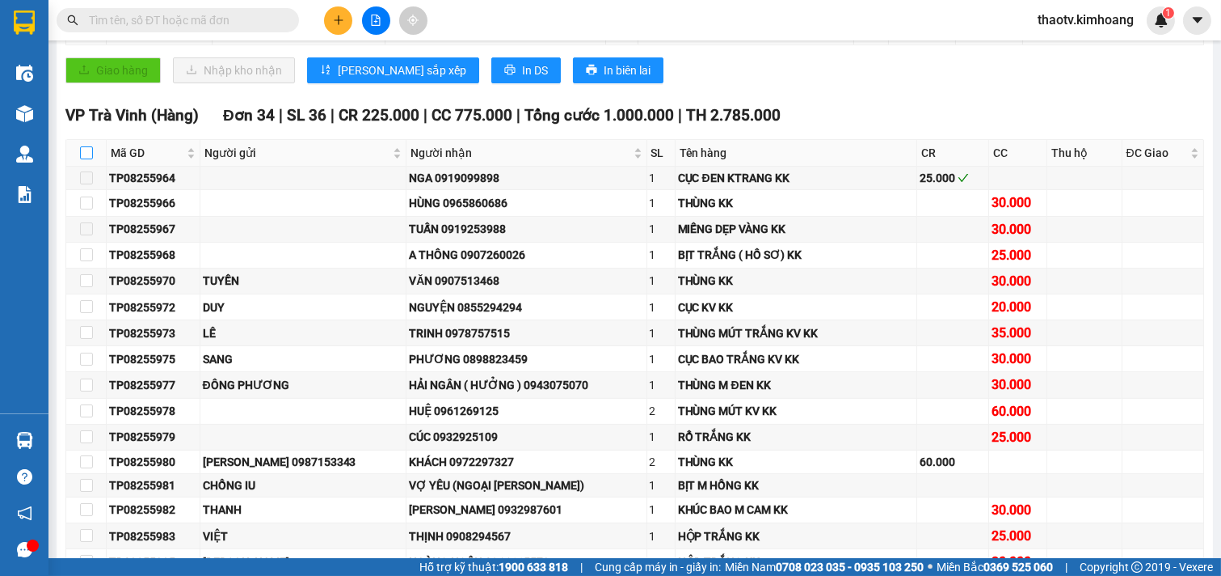
checkbox input "true"
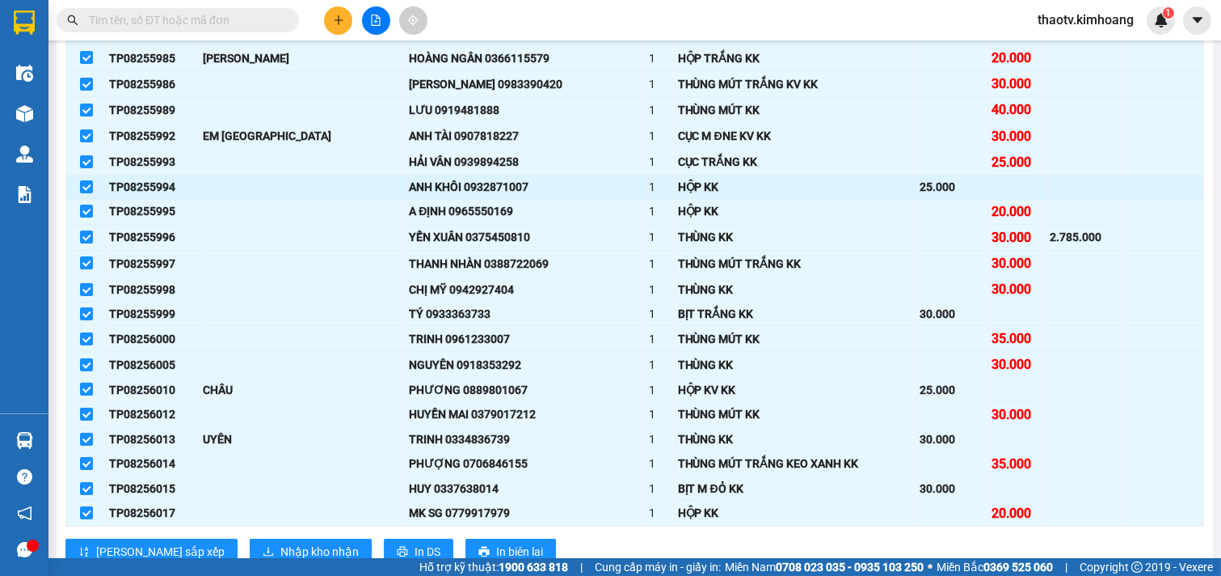
scroll to position [898, 0]
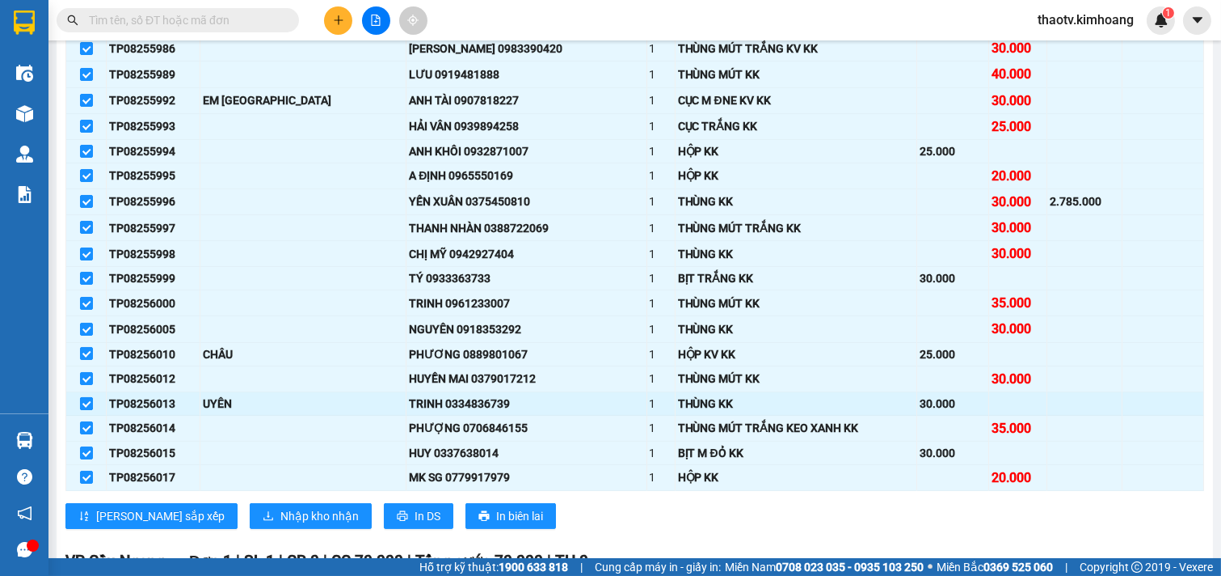
click at [82, 410] on input "checkbox" at bounding box center [86, 403] width 13 height 13
checkbox input "false"
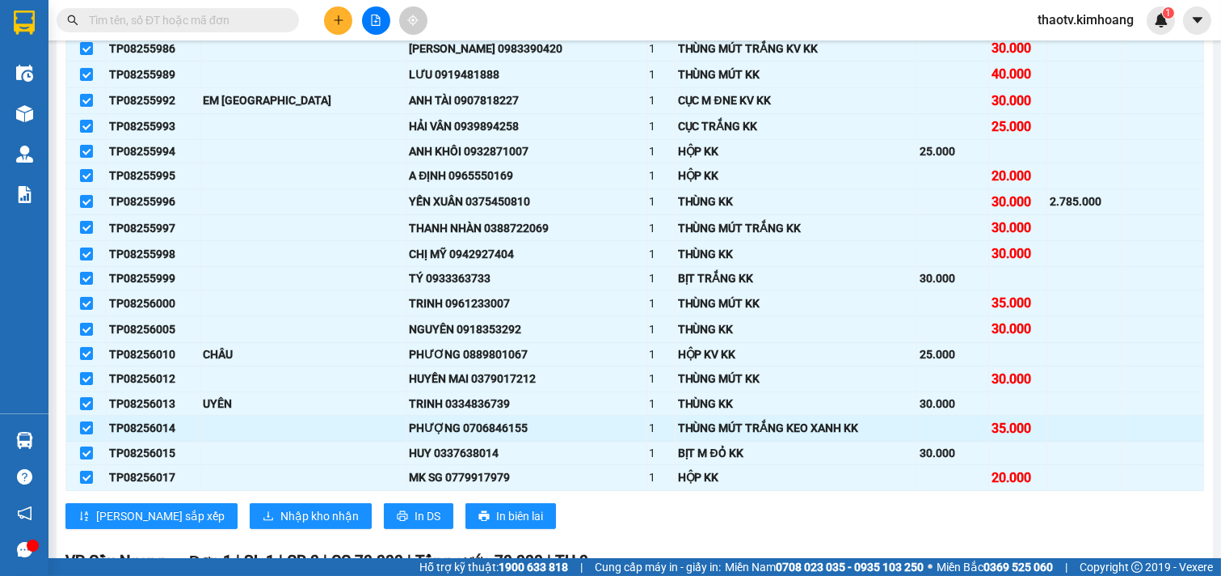
checkbox input "false"
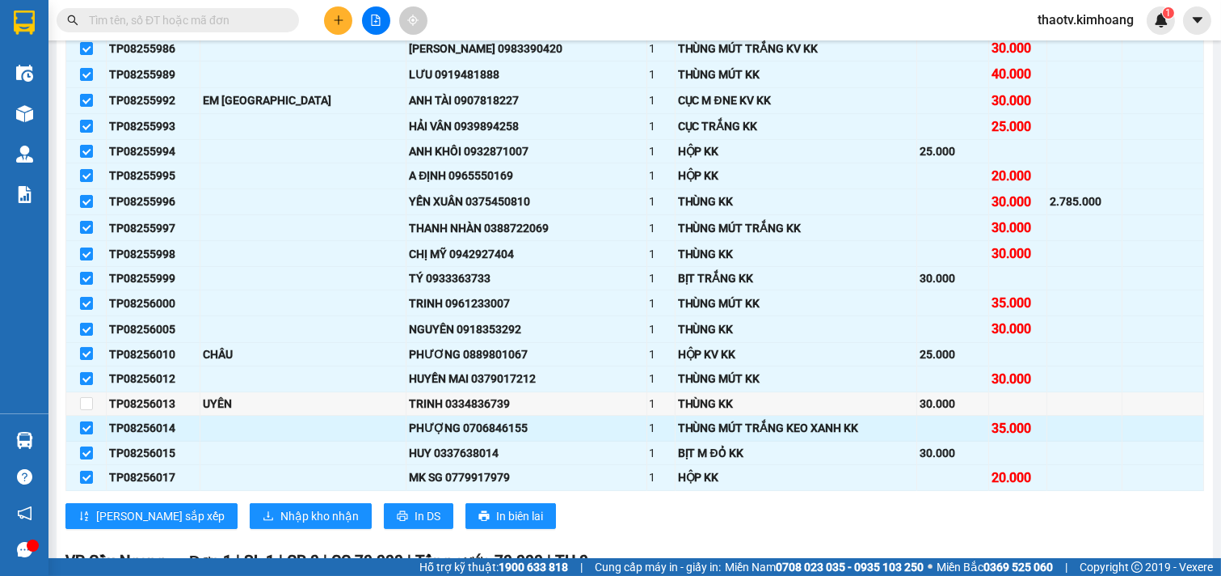
click at [86, 434] on input "checkbox" at bounding box center [86, 427] width 13 height 13
checkbox input "false"
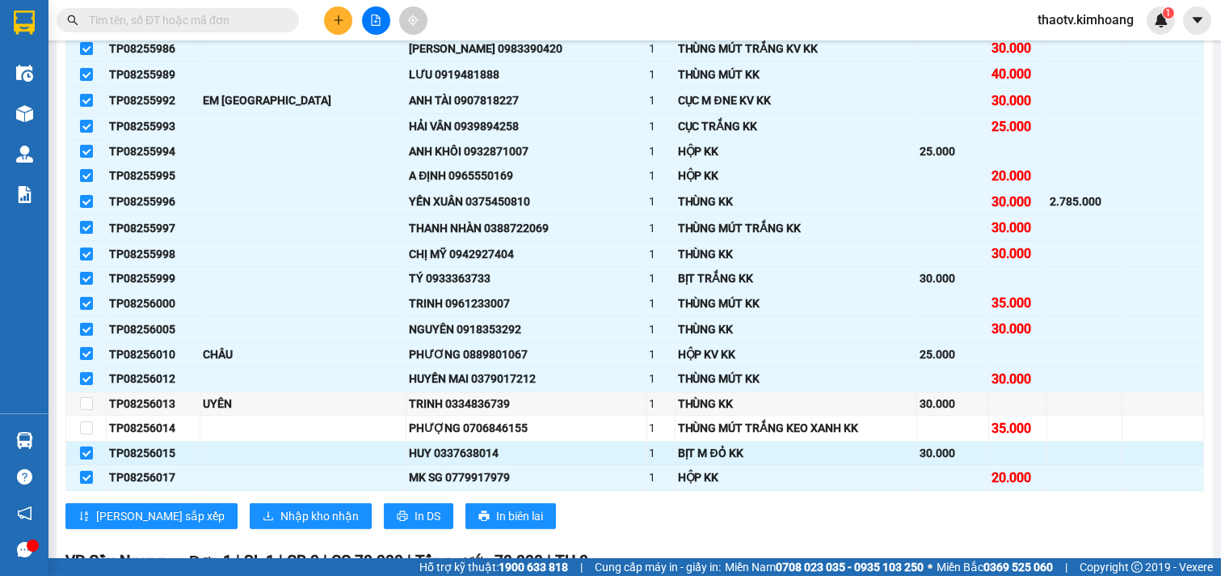
click at [91, 459] on input "checkbox" at bounding box center [86, 452] width 13 height 13
checkbox input "false"
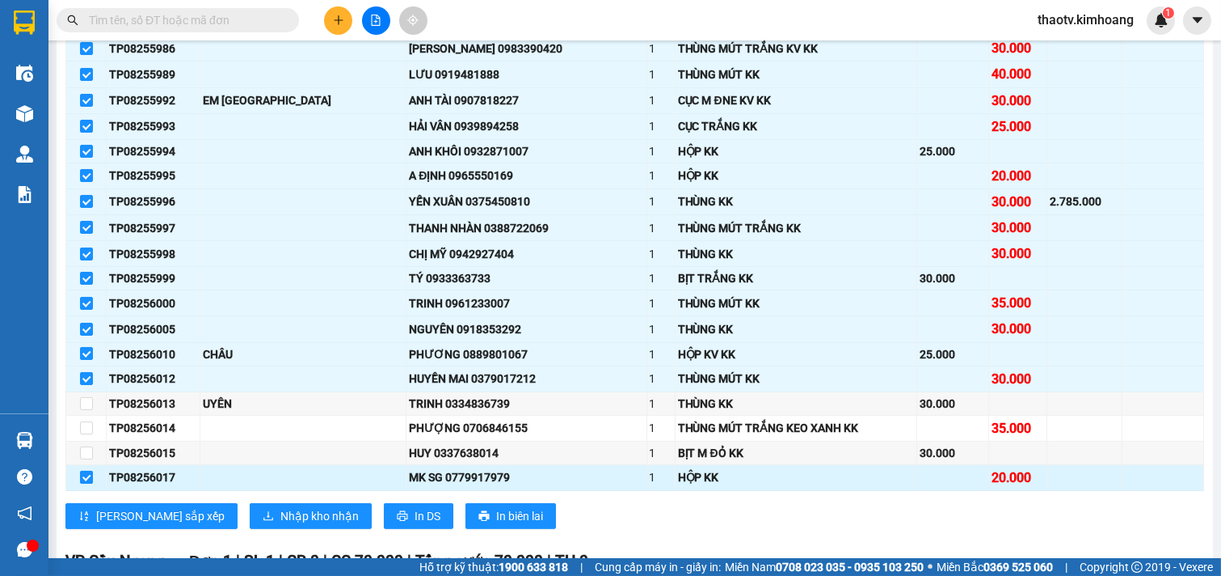
click at [91, 483] on input "checkbox" at bounding box center [86, 476] width 13 height 13
checkbox input "false"
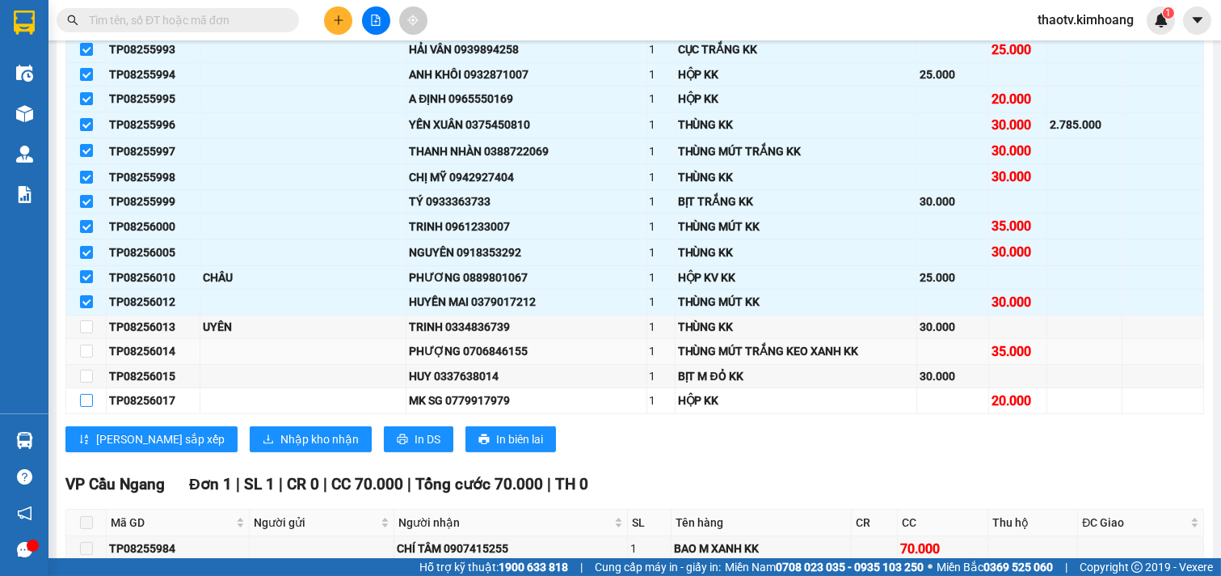
scroll to position [1078, 0]
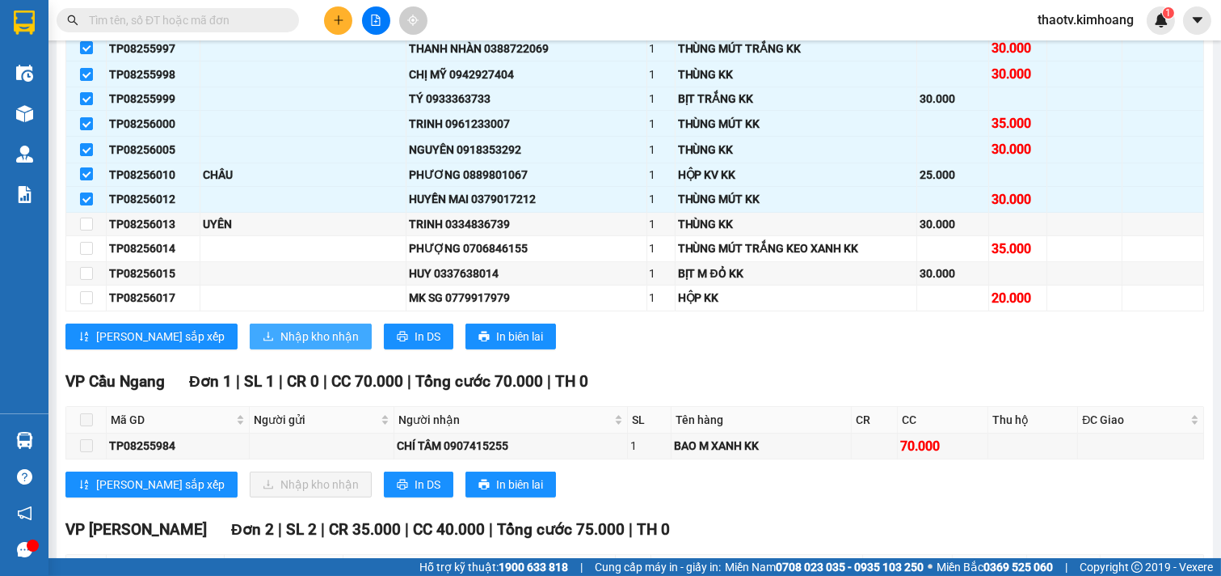
click at [281, 345] on span "Nhập kho nhận" at bounding box center [320, 336] width 78 height 18
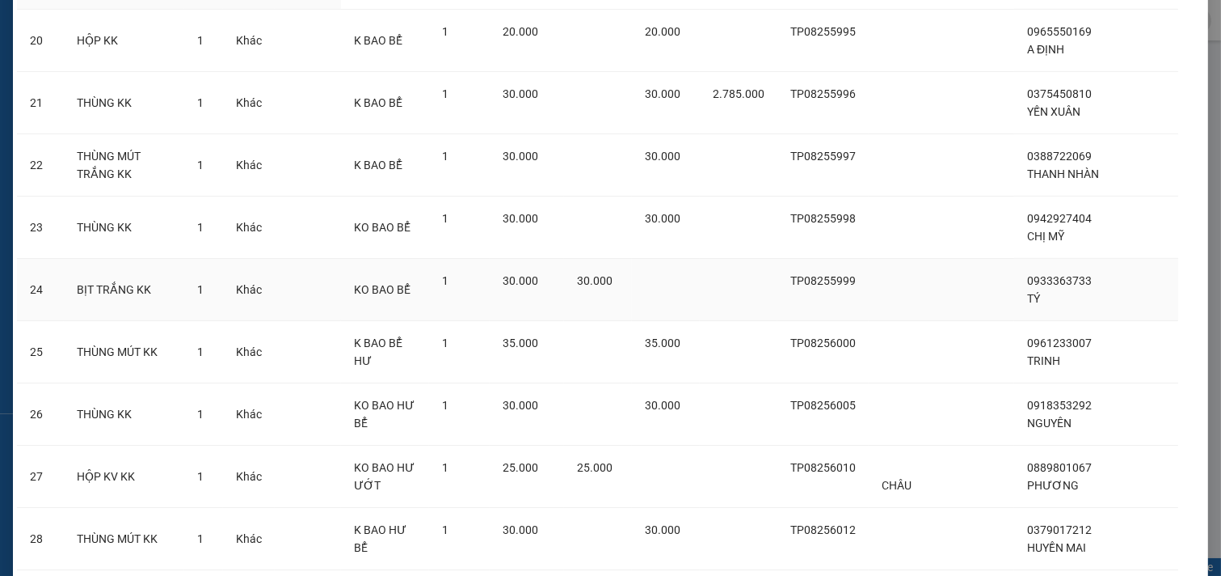
scroll to position [1458, 0]
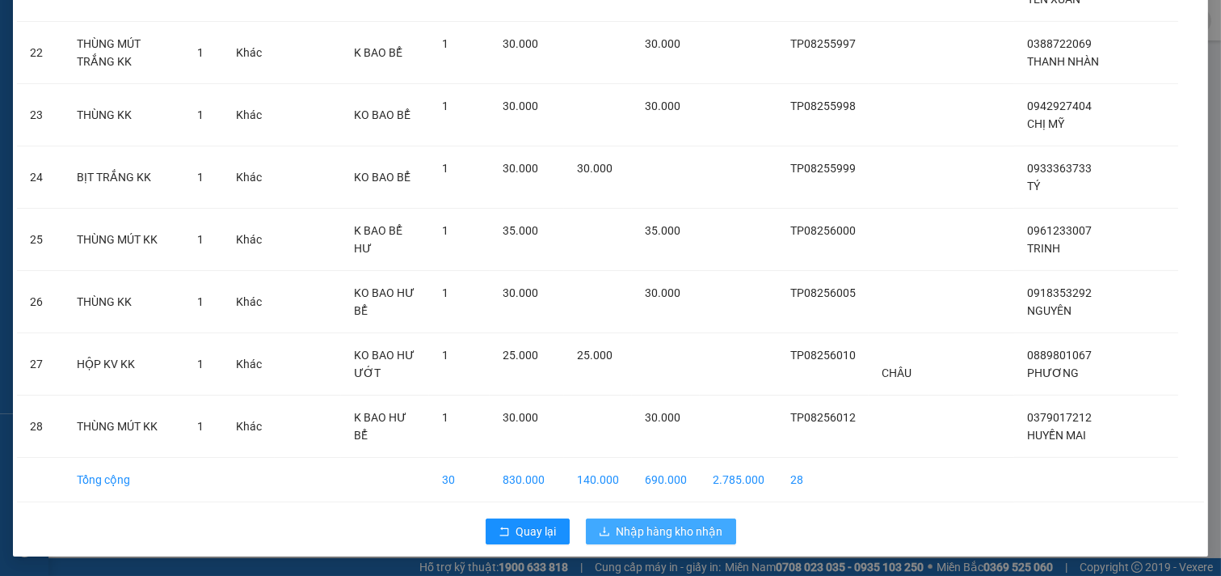
click at [645, 538] on span "Nhập hàng kho nhận" at bounding box center [670, 531] width 107 height 18
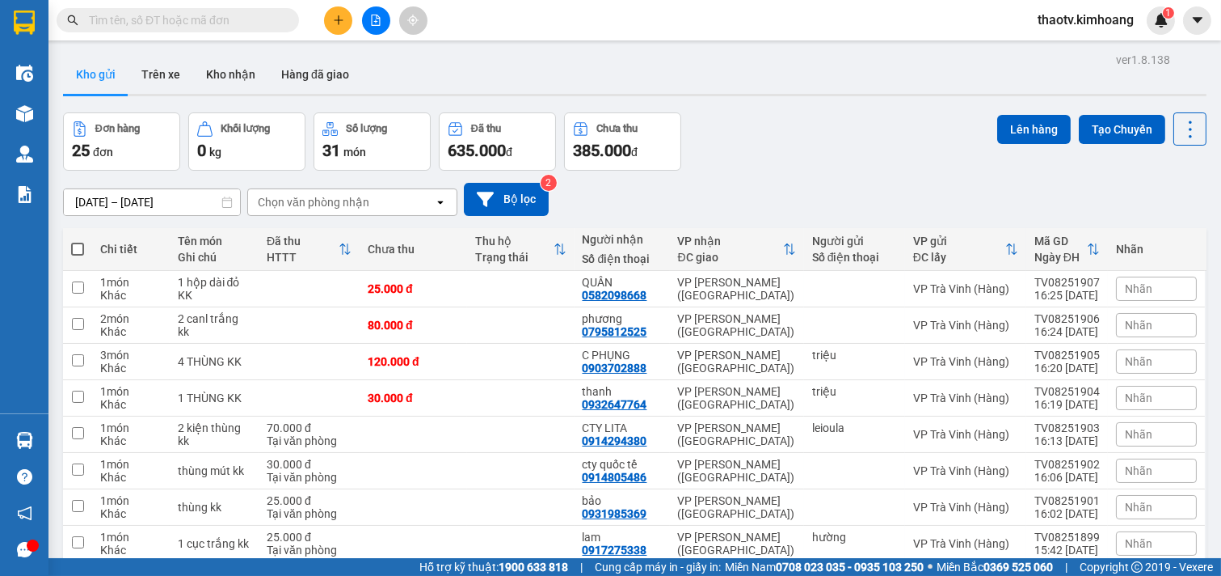
click at [221, 19] on input "text" at bounding box center [184, 20] width 191 height 18
click at [244, 17] on input "text" at bounding box center [184, 20] width 191 height 18
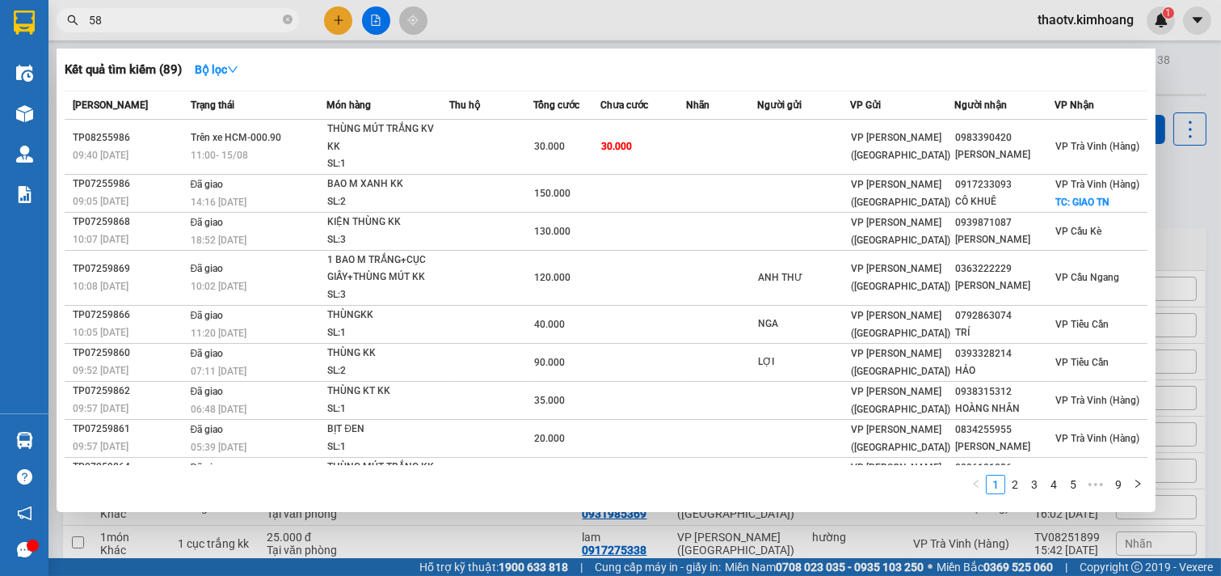
type input "5"
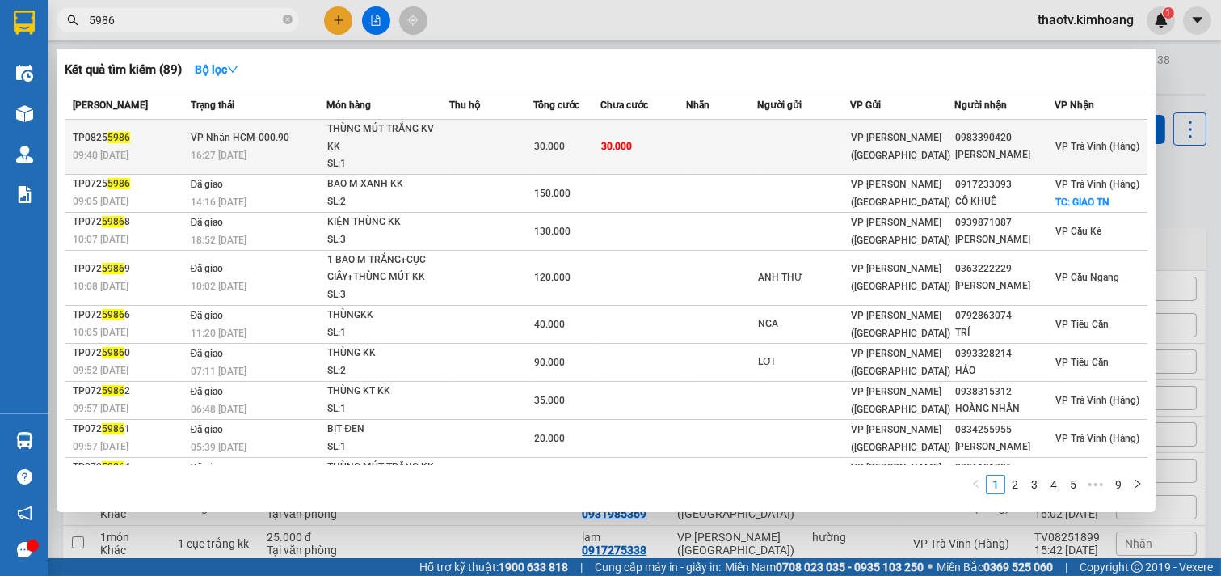
type input "5986"
click at [757, 143] on td at bounding box center [721, 147] width 71 height 55
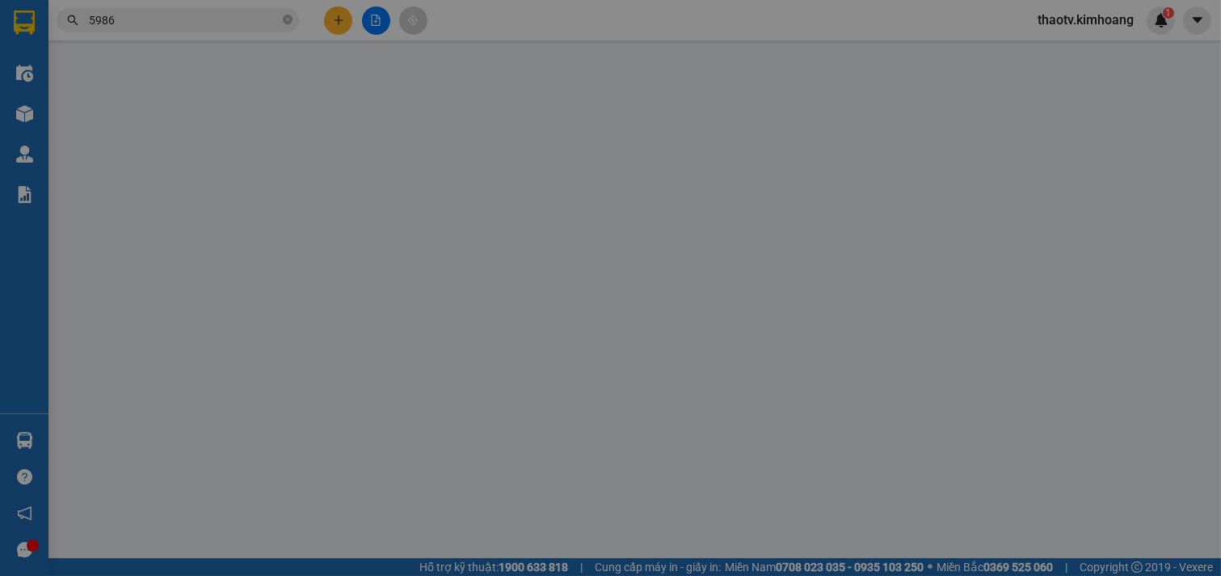
type input "0983390420"
type input "NGỌC HÂN"
type input "30.000"
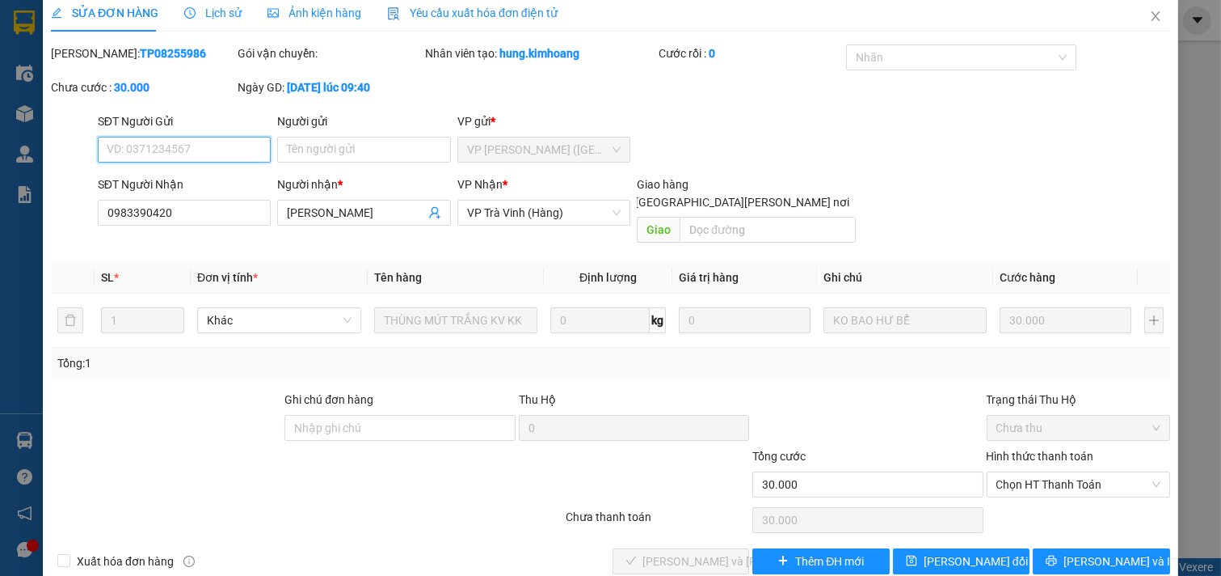
scroll to position [18, 0]
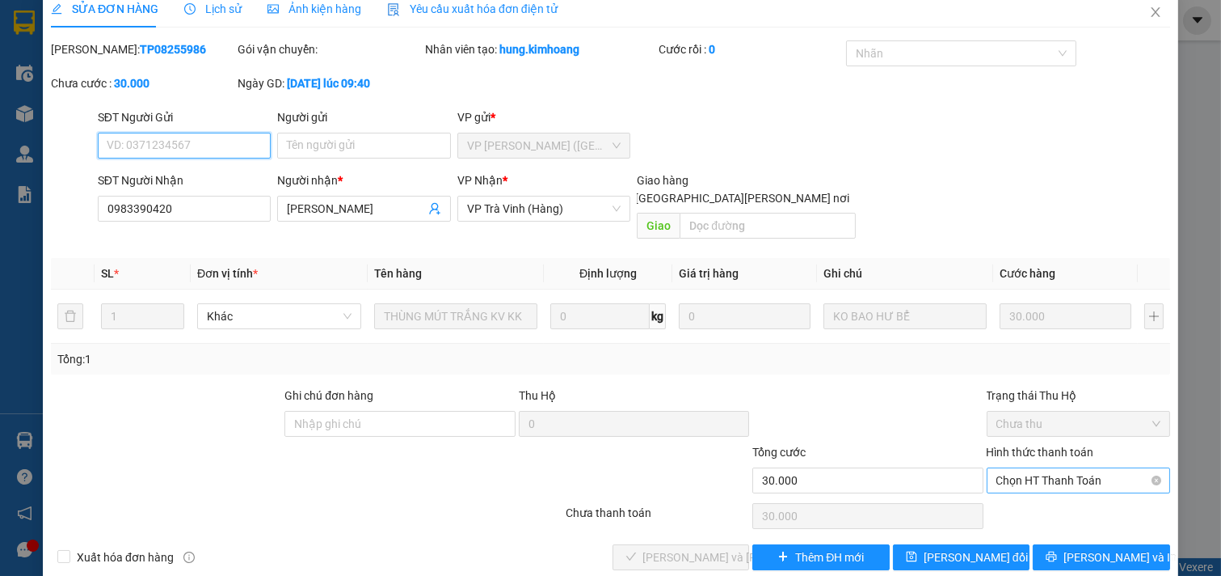
click at [1070, 468] on span "Chọn HT Thanh Toán" at bounding box center [1079, 480] width 165 height 24
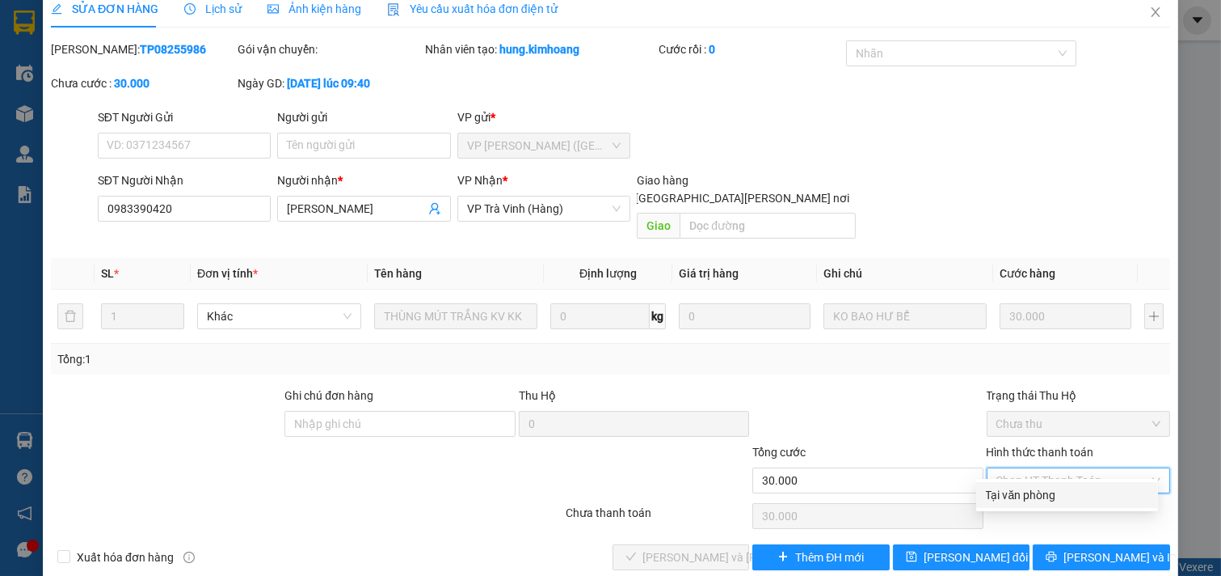
click at [1040, 492] on div "Tại văn phòng" at bounding box center [1067, 495] width 162 height 18
type input "0"
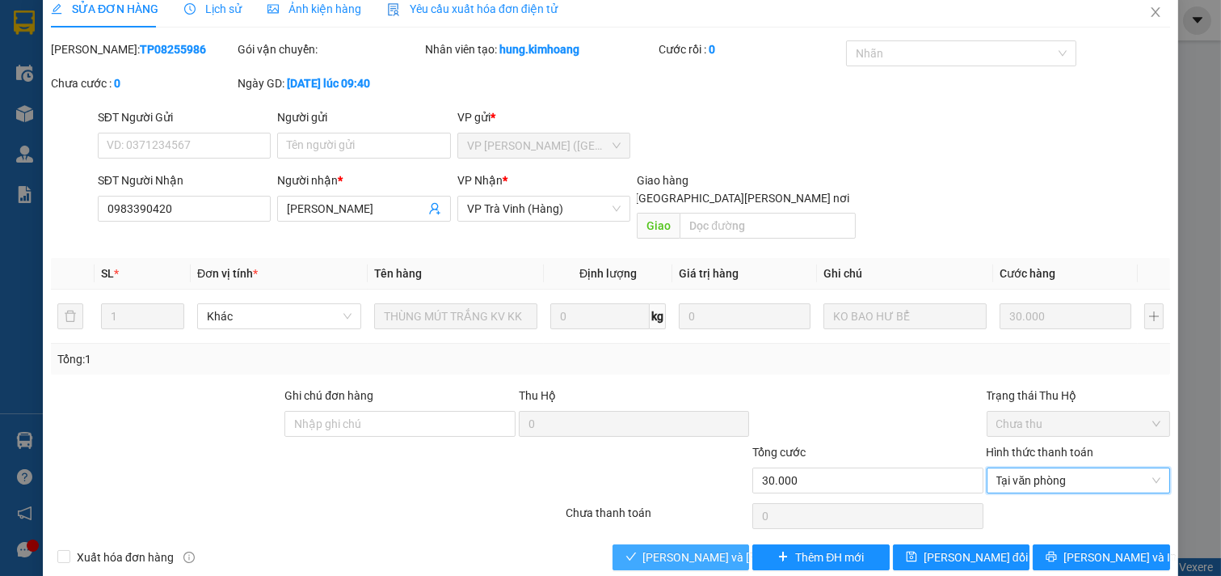
click at [708, 548] on span "[PERSON_NAME] và [PERSON_NAME] hàng" at bounding box center [752, 557] width 218 height 18
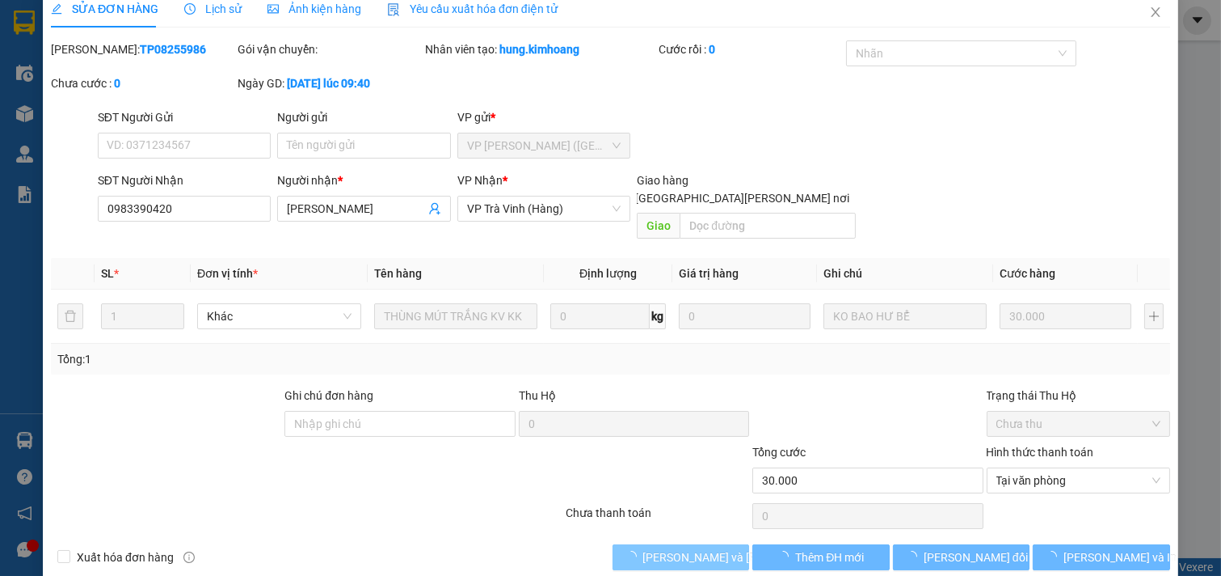
click at [708, 548] on span "[PERSON_NAME] và [PERSON_NAME] hàng" at bounding box center [752, 557] width 218 height 18
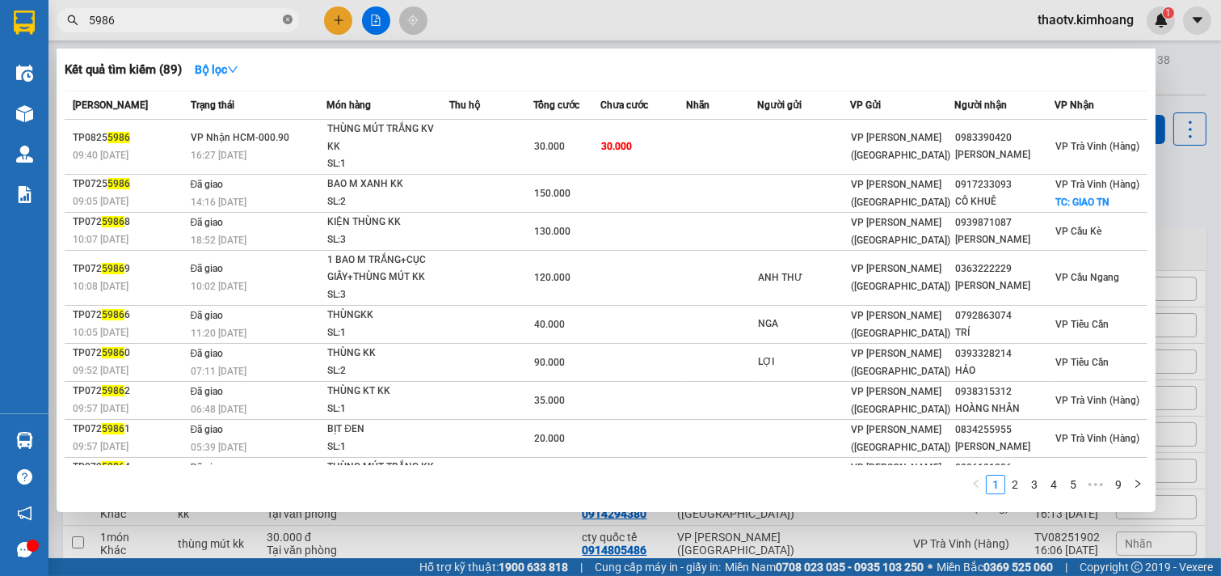
click at [289, 25] on span at bounding box center [288, 20] width 10 height 15
click at [289, 22] on span at bounding box center [288, 20] width 10 height 18
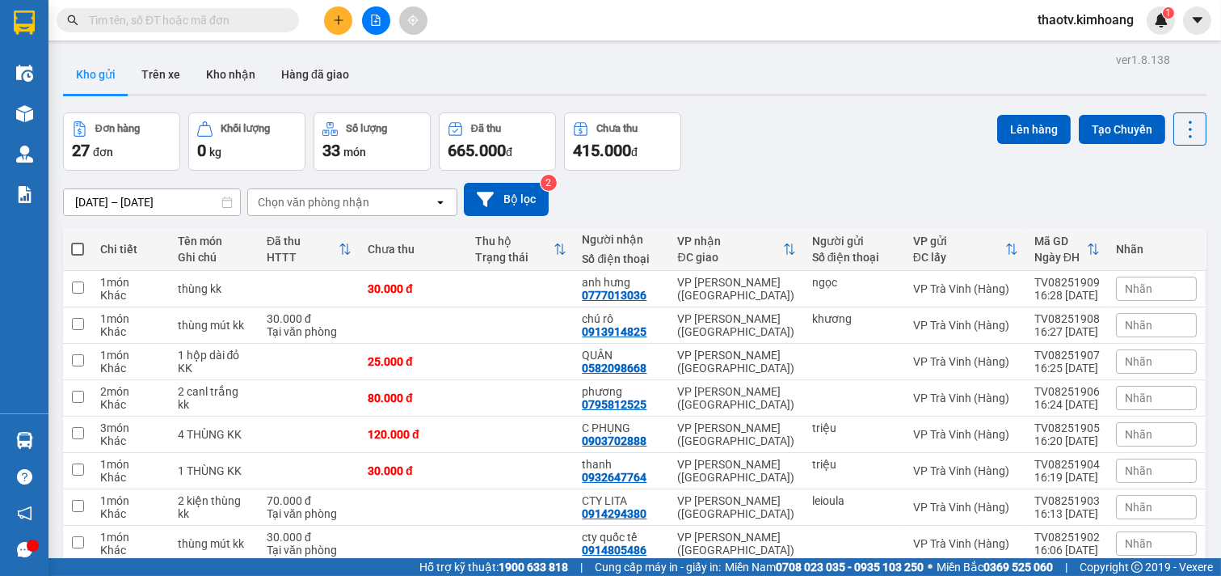
click at [226, 19] on input "text" at bounding box center [184, 20] width 191 height 18
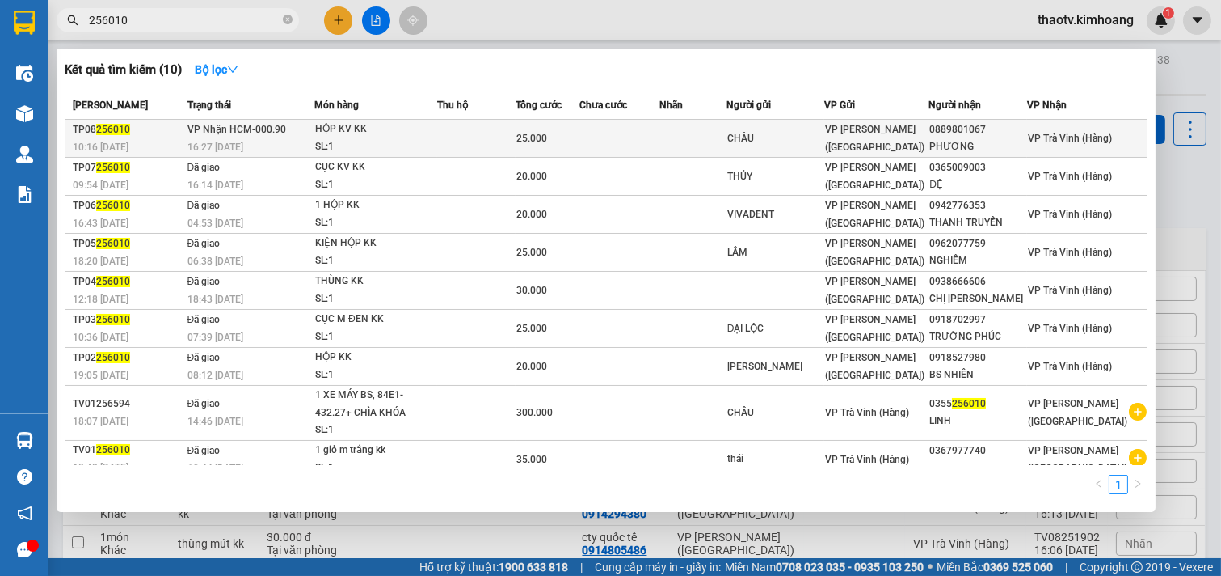
type input "256010"
click at [825, 138] on div "CHÂU" at bounding box center [776, 138] width 97 height 17
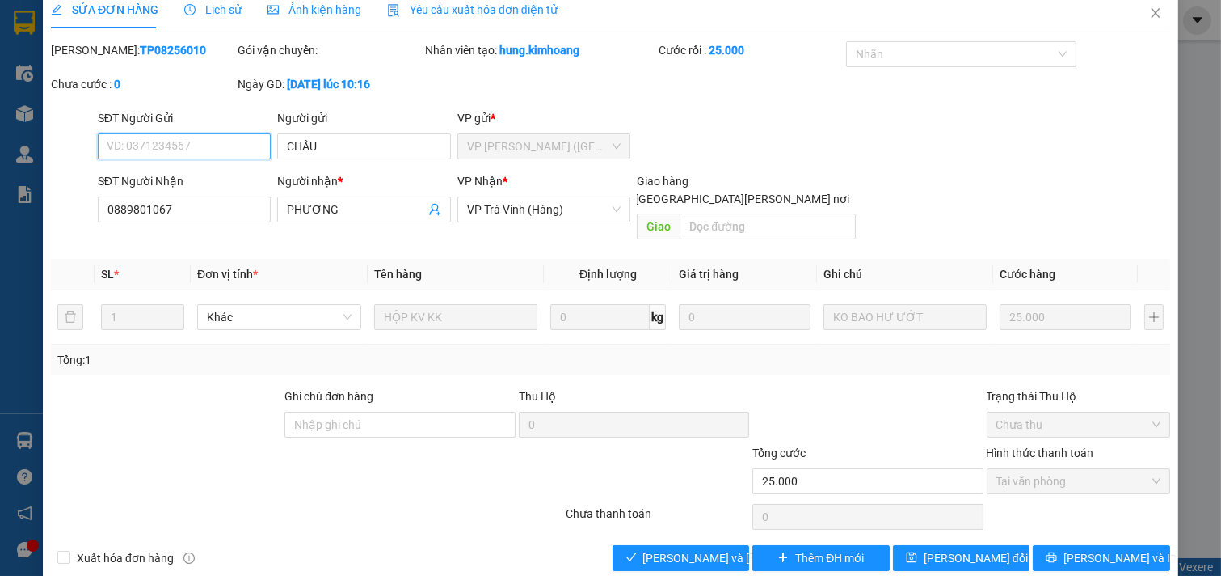
scroll to position [26, 0]
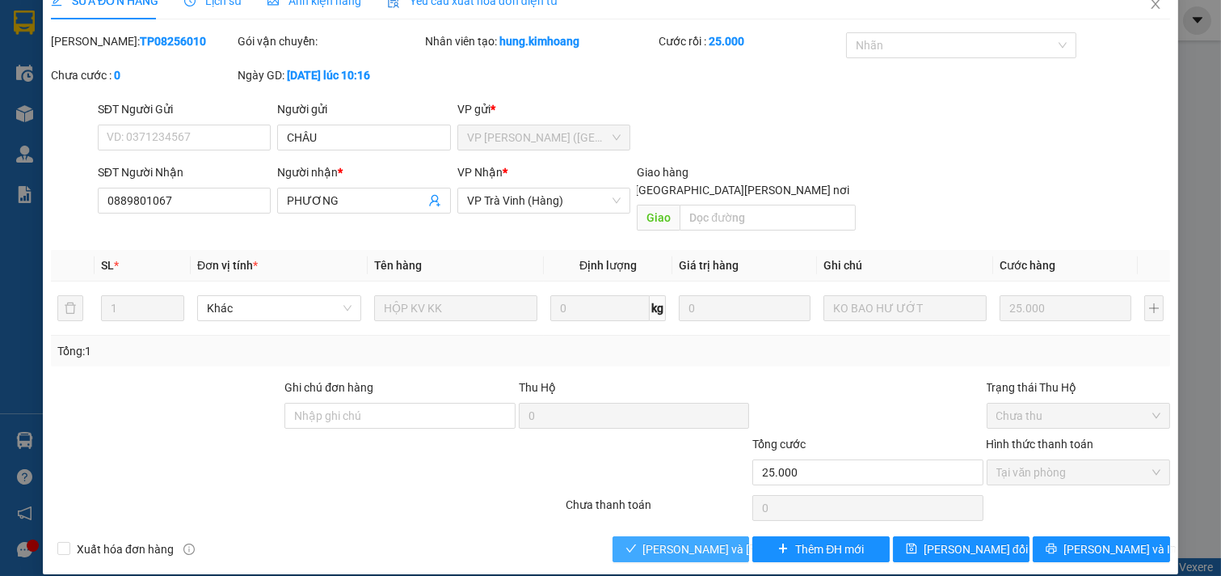
click at [714, 540] on span "[PERSON_NAME] và [PERSON_NAME] hàng" at bounding box center [752, 549] width 218 height 18
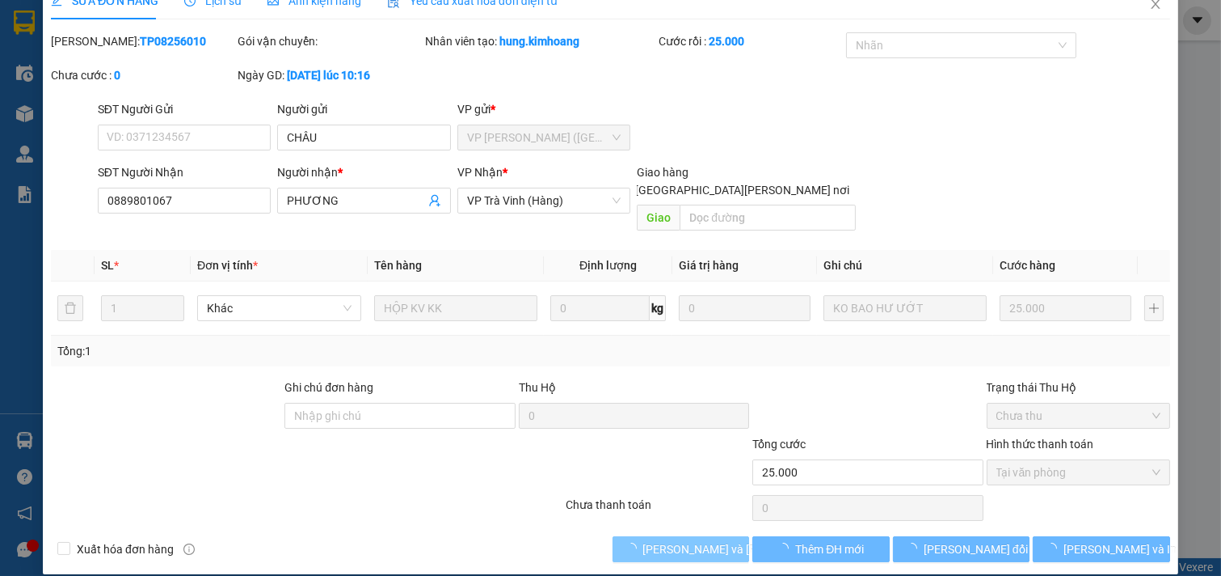
drag, startPoint x: 714, startPoint y: 530, endPoint x: 733, endPoint y: 521, distance: 21.0
click at [715, 540] on span "[PERSON_NAME] và [PERSON_NAME] hàng" at bounding box center [752, 549] width 218 height 18
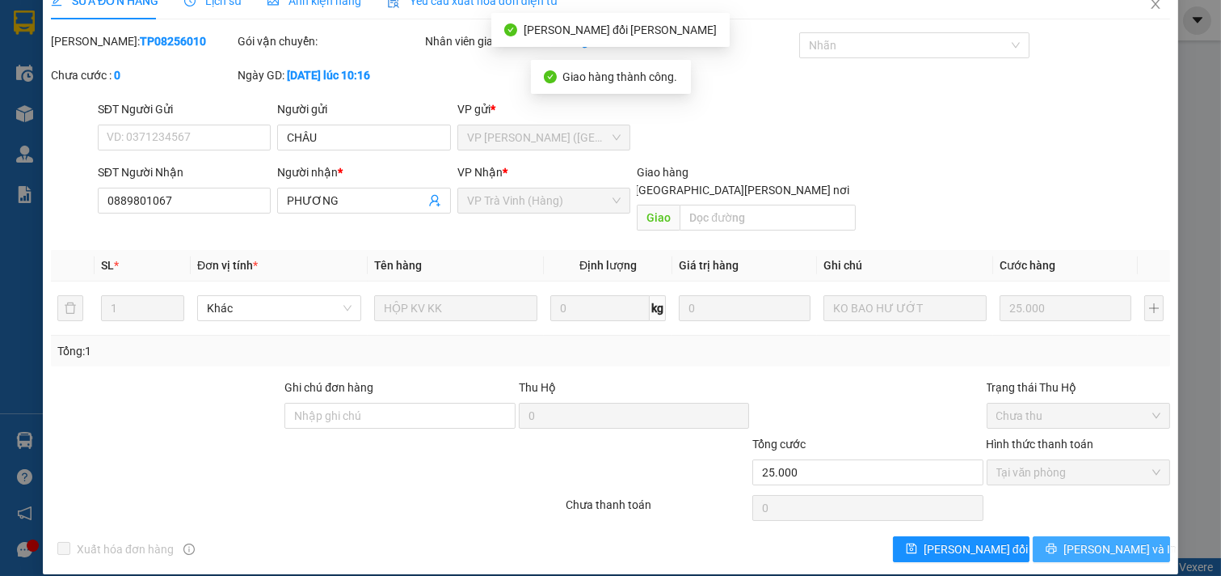
click at [1096, 540] on span "[PERSON_NAME] và In" at bounding box center [1120, 549] width 113 height 18
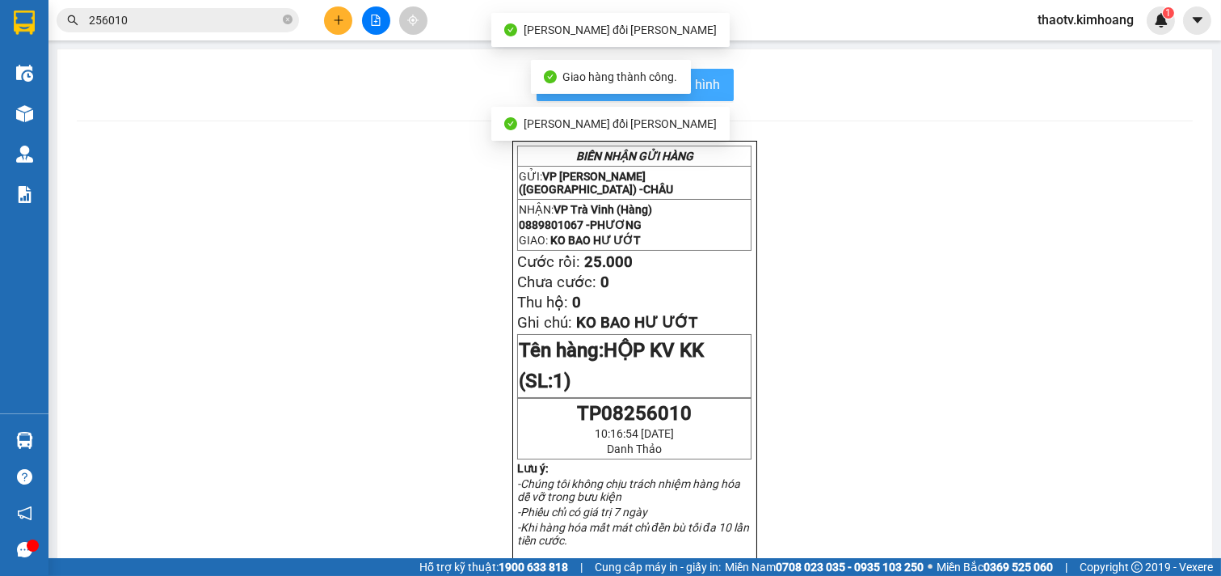
click at [698, 92] on span "In mẫu biên lai tự cấu hình" at bounding box center [645, 84] width 152 height 20
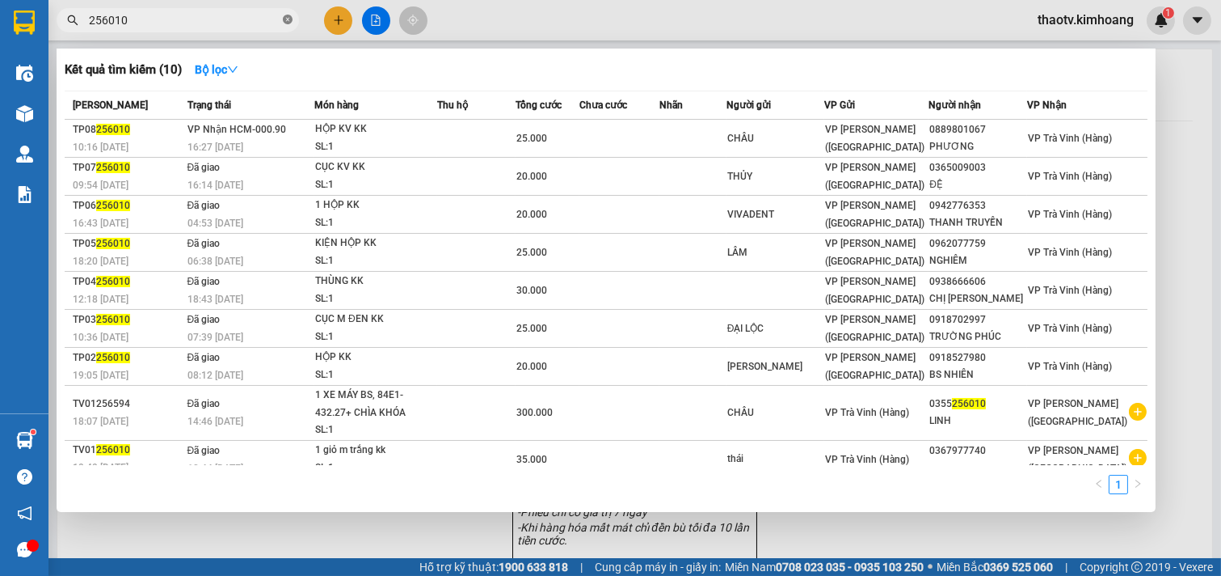
click at [289, 19] on icon "close-circle" at bounding box center [288, 20] width 10 height 10
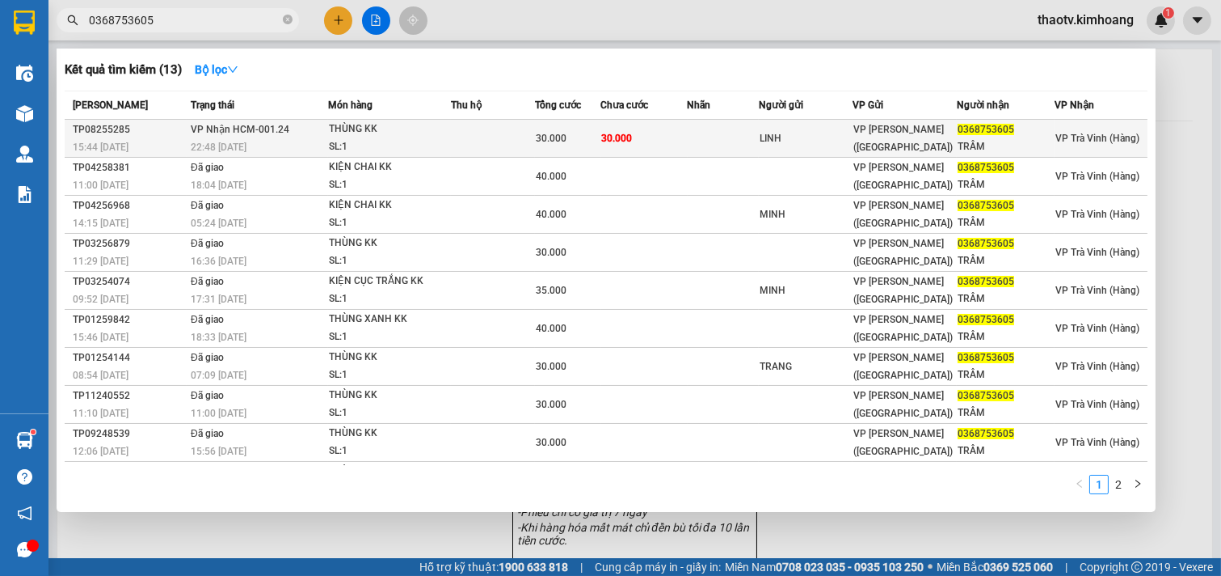
type input "0368753605"
click at [454, 131] on td at bounding box center [493, 139] width 84 height 38
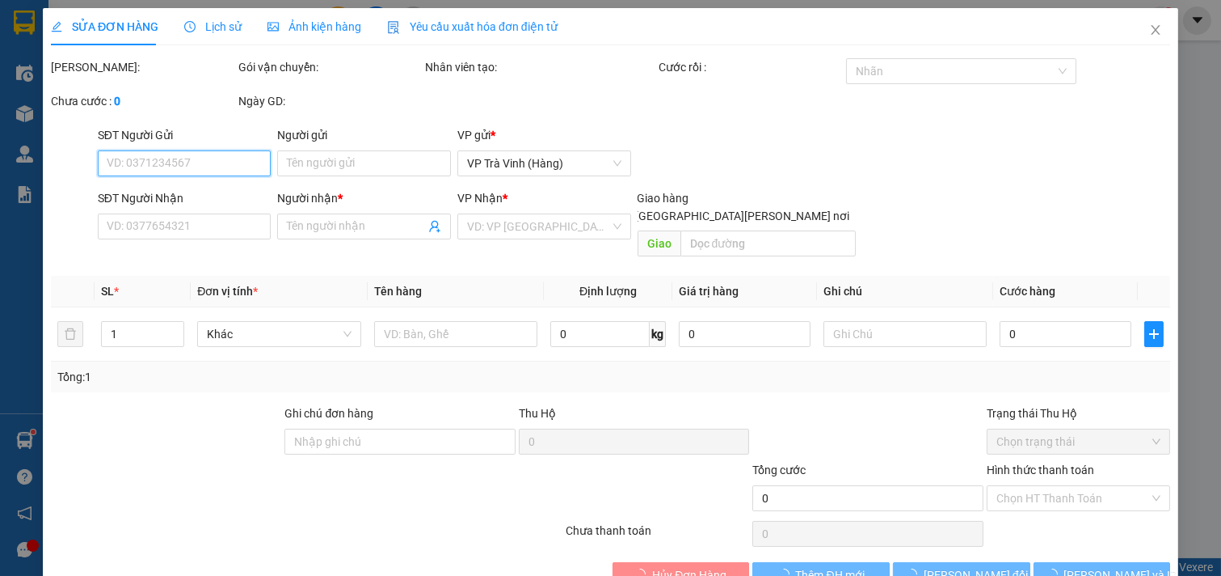
type input "LINH"
type input "0368753605"
type input "TRÂM"
type input "30.000"
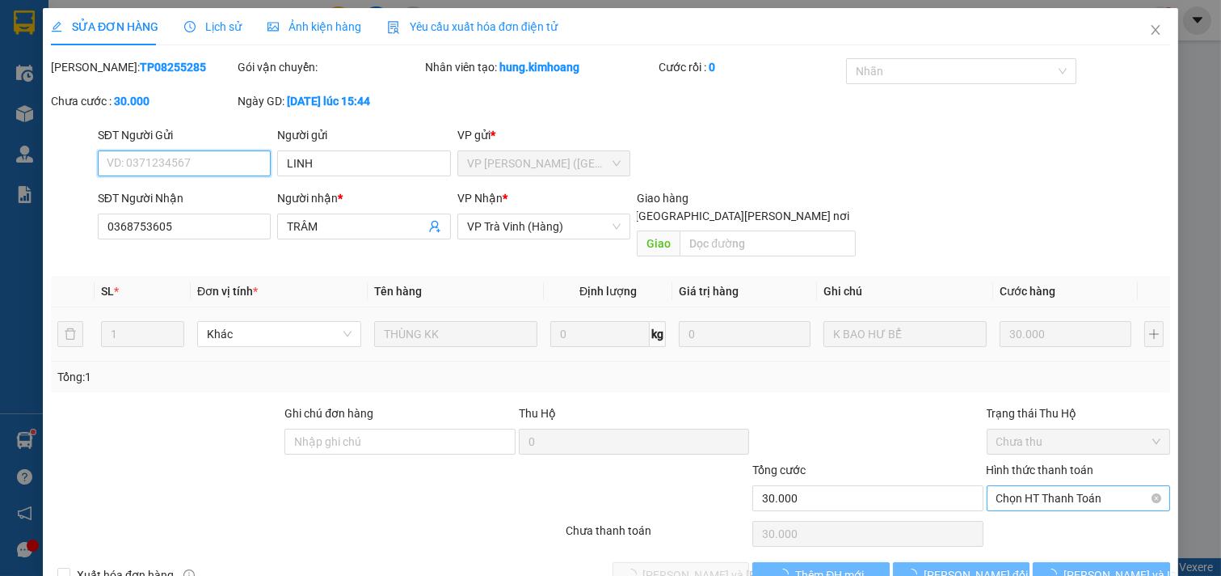
scroll to position [26, 0]
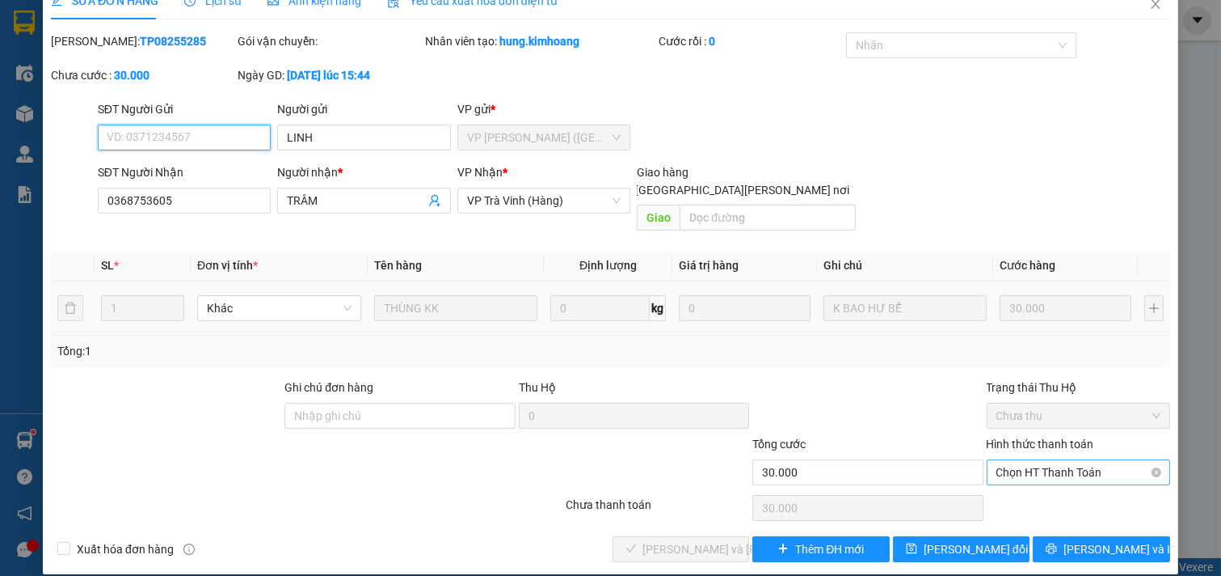
click at [1016, 460] on span "Chọn HT Thanh Toán" at bounding box center [1079, 472] width 165 height 24
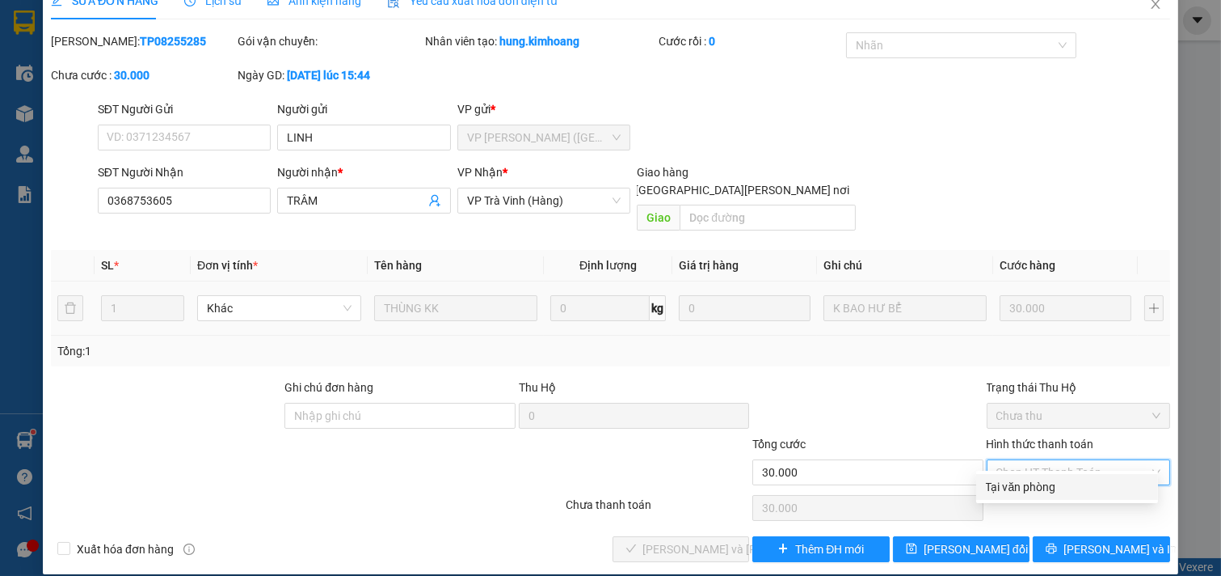
click at [1024, 480] on div "Tại văn phòng" at bounding box center [1067, 487] width 162 height 18
type input "0"
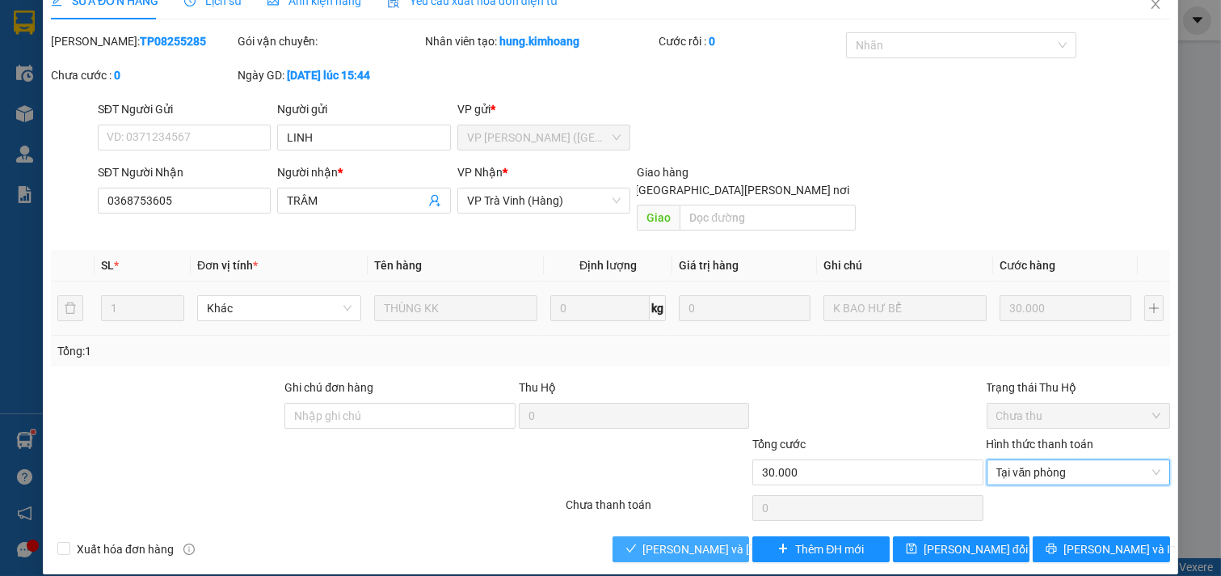
click at [720, 540] on span "[PERSON_NAME] và [PERSON_NAME] hàng" at bounding box center [752, 549] width 218 height 18
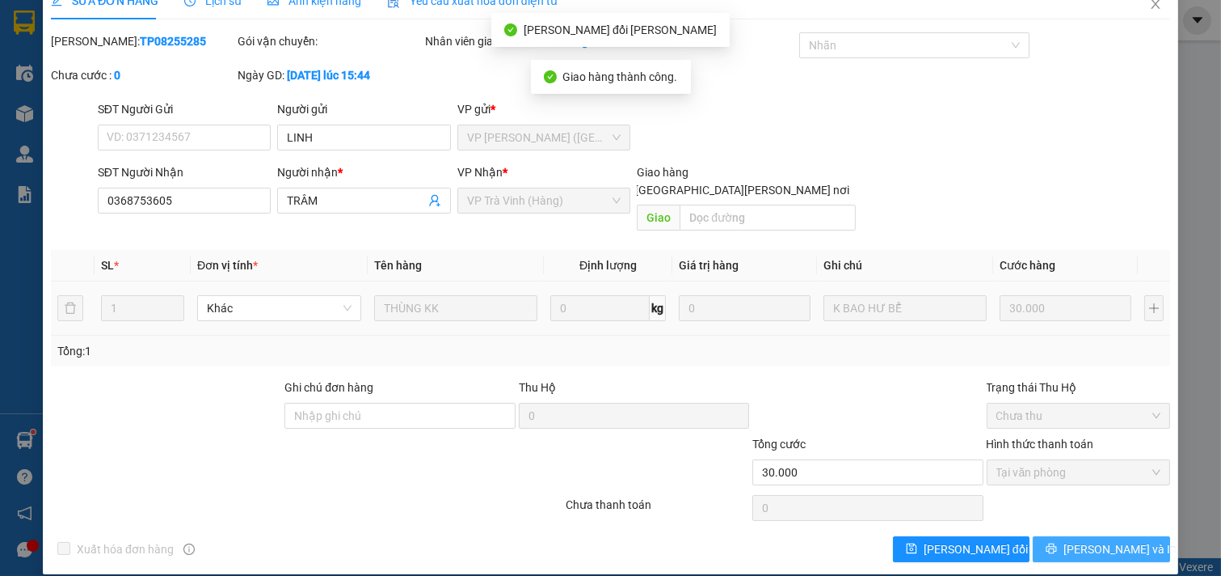
click at [1057, 542] on icon "printer" at bounding box center [1051, 547] width 11 height 11
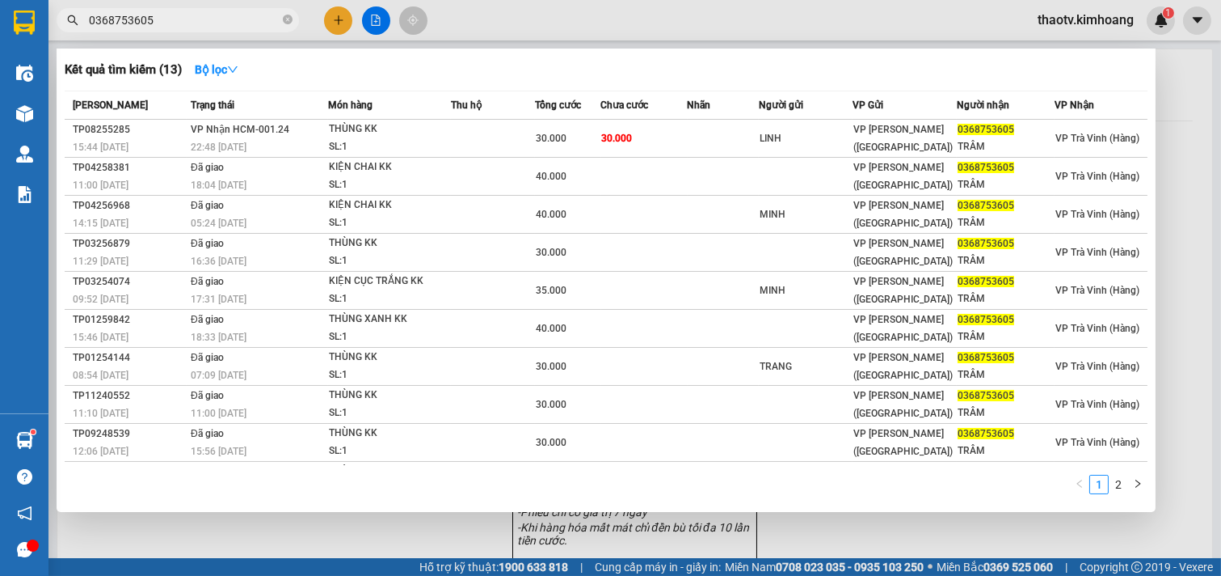
click at [227, 22] on input "0368753605" at bounding box center [184, 20] width 191 height 18
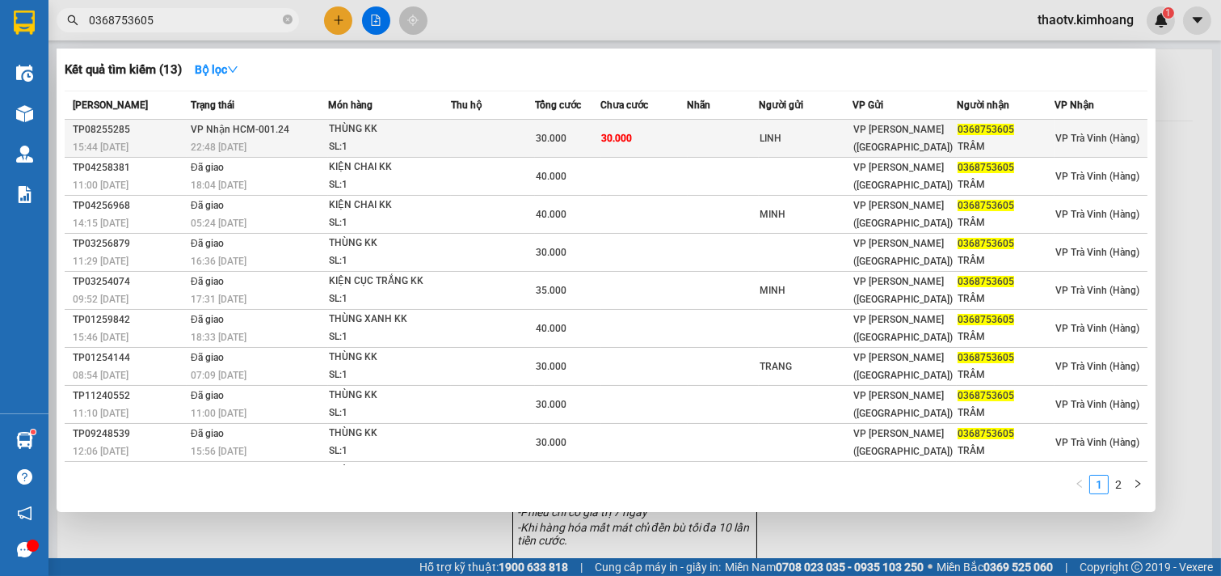
click at [792, 132] on div "LINH" at bounding box center [806, 138] width 92 height 17
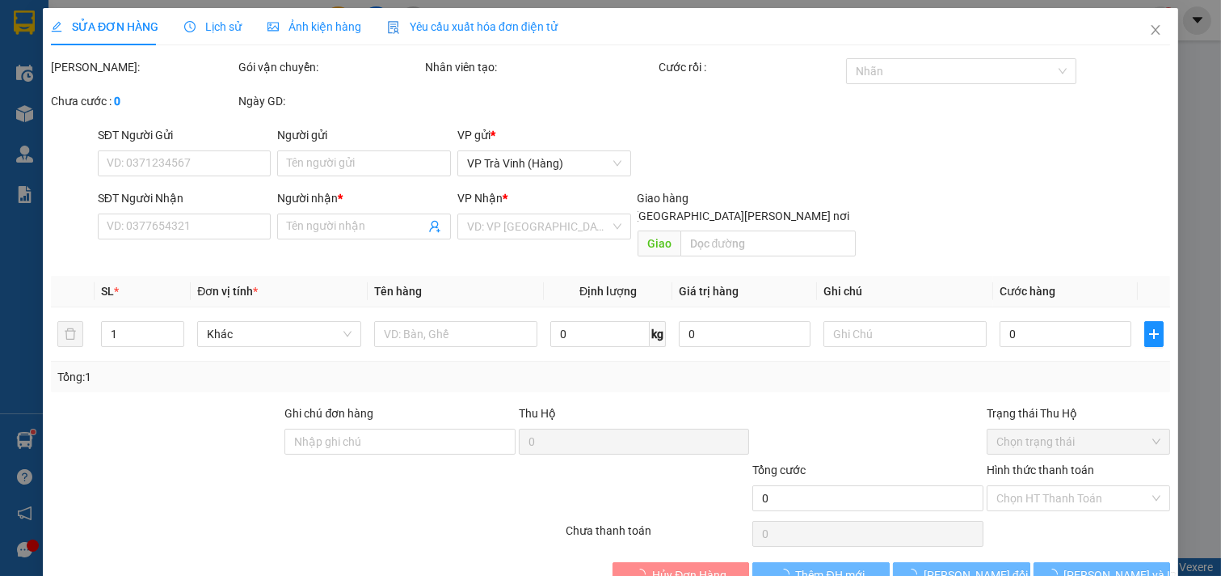
type input "LINH"
type input "0368753605"
type input "TRÂM"
type input "30.000"
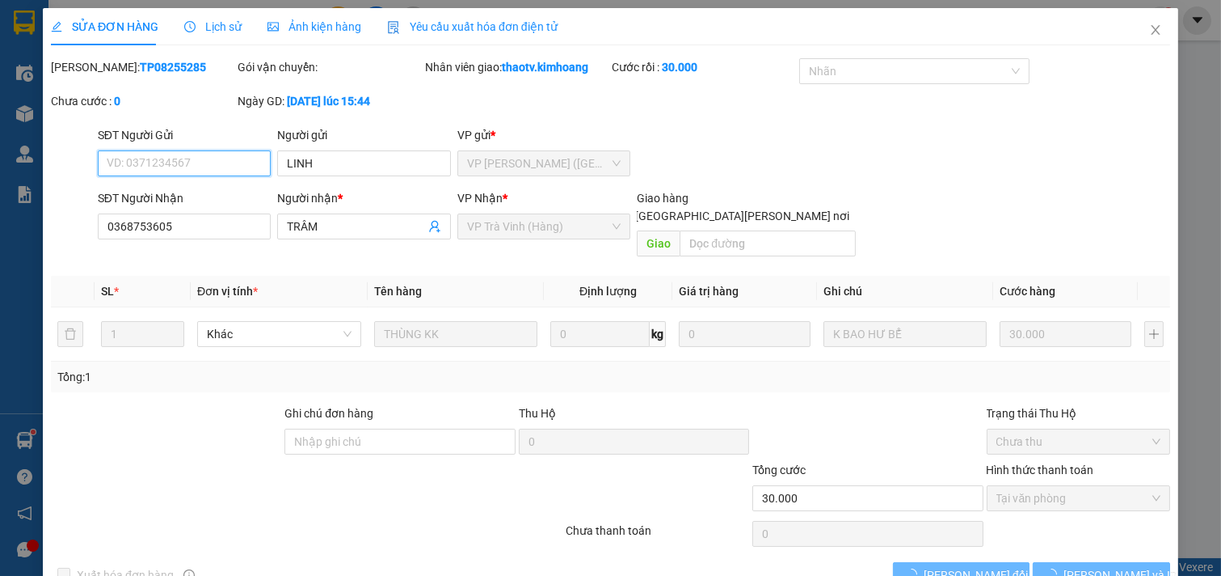
scroll to position [18, 0]
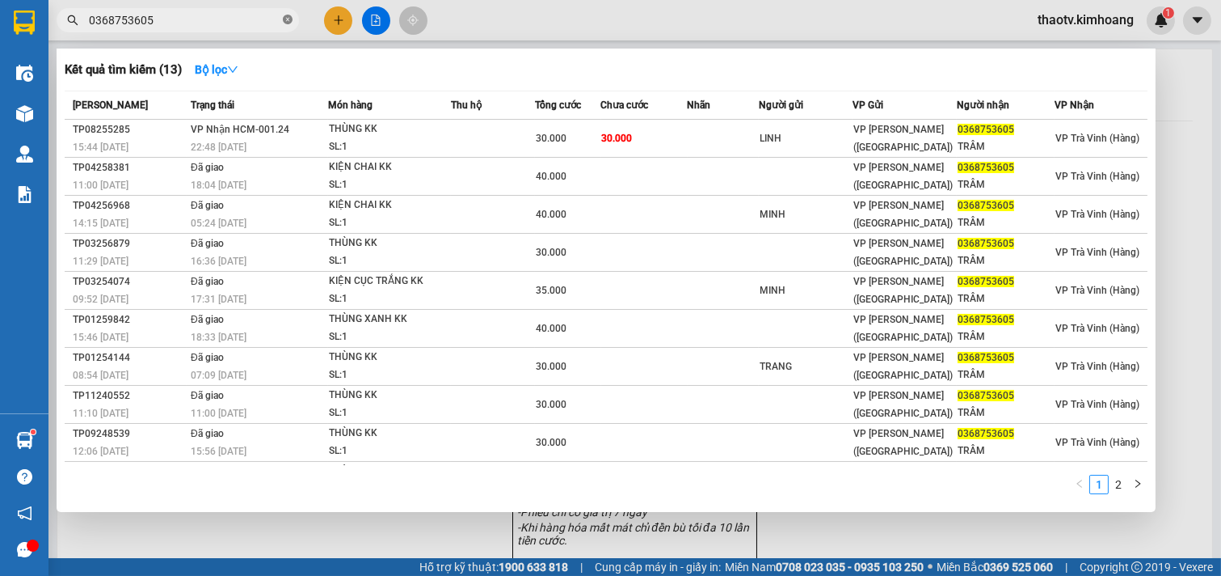
click at [286, 25] on span at bounding box center [288, 20] width 10 height 15
click at [280, 20] on span at bounding box center [178, 20] width 243 height 24
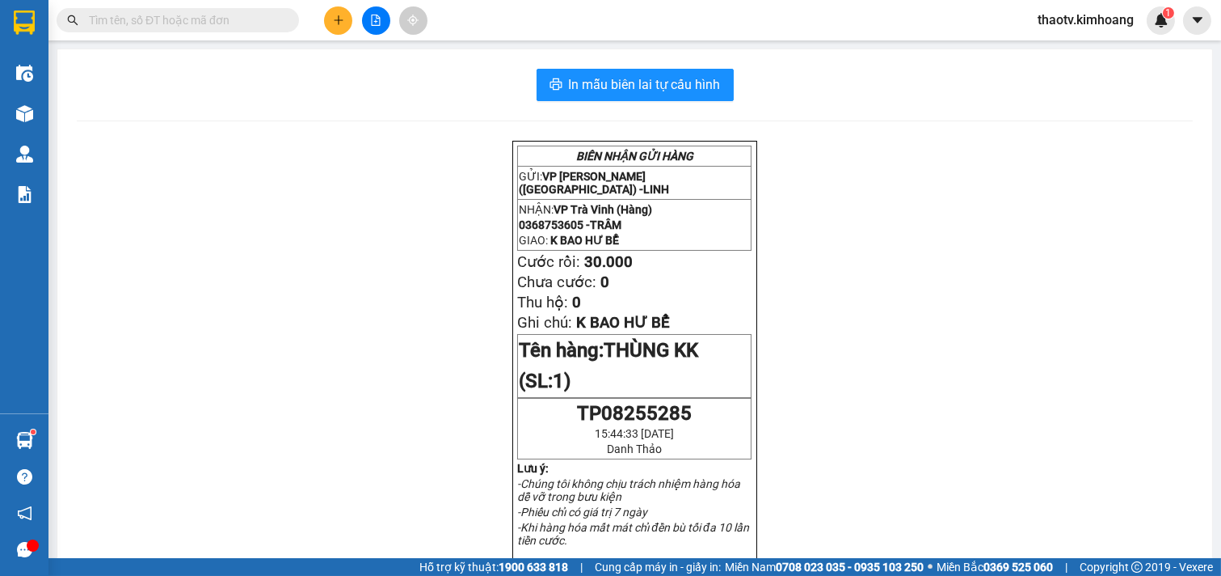
click at [249, 20] on input "text" at bounding box center [184, 20] width 191 height 18
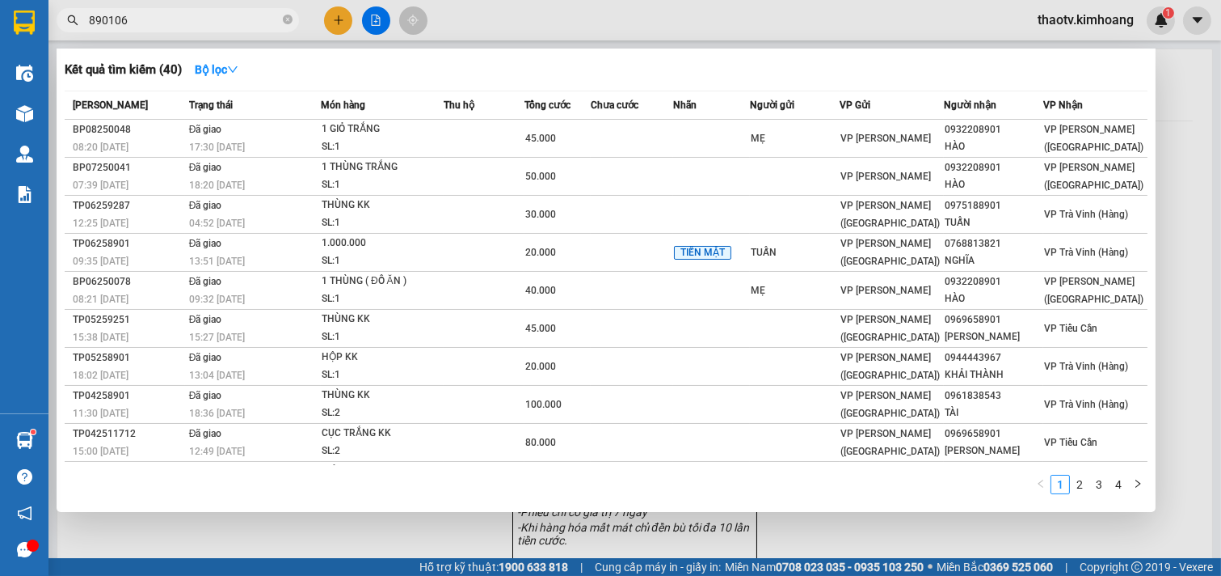
type input "8901067"
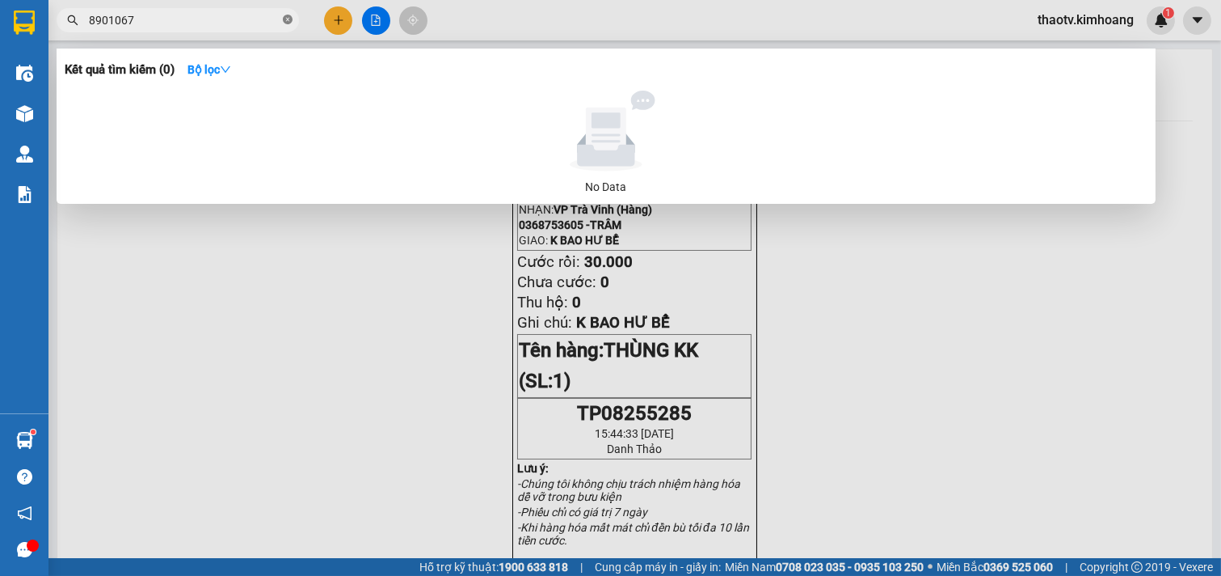
click at [288, 18] on icon "close-circle" at bounding box center [288, 20] width 10 height 10
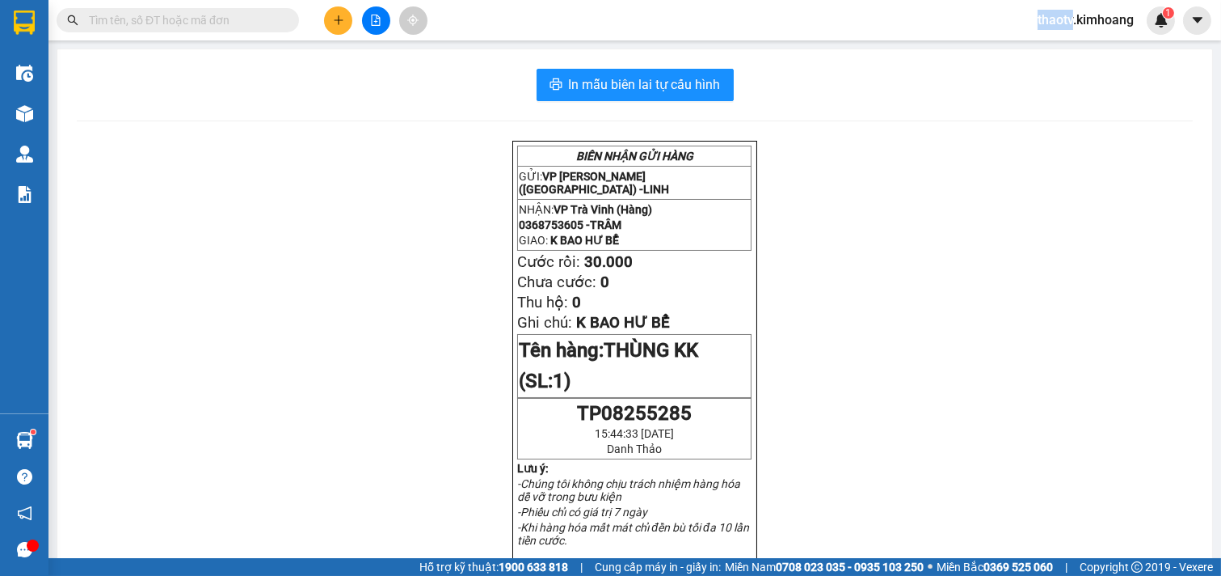
drag, startPoint x: 288, startPoint y: 18, endPoint x: 268, endPoint y: 15, distance: 19.7
click at [272, 16] on span at bounding box center [178, 20] width 243 height 24
click at [268, 15] on input "text" at bounding box center [184, 20] width 191 height 18
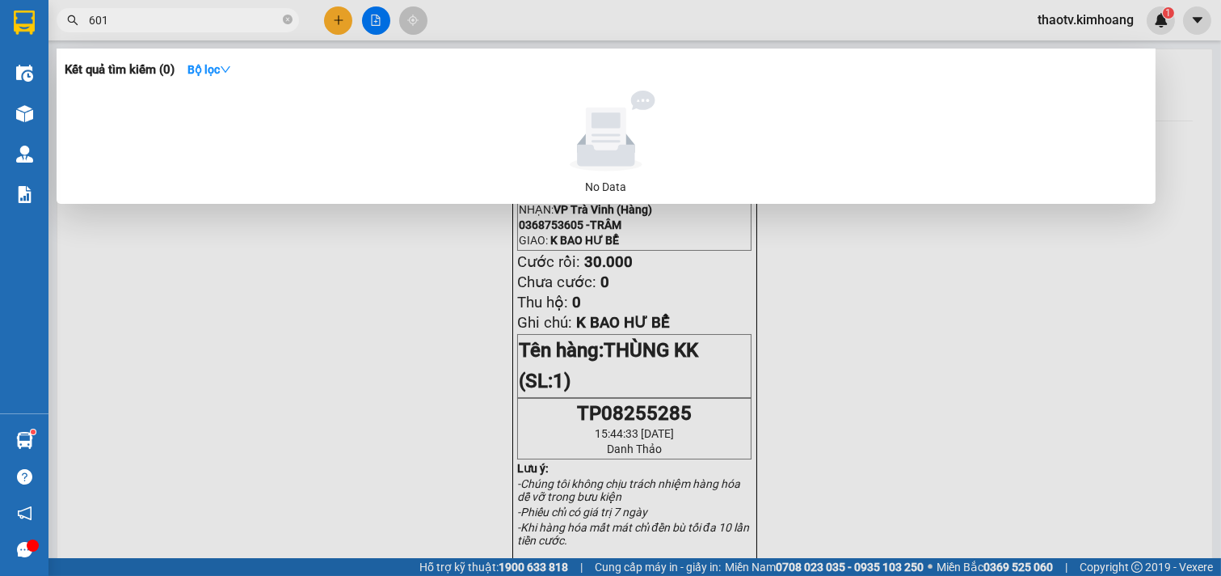
type input "6010"
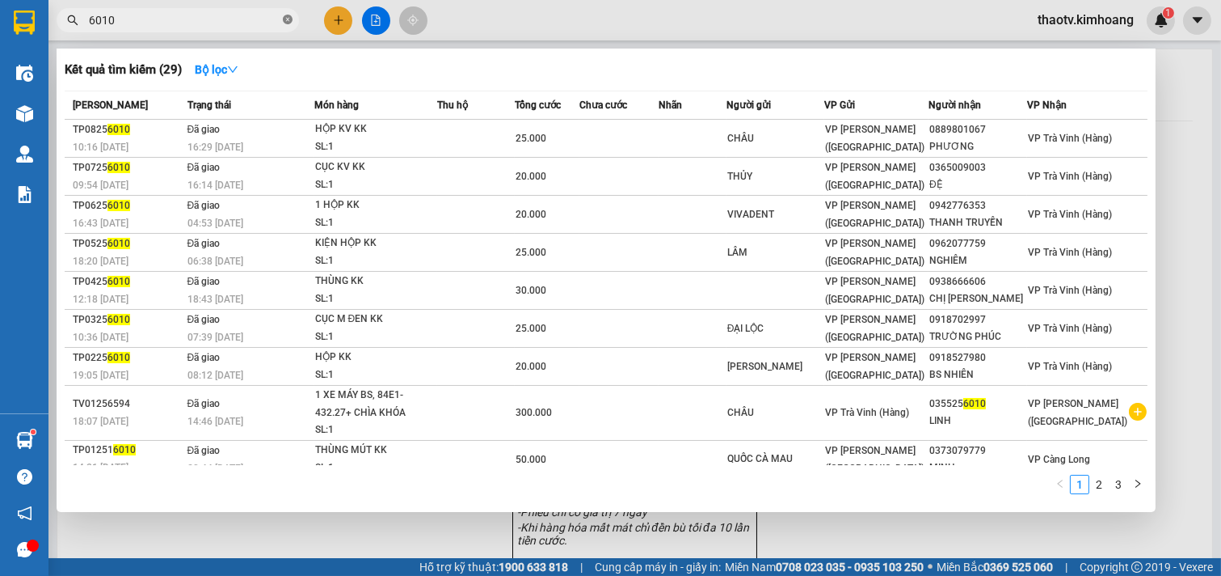
click at [289, 24] on icon "close-circle" at bounding box center [288, 20] width 10 height 10
click at [288, 22] on span at bounding box center [288, 20] width 10 height 18
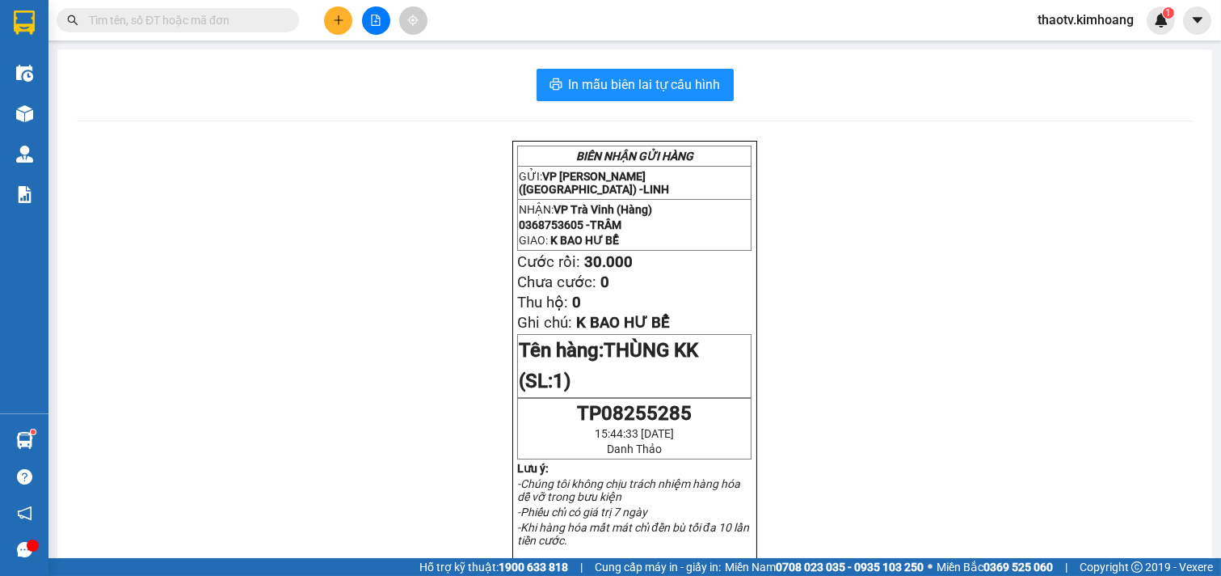
click at [230, 15] on input "text" at bounding box center [184, 20] width 191 height 18
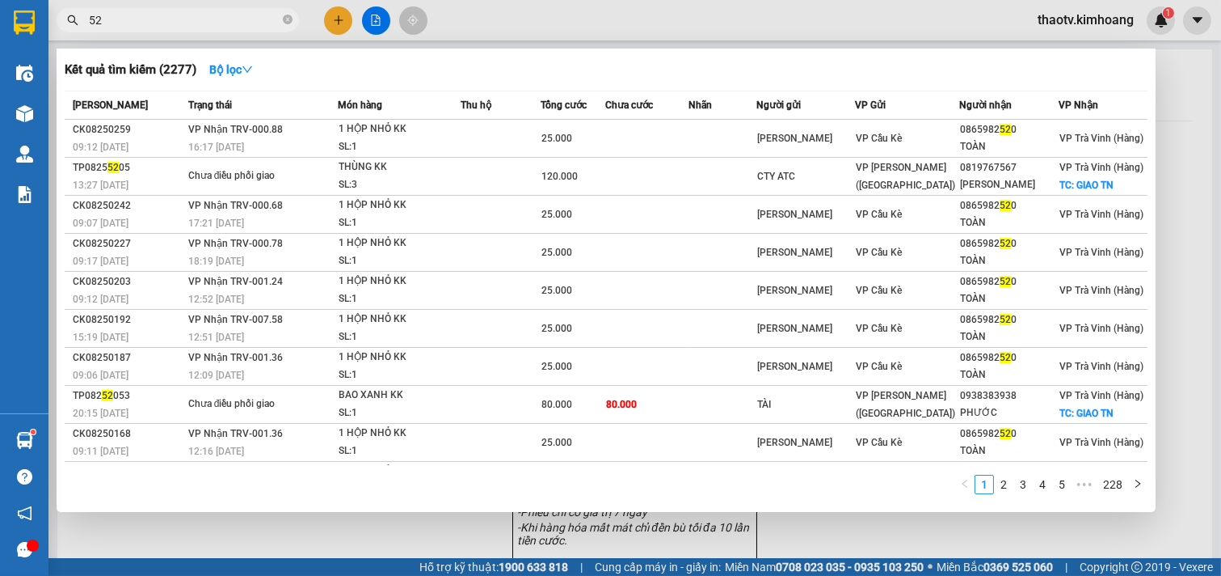
type input "5"
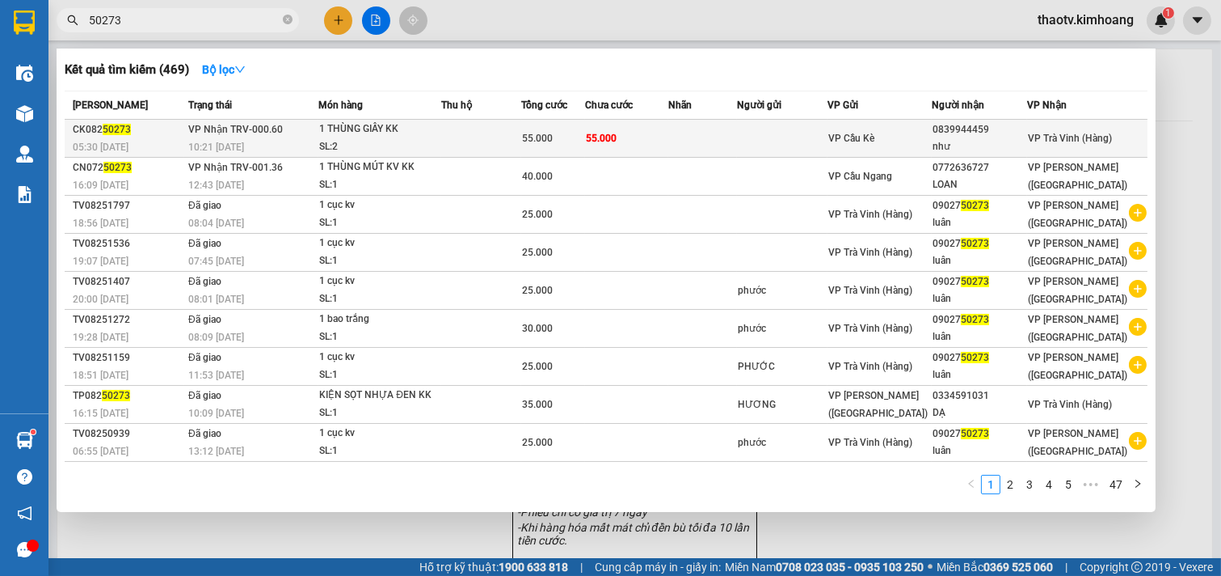
type input "50273"
click at [785, 143] on td at bounding box center [782, 139] width 91 height 38
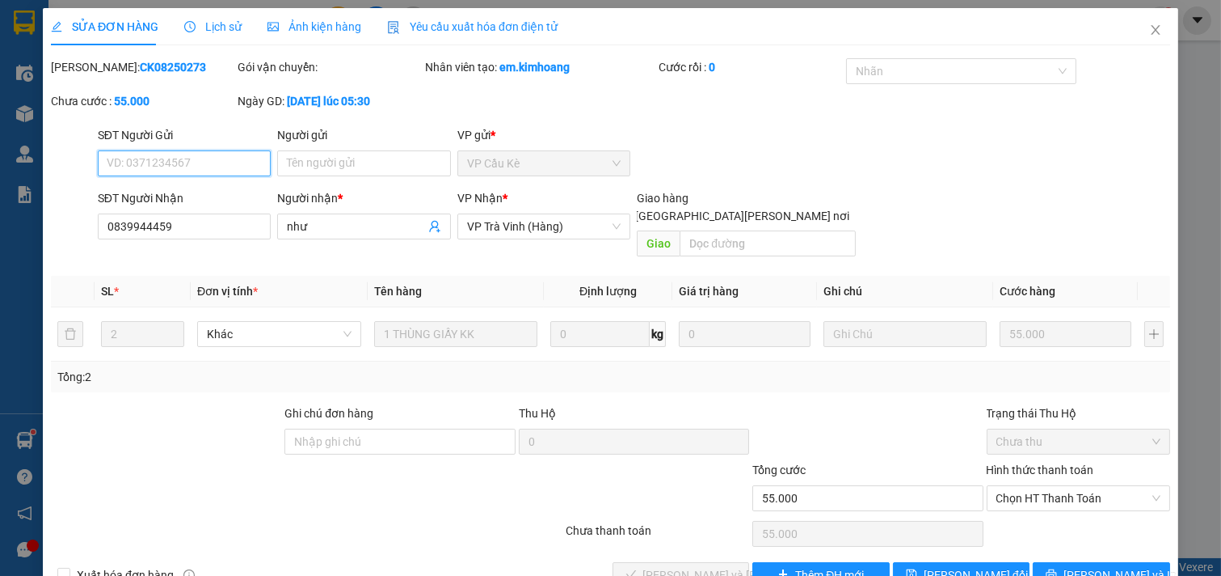
scroll to position [26, 0]
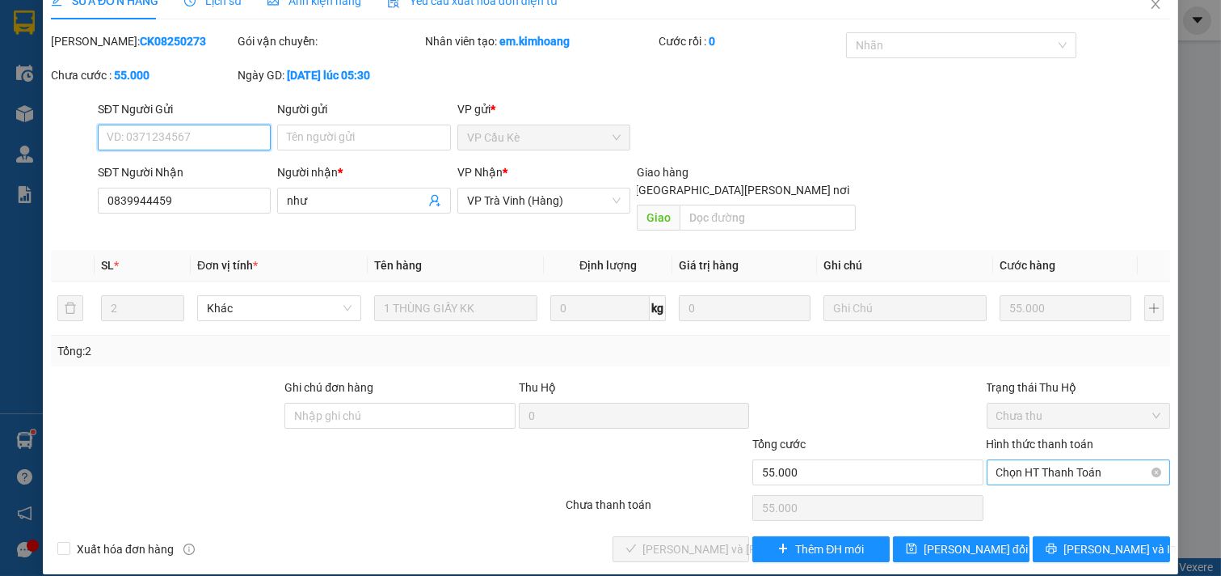
click at [1040, 460] on span "Chọn HT Thanh Toán" at bounding box center [1079, 472] width 165 height 24
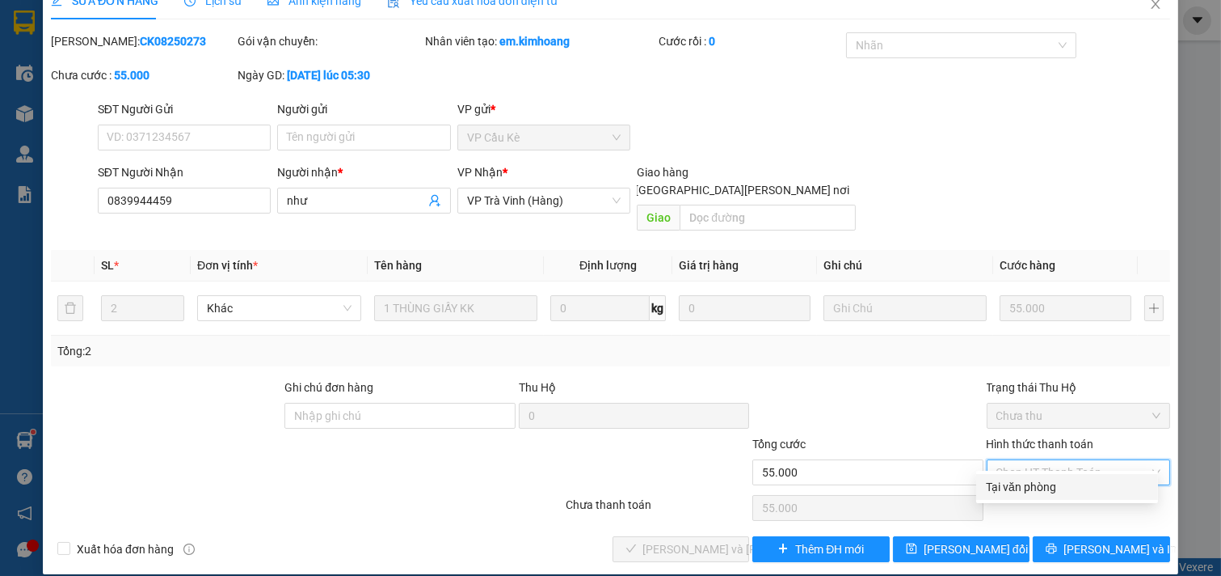
click at [1032, 471] on div "Total Paid Fee 0 Total UnPaid Fee 55.000 Cash Collection Total Fee Mã ĐH: CK082…" at bounding box center [611, 297] width 1120 height 530
click at [1049, 460] on span "Chọn HT Thanh Toán" at bounding box center [1079, 472] width 165 height 24
click at [1048, 478] on div "Tại văn phòng" at bounding box center [1067, 487] width 162 height 18
type input "0"
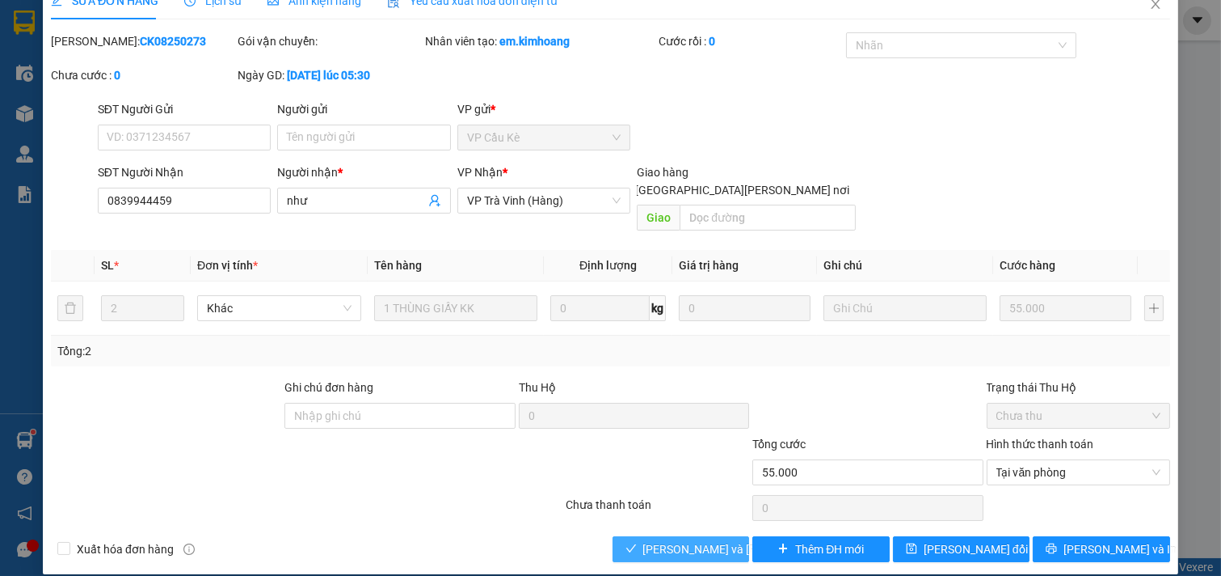
click at [681, 540] on span "[PERSON_NAME] và [PERSON_NAME] hàng" at bounding box center [752, 549] width 218 height 18
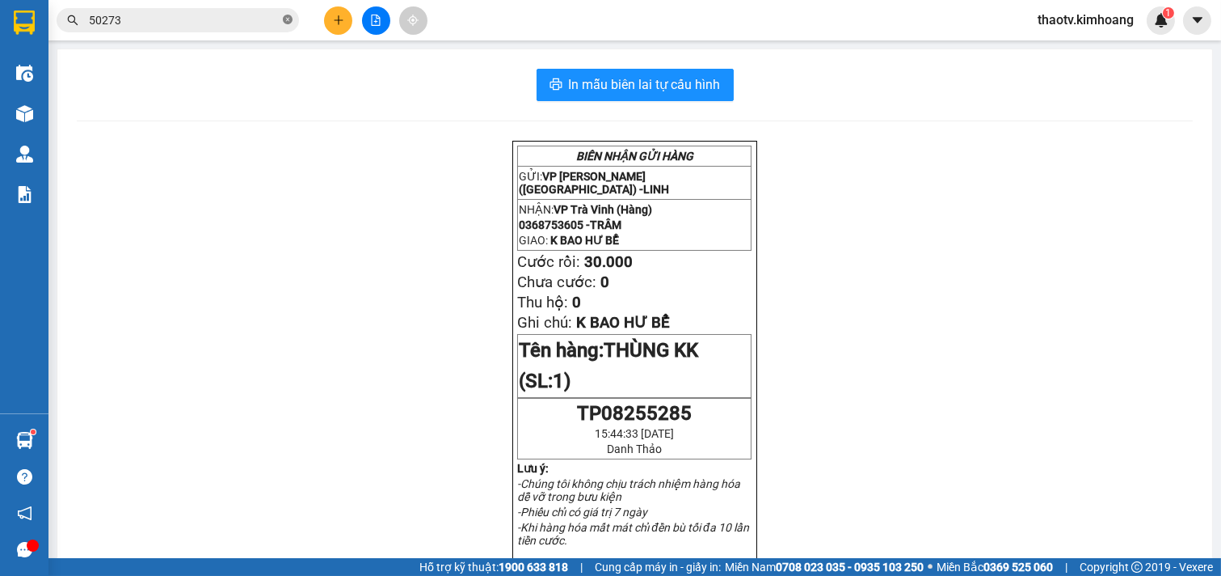
click at [287, 19] on icon "close-circle" at bounding box center [288, 20] width 10 height 10
drag, startPoint x: 287, startPoint y: 19, endPoint x: 236, endPoint y: 20, distance: 50.9
click at [287, 19] on span at bounding box center [288, 20] width 10 height 18
click at [236, 20] on input "text" at bounding box center [184, 20] width 191 height 18
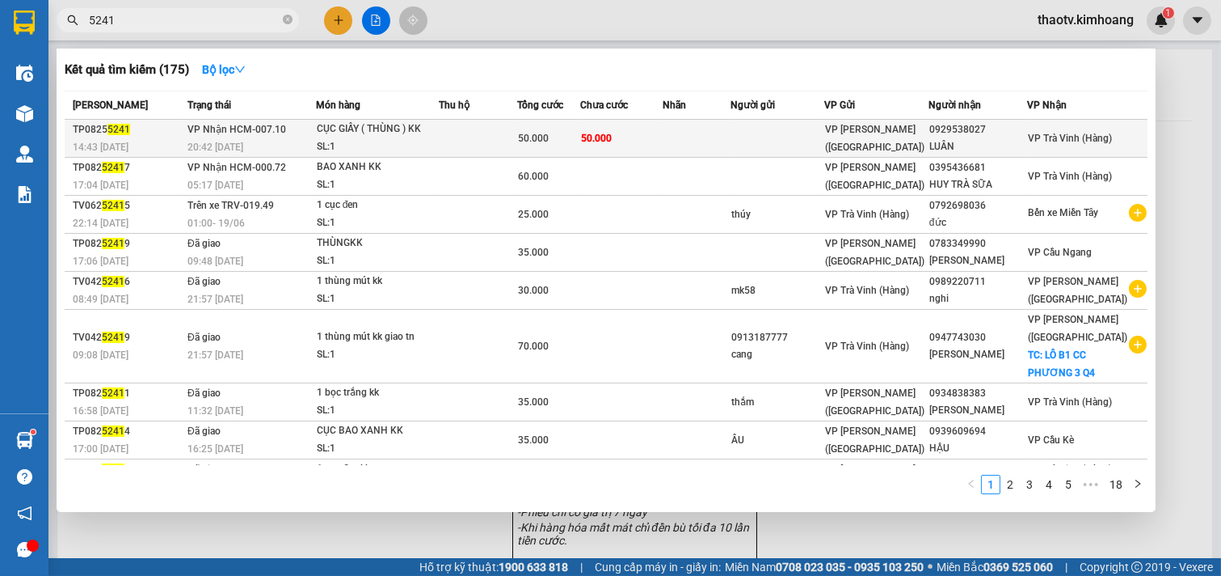
type input "5241"
click at [825, 139] on td at bounding box center [778, 139] width 95 height 38
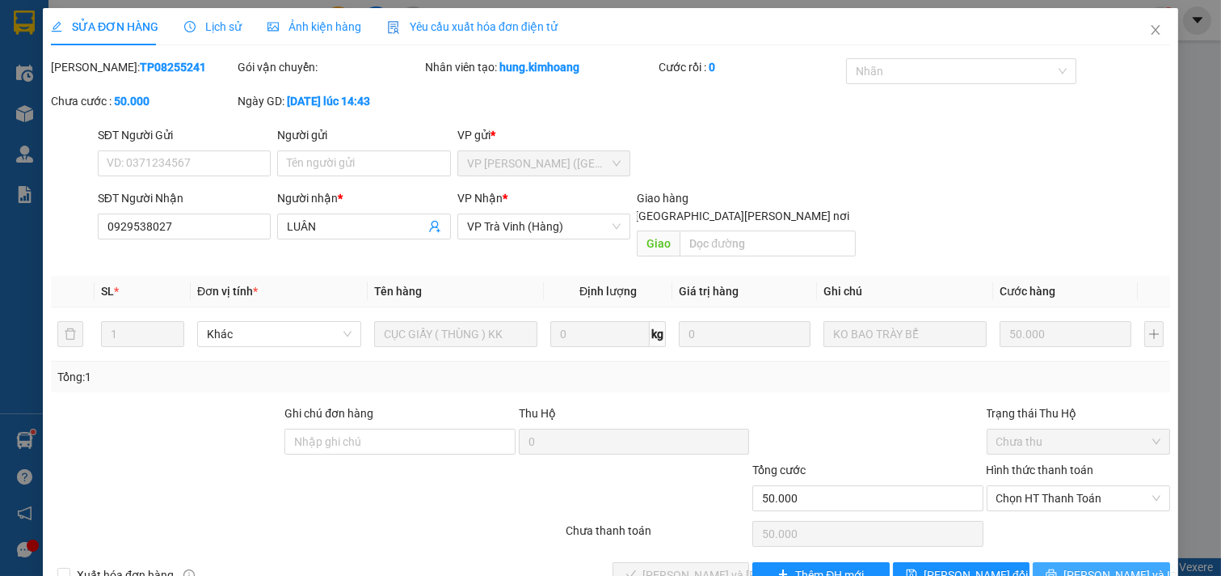
click at [1120, 562] on button "[PERSON_NAME] và In" at bounding box center [1101, 575] width 137 height 26
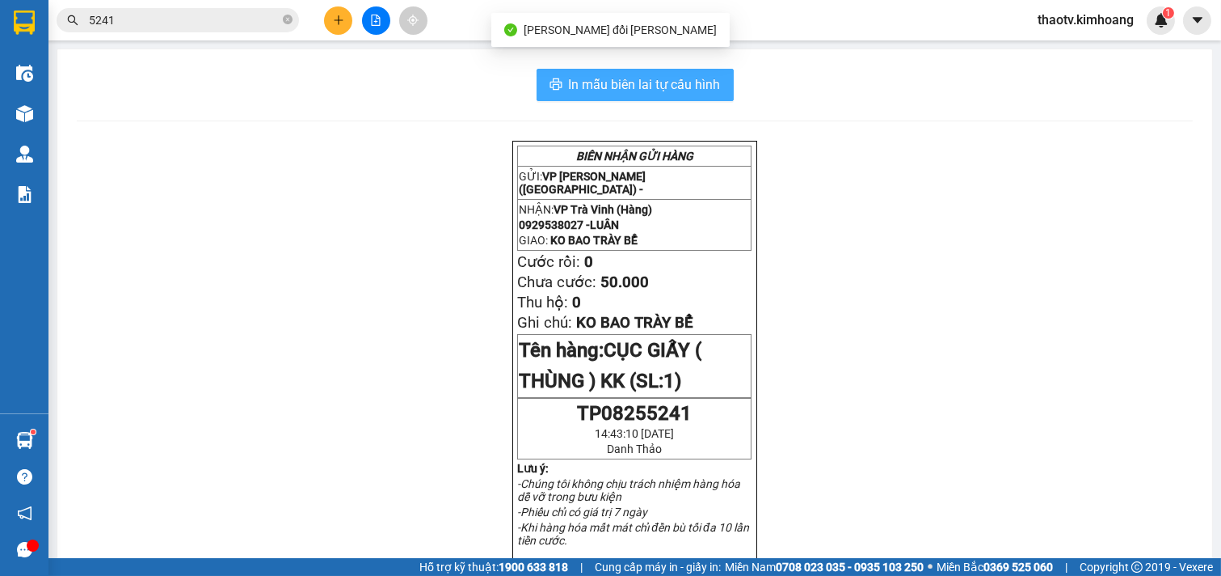
click at [671, 69] on button "In mẫu biên lai tự cấu hình" at bounding box center [635, 85] width 197 height 32
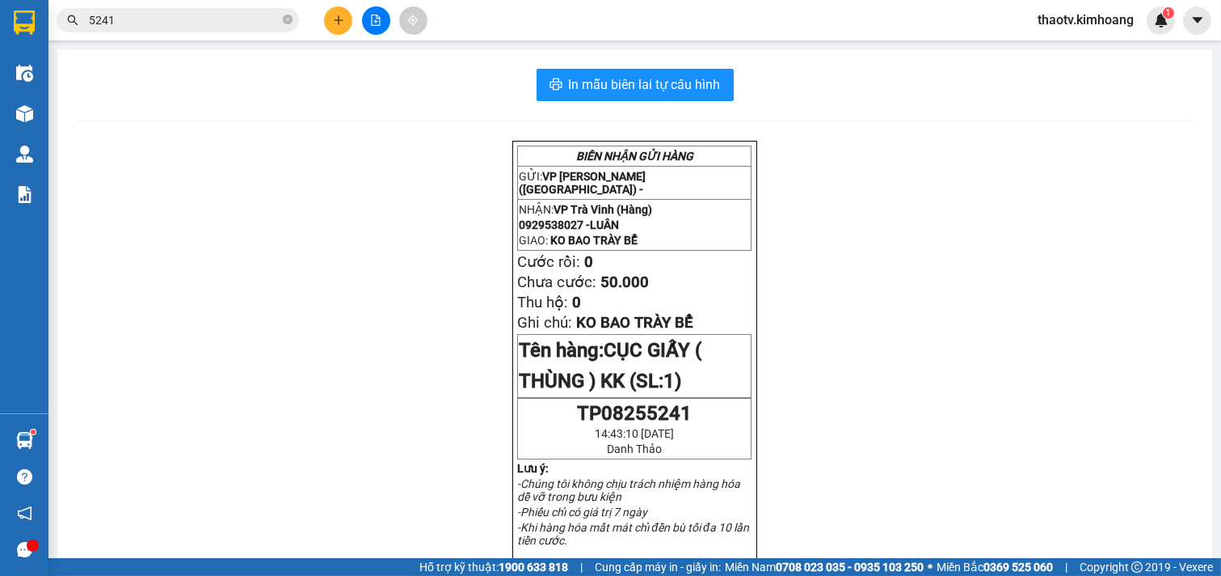
click at [171, 13] on input "5241" at bounding box center [184, 20] width 191 height 18
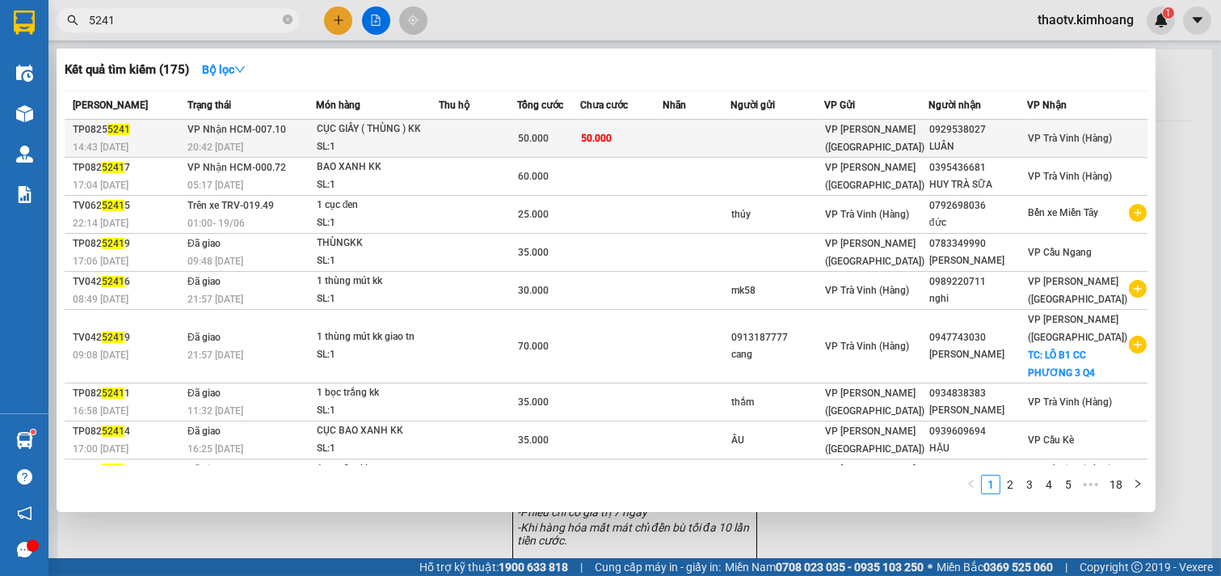
click at [175, 138] on div "14:43 - 13/08" at bounding box center [128, 147] width 110 height 18
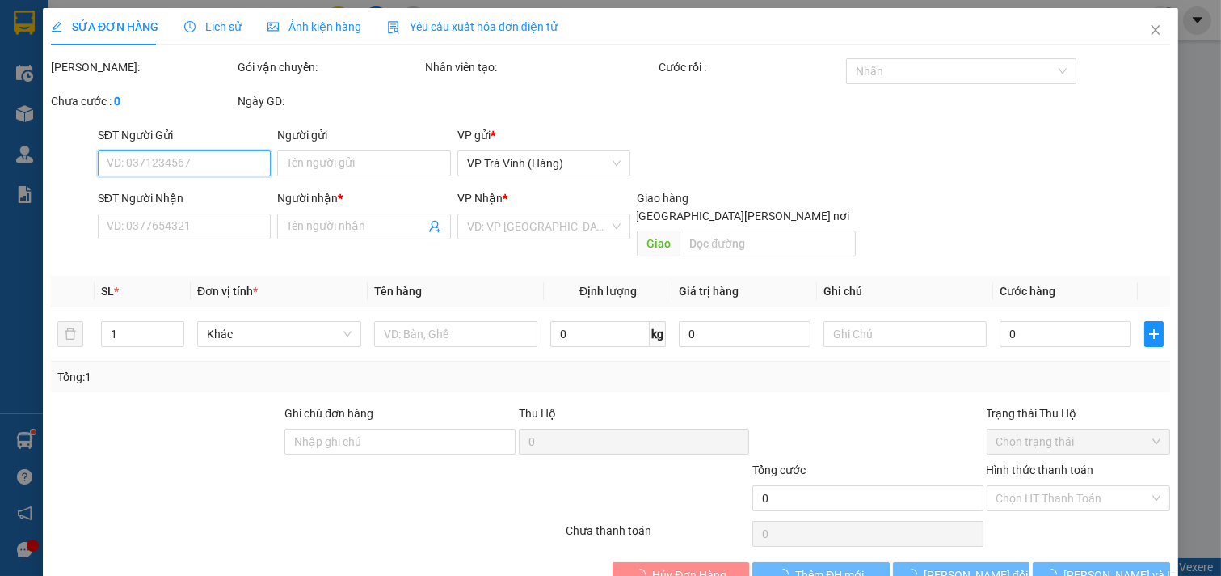
scroll to position [10, 0]
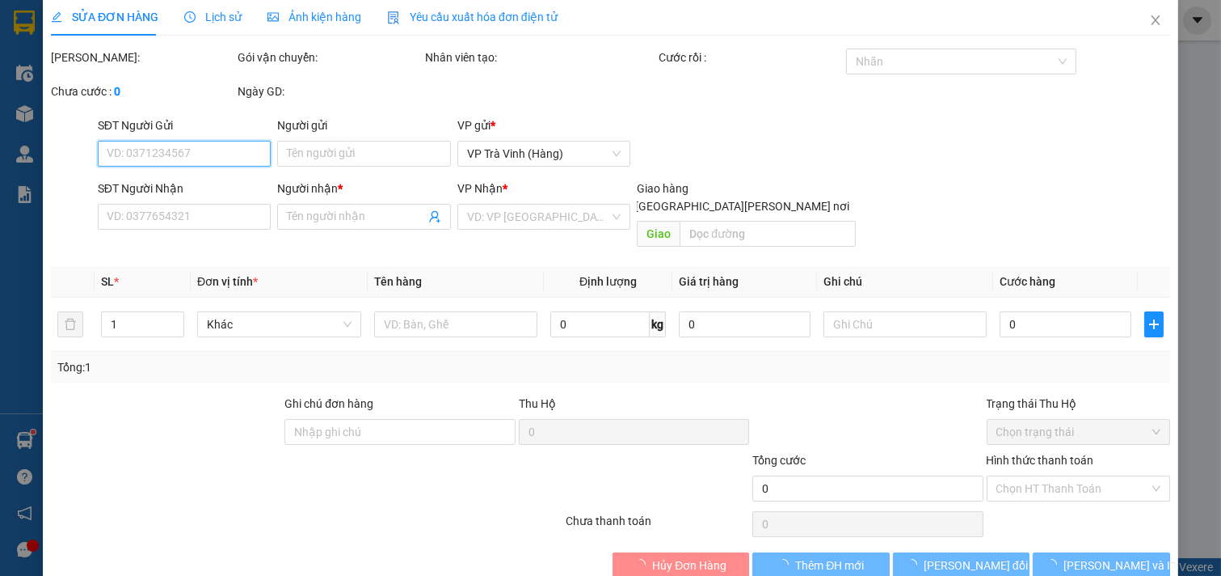
type input "0929538027"
type input "LUÂN"
type input "50.000"
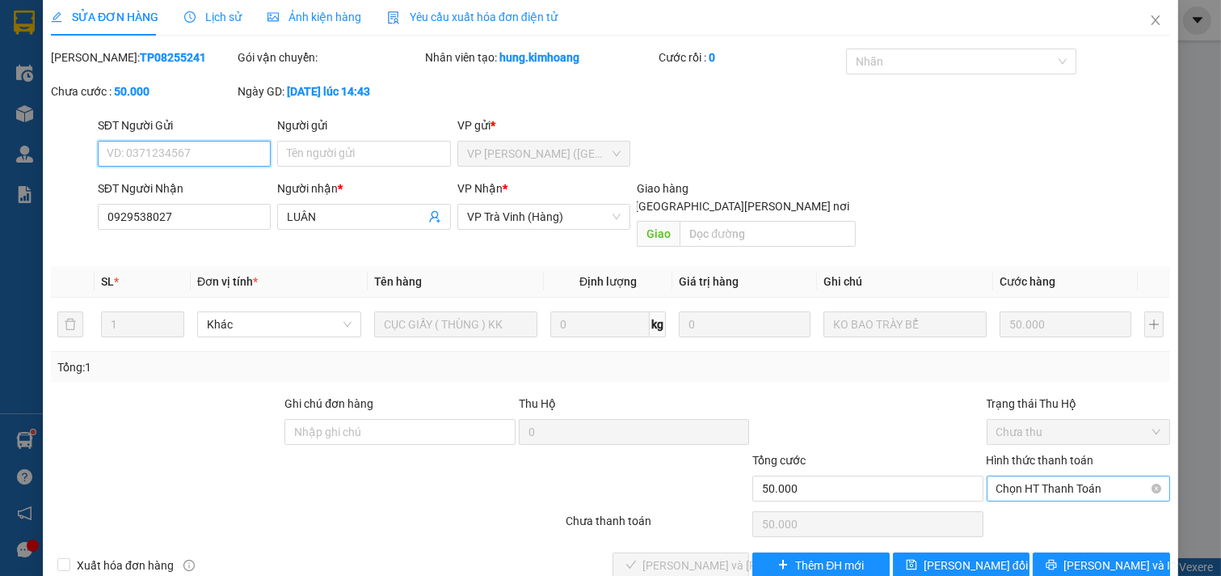
click at [1093, 476] on span "Chọn HT Thanh Toán" at bounding box center [1079, 488] width 165 height 24
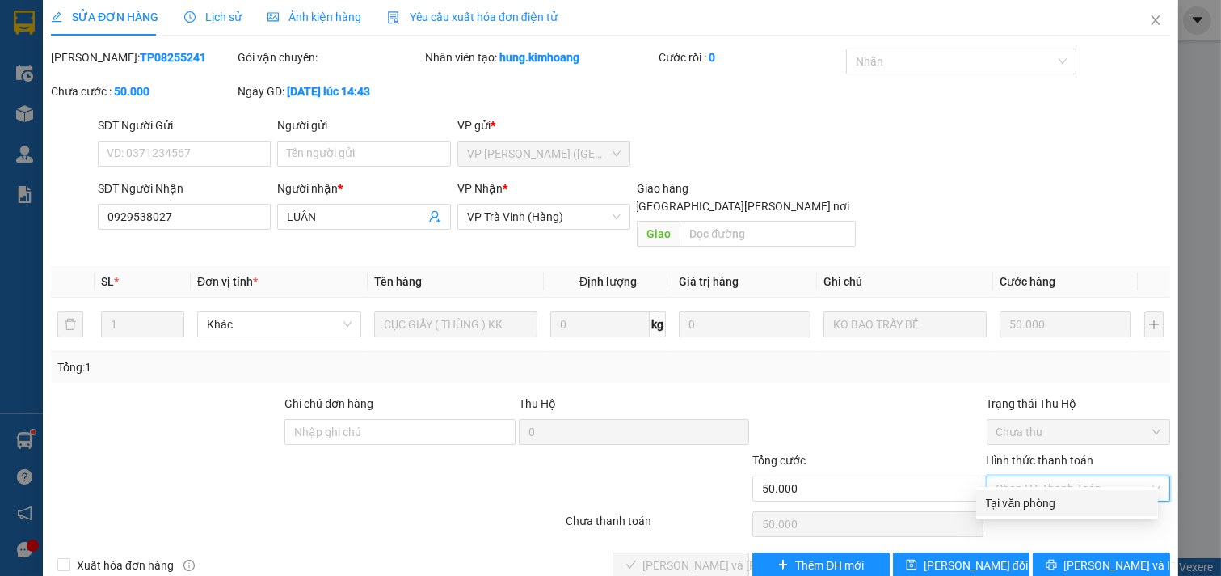
click at [1086, 500] on div "Tại văn phòng" at bounding box center [1067, 503] width 162 height 18
type input "0"
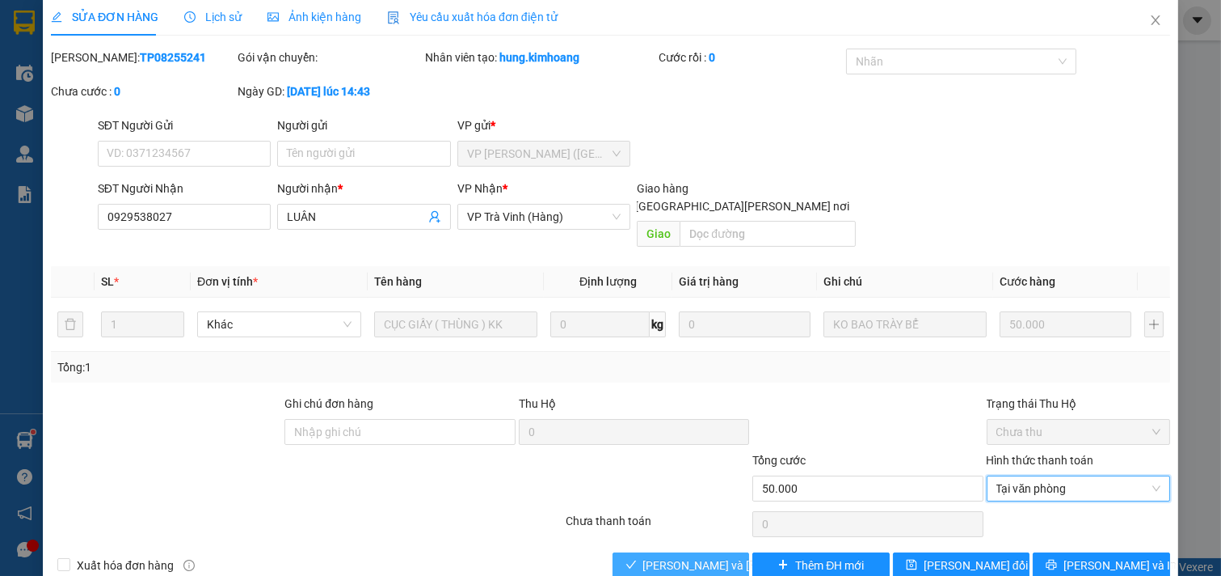
click at [669, 556] on span "[PERSON_NAME] và [PERSON_NAME] hàng" at bounding box center [752, 565] width 218 height 18
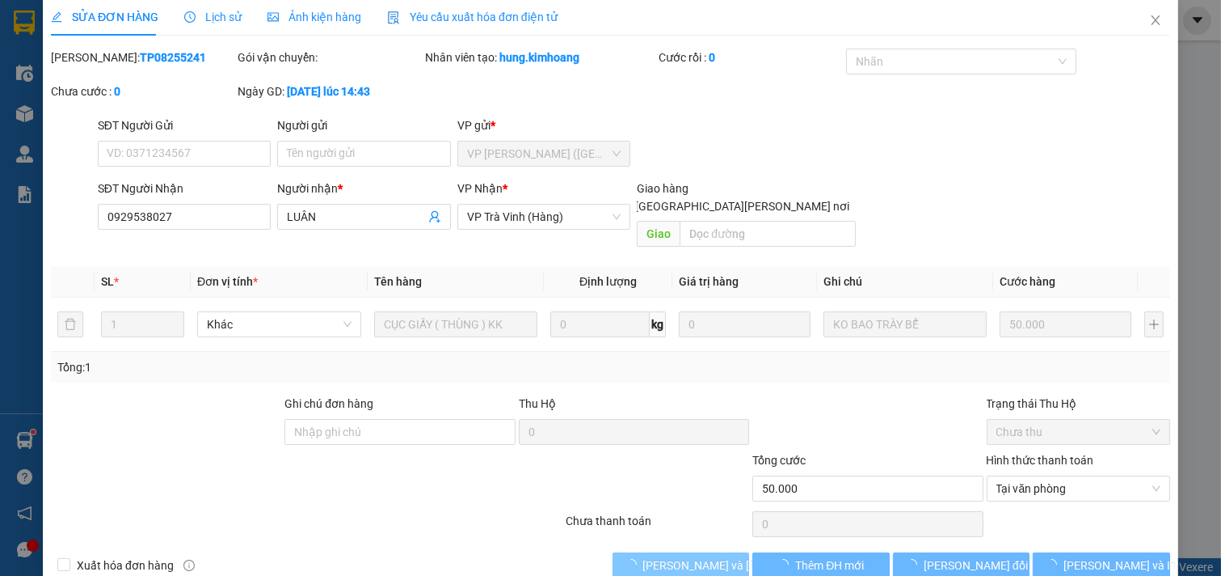
click at [669, 556] on span "[PERSON_NAME] và [PERSON_NAME] hàng" at bounding box center [752, 565] width 218 height 18
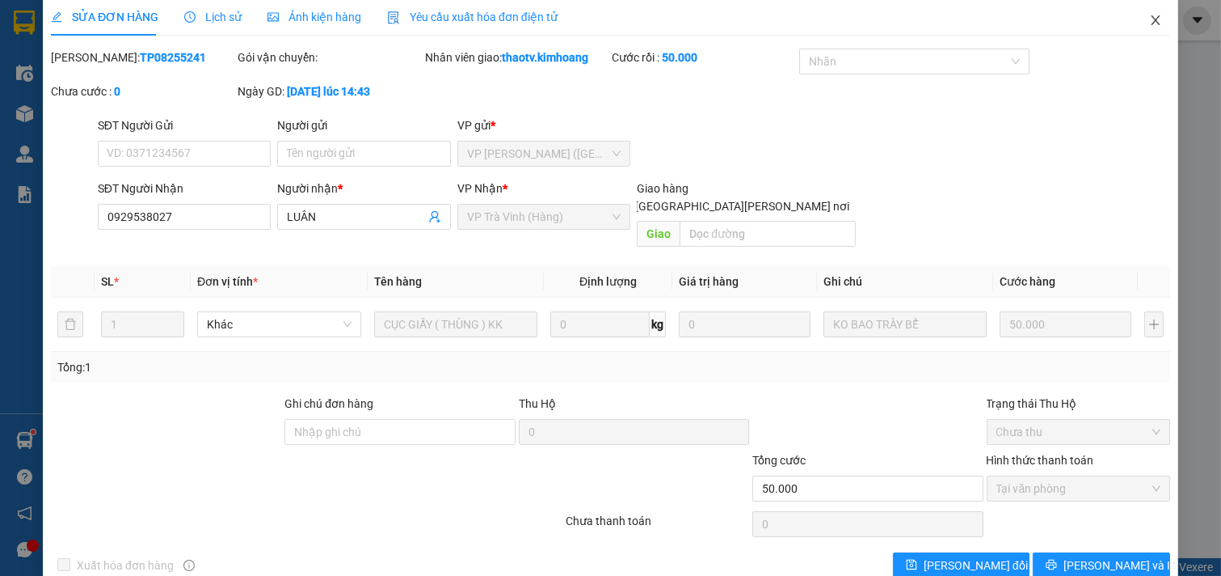
drag, startPoint x: 1142, startPoint y: 20, endPoint x: 1120, endPoint y: 20, distance: 21.8
click at [1150, 20] on icon "close" at bounding box center [1156, 20] width 13 height 13
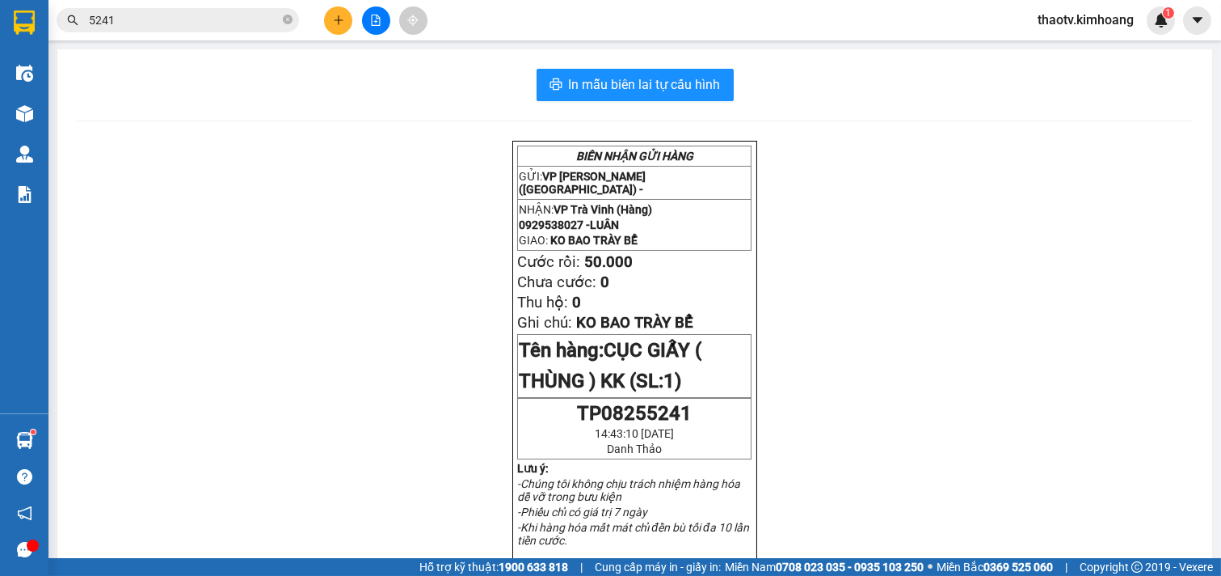
click at [238, 26] on input "5241" at bounding box center [184, 20] width 191 height 18
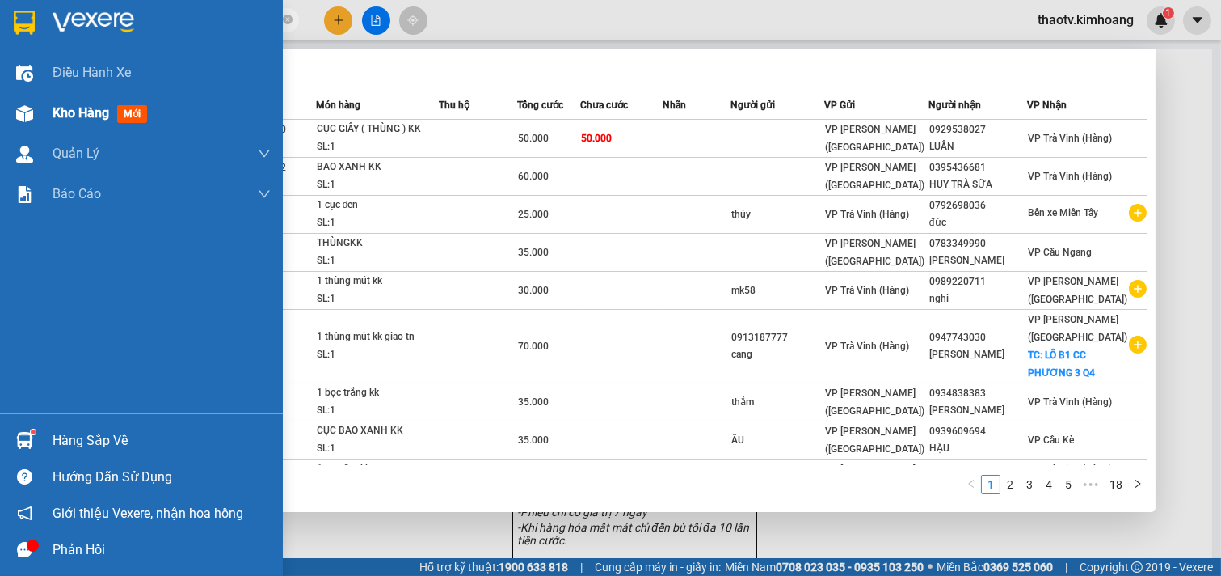
drag, startPoint x: 238, startPoint y: 23, endPoint x: 0, endPoint y: 126, distance: 260.0
click at [0, 126] on section "Kết quả tìm kiếm ( 175 ) Bộ lọc Mã ĐH Trạng thái Món hàng Thu hộ Tổng cước Chưa…" at bounding box center [610, 288] width 1221 height 576
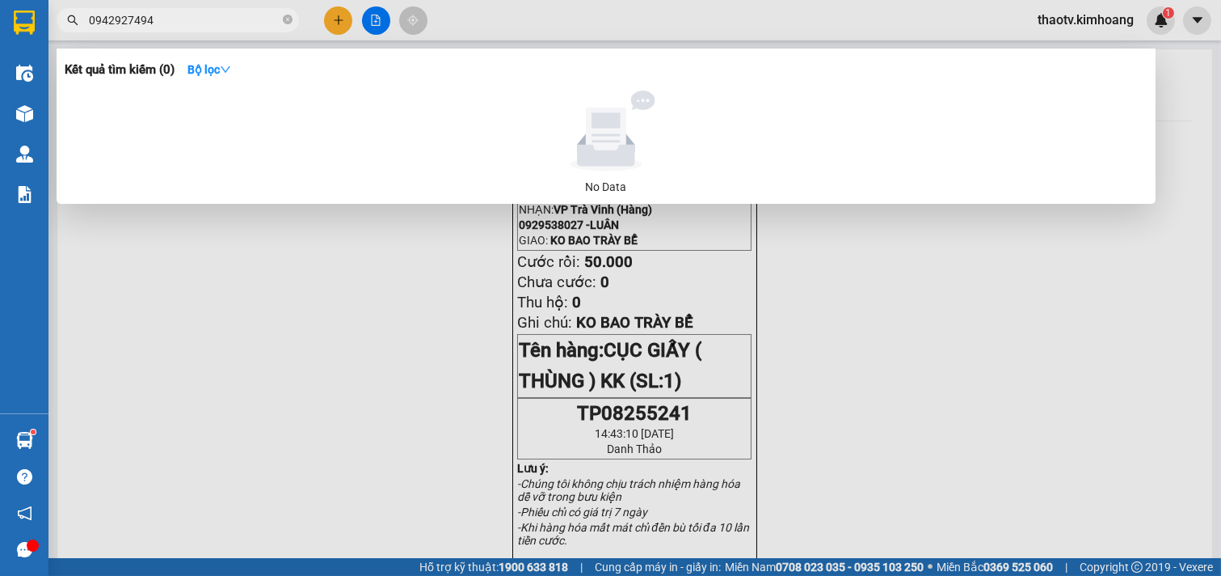
drag, startPoint x: 227, startPoint y: 18, endPoint x: 39, endPoint y: 141, distance: 225.3
click at [0, 136] on section "Kết quả tìm kiếm ( 0 ) Bộ lọc No Data 0942927494 thaotv.kimhoang 1 Điều hành xe…" at bounding box center [610, 288] width 1221 height 576
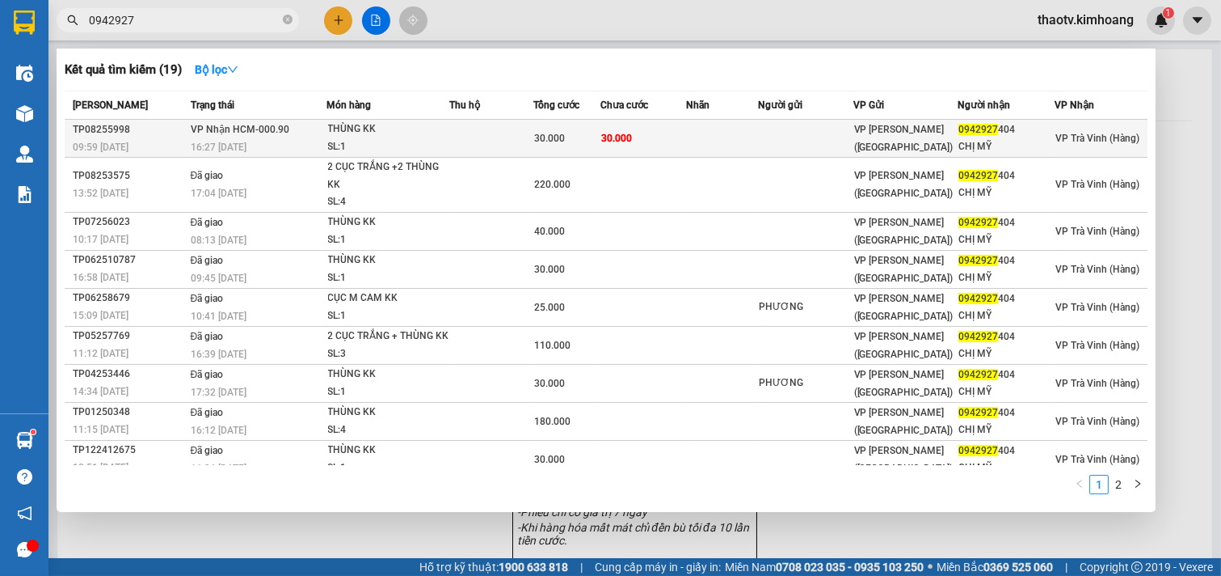
type input "0942927"
click at [671, 144] on td "30.000" at bounding box center [644, 139] width 86 height 38
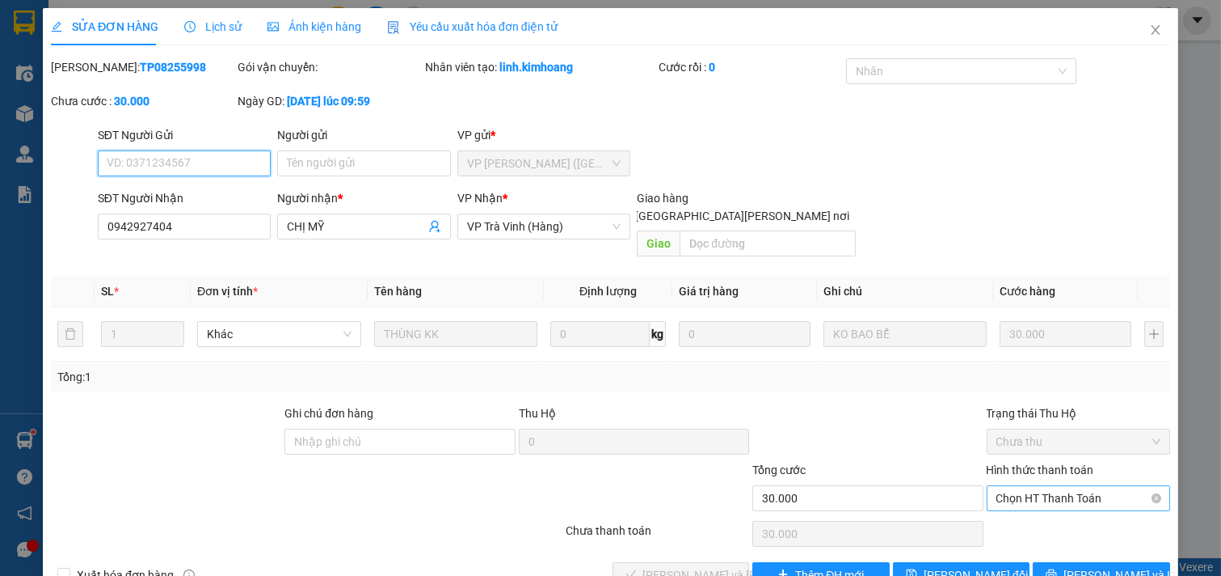
click at [1017, 486] on span "Chọn HT Thanh Toán" at bounding box center [1079, 498] width 165 height 24
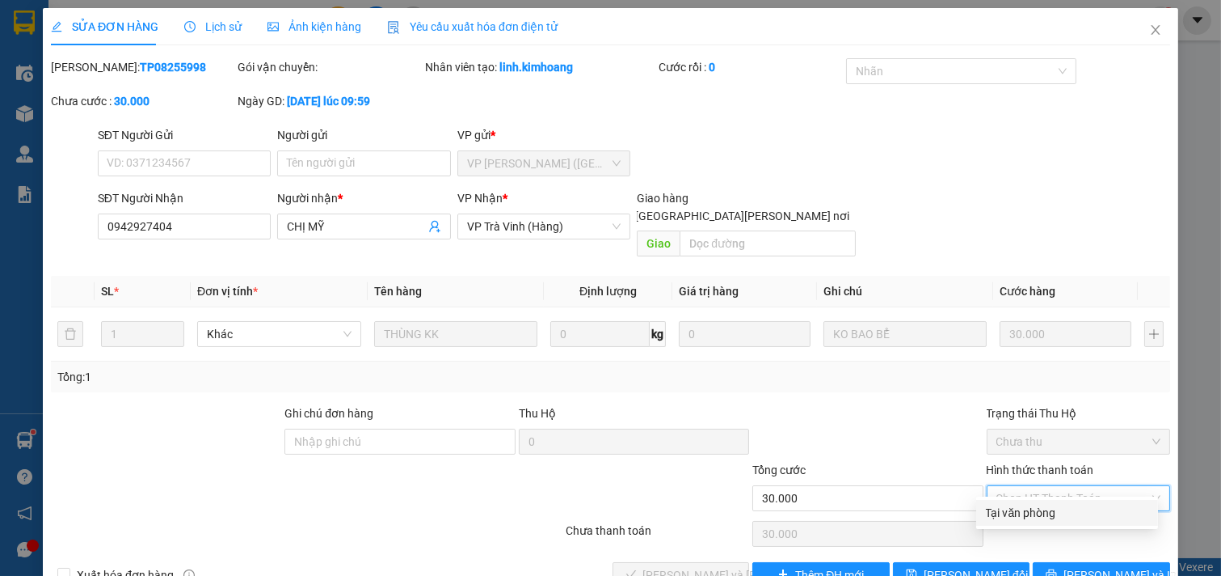
drag, startPoint x: 1020, startPoint y: 505, endPoint x: 656, endPoint y: 575, distance: 370.4
click at [1020, 507] on div "Tại văn phòng" at bounding box center [1067, 513] width 162 height 18
type input "0"
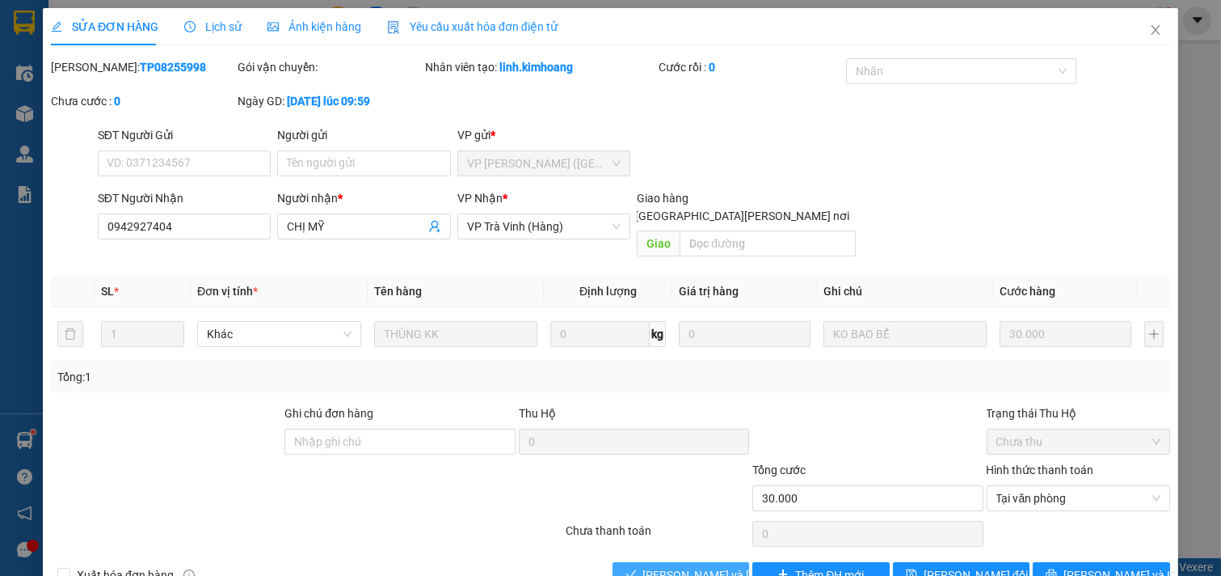
click at [643, 566] on span "[PERSON_NAME] và [PERSON_NAME] hàng" at bounding box center [752, 575] width 218 height 18
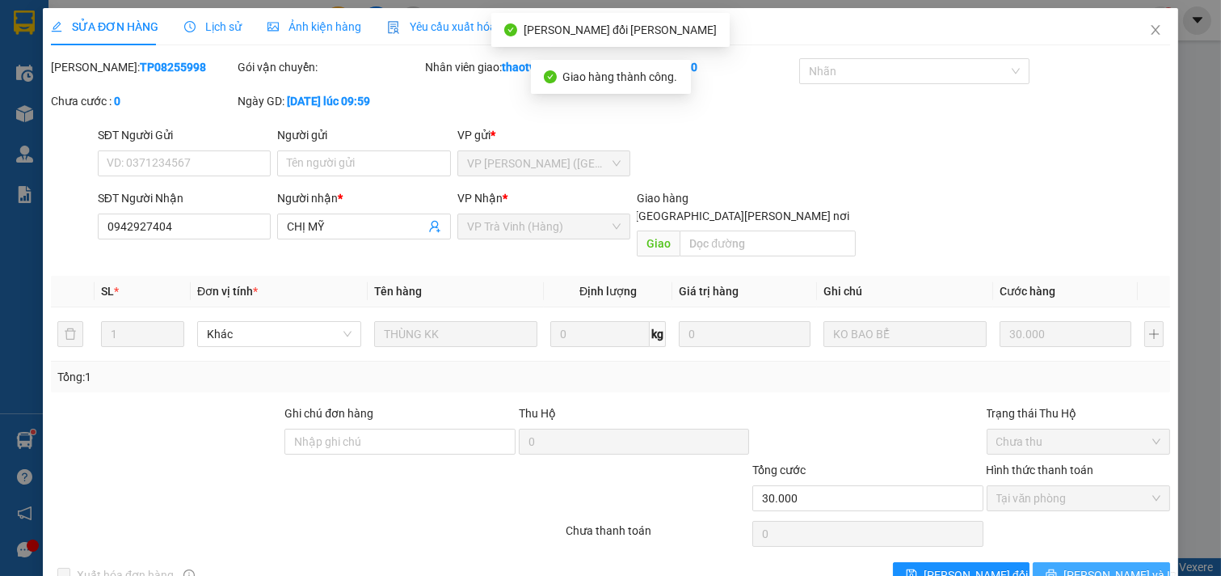
click at [1057, 562] on button "[PERSON_NAME] và In" at bounding box center [1101, 575] width 137 height 26
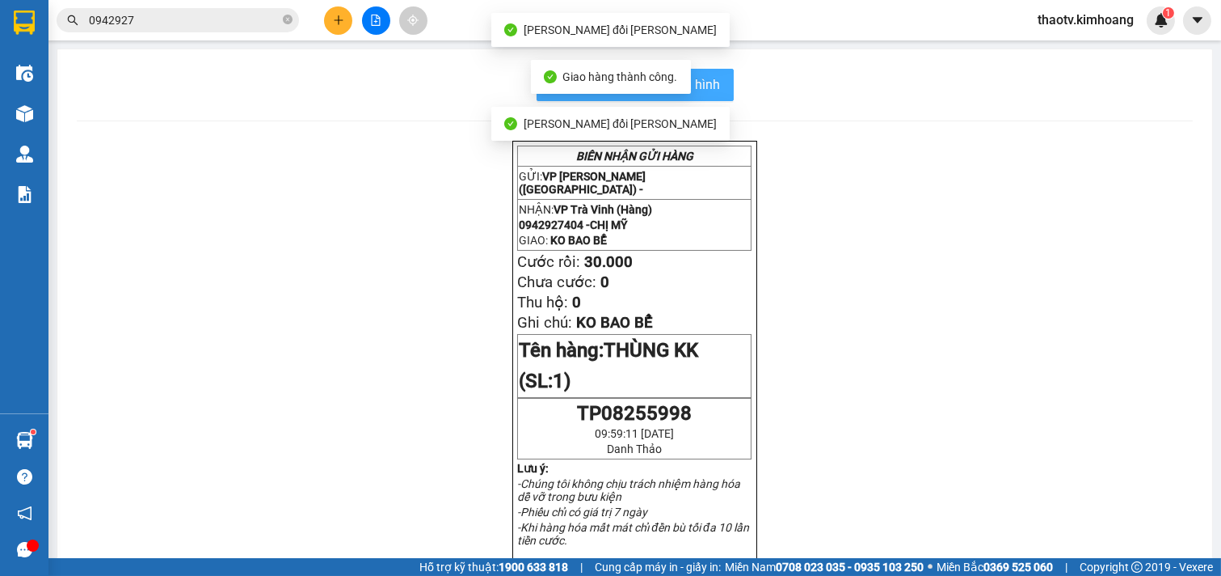
click at [715, 91] on button "In mẫu biên lai tự cấu hình" at bounding box center [635, 85] width 197 height 32
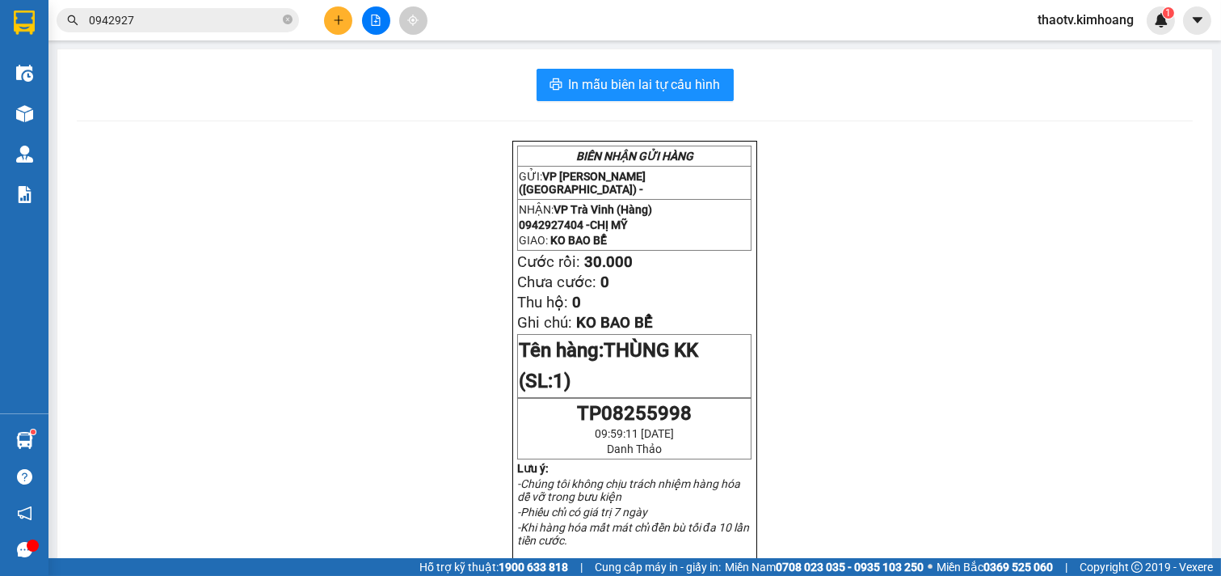
click at [209, 18] on input "0942927" at bounding box center [184, 20] width 191 height 18
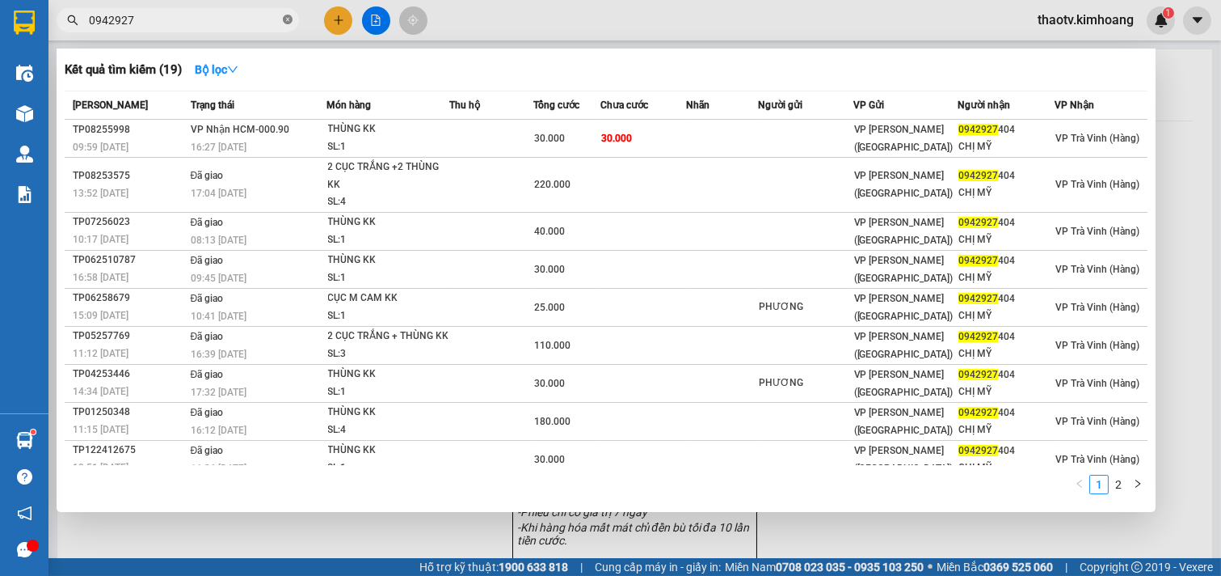
click at [288, 15] on icon "close-circle" at bounding box center [288, 20] width 10 height 10
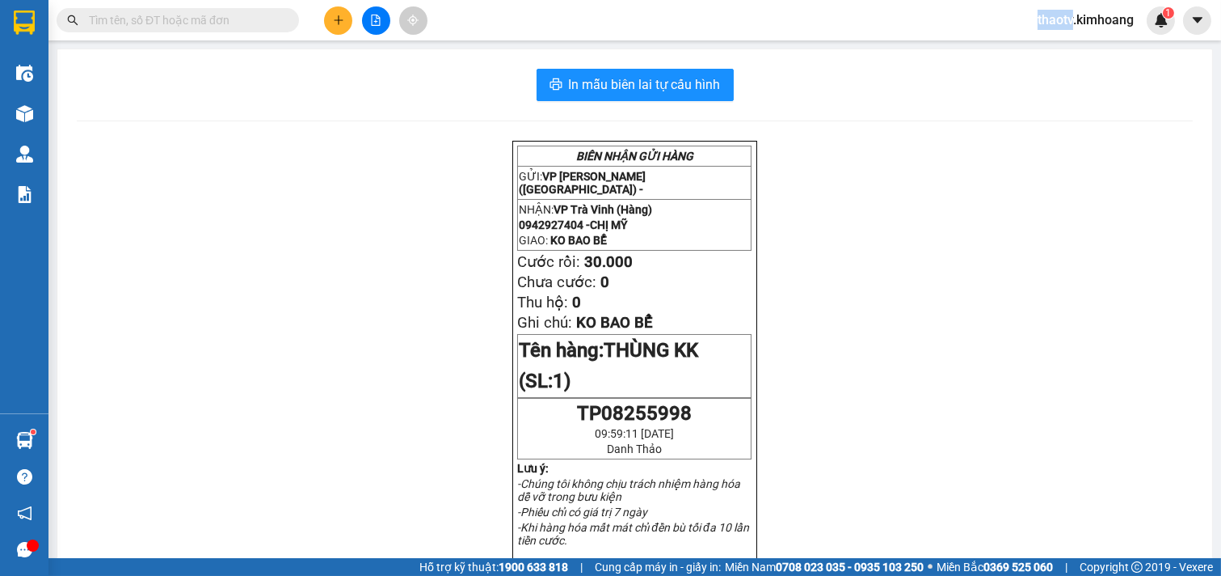
drag, startPoint x: 288, startPoint y: 15, endPoint x: 237, endPoint y: 17, distance: 51.0
click at [280, 17] on span at bounding box center [178, 20] width 243 height 24
click at [232, 20] on input "text" at bounding box center [184, 20] width 191 height 18
click at [235, 19] on input "text" at bounding box center [184, 20] width 191 height 18
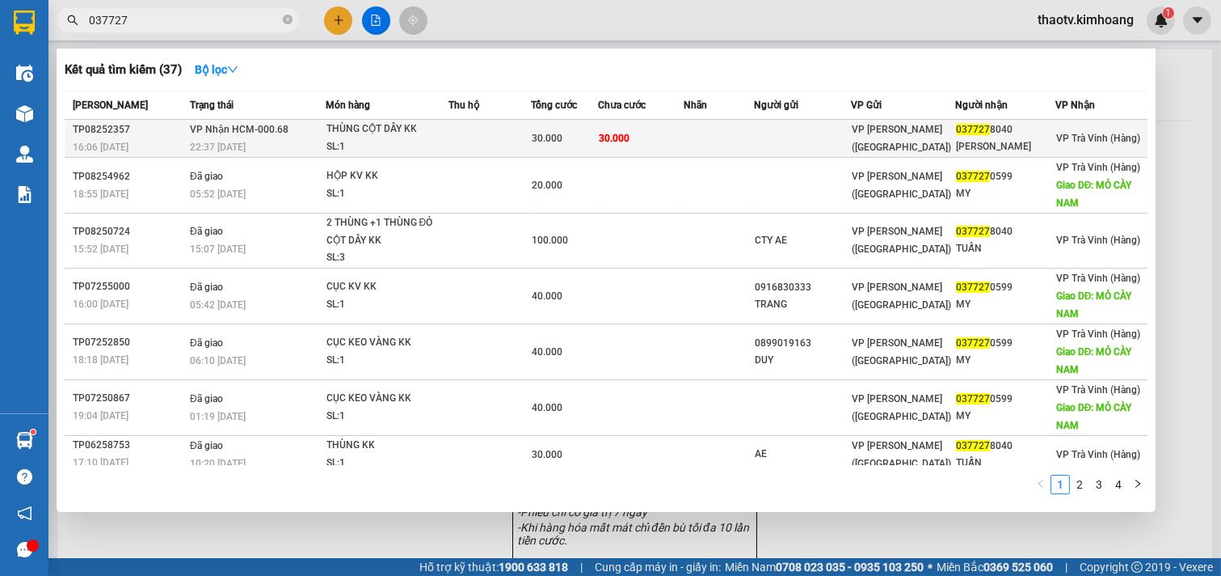
type input "037727"
click at [867, 124] on td "VP [PERSON_NAME] ([GEOGRAPHIC_DATA])" at bounding box center [903, 139] width 104 height 38
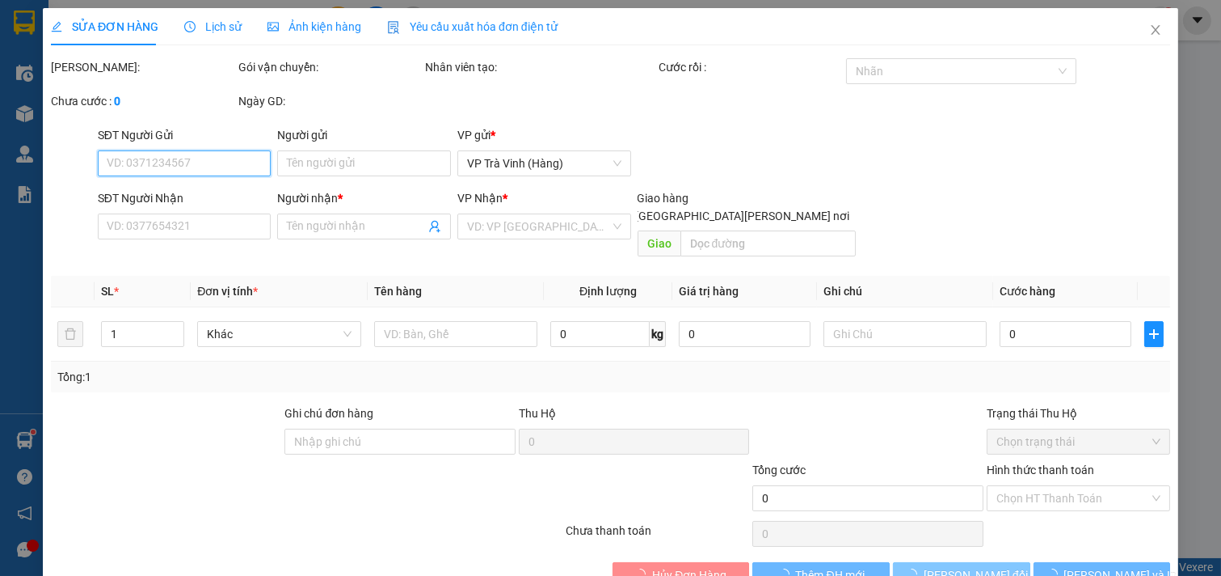
type input "0377278040"
type input "THANH TUẤN"
type input "30.000"
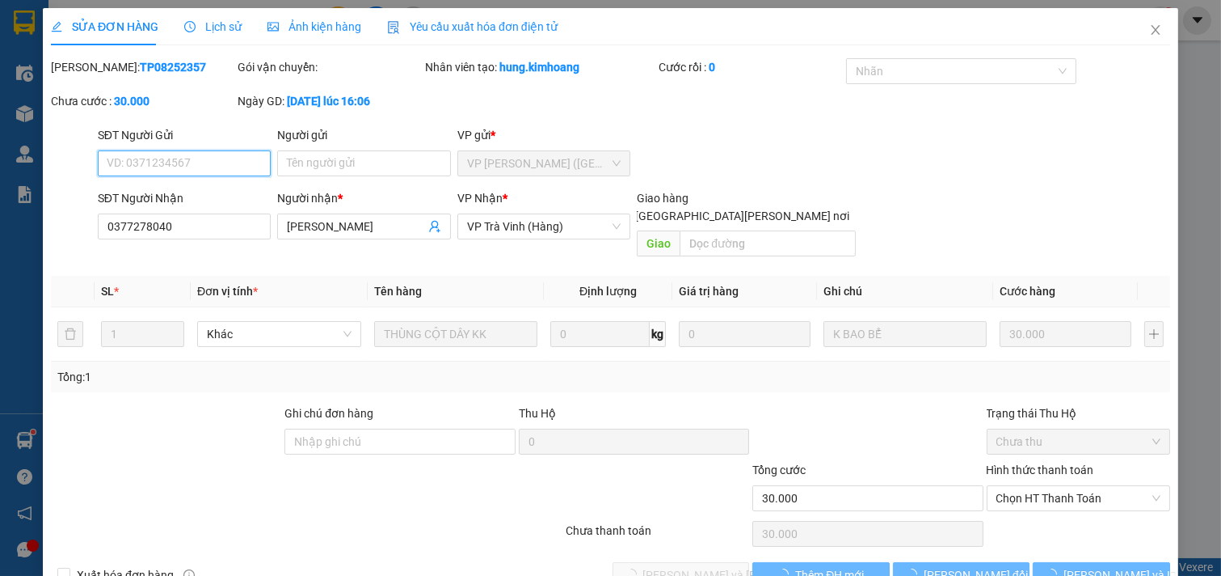
scroll to position [10, 0]
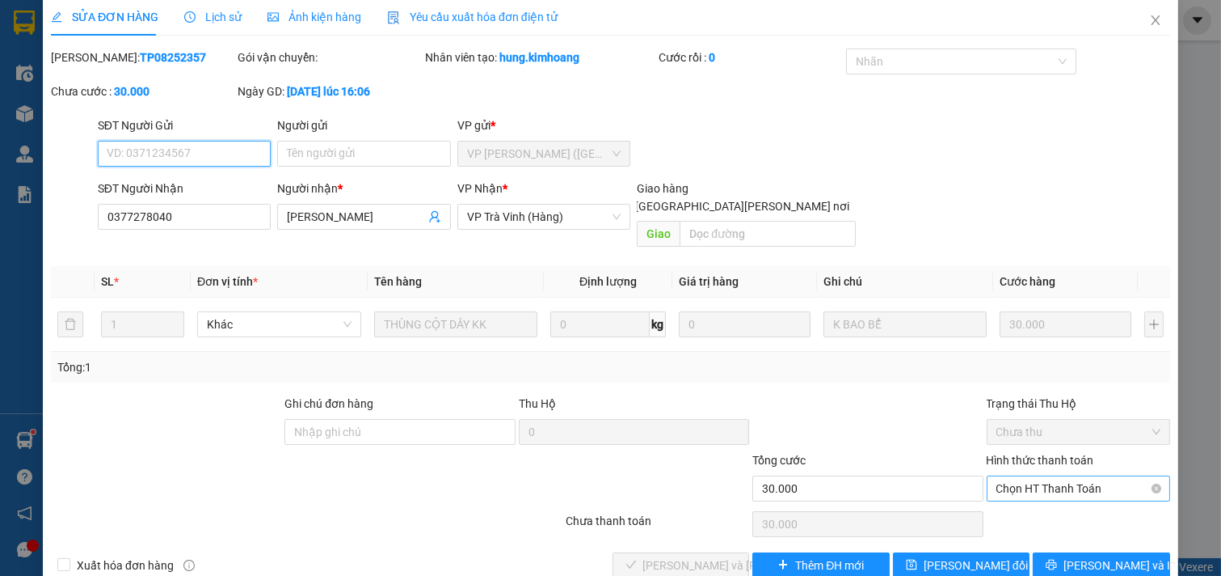
click at [1046, 476] on span "Chọn HT Thanh Toán" at bounding box center [1079, 488] width 165 height 24
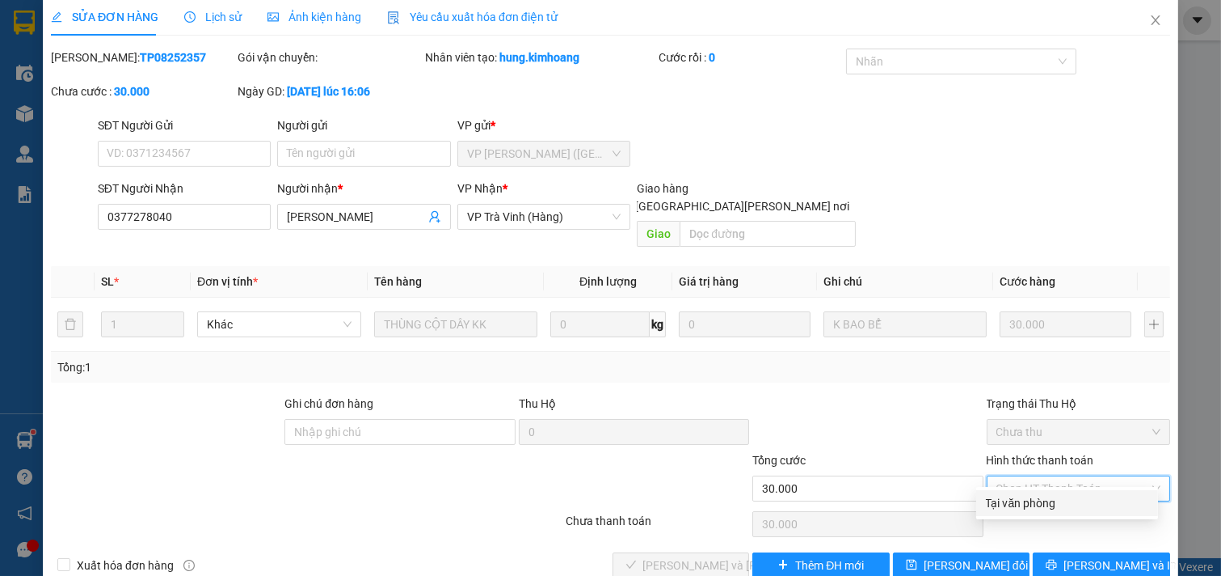
click at [1046, 502] on div "Tại văn phòng" at bounding box center [1067, 503] width 162 height 18
type input "0"
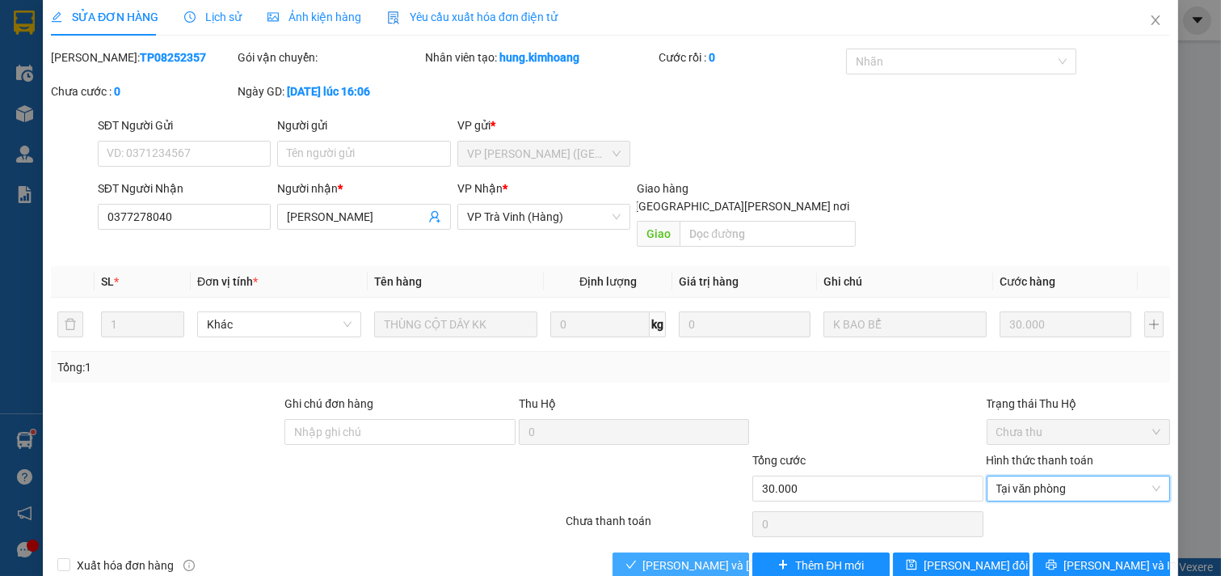
click at [680, 556] on span "[PERSON_NAME] và [PERSON_NAME] hàng" at bounding box center [752, 565] width 218 height 18
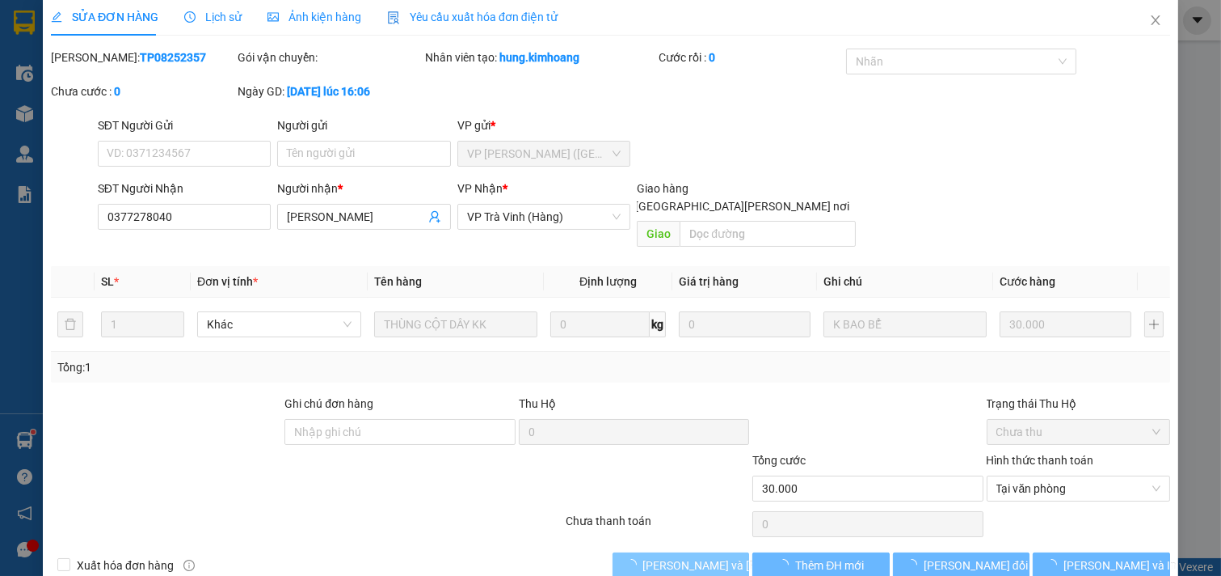
click at [680, 556] on span "[PERSON_NAME] và [PERSON_NAME] hàng" at bounding box center [752, 565] width 218 height 18
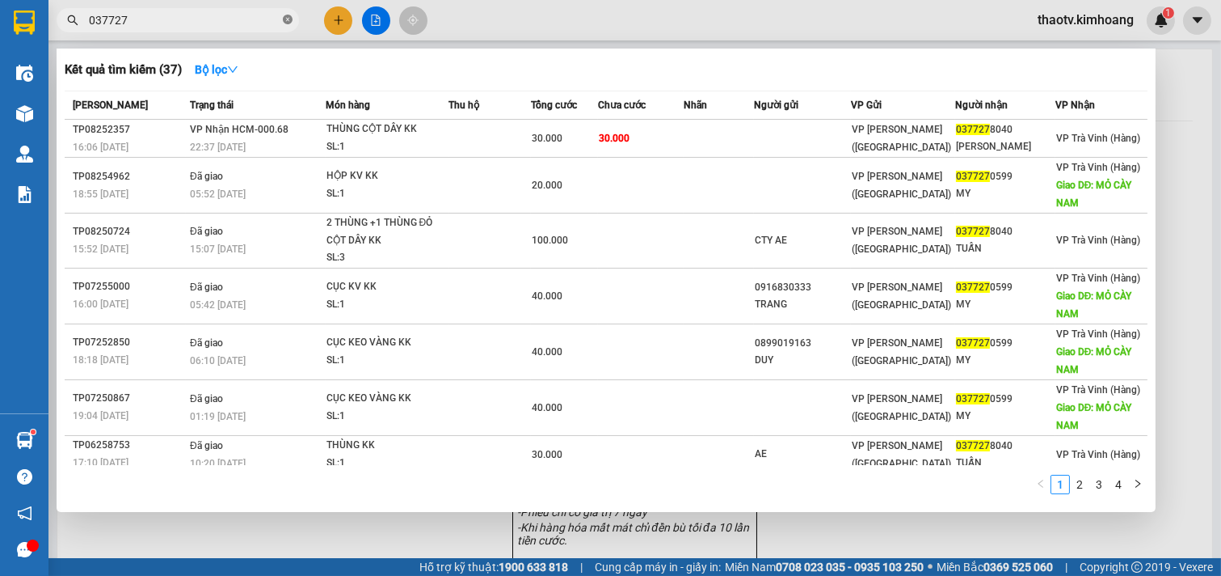
click at [292, 18] on icon "close-circle" at bounding box center [288, 20] width 10 height 10
drag, startPoint x: 289, startPoint y: 17, endPoint x: 277, endPoint y: 17, distance: 11.3
click at [286, 17] on span at bounding box center [178, 20] width 243 height 24
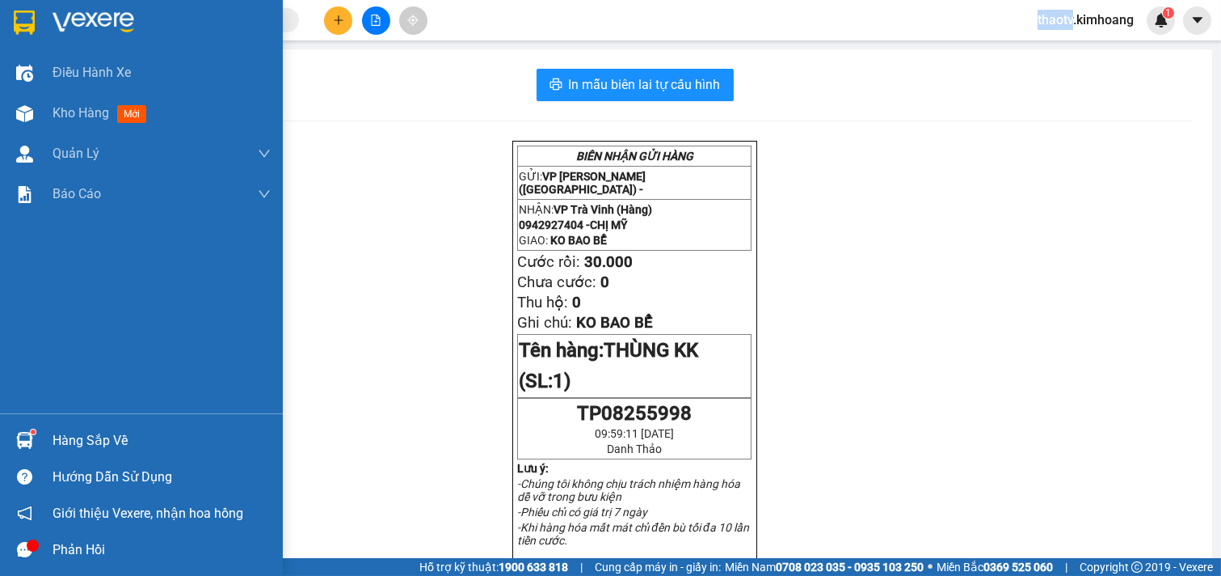
click at [78, 438] on div "Hàng sắp về" at bounding box center [162, 440] width 218 height 24
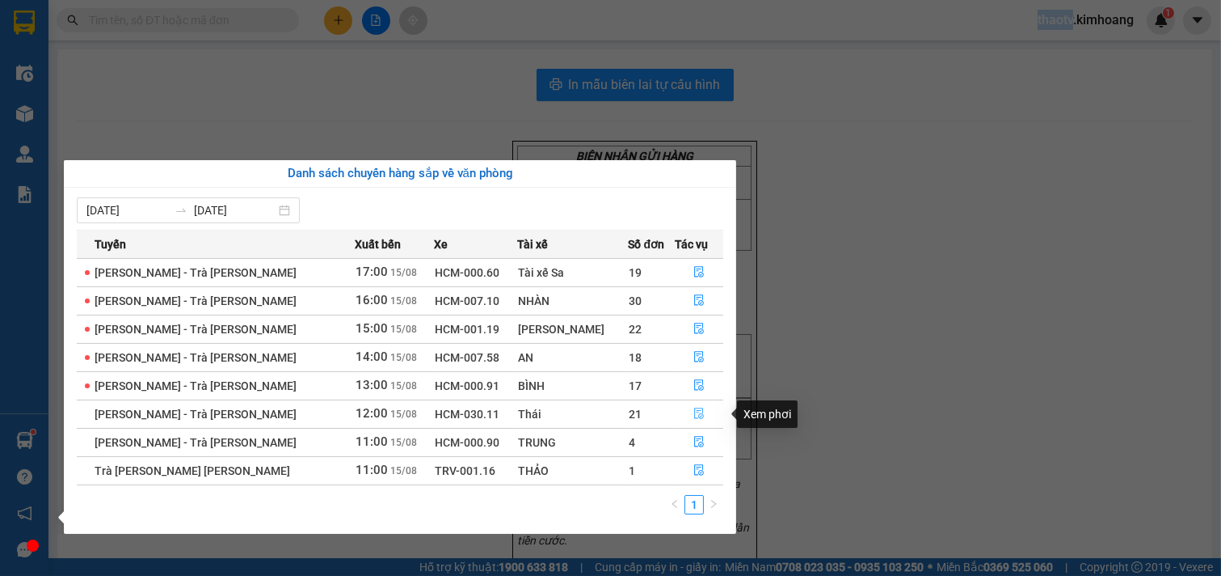
click at [695, 409] on button "button" at bounding box center [699, 414] width 47 height 26
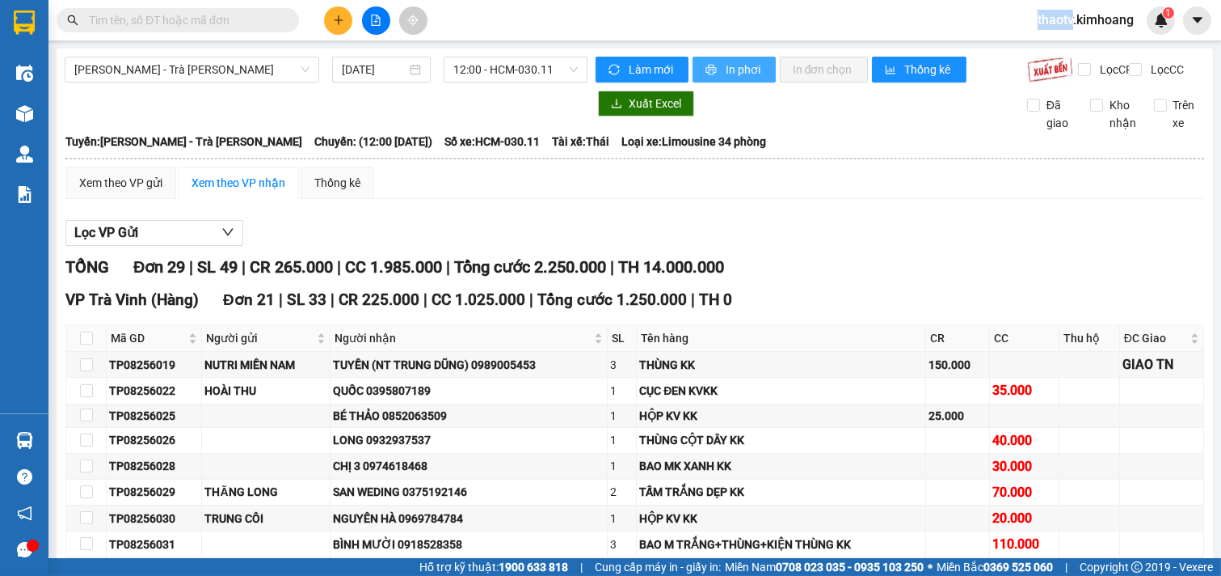
click at [750, 78] on span "In phơi" at bounding box center [744, 70] width 37 height 18
click at [230, 23] on input "text" at bounding box center [184, 20] width 191 height 18
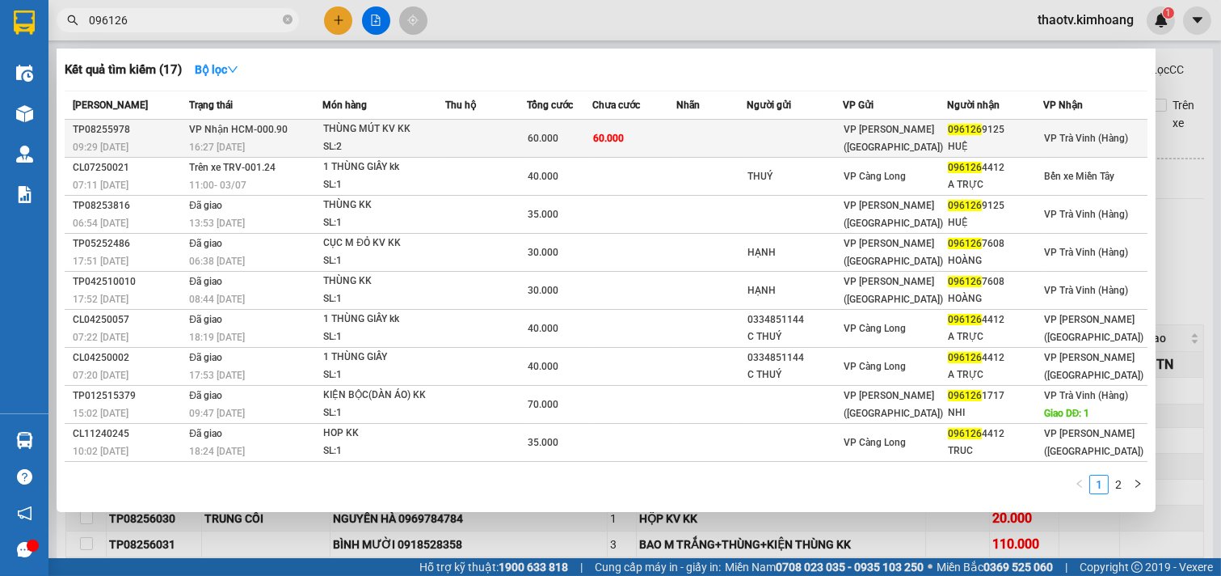
type input "096126"
click at [757, 131] on td at bounding box center [795, 139] width 96 height 38
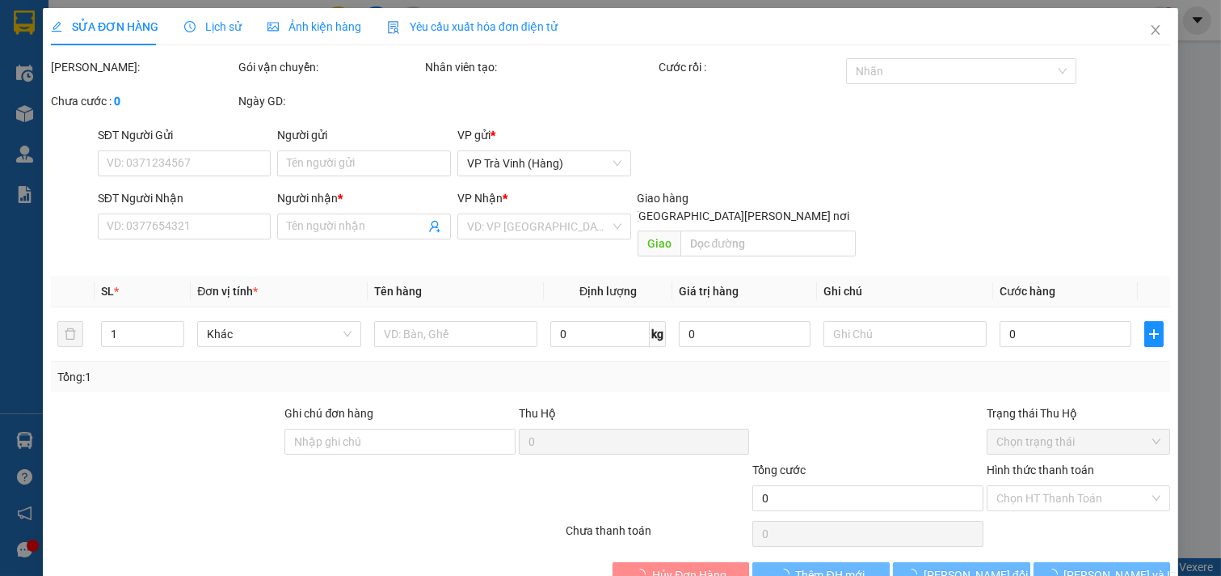
type input "0961269125"
type input "HUỆ"
type input "60.000"
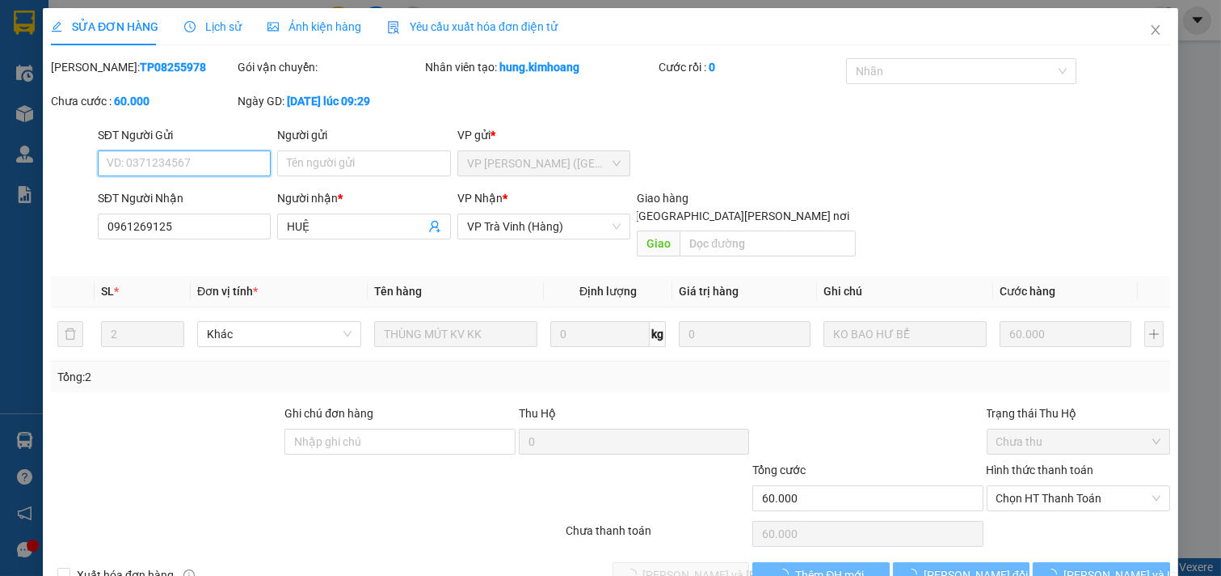
scroll to position [23, 0]
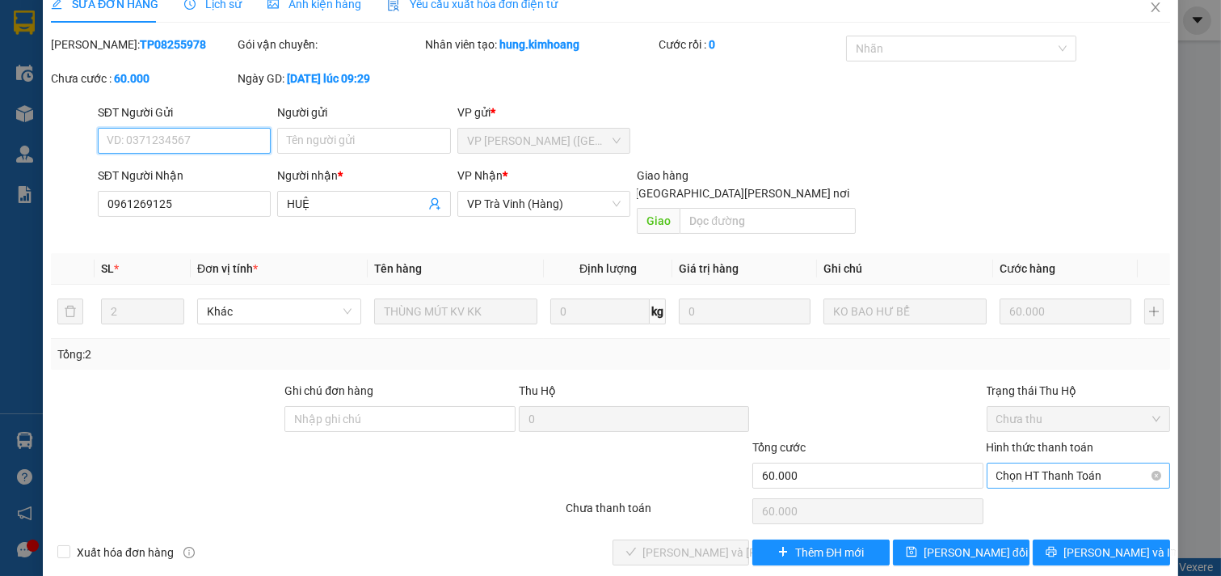
click at [1070, 463] on span "Chọn HT Thanh Toán" at bounding box center [1079, 475] width 165 height 24
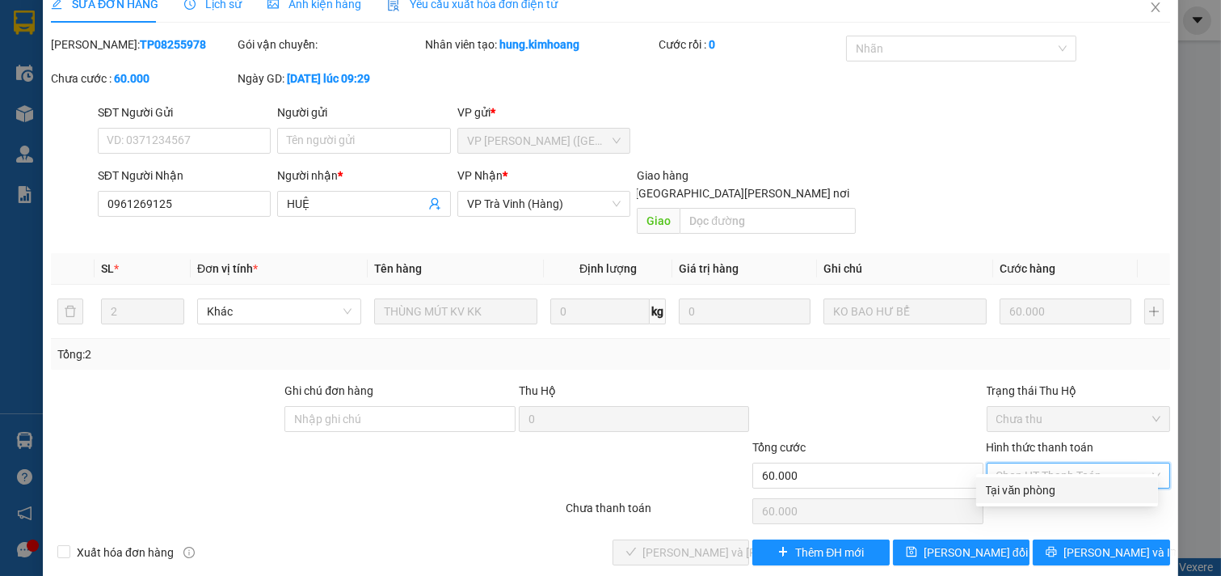
click at [1012, 481] on div "Tại văn phòng" at bounding box center [1067, 490] width 162 height 18
type input "0"
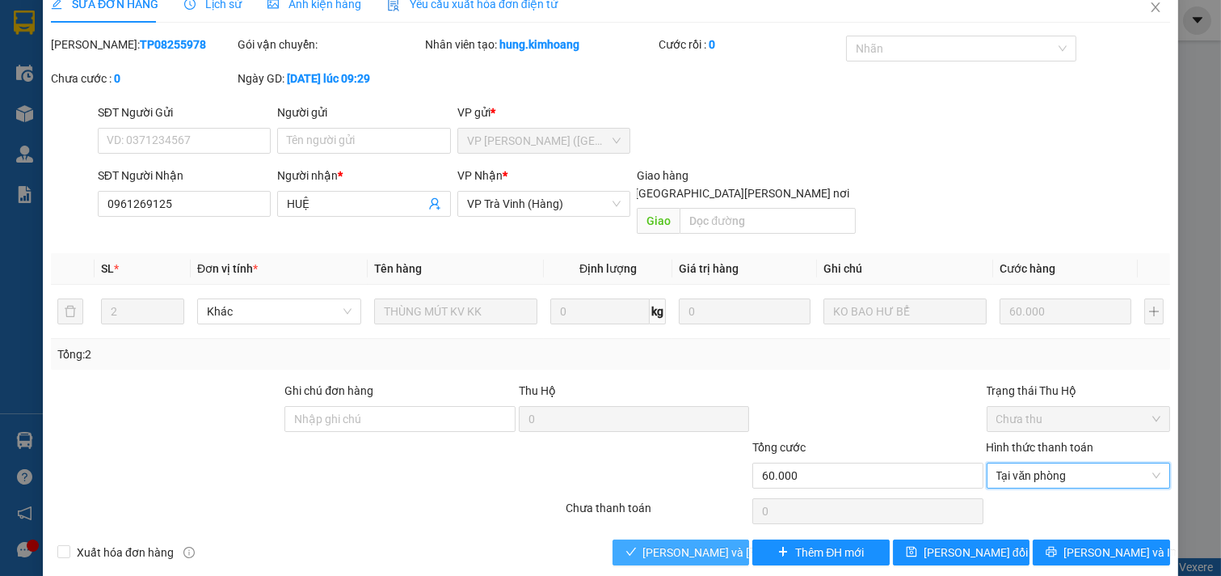
click at [683, 539] on button "[PERSON_NAME] và [PERSON_NAME] hàng" at bounding box center [681, 552] width 137 height 26
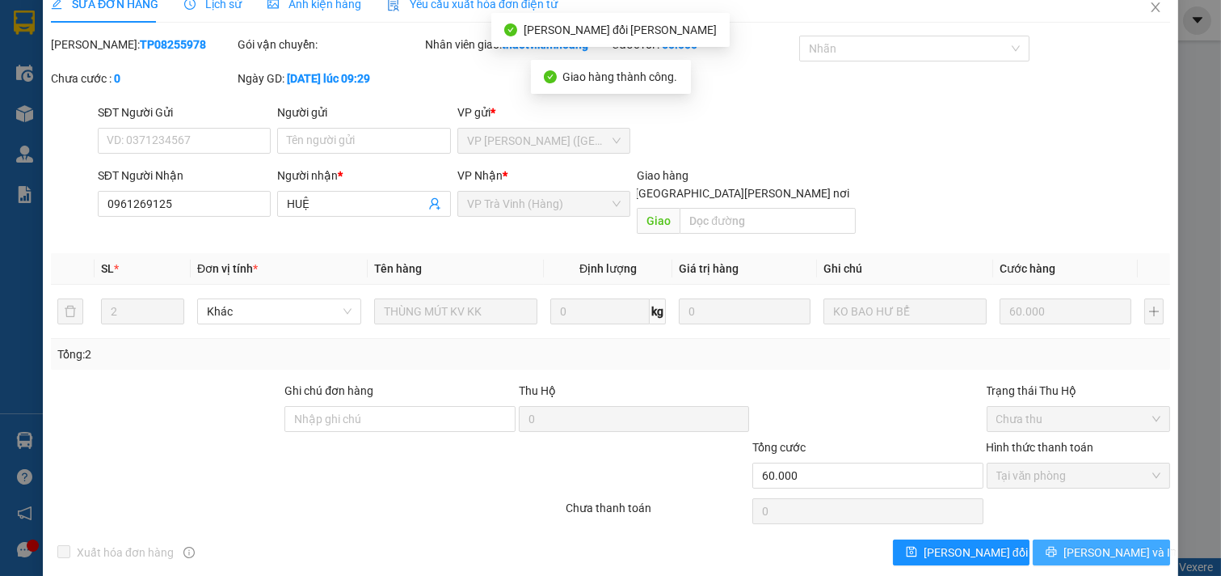
click at [1113, 543] on span "[PERSON_NAME] và In" at bounding box center [1120, 552] width 113 height 18
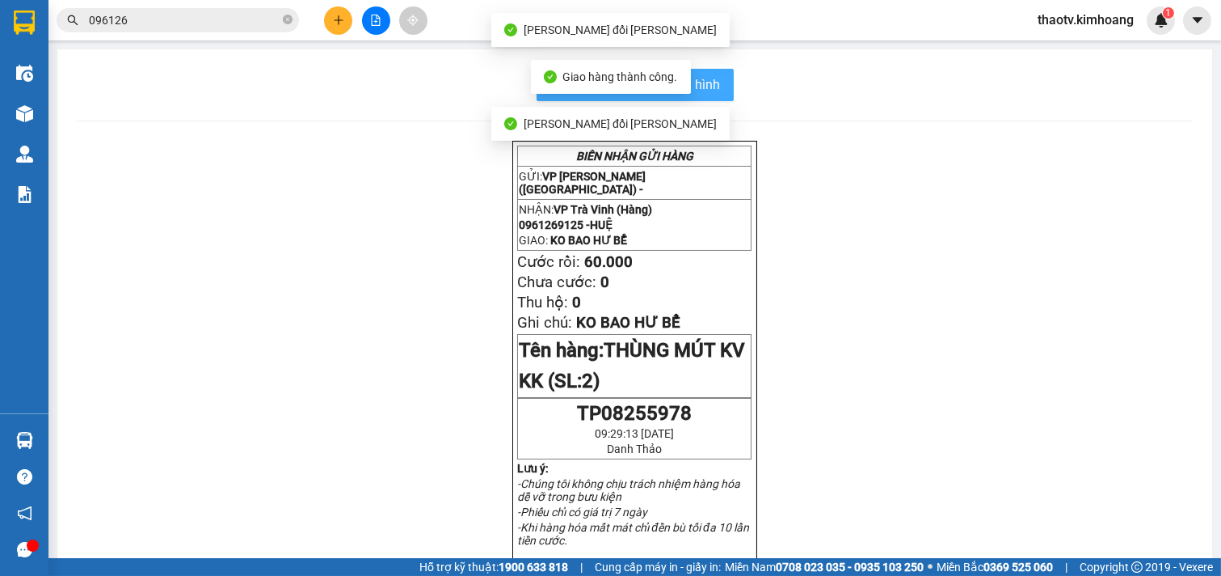
click at [695, 78] on span "In mẫu biên lai tự cấu hình" at bounding box center [645, 84] width 152 height 20
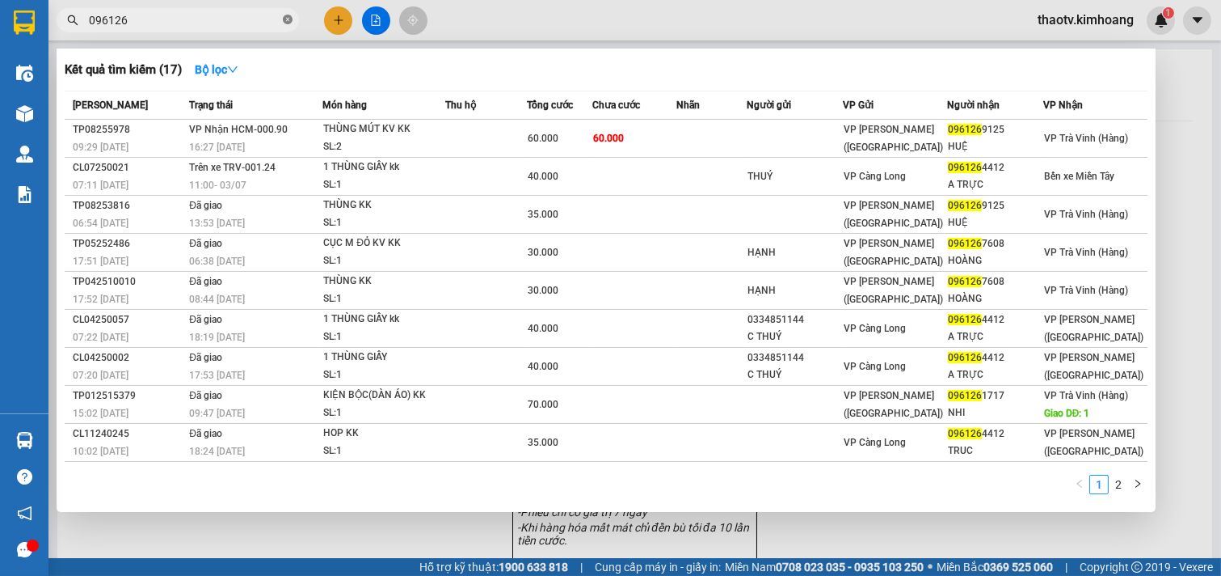
click at [291, 21] on icon "close-circle" at bounding box center [288, 20] width 10 height 10
drag, startPoint x: 291, startPoint y: 21, endPoint x: 273, endPoint y: 23, distance: 17.9
click at [285, 23] on span at bounding box center [288, 20] width 10 height 18
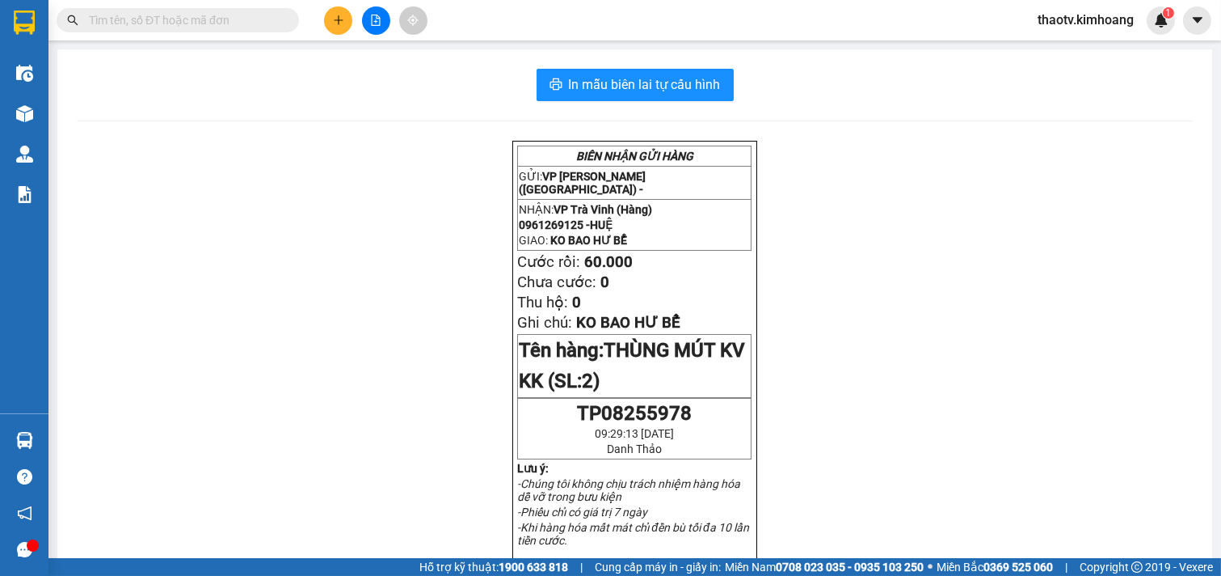
drag, startPoint x: 268, startPoint y: 23, endPoint x: 256, endPoint y: 25, distance: 12.4
click at [256, 25] on input "text" at bounding box center [184, 20] width 191 height 18
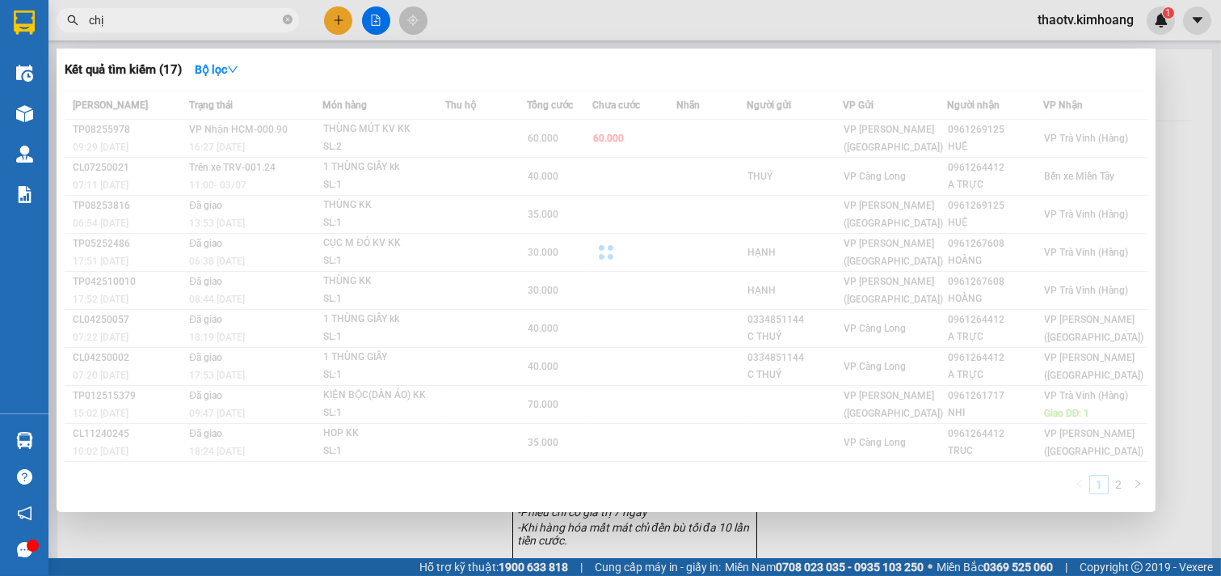
type input "chị 3"
